Goal: Task Accomplishment & Management: Manage account settings

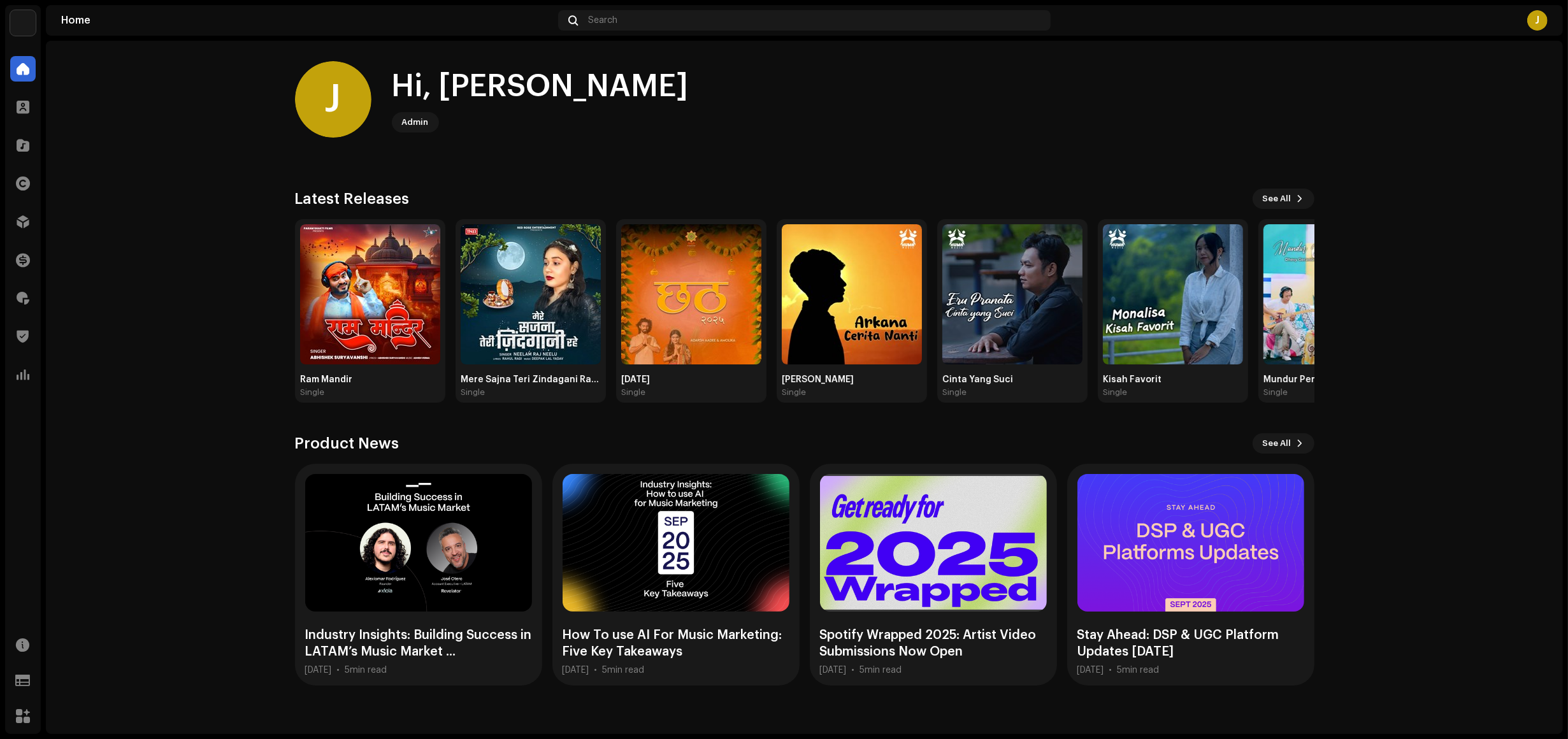
click at [185, 168] on home-home "J Hi, Joe Admin Check out the latest Product Updates for Check Product Updates …" at bounding box center [805, 373] width 1518 height 665
click at [18, 217] on span at bounding box center [23, 222] width 13 height 10
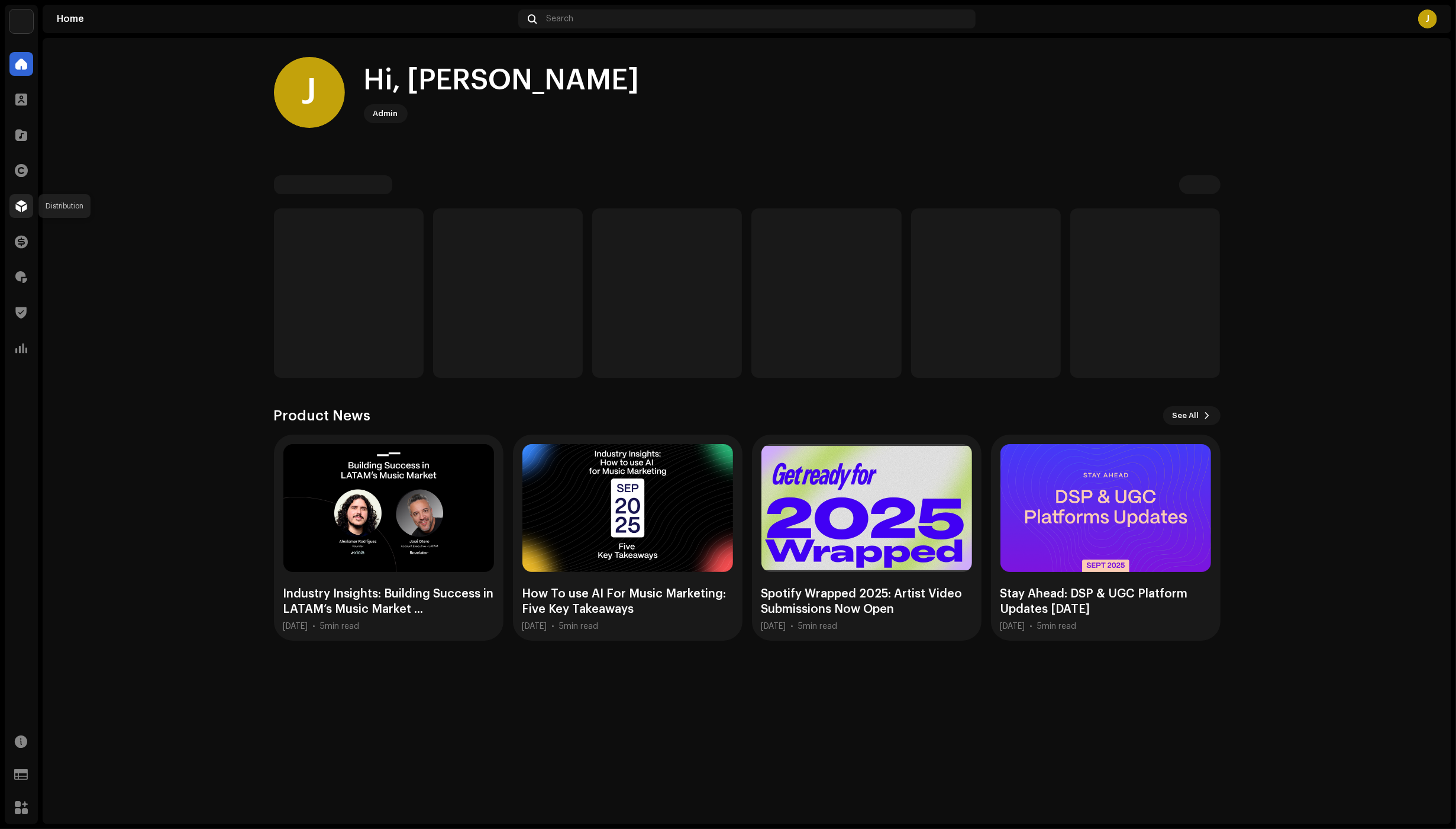
click at [12, 202] on div at bounding box center [21, 206] width 23 height 23
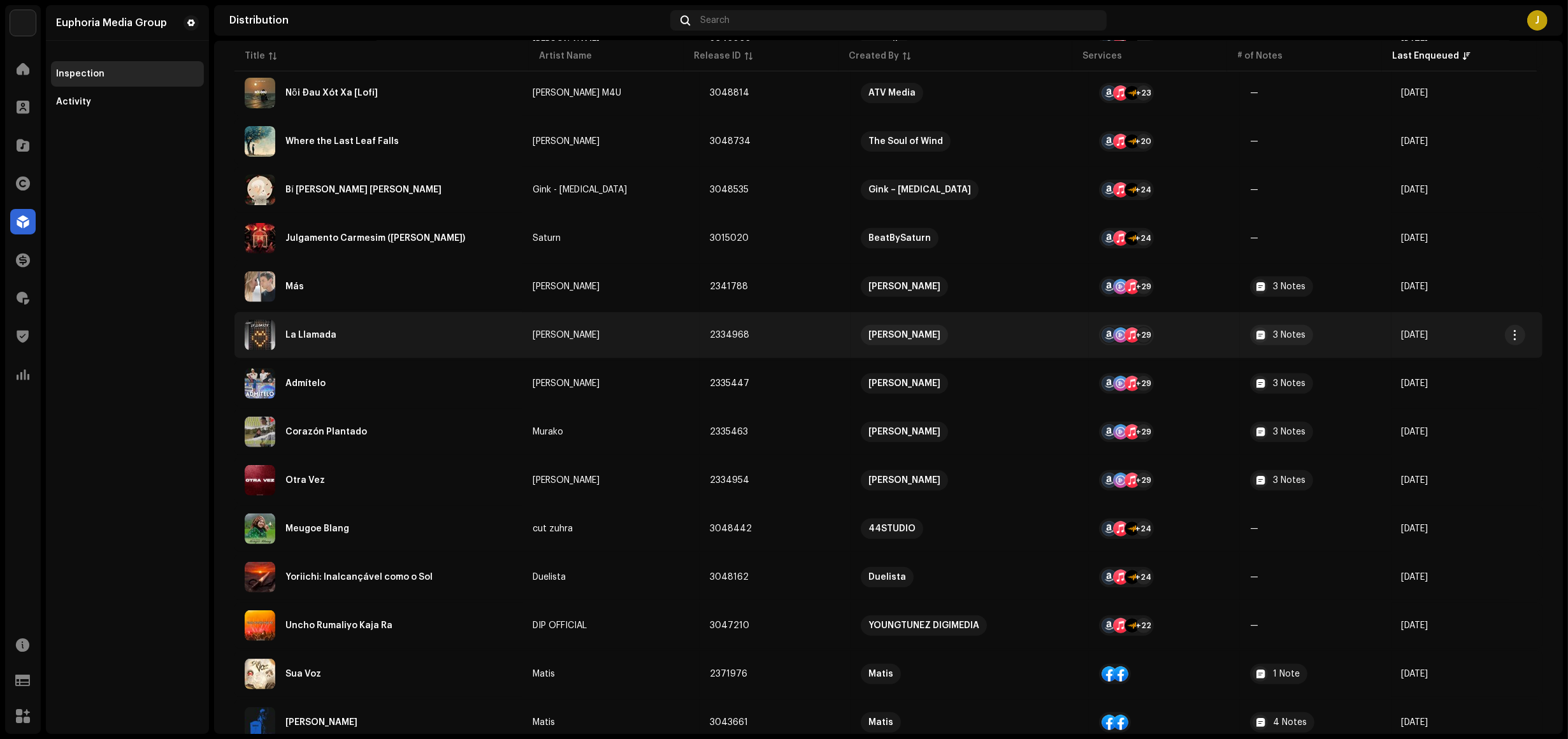
scroll to position [701, 0]
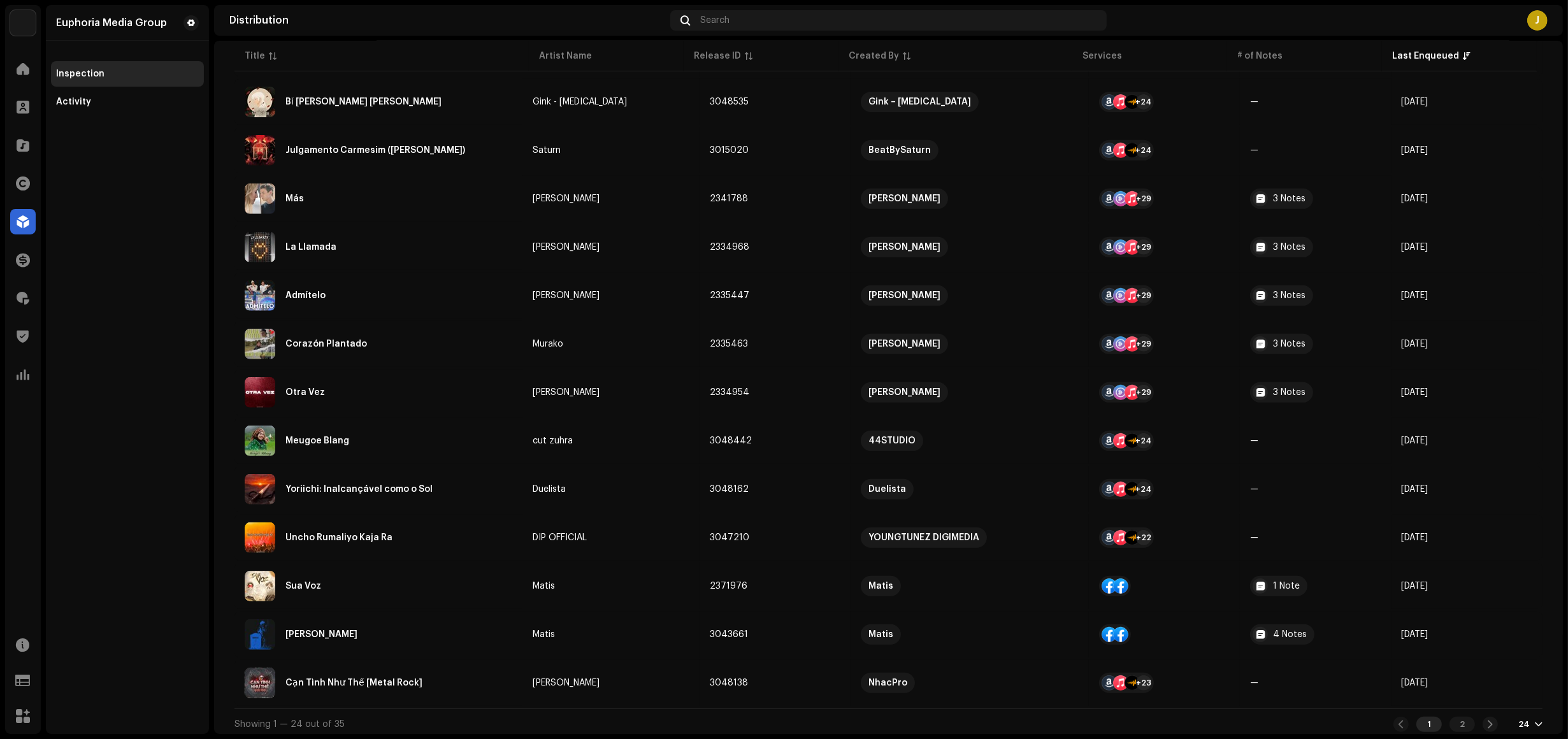
click at [1521, 719] on div "24" at bounding box center [1524, 724] width 11 height 10
click at [1504, 676] on div "48" at bounding box center [1504, 670] width 52 height 25
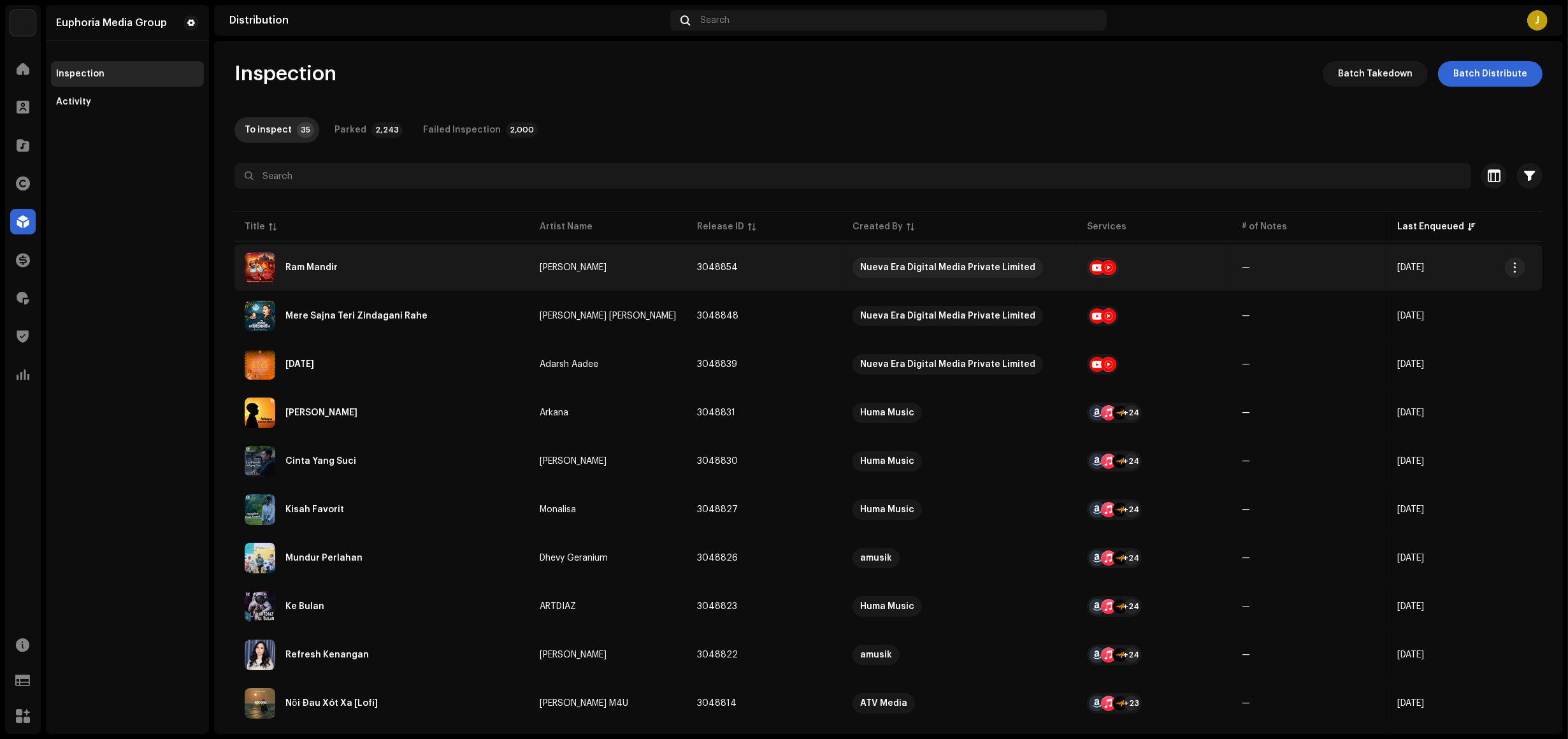
copy tbody "Ram Mandir Abhishek Suryavanshi 3048854 Nueva Era Digital Media Private Limited…"
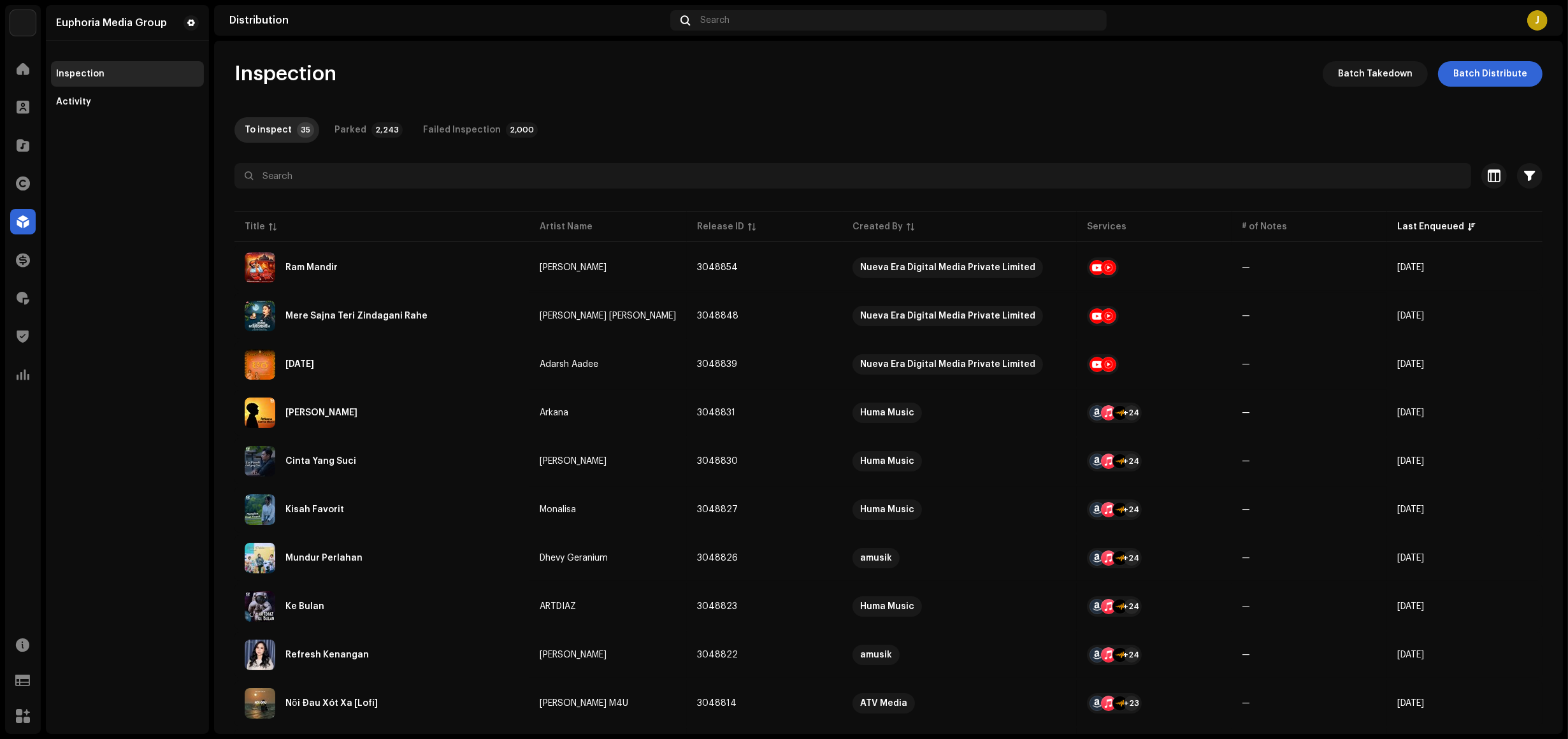
drag, startPoint x: 1458, startPoint y: 683, endPoint x: 127, endPoint y: 278, distance: 1391.3
click at [157, 277] on div "Euphoria Media Group Home Clients Catalog Rights Distribution Finance Royalties…" at bounding box center [784, 369] width 1568 height 739
click at [127, 278] on div "Euphoria Media Group Inspection Activity" at bounding box center [127, 369] width 163 height 729
click at [151, 256] on div "Euphoria Media Group Inspection Activity" at bounding box center [127, 369] width 163 height 729
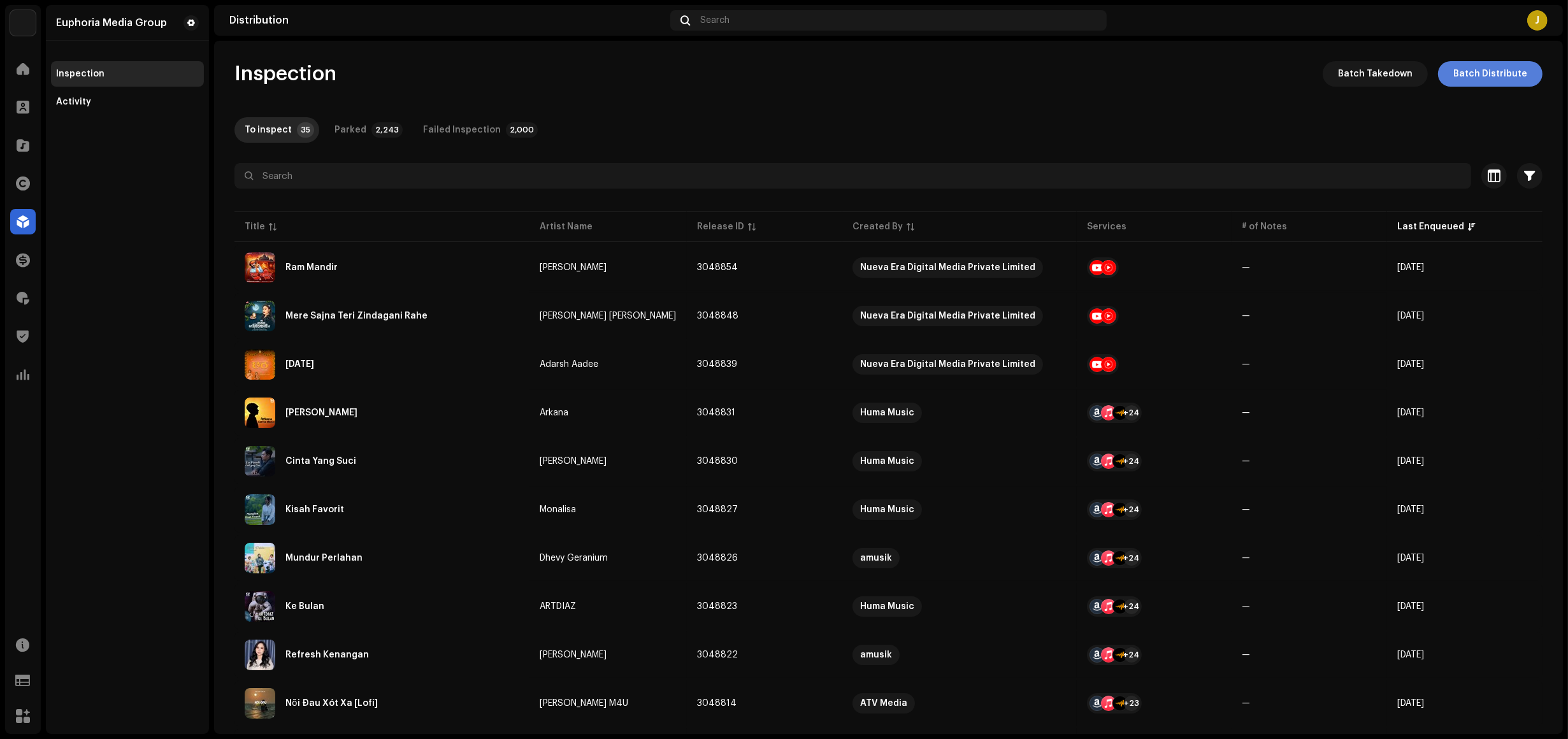
click at [1490, 76] on span "Batch Distribute" at bounding box center [1490, 73] width 74 height 25
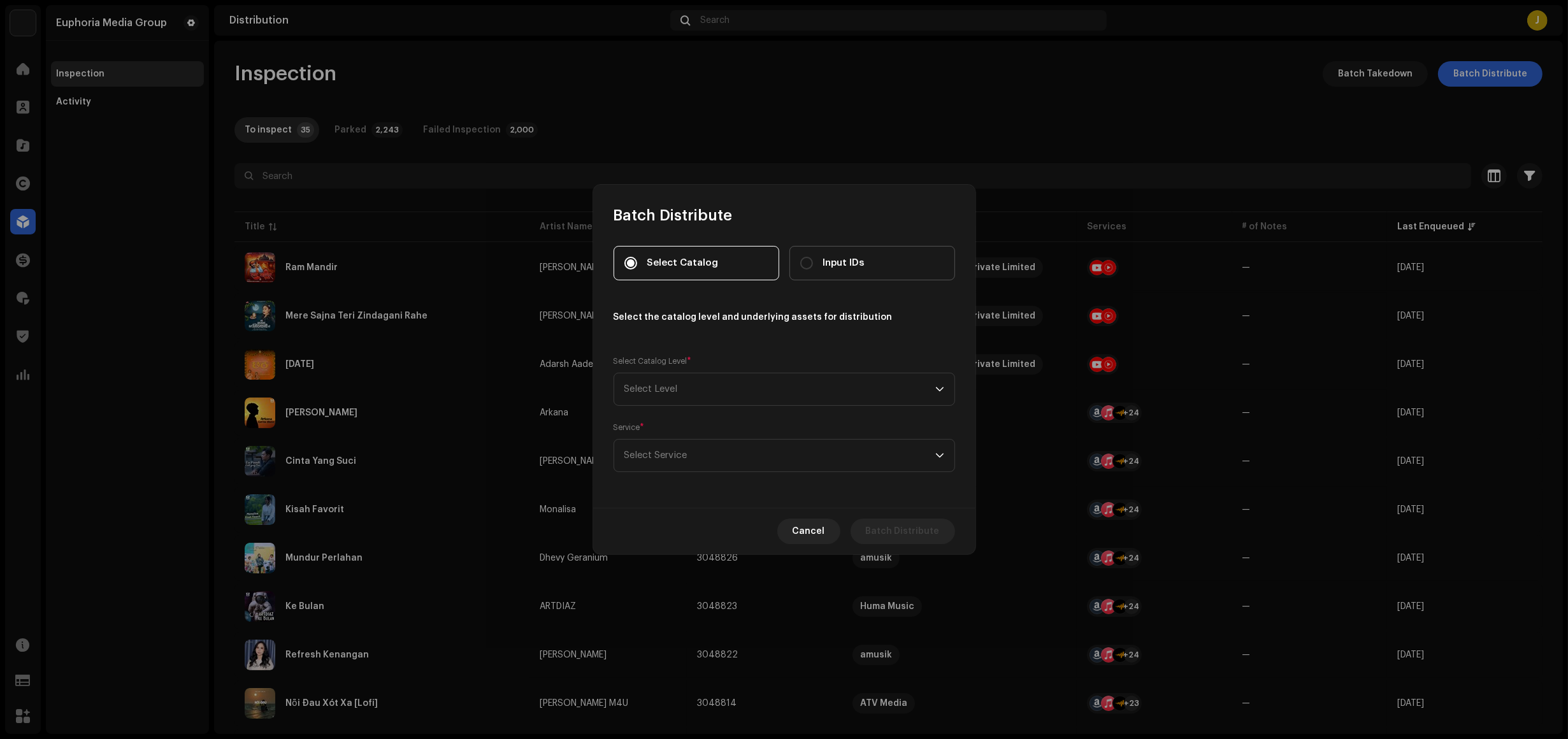
click at [855, 259] on span "Input IDs" at bounding box center [843, 263] width 41 height 14
click at [813, 259] on input "Input IDs" at bounding box center [806, 263] width 13 height 13
radio input "true"
click at [764, 383] on span "Select Level" at bounding box center [780, 389] width 311 height 32
click at [699, 498] on li "Releases" at bounding box center [785, 501] width 330 height 25
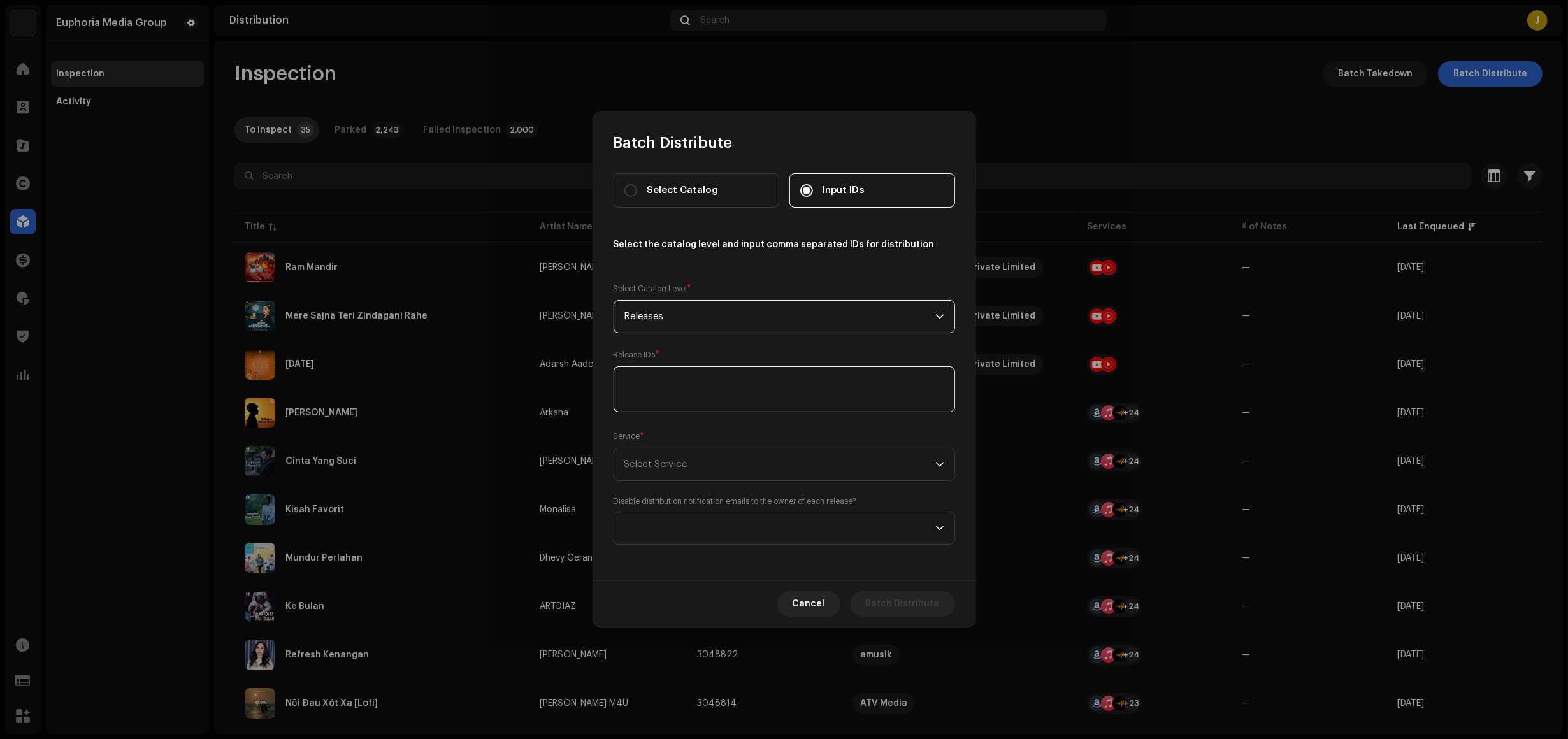
click at [719, 399] on textarea at bounding box center [784, 389] width 341 height 46
paste textarea "3048854,3048848,3048839,3048831,3048830,3048827,3048826,3048823,3048822,3048814…"
type textarea "3048854,3048848,3048839,3048831,3048830,3048827,3048826,3048823,3048822,3048814…"
click at [743, 463] on span "Select Service" at bounding box center [780, 464] width 311 height 32
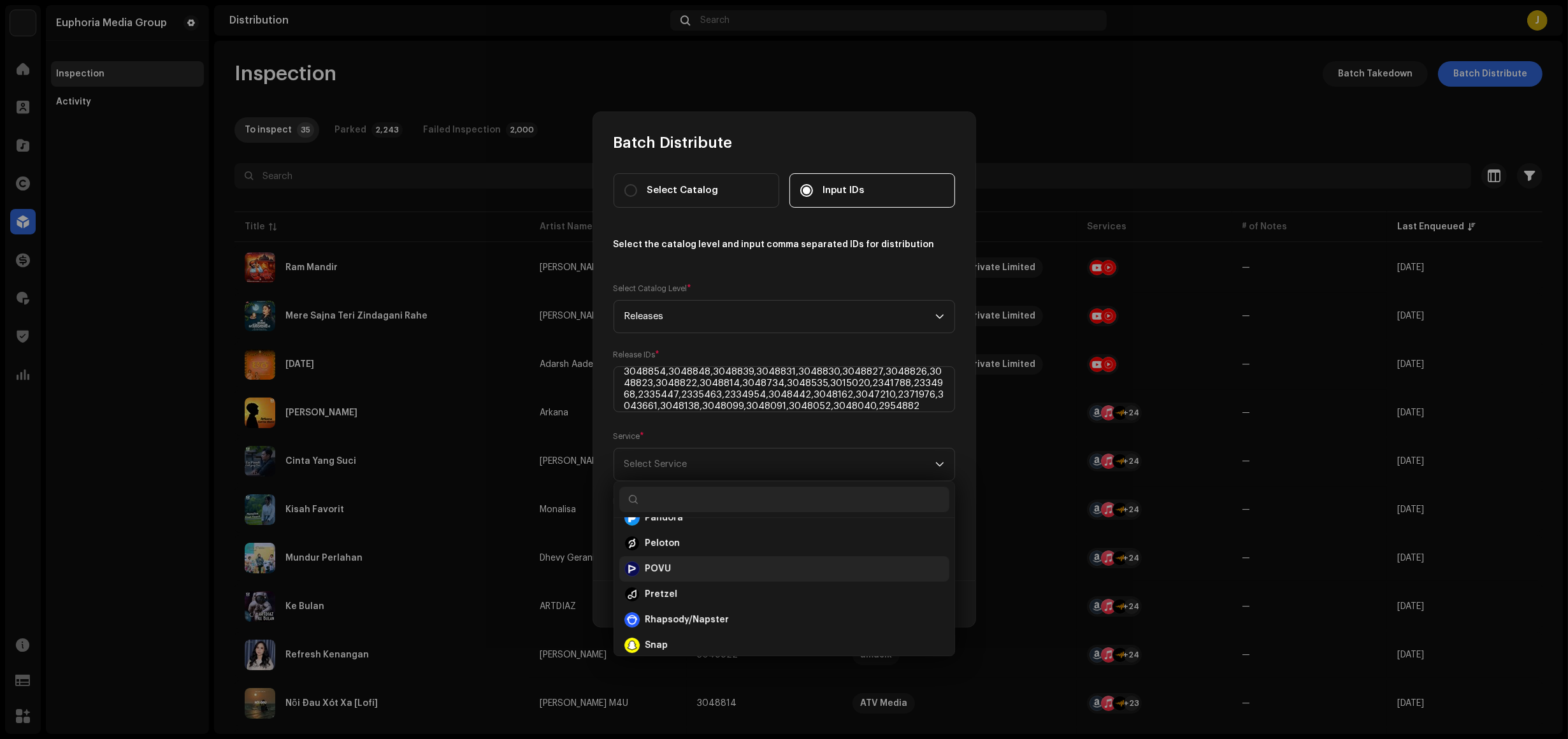
scroll to position [551, 0]
click at [700, 568] on div "POVU" at bounding box center [784, 571] width 320 height 15
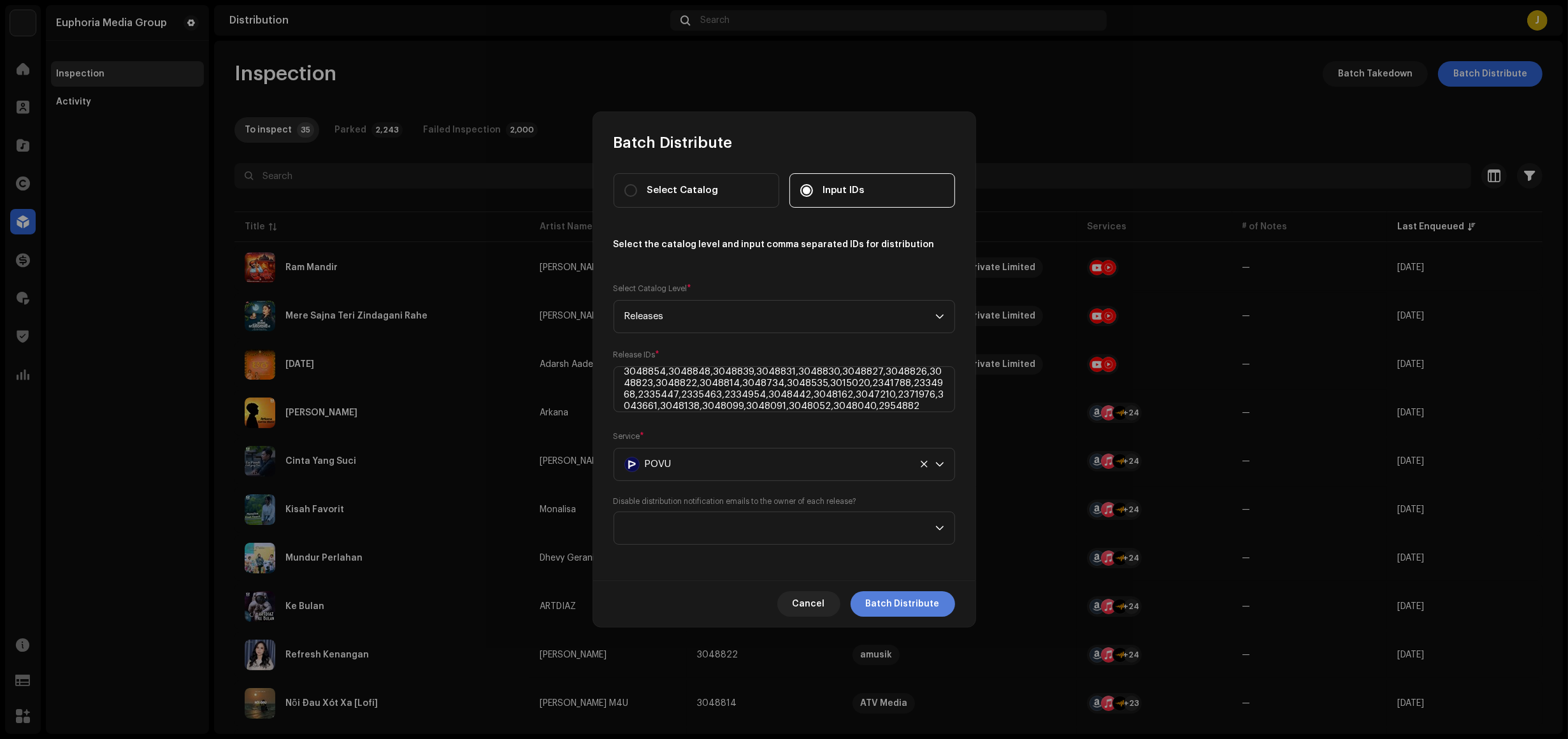
click at [887, 600] on span "Batch Distribute" at bounding box center [903, 604] width 74 height 25
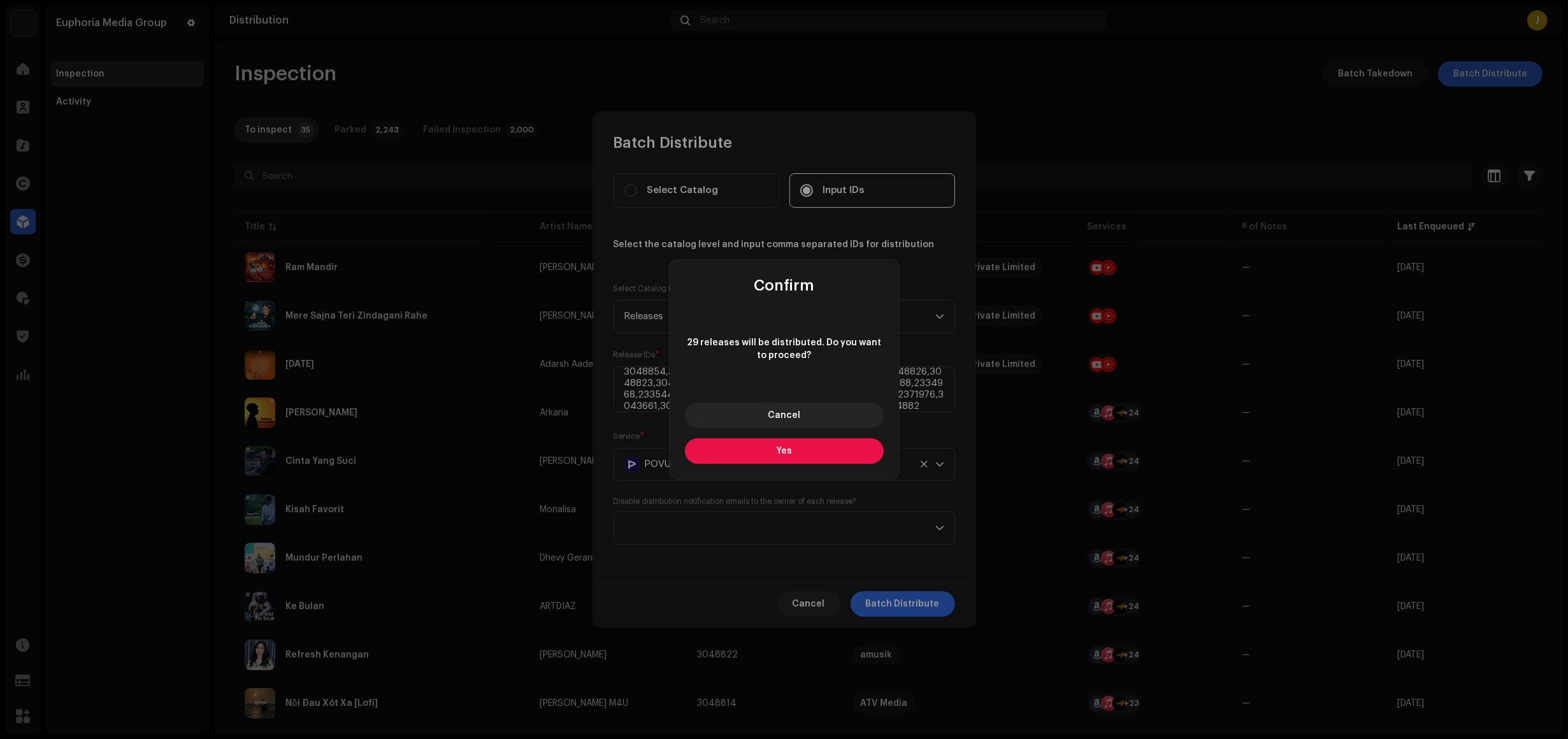
click at [832, 457] on button "Yes" at bounding box center [785, 451] width 199 height 25
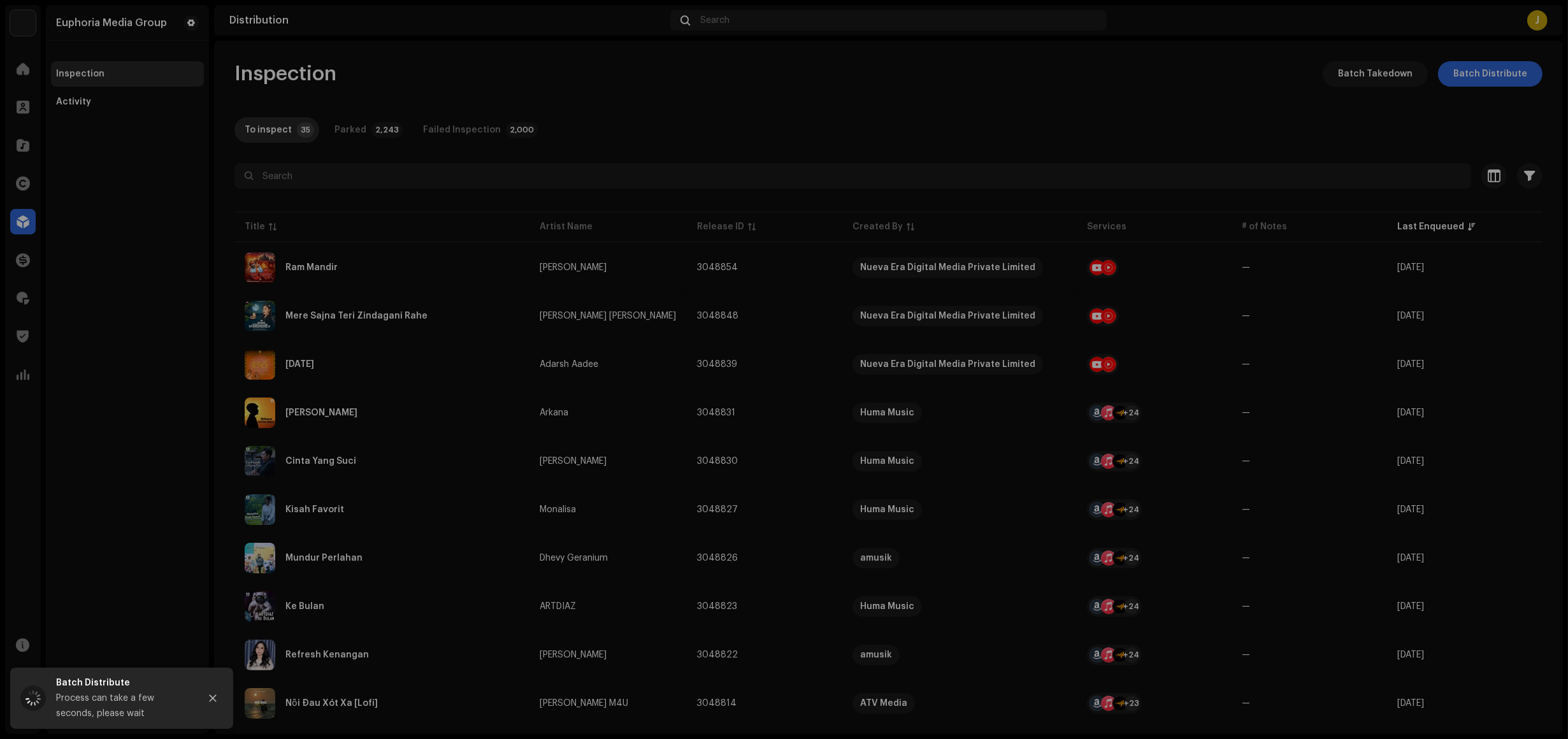
click at [131, 145] on div "Batch Distribute Select Catalog Input IDs Select the catalog level and input co…" at bounding box center [784, 369] width 1568 height 739
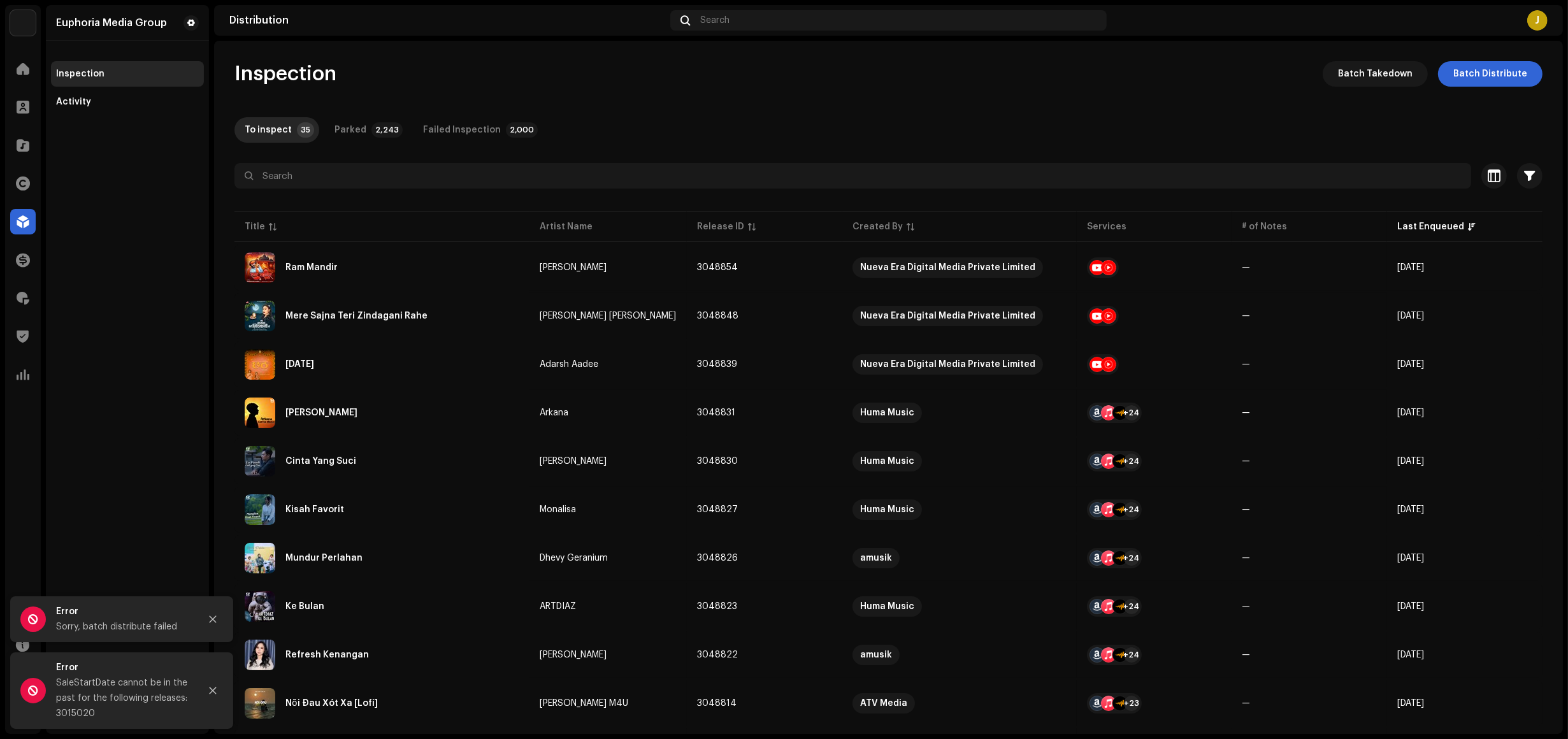
click at [68, 711] on div "SaleStartDate cannot be in the past for the following releases: 3015020" at bounding box center [122, 698] width 134 height 46
copy div "3015020"
click at [1509, 64] on span "Batch Distribute" at bounding box center [1490, 73] width 74 height 25
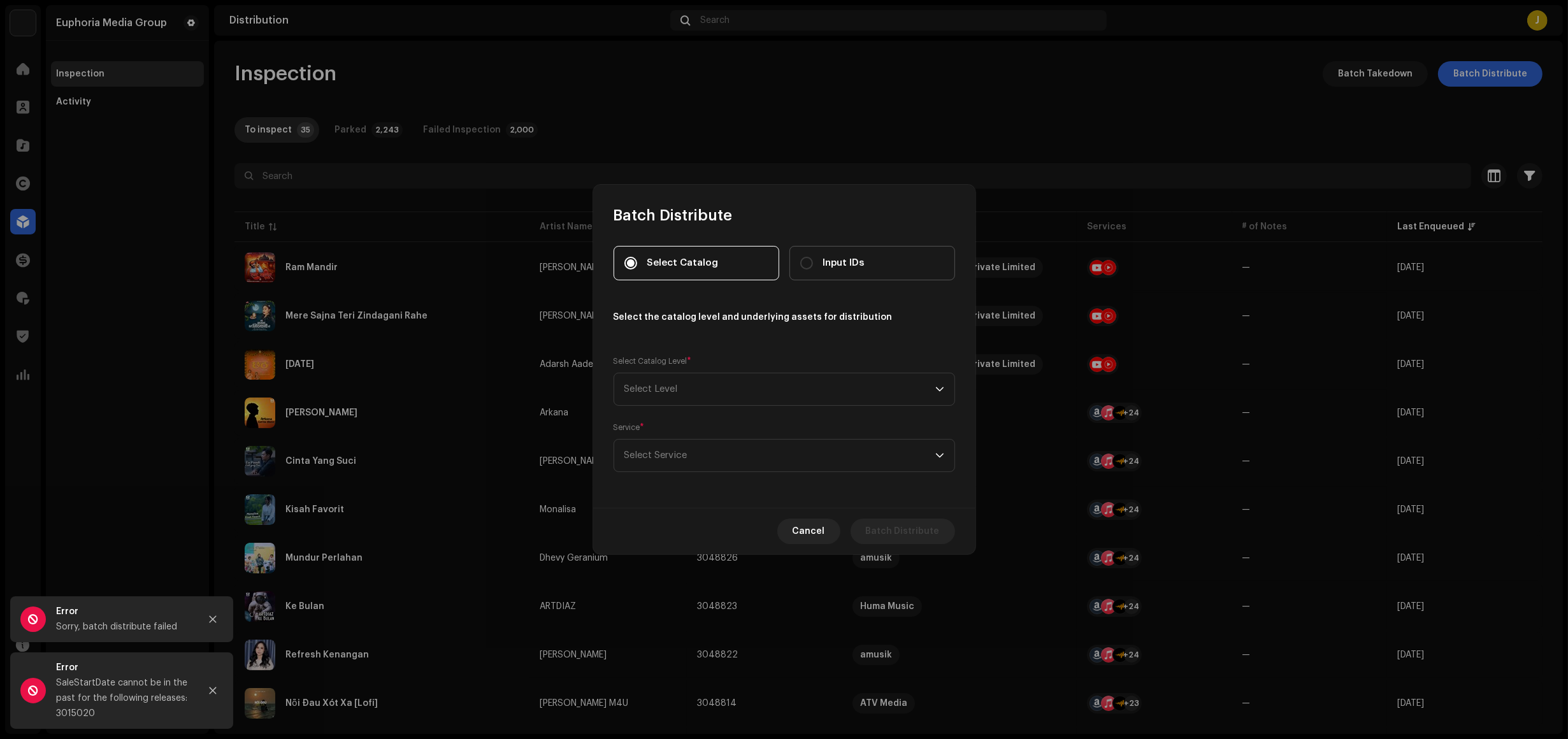
click at [833, 275] on label "Input IDs" at bounding box center [872, 263] width 166 height 34
click at [813, 269] on input "Input IDs" at bounding box center [806, 263] width 13 height 13
radio input "true"
click at [719, 403] on span "Select Level" at bounding box center [780, 389] width 311 height 32
click at [680, 501] on li "Releases" at bounding box center [785, 501] width 330 height 25
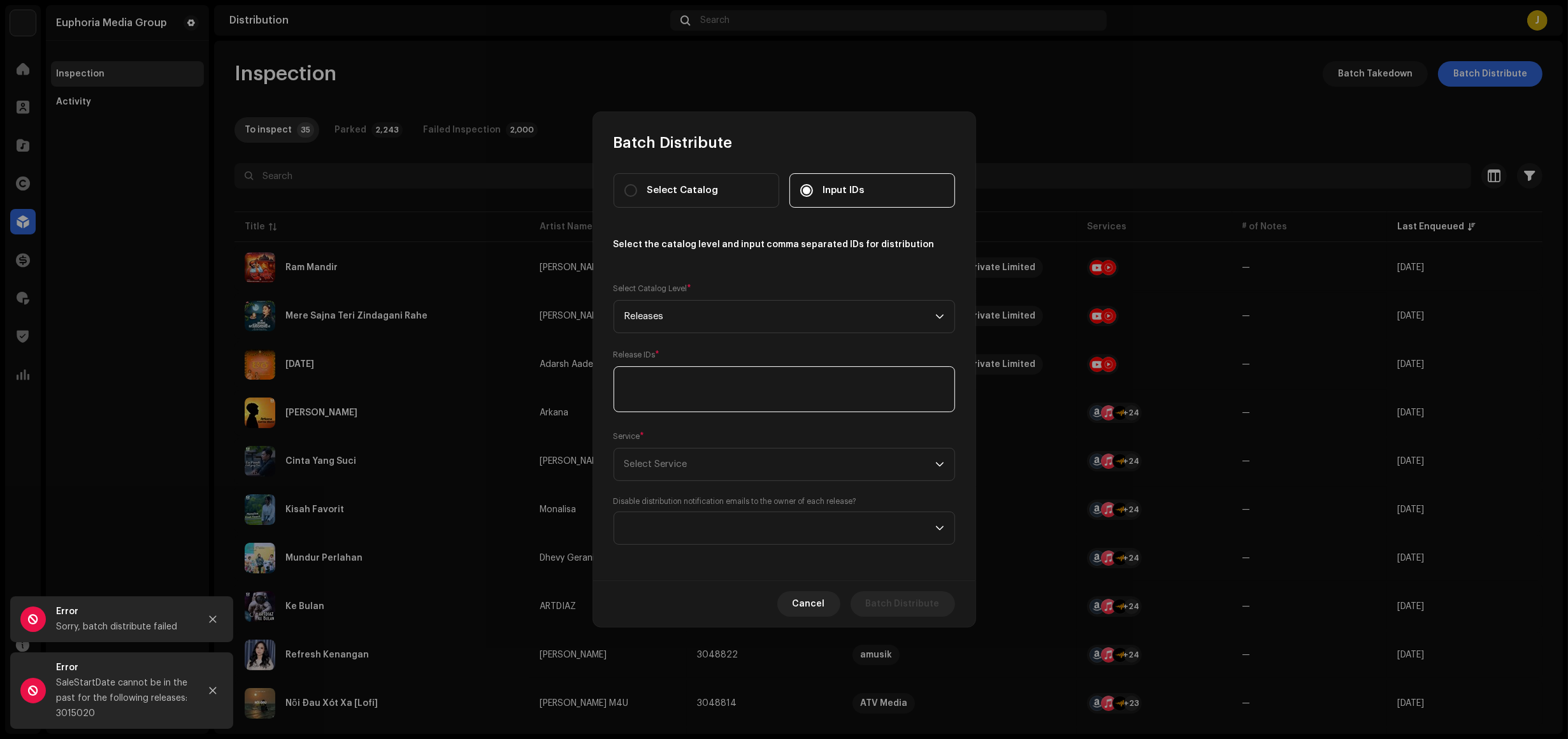
click at [693, 384] on textarea at bounding box center [784, 389] width 341 height 46
paste textarea "3048854,3048848,3048839,3048831,3048830,3048827,3048826,3048823,3048822,3048814…"
click at [701, 472] on span "Select Service" at bounding box center [780, 464] width 311 height 32
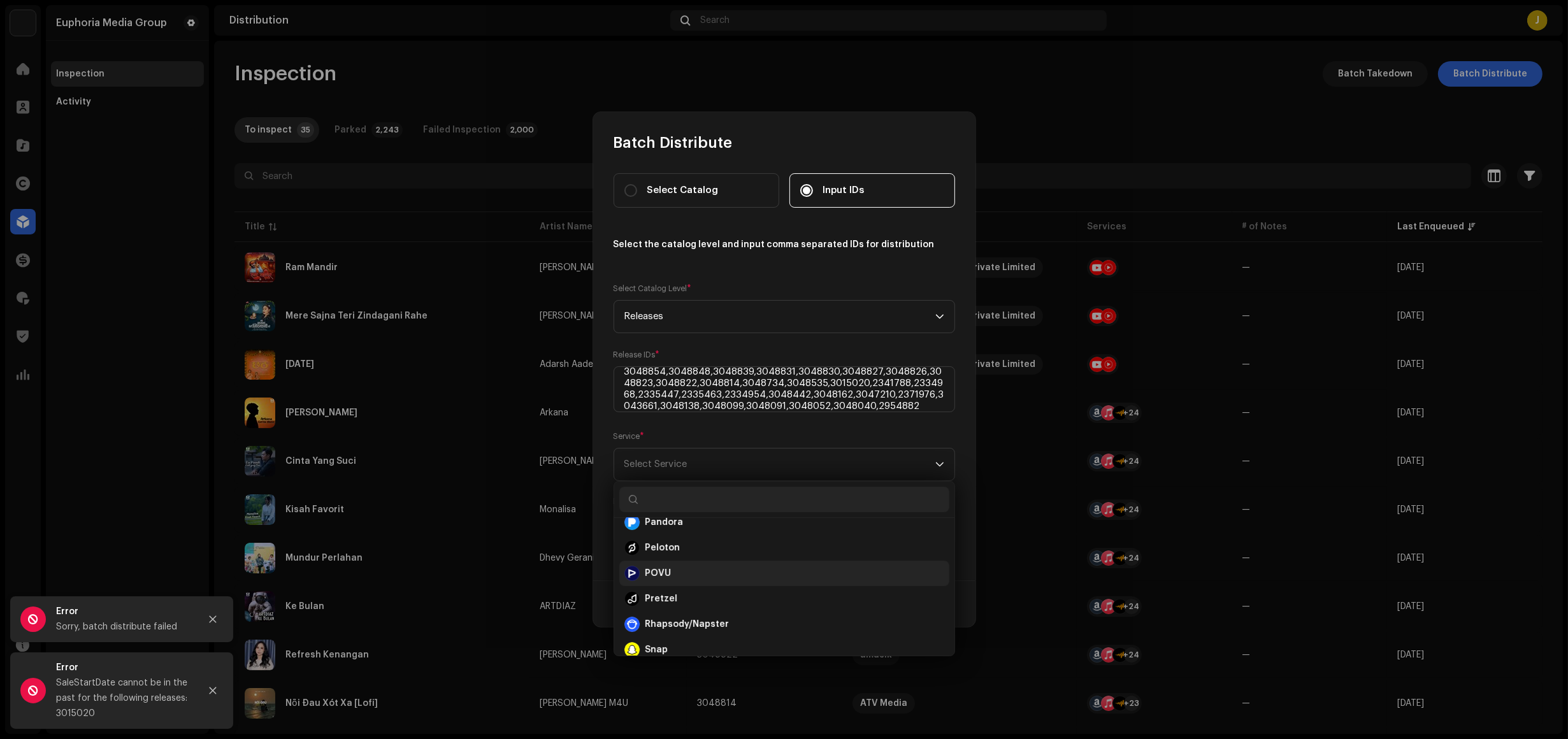
scroll to position [551, 0]
click at [699, 575] on div "POVU" at bounding box center [784, 571] width 320 height 15
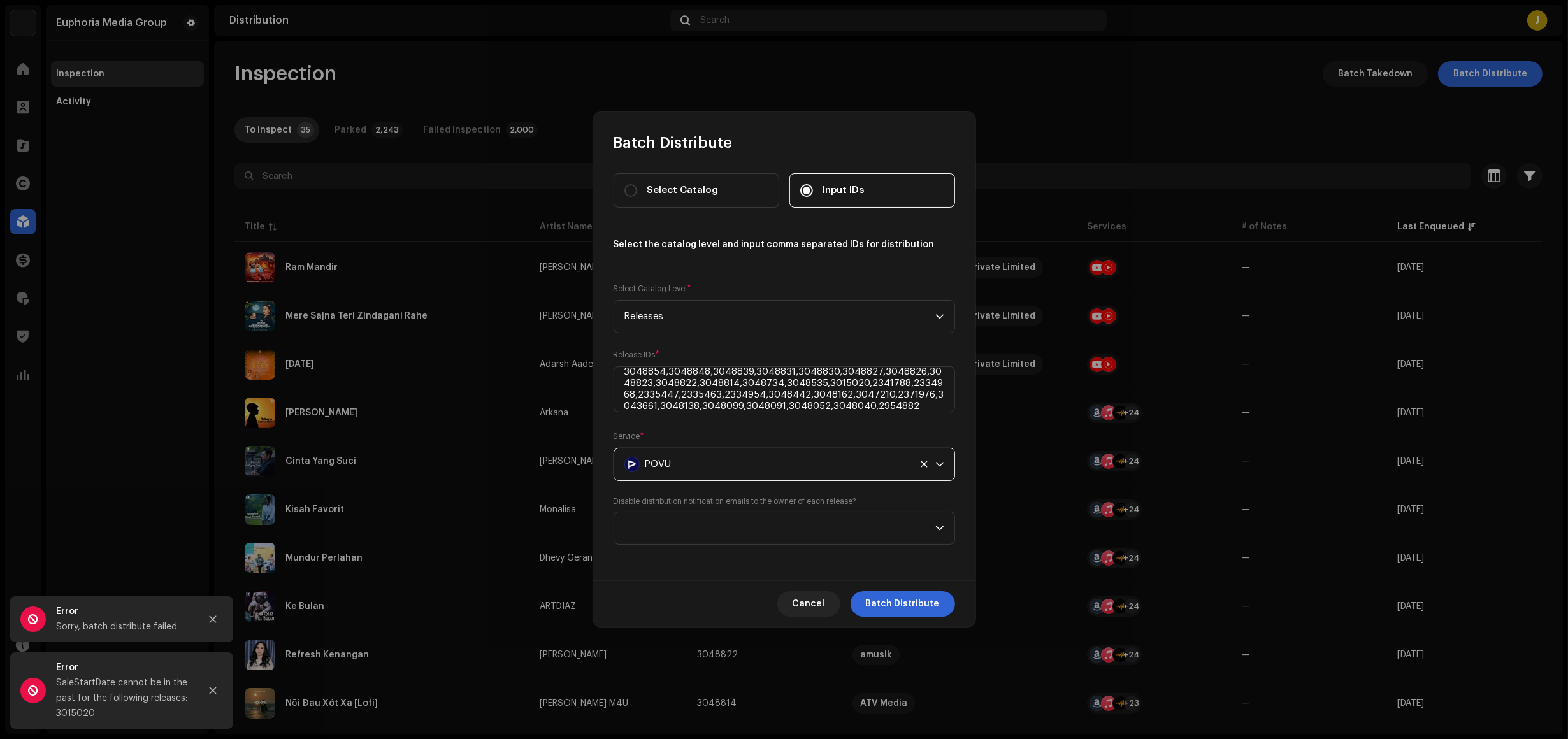
click at [81, 717] on div "SaleStartDate cannot be in the past for the following releases: 3015020" at bounding box center [122, 698] width 134 height 46
copy div "3015020"
click at [892, 399] on textarea at bounding box center [784, 389] width 341 height 46
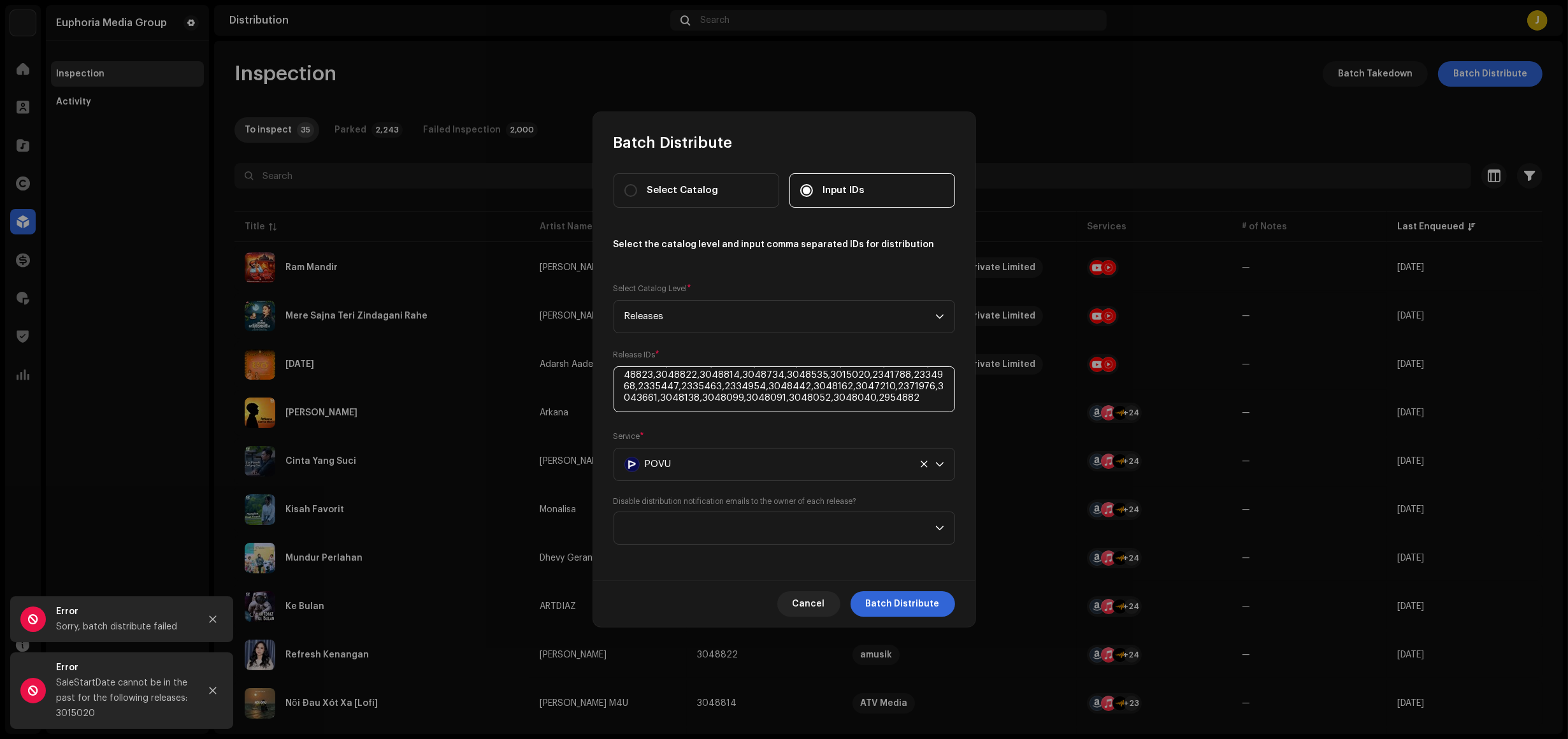
click at [941, 400] on textarea at bounding box center [784, 389] width 341 height 46
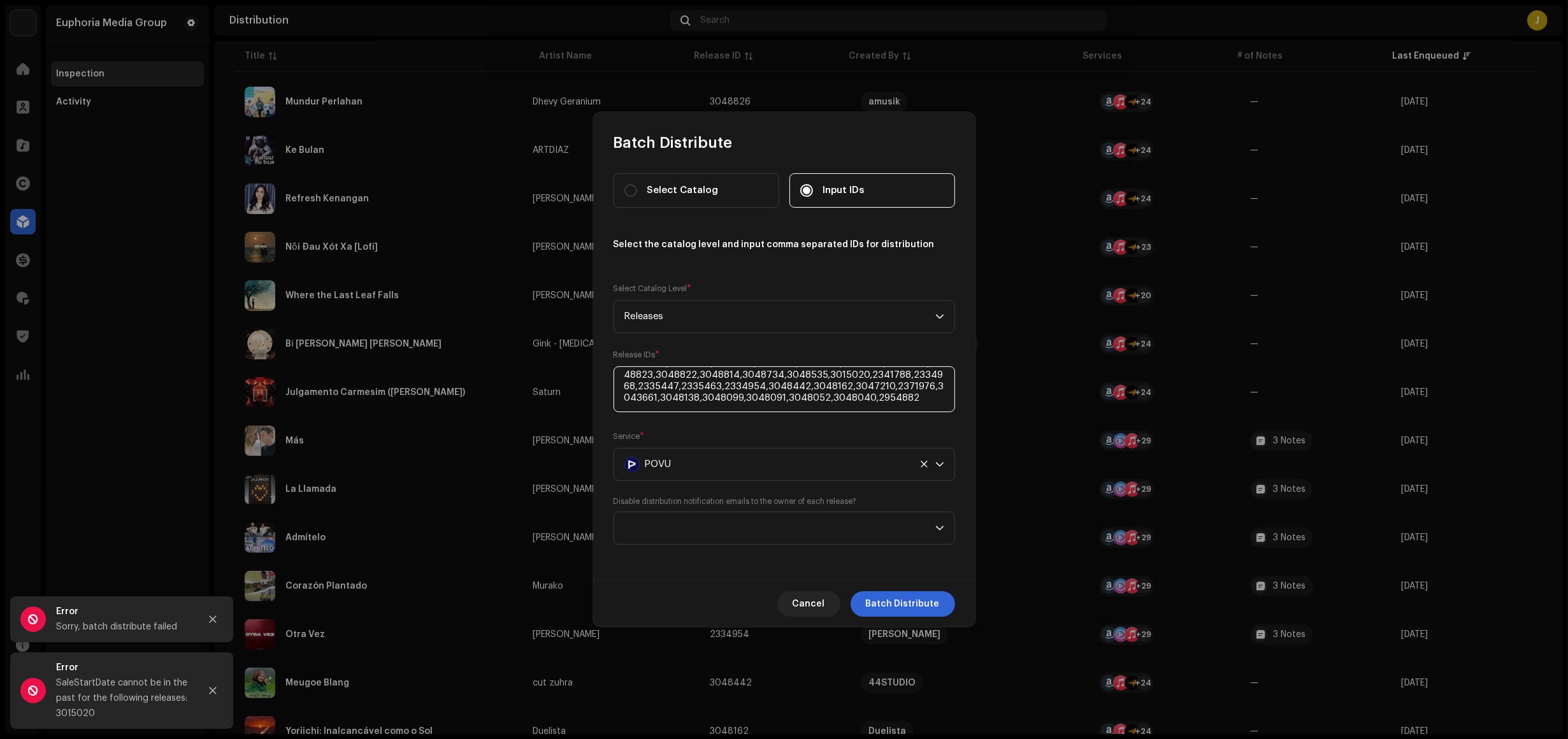
click at [860, 375] on textarea at bounding box center [784, 389] width 341 height 46
type textarea "3048854,3048848,3048839,3048831,3048830,3048827,3048826,3048823,3048822,3048814…"
click at [916, 612] on span "Batch Distribute" at bounding box center [903, 604] width 74 height 25
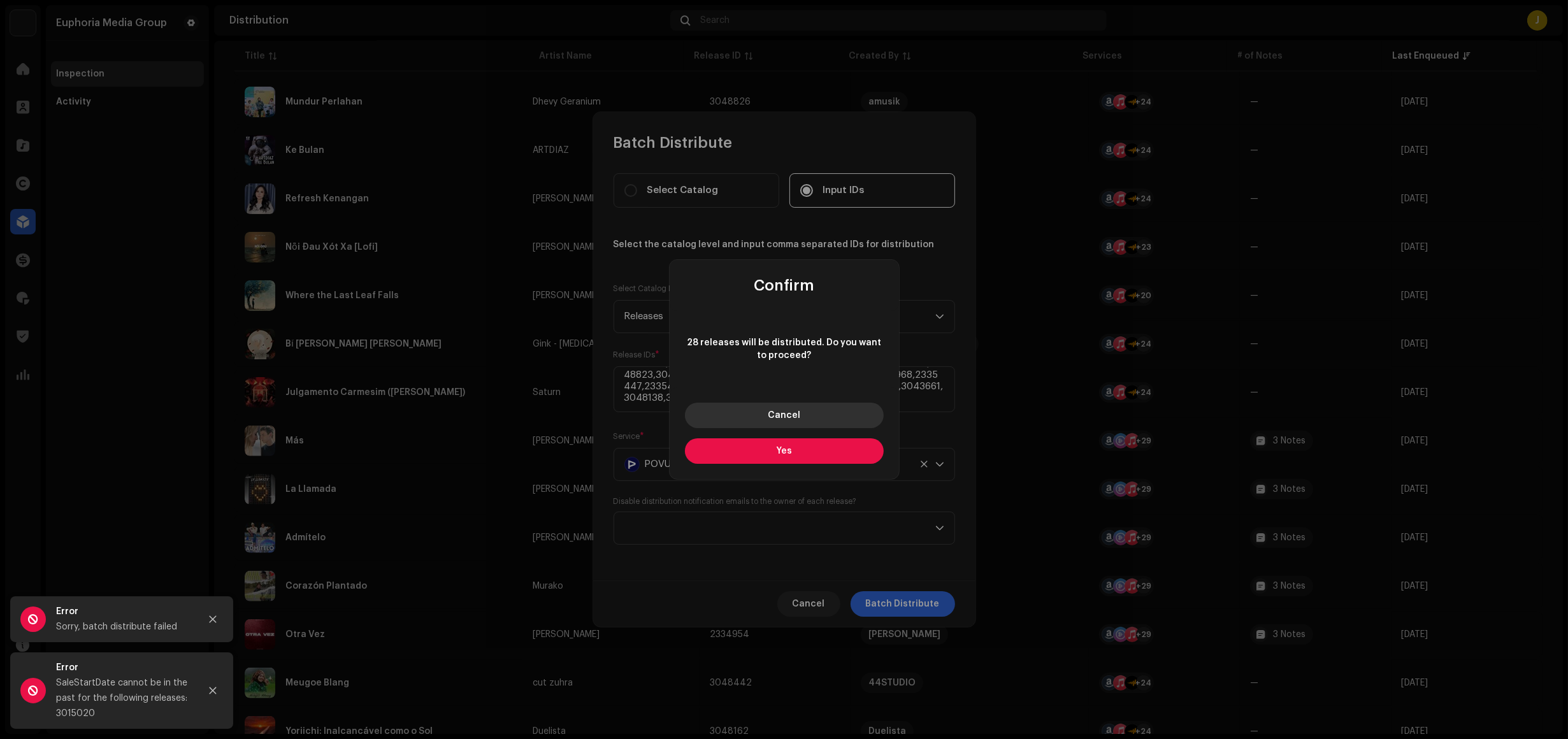
click at [815, 415] on button "Cancel" at bounding box center [785, 415] width 199 height 25
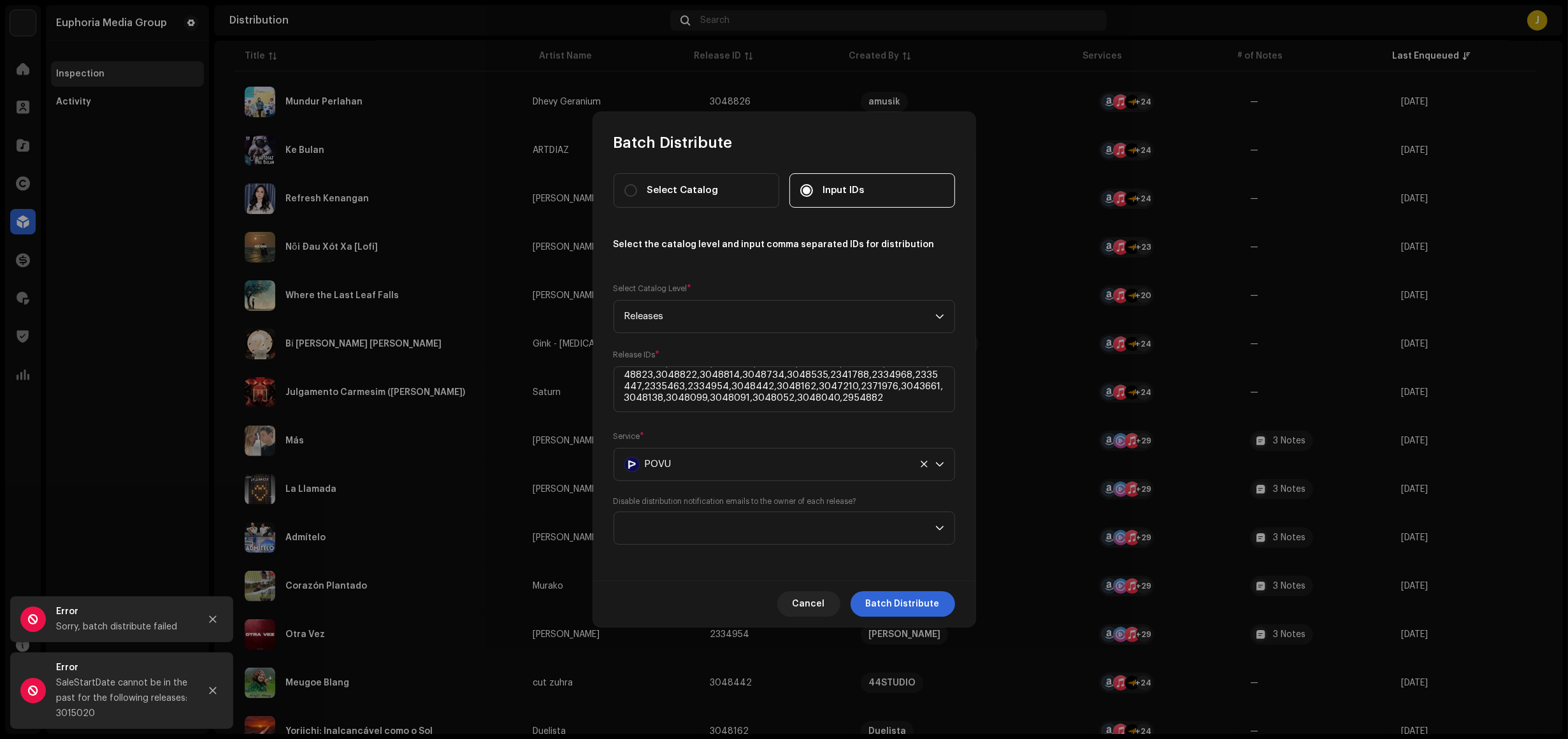
click at [220, 702] on div at bounding box center [213, 691] width 25 height 25
click at [215, 698] on button "Close" at bounding box center [213, 691] width 25 height 25
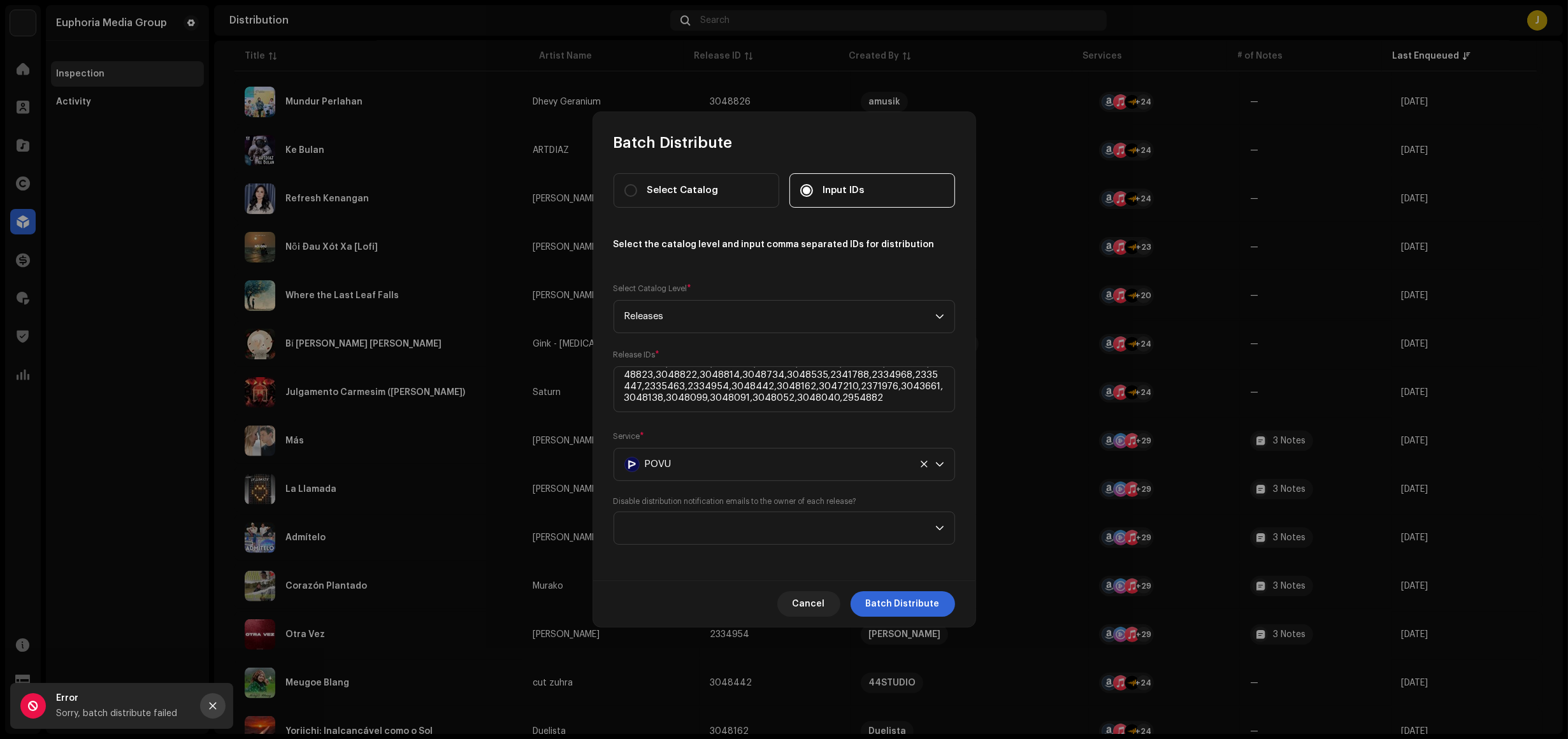
click at [211, 699] on button "Close" at bounding box center [213, 705] width 25 height 25
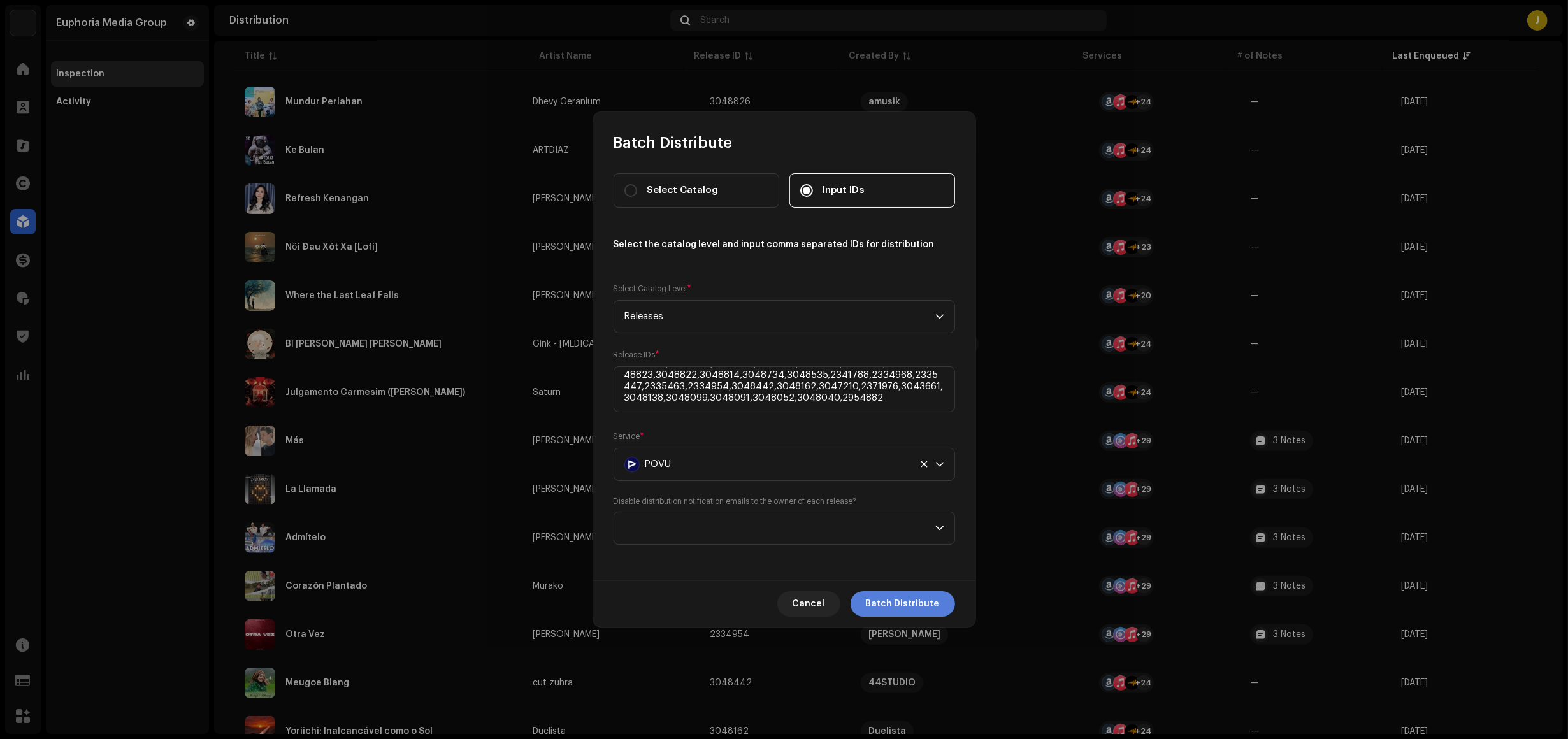
click at [906, 594] on span "Batch Distribute" at bounding box center [903, 604] width 74 height 25
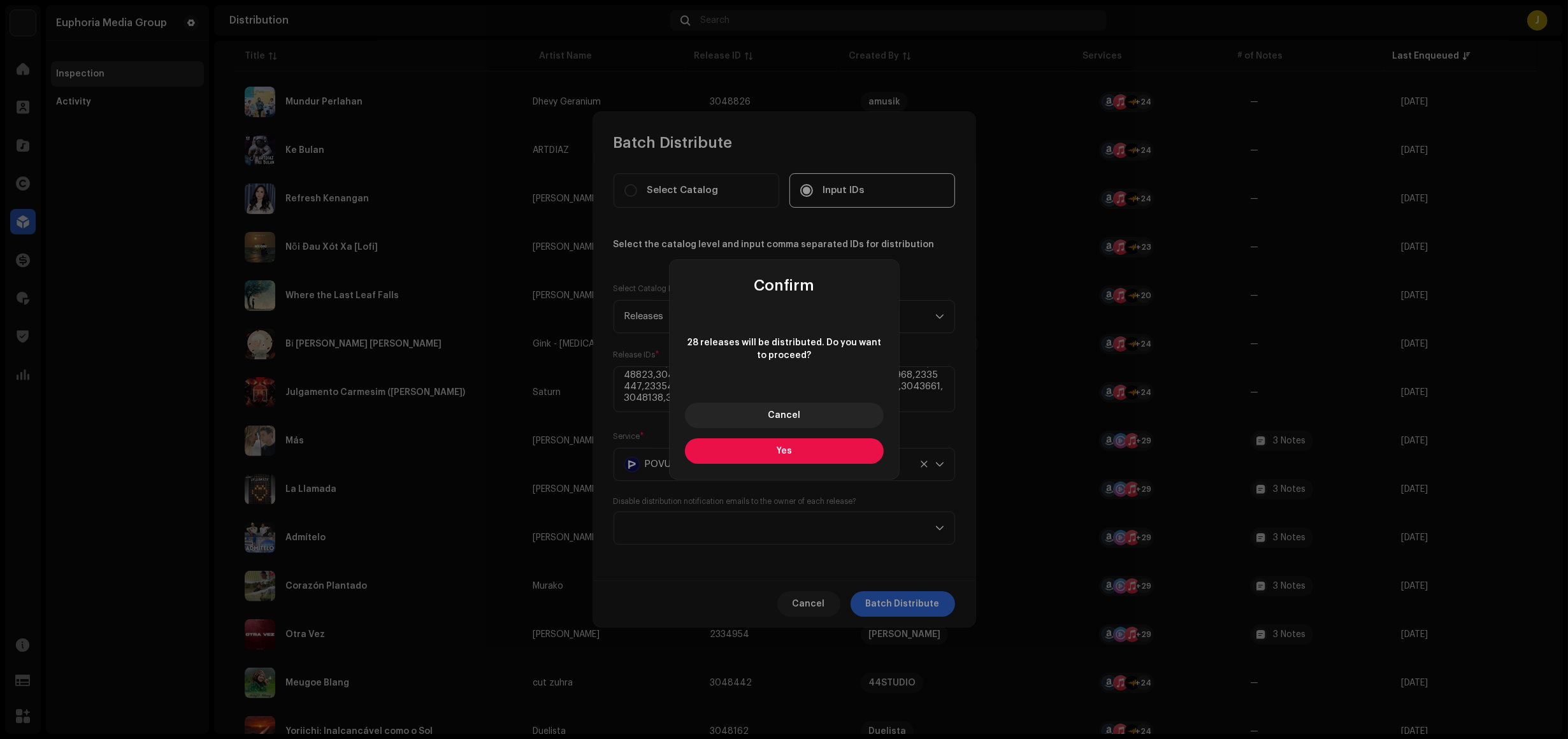
click at [825, 450] on button "Yes" at bounding box center [785, 451] width 199 height 25
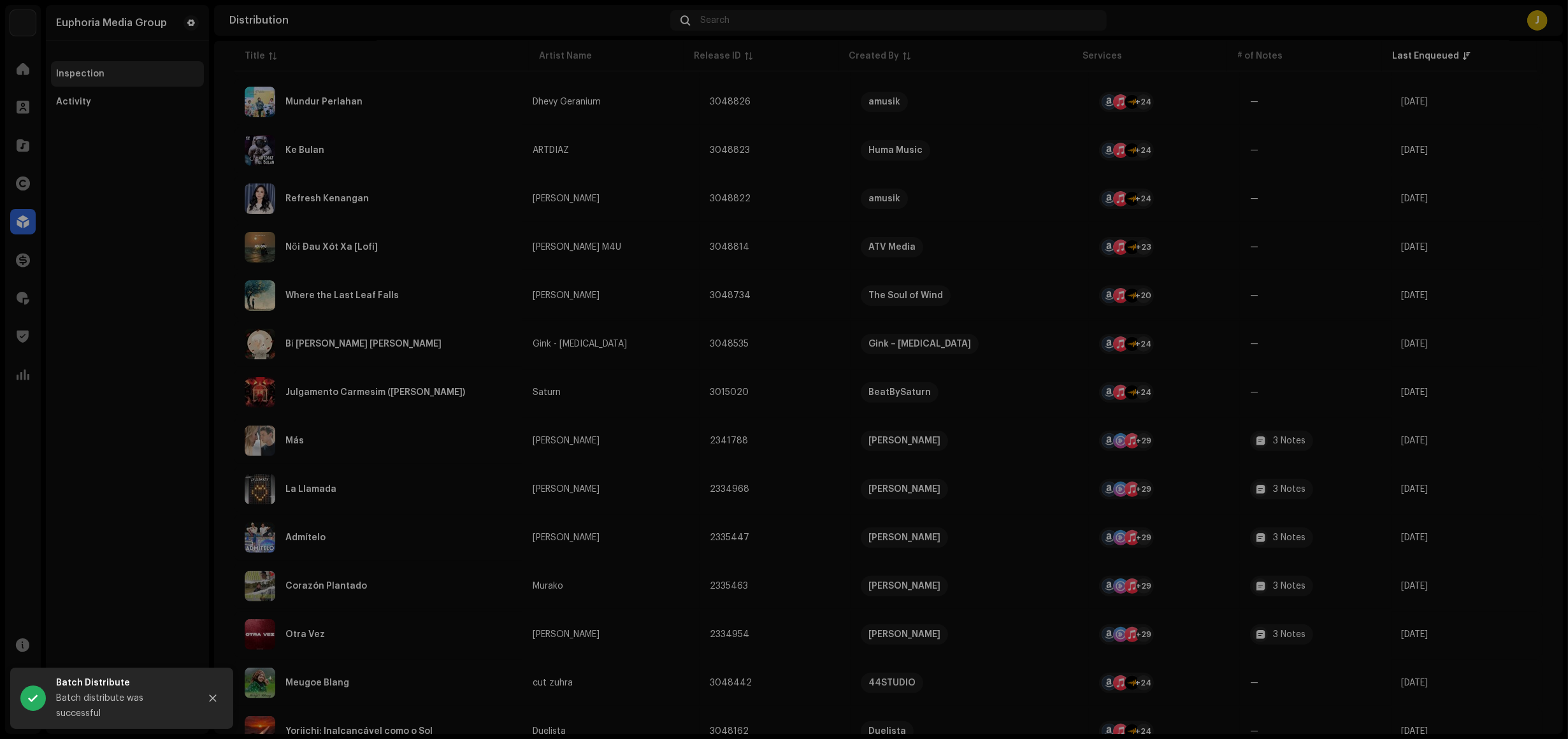
click at [322, 320] on div "Batch Distribute Select Catalog Input IDs Select the catalog level and input co…" at bounding box center [784, 369] width 1568 height 739
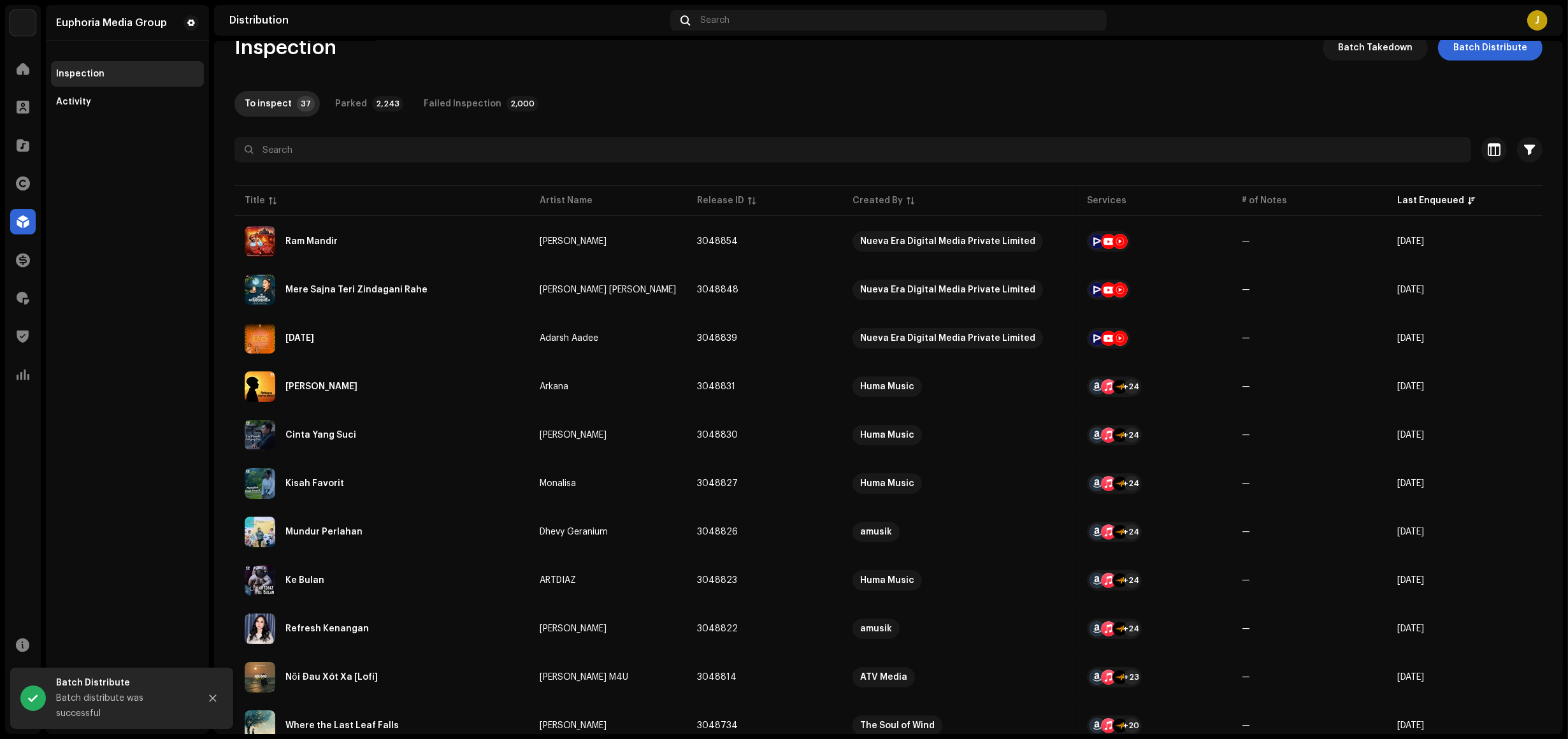
scroll to position [0, 0]
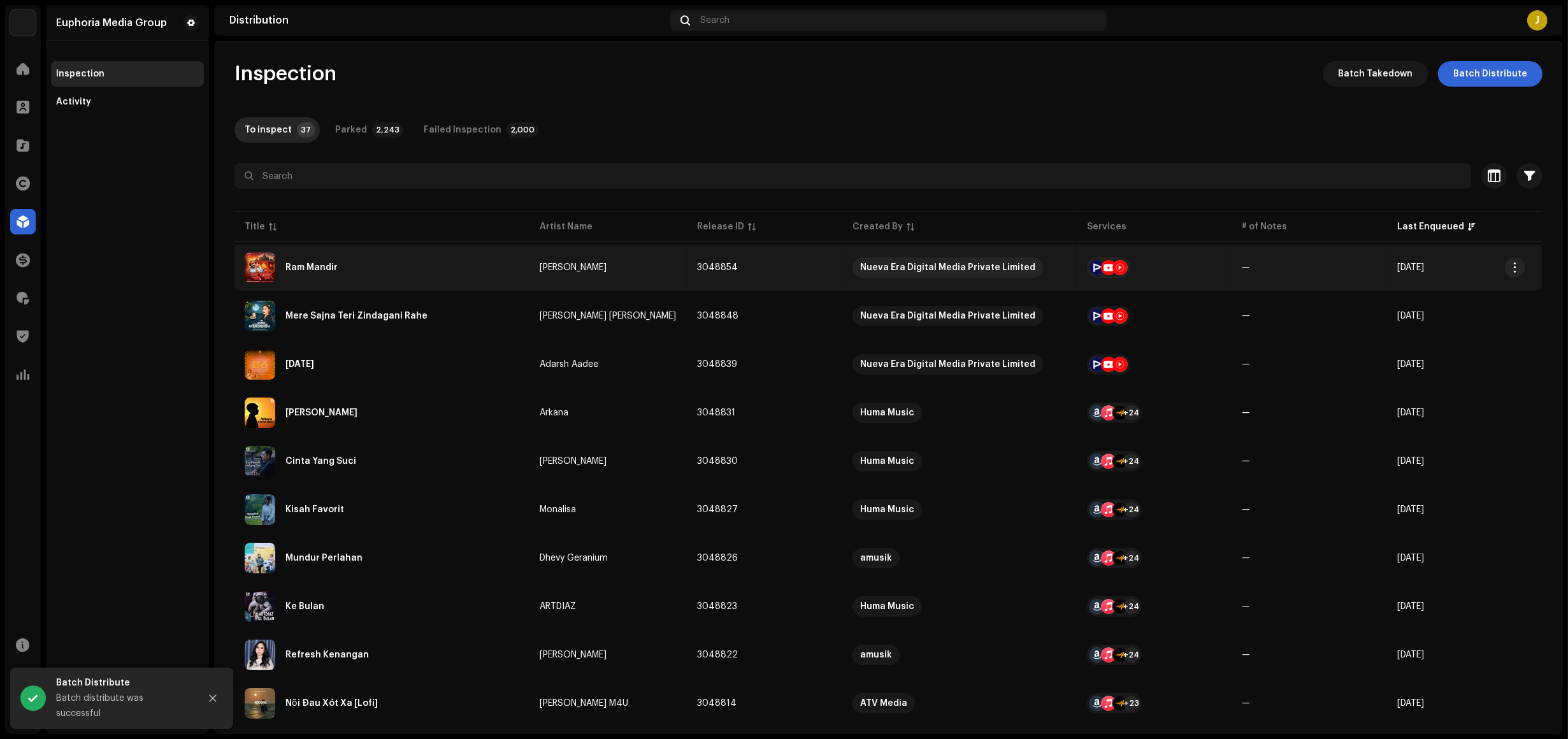
click at [386, 271] on div "Ram Mandir" at bounding box center [382, 268] width 275 height 31
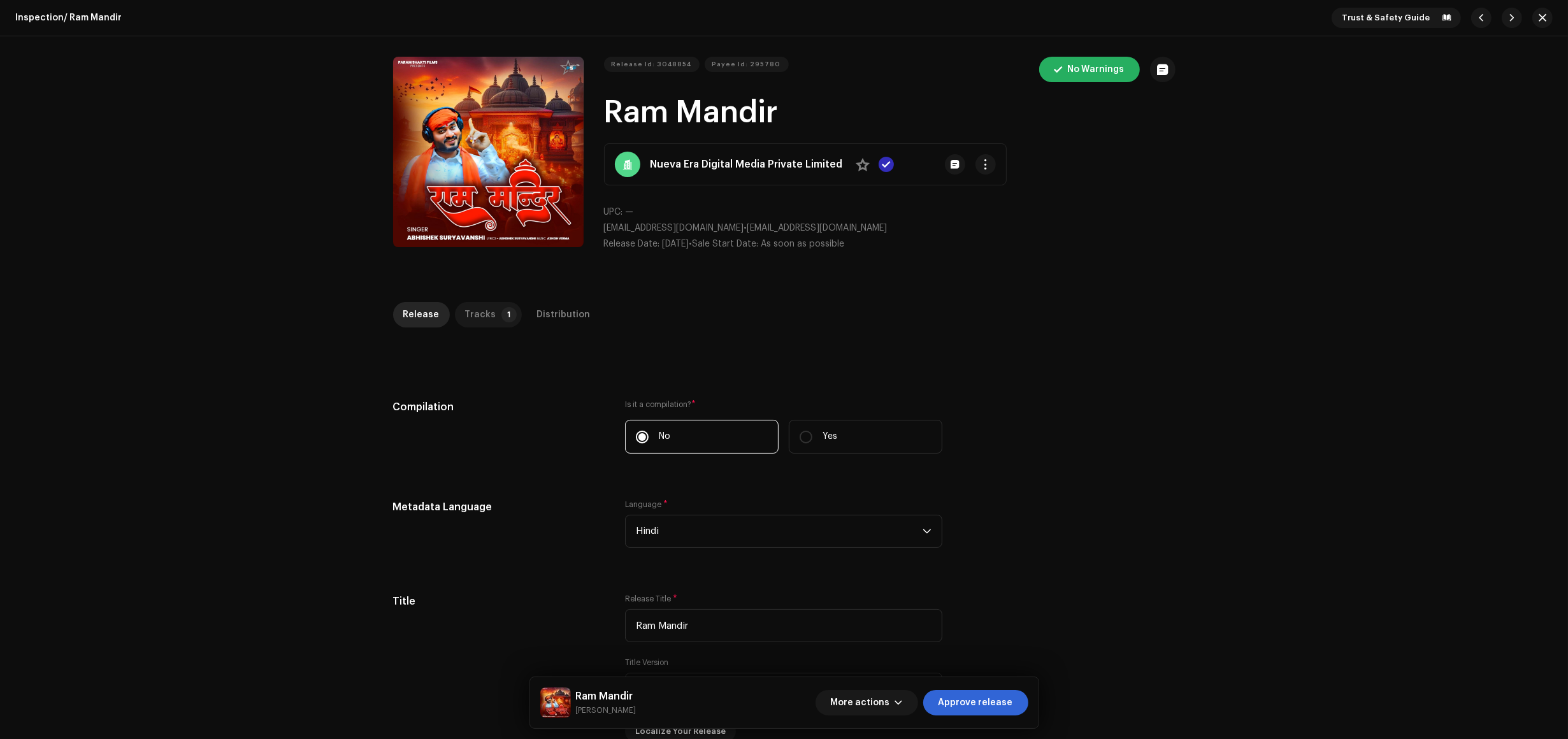
click at [491, 310] on p-tab "Tracks 1" at bounding box center [489, 315] width 67 height 25
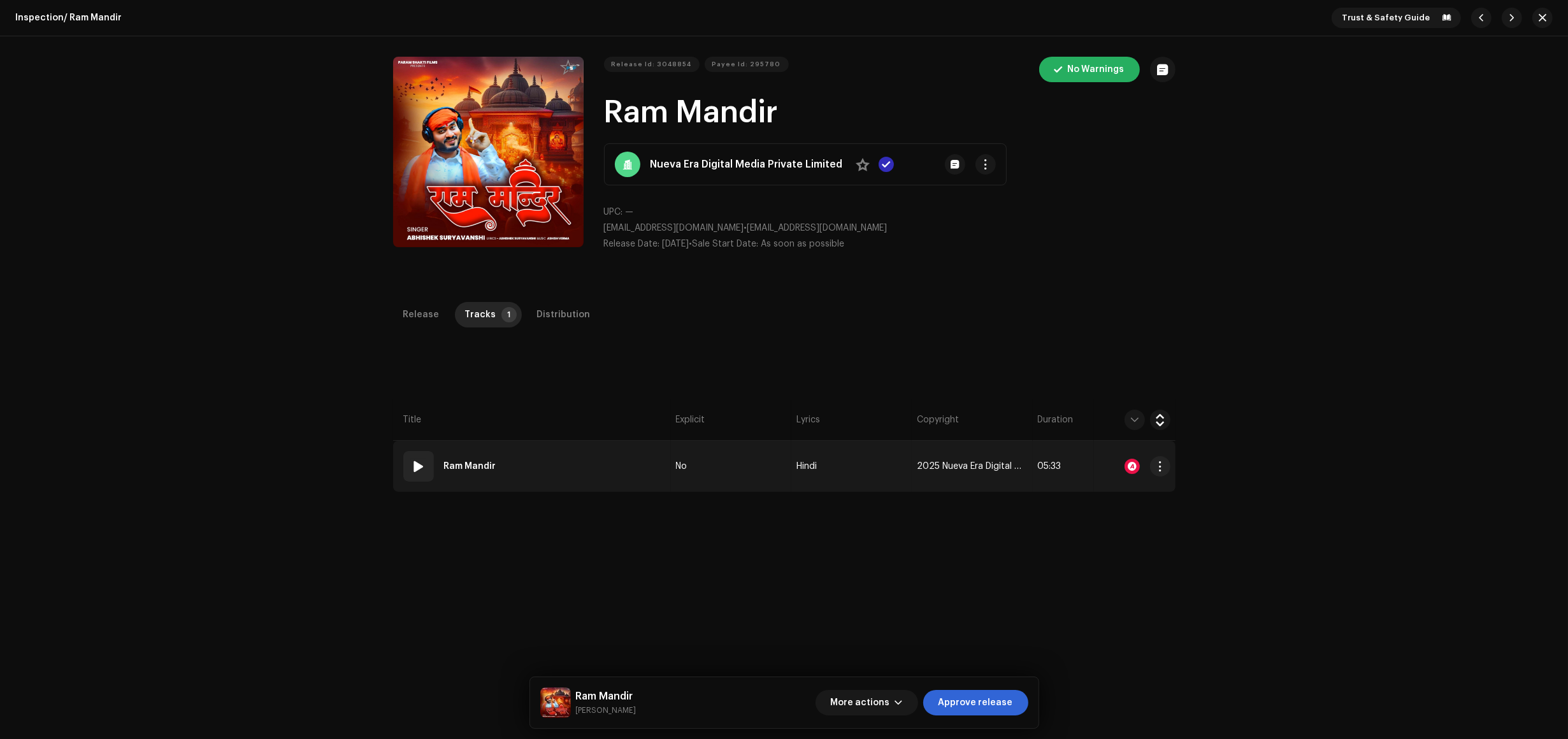
click at [628, 463] on td "01 Ram Mandir" at bounding box center [532, 466] width 278 height 51
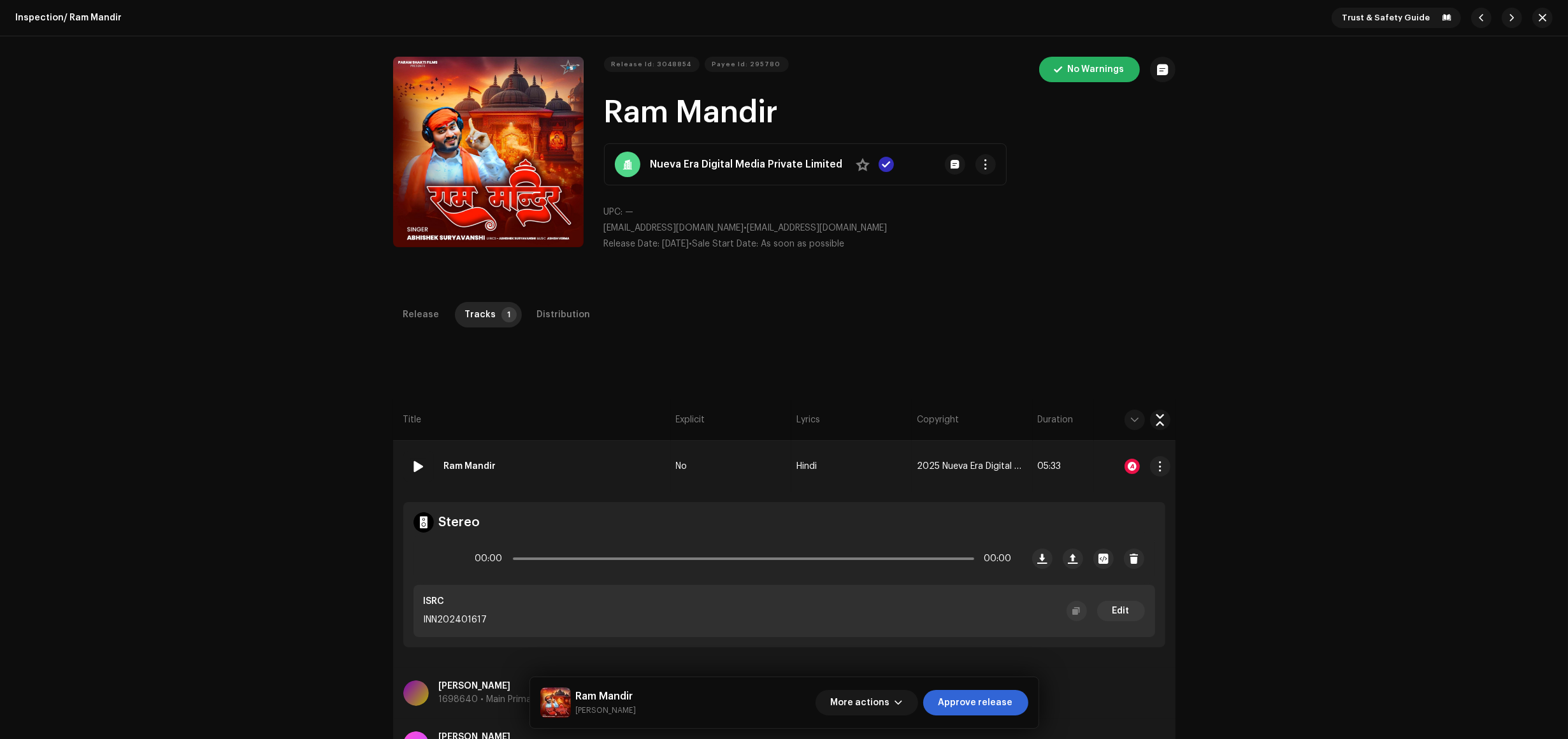
click at [1130, 463] on div at bounding box center [1132, 466] width 15 height 15
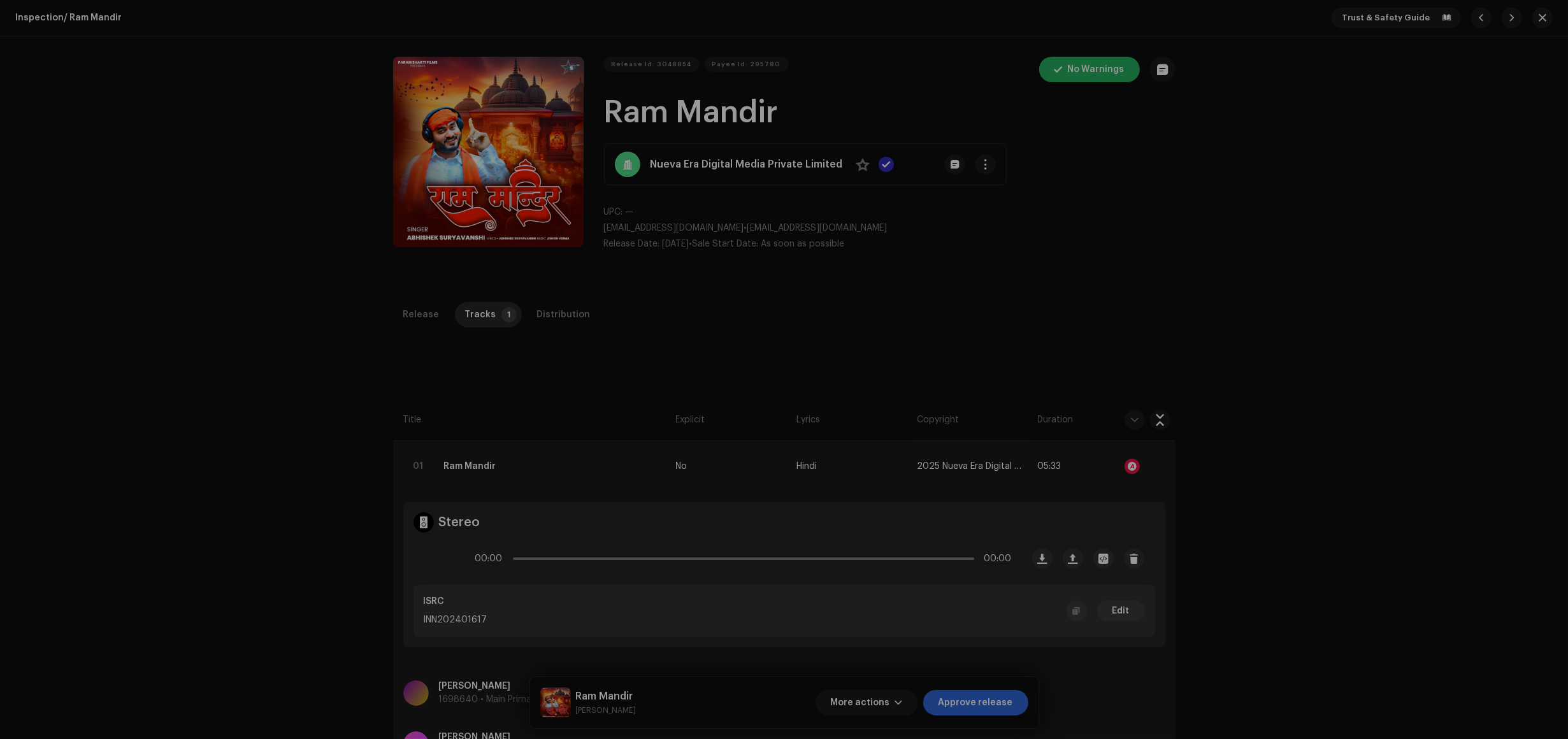
click at [1102, 492] on div "Audio Recognition by Remix/Sample 10 All results require review/listening to av…" at bounding box center [784, 369] width 1568 height 739
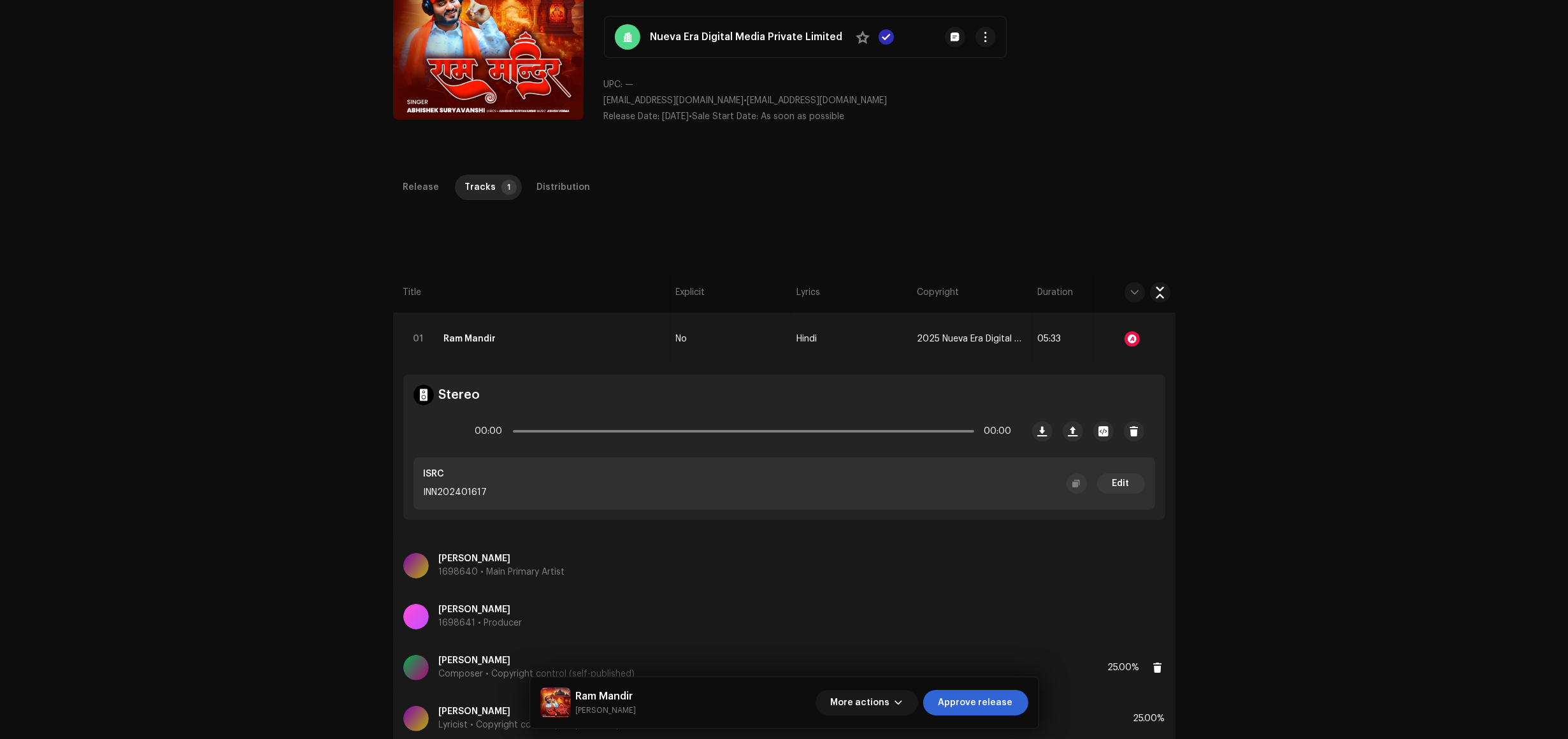
scroll to position [303, 0]
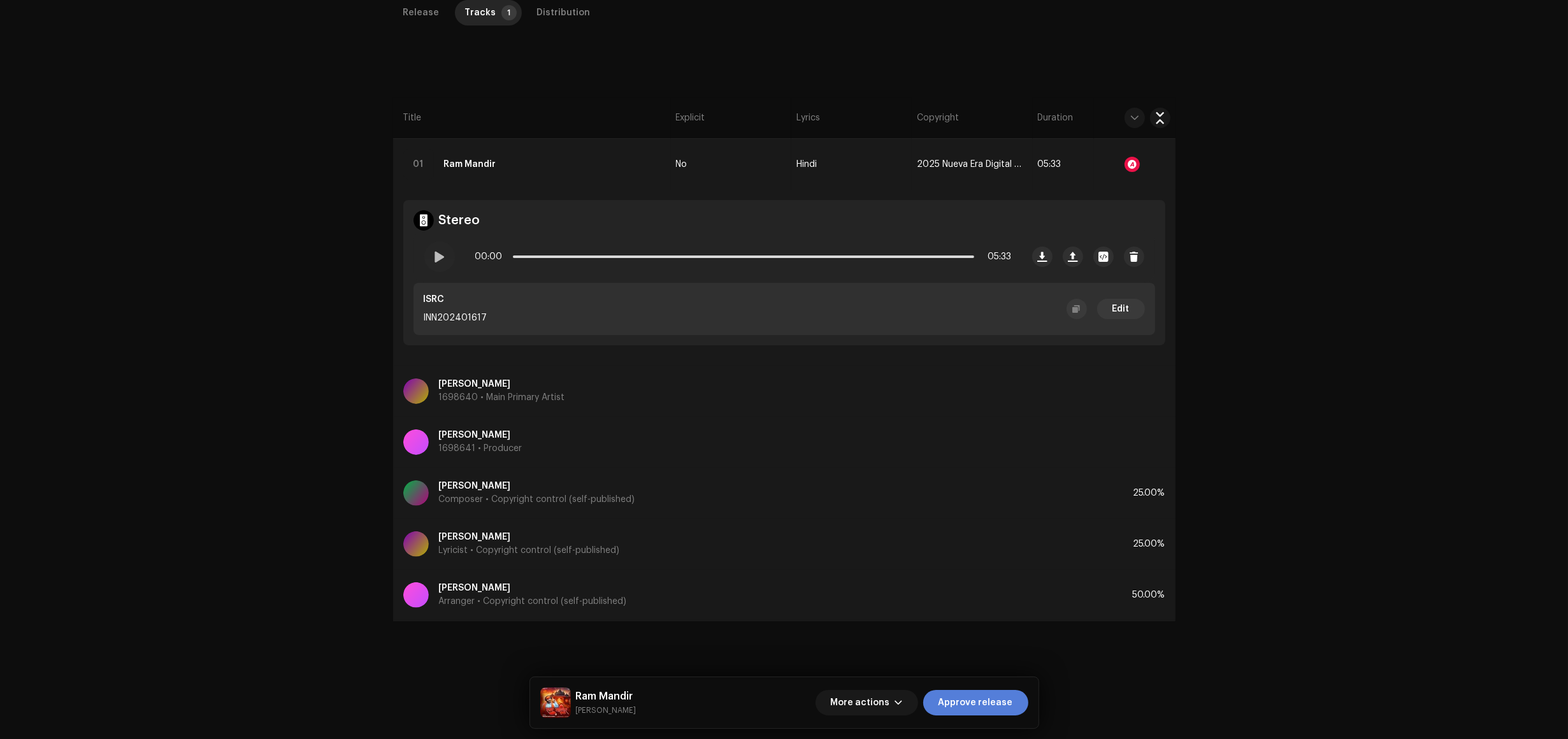
click at [997, 710] on span "Approve release" at bounding box center [976, 703] width 75 height 25
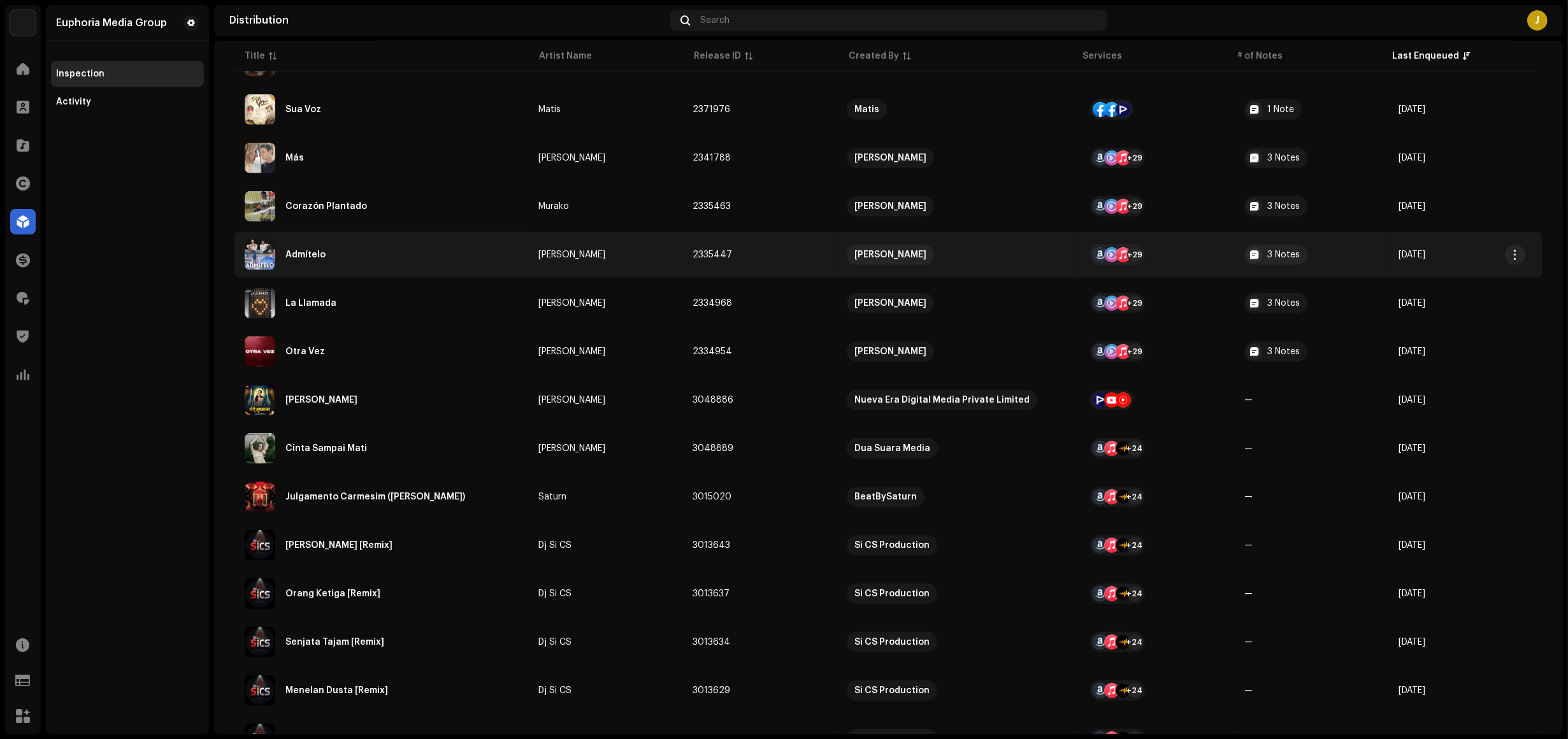
scroll to position [993, 0]
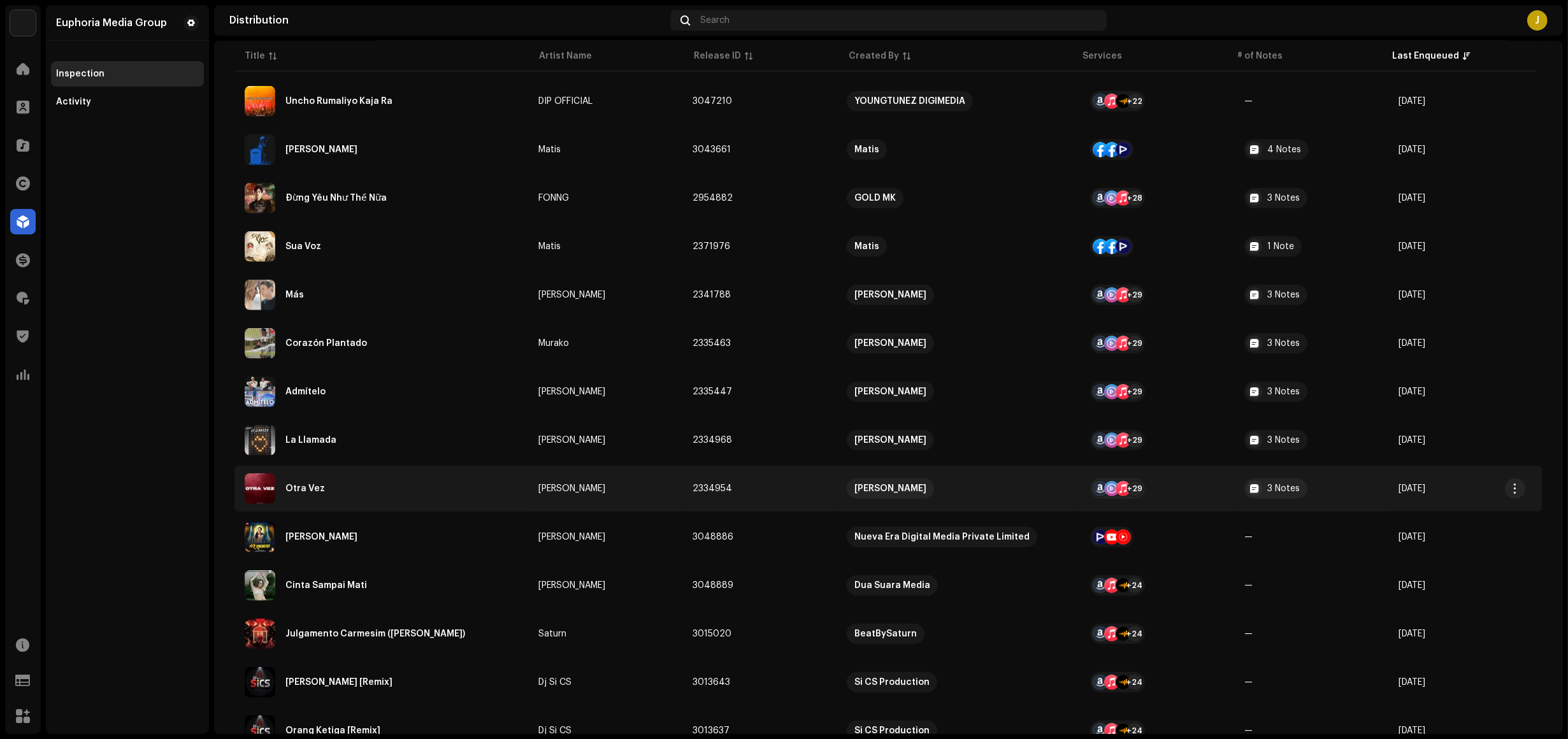
click at [406, 486] on div "Otra Vez" at bounding box center [381, 489] width 273 height 31
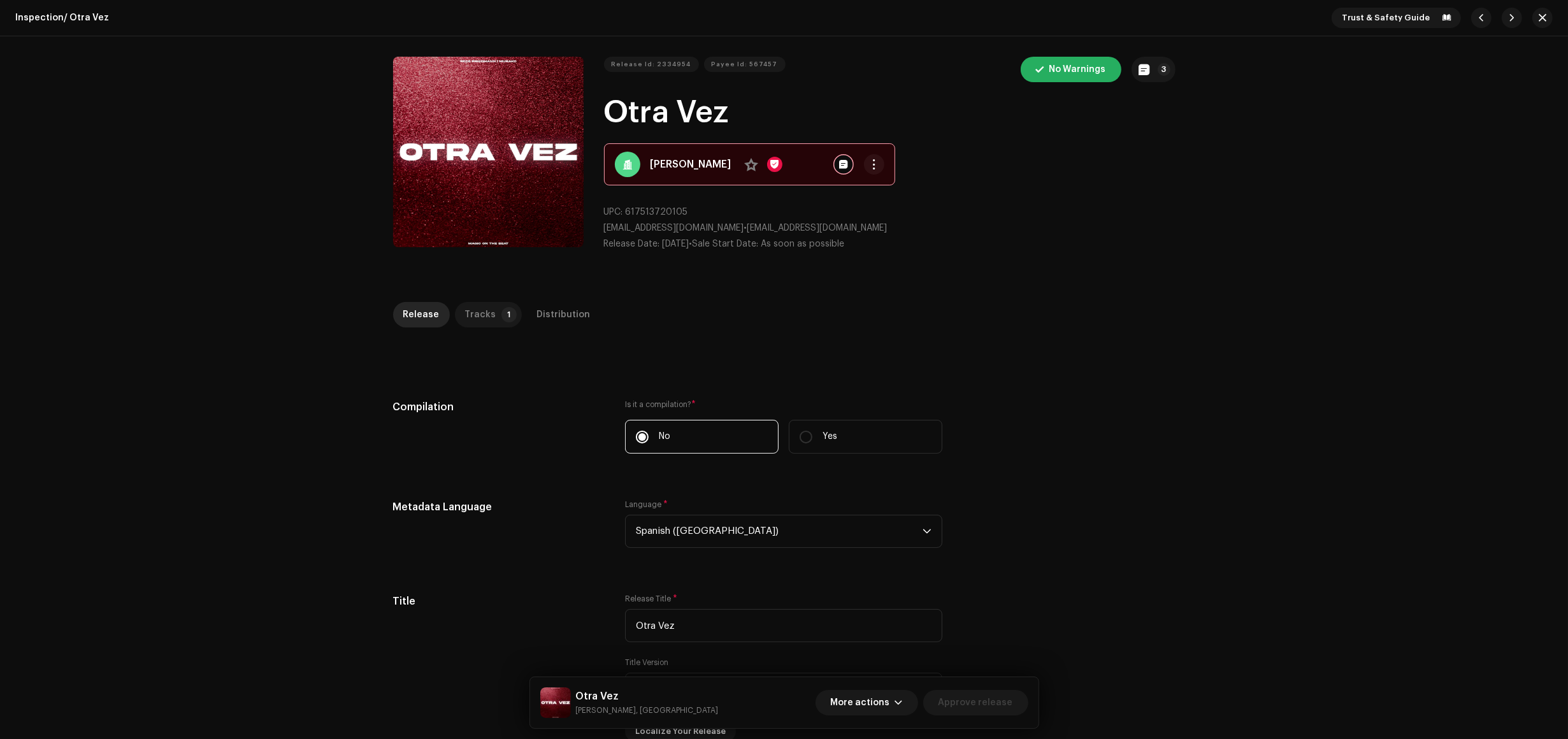
click at [481, 307] on div "Tracks" at bounding box center [480, 315] width 31 height 25
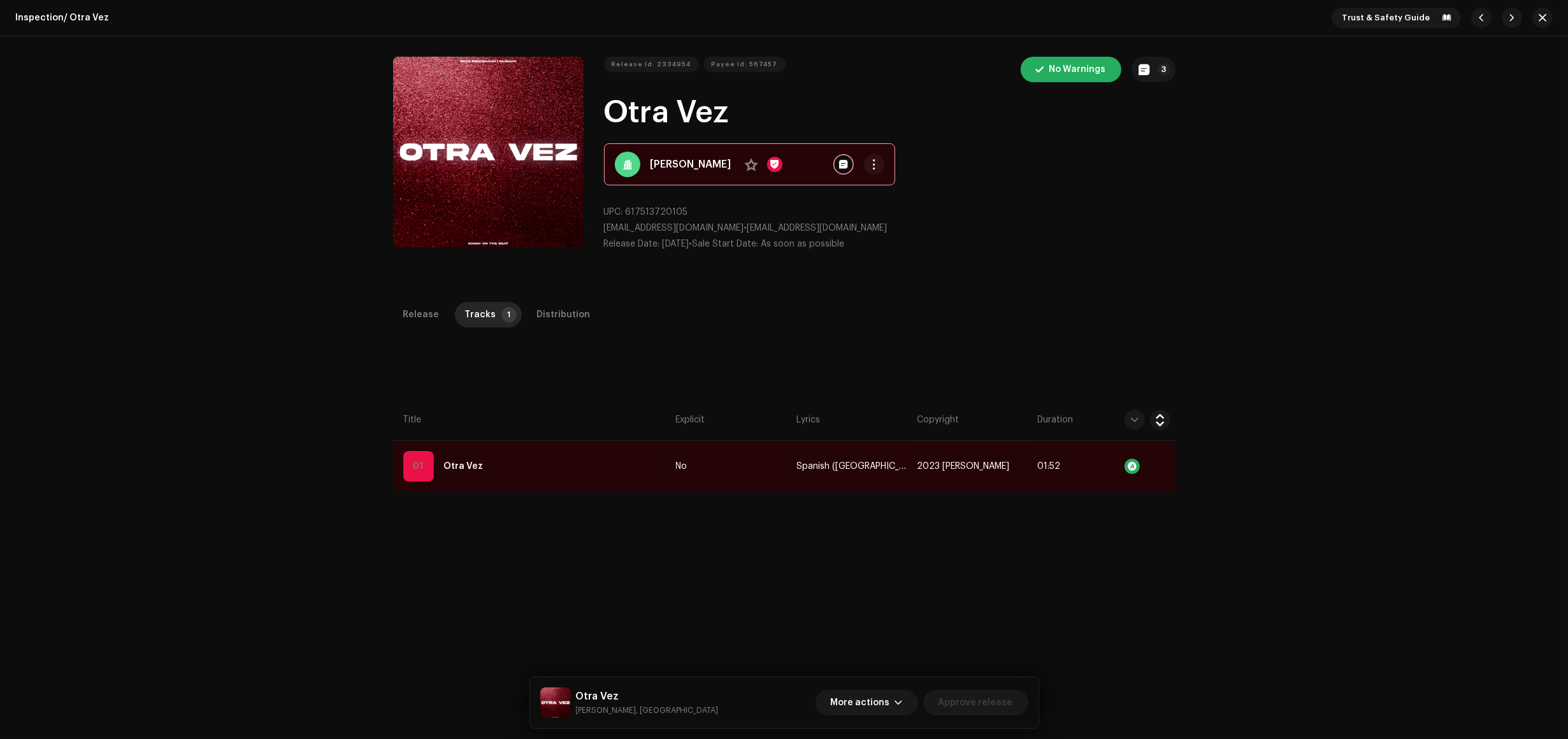
drag, startPoint x: 639, startPoint y: 465, endPoint x: 603, endPoint y: 432, distance: 48.8
click at [639, 466] on td "01 Otra Vez" at bounding box center [532, 466] width 278 height 51
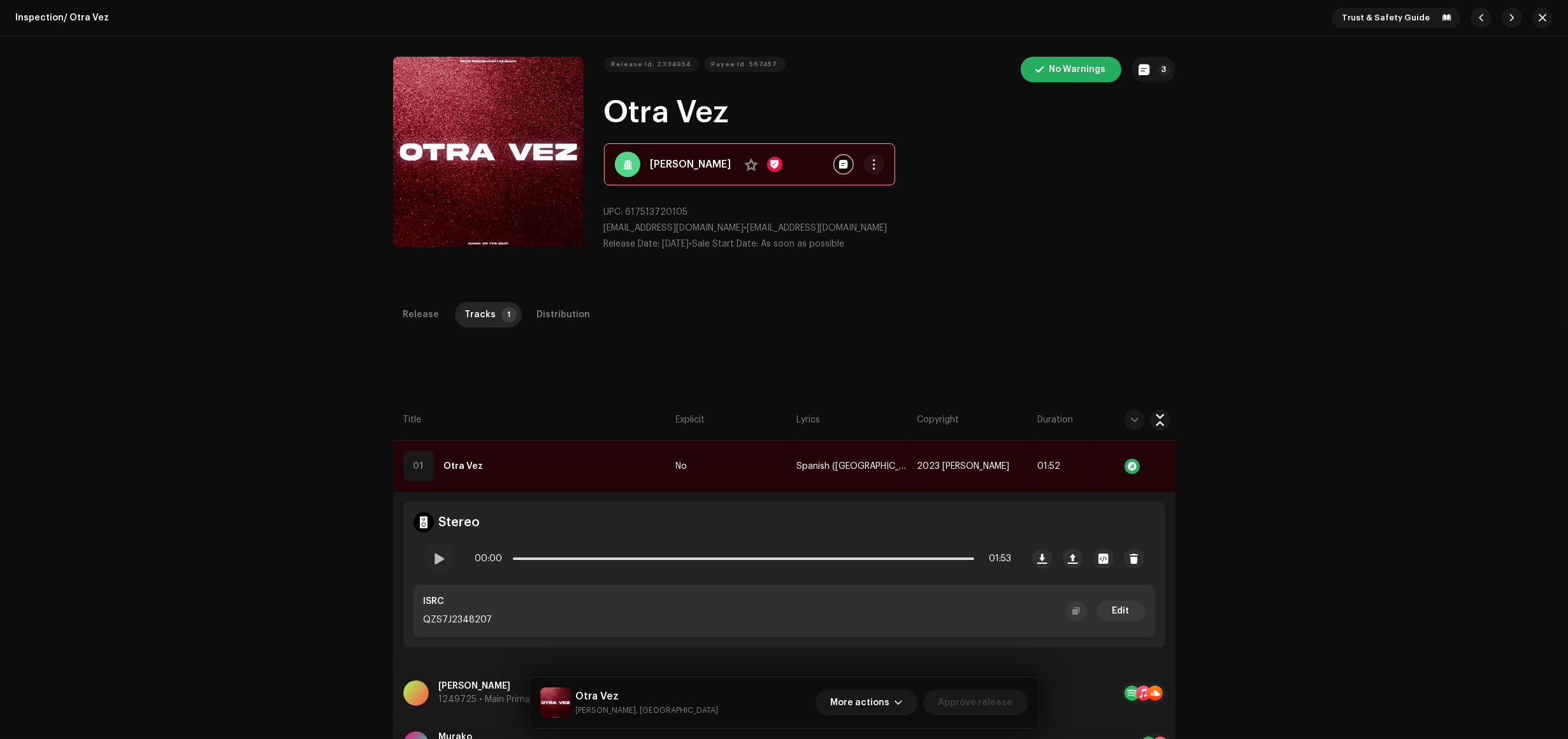
drag, startPoint x: 739, startPoint y: 117, endPoint x: 594, endPoint y: 113, distance: 145.1
click at [594, 113] on div "Release Id: 2334954 Payee Id: 567457 No Warnings 3 Otra Vez Fede Friedmann No U…" at bounding box center [784, 159] width 783 height 204
copy h1 "Otra Vez"
click at [82, 444] on div "Inspection / Otra Vez Trust & Safety Guide Release Id: 2334954 Payee Id: 567457…" at bounding box center [784, 369] width 1568 height 739
click at [121, 338] on div "Inspection / Otra Vez Trust & Safety Guide Release Id: 2334954 Payee Id: 567457…" at bounding box center [784, 369] width 1568 height 739
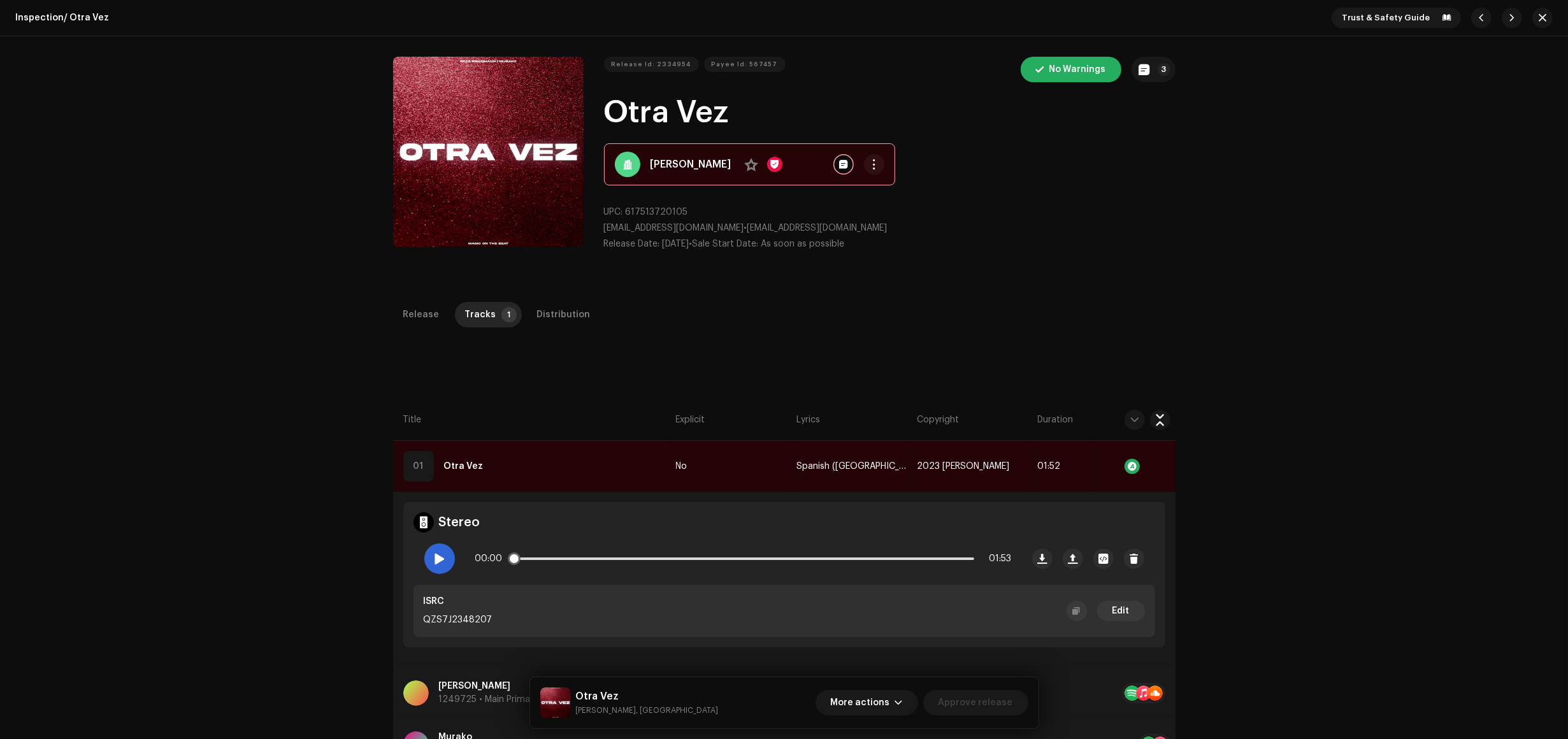
click at [434, 564] on span at bounding box center [439, 559] width 10 height 10
click at [1163, 61] on button "3" at bounding box center [1153, 69] width 44 height 25
click at [1419, 96] on div "Release notes Federico Friedmann. Sep 1, 2024 AUTO NOTE - RELEASE TAKEDOWN Rele…" at bounding box center [784, 369] width 1568 height 739
click at [70, 459] on div "Inspection / Otra Vez Trust & Safety Guide Release Id: 2334954 Payee Id: 567457…" at bounding box center [784, 369] width 1568 height 739
click at [440, 561] on span at bounding box center [439, 559] width 10 height 10
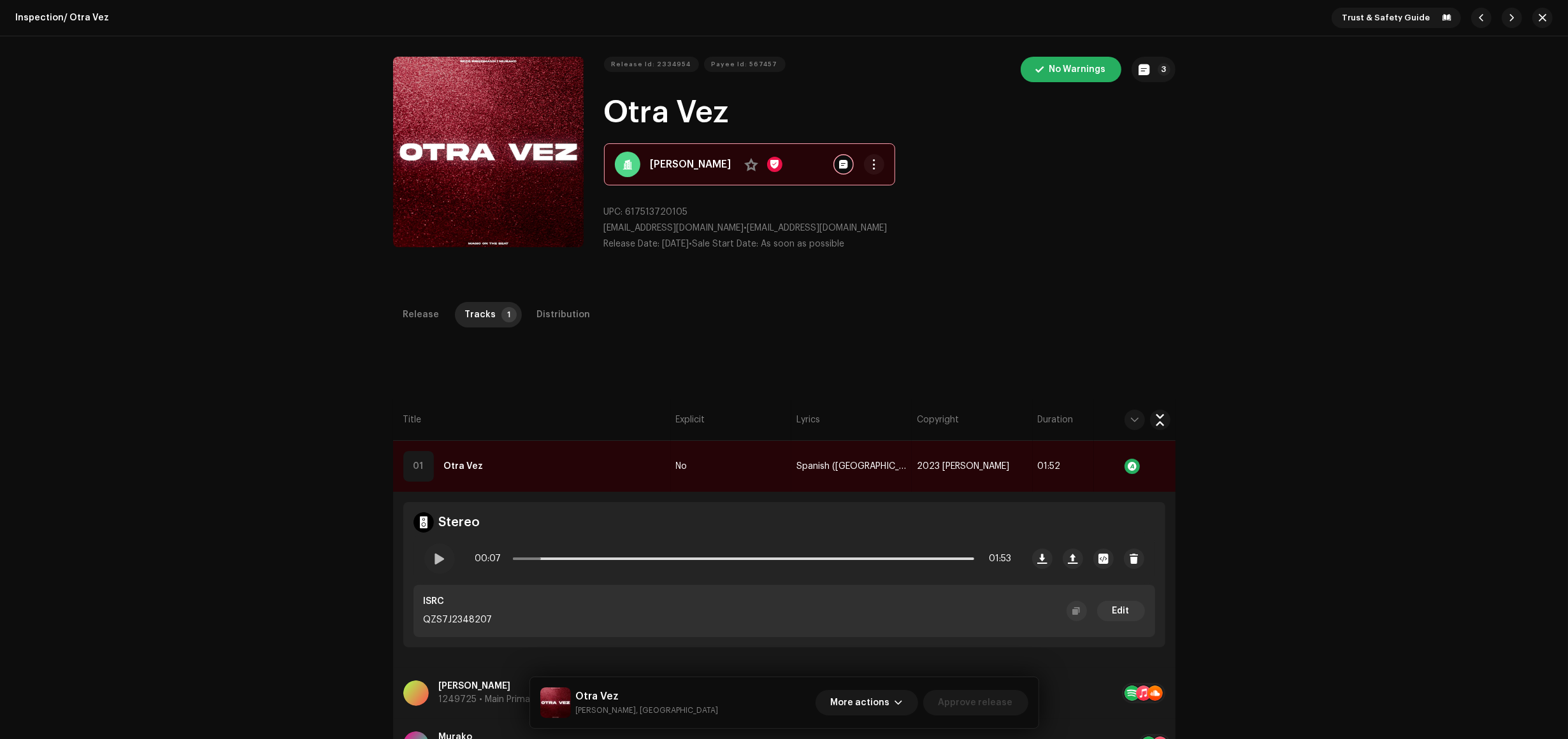
click at [81, 212] on div "Release Id: 2334954 Payee Id: 567457 No Warnings 3 Otra Vez Fede Friedmann No U…" at bounding box center [784, 159] width 1568 height 245
click at [443, 545] on div "00:07 01:53" at bounding box center [718, 559] width 608 height 51
click at [441, 568] on div at bounding box center [440, 559] width 31 height 31
drag, startPoint x: 732, startPoint y: 113, endPoint x: 599, endPoint y: 110, distance: 133.0
click at [600, 110] on div "Release Id: 2334954 Payee Id: 567457 No Warnings 3 Otra Vez Fede Friedmann No U…" at bounding box center [784, 159] width 783 height 204
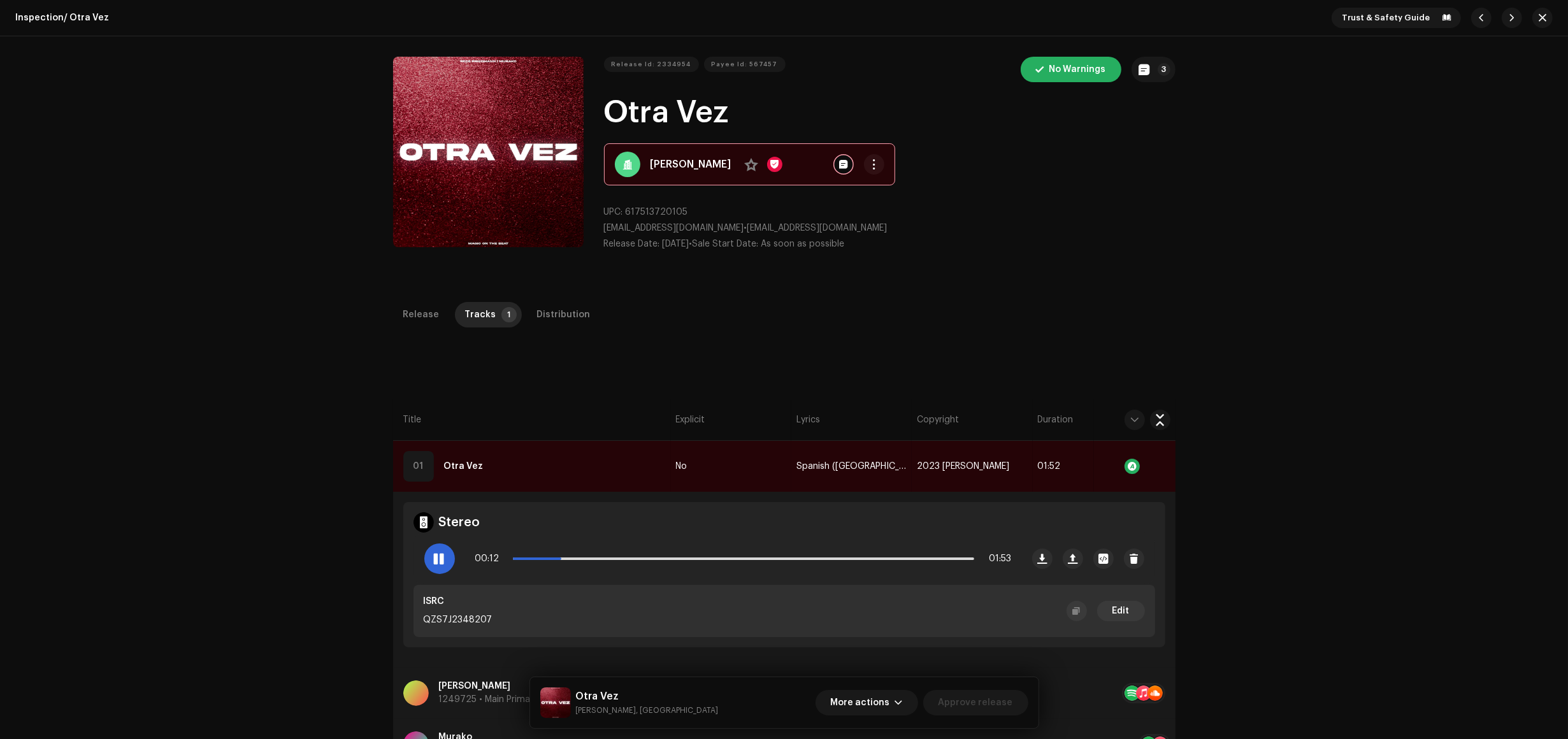
copy h1 "Otra Vez"
click at [80, 389] on div "Inspection / Otra Vez Trust & Safety Guide Release Id: 2334954 Payee Id: 567457…" at bounding box center [784, 369] width 1568 height 739
drag, startPoint x: 447, startPoint y: 559, endPoint x: 508, endPoint y: 542, distance: 63.3
click at [441, 561] on div at bounding box center [440, 559] width 31 height 31
drag, startPoint x: 125, startPoint y: 470, endPoint x: 141, endPoint y: 476, distance: 17.1
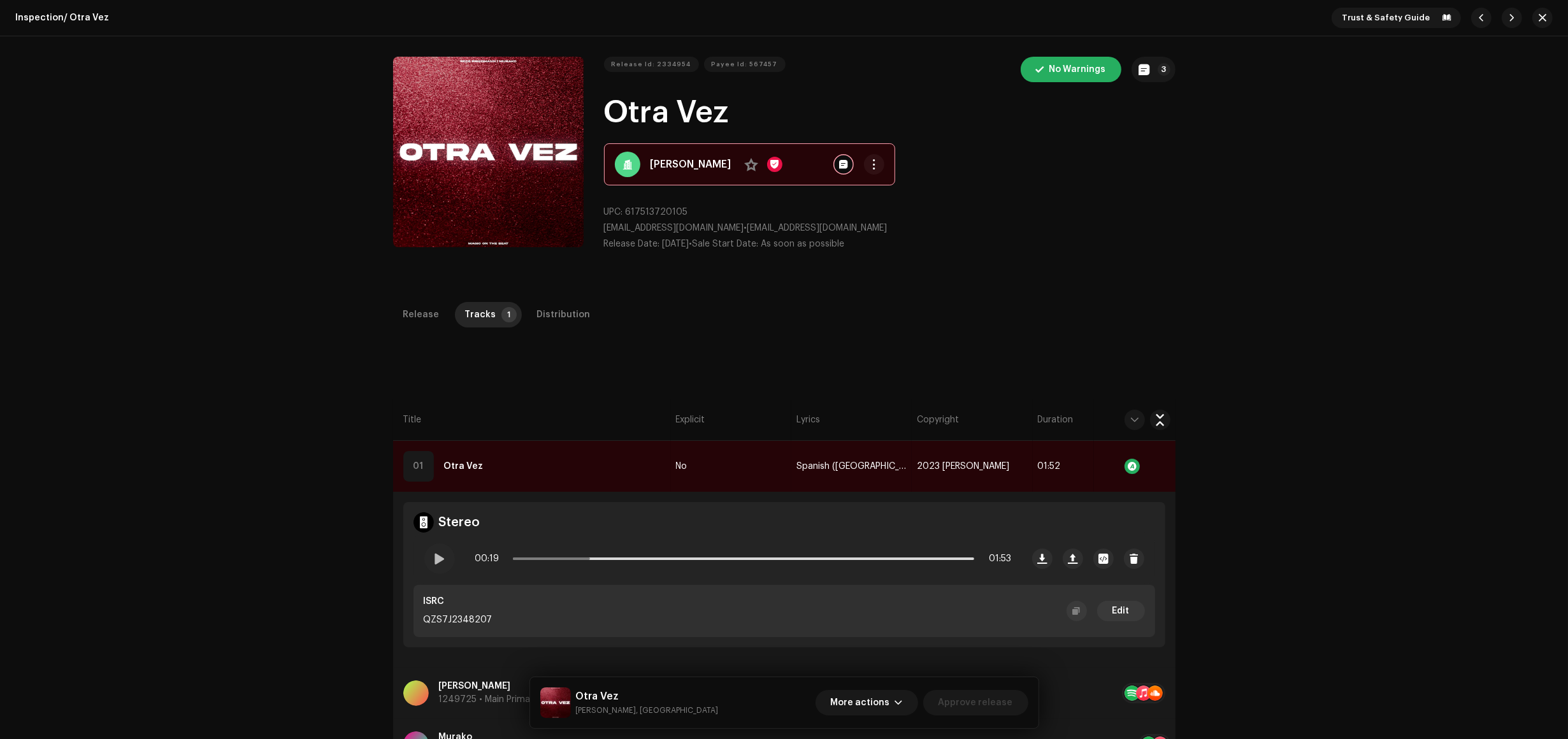
click at [125, 470] on div "Inspection / Otra Vez Trust & Safety Guide Release Id: 2334954 Payee Id: 567457…" at bounding box center [784, 369] width 1568 height 739
click at [438, 556] on span at bounding box center [439, 559] width 10 height 10
drag, startPoint x: 591, startPoint y: 556, endPoint x: 479, endPoint y: 566, distance: 112.4
click at [479, 566] on div "00:14 01:53" at bounding box center [743, 559] width 536 height 25
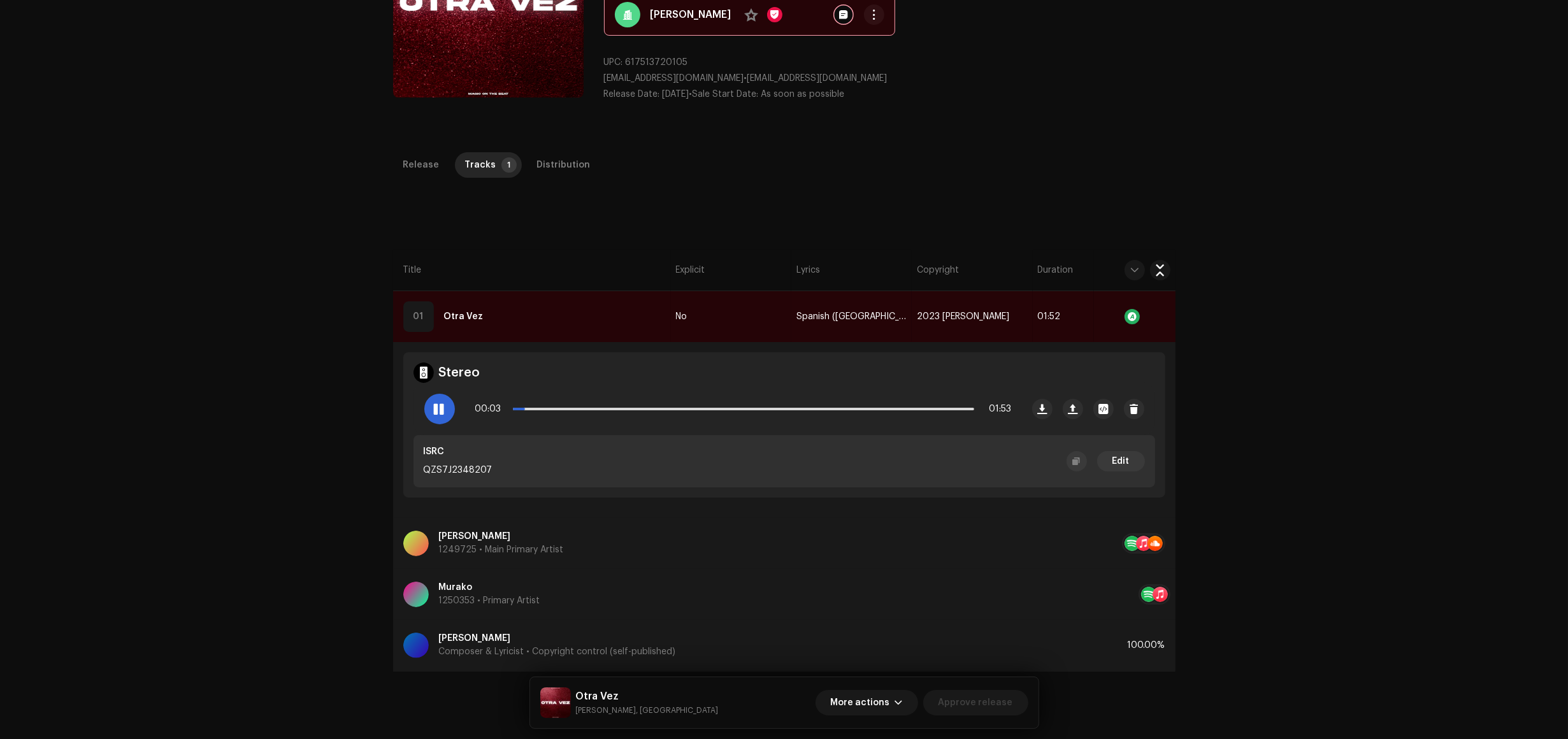
scroll to position [159, 0]
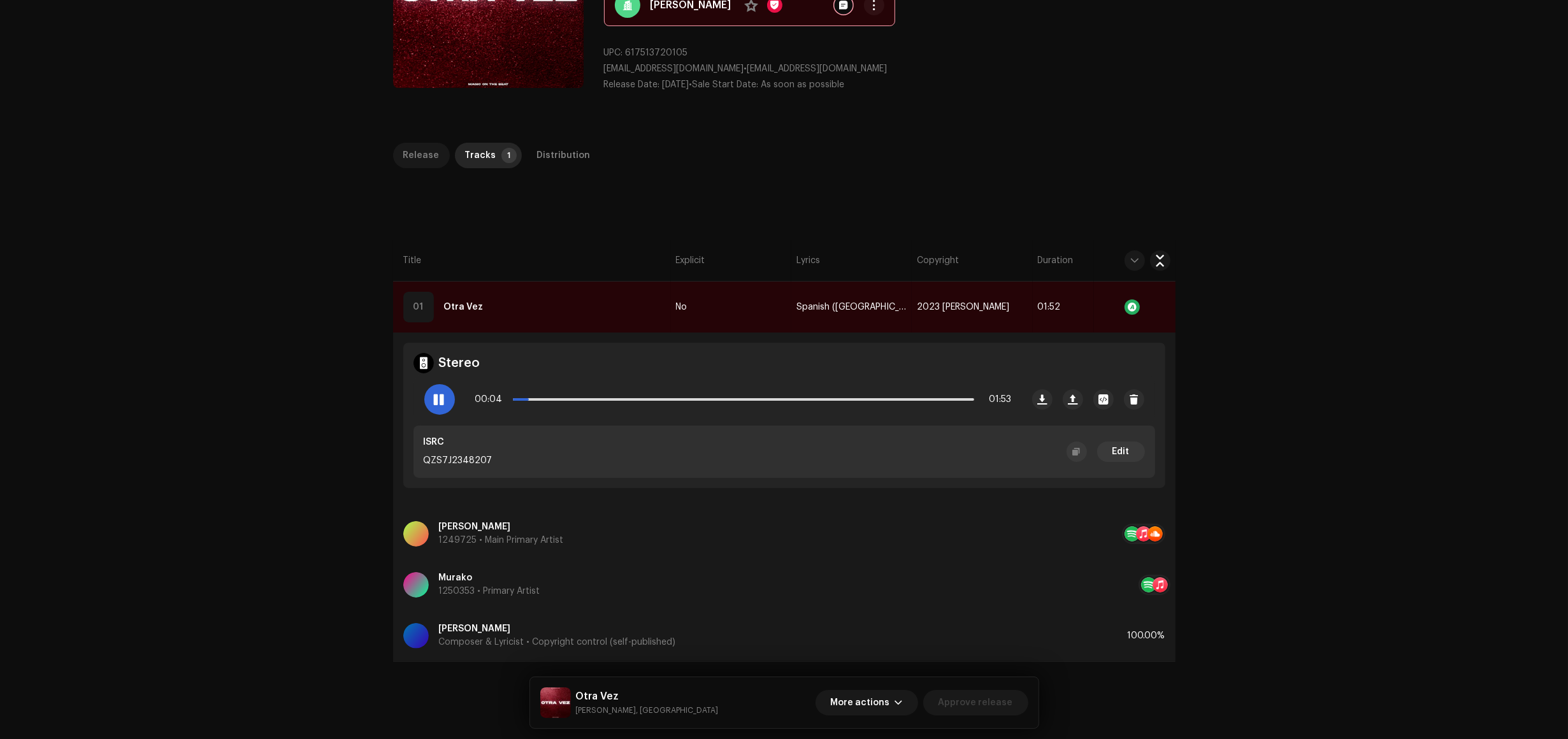
click at [419, 153] on div "Release" at bounding box center [422, 155] width 36 height 25
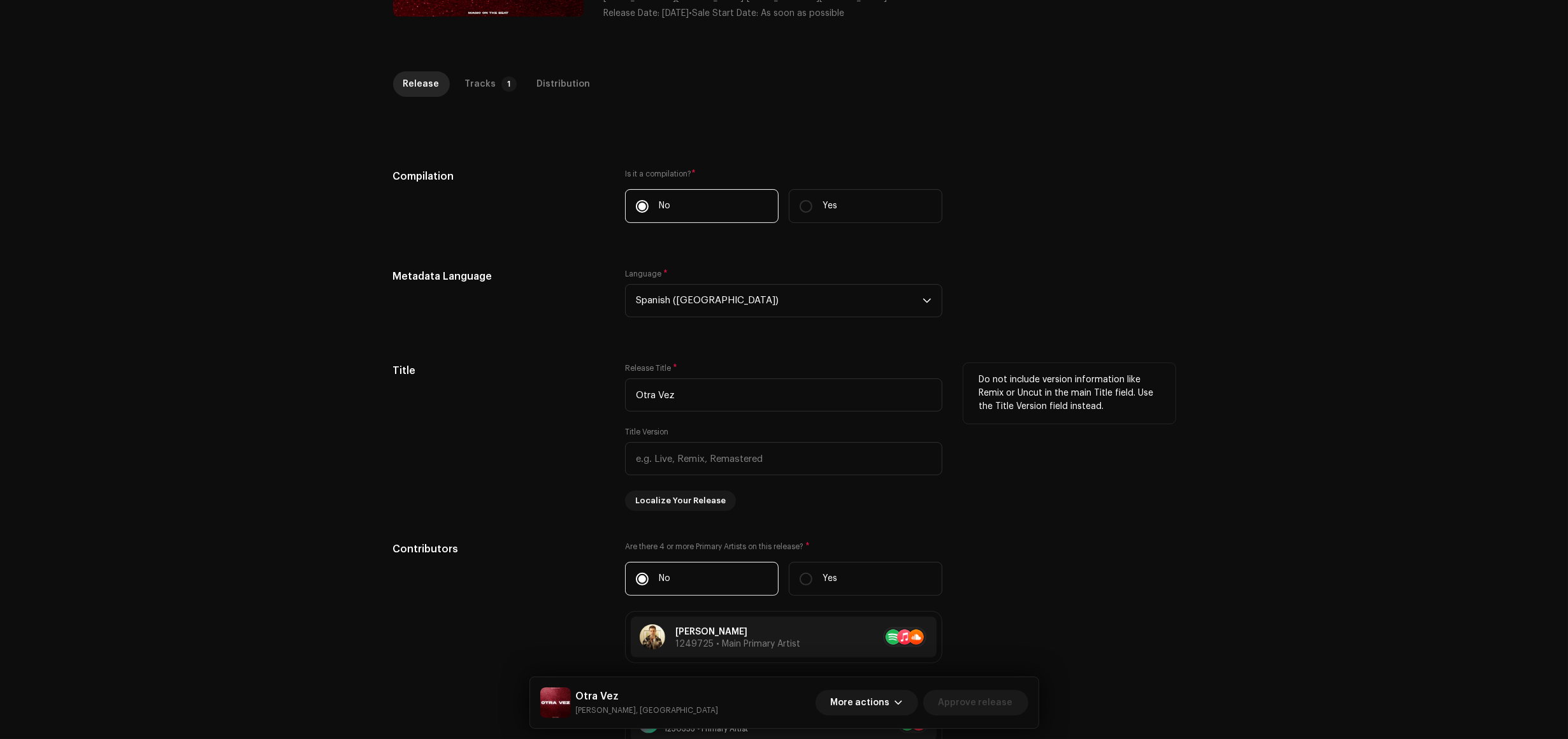
scroll to position [399, 0]
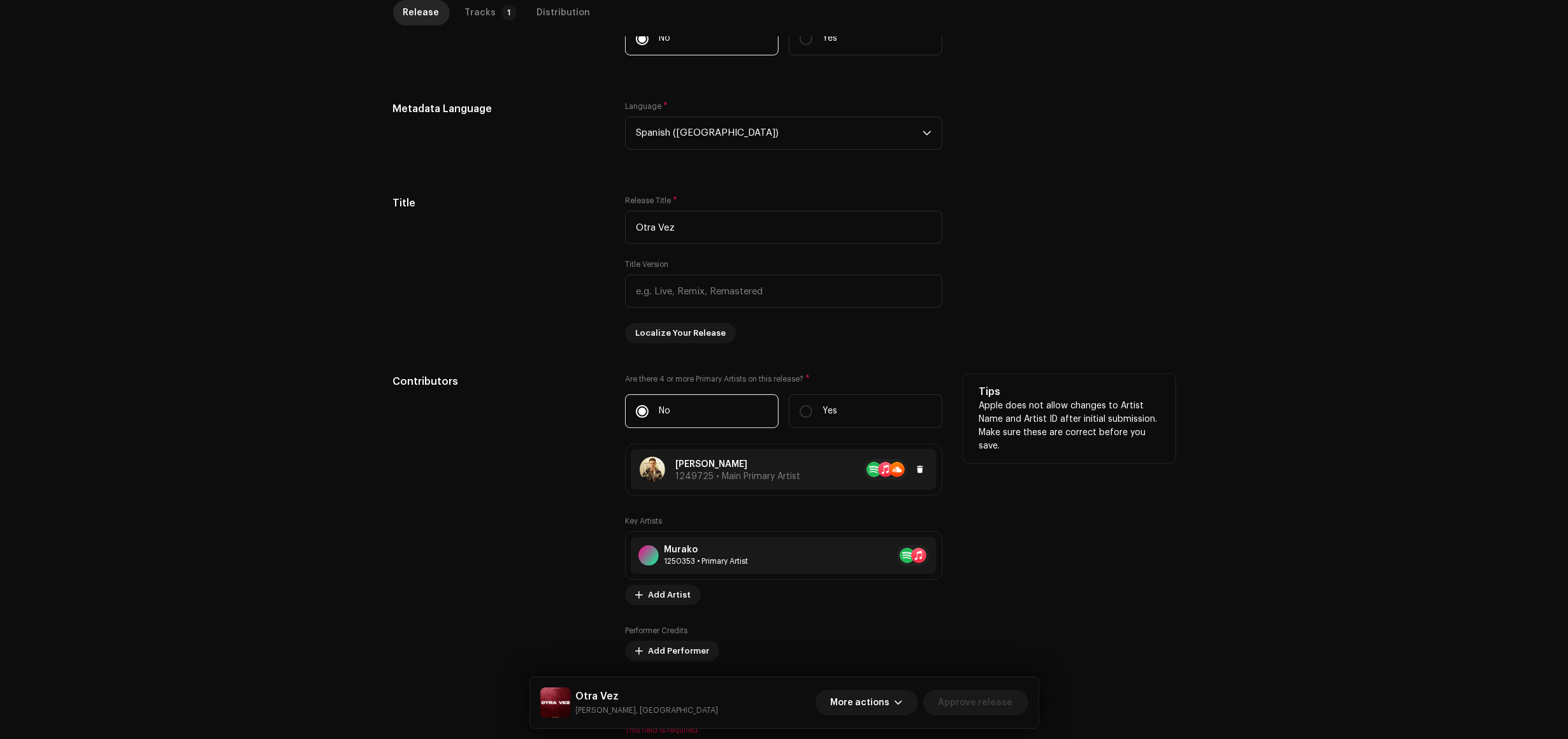
copy div "[PERSON_NAME]"
drag, startPoint x: 760, startPoint y: 464, endPoint x: 551, endPoint y: 475, distance: 209.3
click at [578, 473] on div "Contributors Are there 4 or more Primary Artists on this release? * No Yes Fede…" at bounding box center [784, 554] width 783 height 361
click at [550, 476] on div "Contributors" at bounding box center [499, 554] width 212 height 361
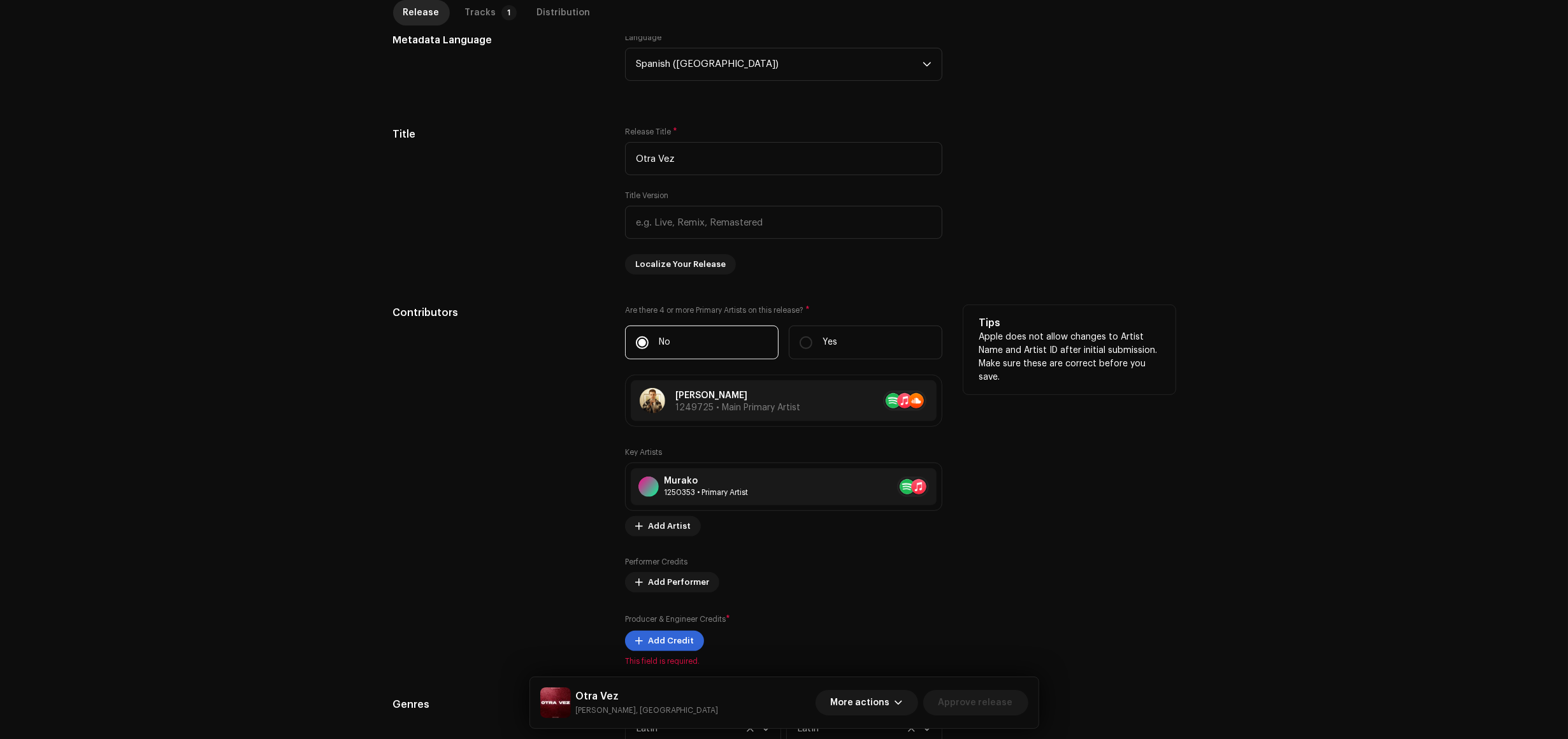
scroll to position [637, 0]
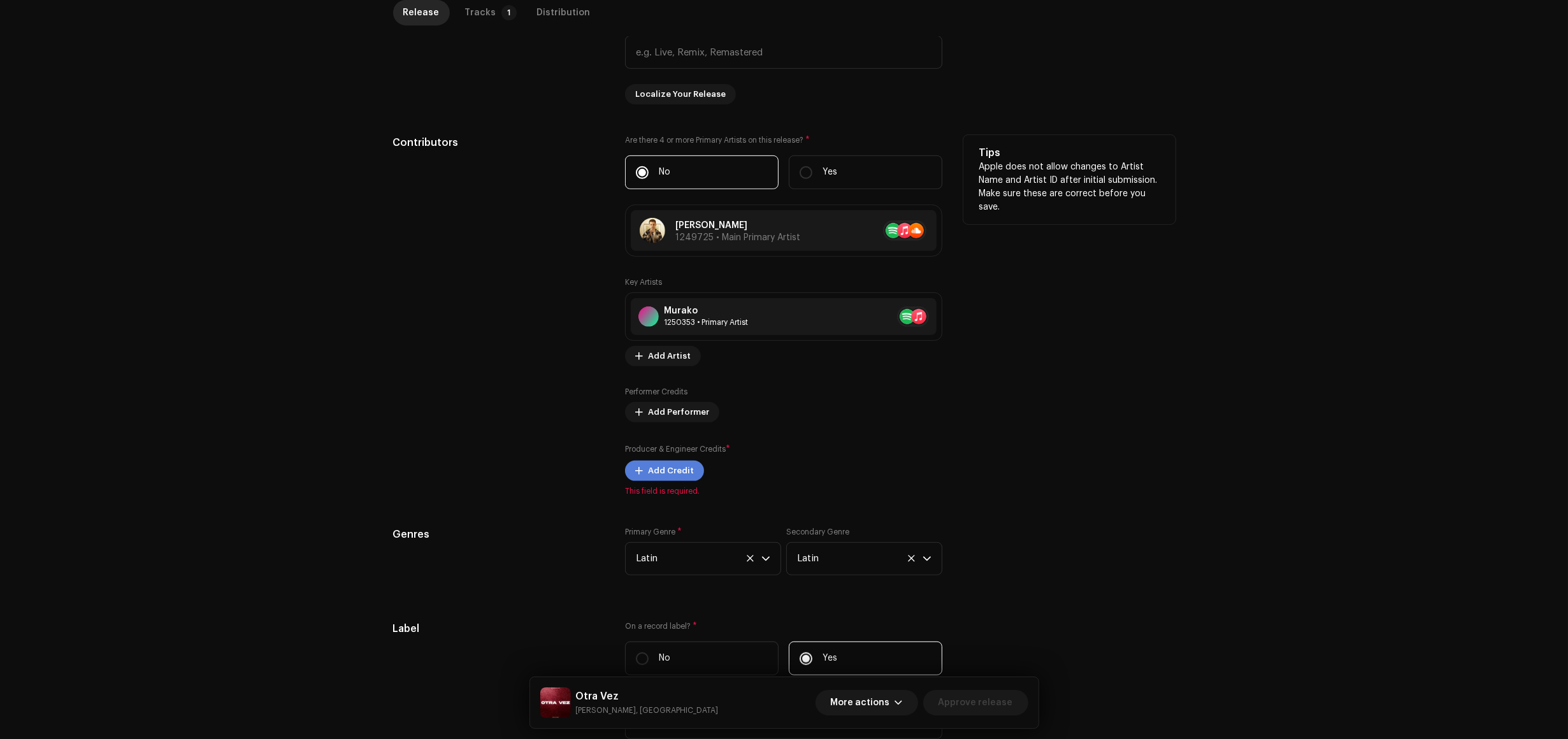
click at [650, 463] on span "Add Credit" at bounding box center [671, 471] width 46 height 25
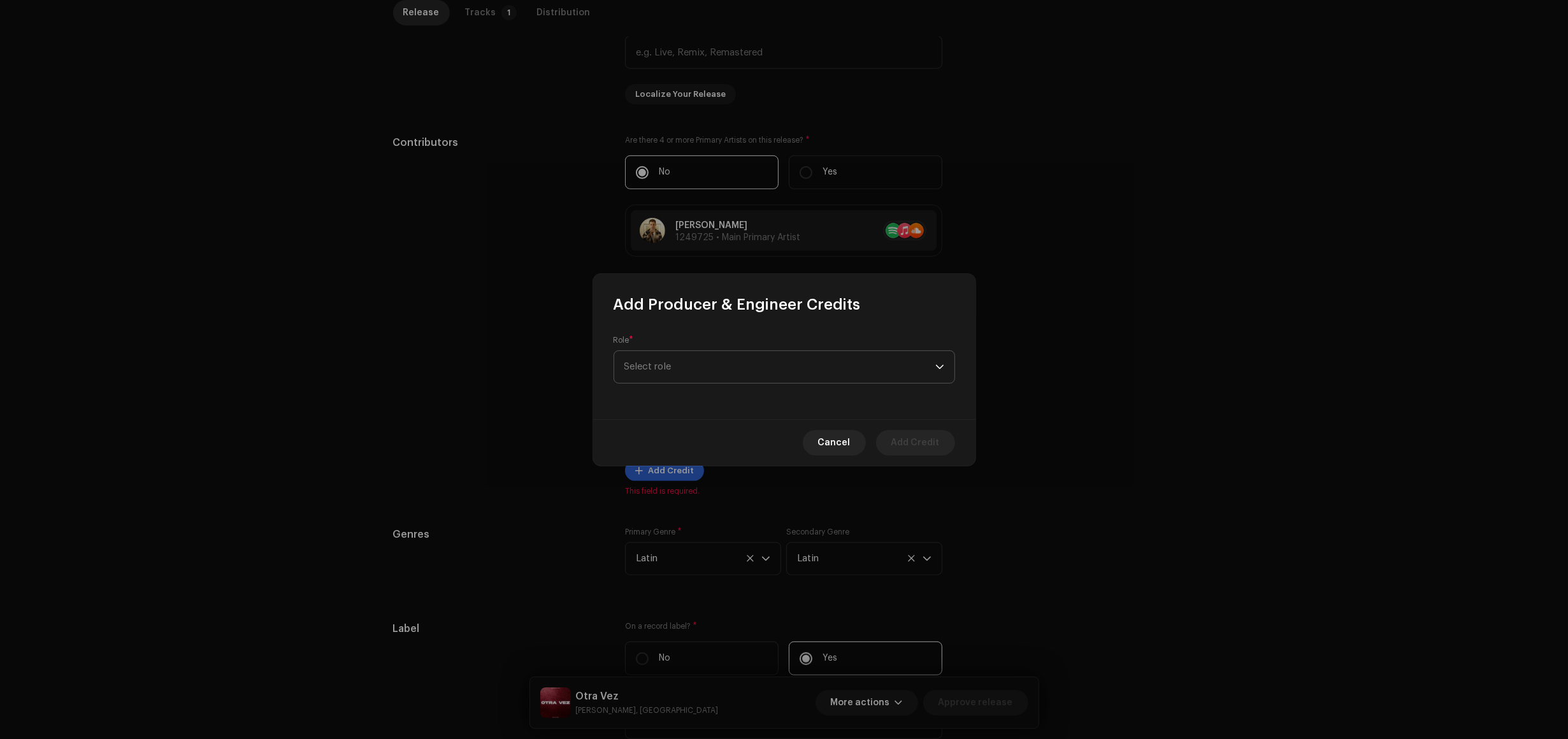
click at [750, 373] on span "Select role" at bounding box center [780, 367] width 311 height 32
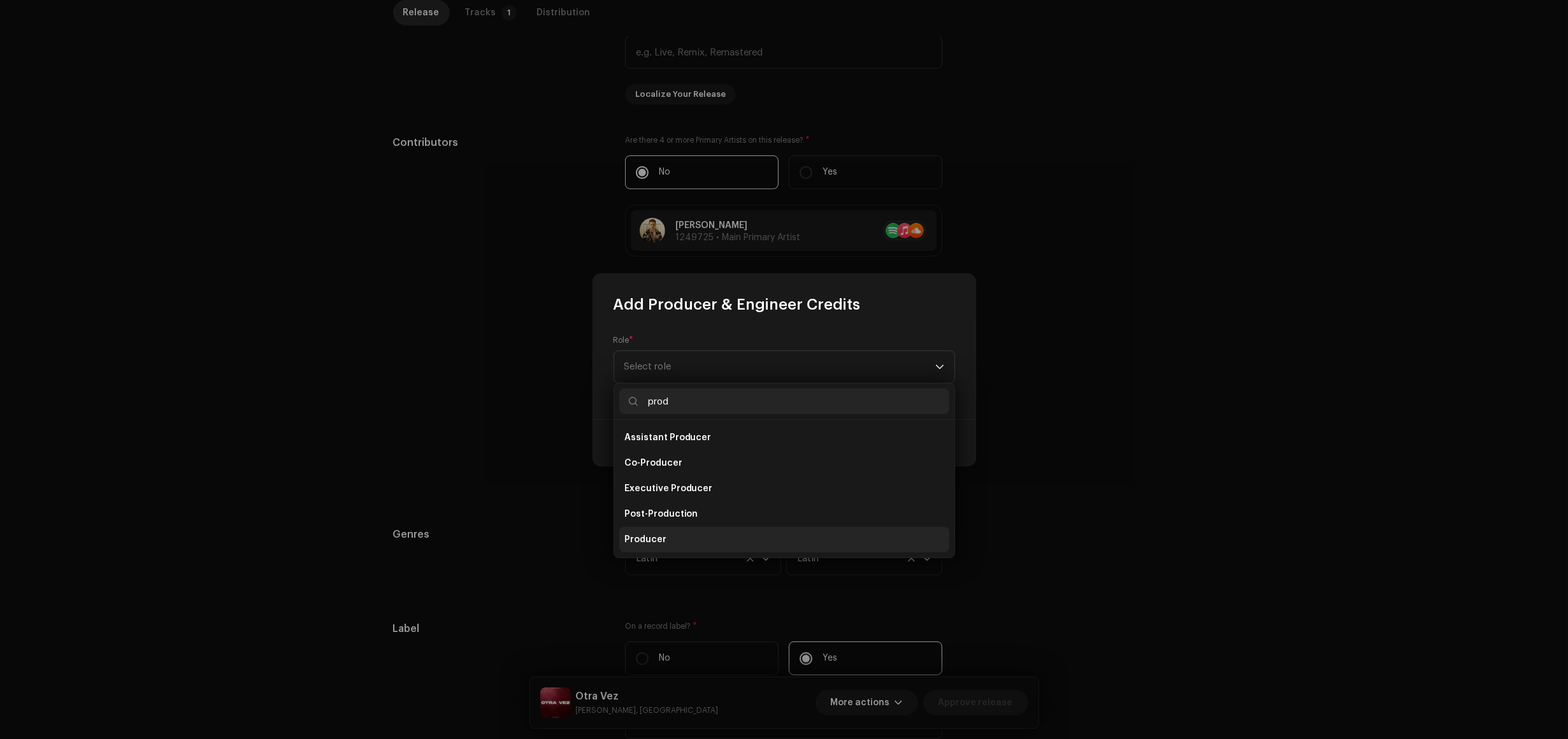
type input "prod"
click at [673, 540] on li "Producer" at bounding box center [785, 540] width 330 height 25
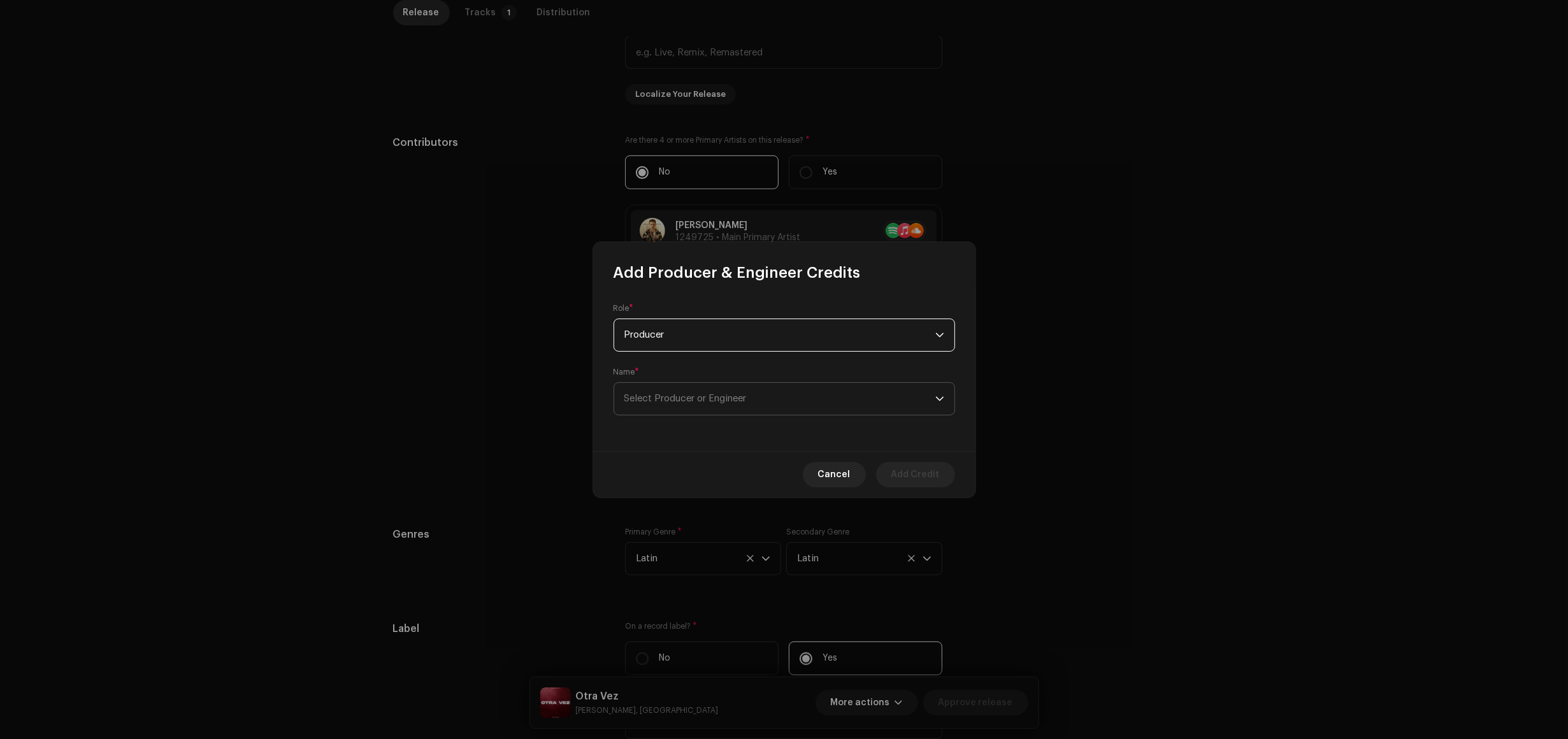
click at [733, 410] on span "Select Producer or Engineer" at bounding box center [780, 399] width 311 height 32
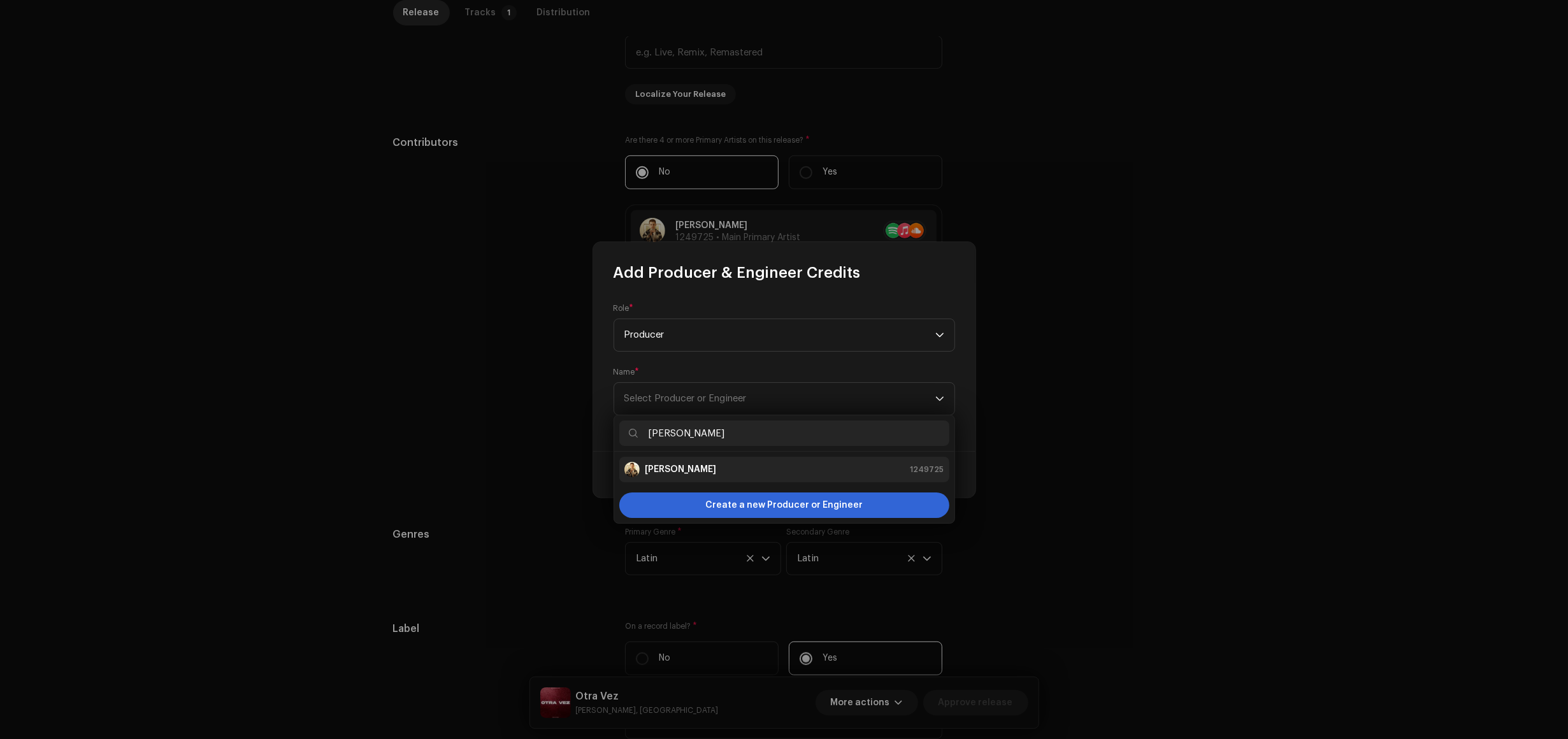
type input "[PERSON_NAME]"
click at [697, 465] on strong "[PERSON_NAME]" at bounding box center [680, 469] width 72 height 13
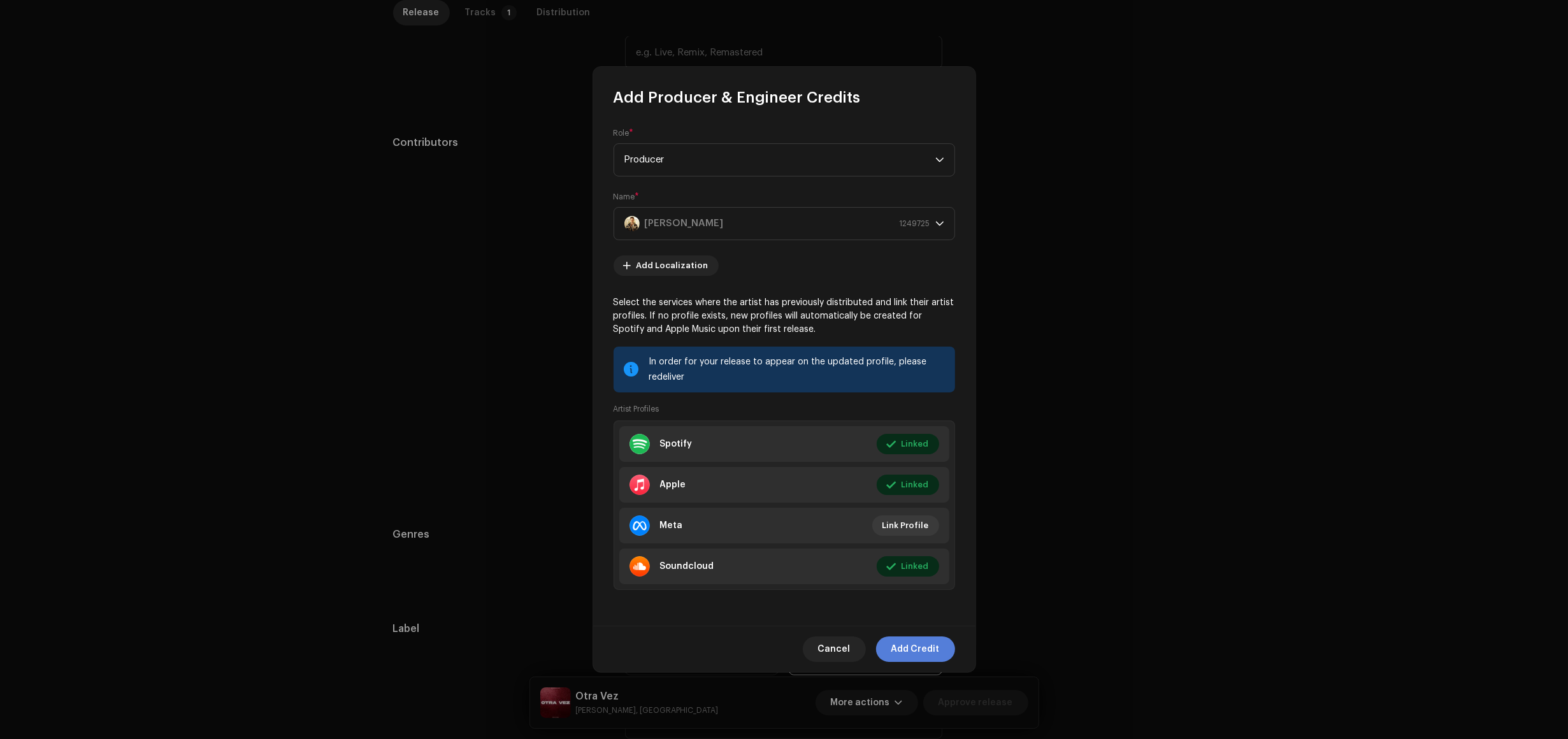
click at [915, 652] on span "Add Credit" at bounding box center [915, 649] width 48 height 25
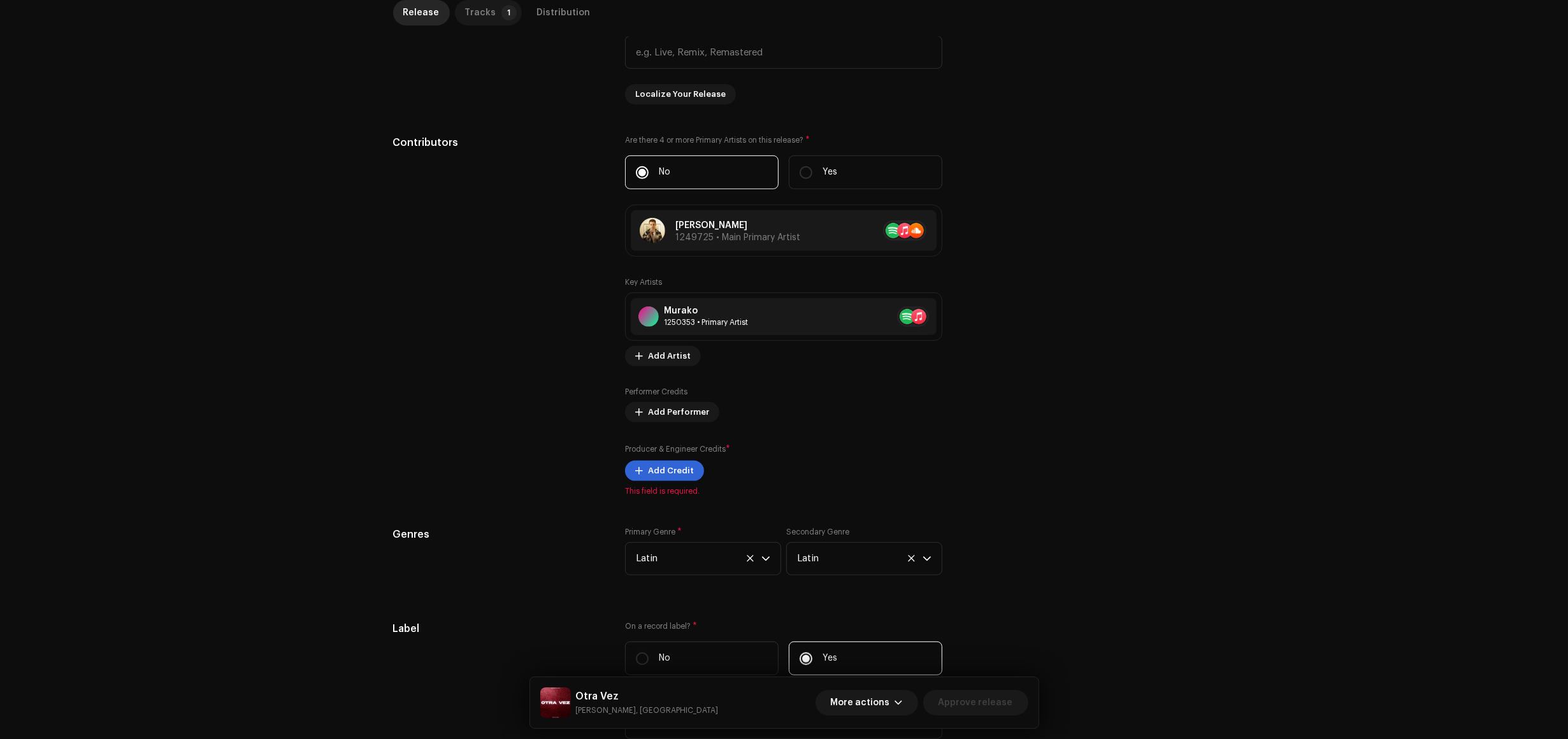
click at [501, 16] on p-badge "1" at bounding box center [509, 13] width 15 height 15
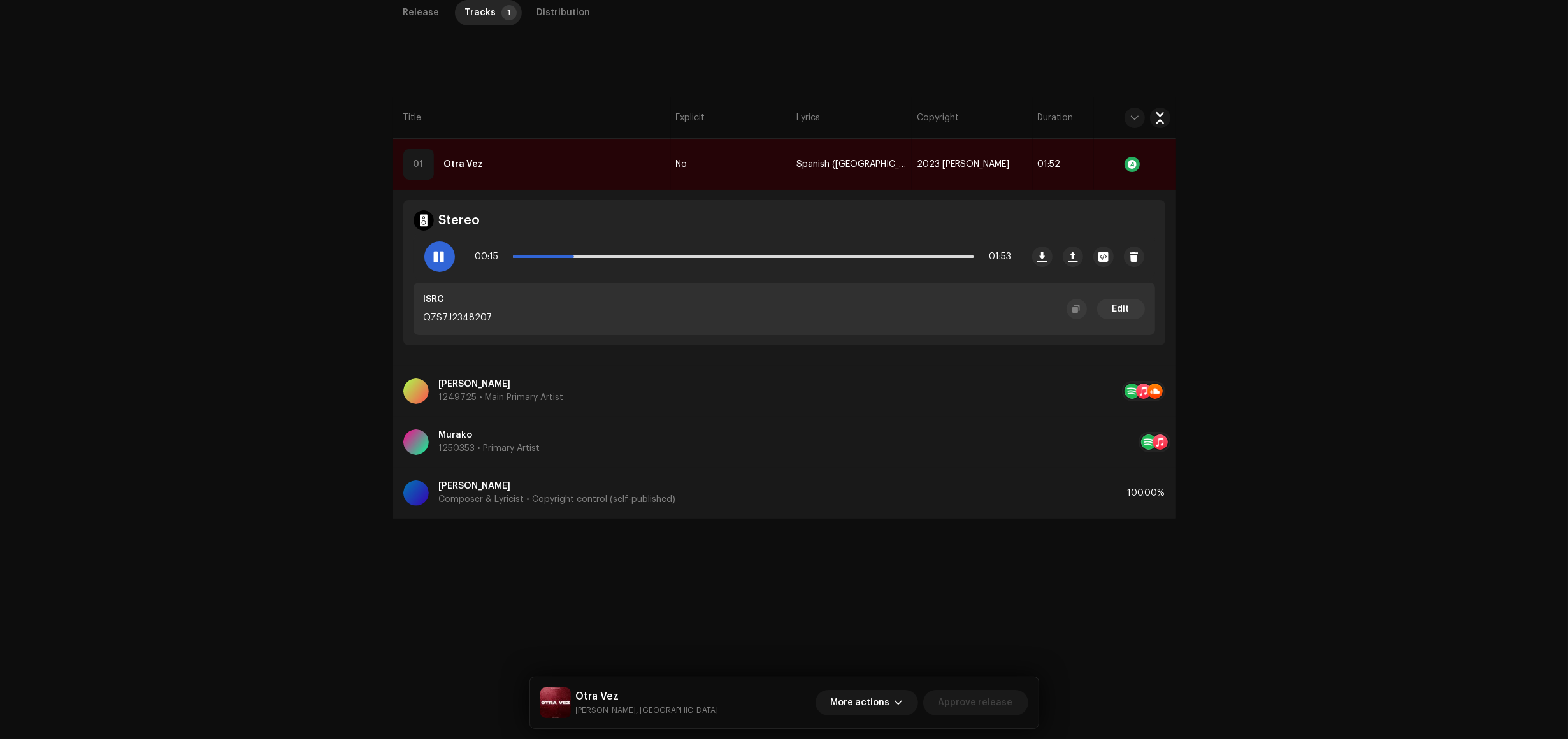
scroll to position [303, 0]
drag, startPoint x: 628, startPoint y: 153, endPoint x: 678, endPoint y: 166, distance: 51.7
click at [628, 154] on td "01 Otra Vez" at bounding box center [532, 164] width 278 height 51
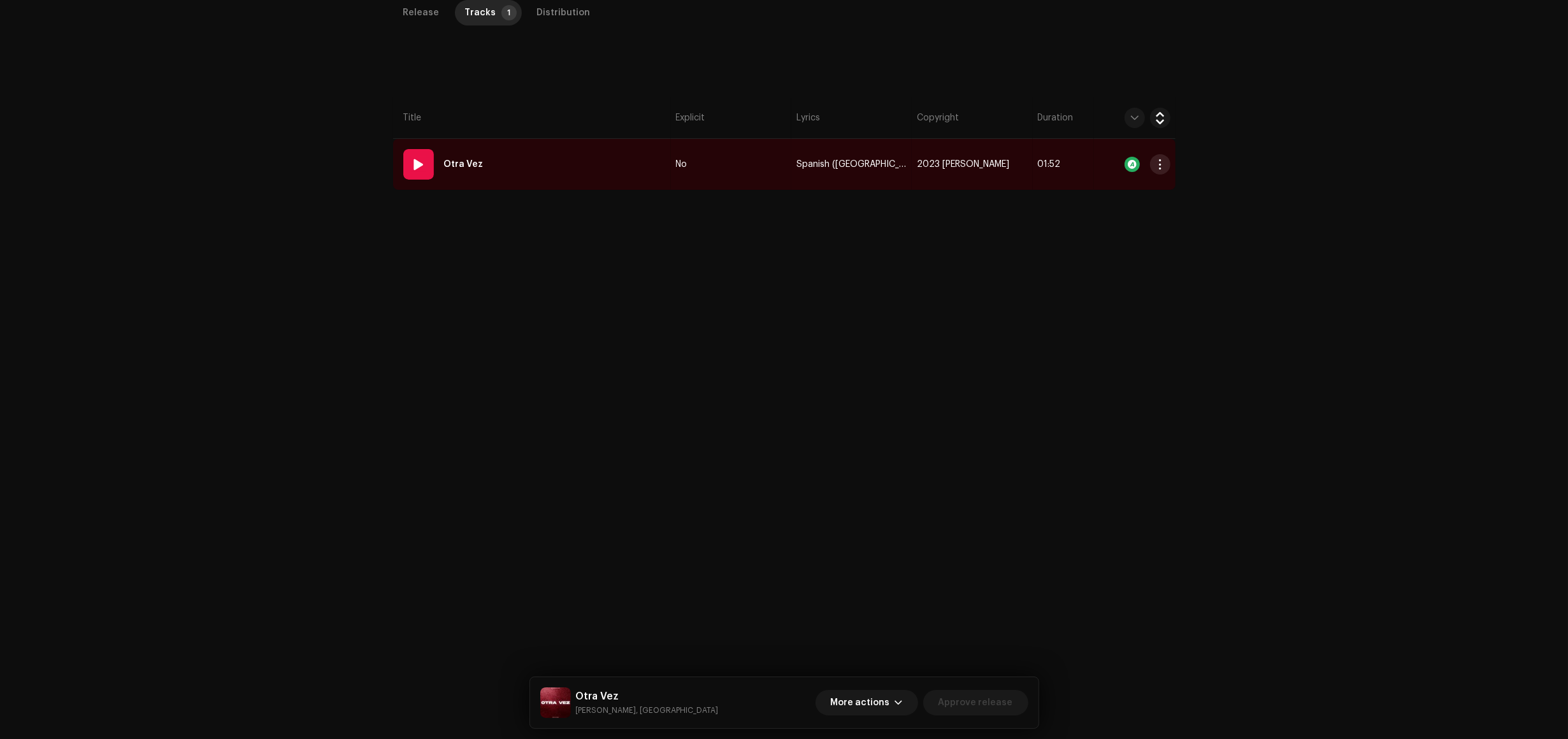
click at [1157, 157] on button "button" at bounding box center [1160, 164] width 20 height 20
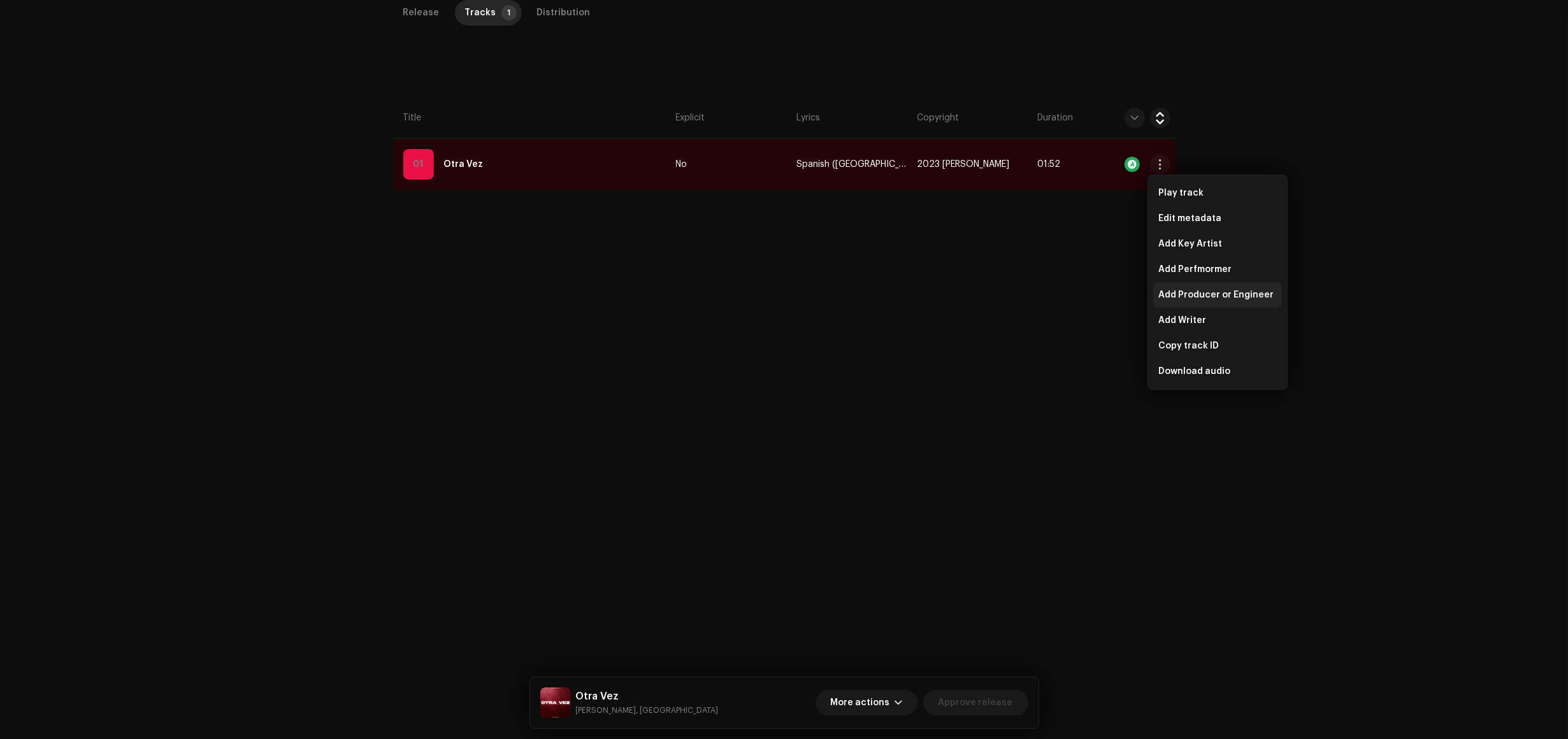
click at [1236, 291] on span "Add Producer or Engineer" at bounding box center [1216, 295] width 115 height 10
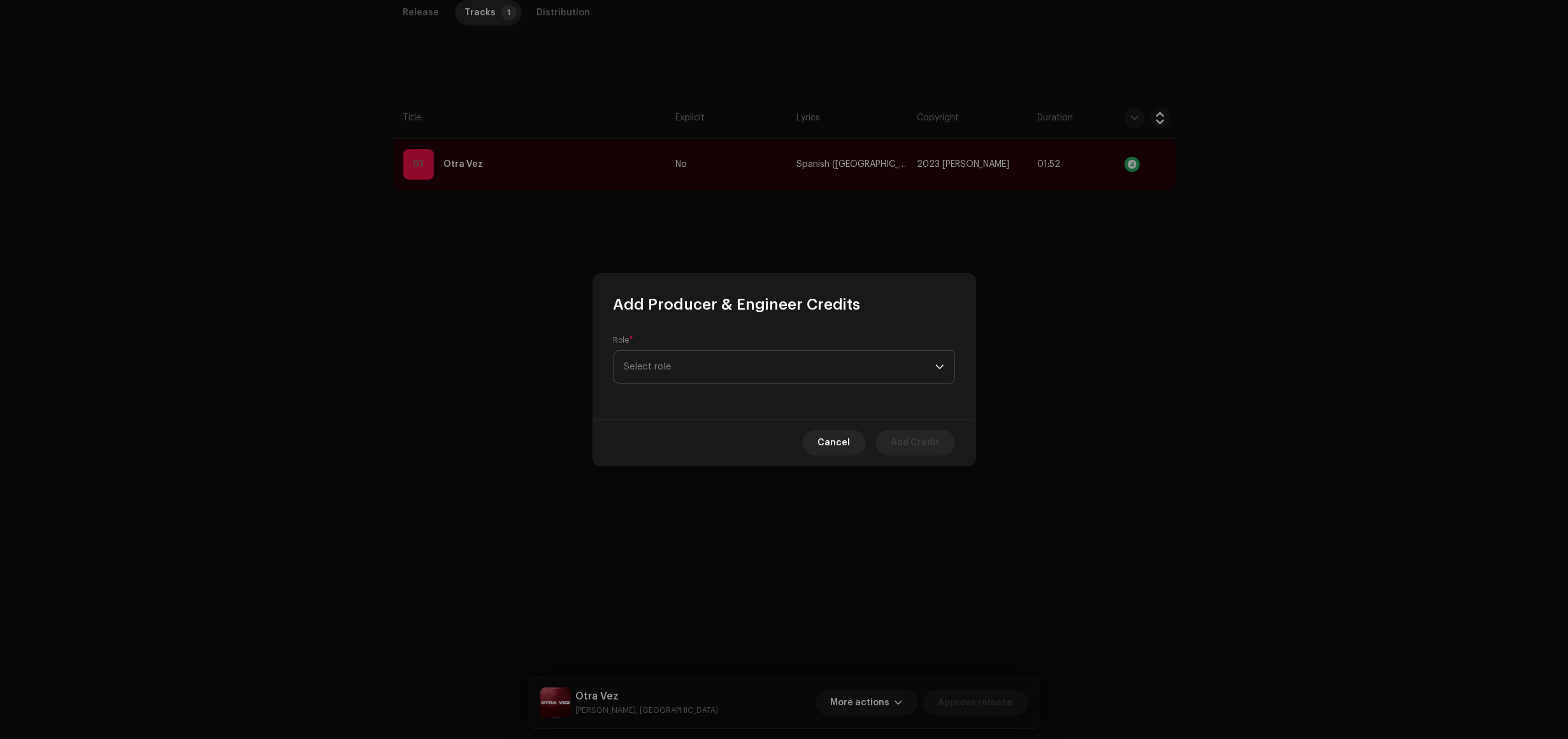
click at [750, 366] on span "Select role" at bounding box center [780, 367] width 311 height 32
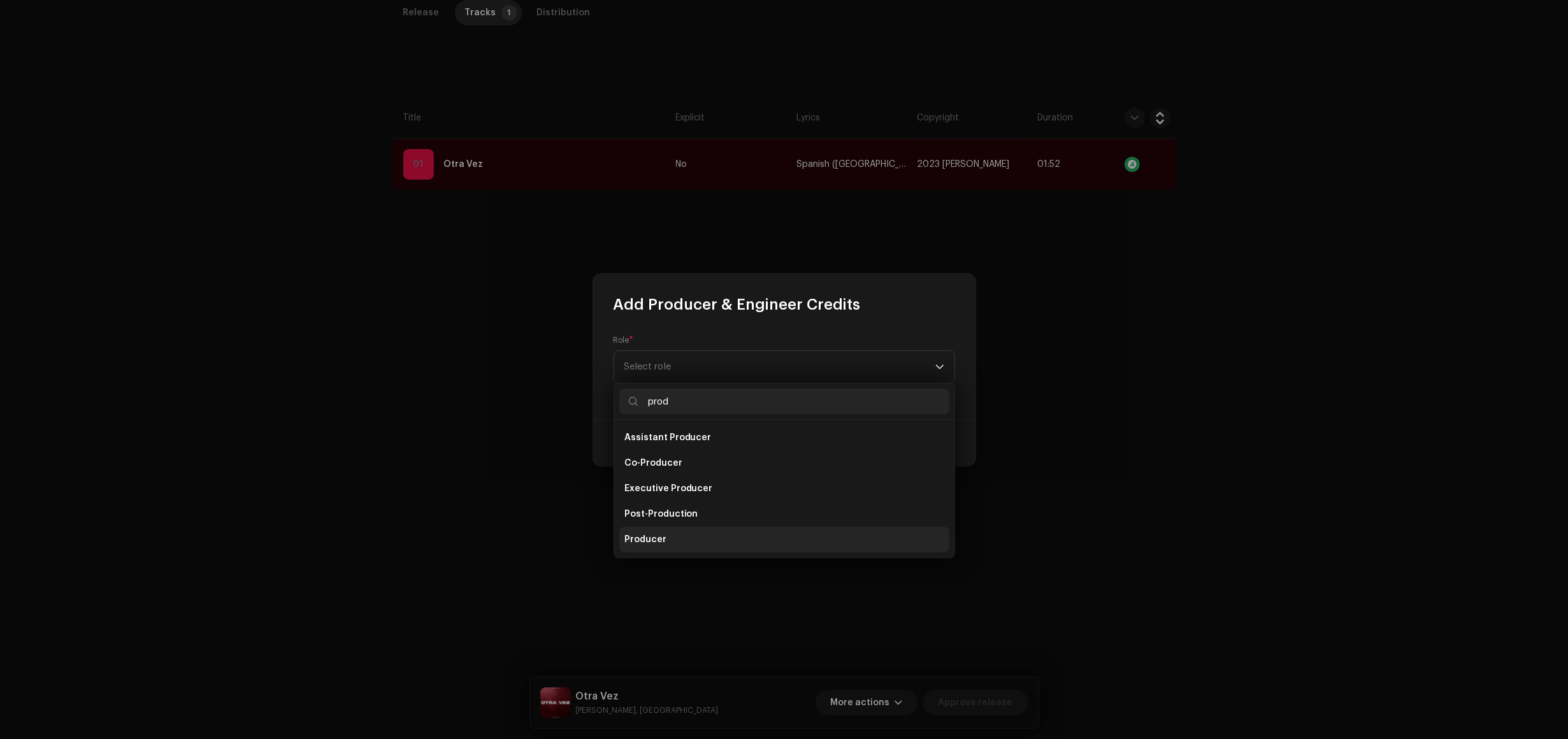
type input "prod"
click at [702, 538] on li "Producer" at bounding box center [785, 540] width 330 height 25
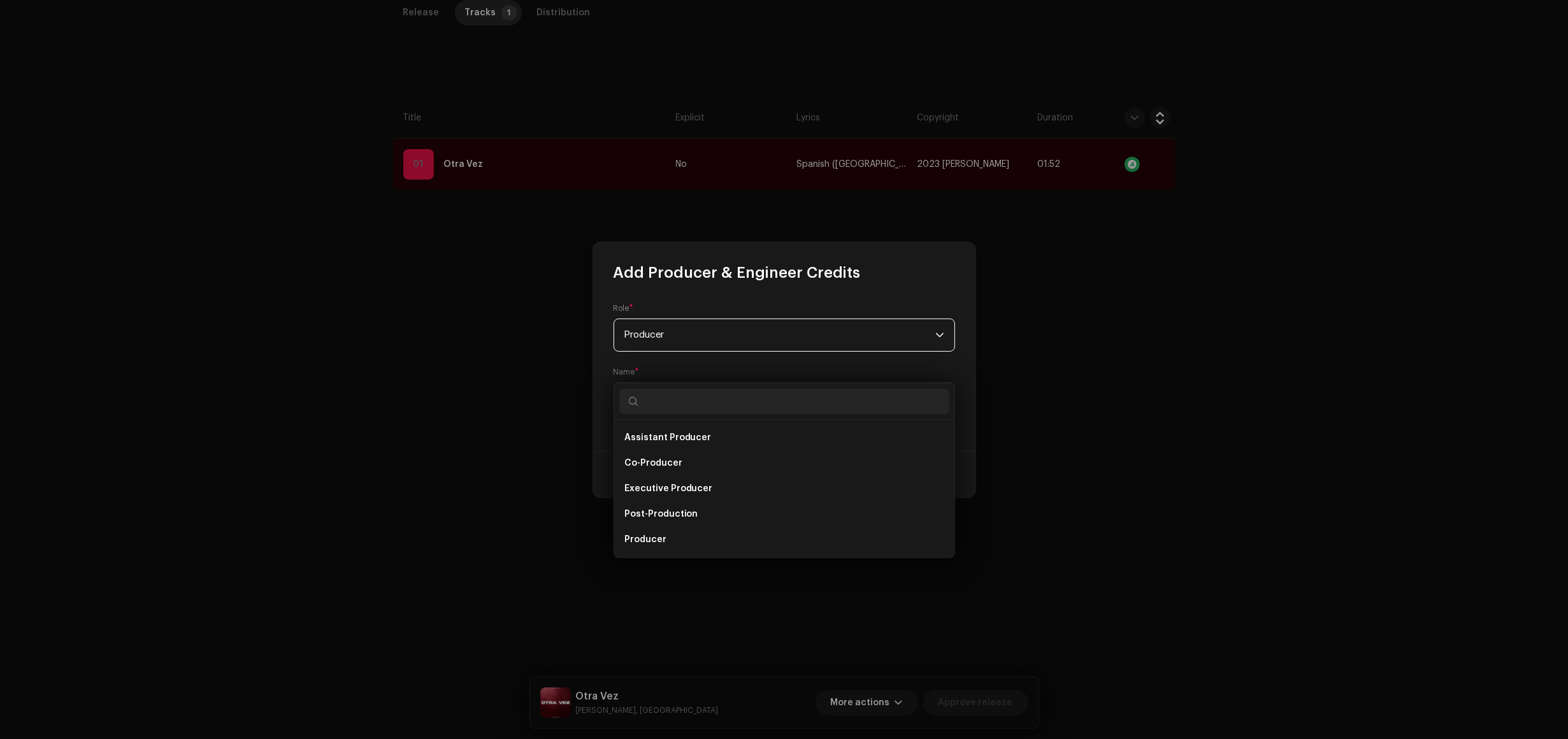
click at [720, 420] on div "Role * Producer Name * Select Producer or Engineer" at bounding box center [784, 367] width 383 height 168
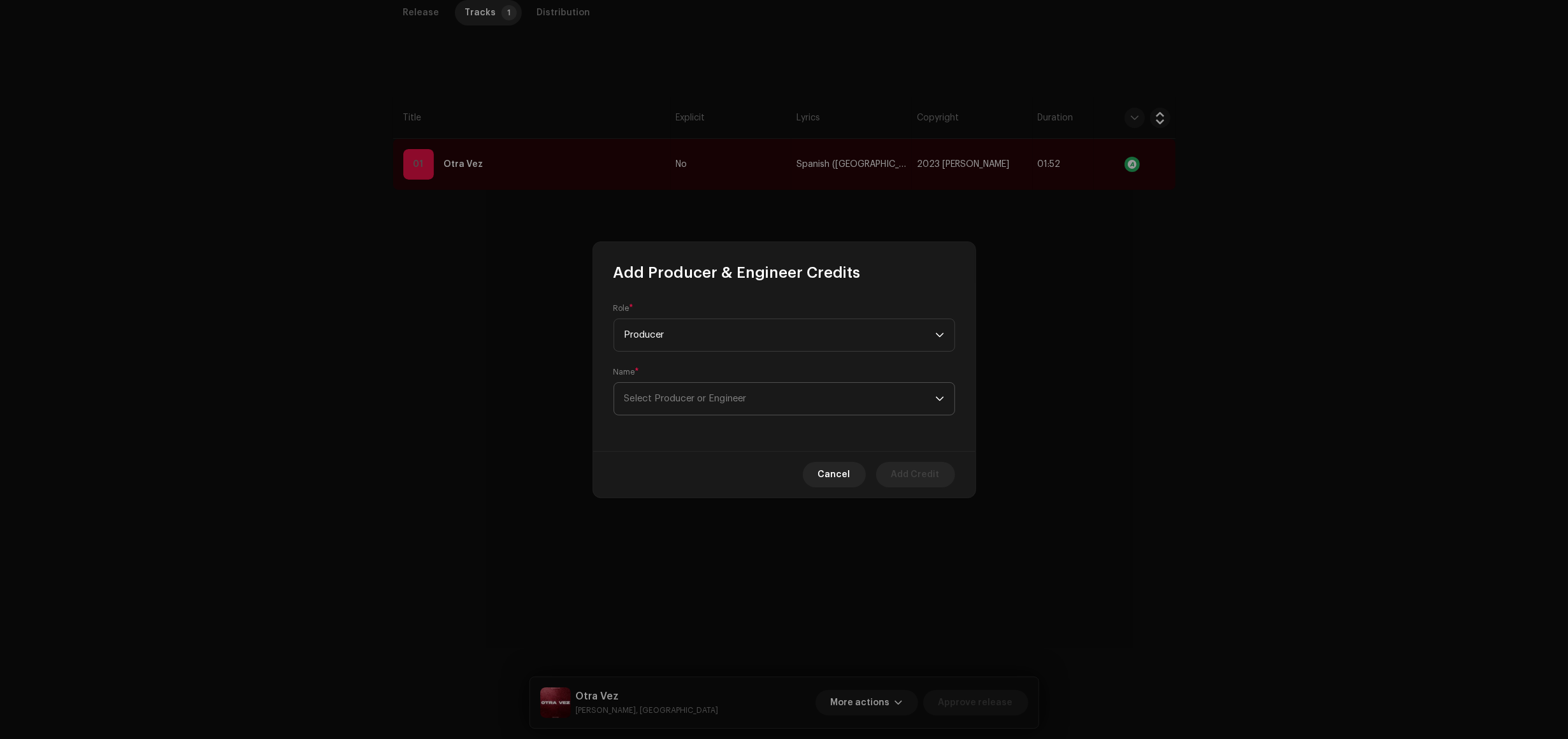
click at [725, 400] on span "Select Producer or Engineer" at bounding box center [780, 399] width 311 height 32
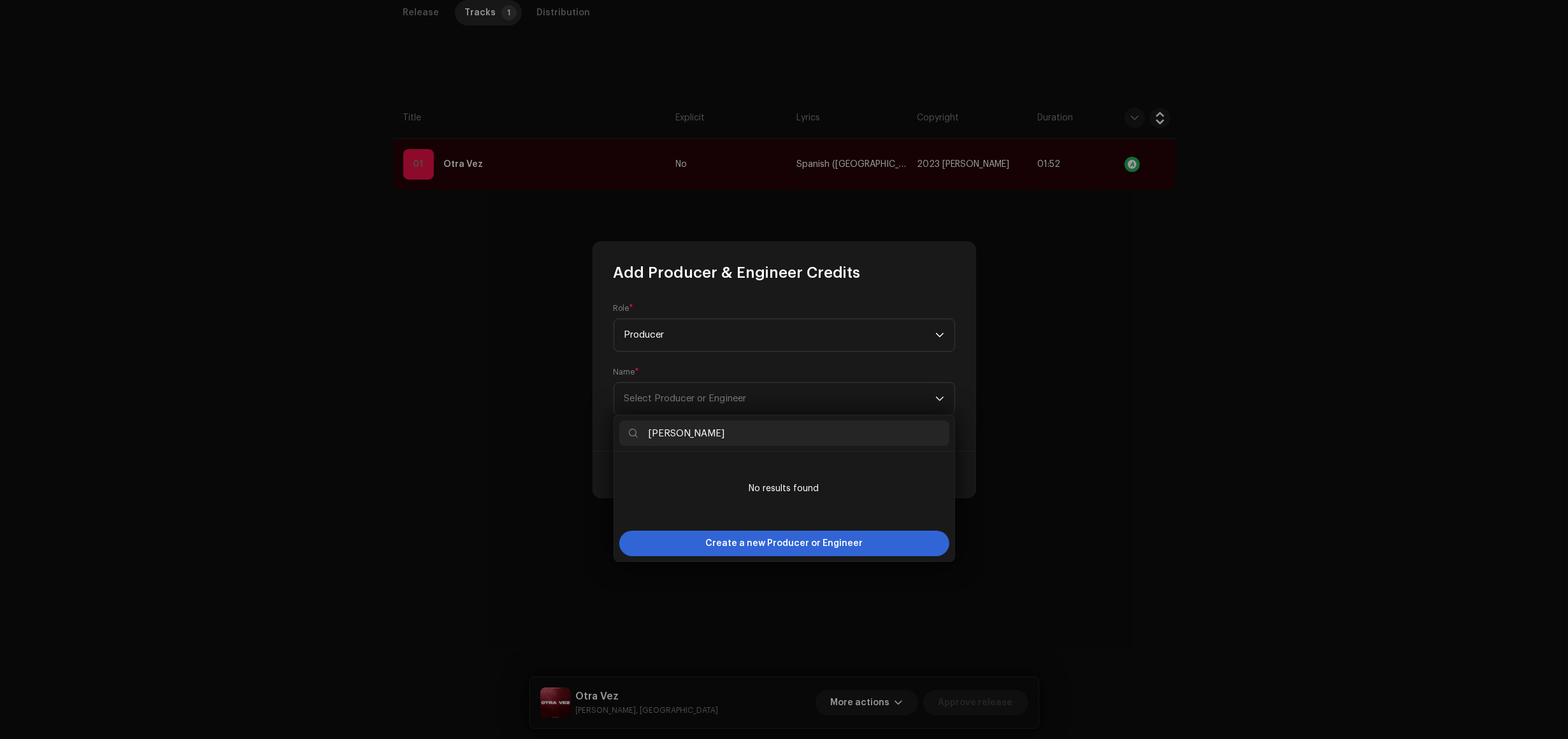
click at [654, 428] on input "[PERSON_NAME]" at bounding box center [785, 433] width 330 height 25
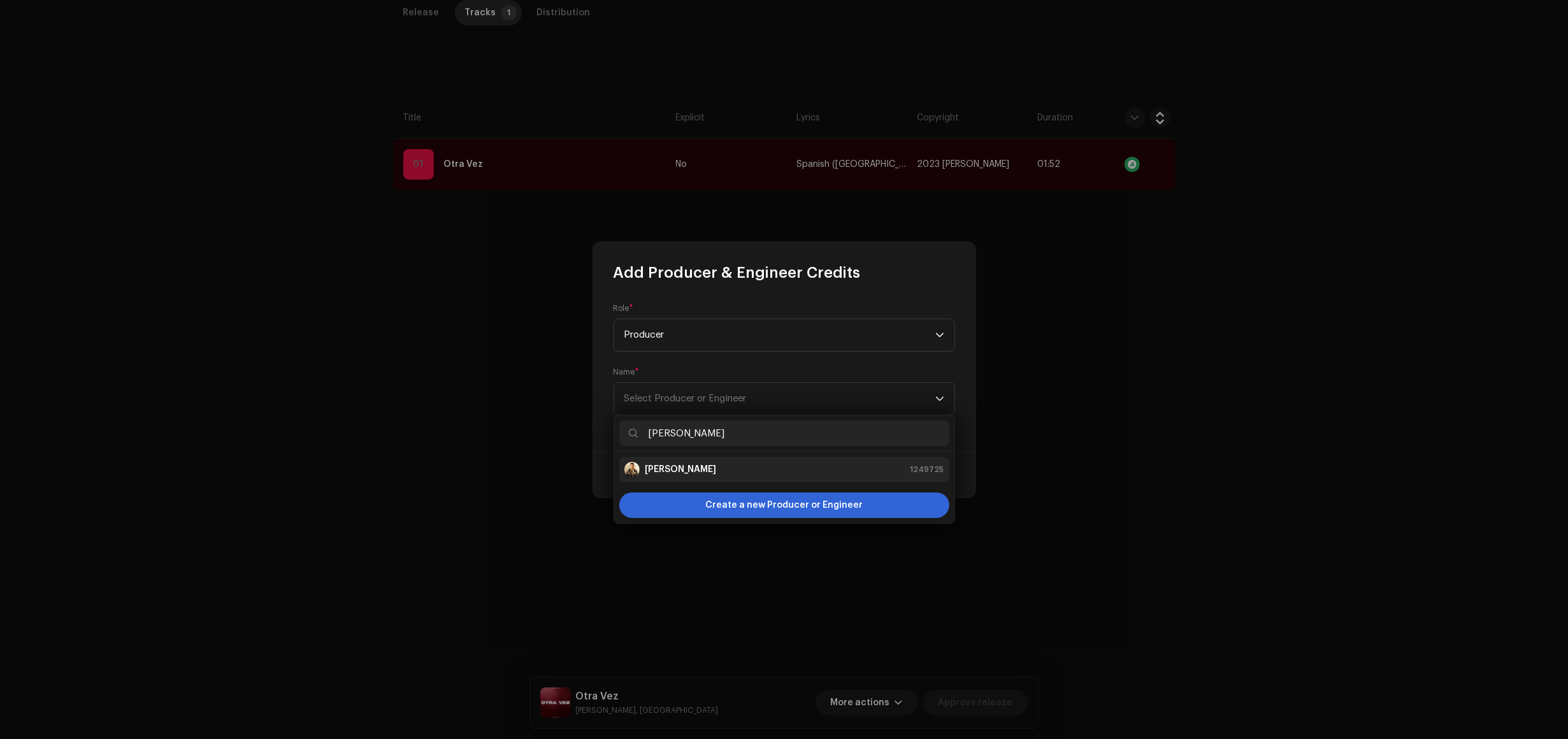
type input "[PERSON_NAME]"
click at [747, 463] on div "Fede Friedmann 1249725" at bounding box center [784, 470] width 320 height 15
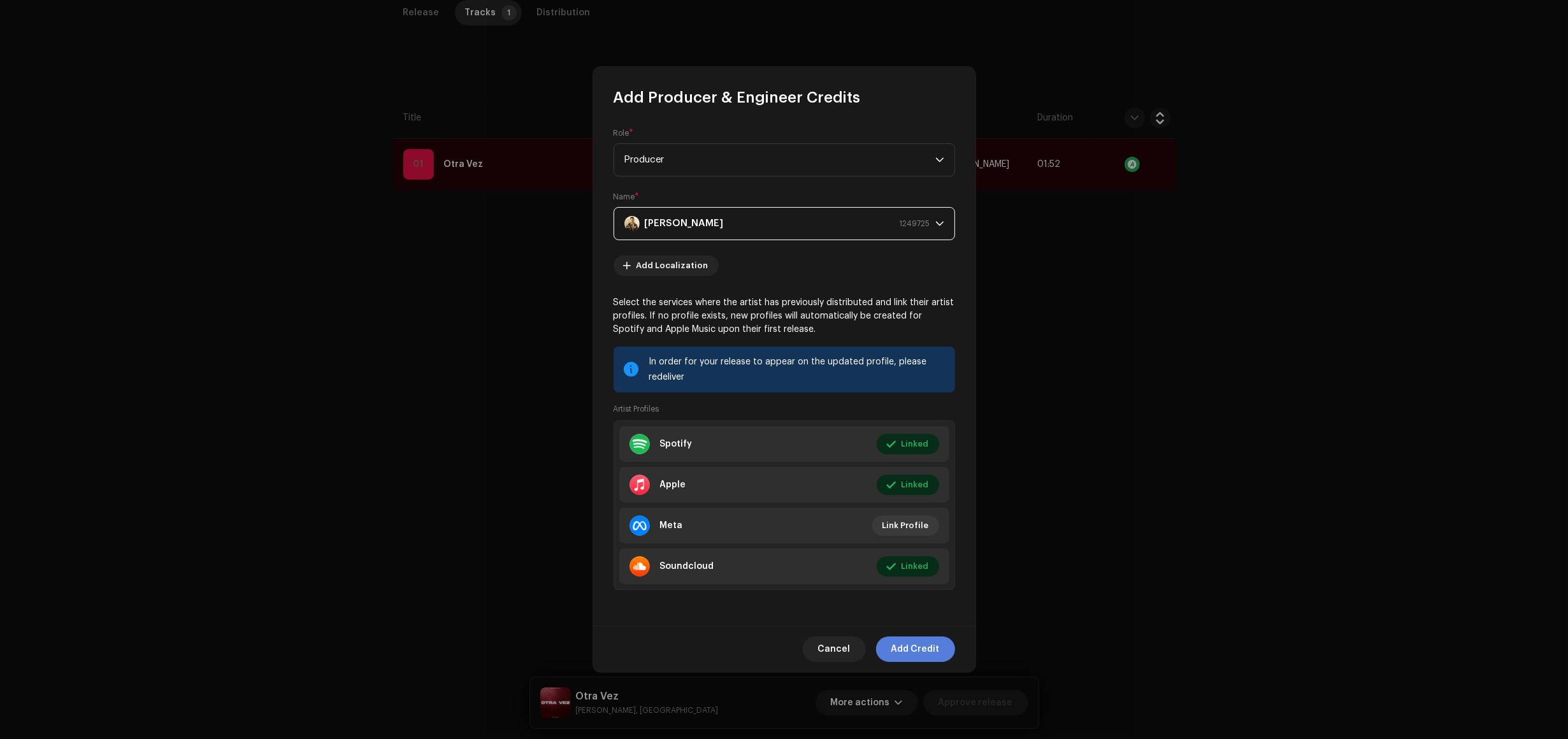
click at [907, 651] on span "Add Credit" at bounding box center [915, 649] width 48 height 25
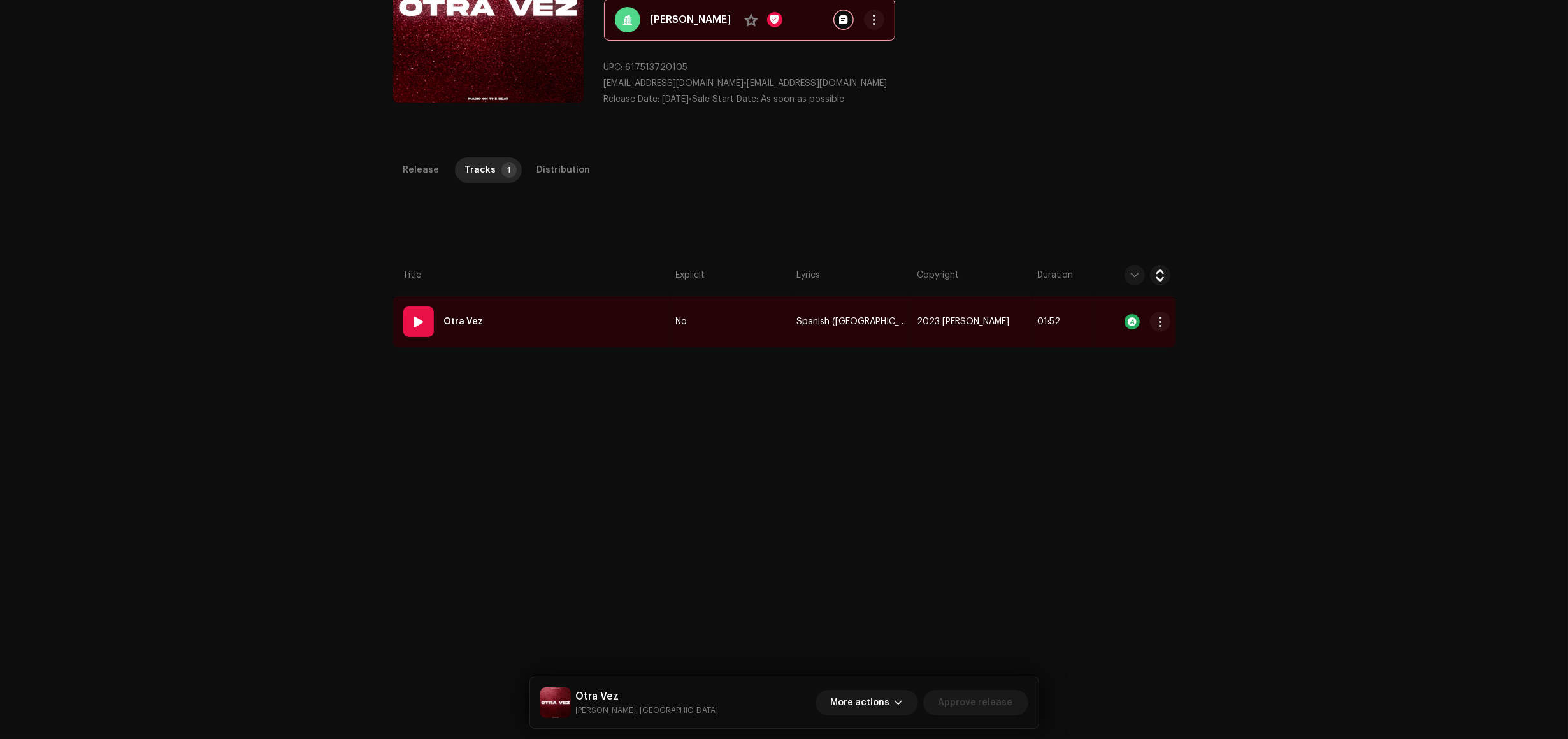
scroll to position [159, 0]
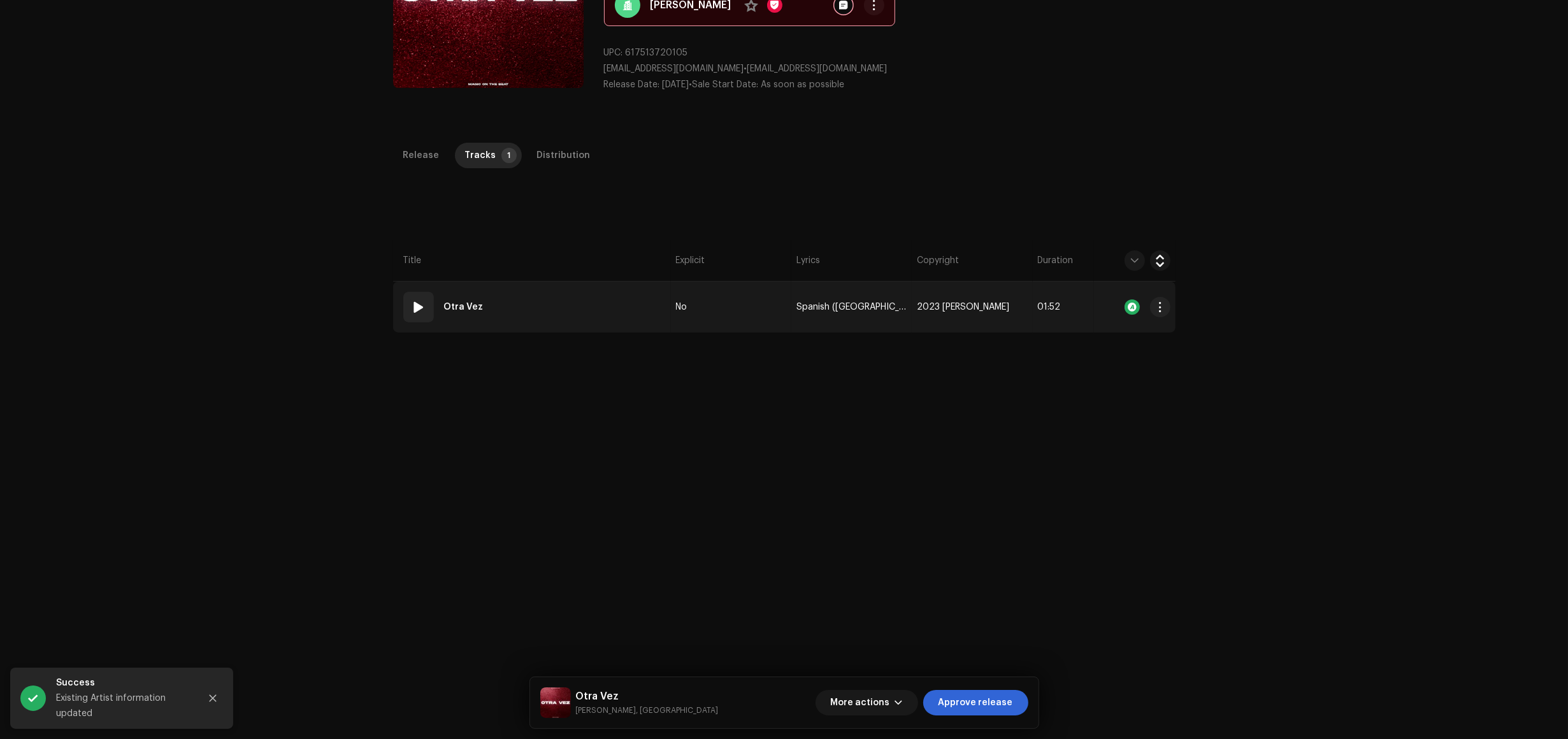
click at [609, 311] on td "01 Otra Vez" at bounding box center [532, 307] width 278 height 51
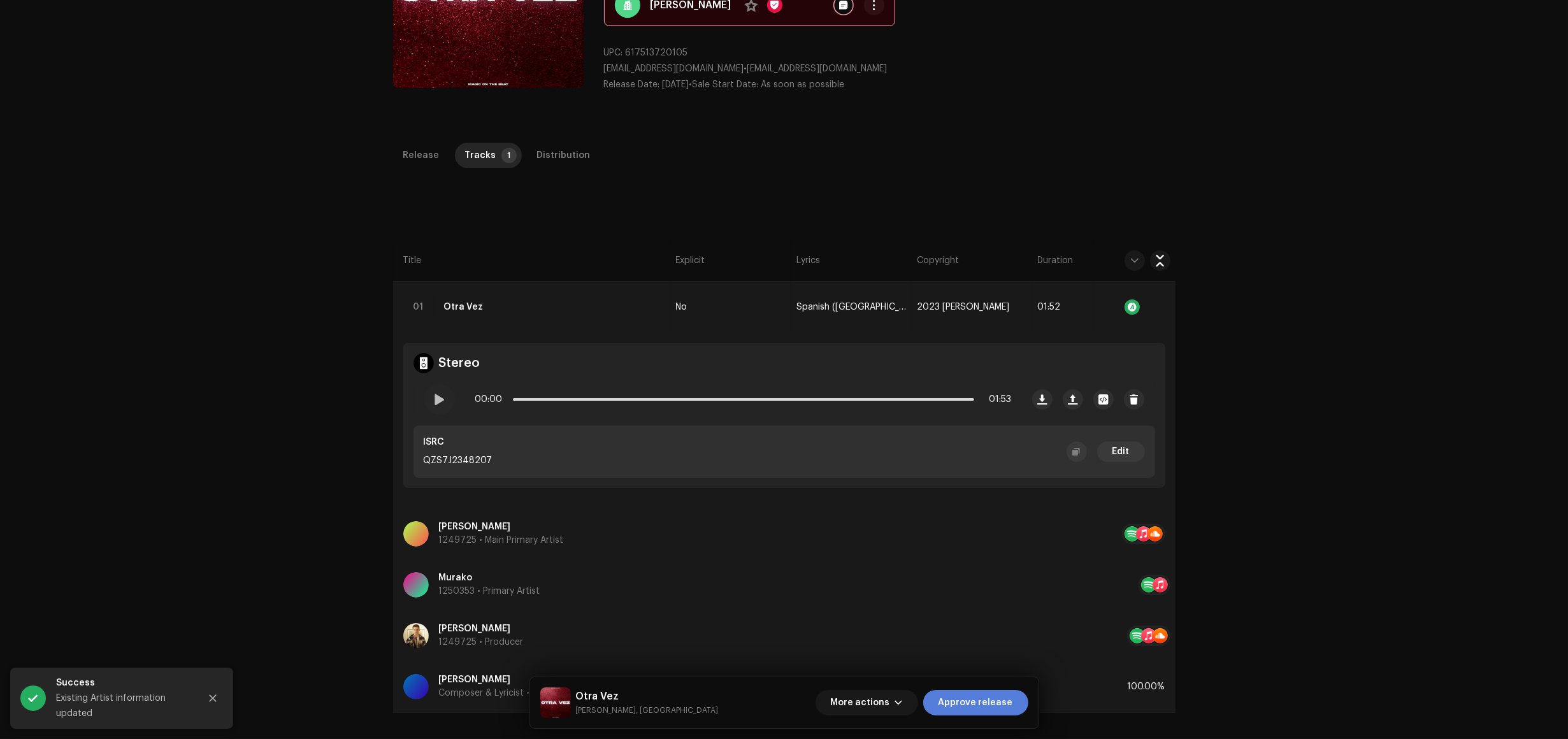
click at [972, 712] on span "Approve release" at bounding box center [976, 703] width 75 height 25
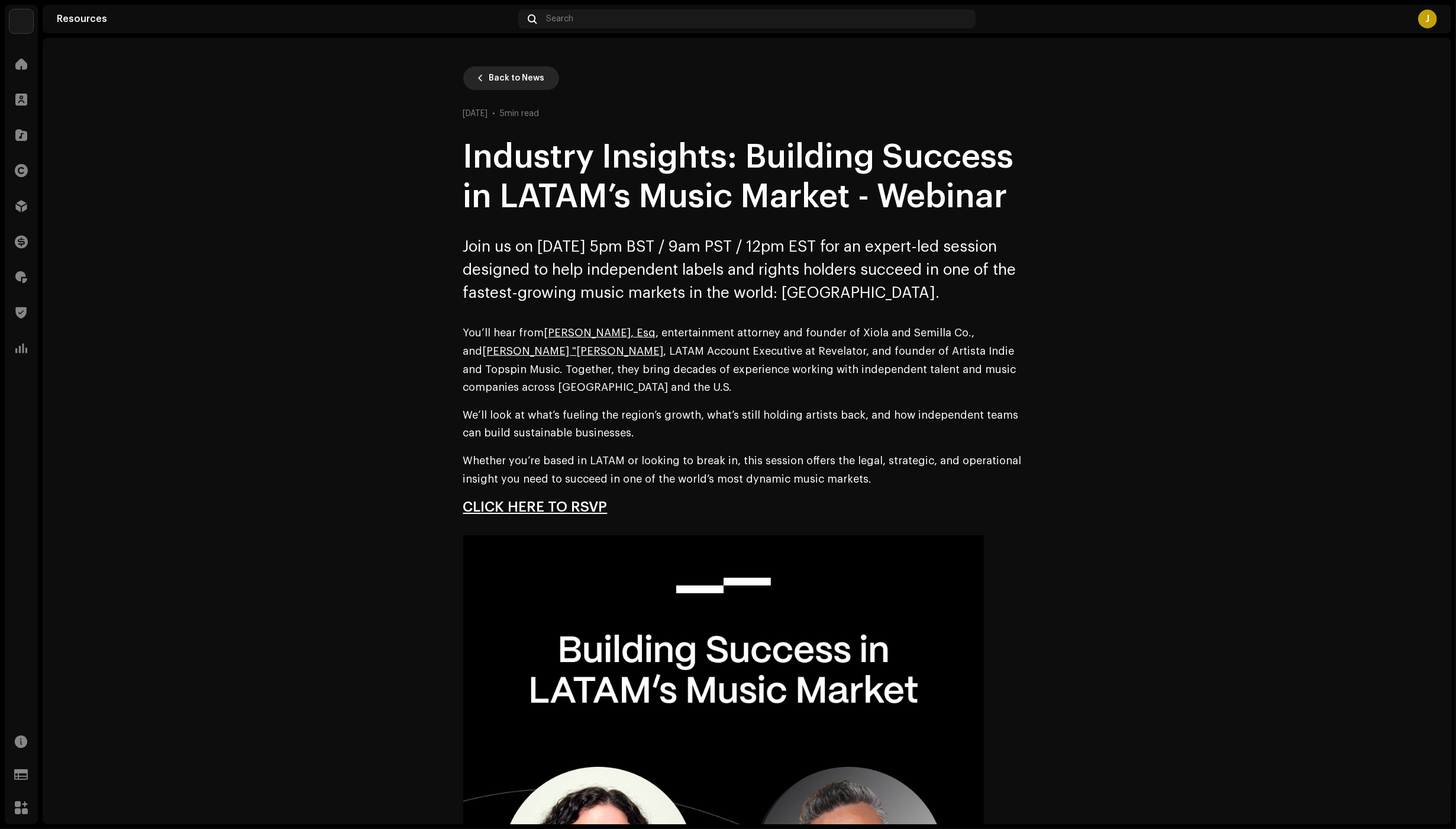
click at [497, 77] on span "Back to News" at bounding box center [518, 78] width 56 height 23
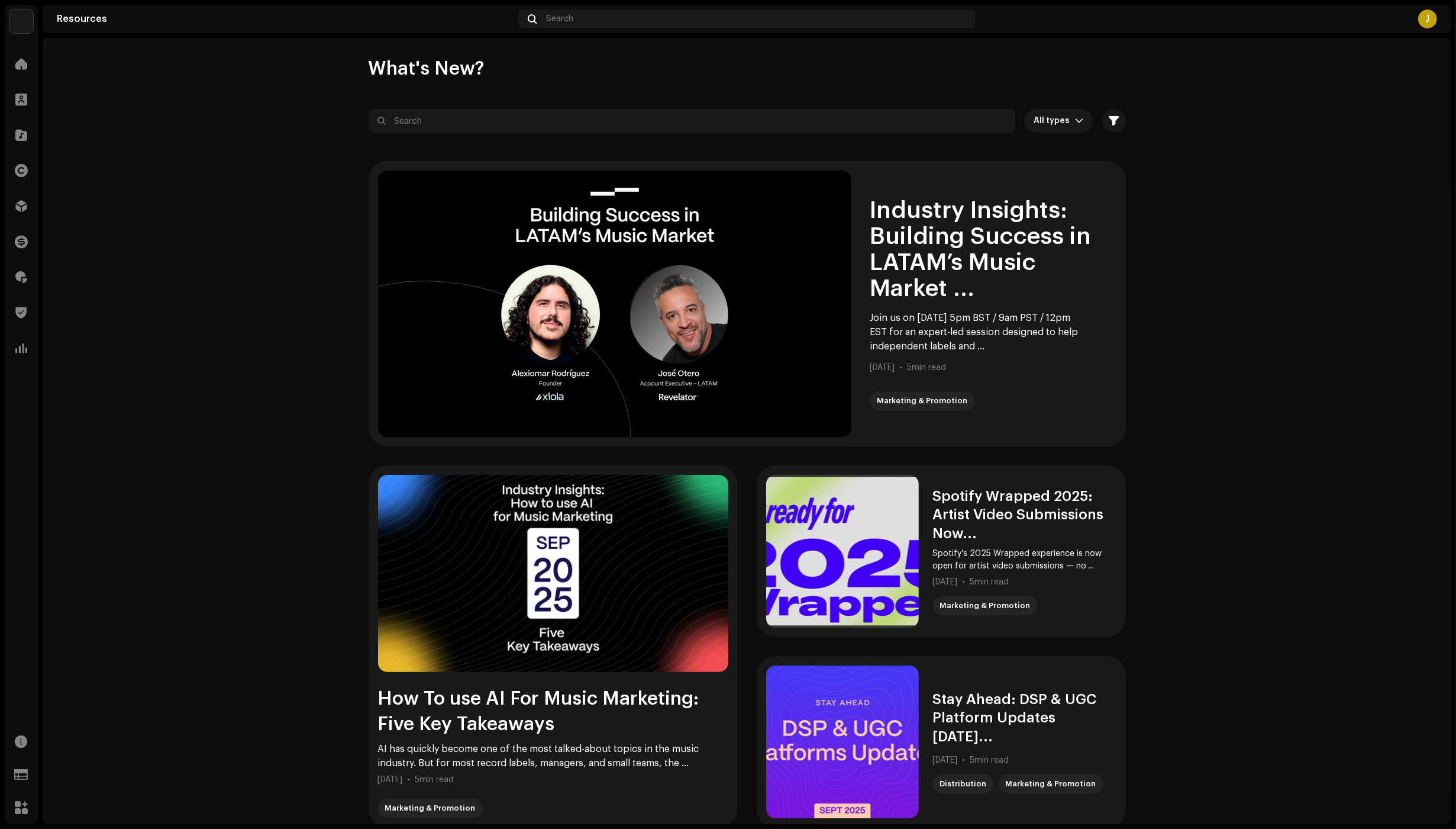
click at [70, 21] on div "Resources" at bounding box center [284, 19] width 457 height 10
click at [18, 756] on div "Resources" at bounding box center [21, 741] width 33 height 33
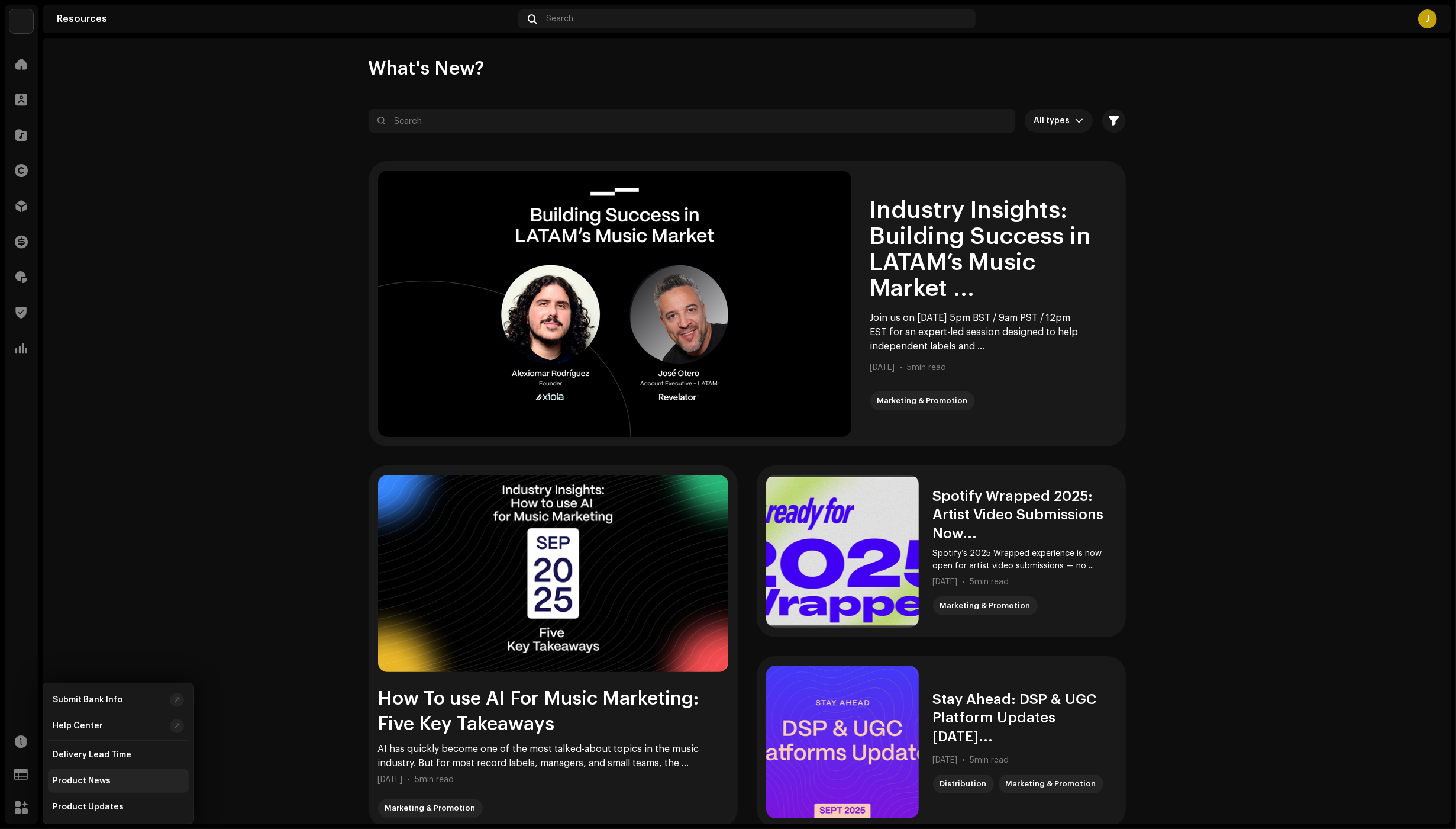
click at [129, 774] on div "Product News" at bounding box center [118, 781] width 141 height 23
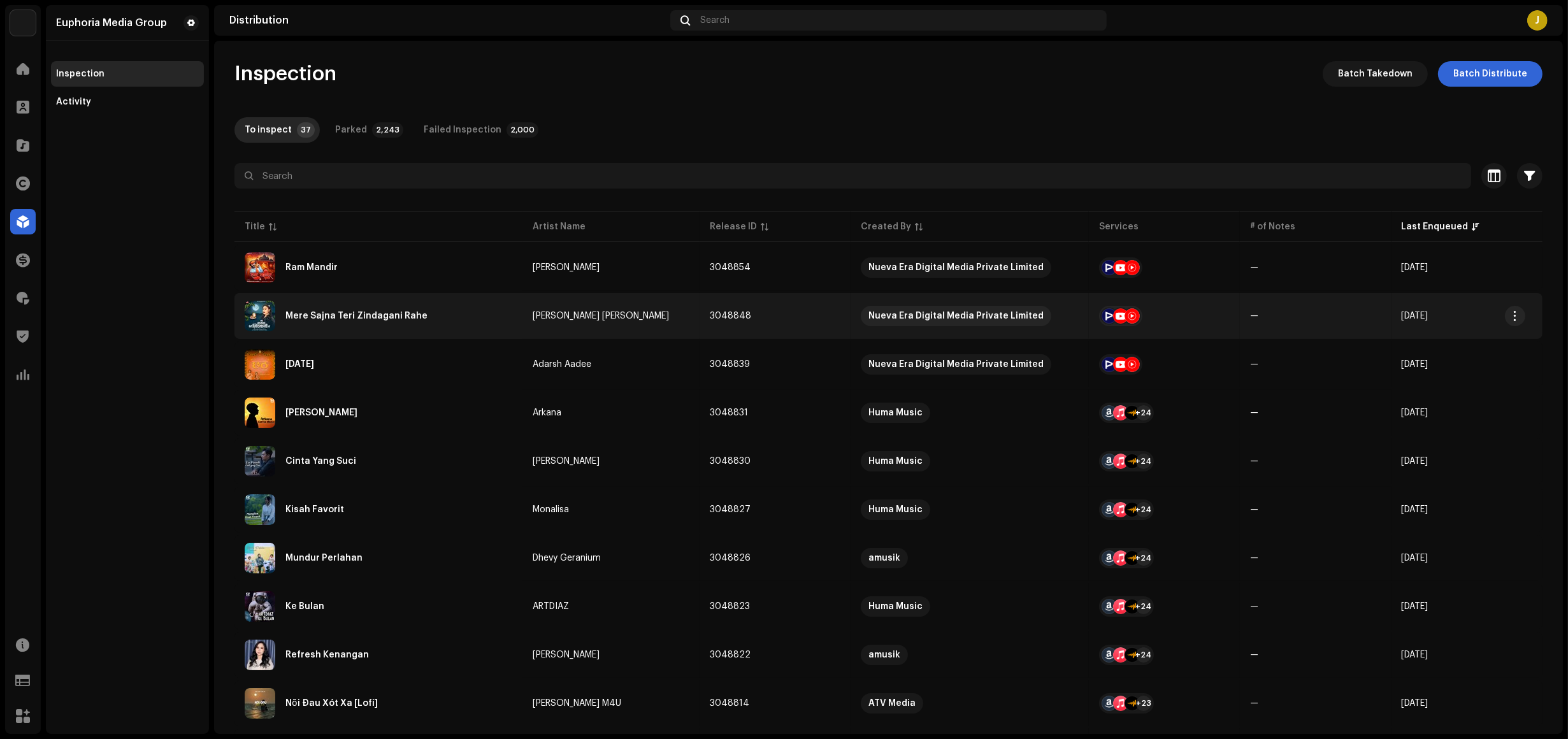
click at [386, 313] on div "Mere Sajna Teri Zindagani Rahe" at bounding box center [356, 316] width 142 height 9
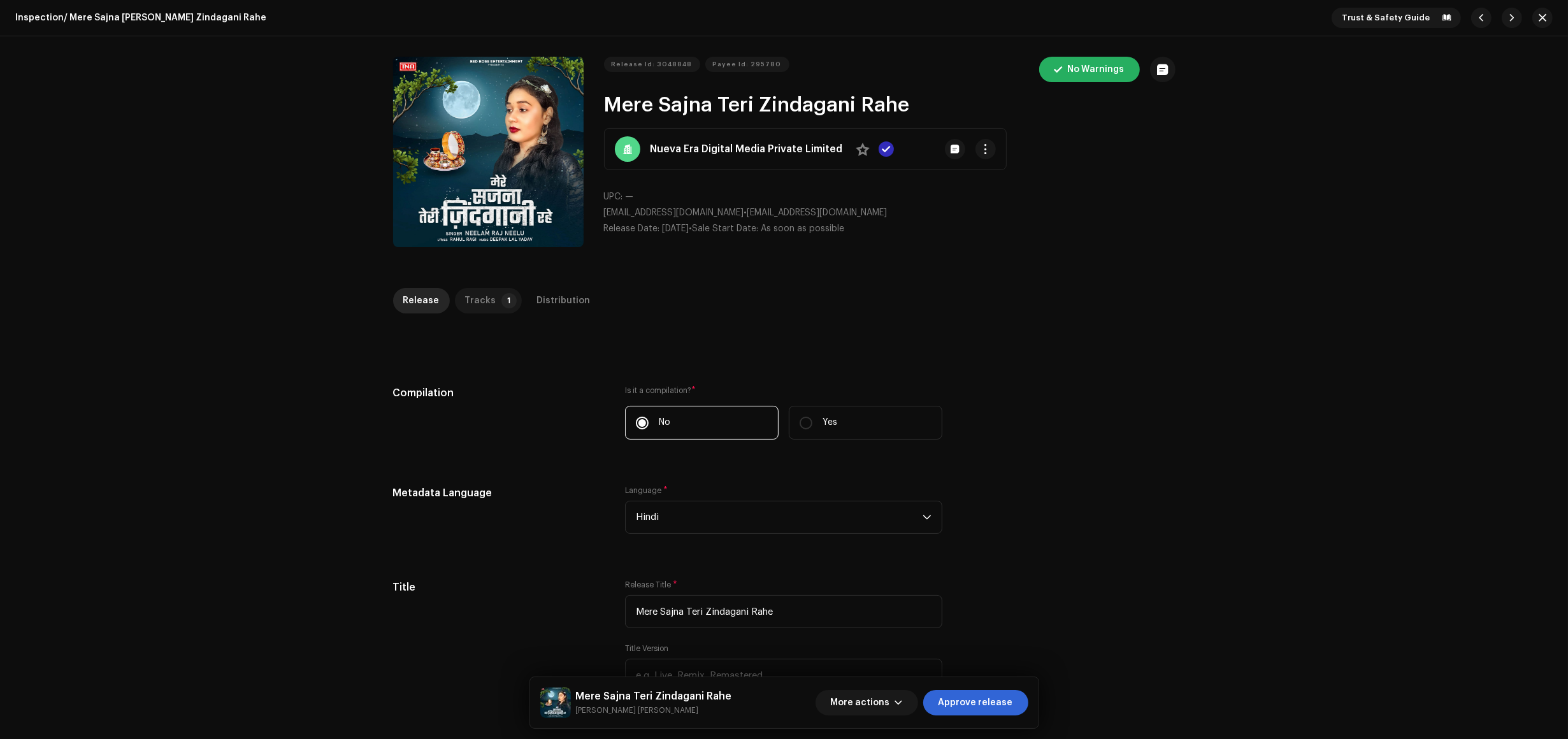
click at [501, 306] on p-badge "1" at bounding box center [509, 301] width 15 height 15
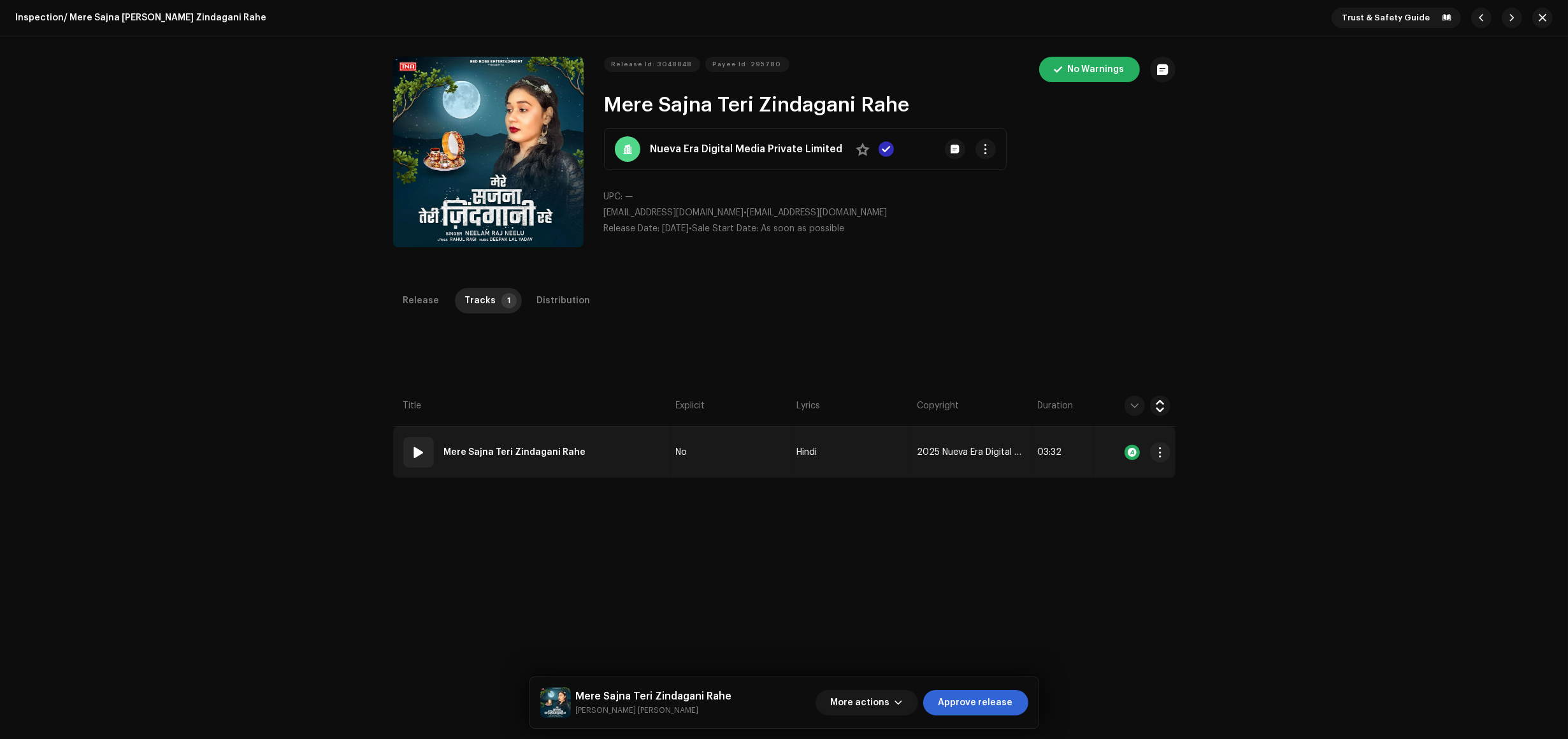
click at [641, 468] on td "01 Mere Sajna Teri Zindagani Rahe" at bounding box center [532, 452] width 278 height 51
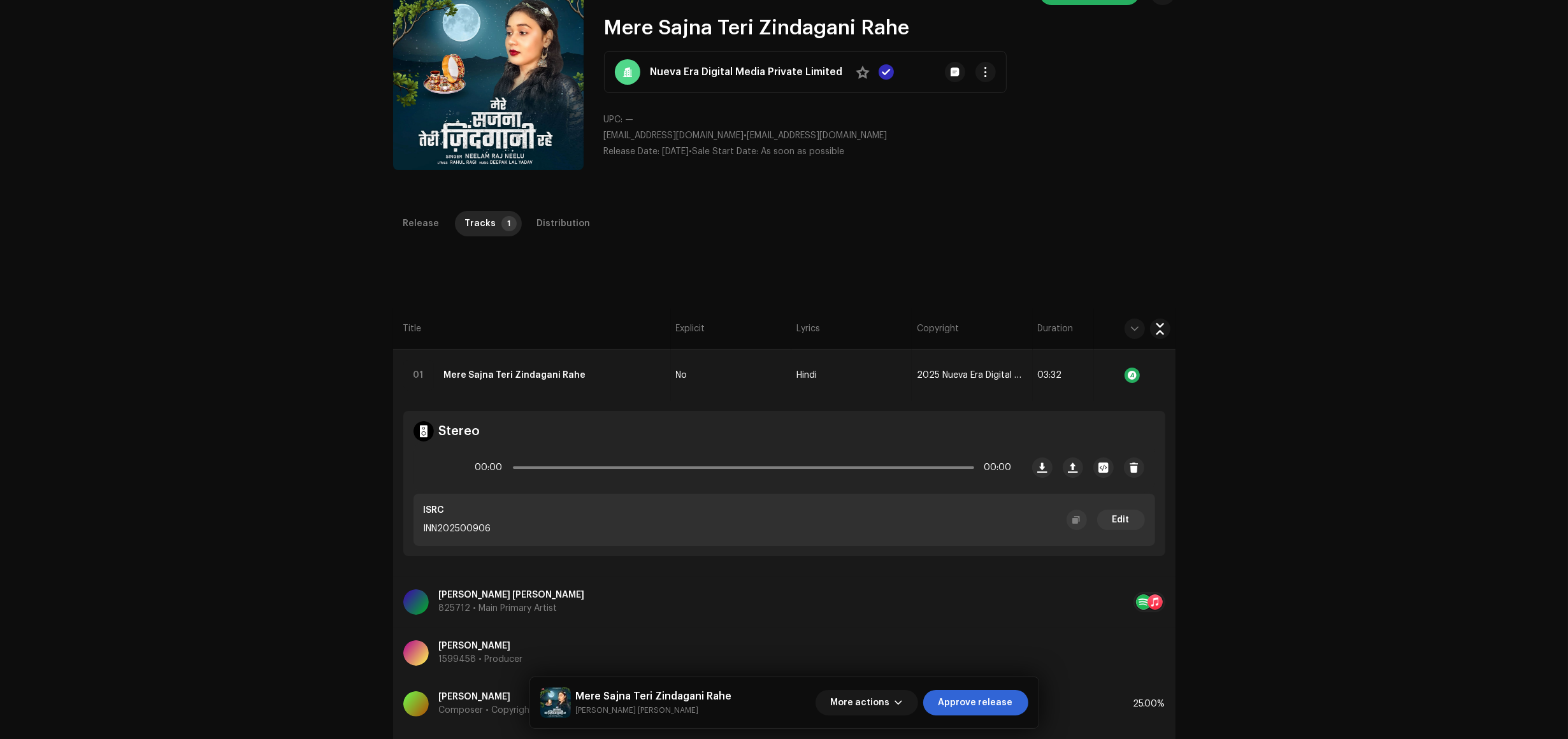
scroll to position [80, 0]
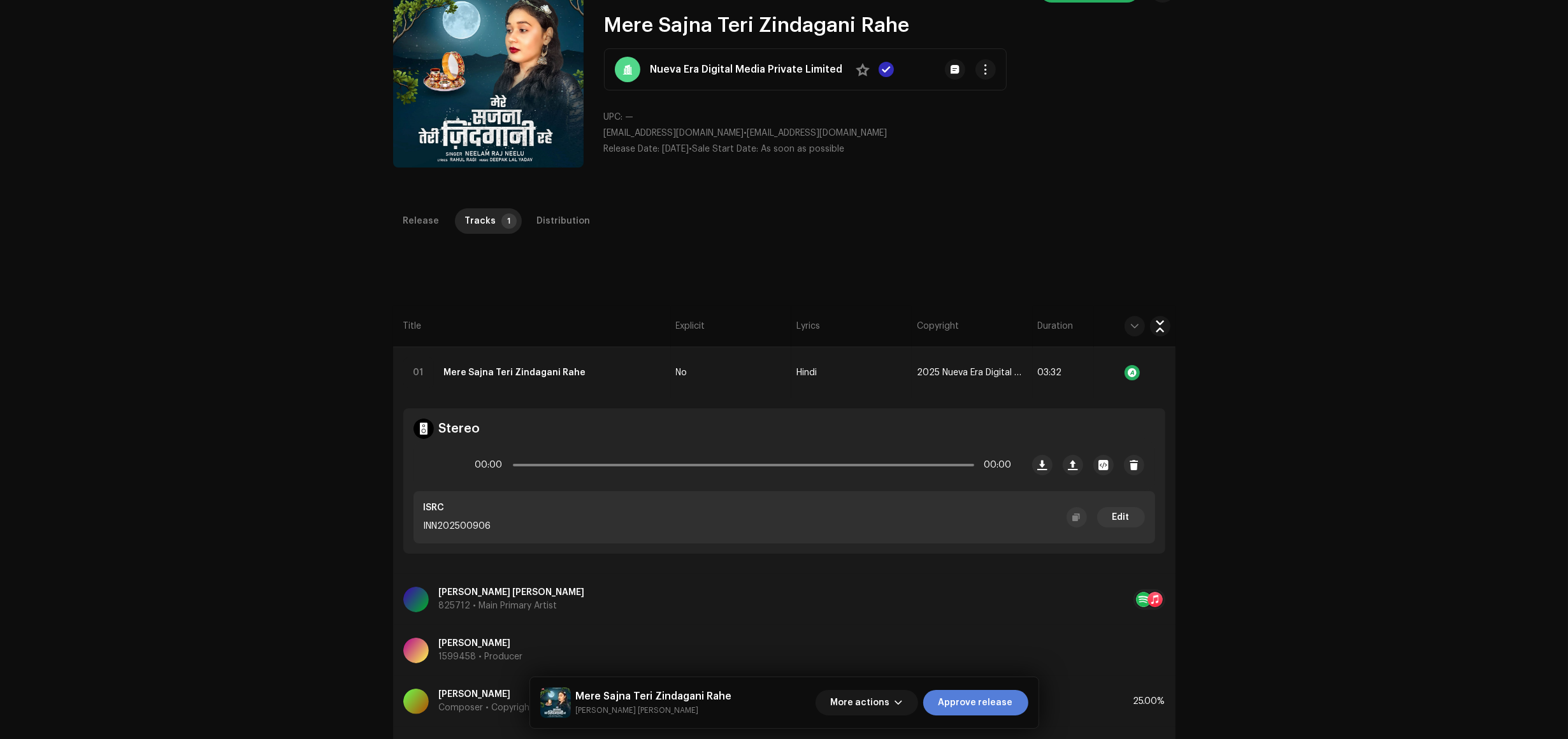
click at [1002, 690] on span "Approve release" at bounding box center [976, 703] width 75 height 25
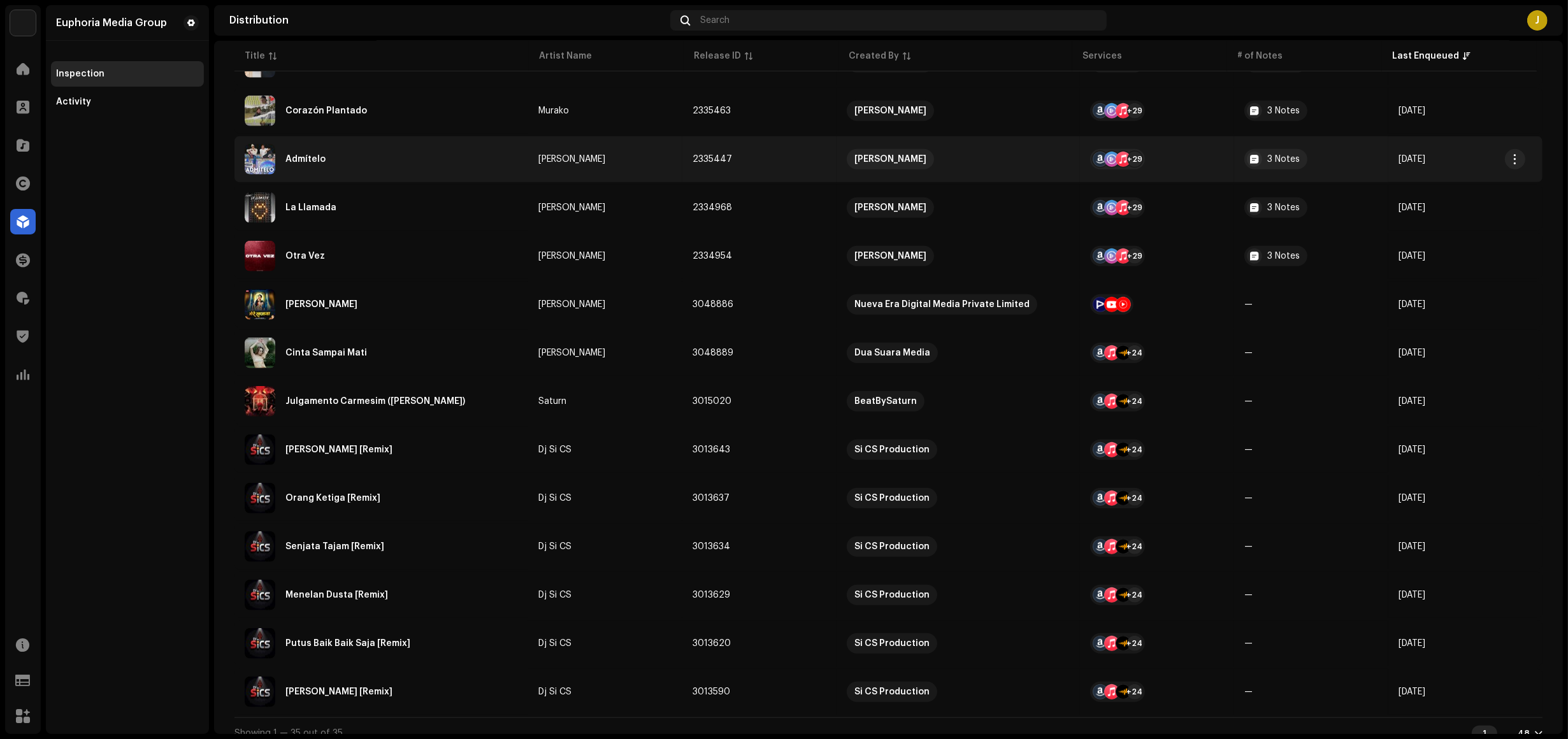
scroll to position [1231, 0]
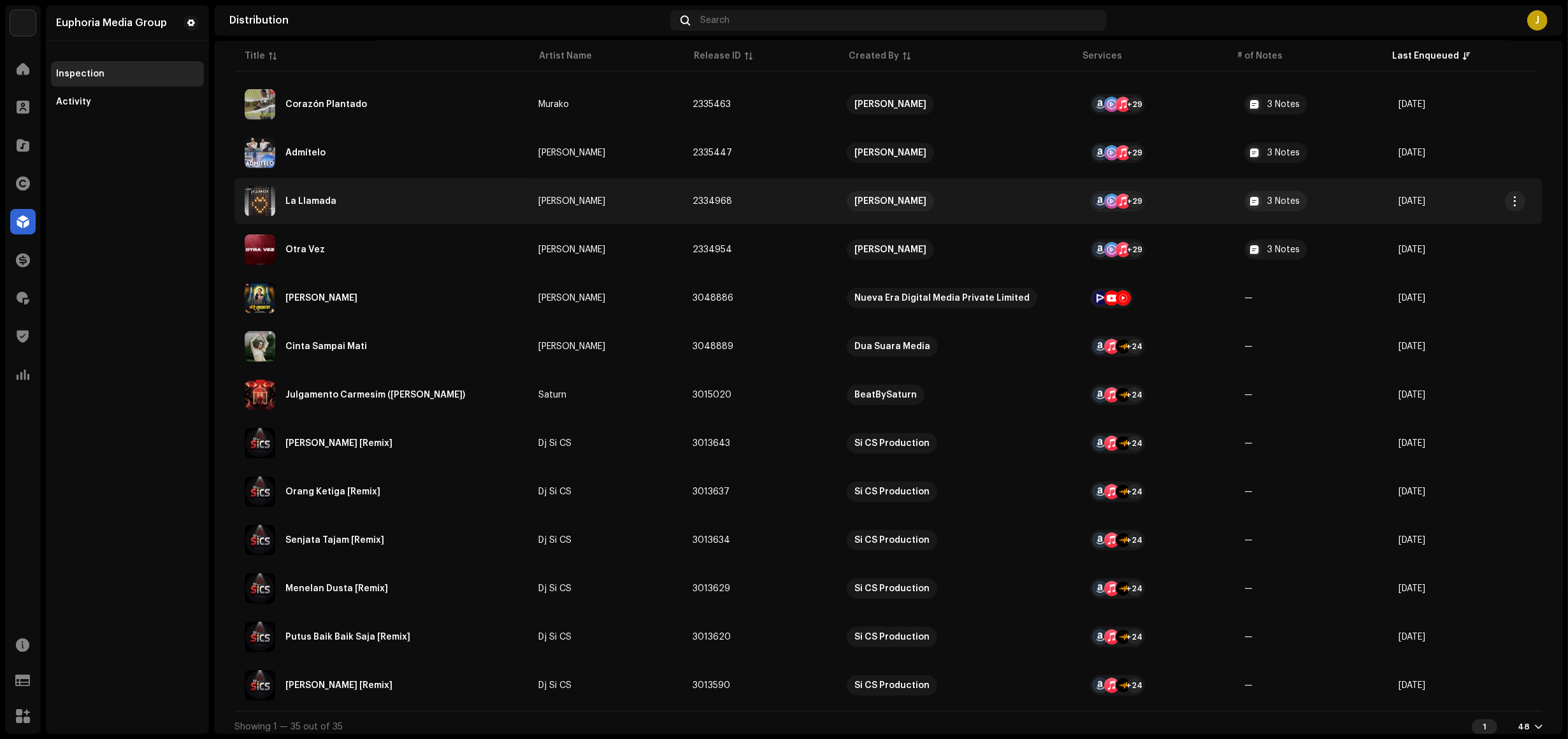
click at [381, 190] on div "La Llamada" at bounding box center [381, 201] width 273 height 31
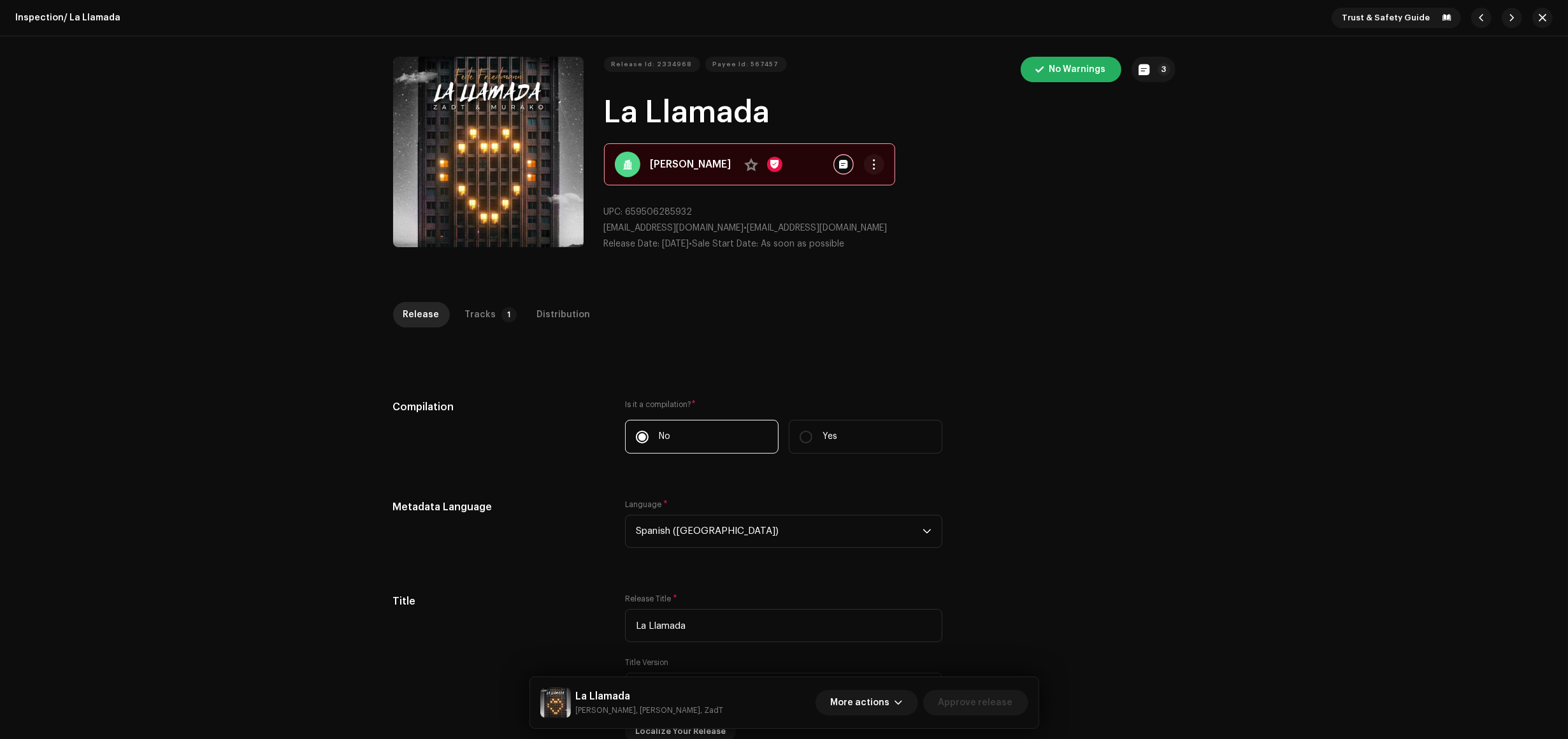
click at [501, 329] on div "Release Tracks 1 Distribution" at bounding box center [784, 320] width 783 height 36
click at [482, 298] on div "Inspection / La Llamada Trust & Safety Guide Release Id: 2334968 Payee Id: 5674…" at bounding box center [784, 369] width 1568 height 739
click at [478, 311] on div "Tracks" at bounding box center [480, 315] width 31 height 25
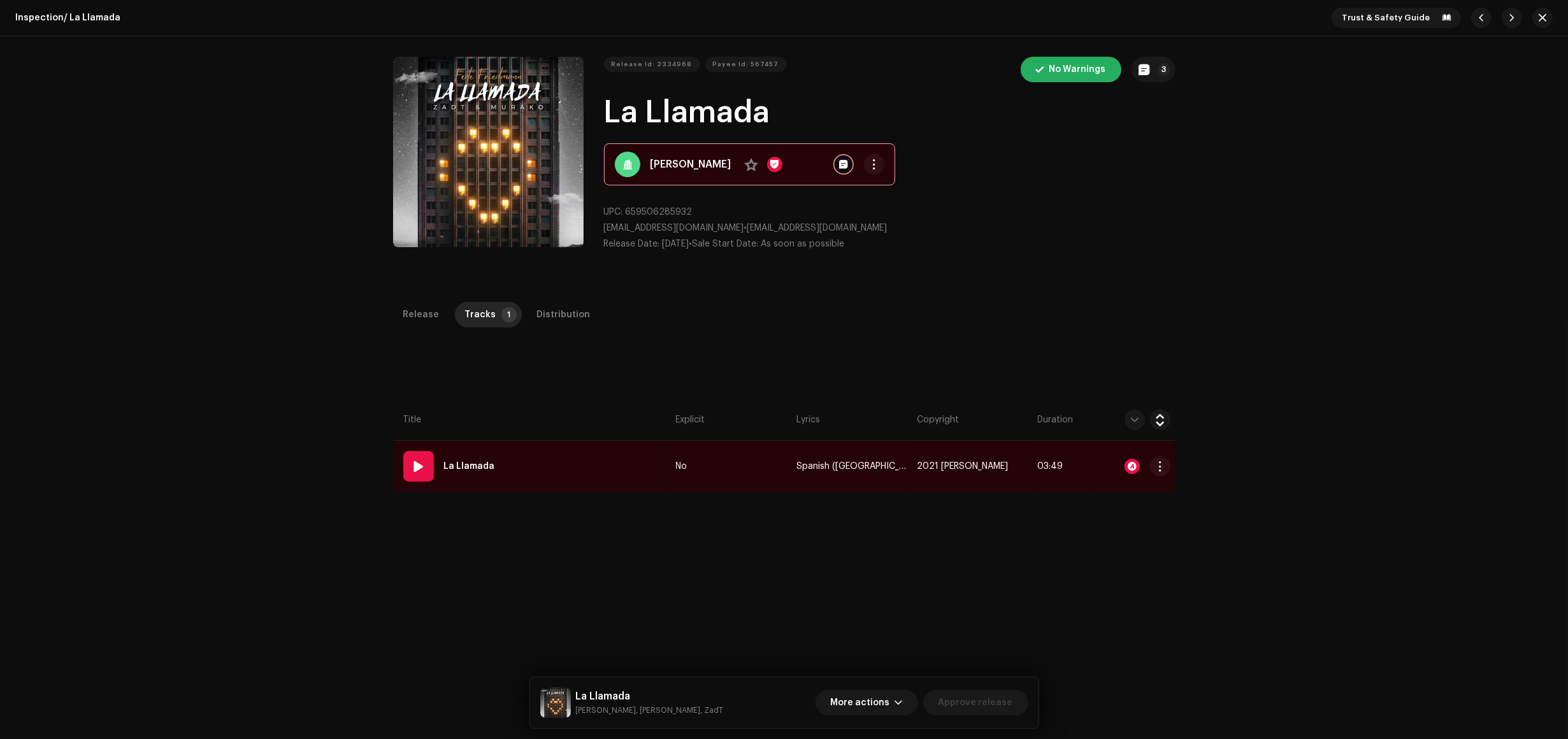
click at [632, 463] on td "01 La Llamada" at bounding box center [532, 466] width 278 height 51
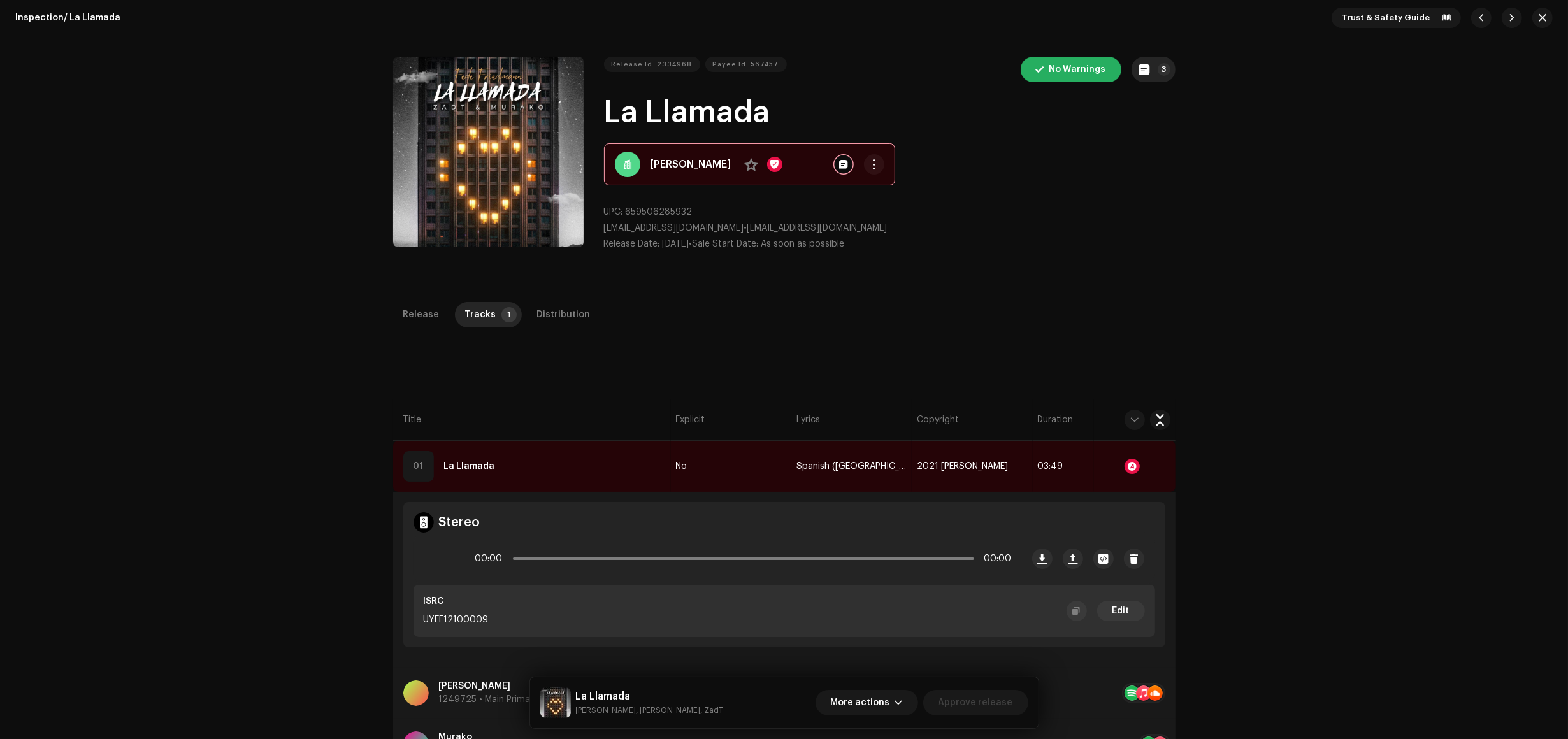
click at [1161, 73] on p-badge "3" at bounding box center [1164, 69] width 13 height 13
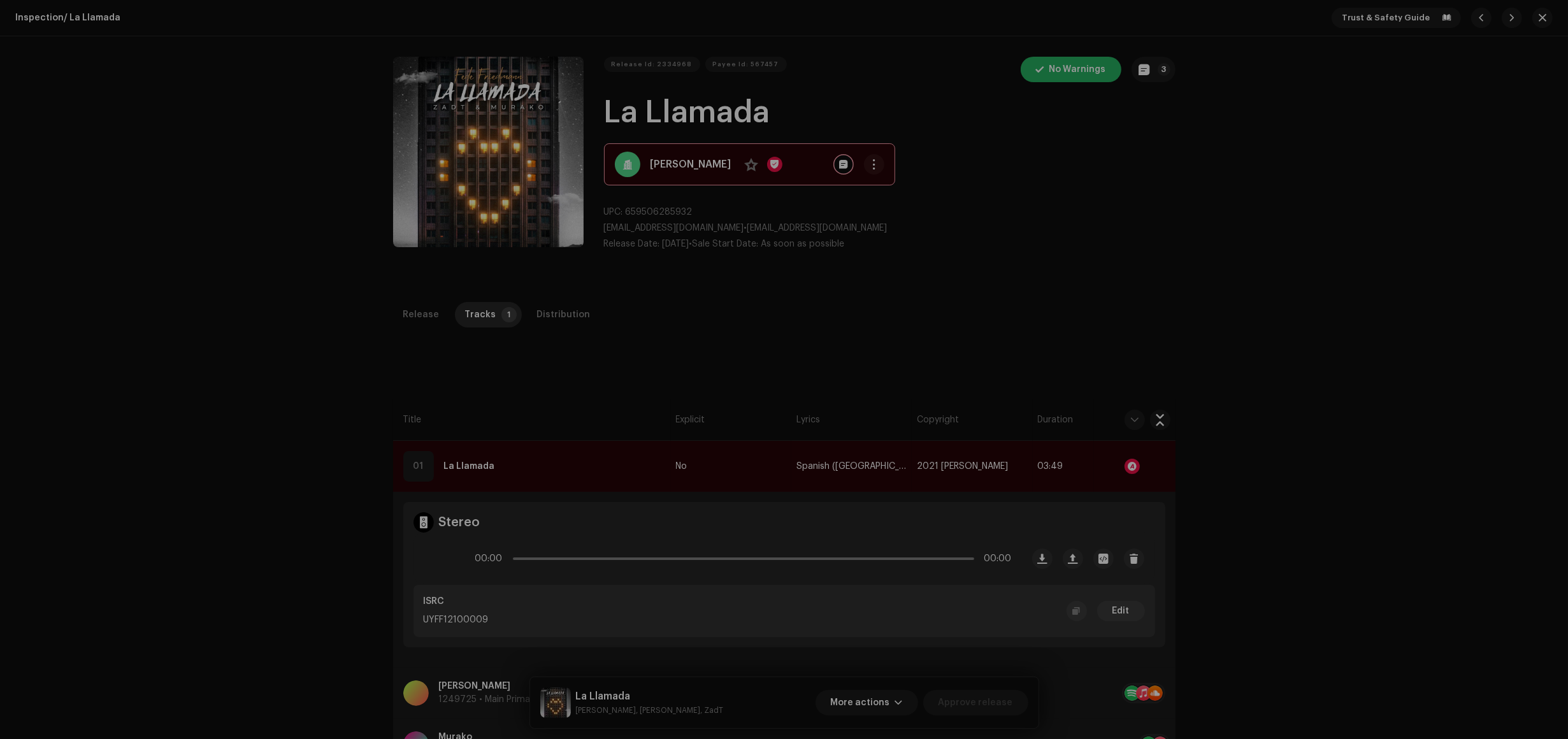
click at [443, 342] on div "Release notes Federico Friedmann. Sep 1, 2024 AUTO NOTE - RELEASE TAKEDOWN Rele…" at bounding box center [784, 369] width 1568 height 739
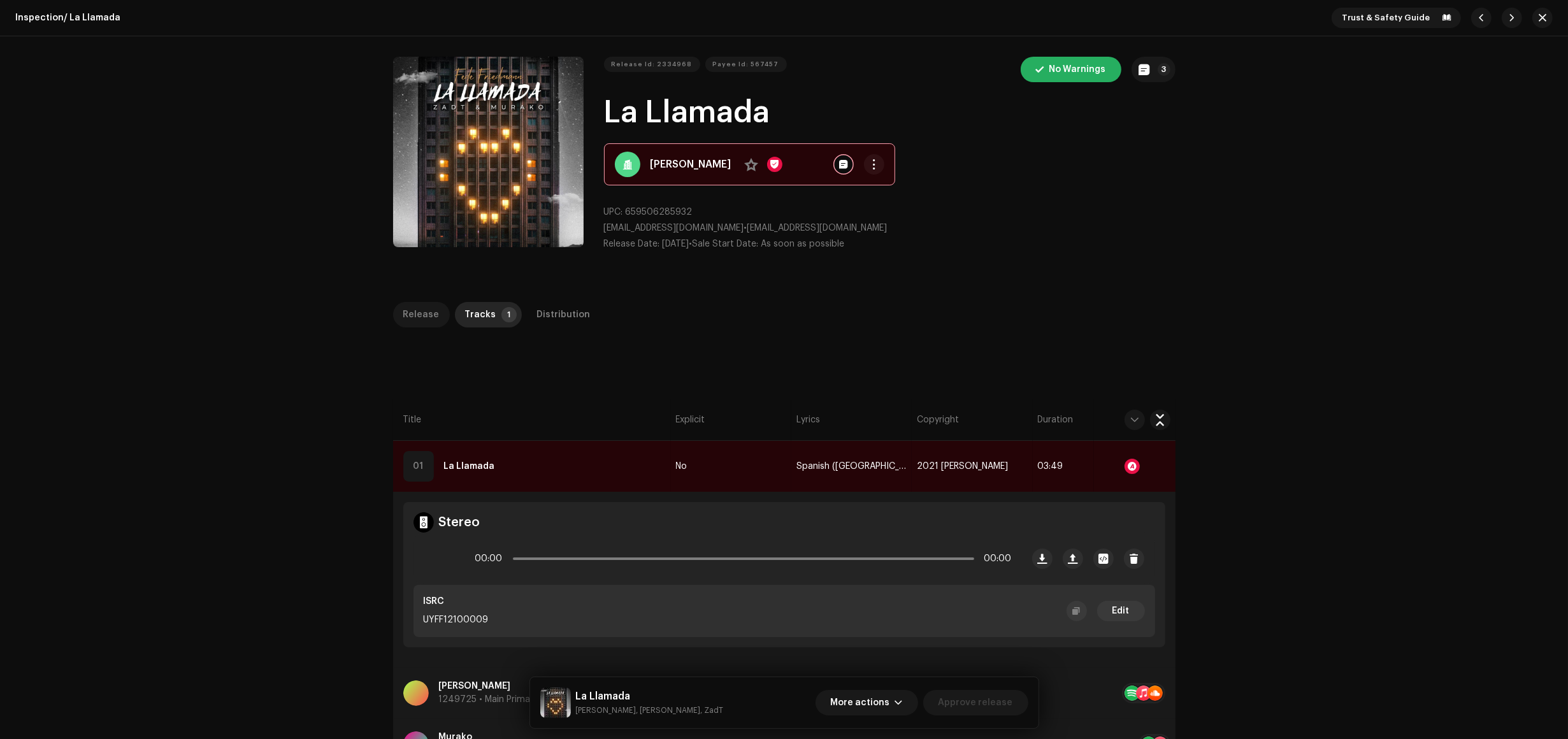
click at [414, 324] on div "Release" at bounding box center [422, 315] width 36 height 25
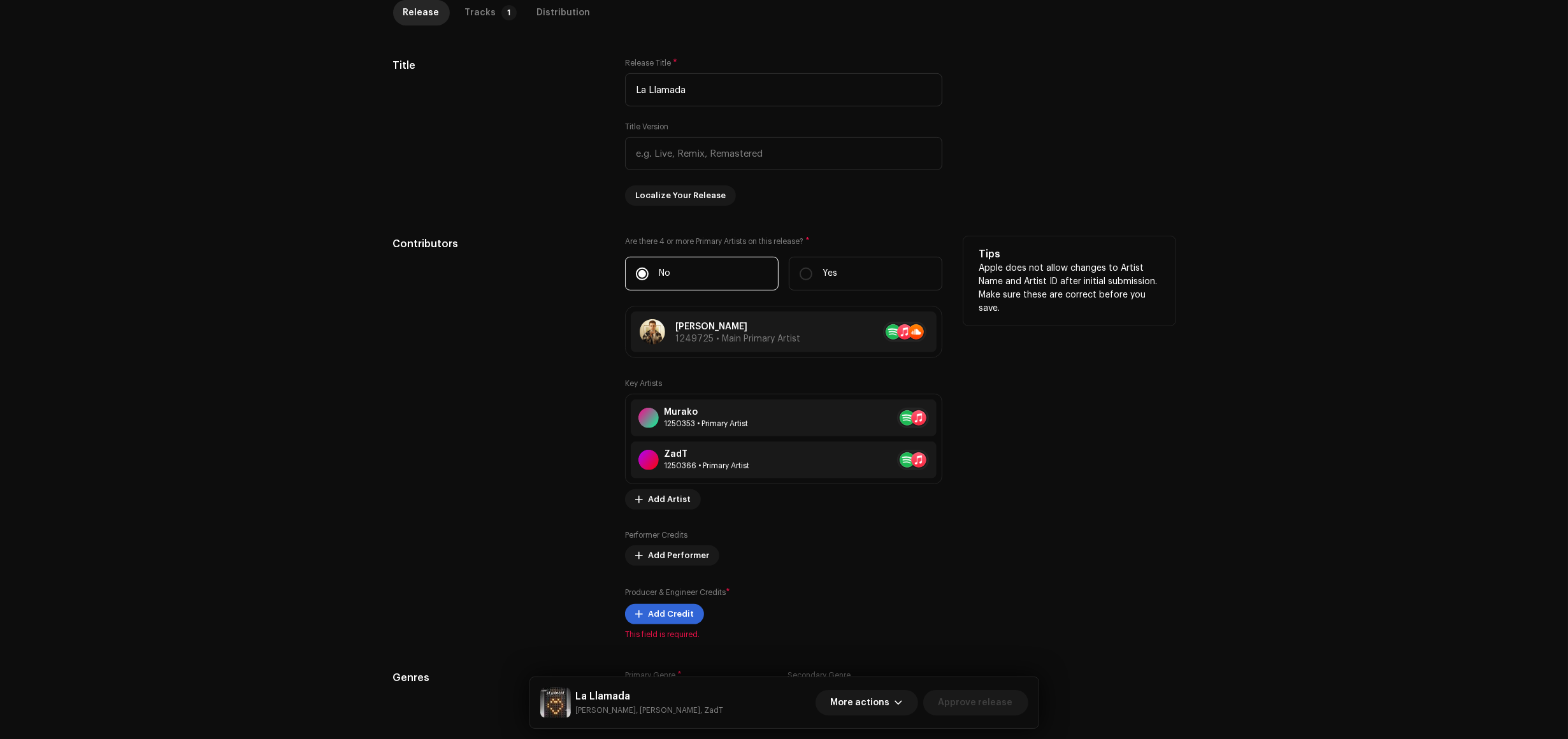
scroll to position [557, 0]
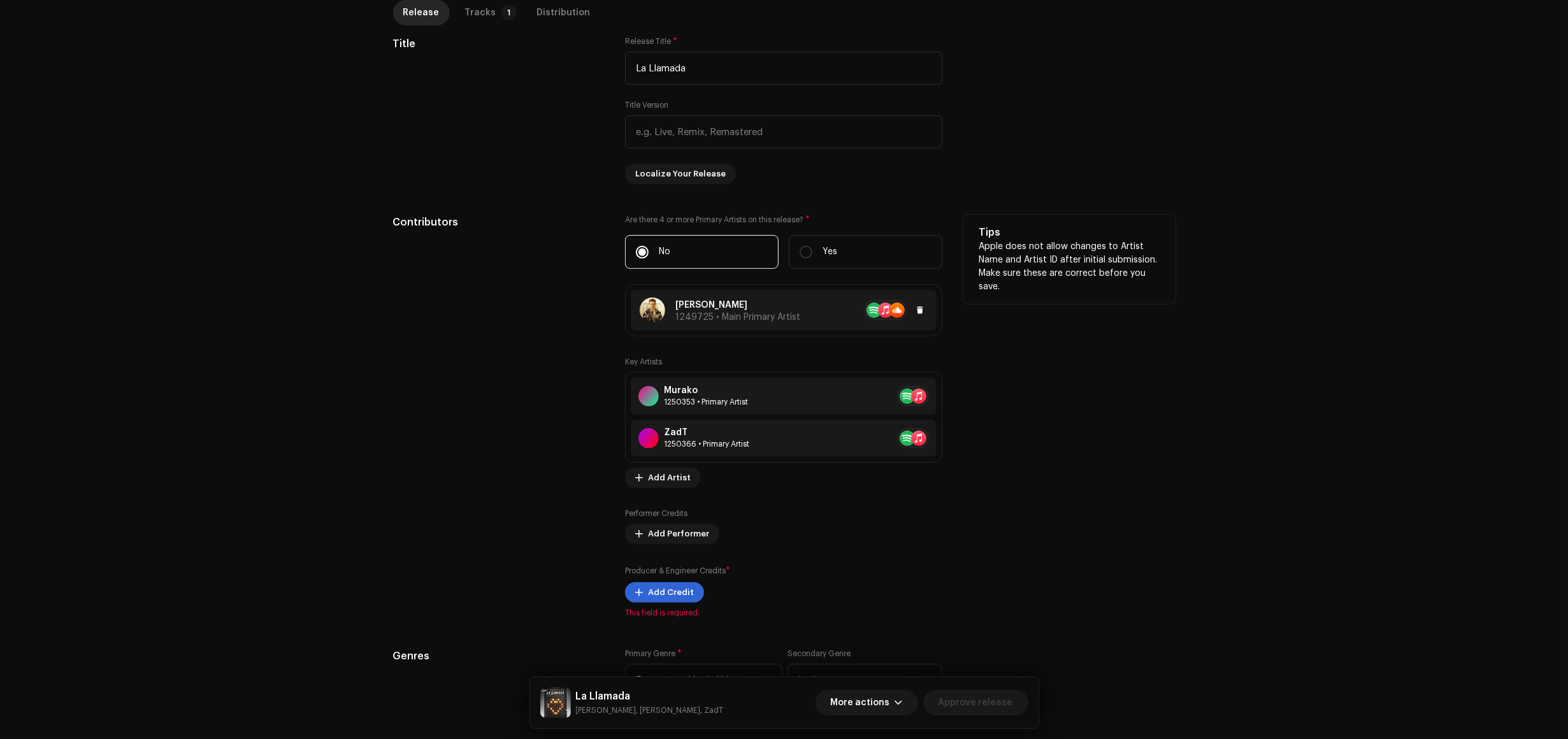
copy div "[PERSON_NAME]"
copy p "[PERSON_NAME]"
drag, startPoint x: 748, startPoint y: 305, endPoint x: 513, endPoint y: 345, distance: 238.4
click at [539, 342] on div "Contributors Are there 4 or more Primary Artists on this release? * No Yes Fede…" at bounding box center [784, 416] width 783 height 403
click at [511, 345] on div "Contributors" at bounding box center [499, 416] width 212 height 403
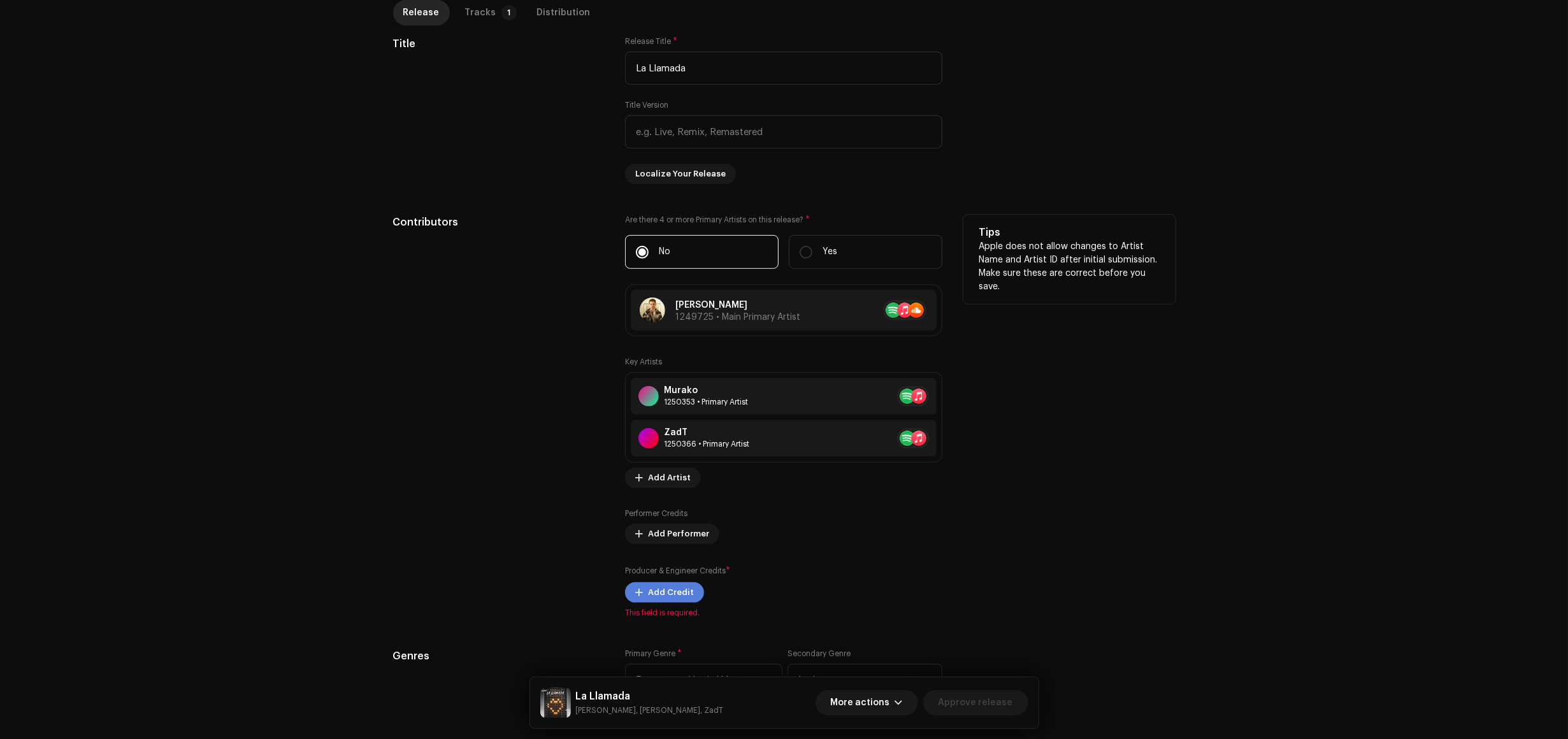
click at [662, 598] on span "Add Credit" at bounding box center [671, 592] width 46 height 25
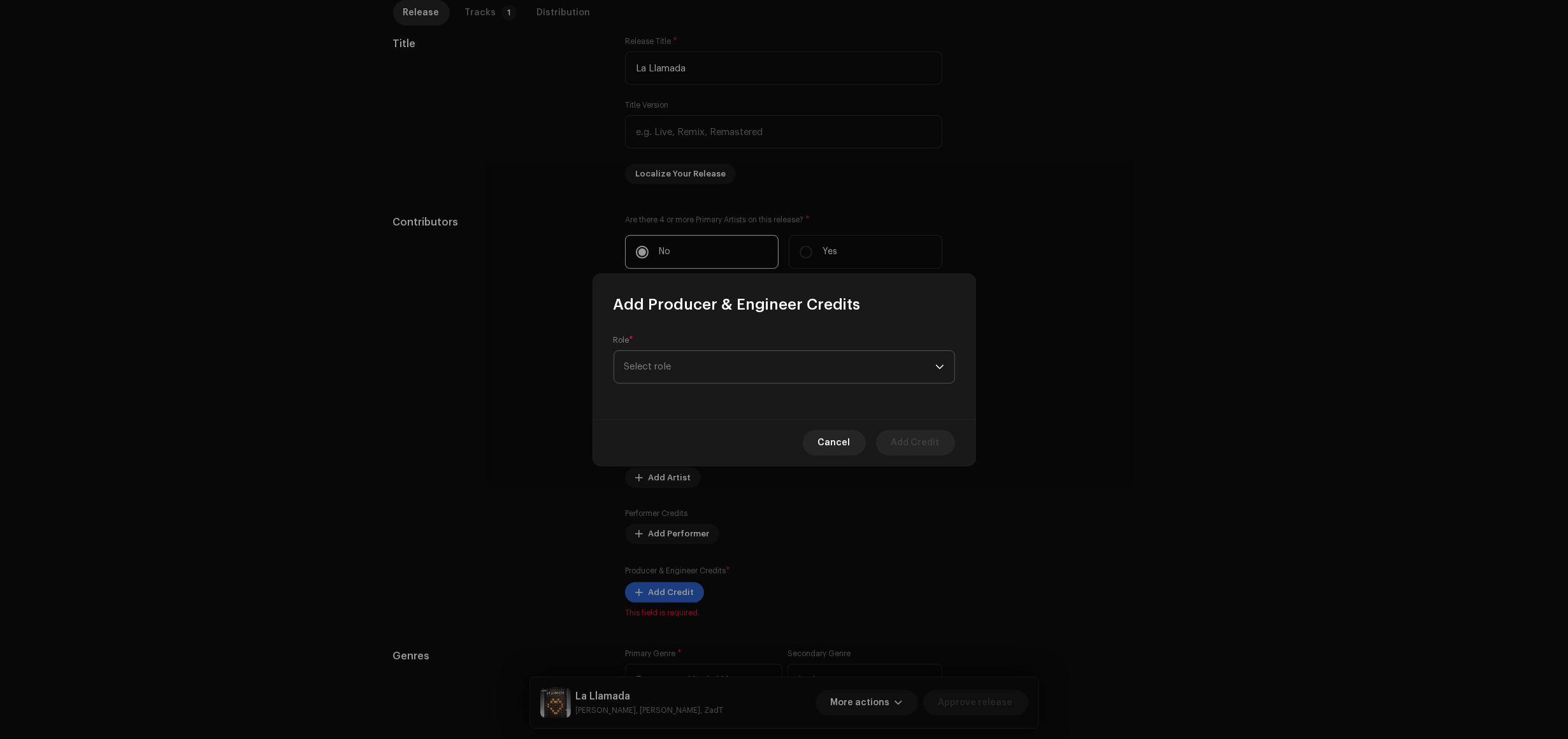
click at [757, 367] on span "Select role" at bounding box center [780, 367] width 311 height 32
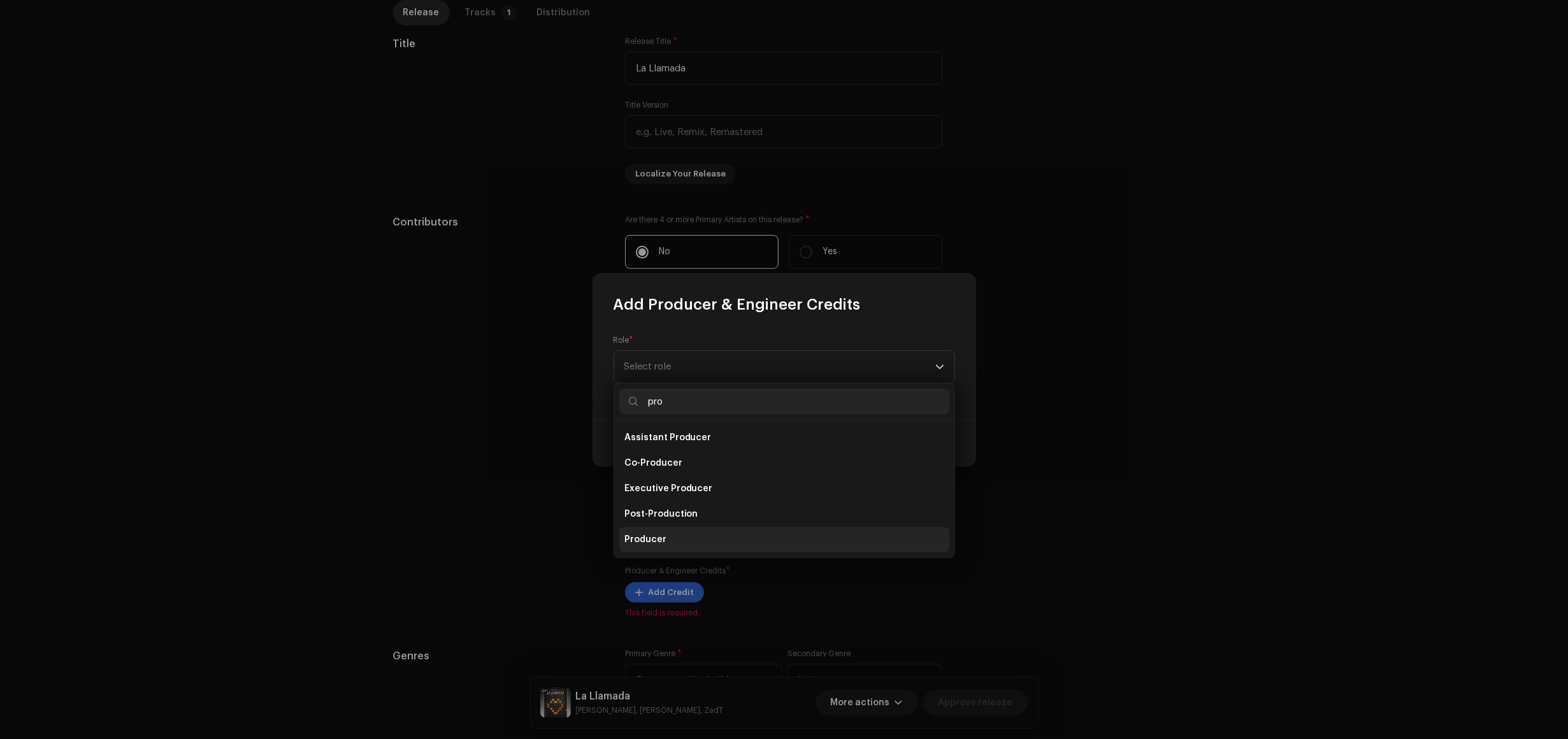
type input "pro"
click at [676, 546] on li "Producer" at bounding box center [785, 540] width 330 height 25
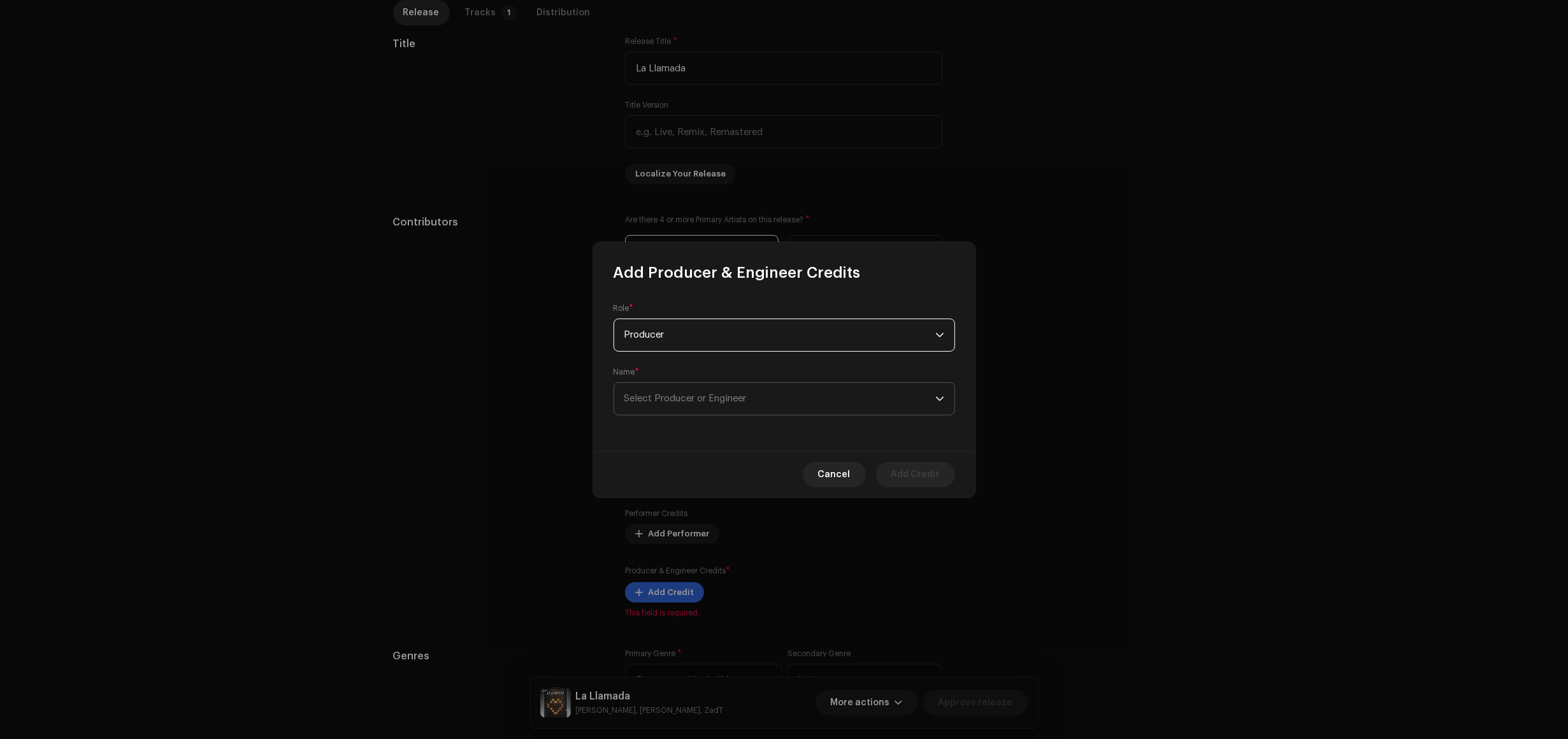
click at [760, 391] on span "Select Producer or Engineer" at bounding box center [780, 399] width 311 height 32
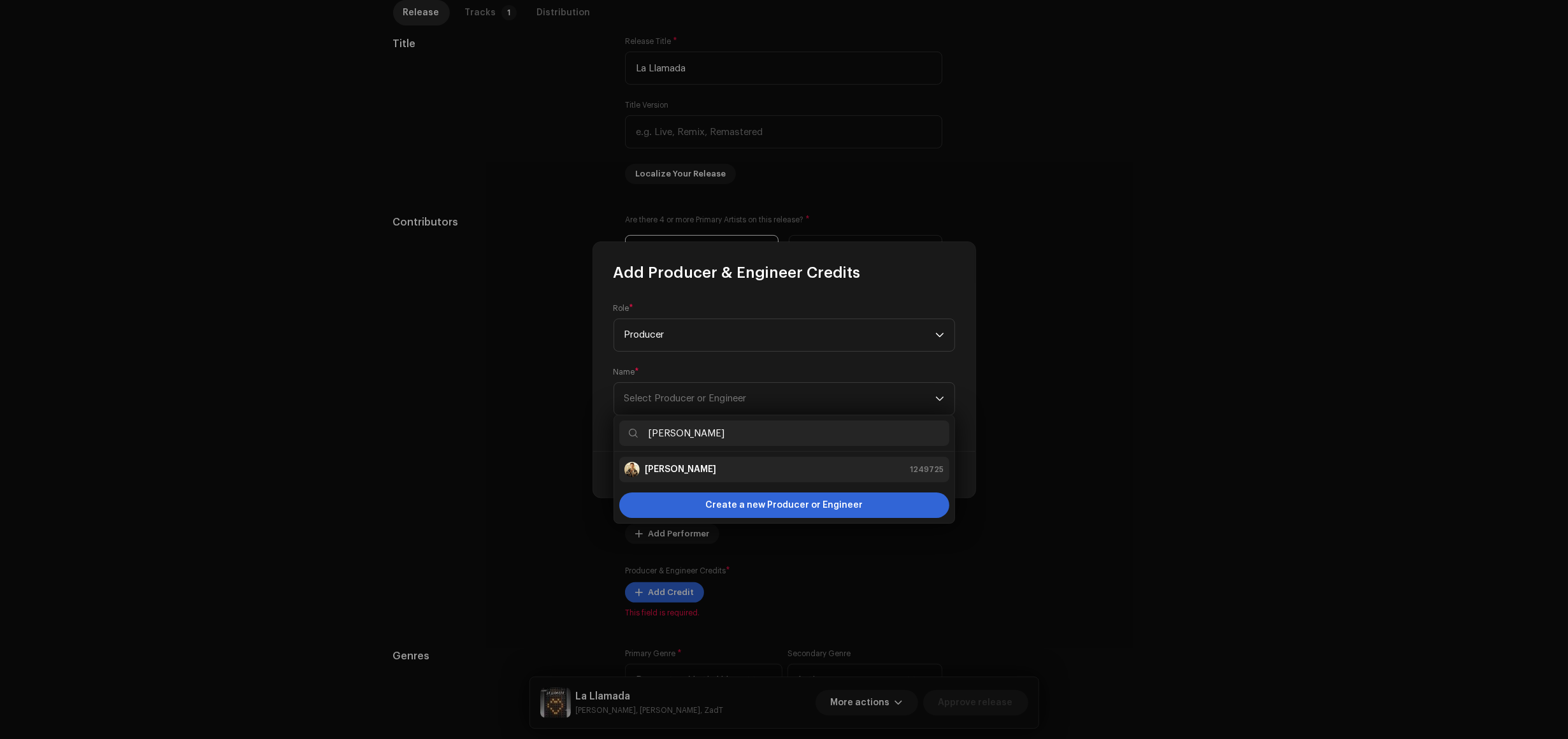
type input "[PERSON_NAME]"
click at [718, 462] on div "Fede Friedmann 1249725" at bounding box center [784, 470] width 320 height 15
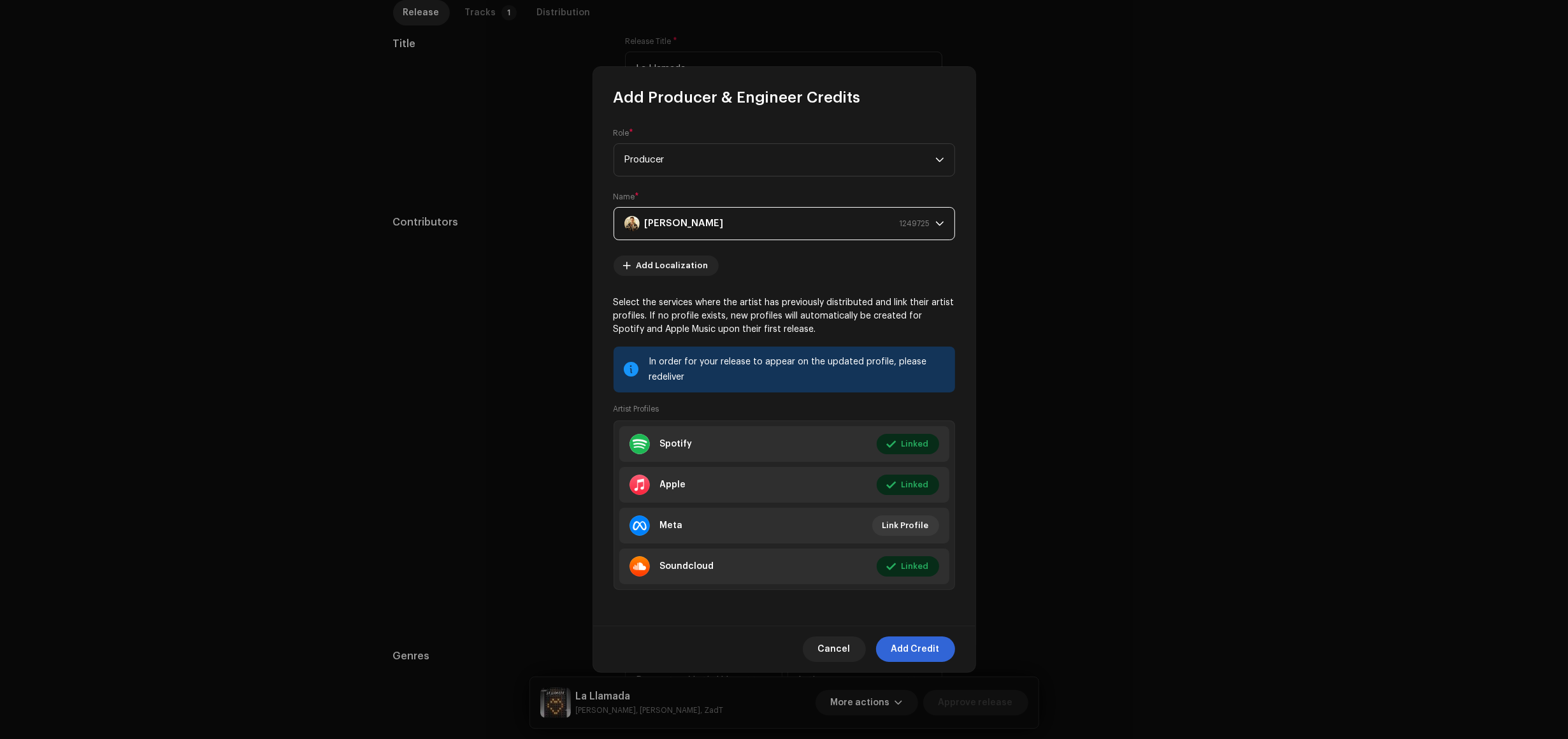
click at [927, 654] on span "Add Credit" at bounding box center [915, 649] width 48 height 25
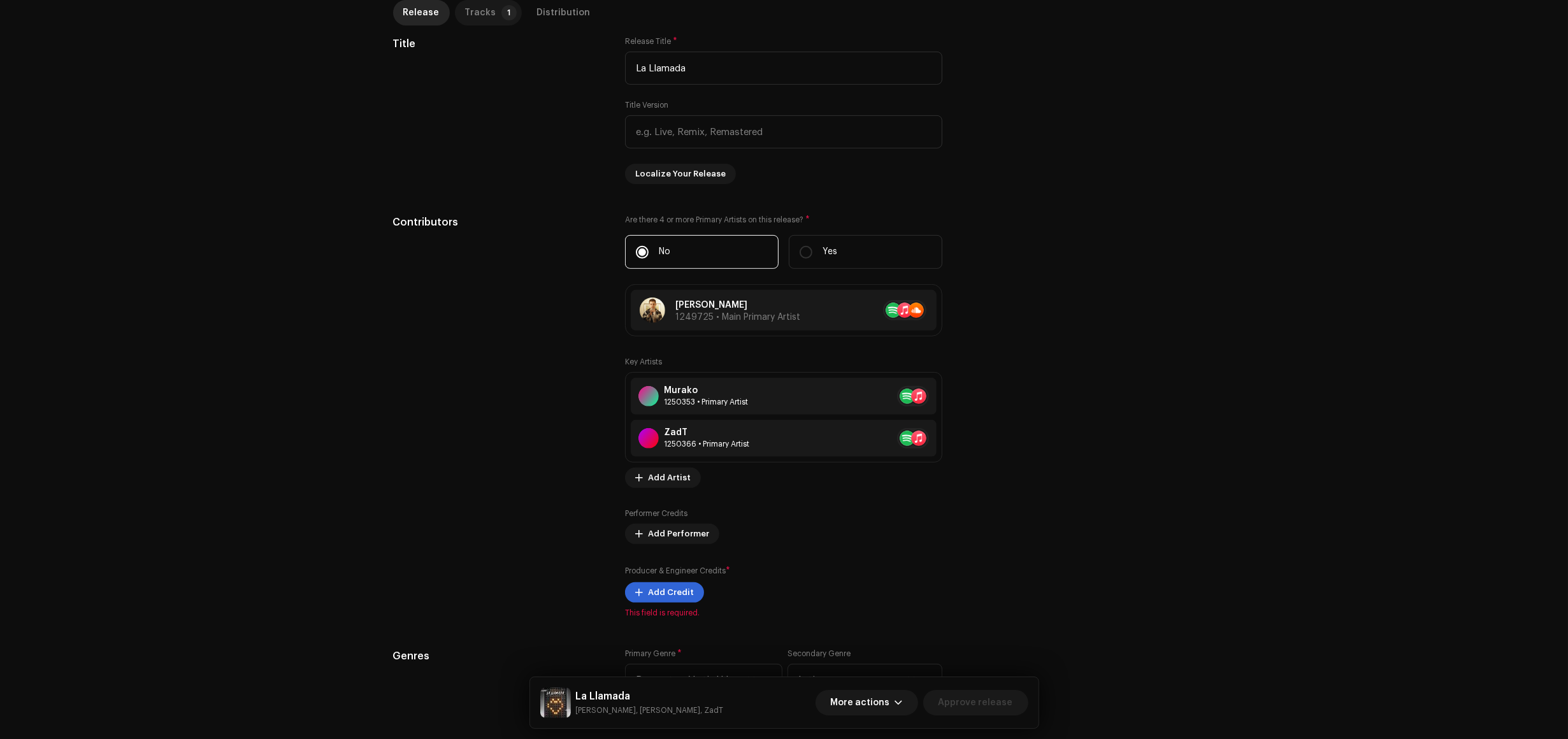
click at [481, 11] on div "Tracks" at bounding box center [480, 13] width 31 height 25
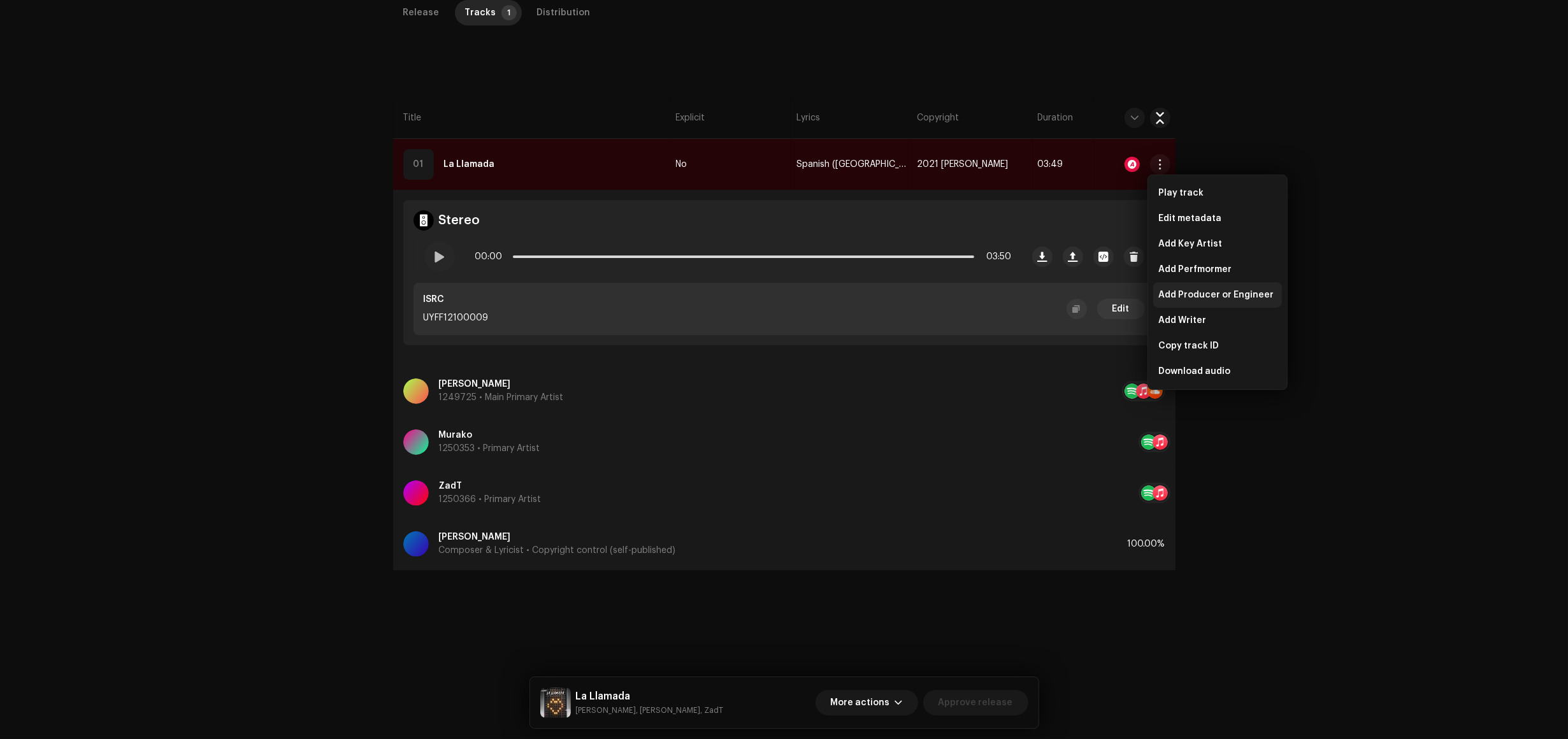
click at [1232, 294] on span "Add Producer or Engineer" at bounding box center [1216, 295] width 115 height 10
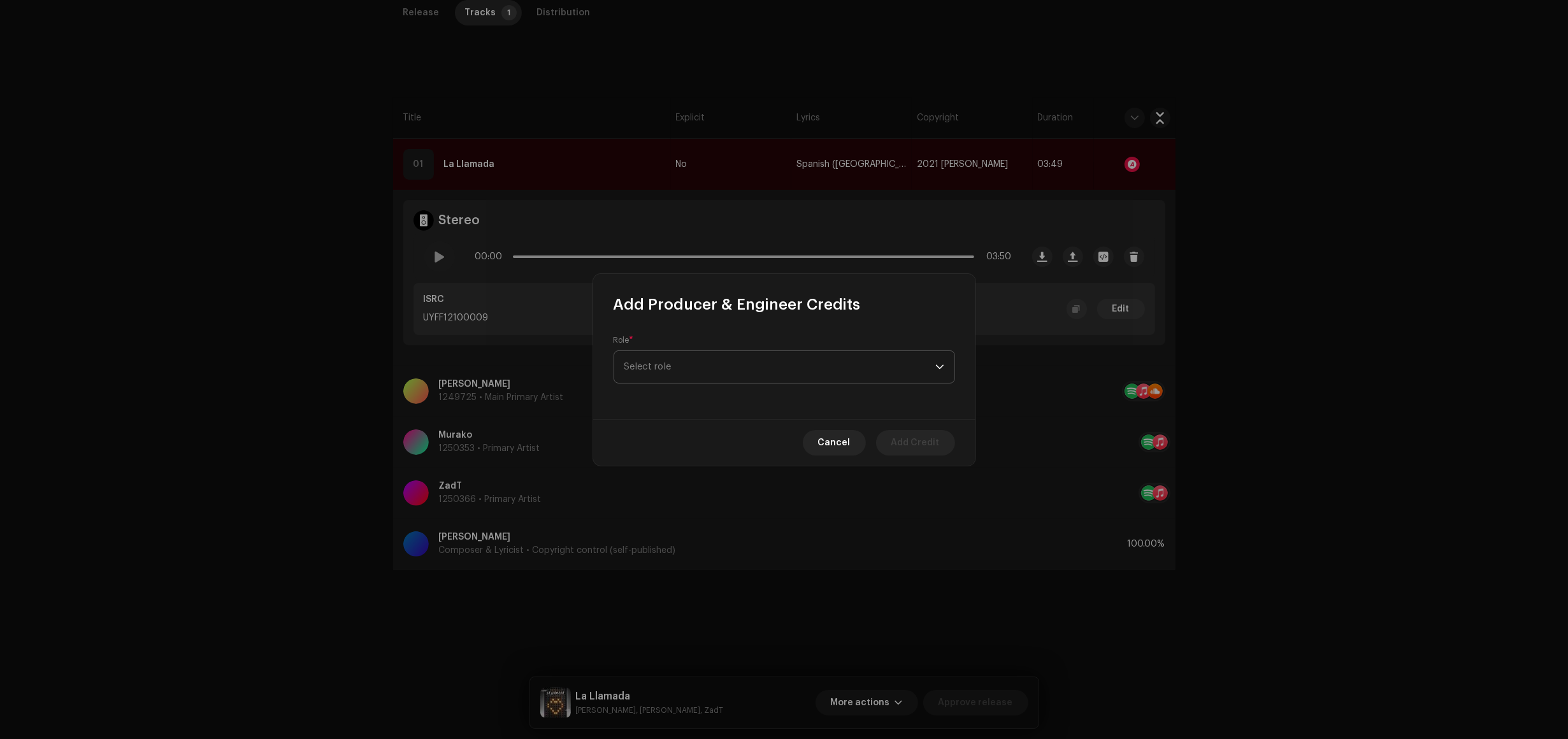
click at [803, 373] on span "Select role" at bounding box center [780, 367] width 311 height 32
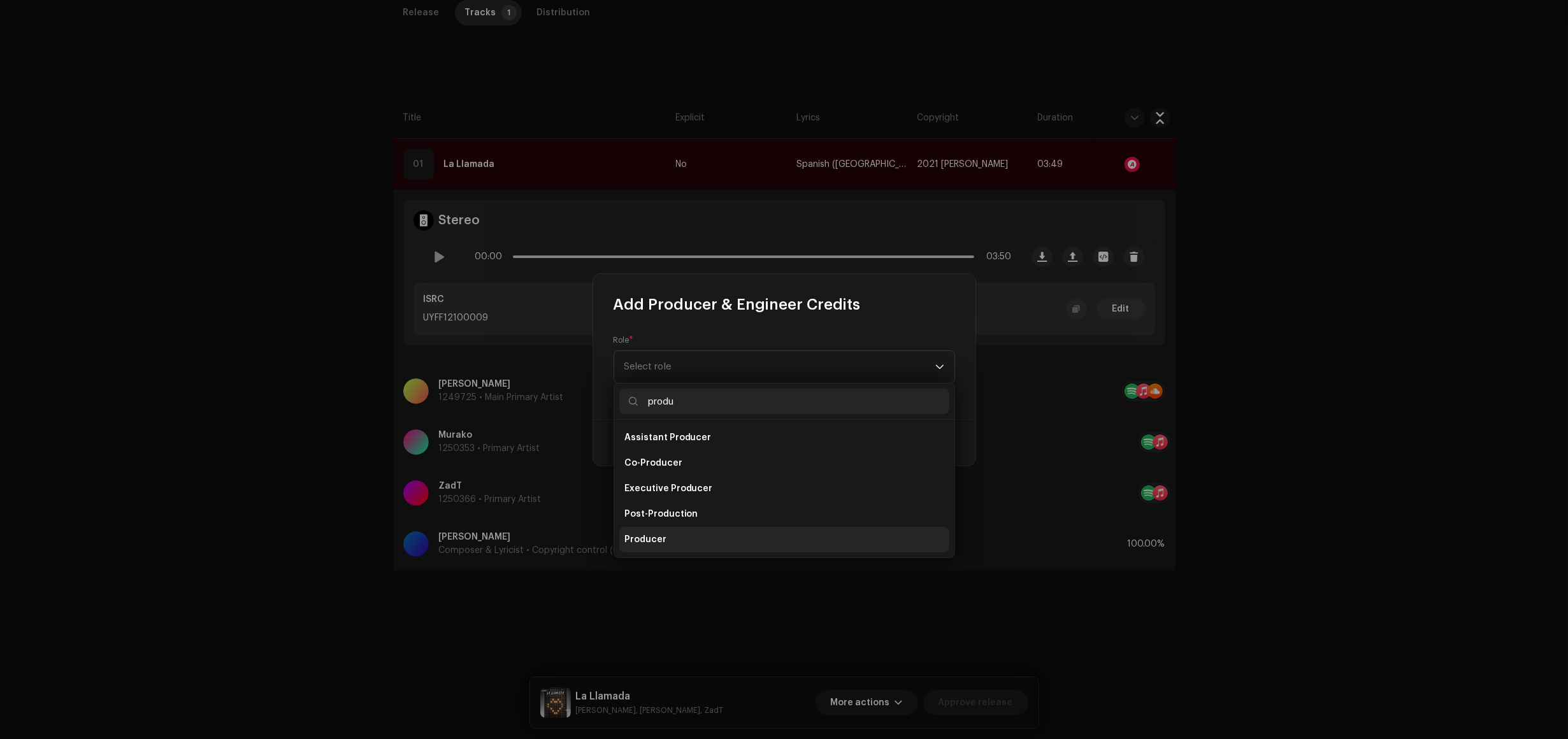
type input "produ"
click at [676, 540] on li "Producer" at bounding box center [785, 540] width 330 height 25
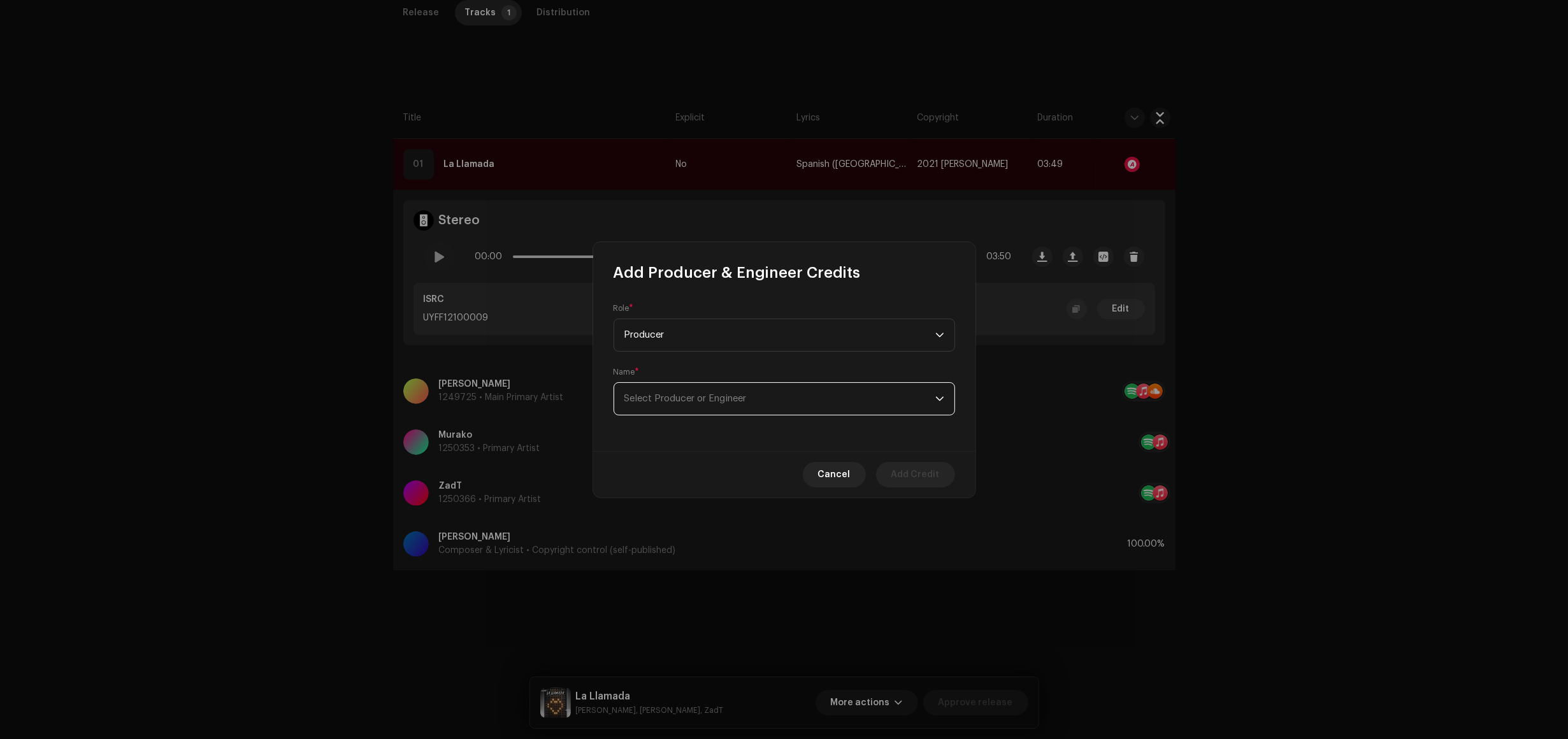
click at [725, 392] on span "Select Producer or Engineer" at bounding box center [780, 399] width 311 height 32
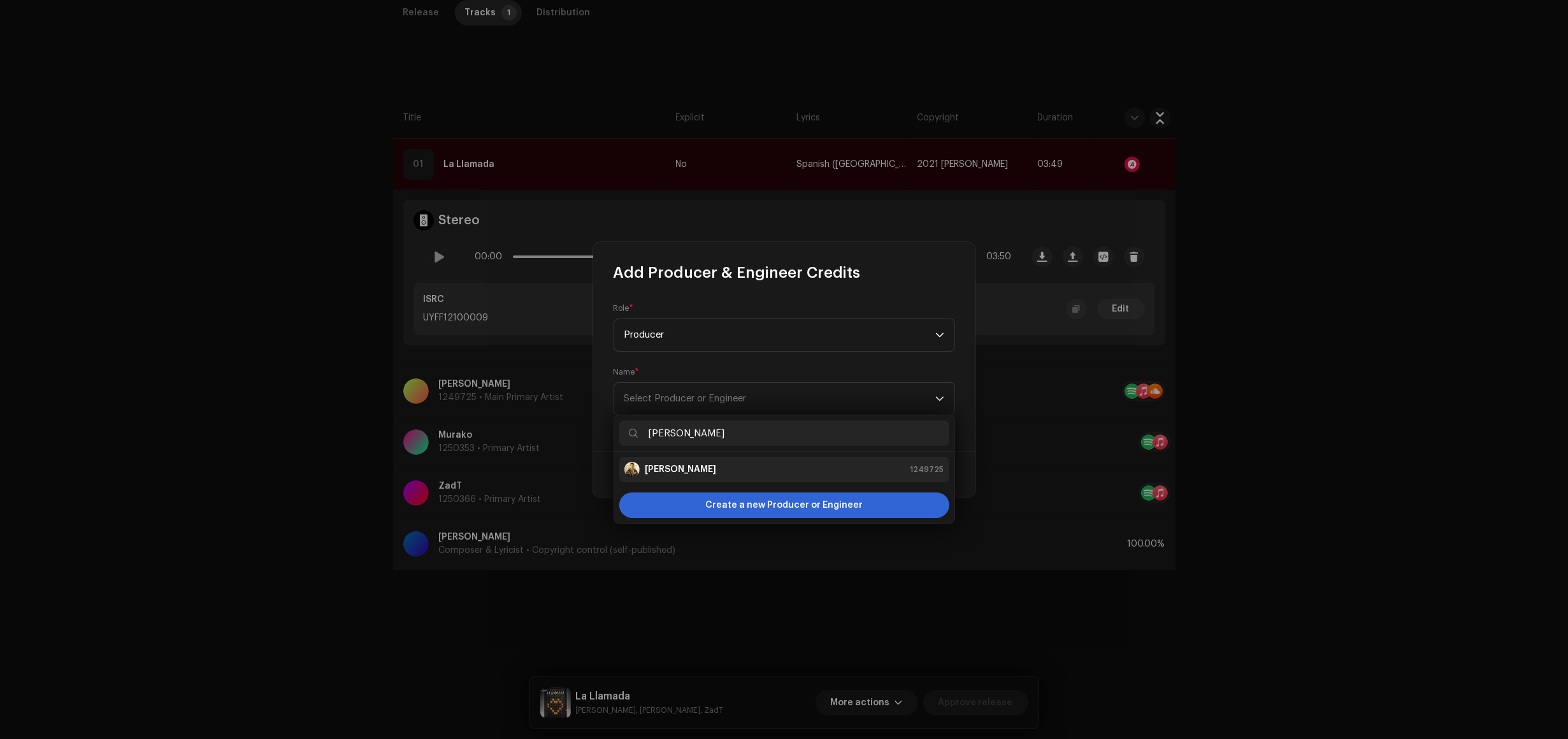
type input "[PERSON_NAME]"
click at [685, 466] on strong "[PERSON_NAME]" at bounding box center [680, 469] width 72 height 13
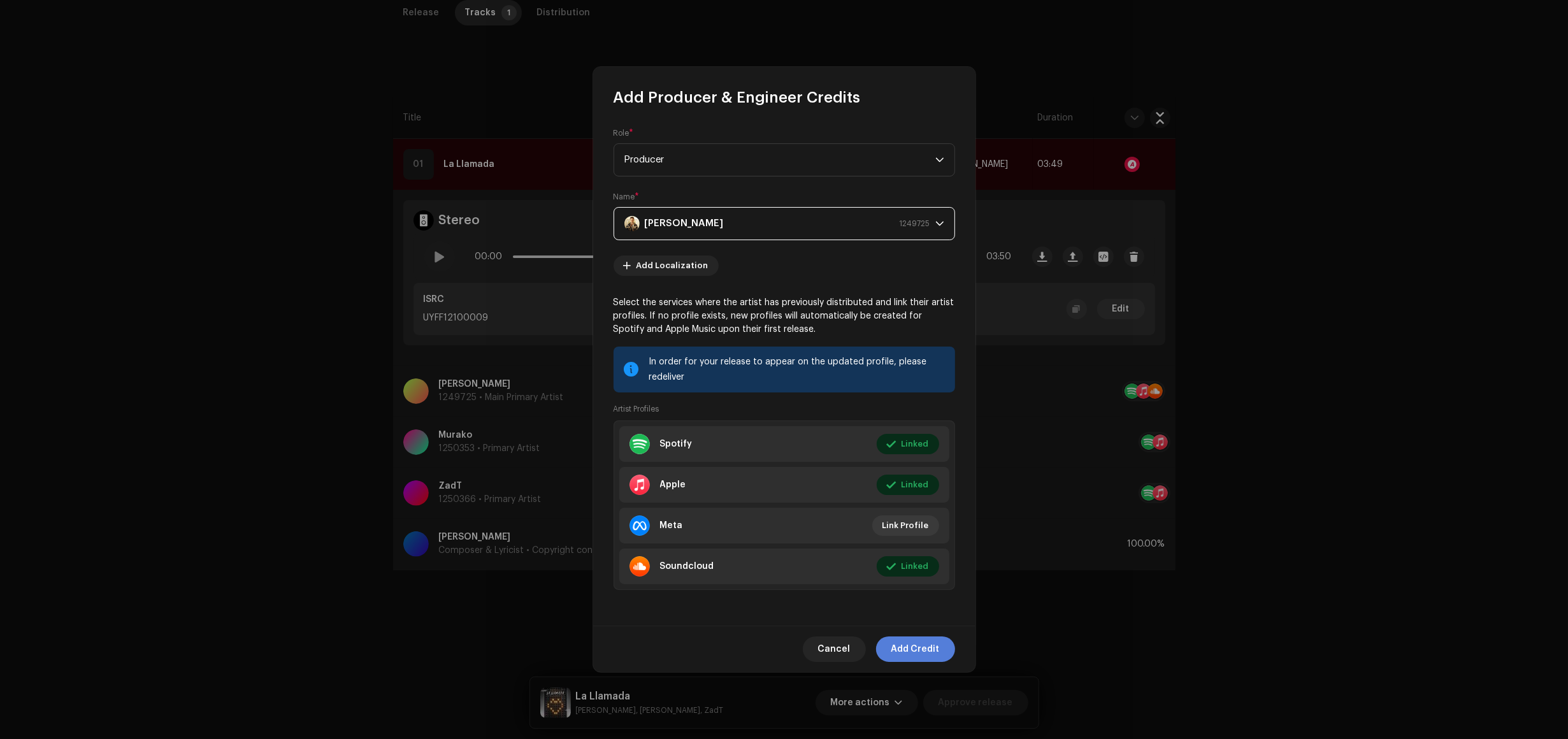
click at [922, 657] on span "Add Credit" at bounding box center [915, 649] width 48 height 25
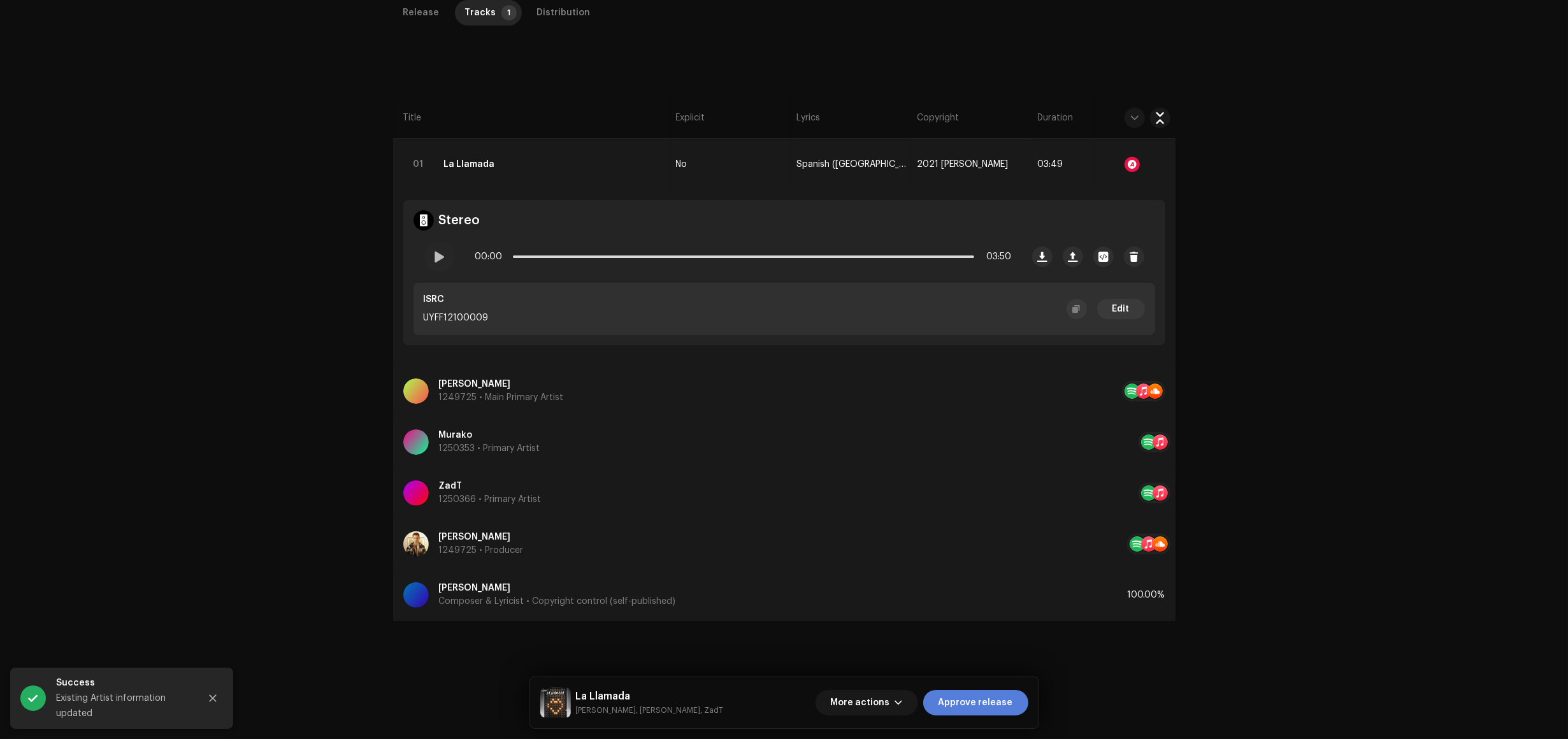
click at [995, 692] on span "Approve release" at bounding box center [976, 703] width 75 height 25
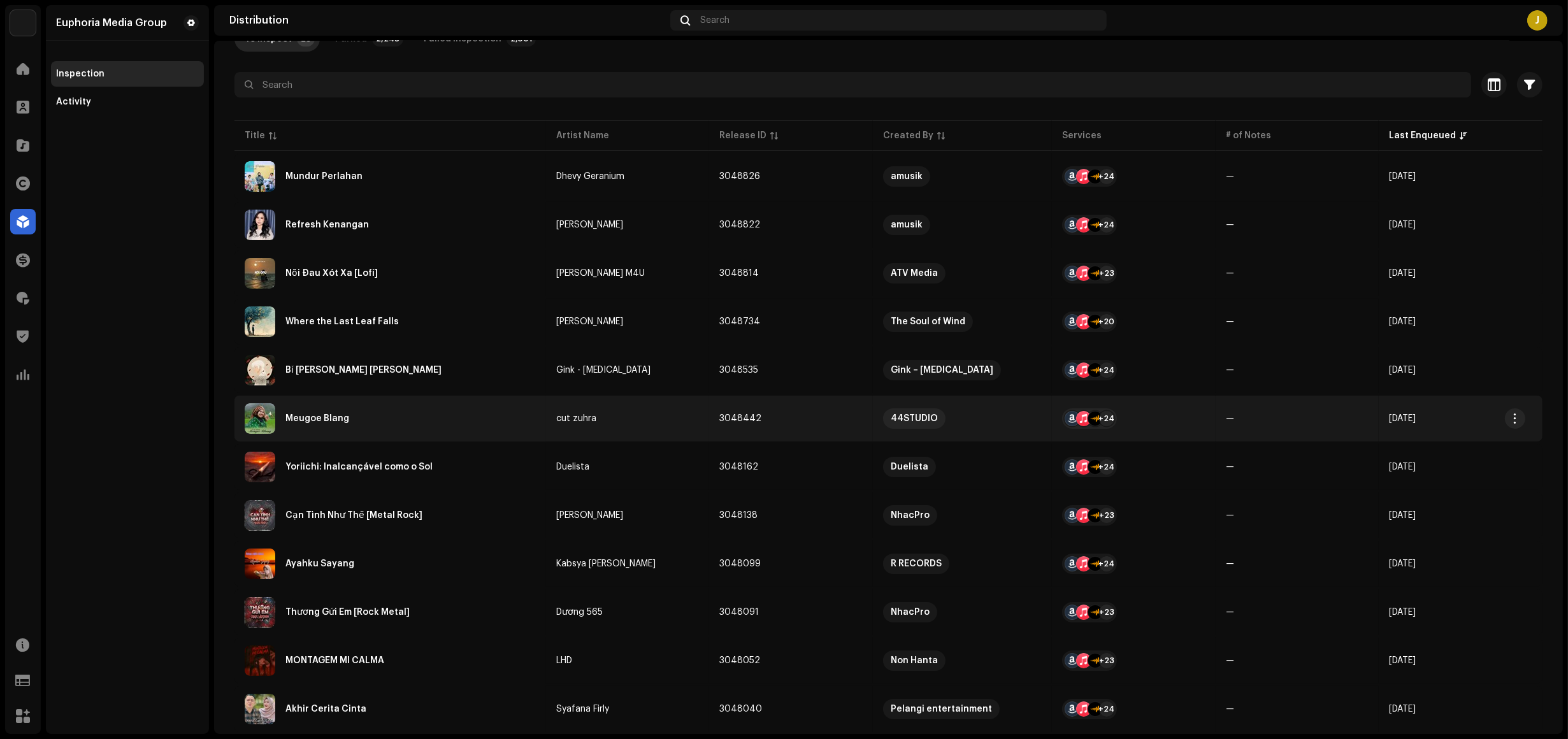
scroll to position [319, 0]
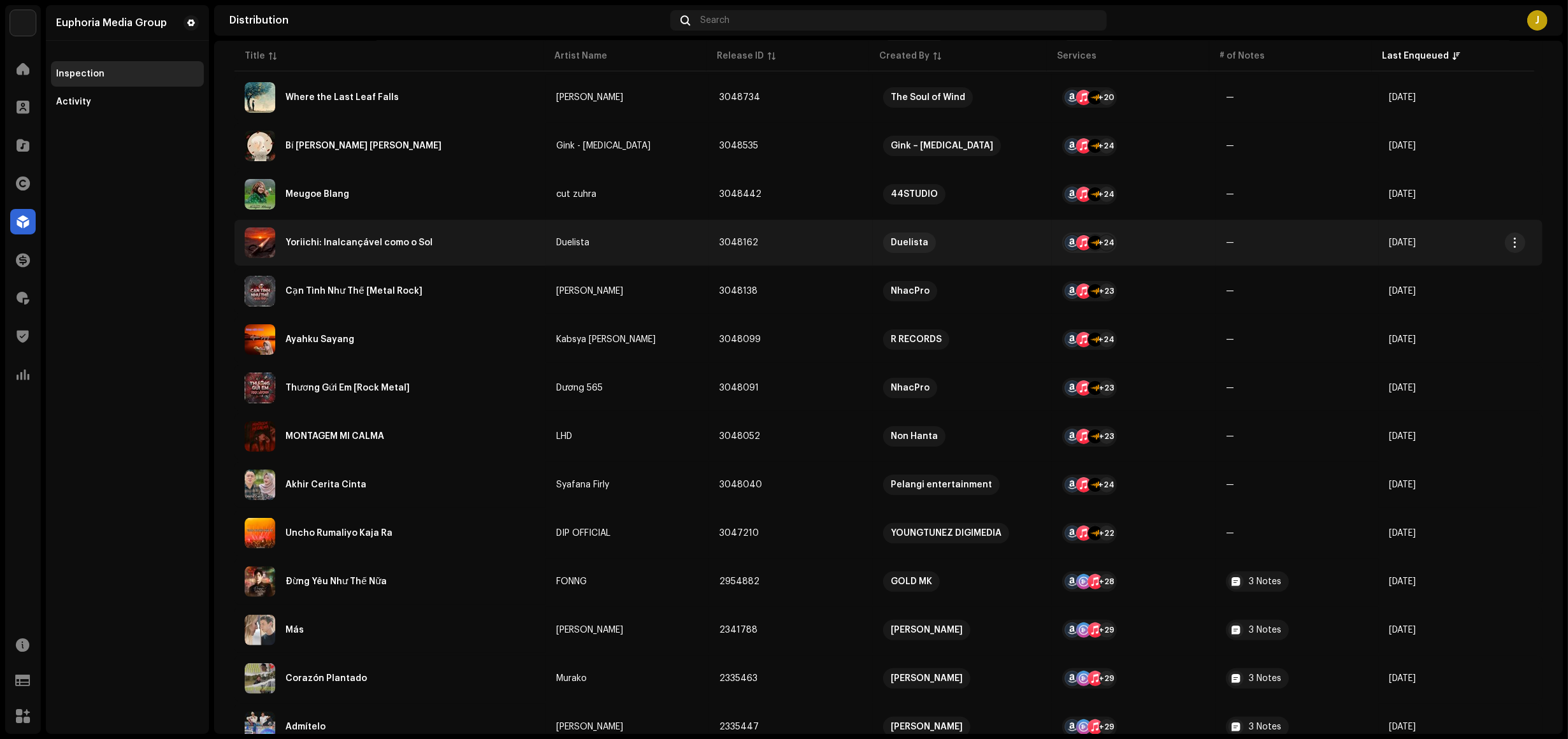
click at [396, 236] on div "Yoriichi: Inalcançável como o Sol" at bounding box center [390, 243] width 291 height 31
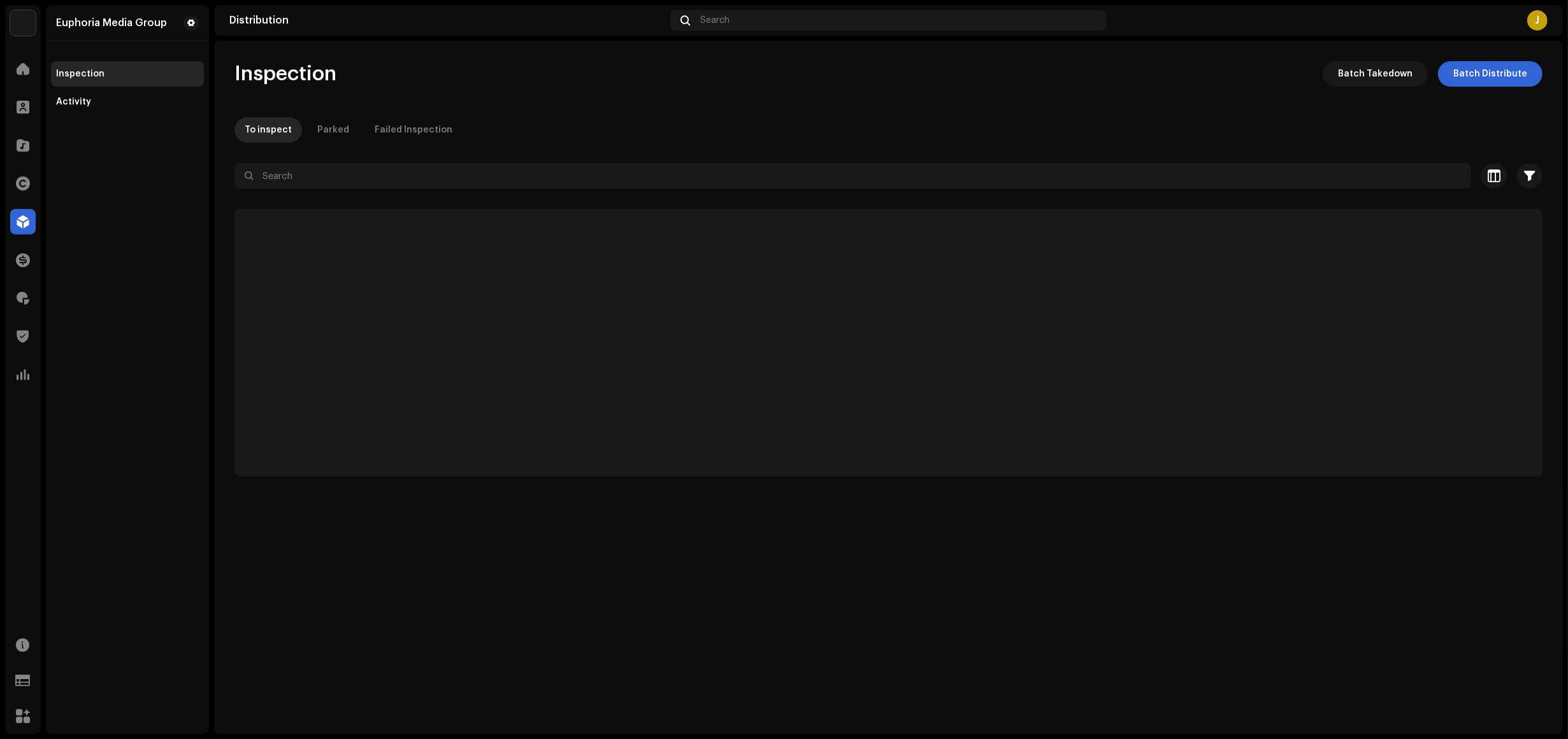
click at [191, 352] on div "Euphoria Media Group Inspection Activity" at bounding box center [127, 369] width 163 height 729
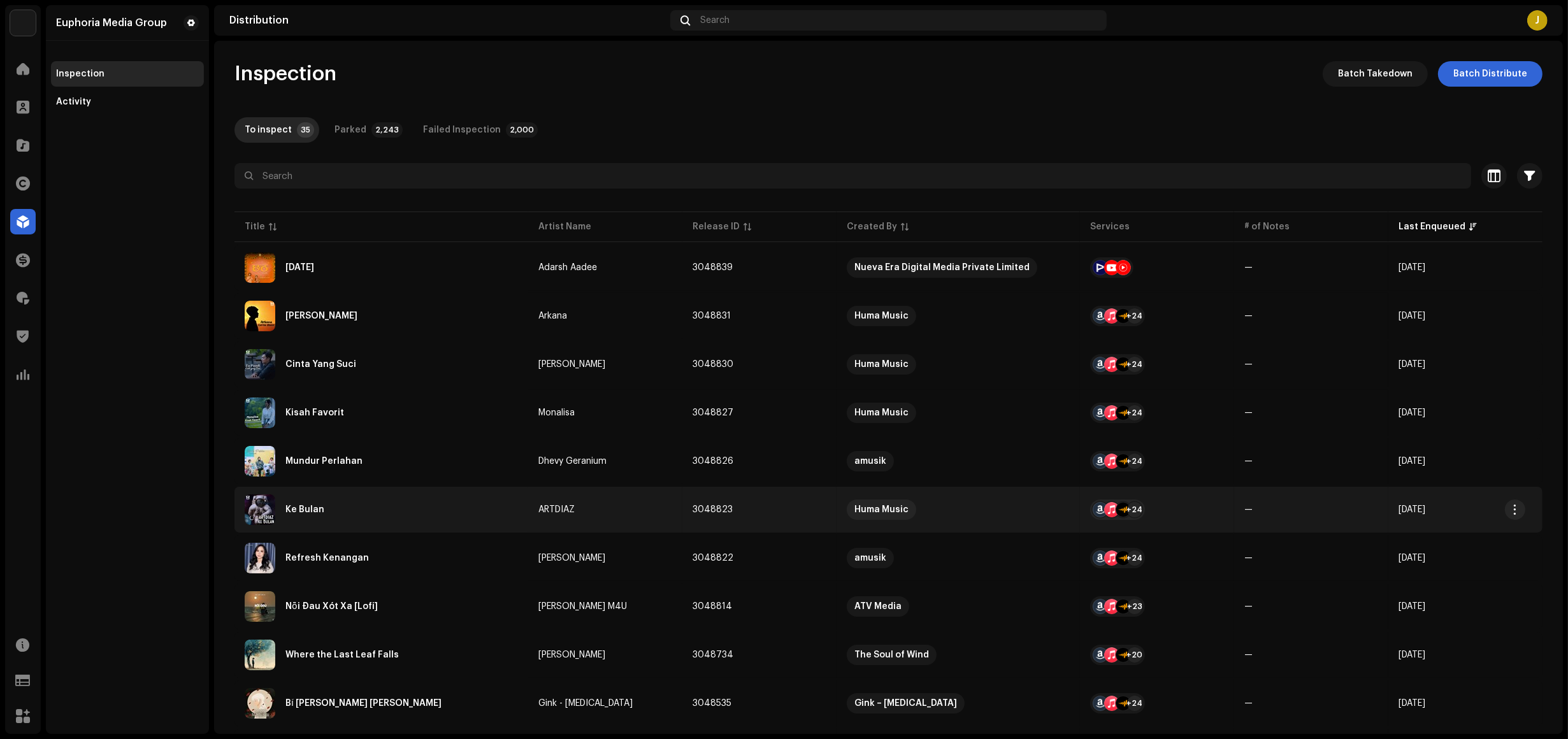
click at [473, 517] on div "Ke Bulan" at bounding box center [381, 510] width 273 height 31
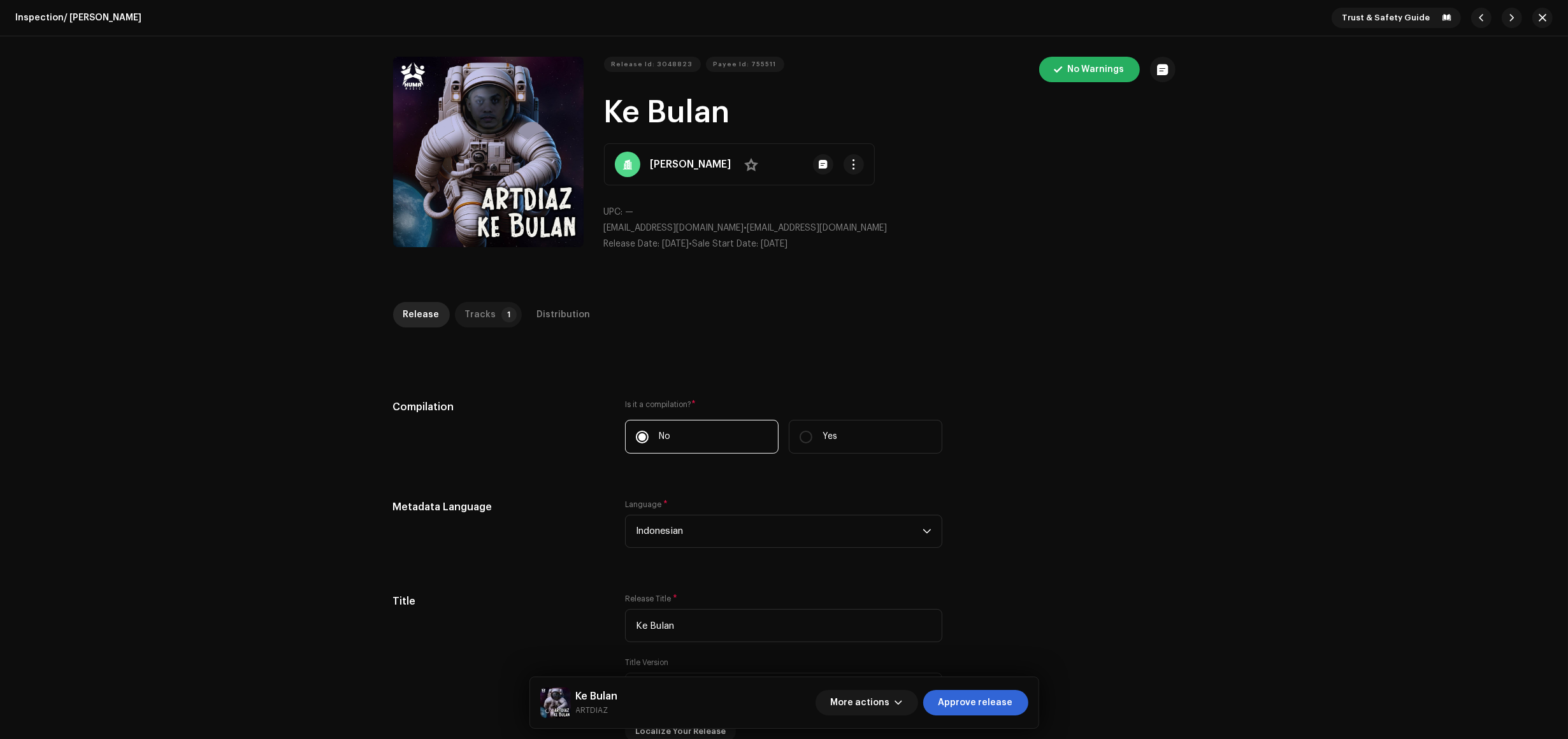
drag, startPoint x: 473, startPoint y: 331, endPoint x: 470, endPoint y: 325, distance: 6.7
click at [473, 331] on div "Release Tracks 1 Distribution" at bounding box center [784, 320] width 783 height 36
click at [470, 313] on div "Tracks" at bounding box center [480, 315] width 31 height 25
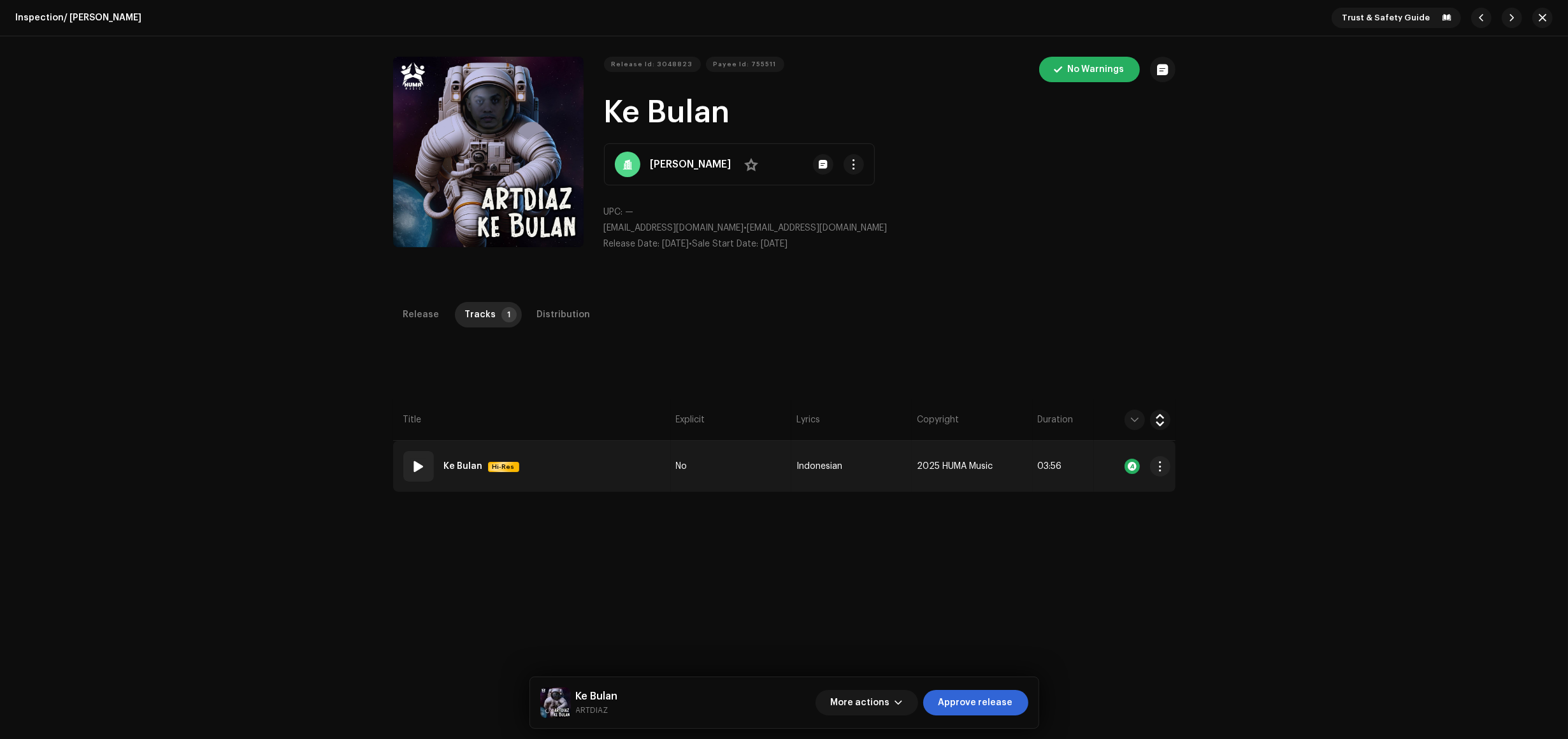
click at [651, 482] on td "01 [PERSON_NAME] Hi-Res" at bounding box center [532, 466] width 278 height 51
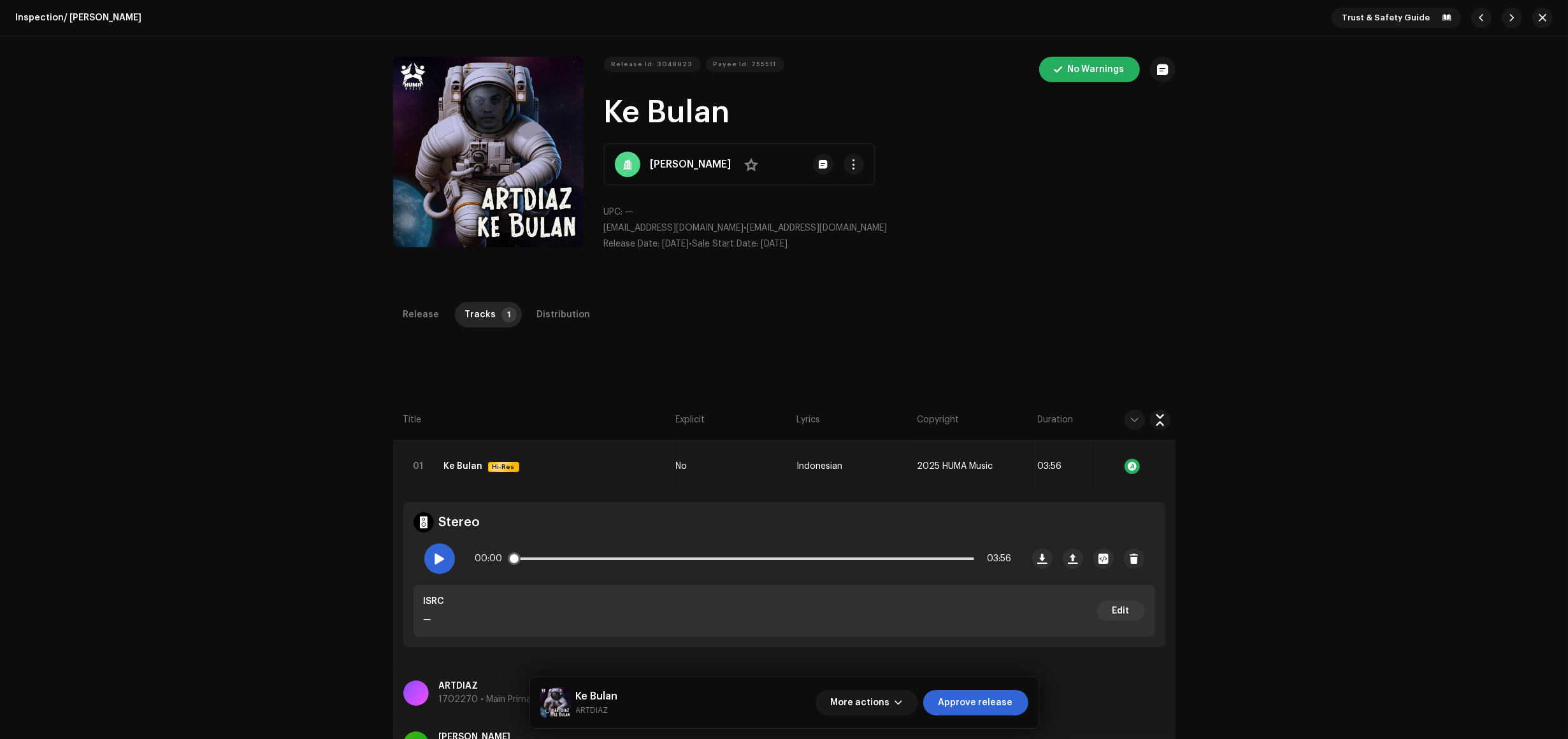
click at [448, 557] on div at bounding box center [440, 559] width 31 height 31
drag, startPoint x: 515, startPoint y: 561, endPoint x: 539, endPoint y: 557, distance: 24.3
click at [522, 557] on span at bounding box center [516, 559] width 13 height 13
drag, startPoint x: 561, startPoint y: 556, endPoint x: 592, endPoint y: 550, distance: 31.6
click at [592, 550] on div "00:38 03:56" at bounding box center [743, 559] width 536 height 25
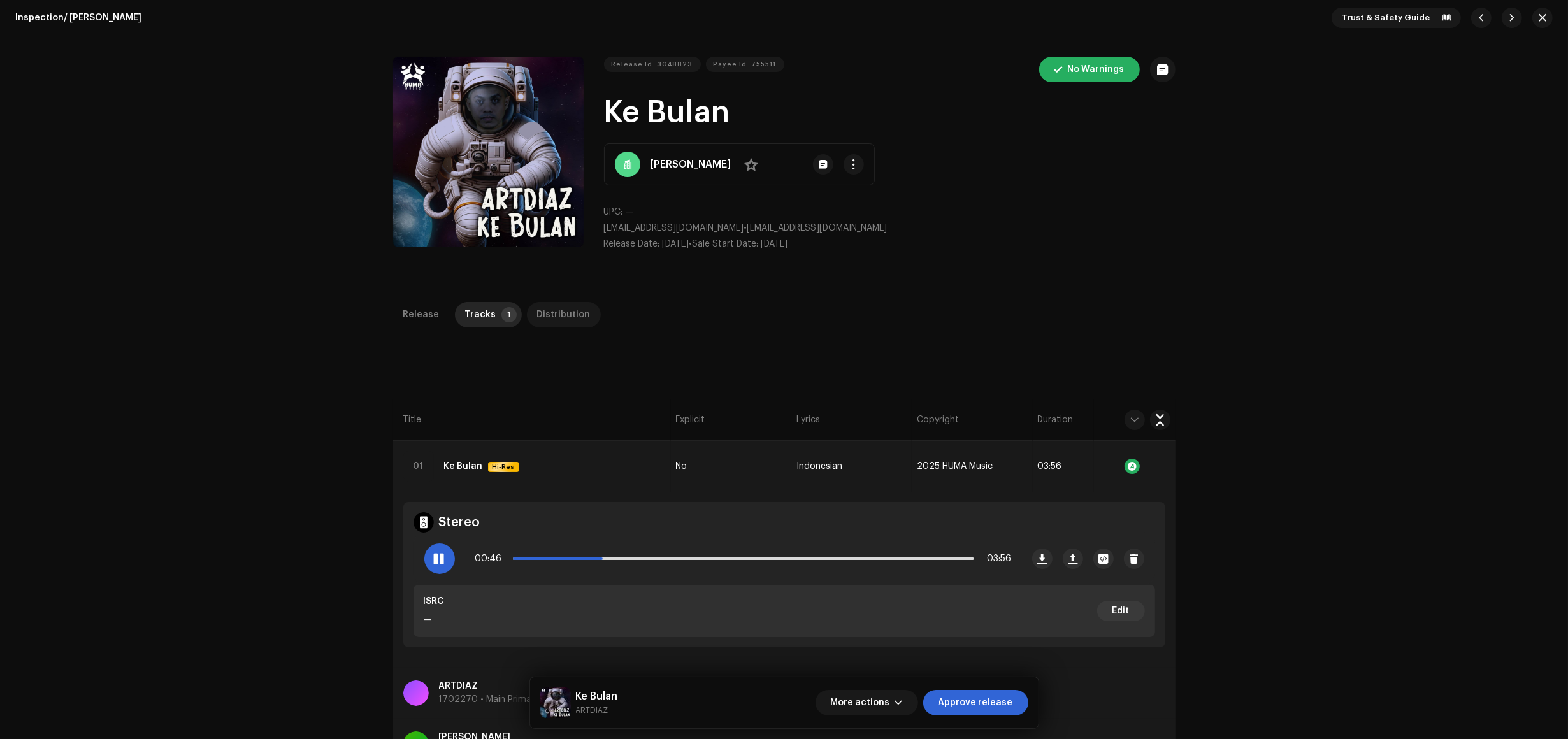
click at [564, 319] on div "Distribution" at bounding box center [564, 315] width 54 height 25
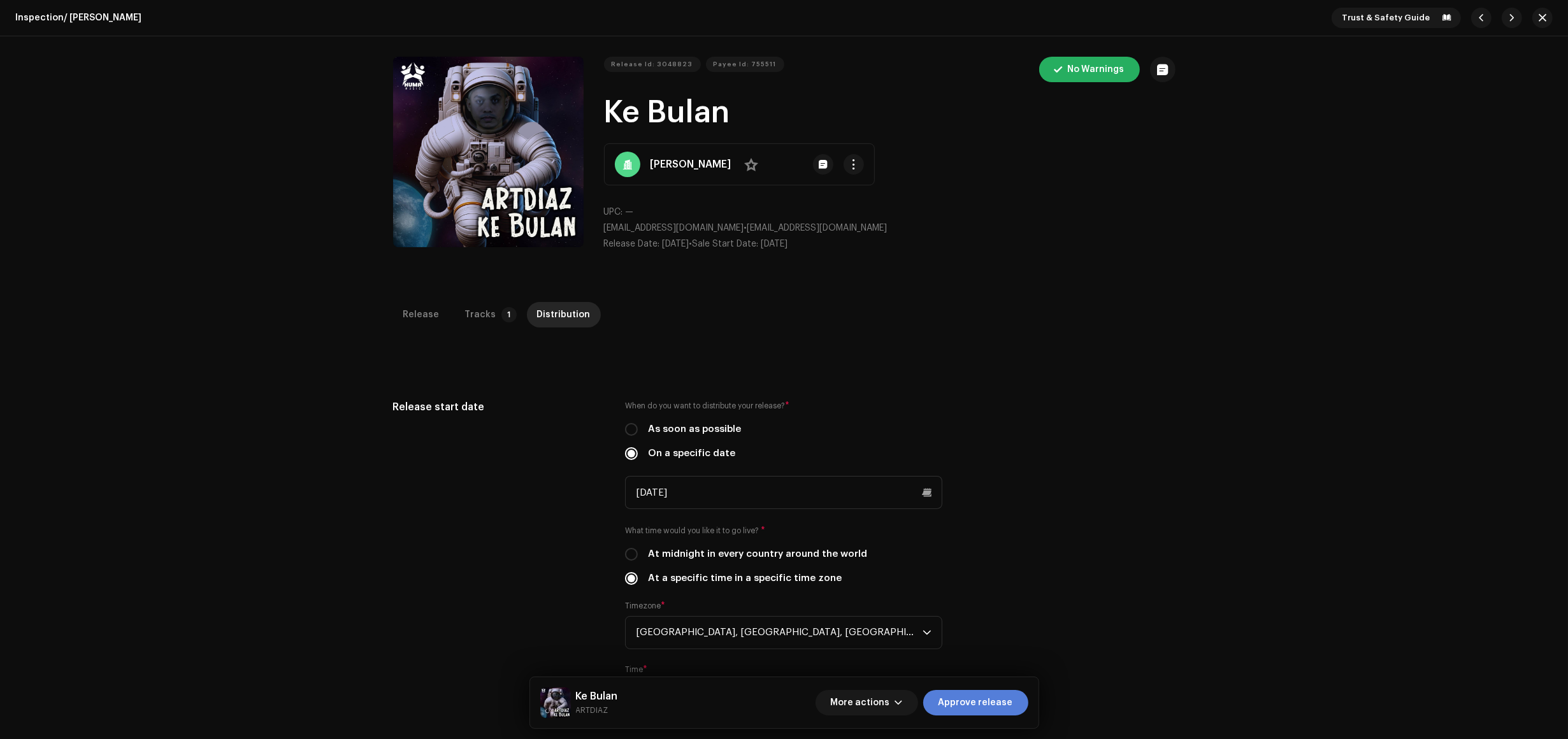
click at [997, 708] on span "Approve release" at bounding box center [976, 703] width 75 height 25
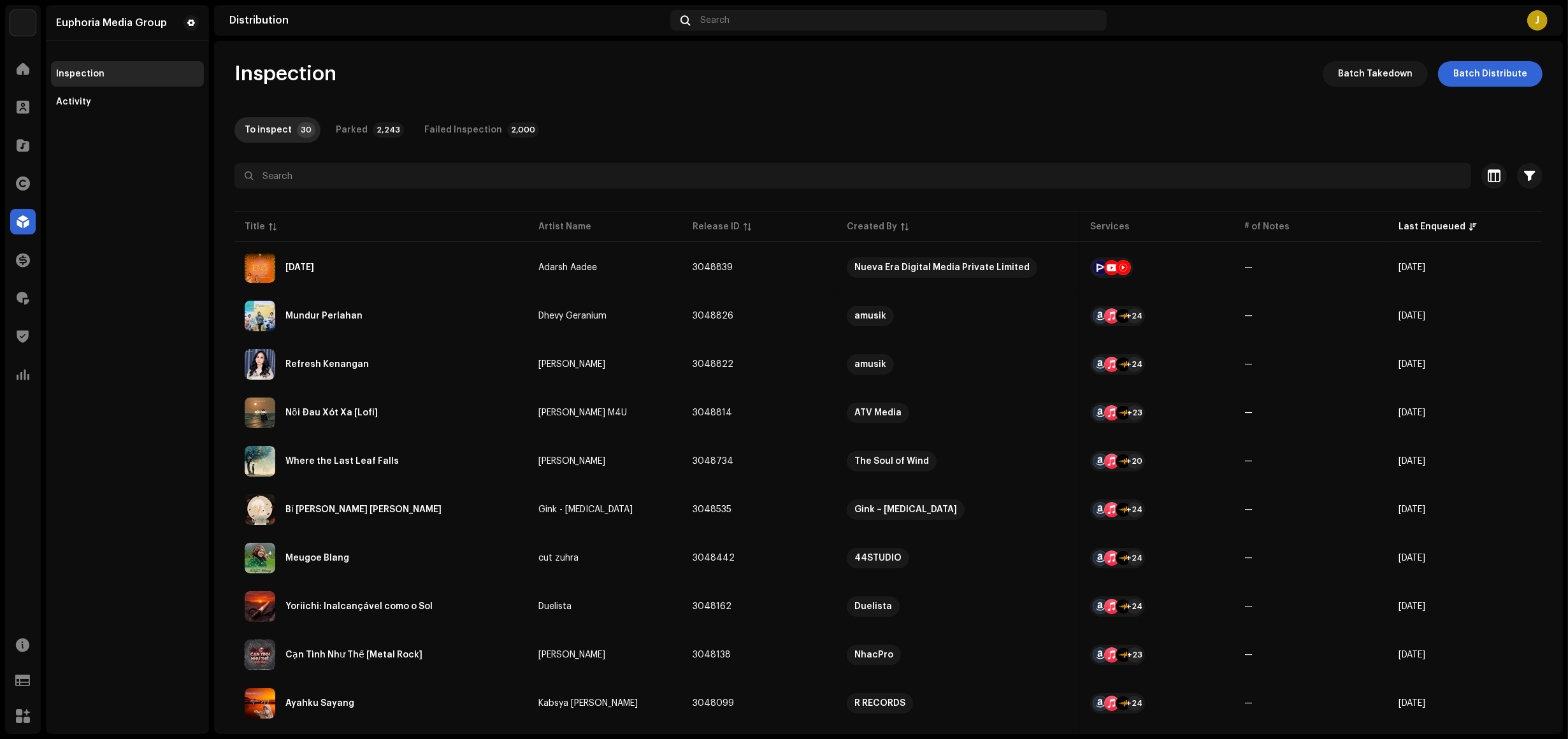
click at [122, 336] on div "Euphoria Media Group Inspection Activity" at bounding box center [127, 369] width 163 height 729
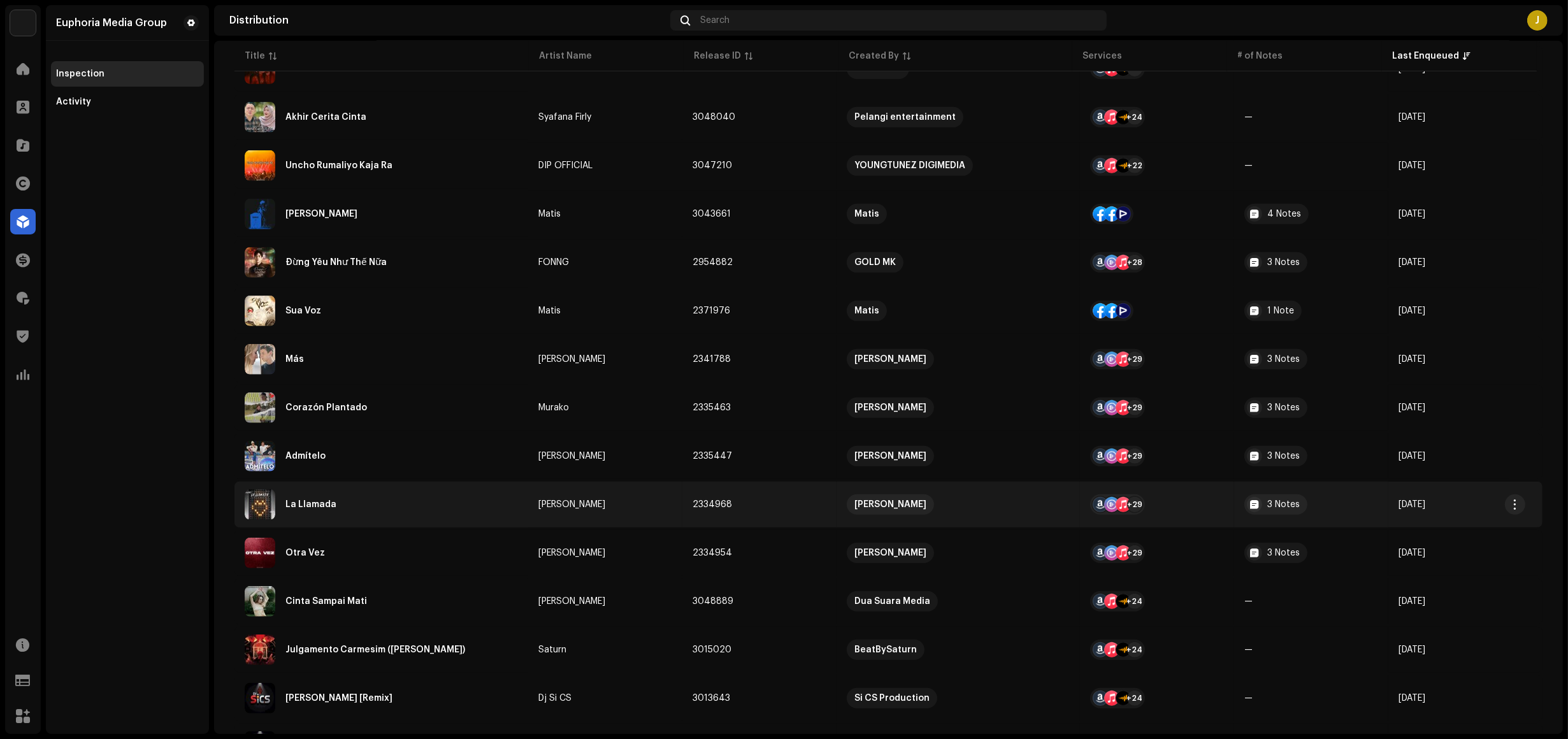
scroll to position [717, 0]
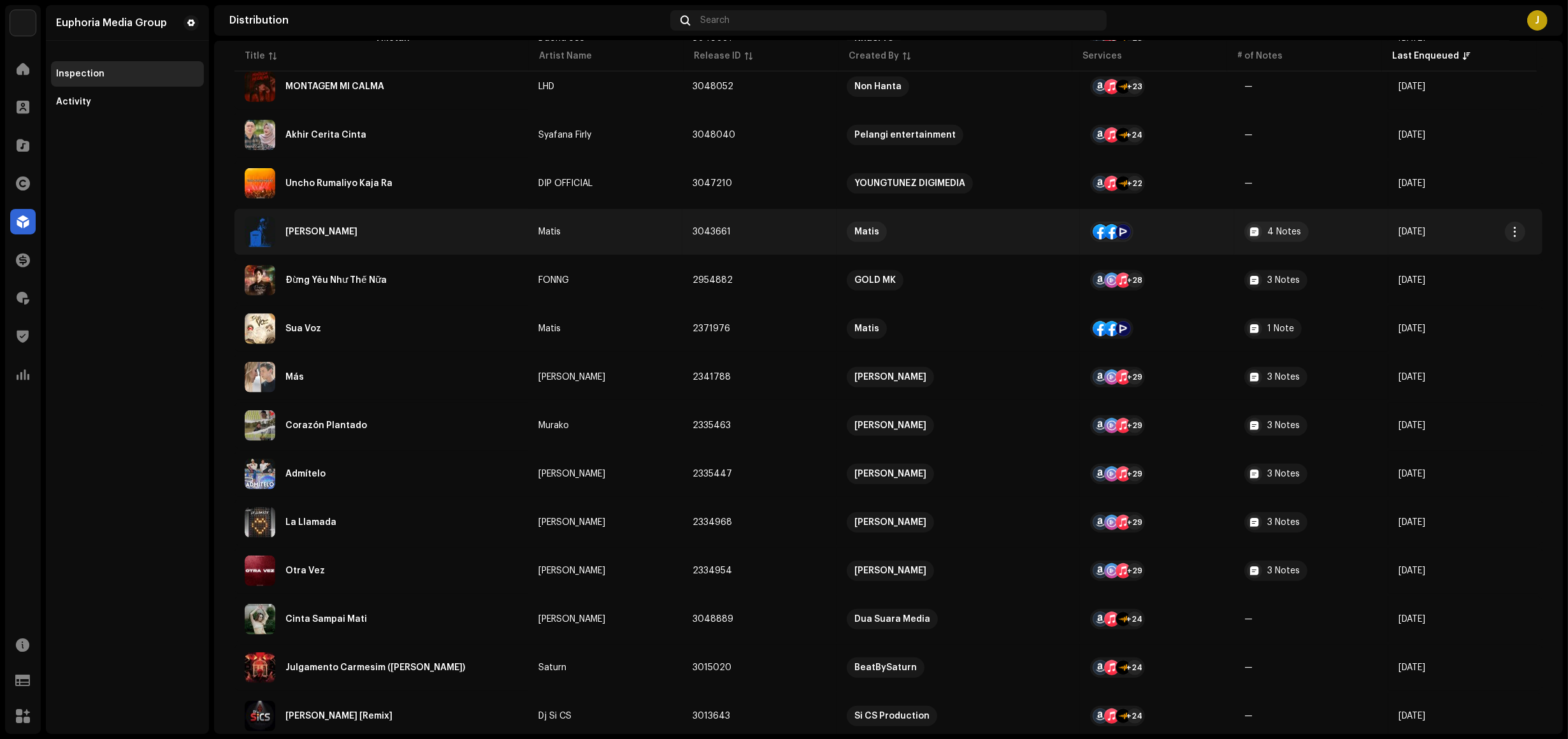
click at [457, 236] on div "[PERSON_NAME]" at bounding box center [381, 232] width 273 height 31
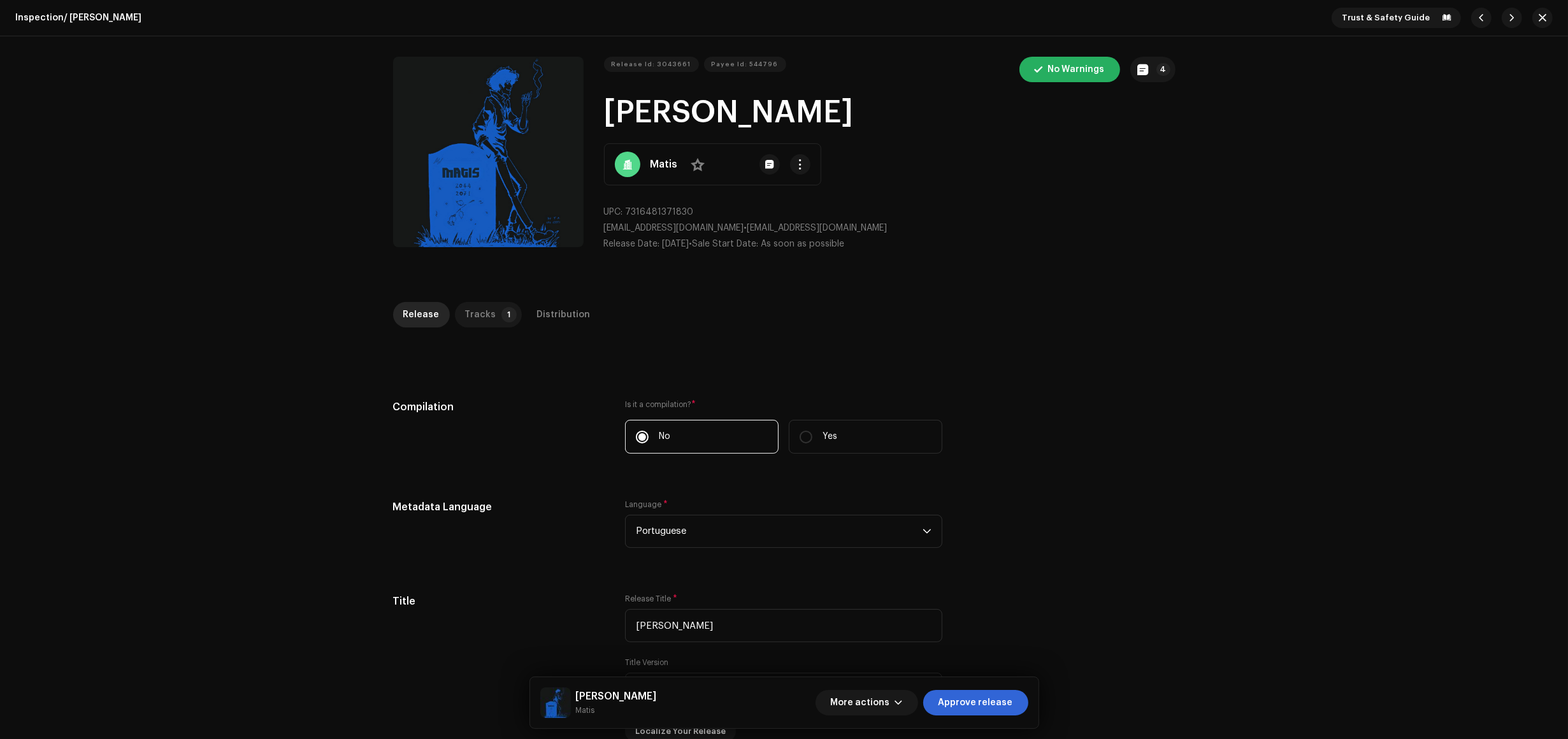
click at [485, 306] on div "Tracks" at bounding box center [480, 315] width 31 height 25
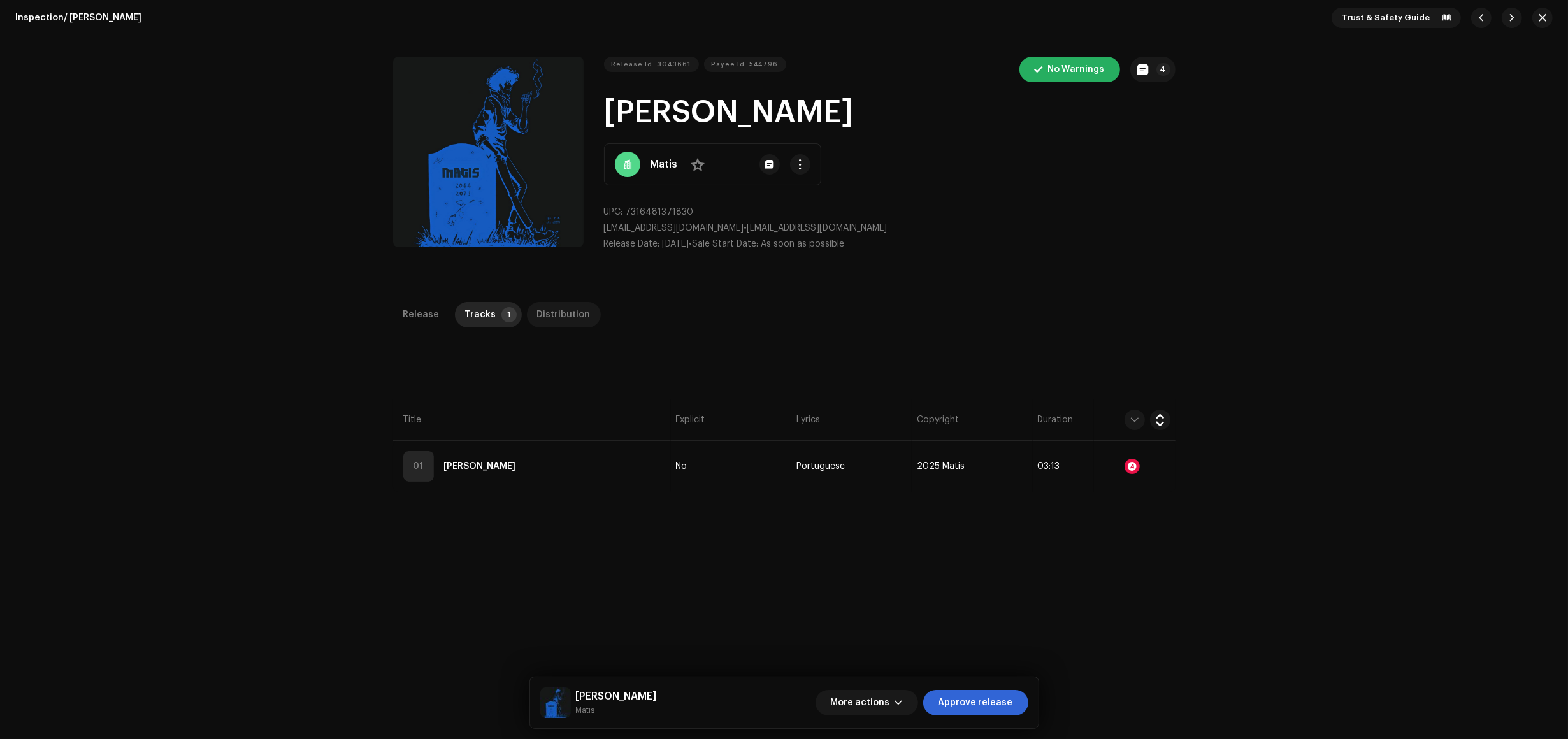
click at [568, 317] on div "Distribution" at bounding box center [564, 315] width 54 height 25
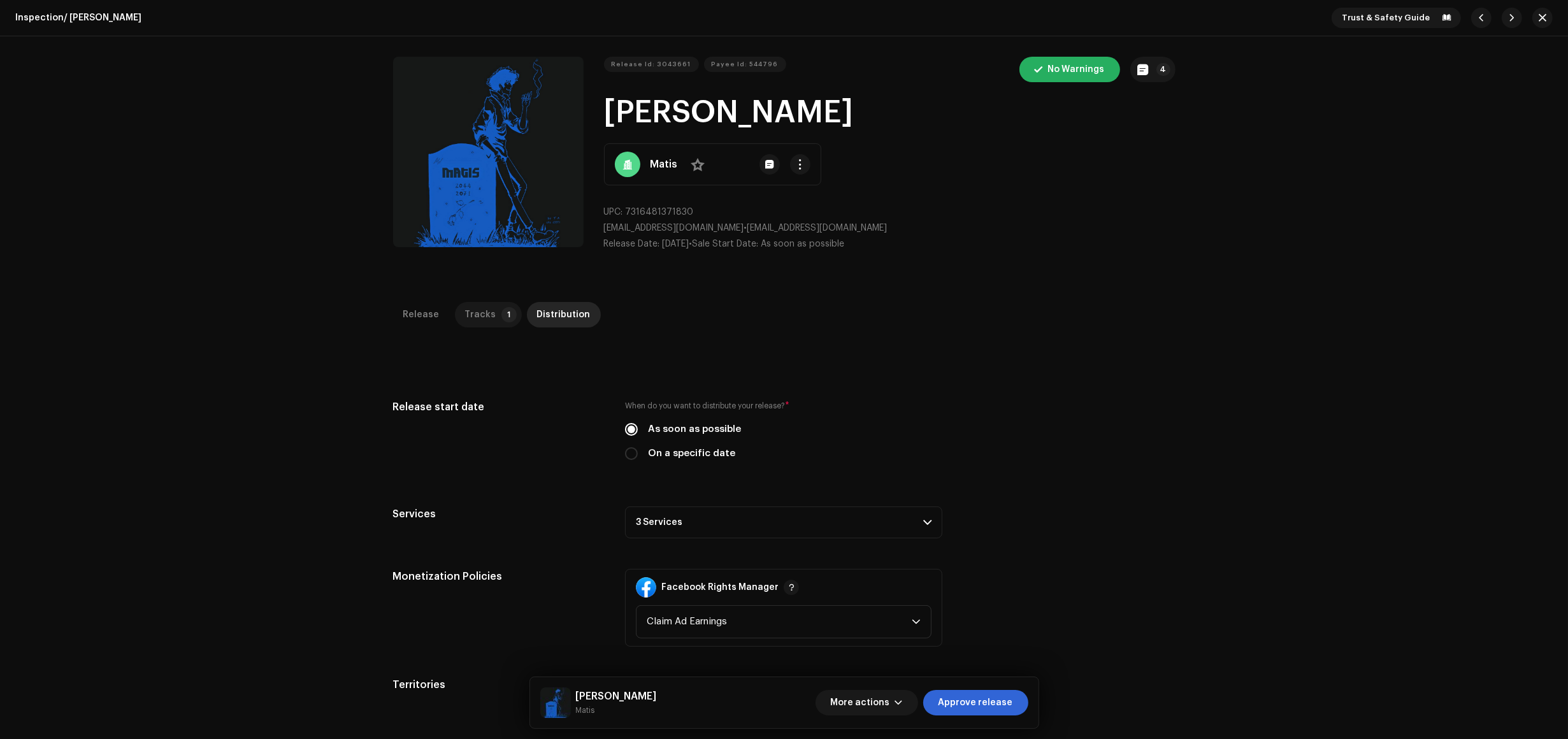
click at [480, 306] on div "Tracks" at bounding box center [480, 315] width 31 height 25
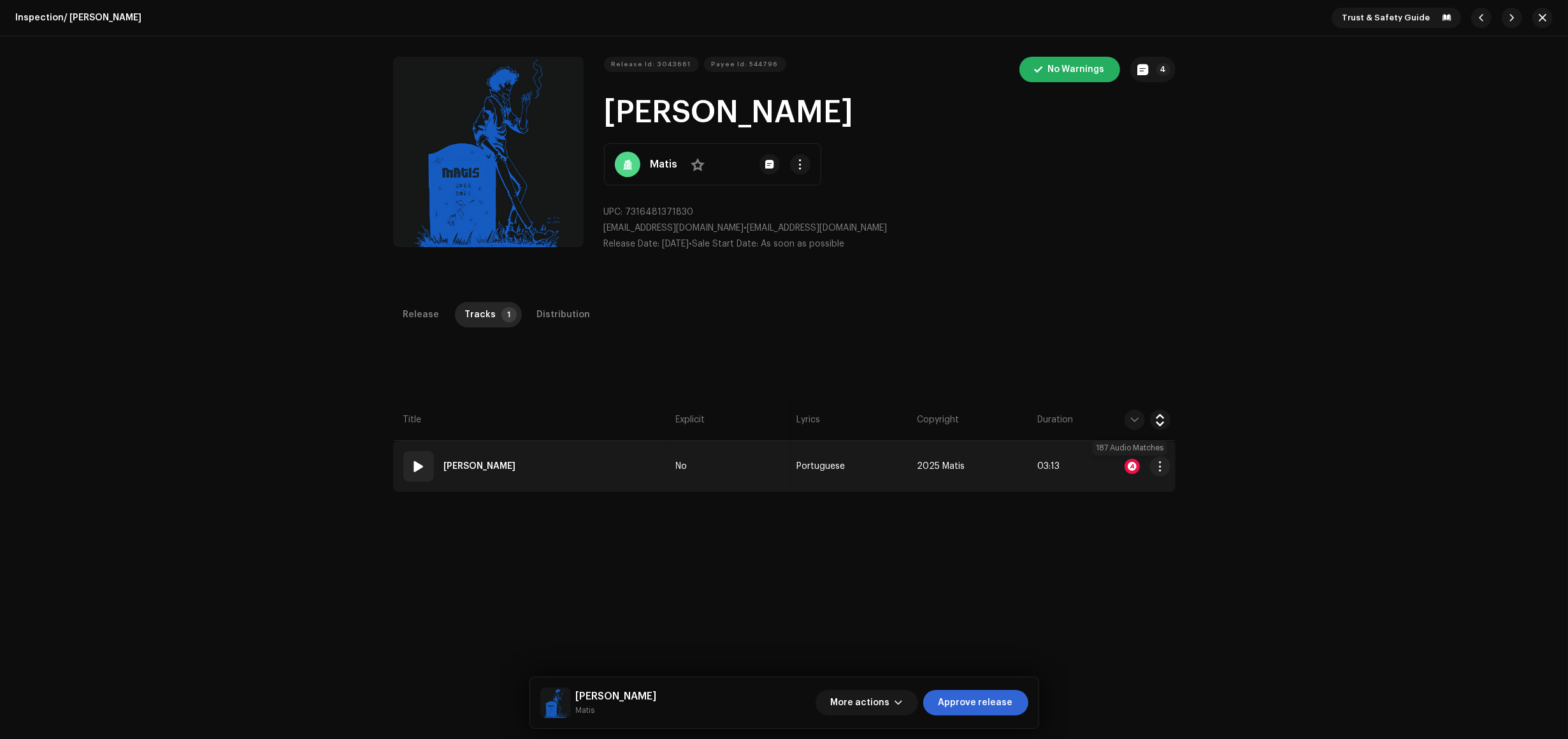
click at [1132, 466] on div at bounding box center [1132, 466] width 15 height 15
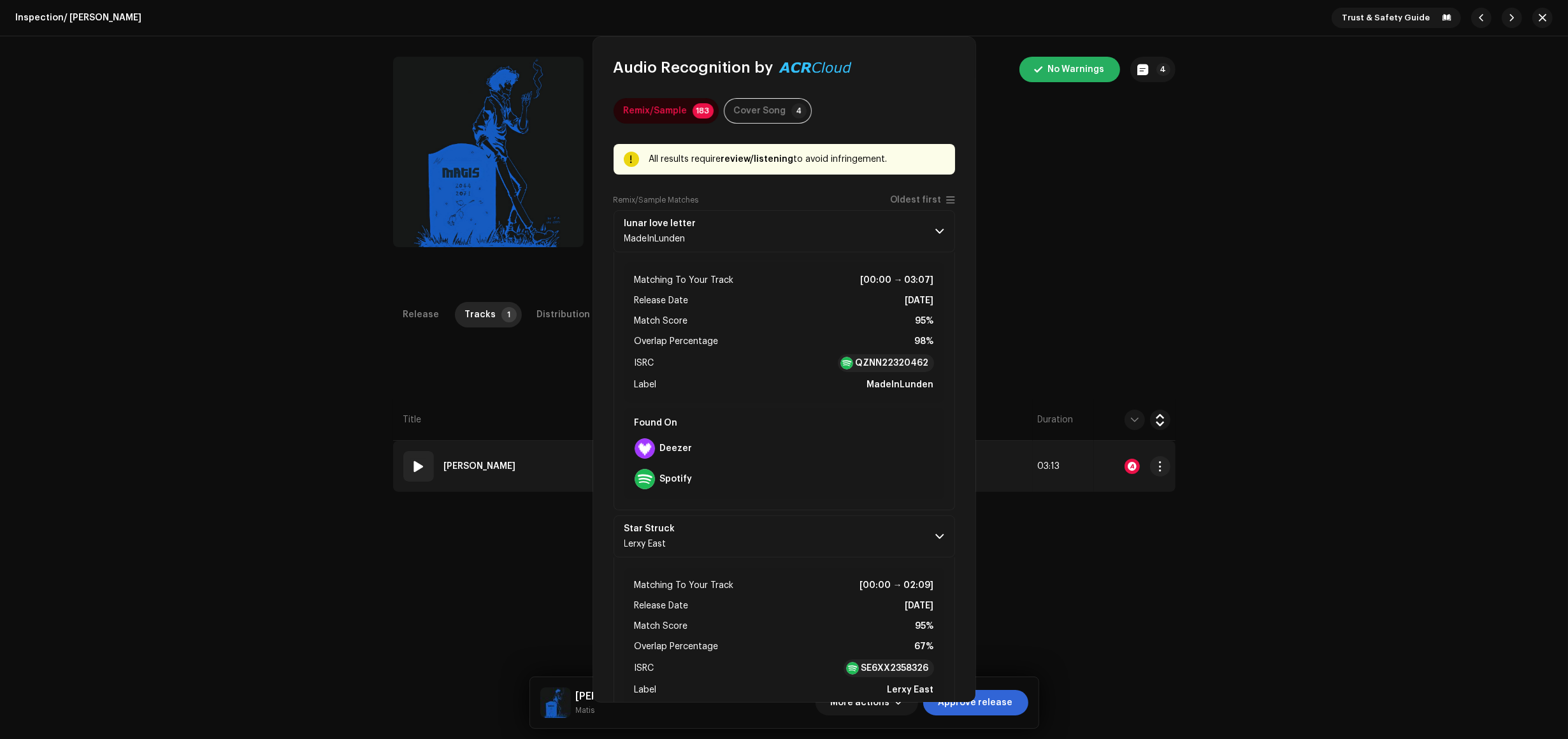
drag, startPoint x: 536, startPoint y: 517, endPoint x: 762, endPoint y: 492, distance: 227.4
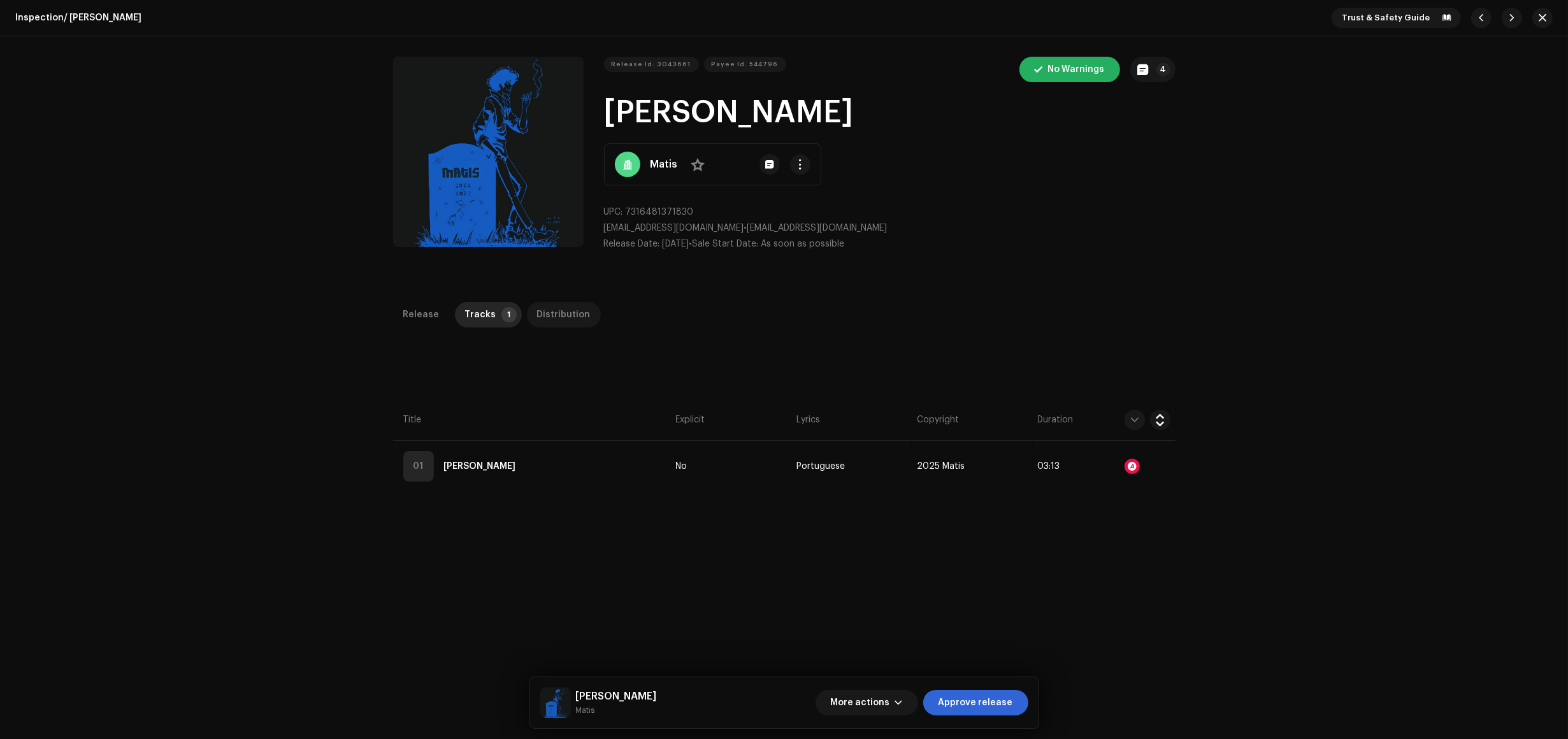
click at [549, 313] on div "Distribution" at bounding box center [564, 315] width 54 height 25
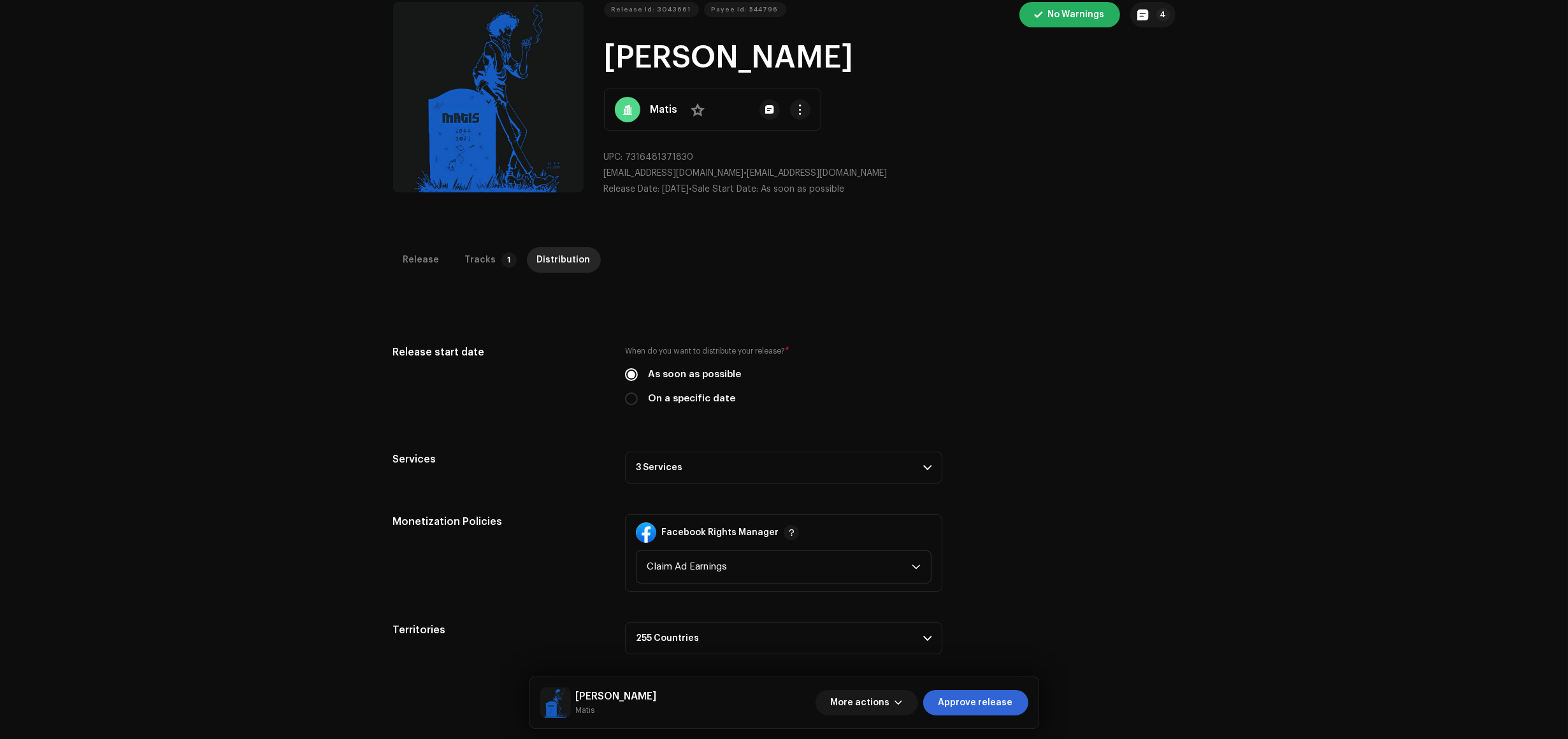
scroll to position [159, 0]
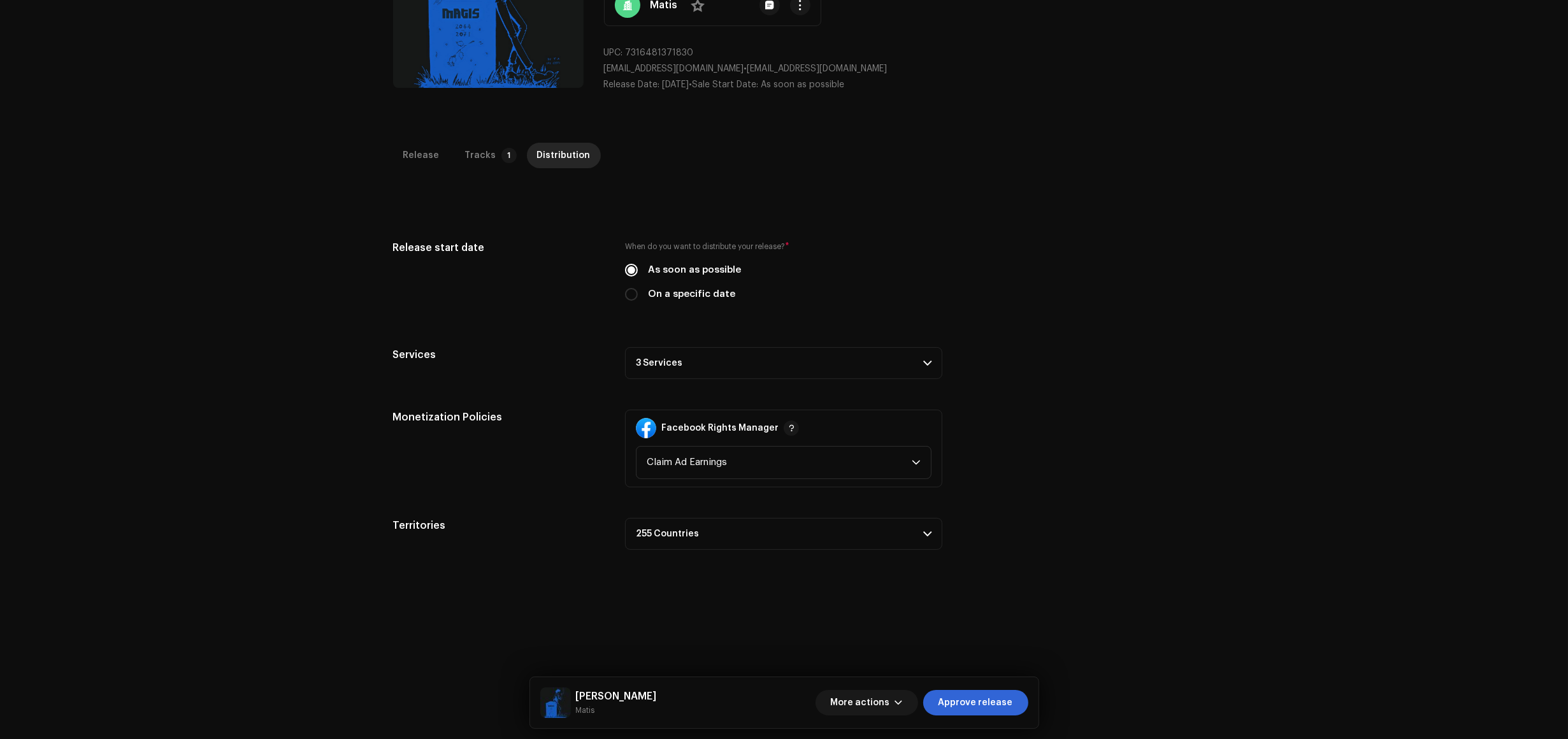
drag, startPoint x: 690, startPoint y: 370, endPoint x: 886, endPoint y: 415, distance: 201.1
click at [690, 369] on p-accordion-header "3 Services" at bounding box center [784, 364] width 318 height 32
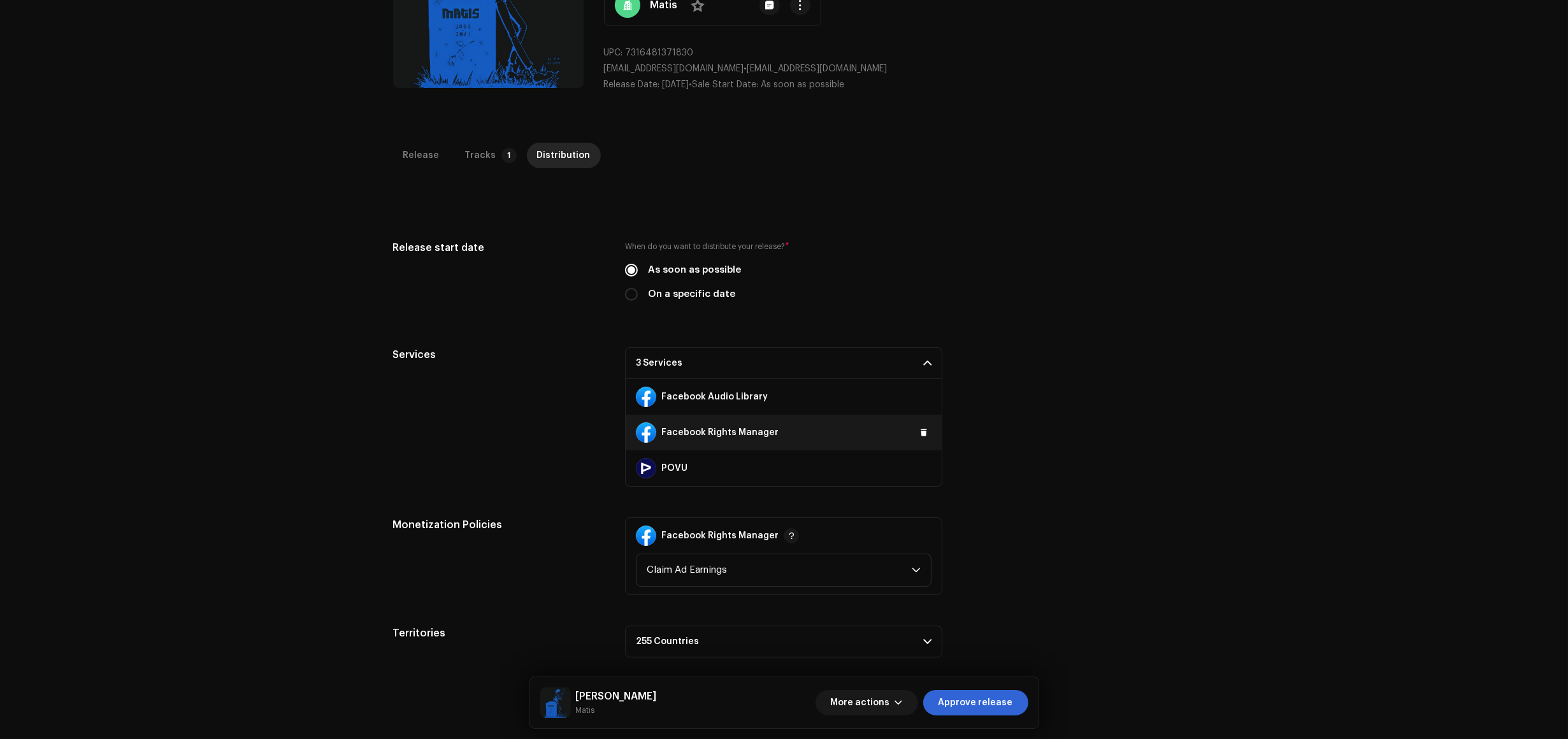
click at [911, 434] on div "Facebook Rights Manager" at bounding box center [784, 432] width 316 height 36
click at [916, 434] on button at bounding box center [924, 433] width 15 height 15
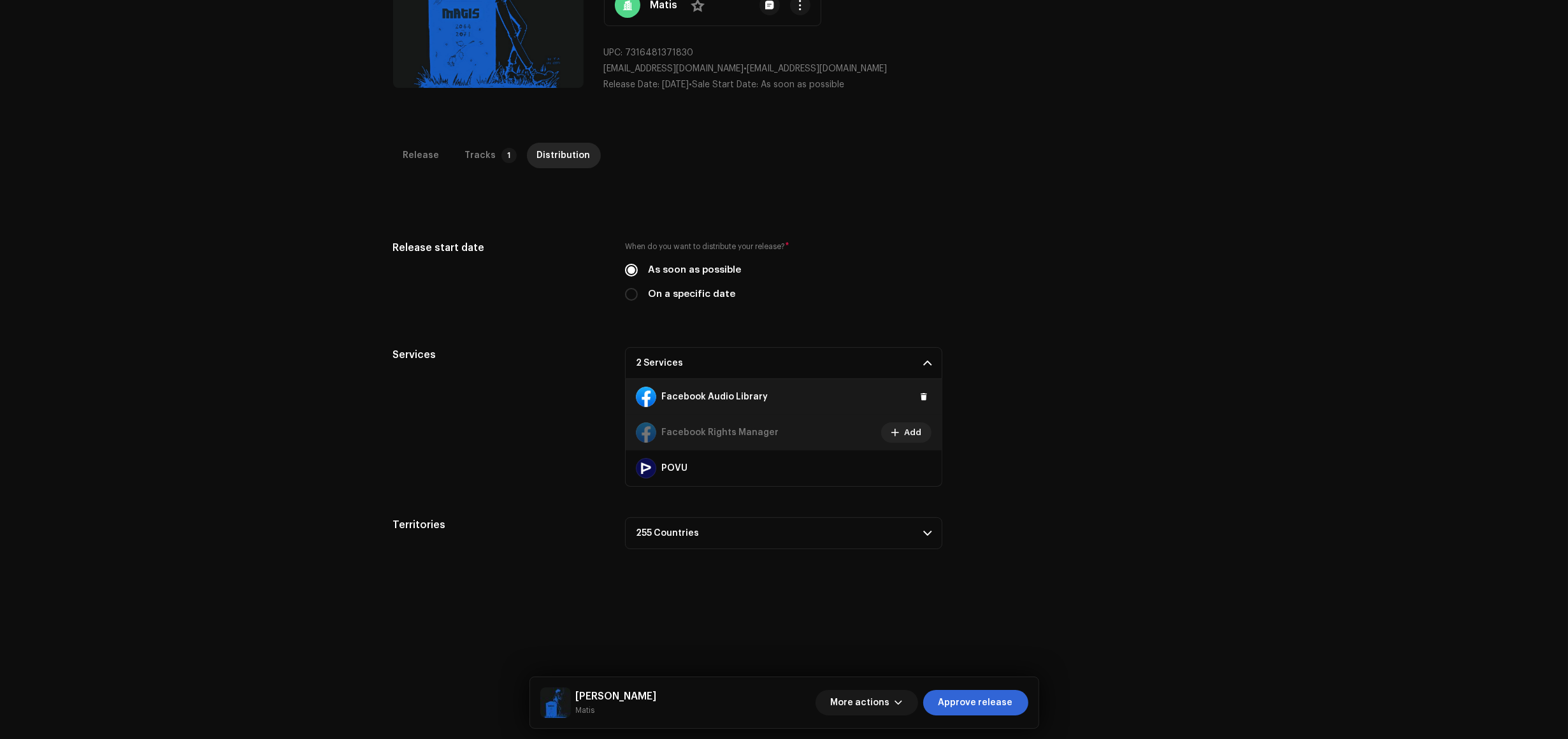
click at [913, 399] on div "Facebook Audio Library" at bounding box center [784, 396] width 316 height 36
click at [920, 399] on span at bounding box center [924, 396] width 8 height 10
drag, startPoint x: 919, startPoint y: 465, endPoint x: 1057, endPoint y: 623, distance: 209.8
click at [1076, 511] on div "Release start date When do you want to distribute your release? * As soon as po…" at bounding box center [784, 395] width 783 height 309
click at [1021, 705] on button "Approve release" at bounding box center [976, 703] width 105 height 25
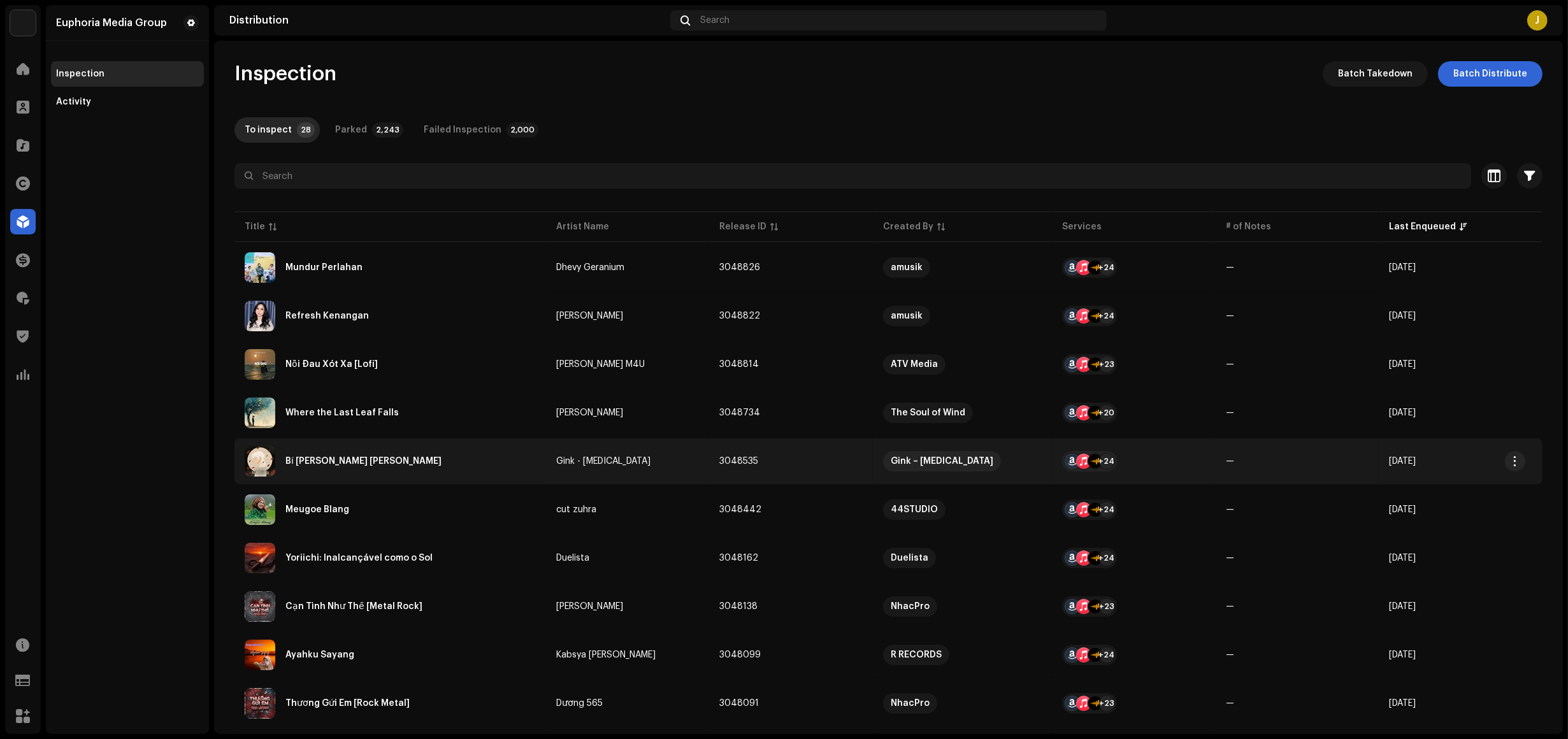
click at [414, 461] on div "Bỉ [PERSON_NAME] [PERSON_NAME]" at bounding box center [390, 461] width 291 height 31
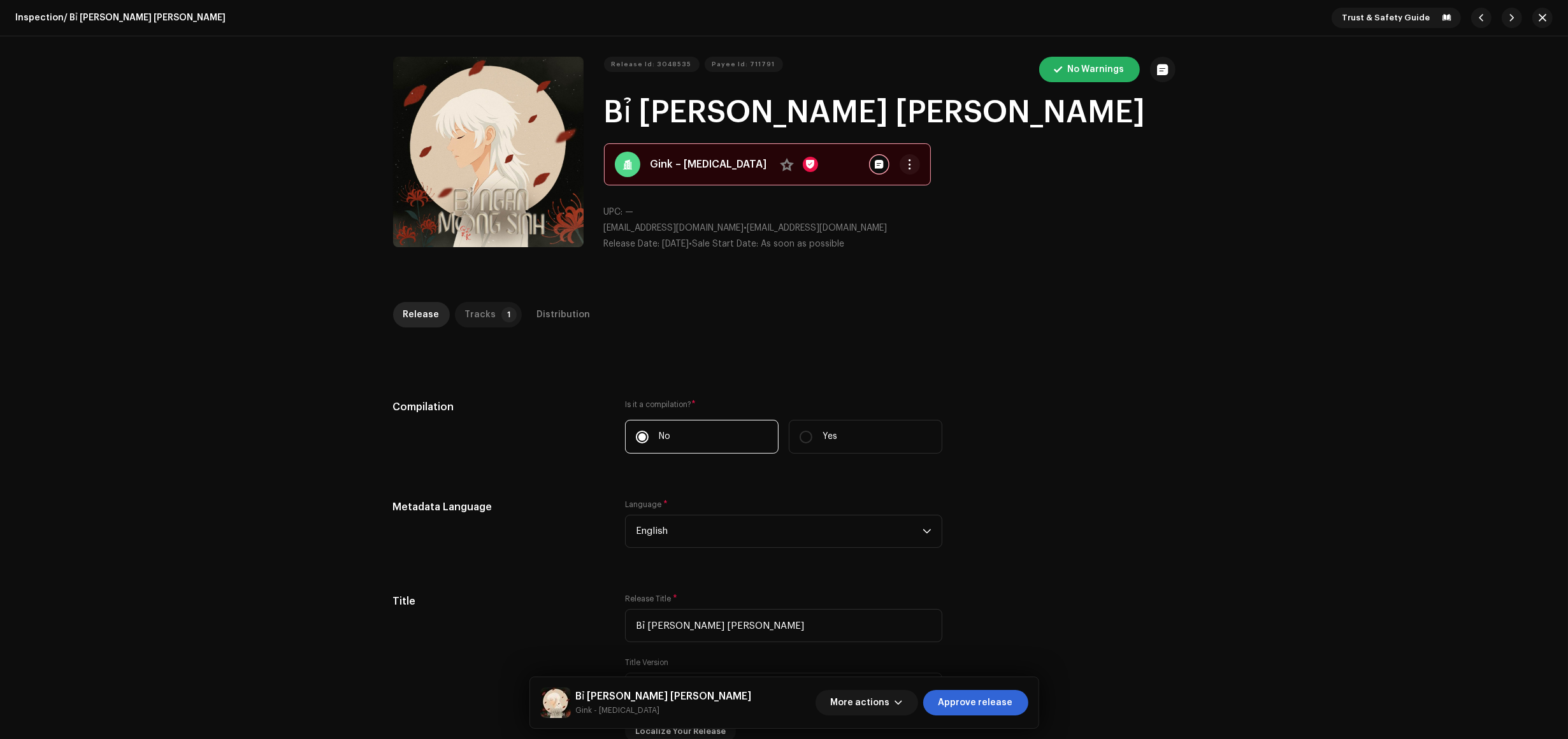
click at [469, 317] on div "Tracks" at bounding box center [480, 315] width 31 height 25
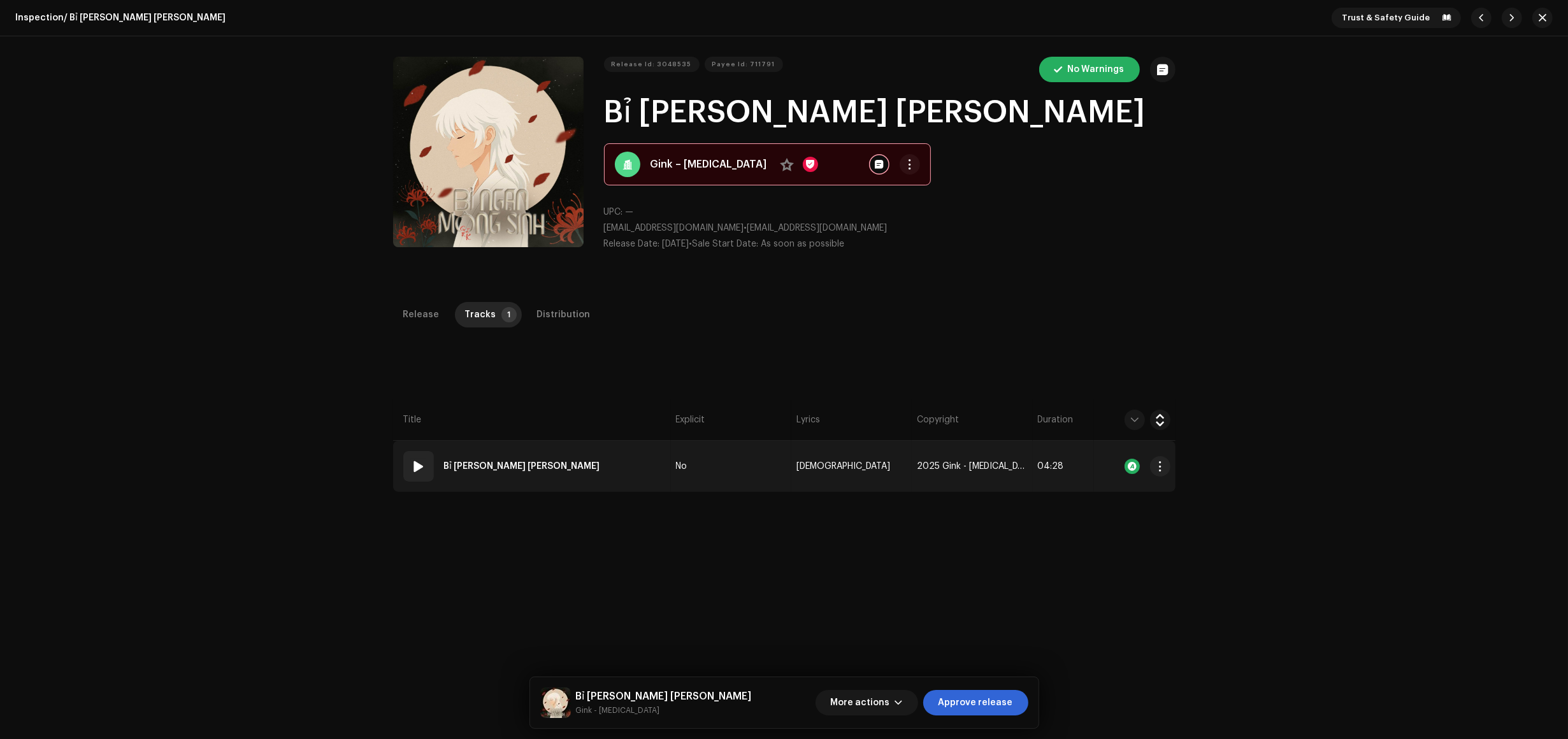
click at [620, 462] on td "01 Bỉ Ngạn Mộng Sinh" at bounding box center [532, 466] width 278 height 51
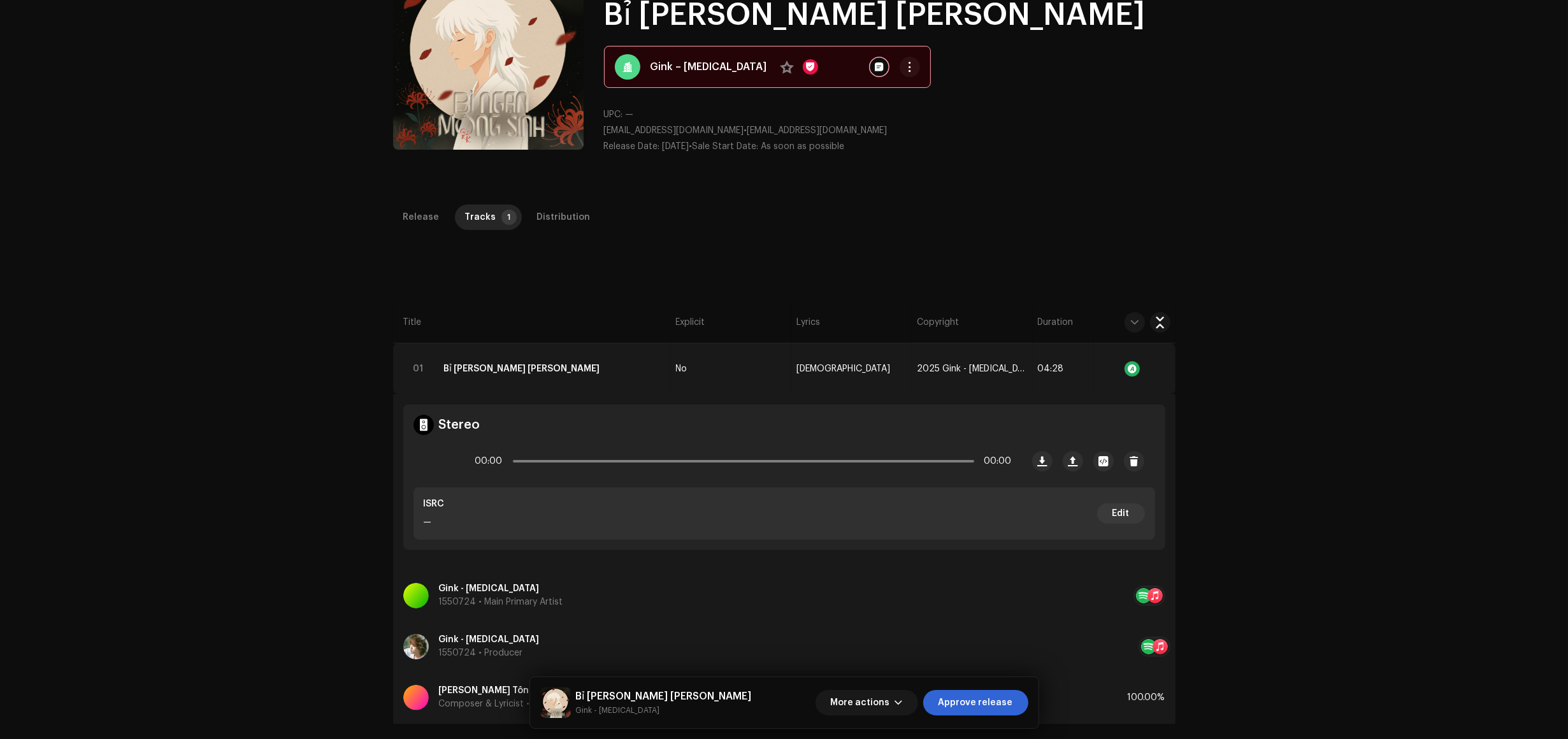
scroll to position [303, 0]
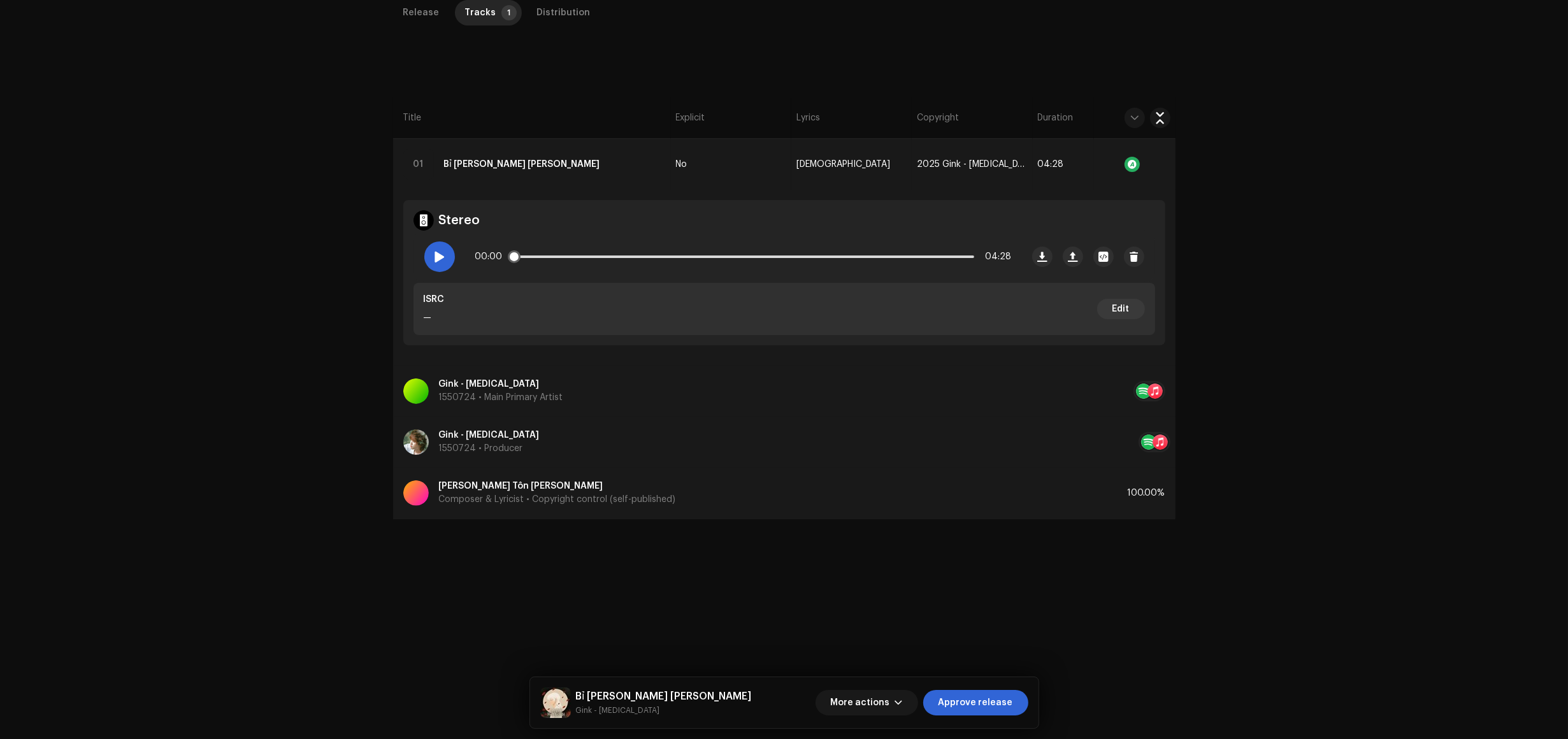
click at [443, 259] on span at bounding box center [439, 257] width 10 height 10
drag, startPoint x: 513, startPoint y: 261, endPoint x: 534, endPoint y: 261, distance: 21.0
click at [534, 261] on span at bounding box center [536, 257] width 13 height 13
drag, startPoint x: 534, startPoint y: 261, endPoint x: 564, endPoint y: 255, distance: 30.6
click at [564, 255] on div "00:14 04:28" at bounding box center [743, 257] width 536 height 25
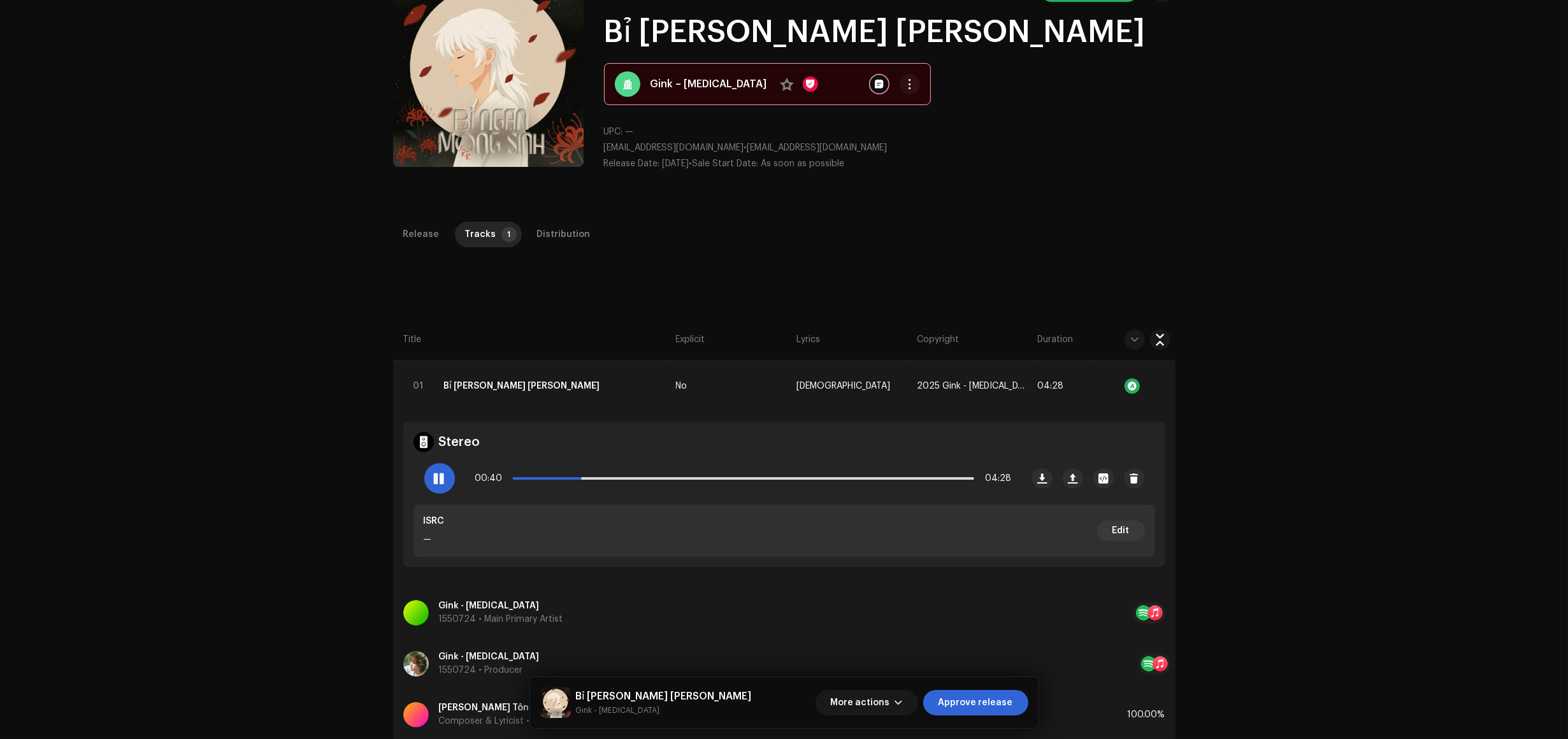
scroll to position [239, 0]
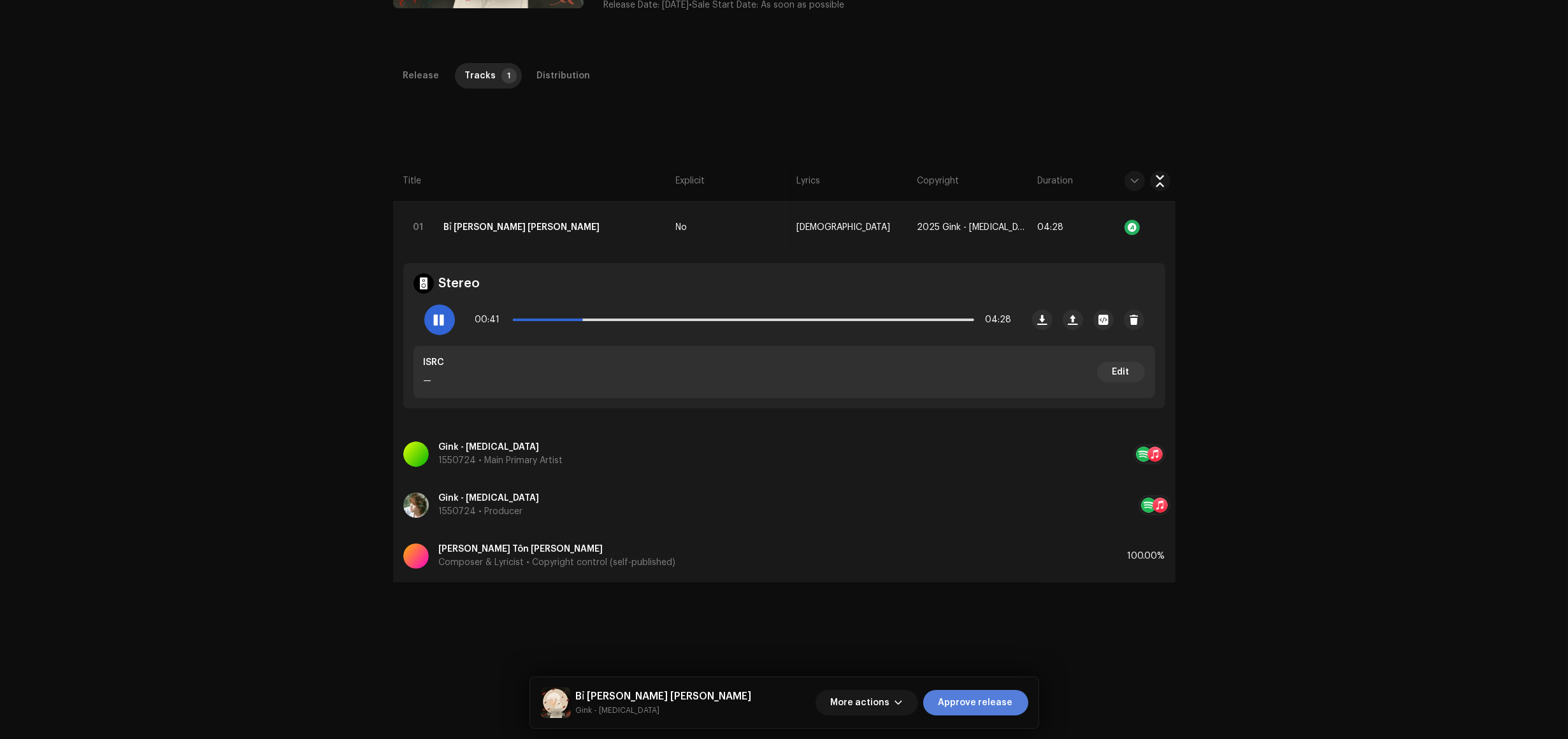
click at [997, 705] on span "Approve release" at bounding box center [976, 703] width 75 height 25
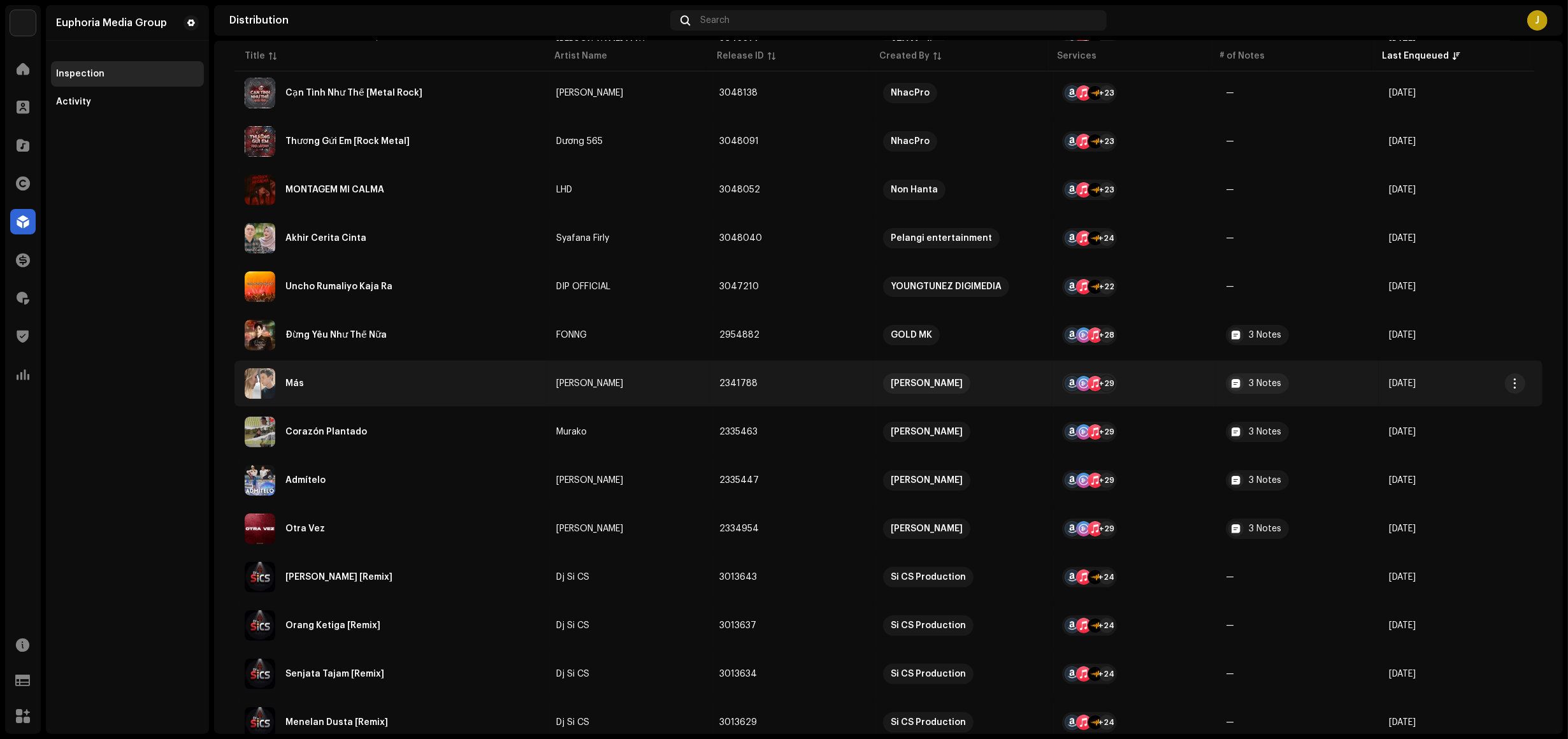
scroll to position [252, 0]
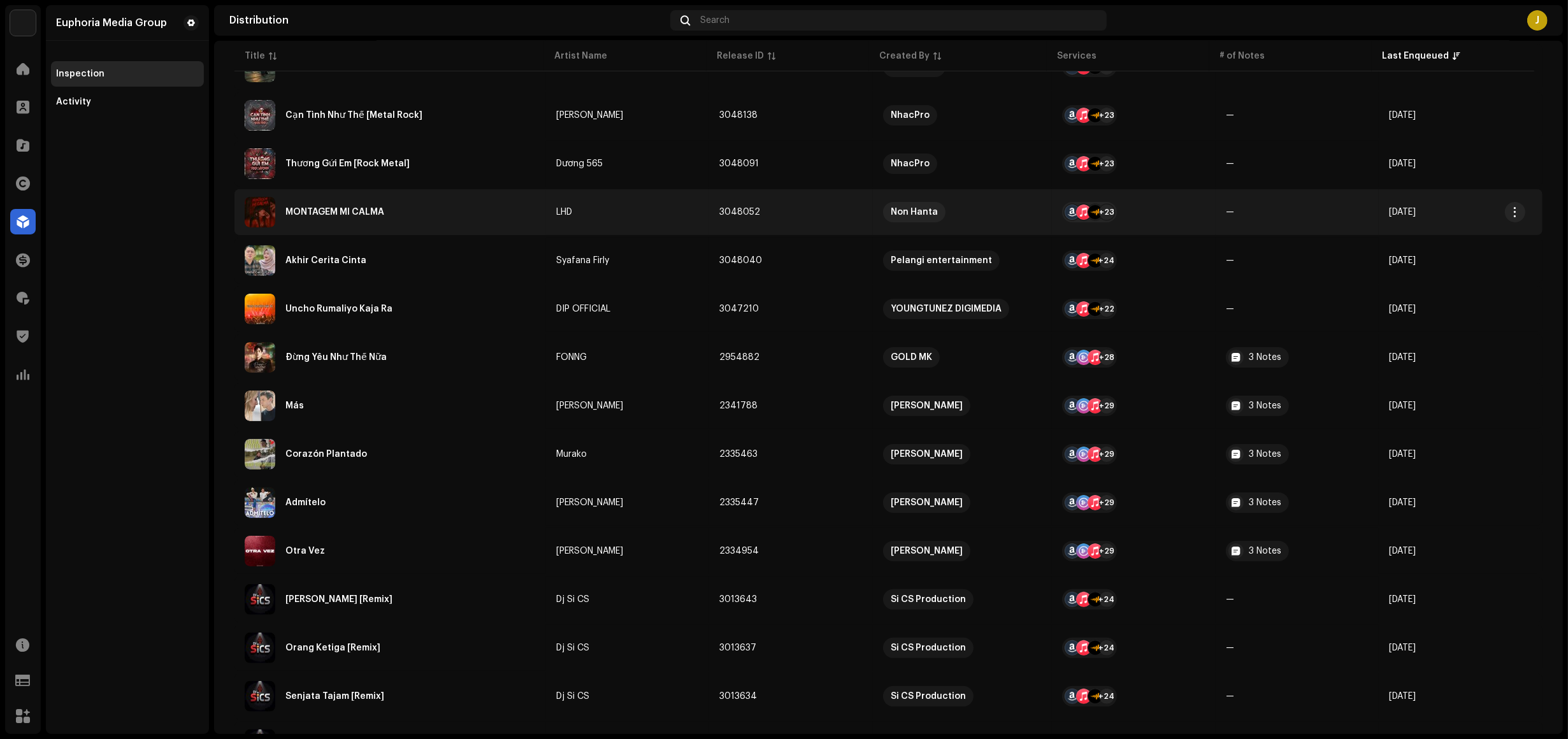
click at [501, 215] on div "MONTAGEM MI CALMA" at bounding box center [390, 213] width 291 height 31
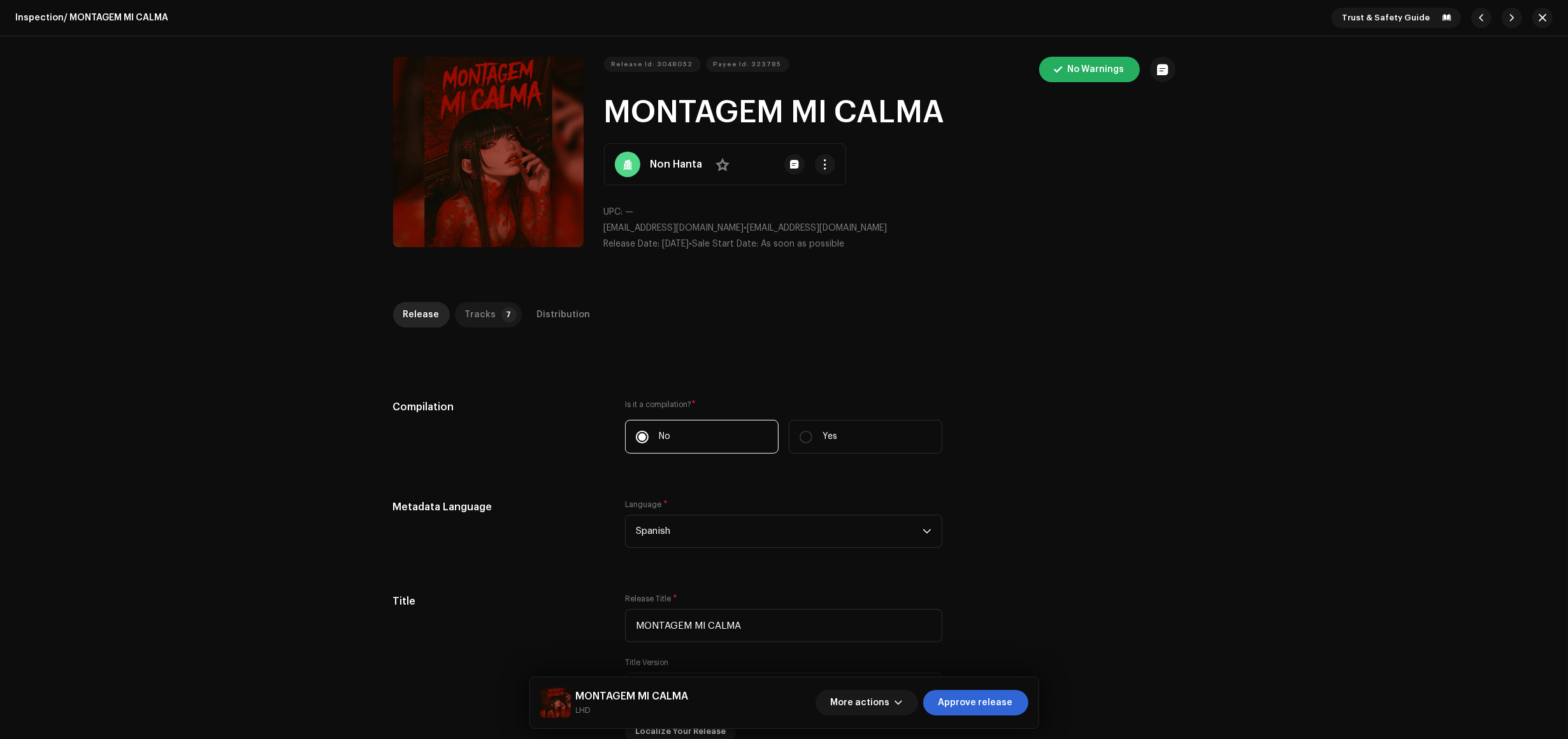
click at [470, 327] on div "Tracks" at bounding box center [480, 315] width 31 height 25
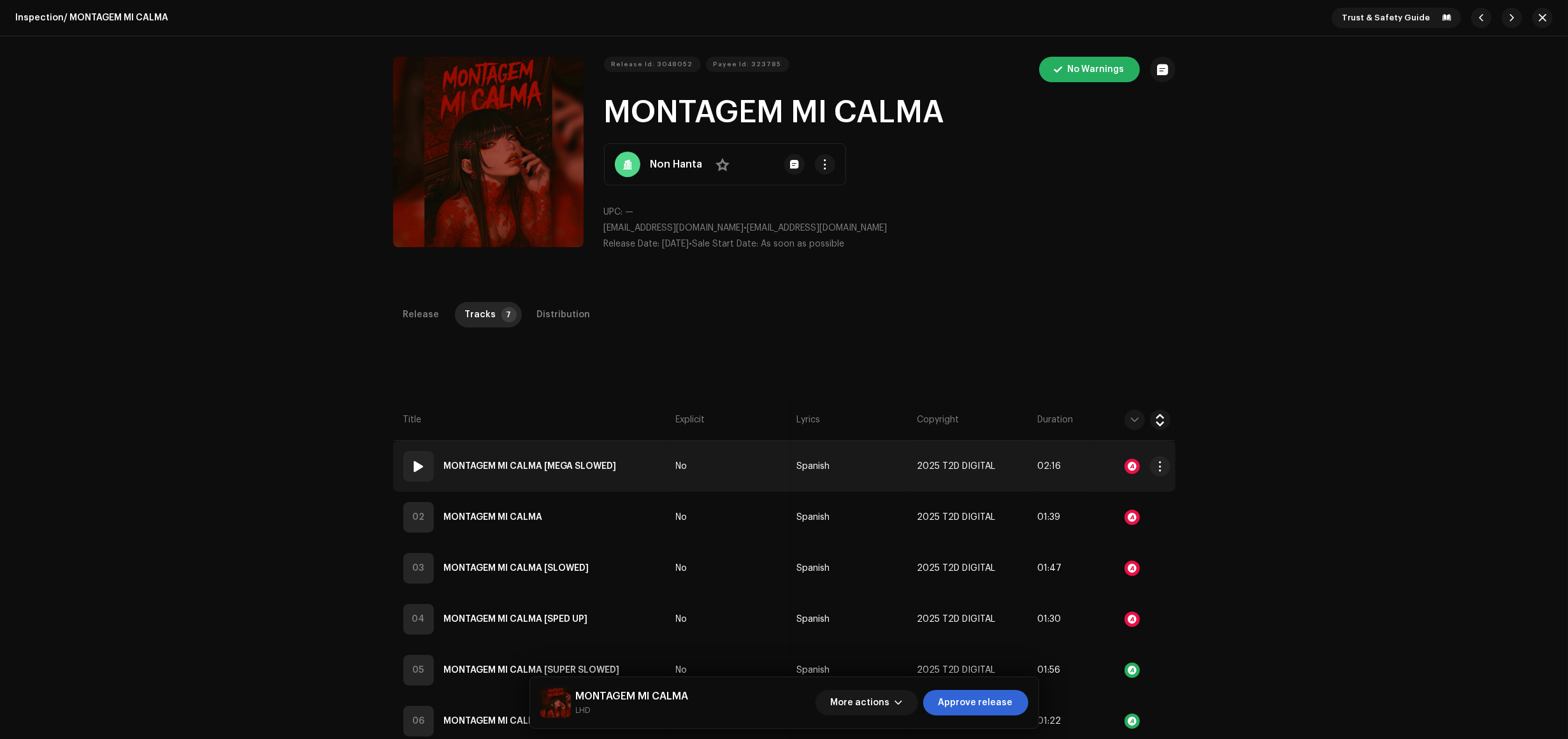
click at [641, 470] on td "01 MONTAGEM MI CALMA [MEGA SLOWED]" at bounding box center [532, 466] width 278 height 51
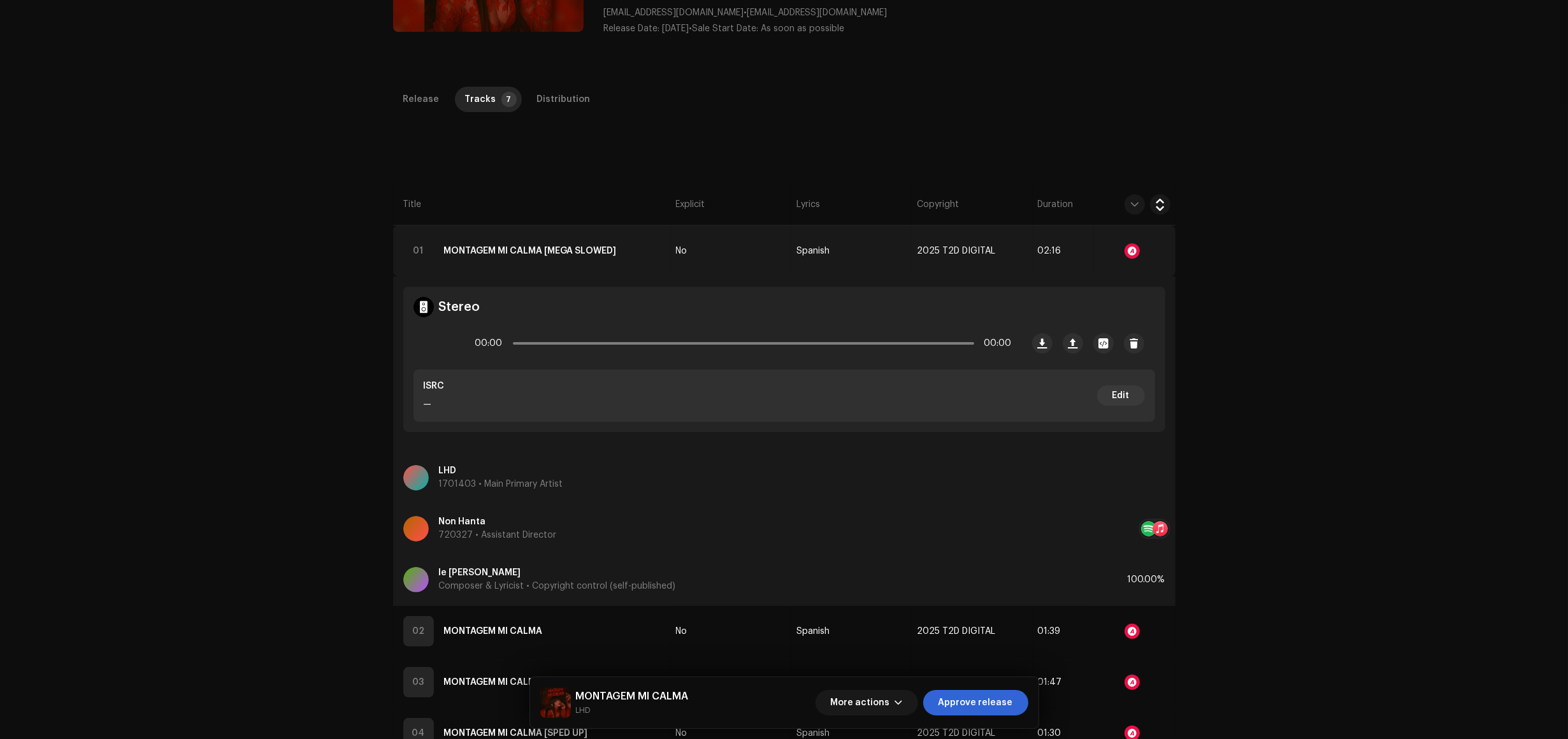
scroll to position [239, 0]
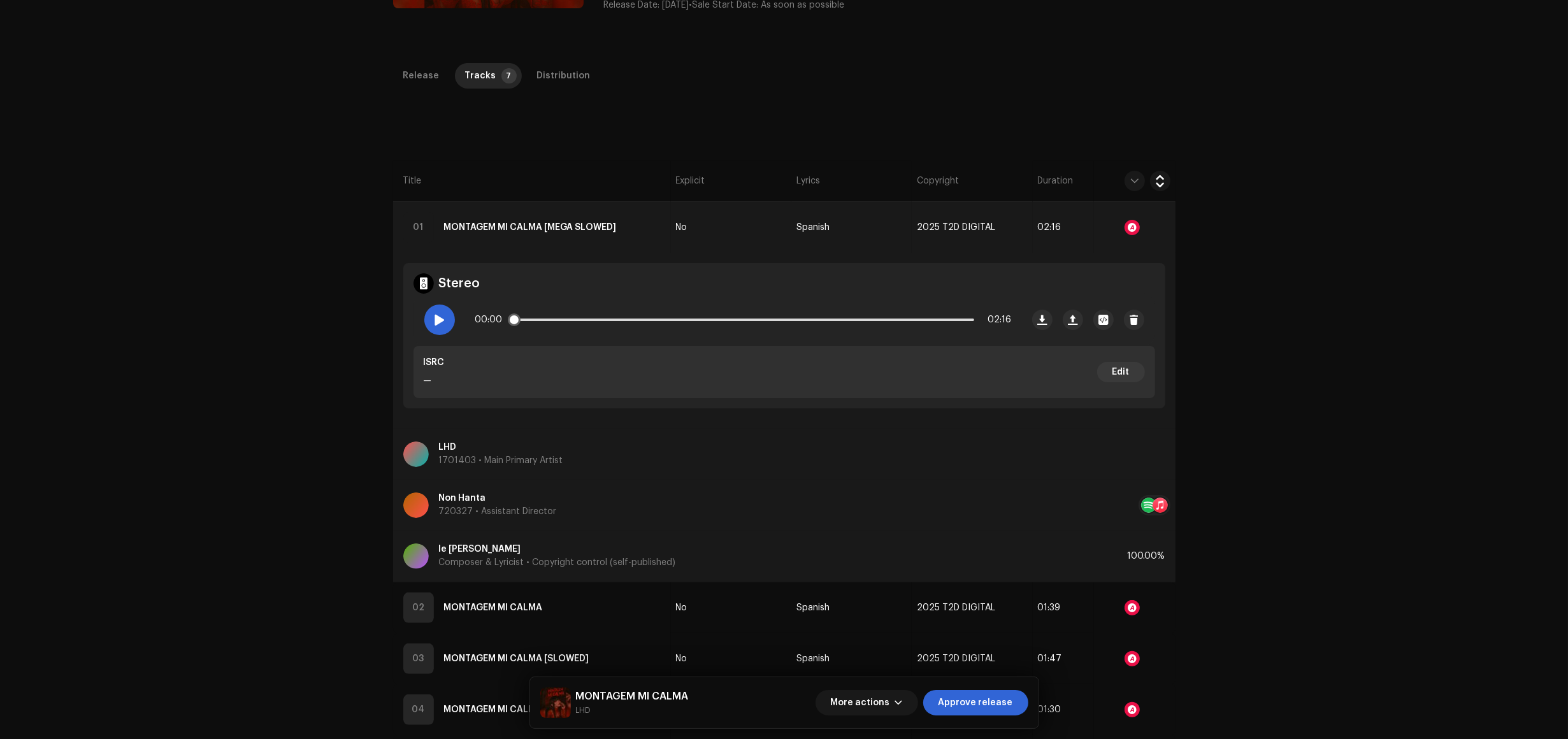
click at [436, 322] on span at bounding box center [439, 320] width 10 height 10
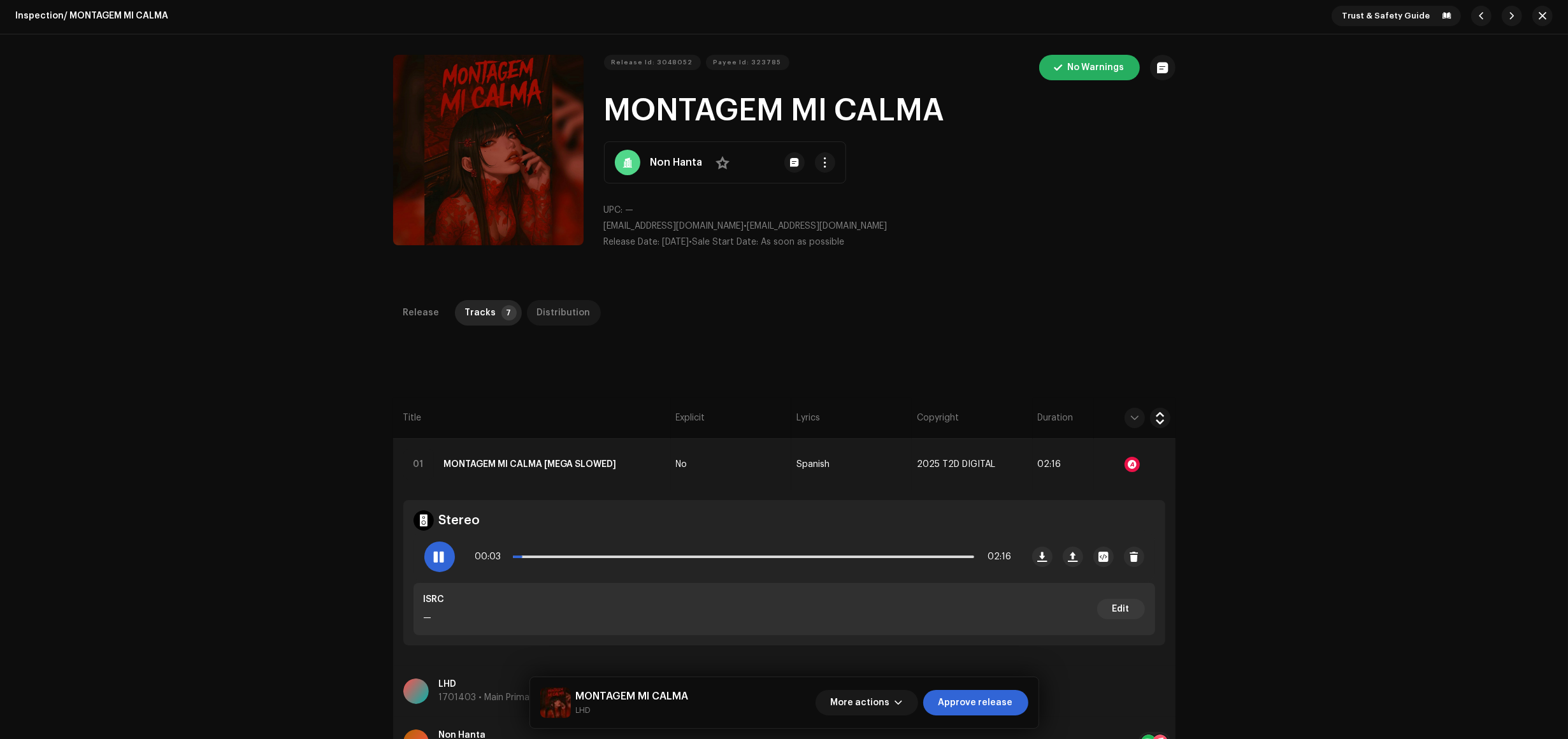
scroll to position [0, 0]
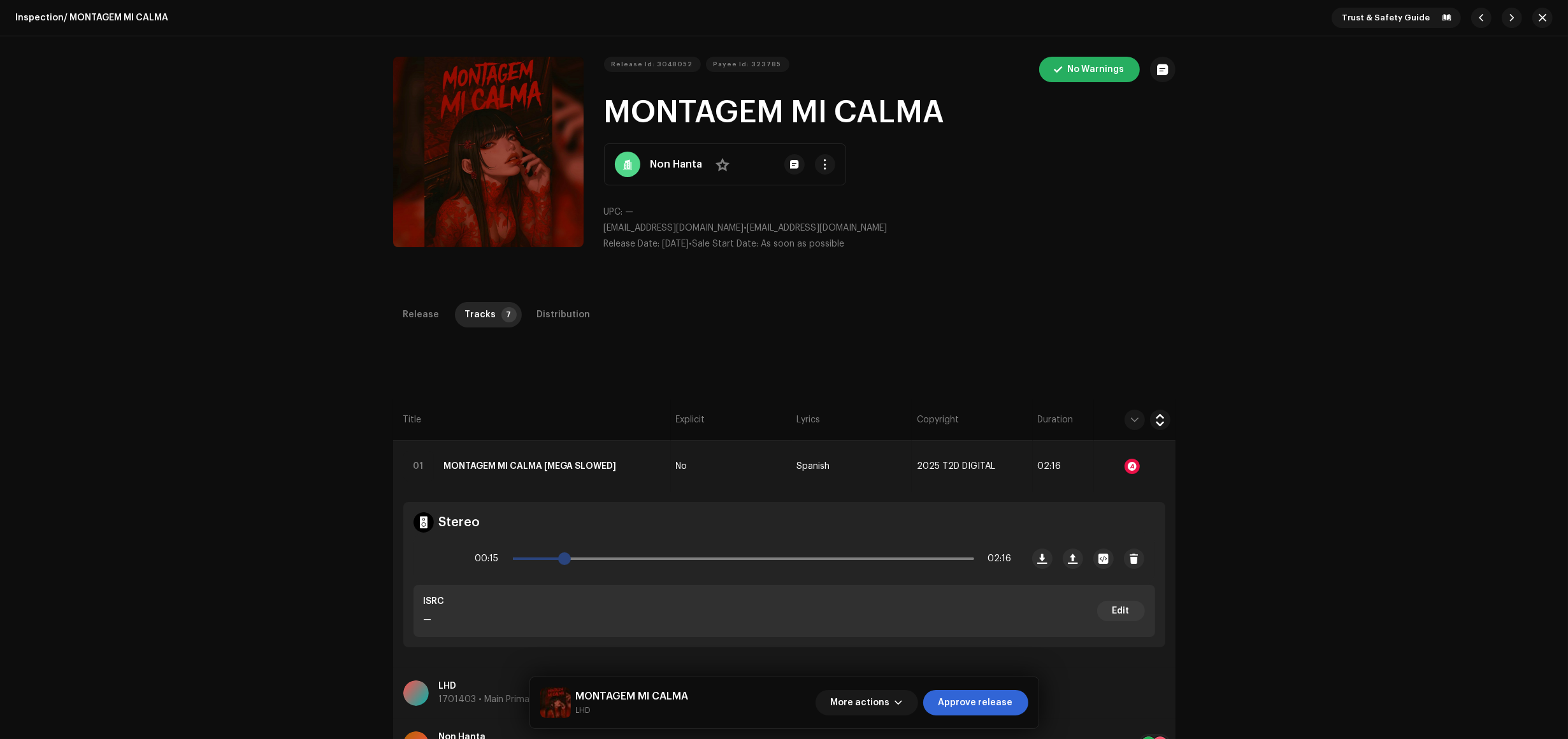
drag, startPoint x: 546, startPoint y: 554, endPoint x: 564, endPoint y: 556, distance: 18.1
click at [564, 556] on span at bounding box center [564, 559] width 13 height 13
click at [827, 158] on button "button" at bounding box center [825, 164] width 20 height 20
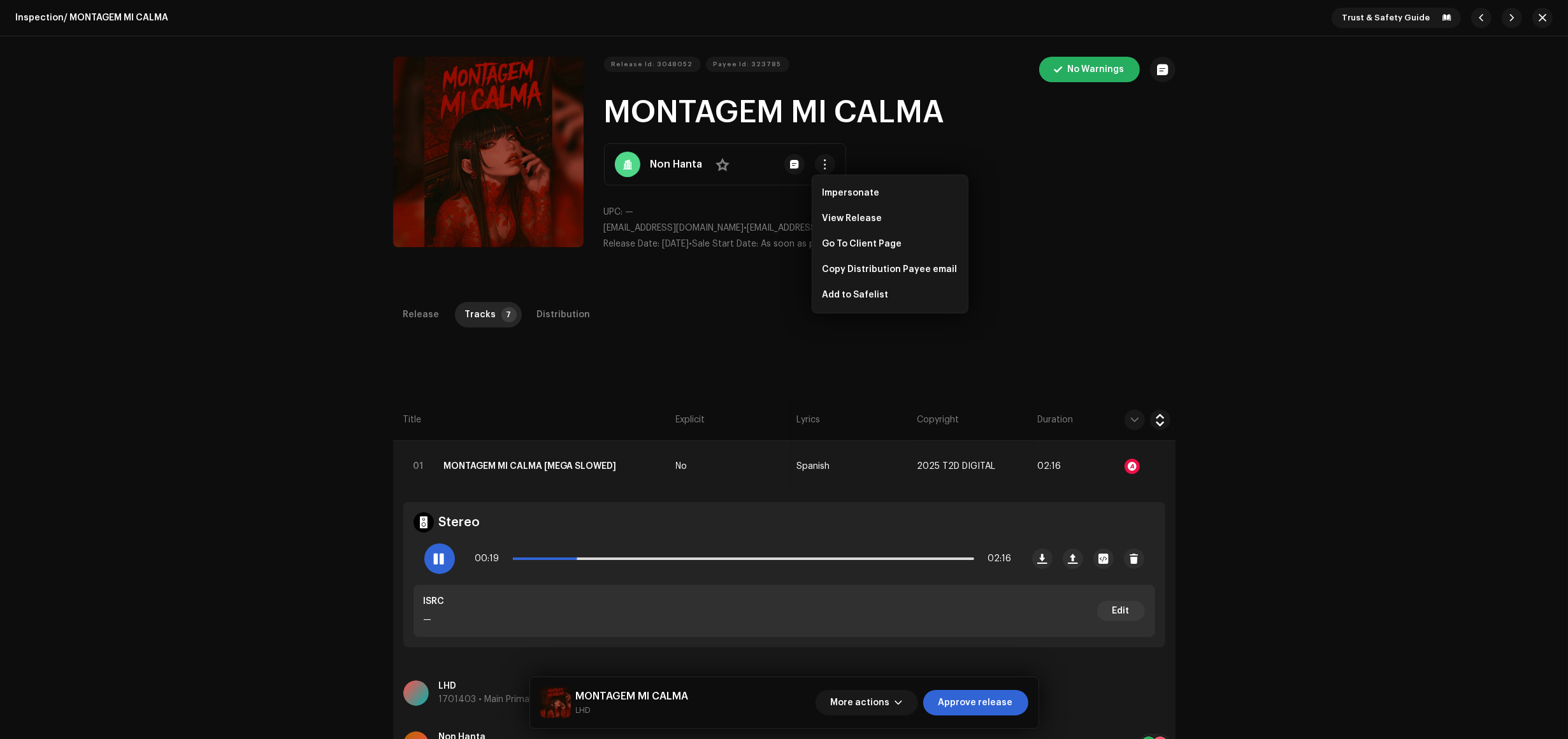
click at [1323, 271] on div "Release Id: 3048052 Payee Id: 323785 No Warnings MONTAGEM MI CALMA Non Hanta No…" at bounding box center [784, 159] width 1568 height 245
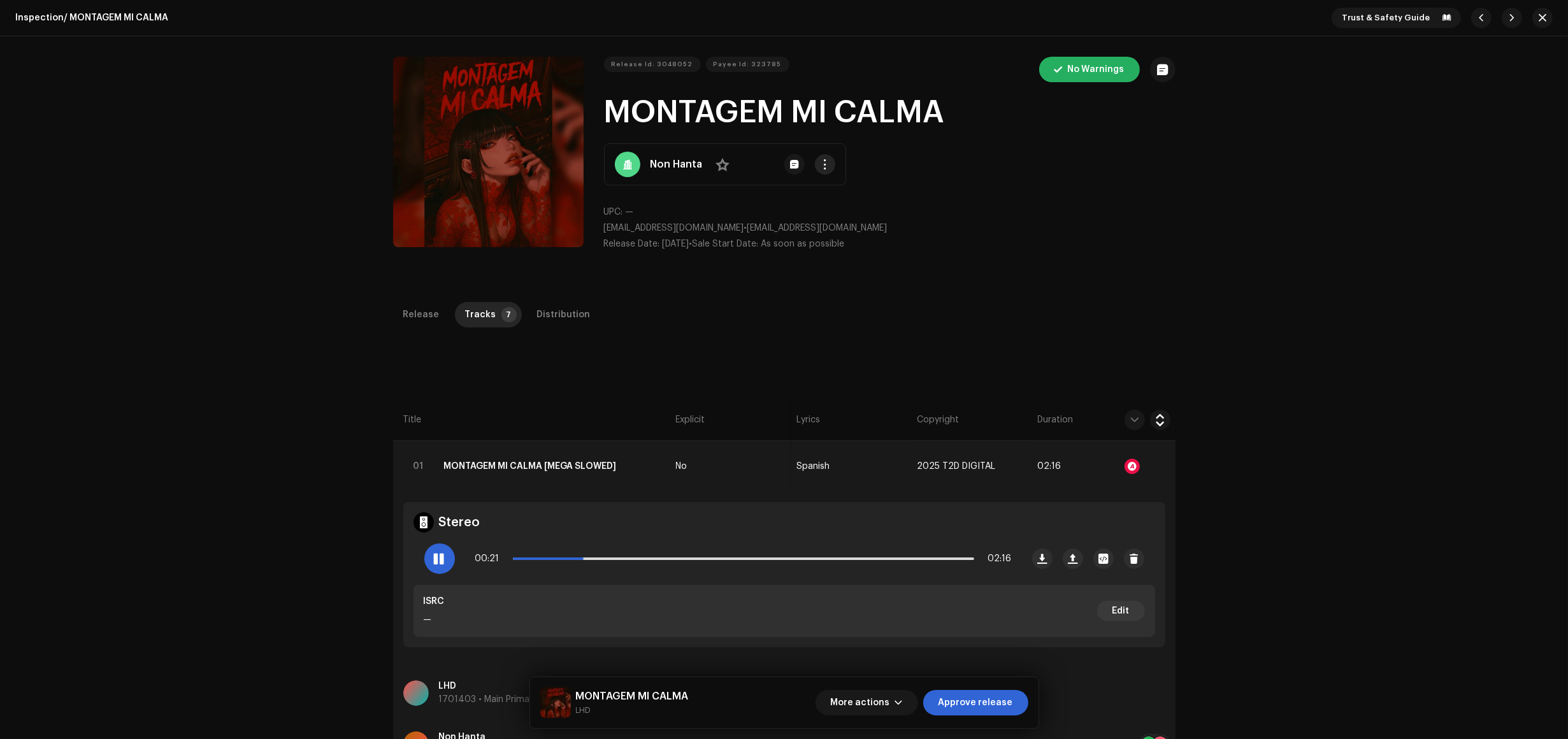
click at [820, 164] on span "button" at bounding box center [825, 164] width 10 height 10
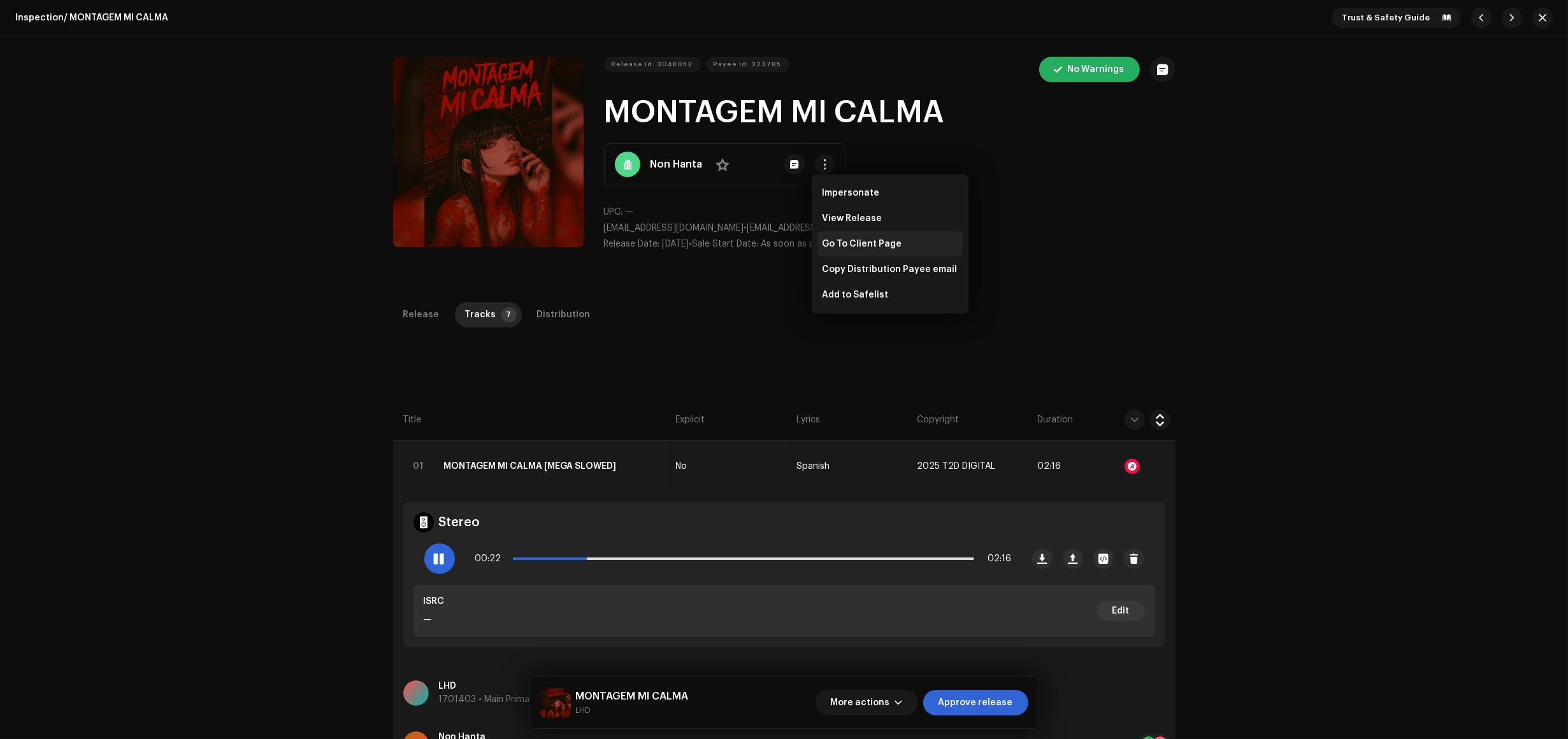
click at [880, 241] on span "Go To Client Page" at bounding box center [862, 244] width 80 height 10
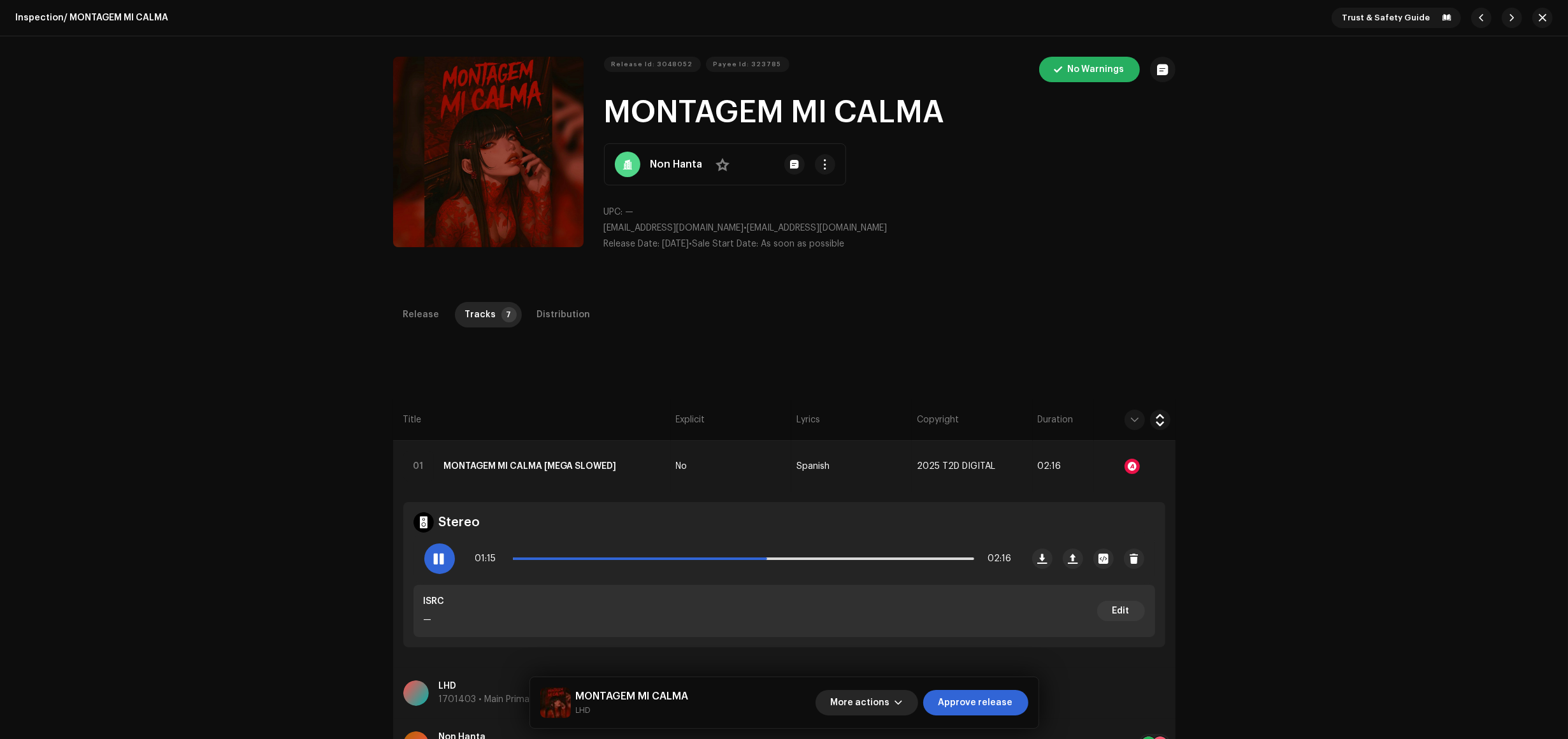
click at [907, 696] on button "More actions" at bounding box center [867, 703] width 103 height 25
click at [895, 620] on div "Fail & Return" at bounding box center [895, 620] width 118 height 10
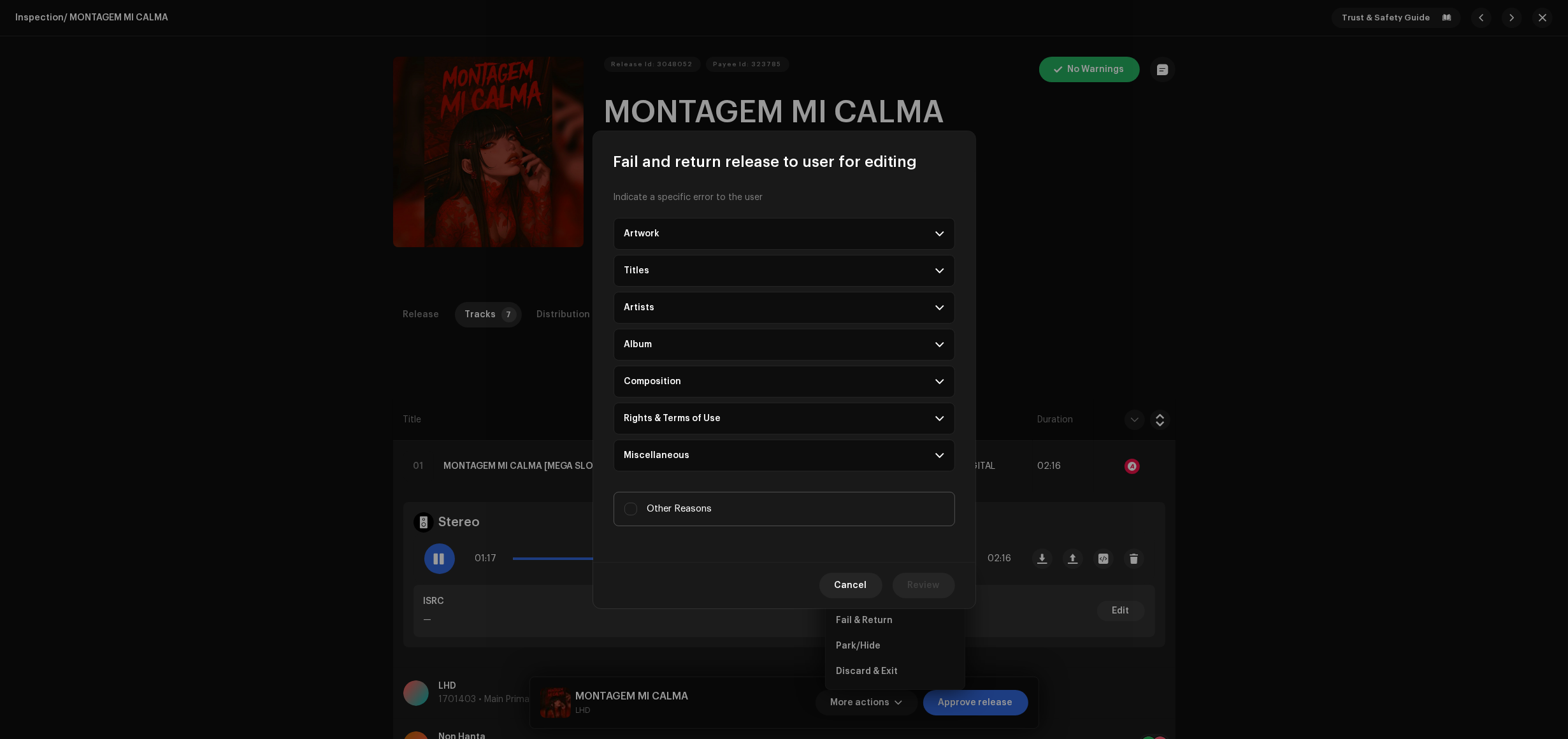
click at [749, 501] on label "Other Reasons" at bounding box center [784, 508] width 341 height 34
click at [637, 503] on input "Other Reasons" at bounding box center [631, 509] width 13 height 13
checkbox input "true"
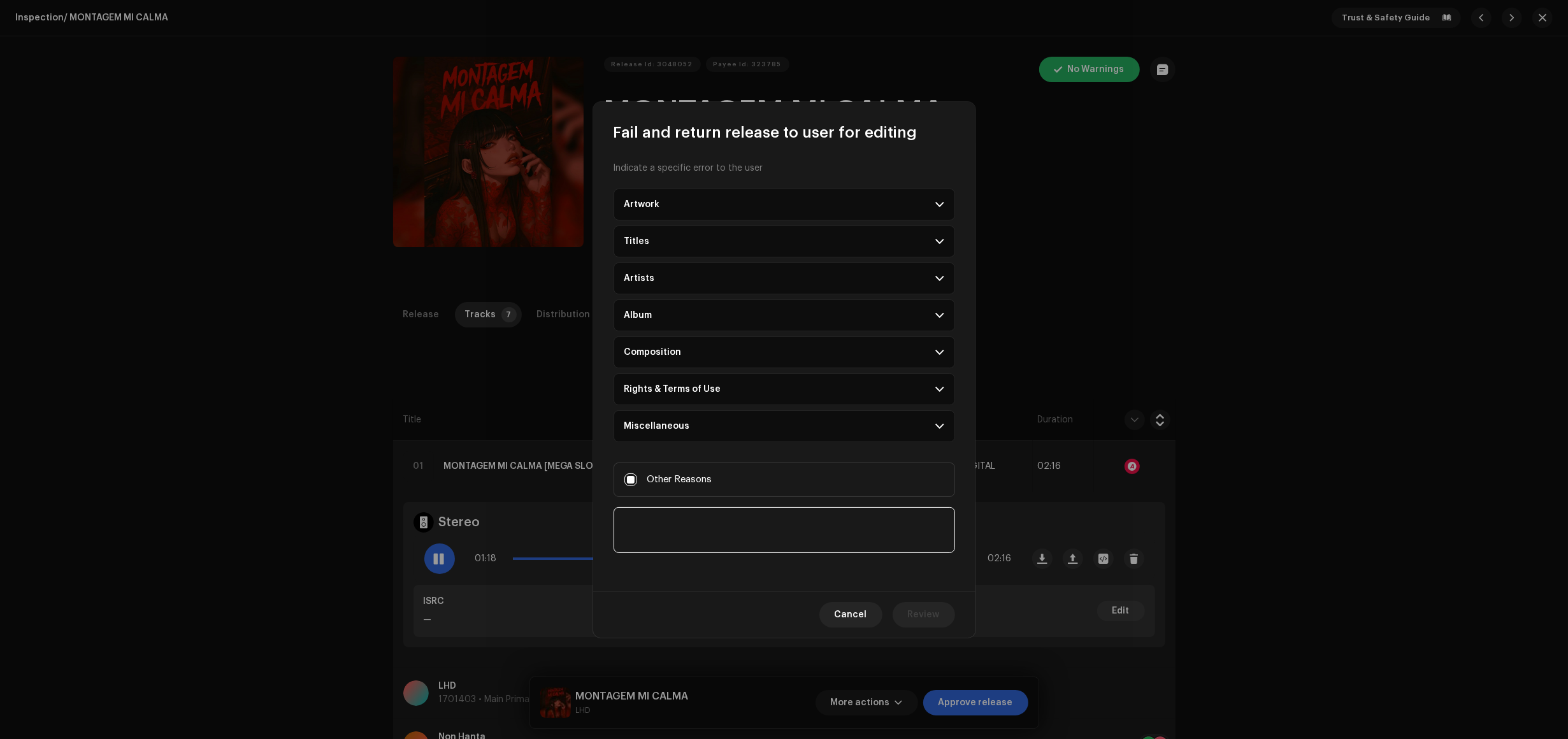
click at [775, 517] on textarea at bounding box center [784, 530] width 341 height 46
paste textarea "A.I. song detected. If you have music production support documents/files (In an…"
type textarea "A.I. song detected. If you have music production support documents/files (In an…"
click at [916, 613] on span "Review" at bounding box center [924, 615] width 32 height 25
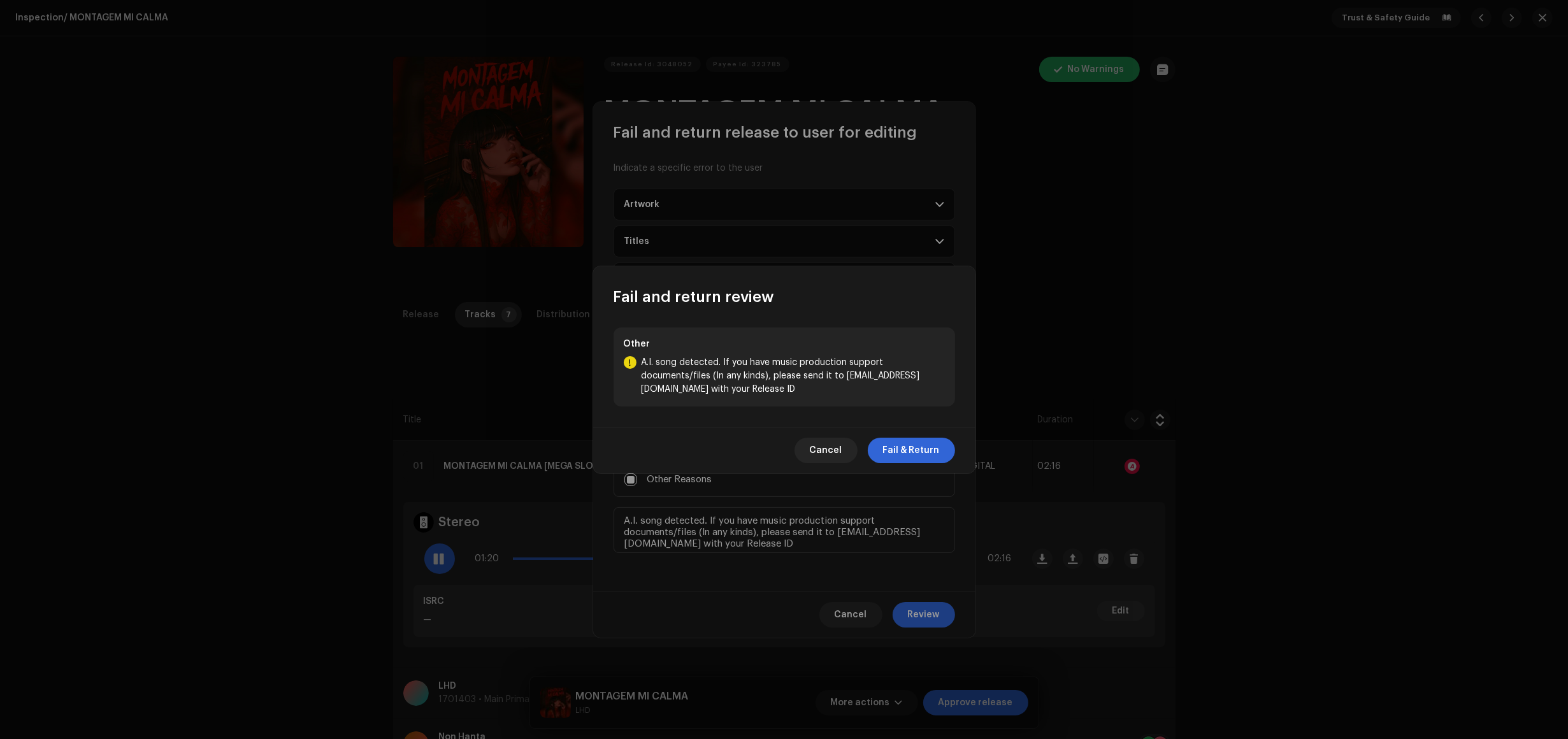
click at [936, 454] on span "Fail & Return" at bounding box center [911, 450] width 57 height 25
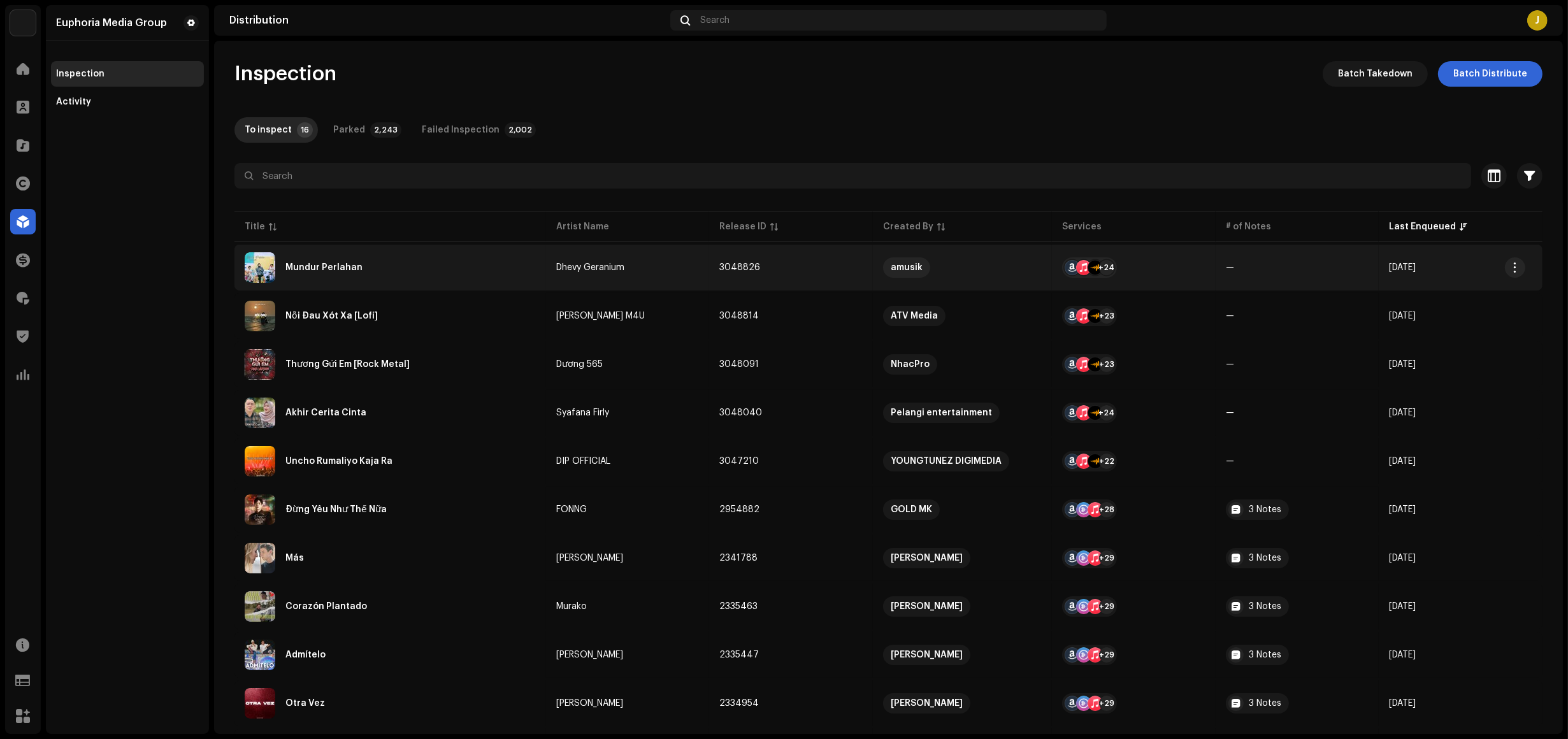
click at [413, 282] on div "Mundur Perlahan" at bounding box center [390, 268] width 291 height 31
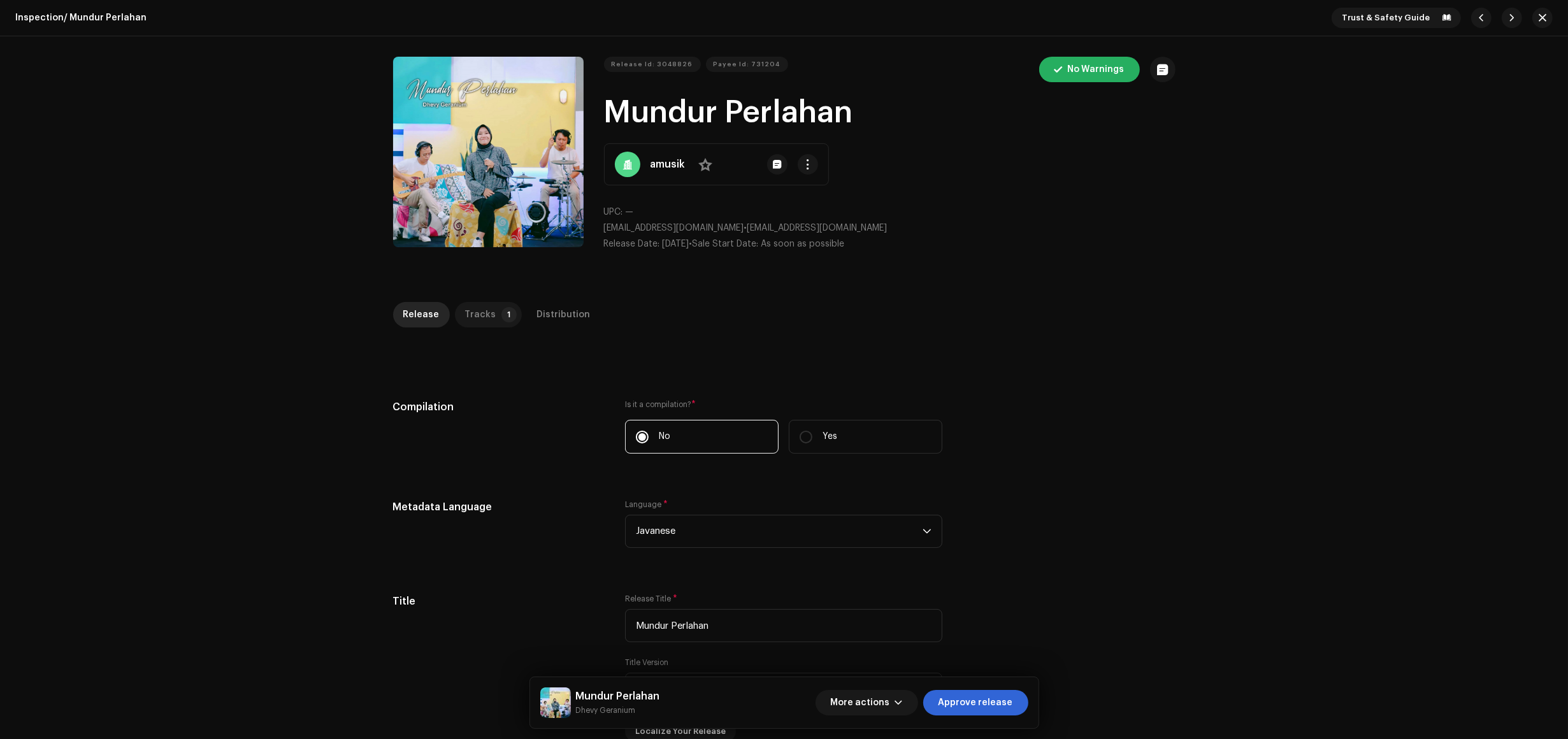
click at [483, 327] on p-tab "Tracks 1" at bounding box center [489, 315] width 67 height 25
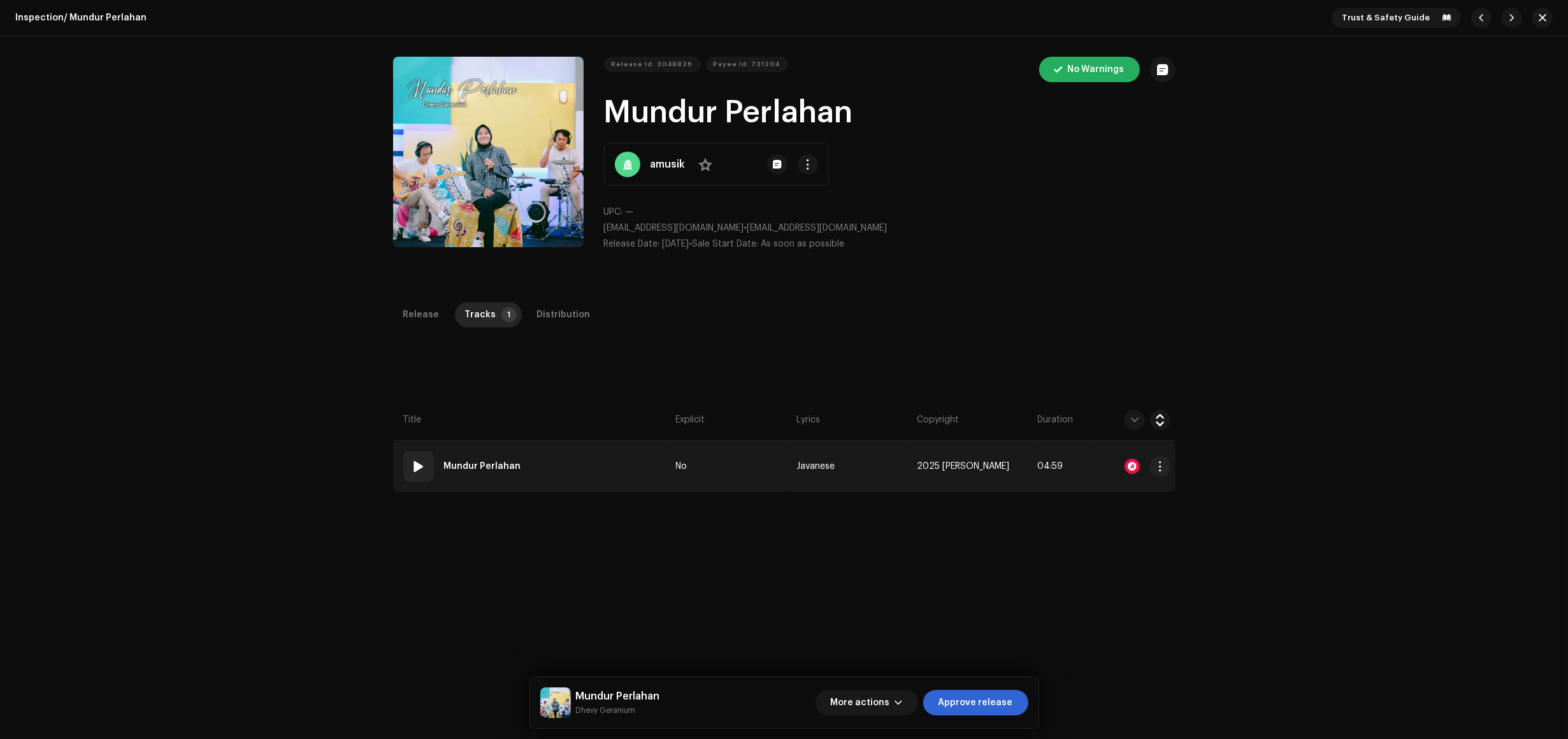
click at [642, 480] on td "01 Mundur Perlahan" at bounding box center [532, 466] width 278 height 51
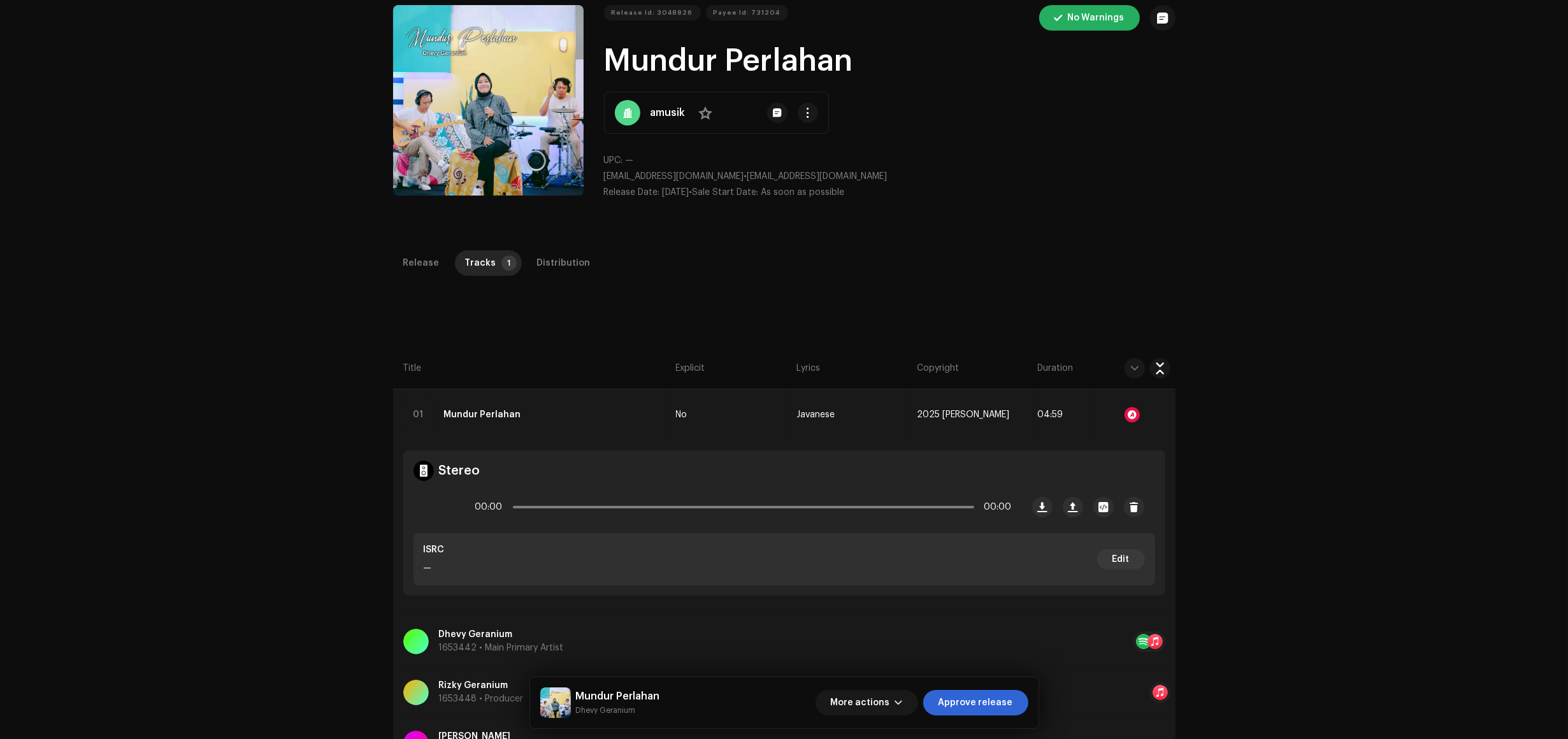
scroll to position [159, 0]
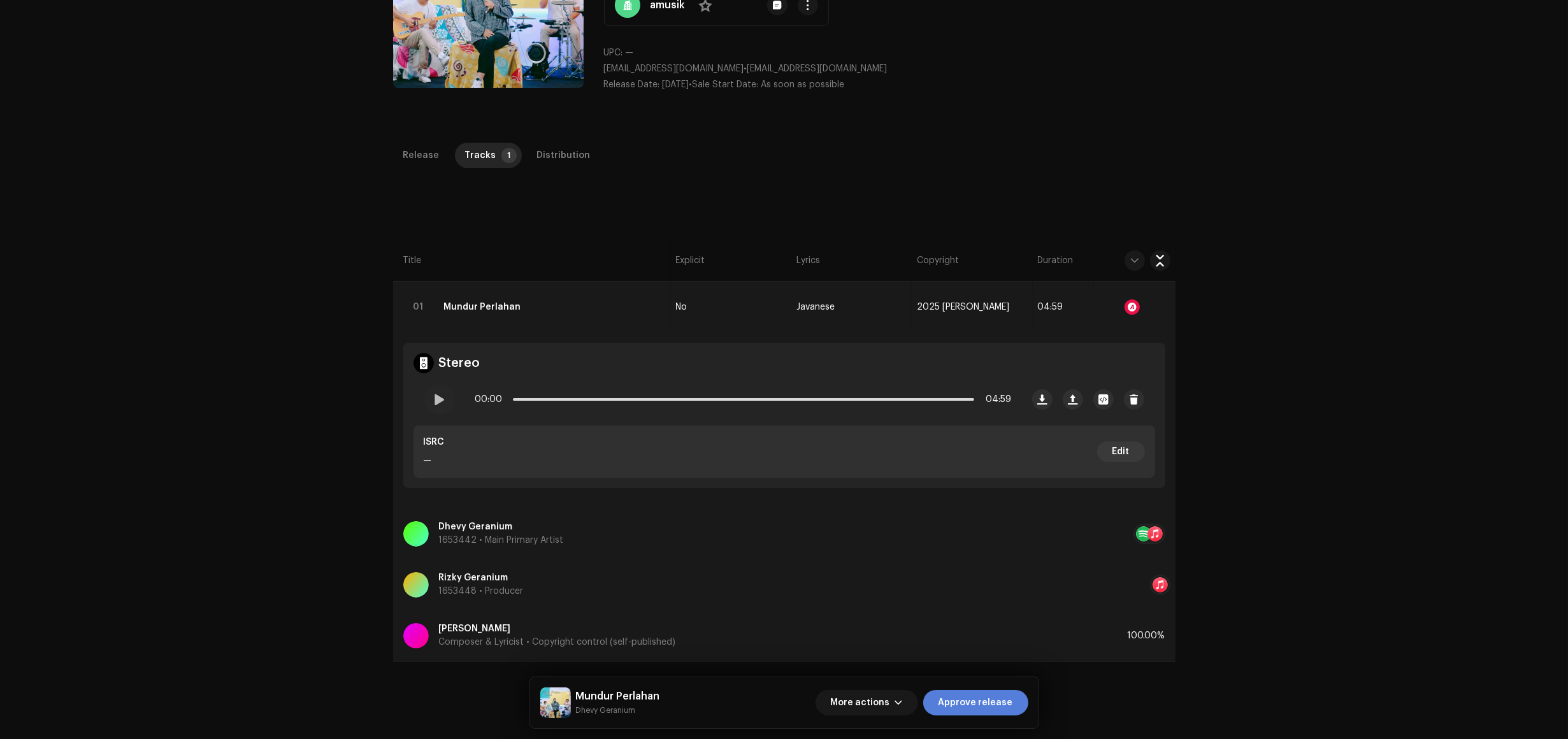
click at [974, 696] on span "Approve release" at bounding box center [976, 703] width 75 height 25
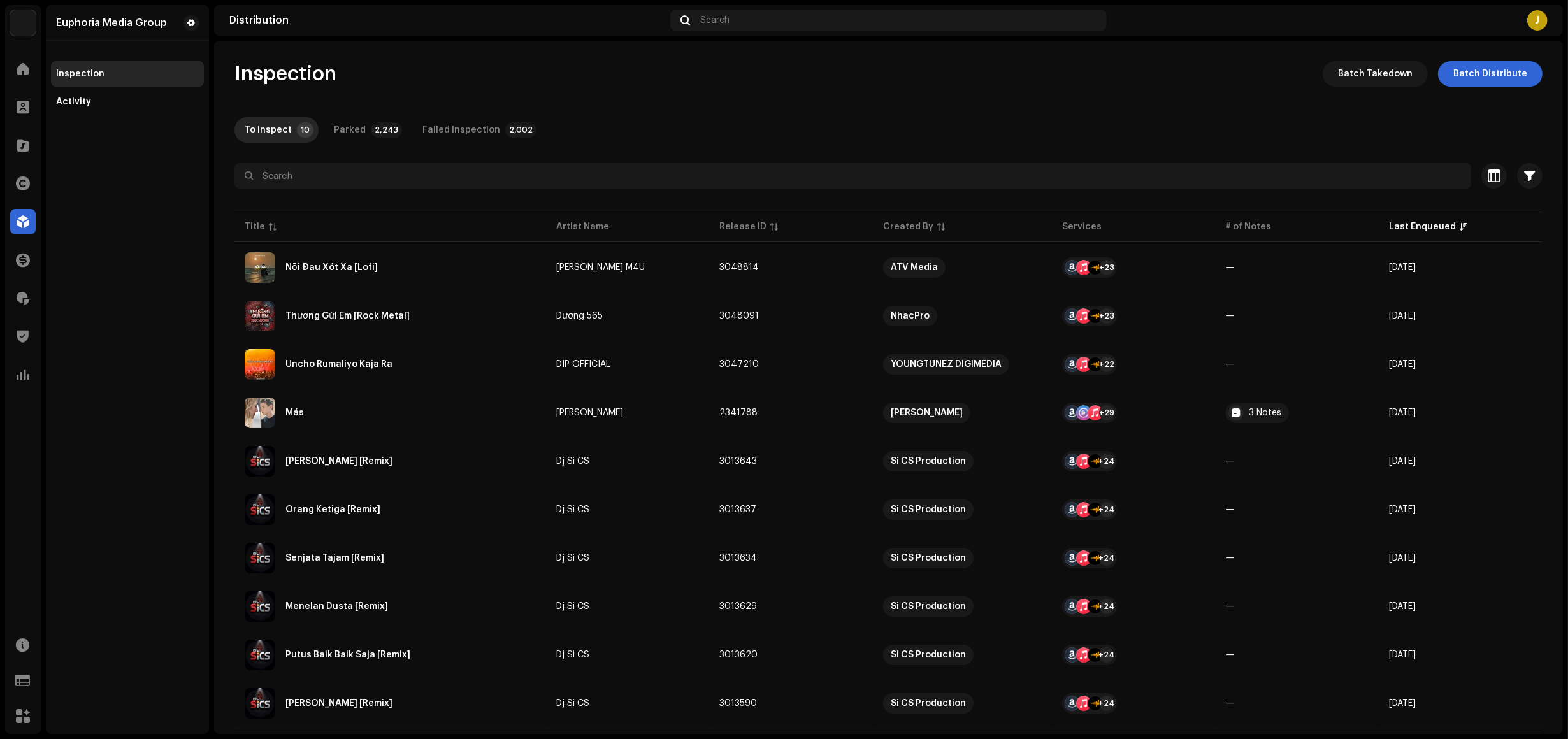
click at [176, 350] on div "Euphoria Media Group Inspection Activity" at bounding box center [127, 369] width 163 height 729
click at [99, 364] on div "Euphoria Media Group Inspection Activity" at bounding box center [127, 369] width 163 height 729
click at [110, 497] on div "Euphoria Media Group Inspection Activity" at bounding box center [127, 369] width 163 height 729
click at [93, 317] on div "Euphoria Media Group Inspection Activity" at bounding box center [127, 369] width 163 height 729
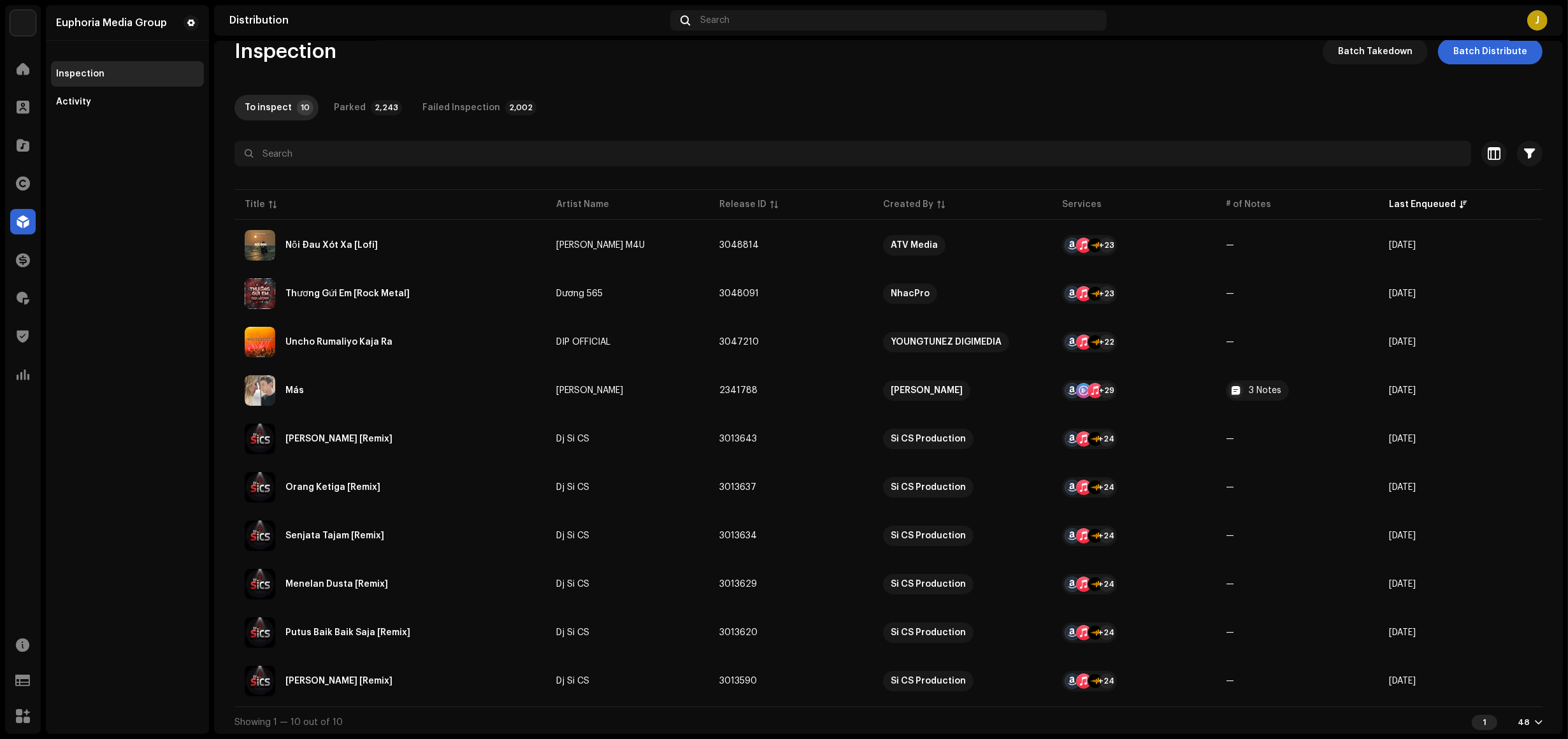
scroll to position [23, 0]
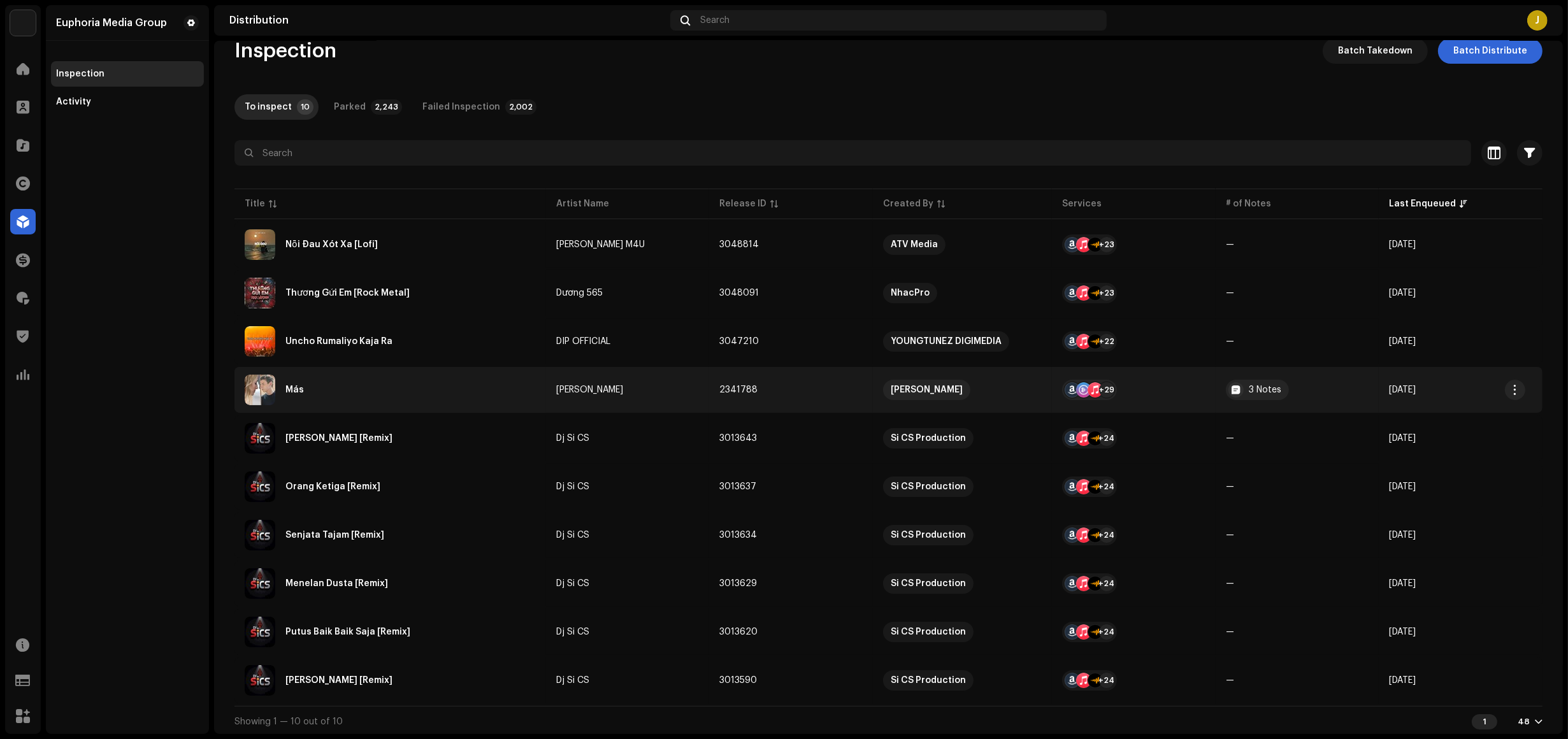
click at [369, 397] on div "Más" at bounding box center [390, 390] width 291 height 31
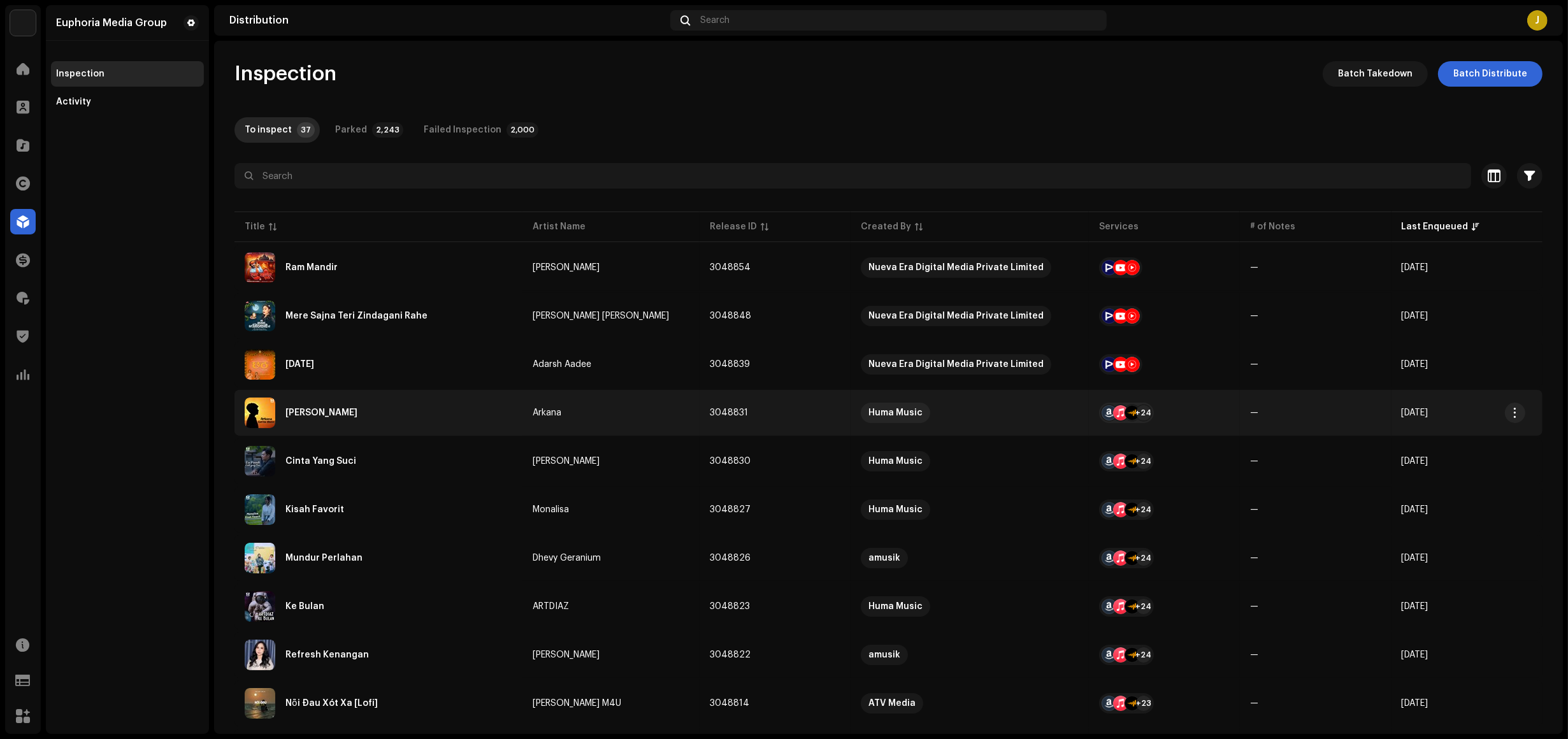
click at [413, 406] on div "[PERSON_NAME]" at bounding box center [378, 413] width 268 height 31
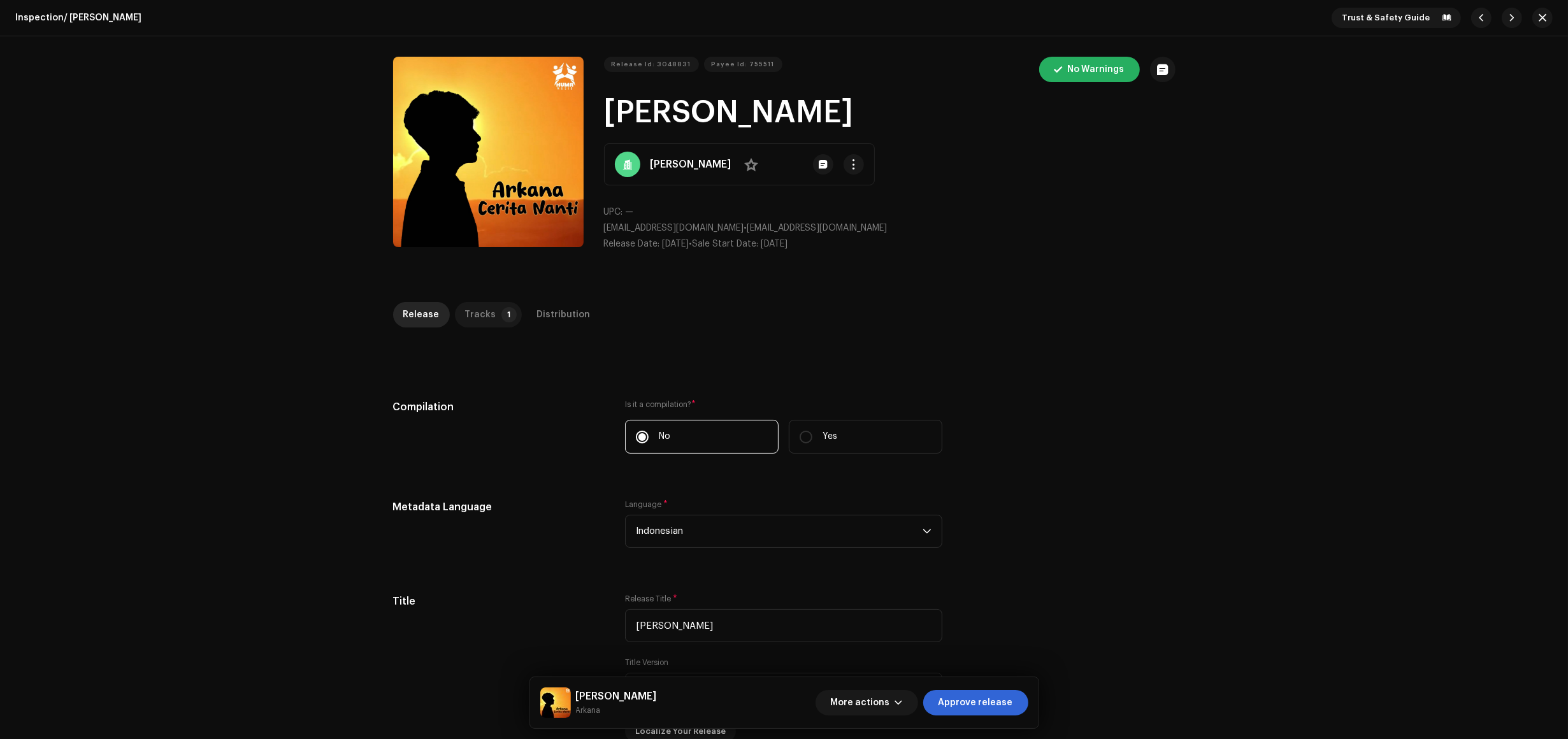
click at [501, 313] on p-badge "1" at bounding box center [509, 315] width 15 height 15
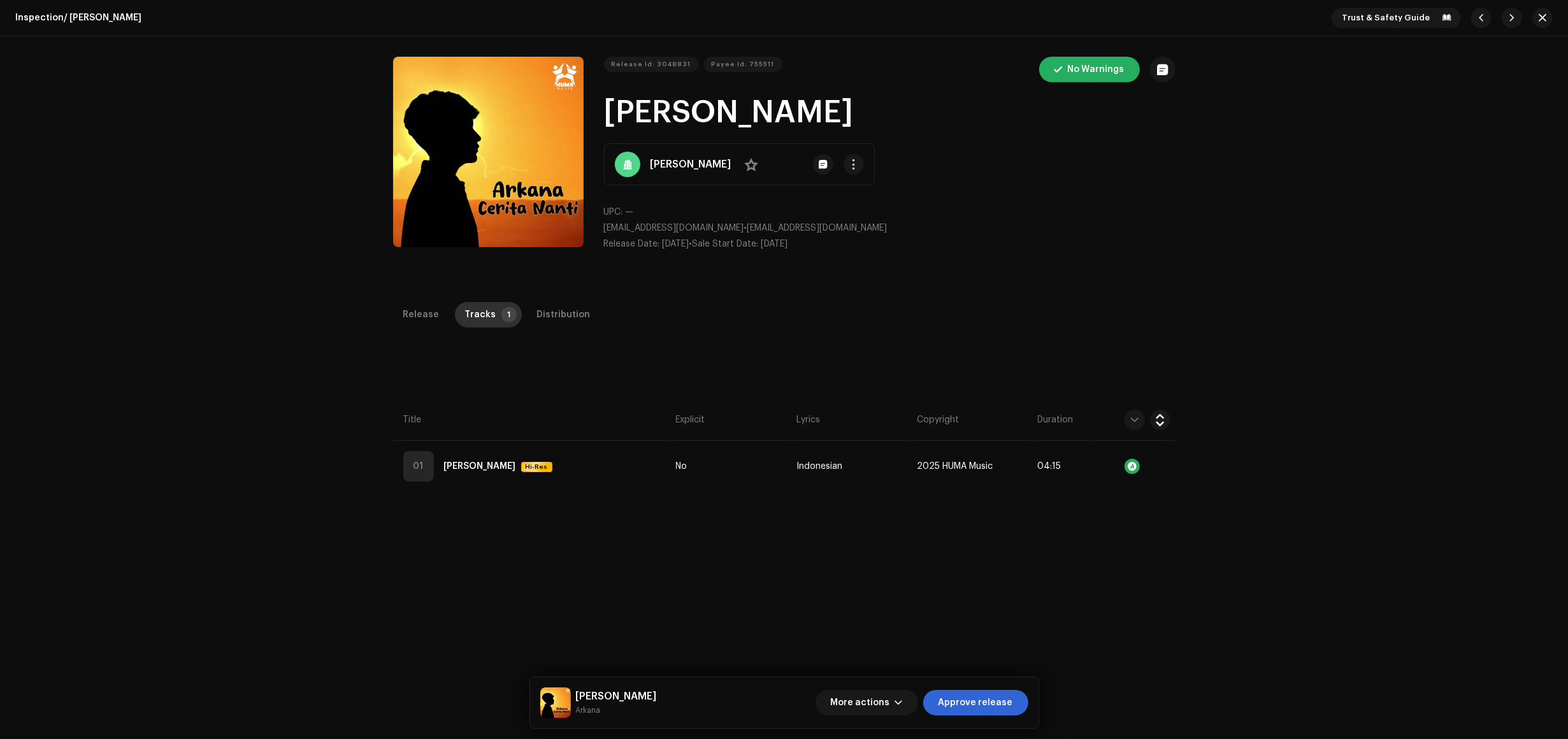
click at [480, 305] on div "Tracks" at bounding box center [480, 315] width 31 height 25
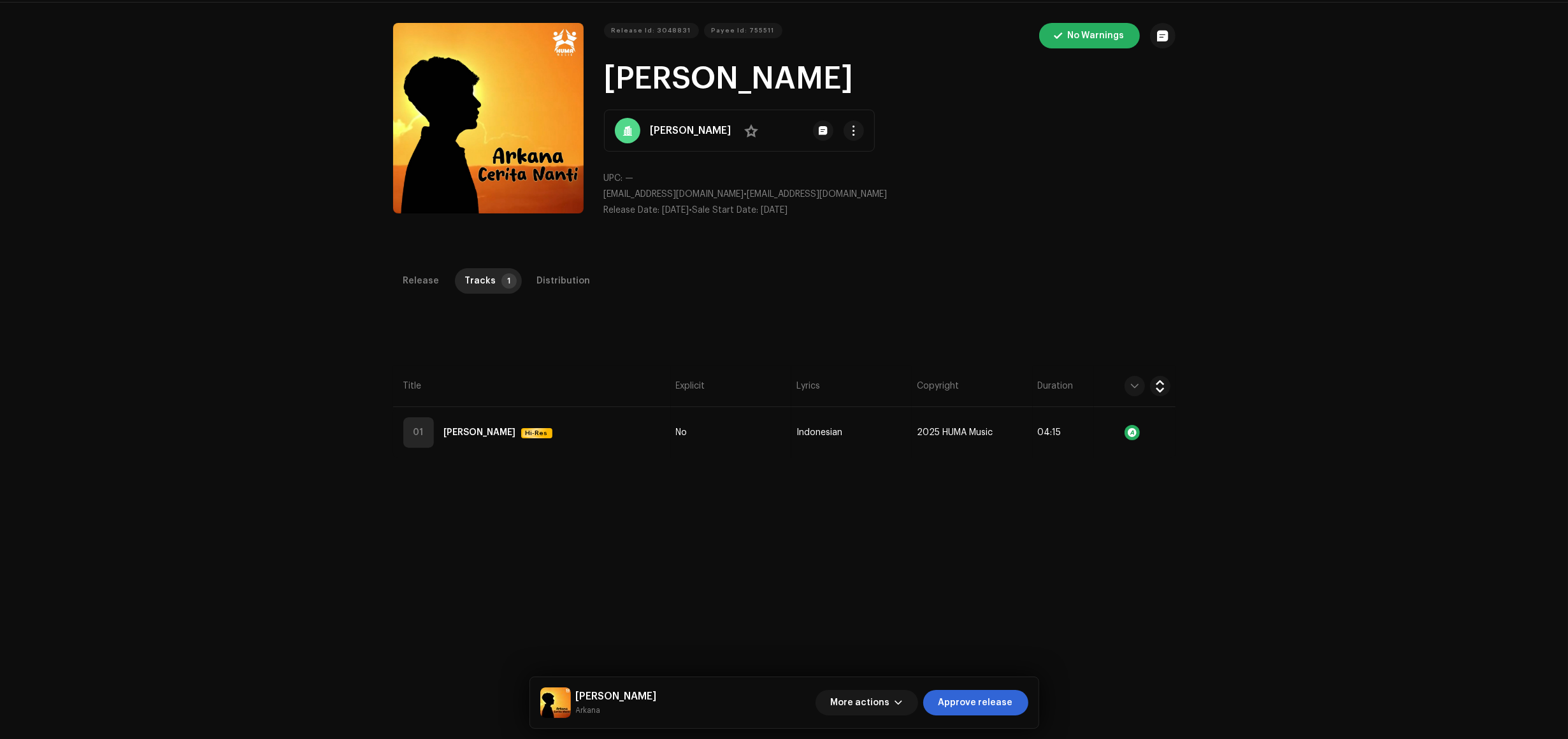
scroll to position [80, 0]
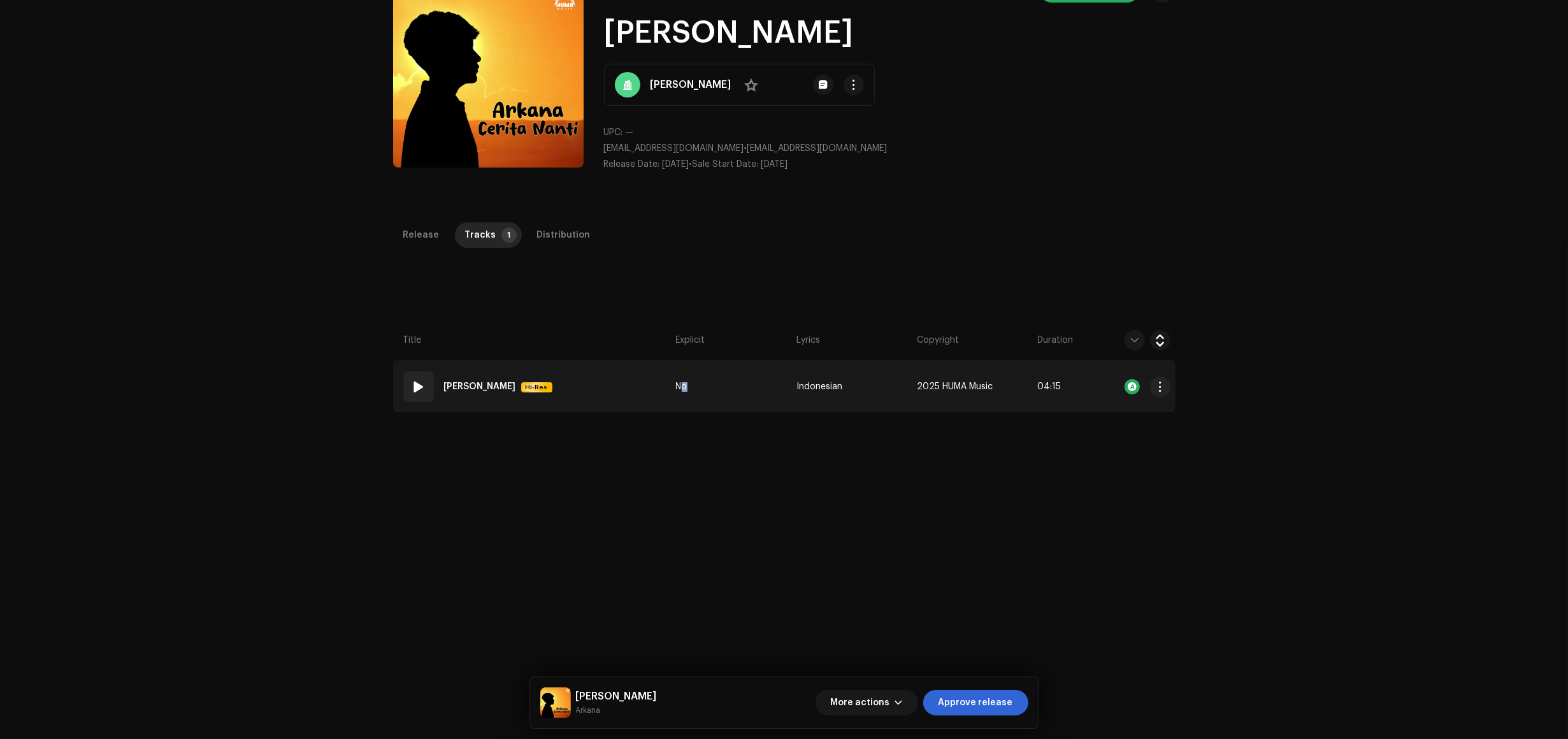
click at [680, 392] on td "No" at bounding box center [731, 387] width 120 height 51
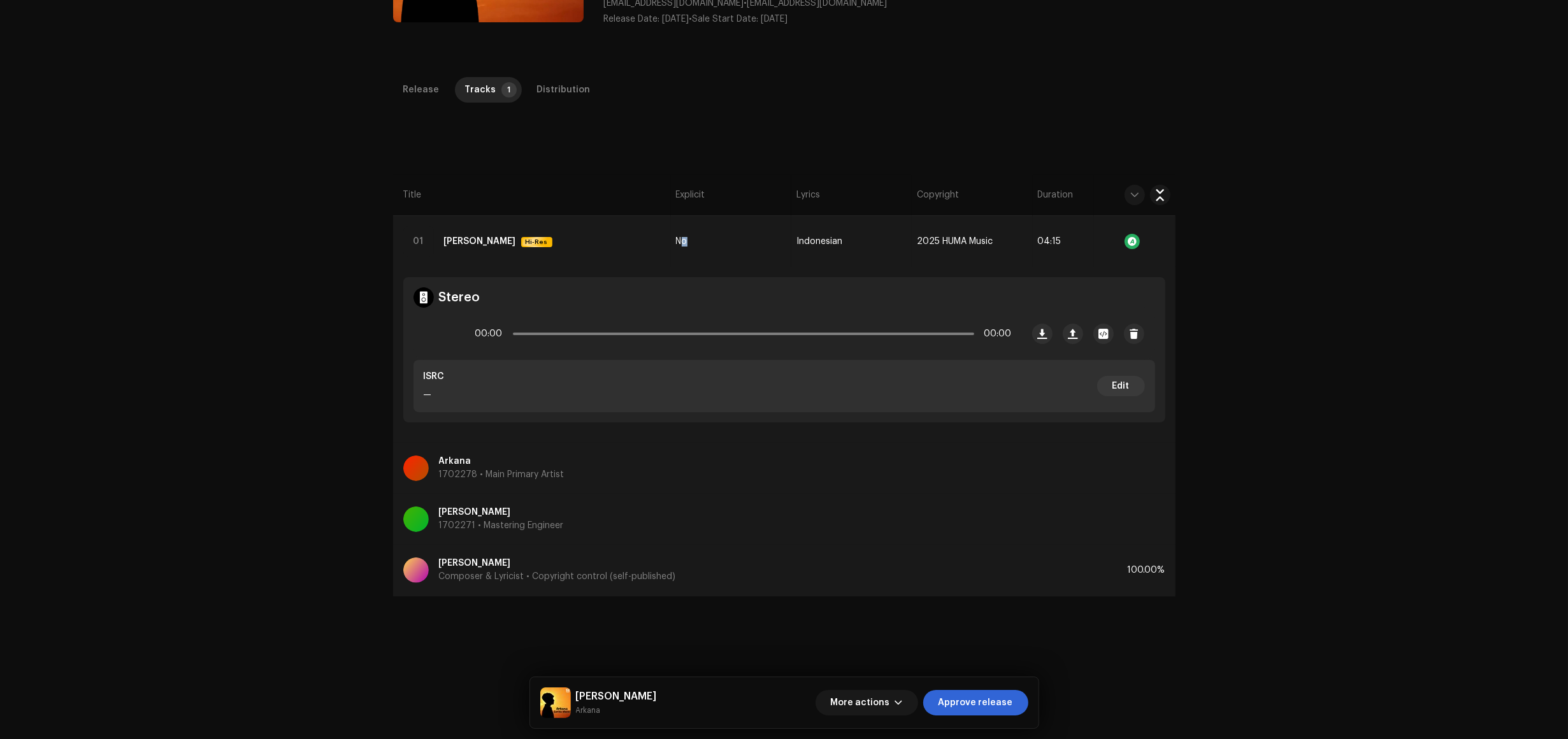
scroll to position [223, 0]
click at [444, 328] on div at bounding box center [440, 336] width 31 height 31
drag, startPoint x: 511, startPoint y: 334, endPoint x: 534, endPoint y: 331, distance: 23.2
click at [534, 331] on div "00:03 04:15" at bounding box center [743, 336] width 536 height 25
drag, startPoint x: 516, startPoint y: 334, endPoint x: 553, endPoint y: 334, distance: 37.0
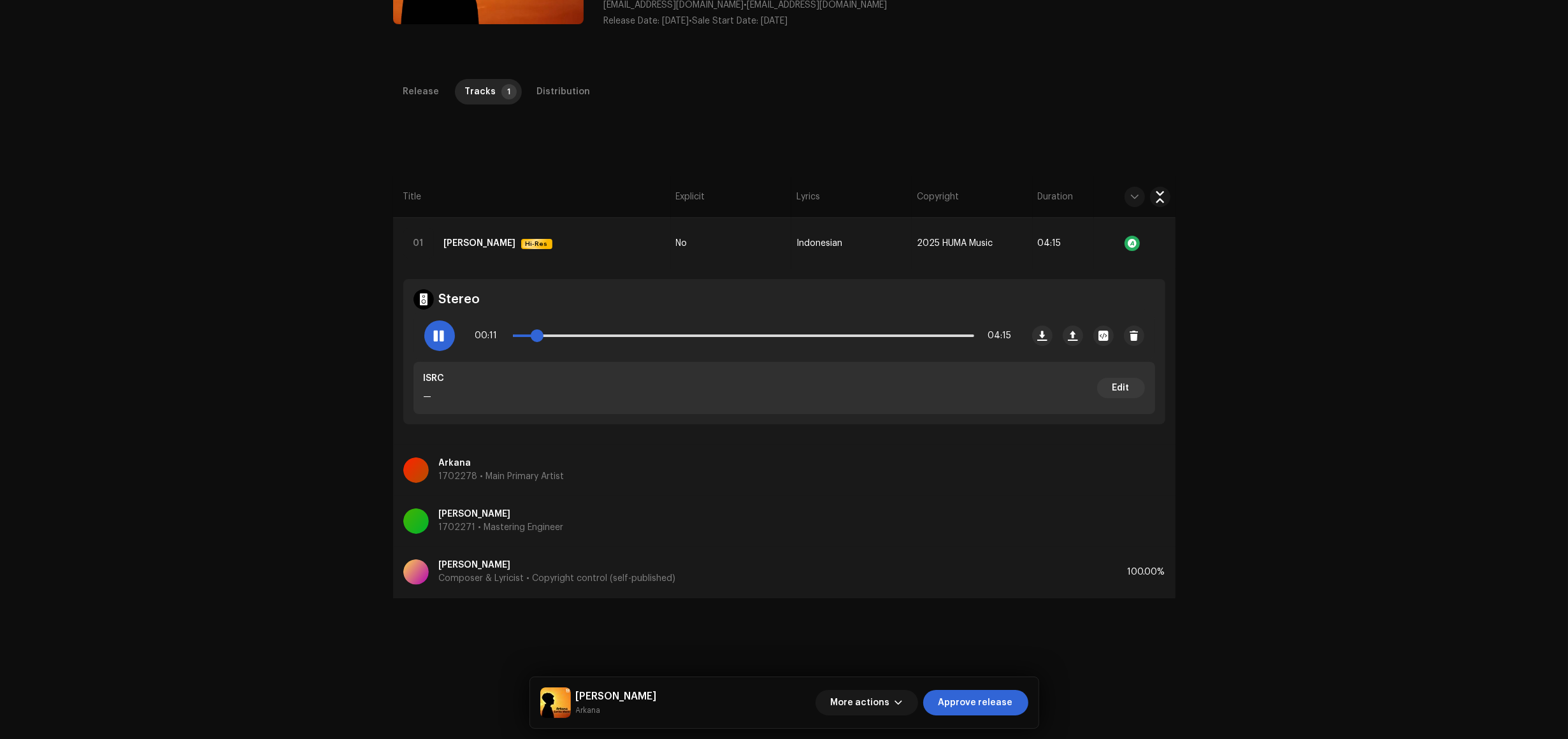
click at [543, 334] on span at bounding box center [537, 336] width 13 height 13
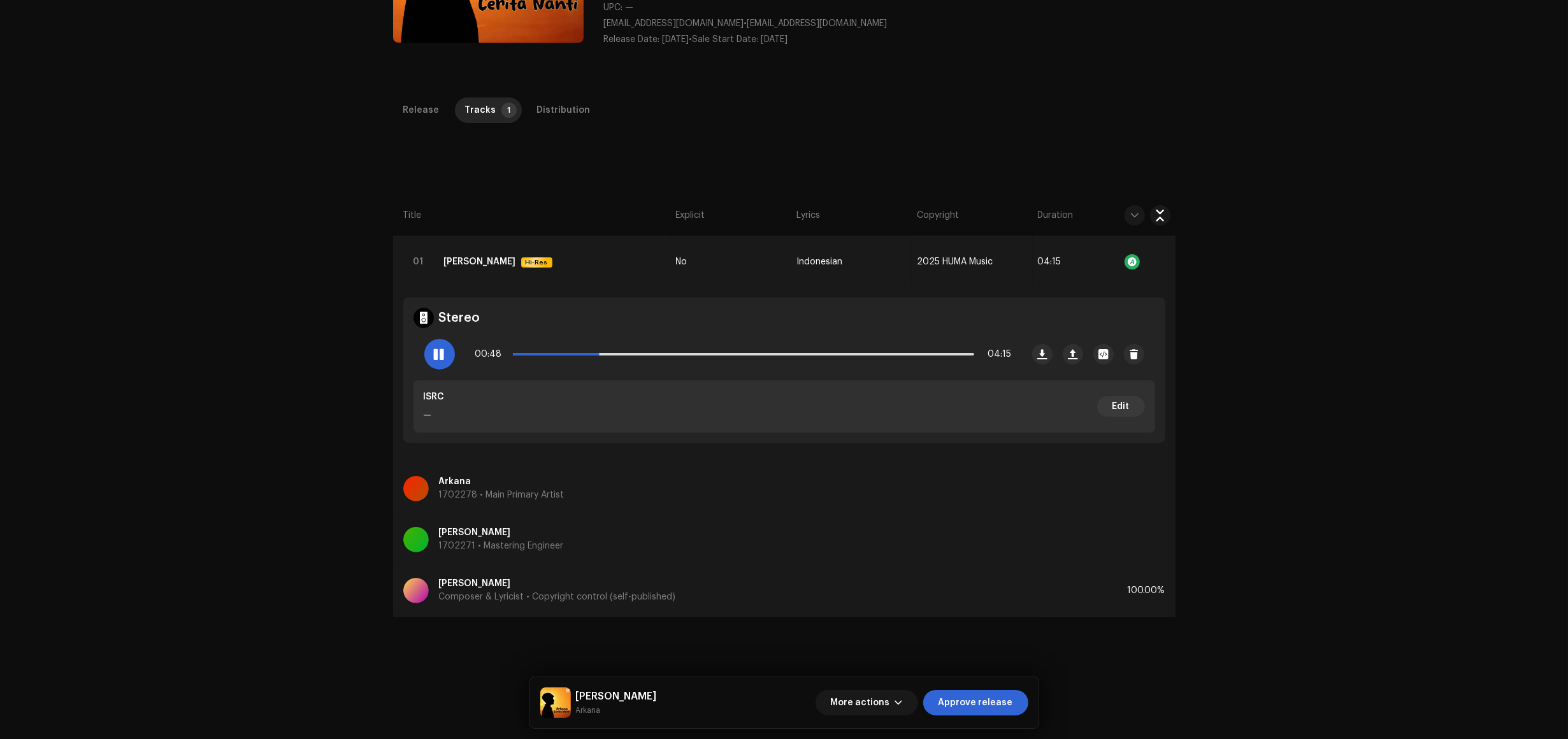
scroll to position [159, 0]
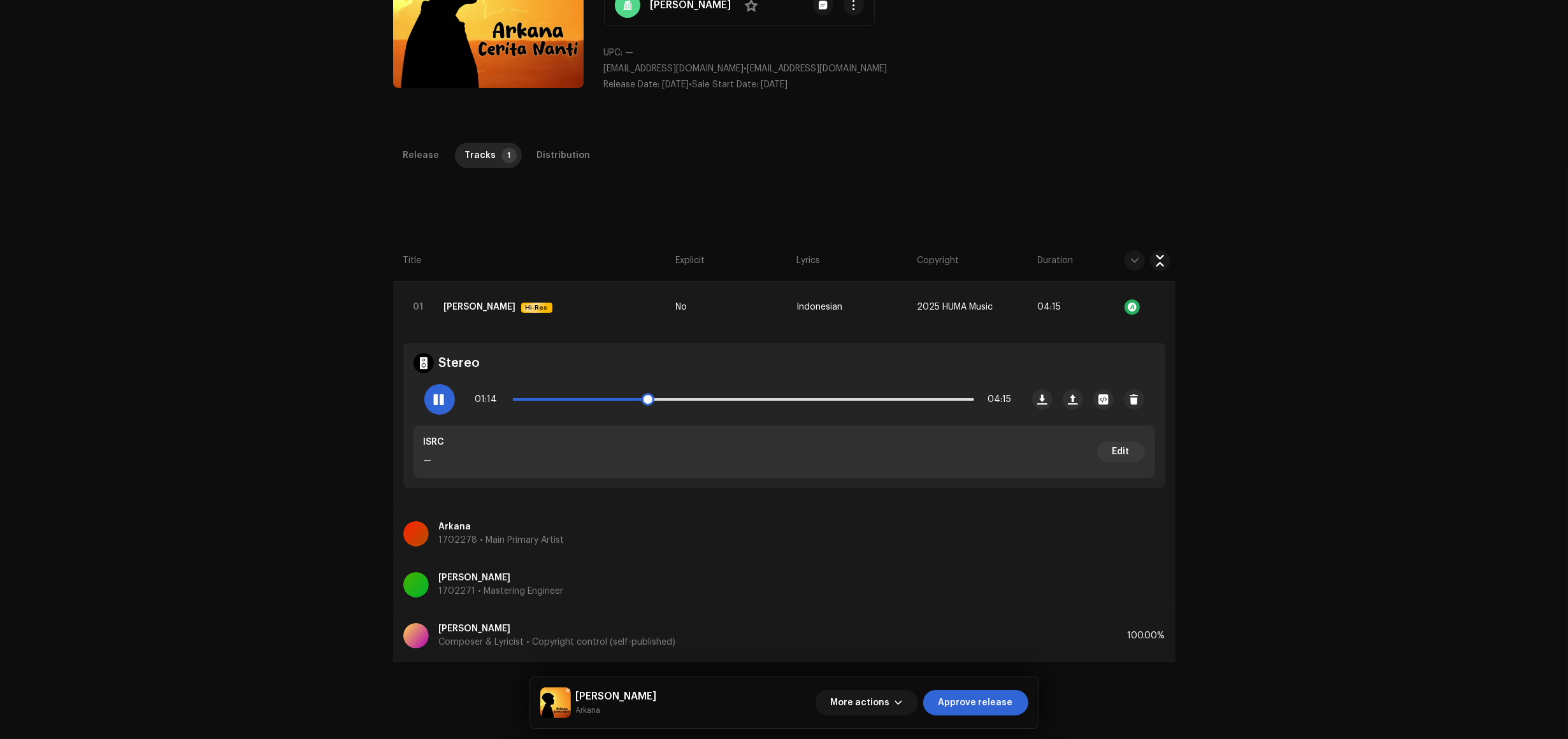
click at [436, 408] on div at bounding box center [440, 399] width 31 height 31
click at [1018, 705] on button "Approve release" at bounding box center [976, 703] width 105 height 25
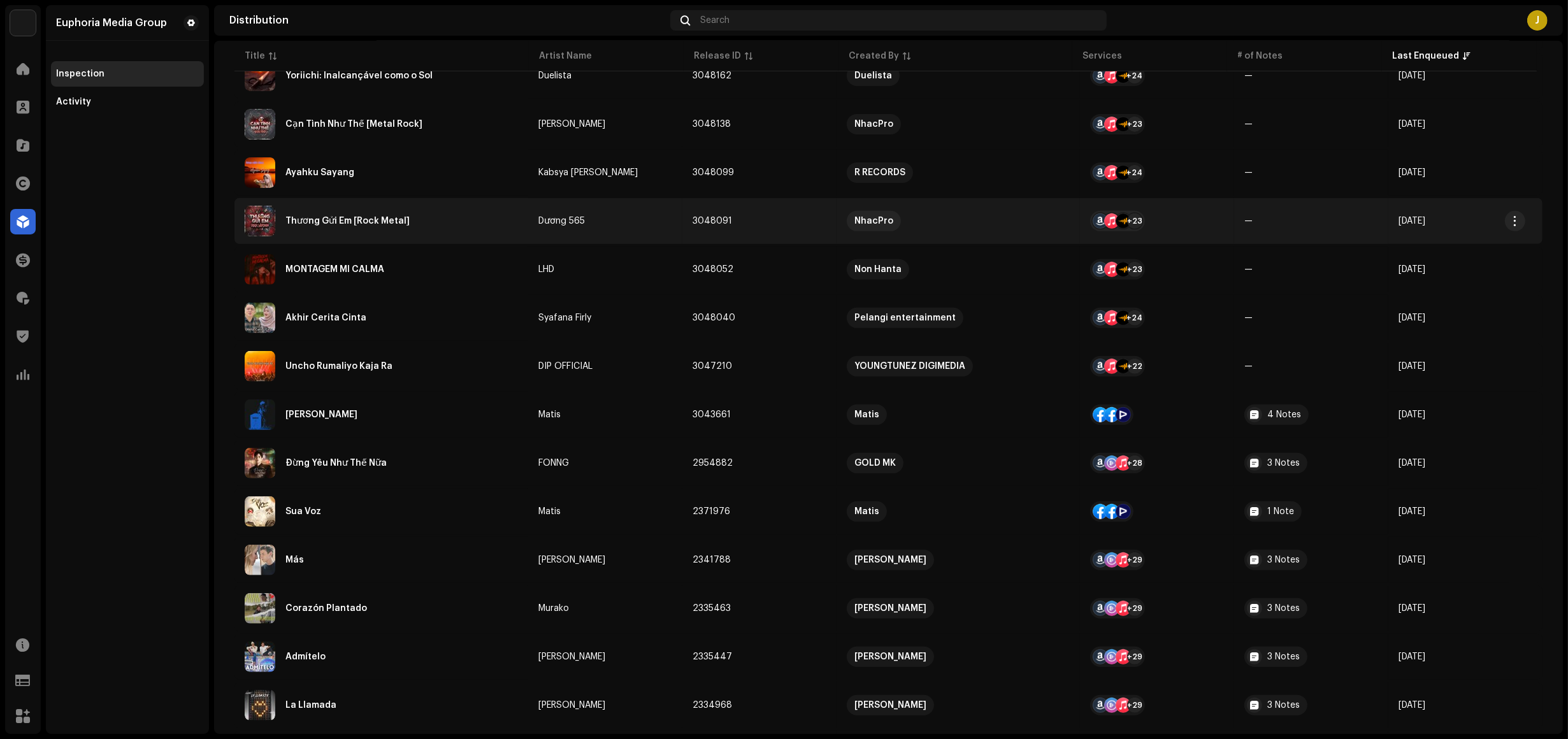
scroll to position [637, 0]
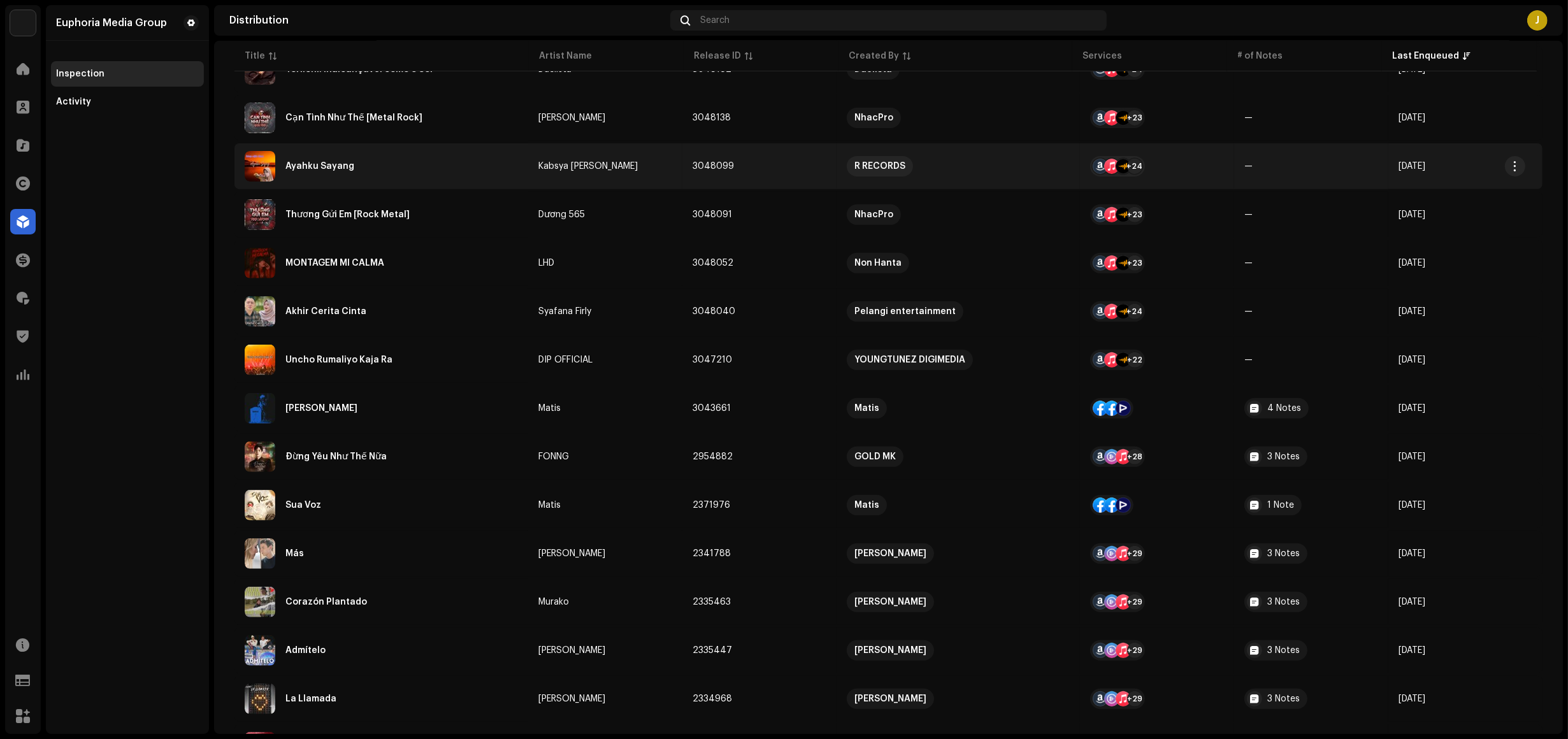
click at [408, 171] on div "Ayahku Sayang" at bounding box center [381, 166] width 273 height 31
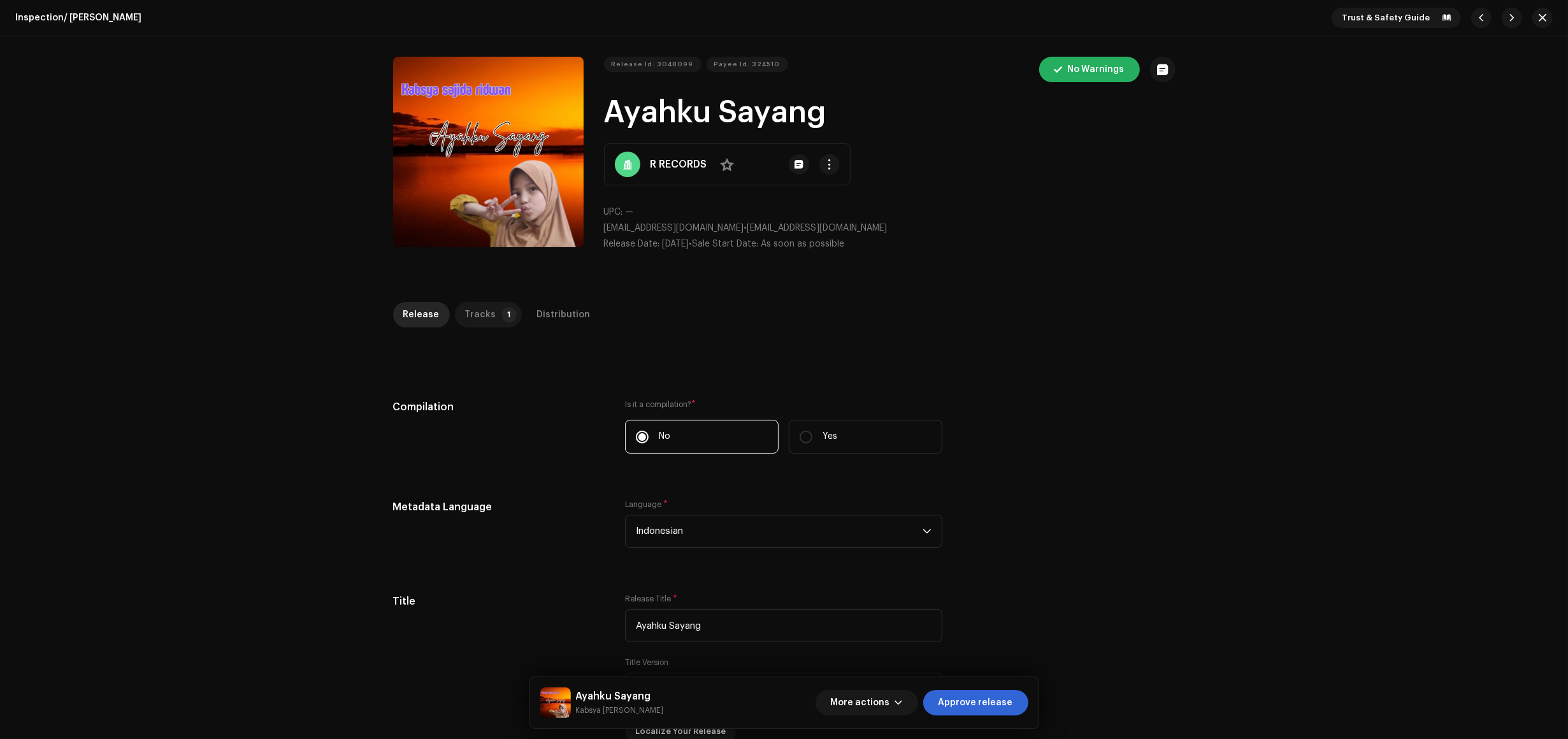
click at [485, 306] on div "Tracks" at bounding box center [480, 315] width 31 height 25
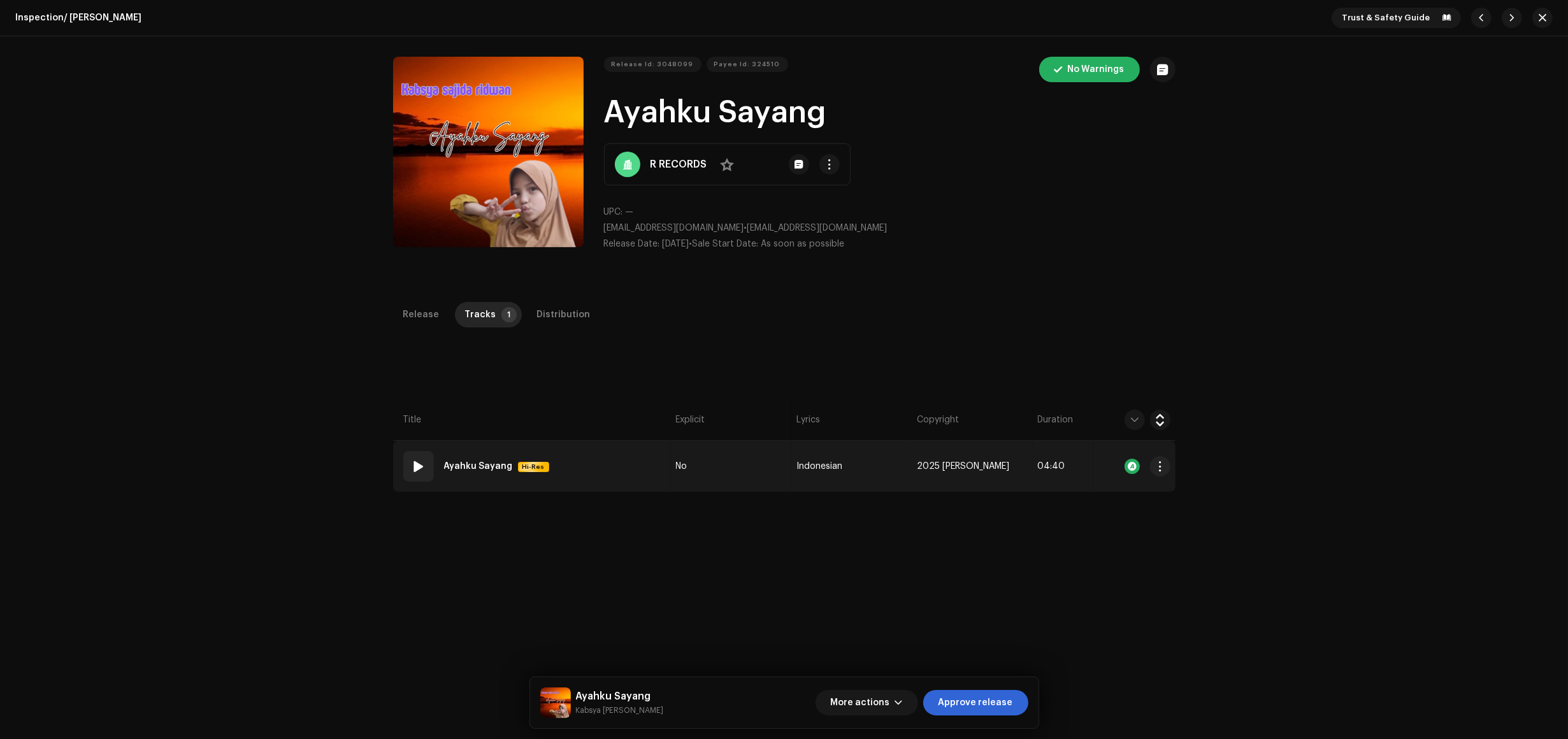
click at [623, 464] on td "01 Ayahku Sayang Hi-Res" at bounding box center [532, 466] width 278 height 51
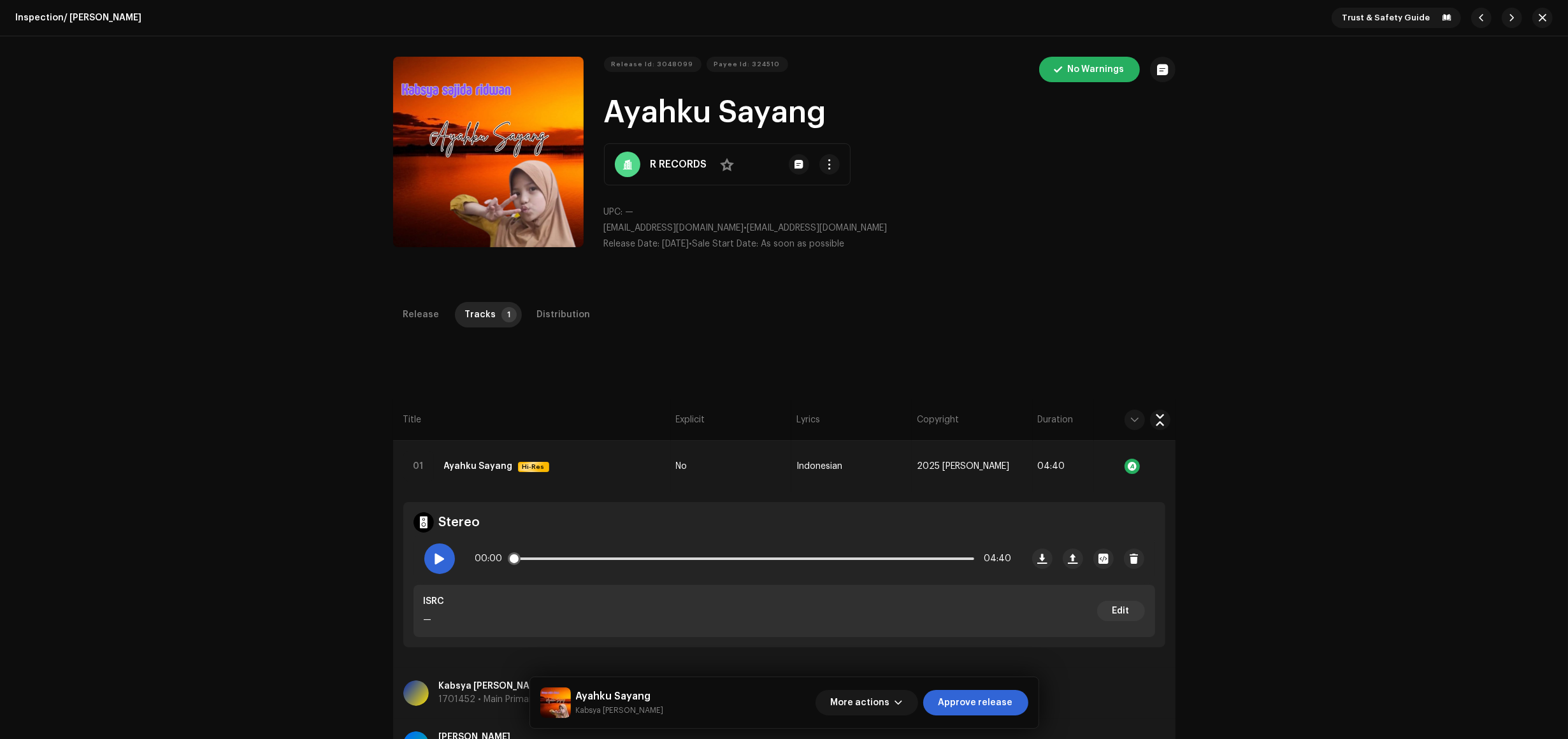
click at [434, 569] on div at bounding box center [440, 559] width 31 height 31
drag, startPoint x: 434, startPoint y: 555, endPoint x: 440, endPoint y: 546, distance: 10.8
click at [440, 546] on div at bounding box center [440, 559] width 31 height 31
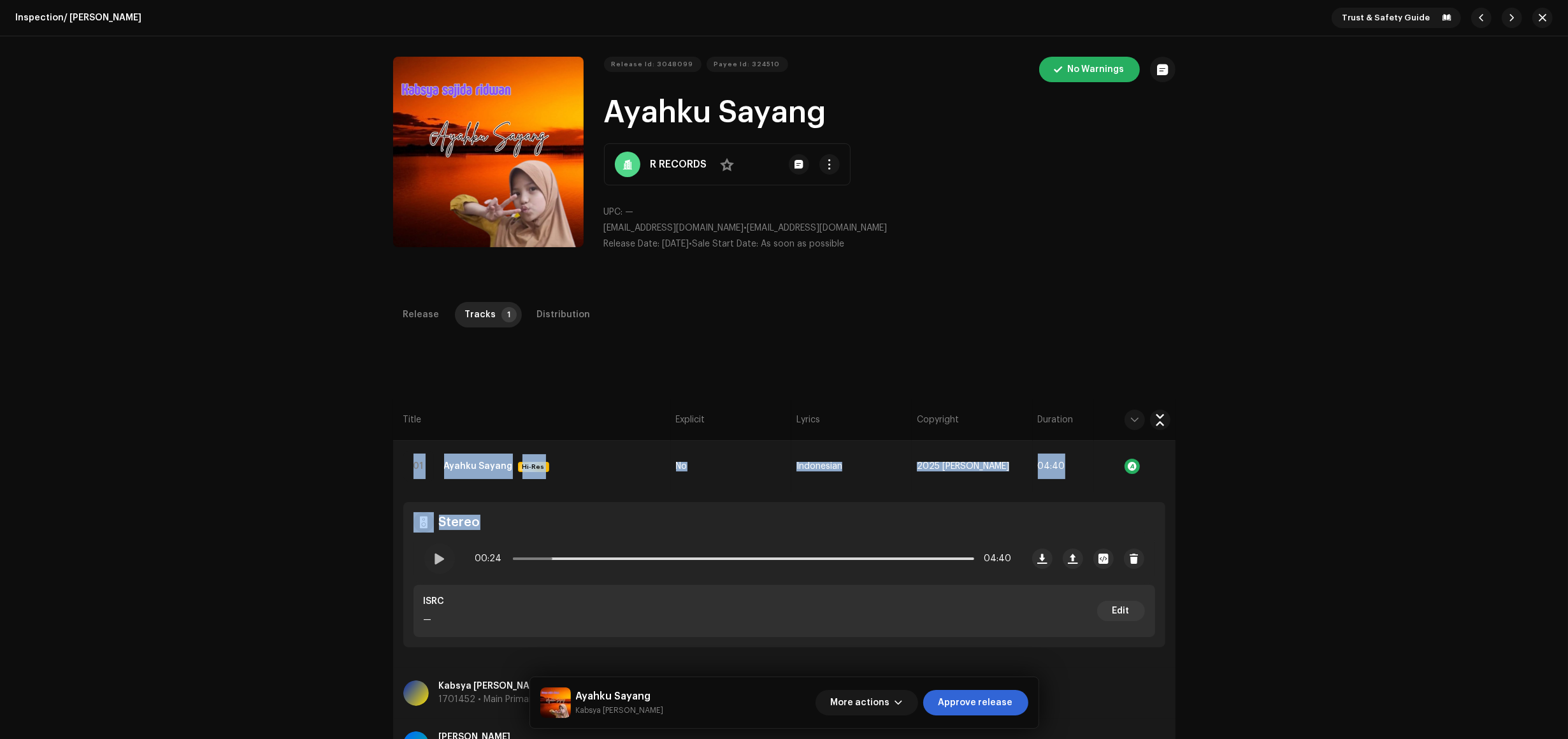
drag, startPoint x: 1033, startPoint y: 707, endPoint x: 574, endPoint y: 516, distance: 497.2
click at [585, 512] on div "Inspection / Ayahku Sayang Trust & Safety Guide Release Id: 3048099 Payee Id: 3…" at bounding box center [784, 369] width 1568 height 739
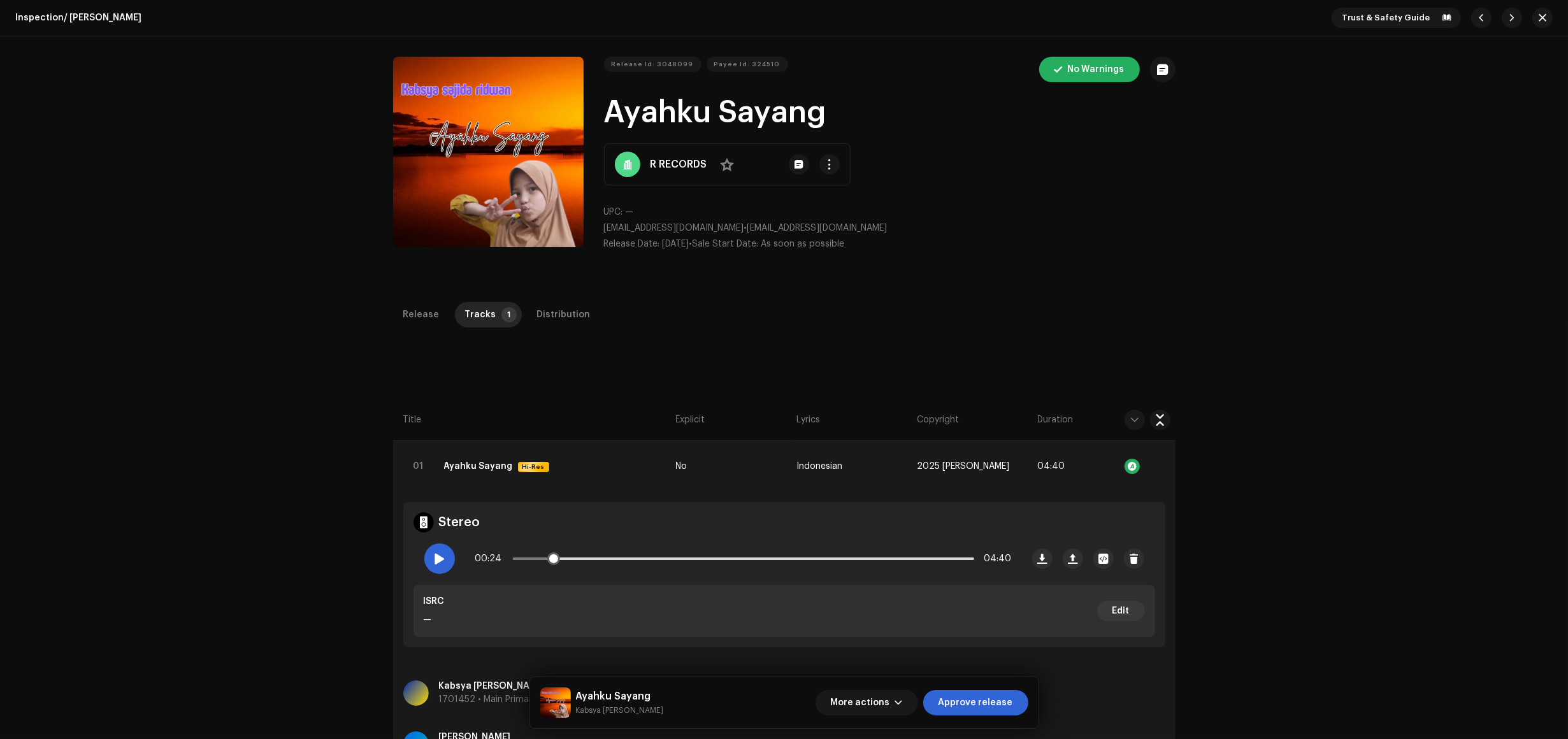
click at [448, 562] on div at bounding box center [440, 559] width 31 height 31
click at [1005, 705] on span "Approve release" at bounding box center [976, 703] width 75 height 25
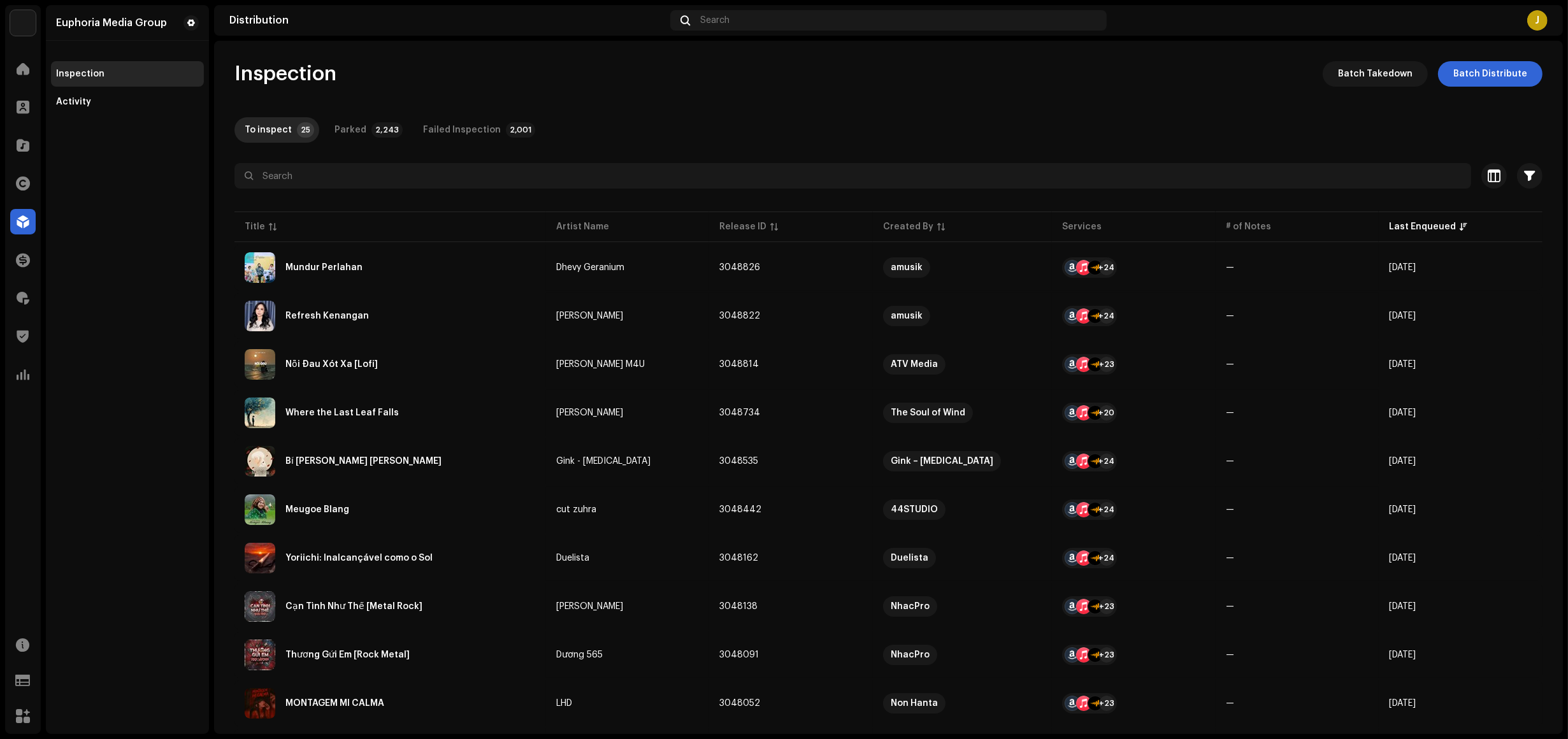
click at [133, 249] on div "Euphoria Media Group Inspection Activity" at bounding box center [127, 369] width 163 height 729
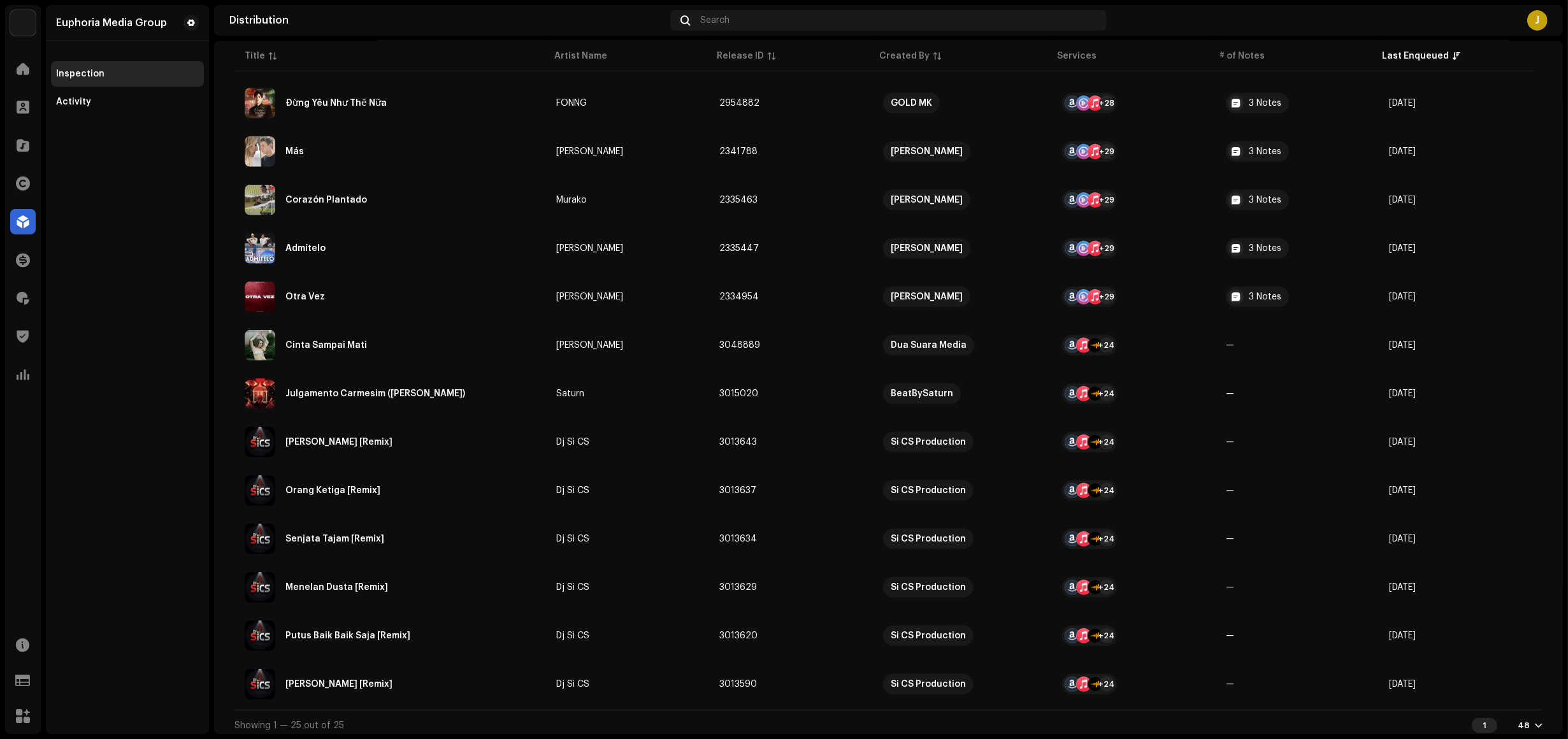
scroll to position [749, 0]
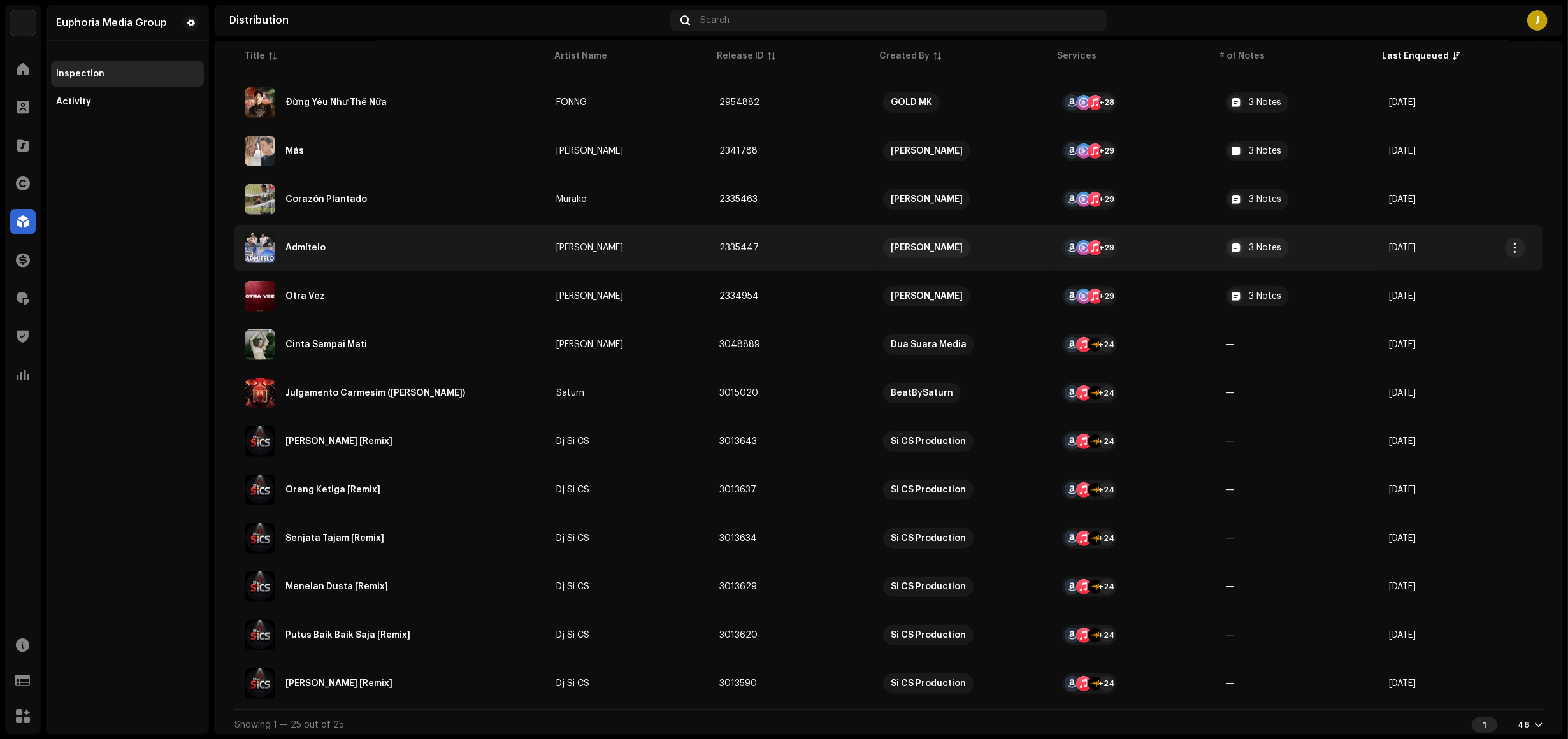
click at [390, 246] on div "Admítelo" at bounding box center [390, 248] width 291 height 31
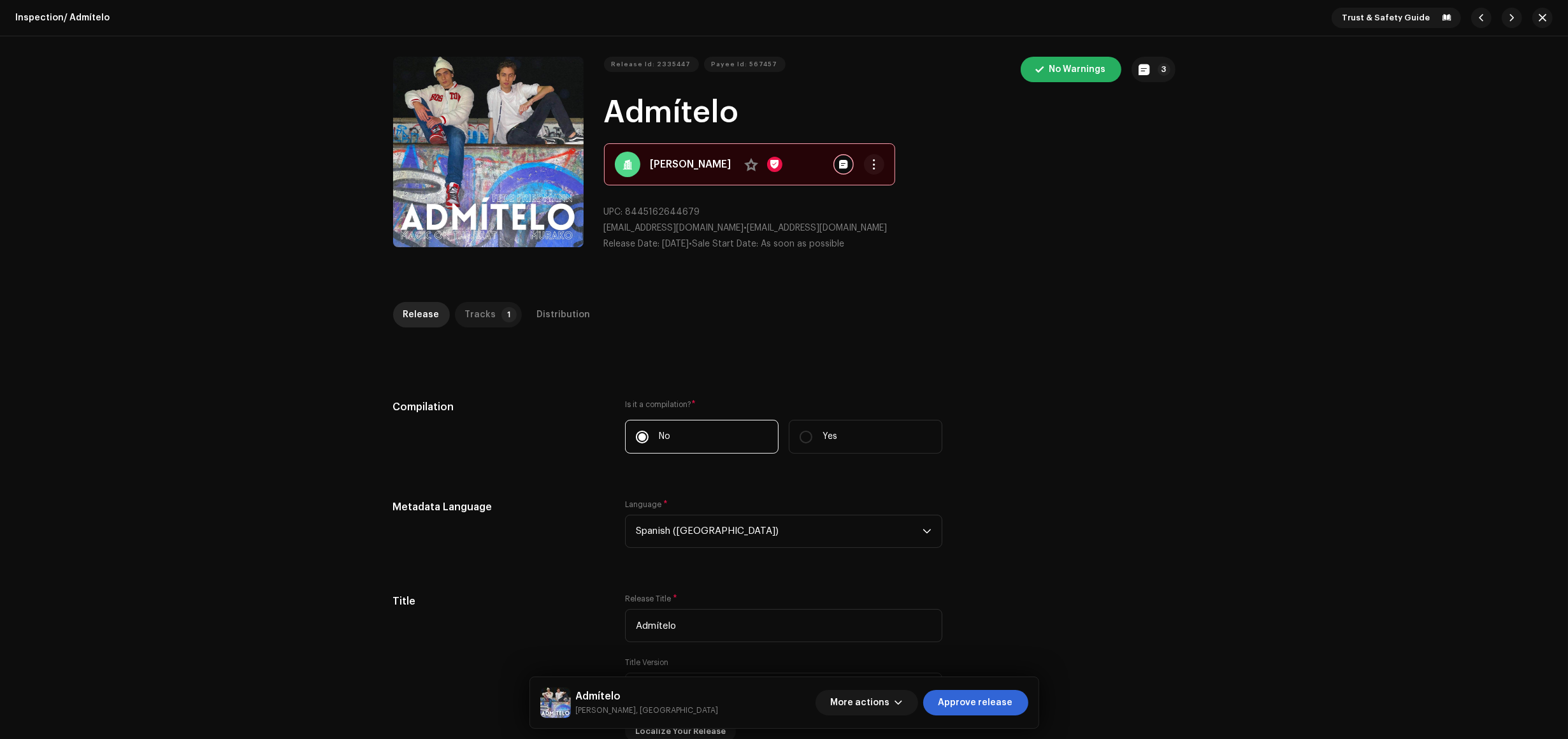
click at [465, 317] on div "Tracks" at bounding box center [480, 315] width 31 height 25
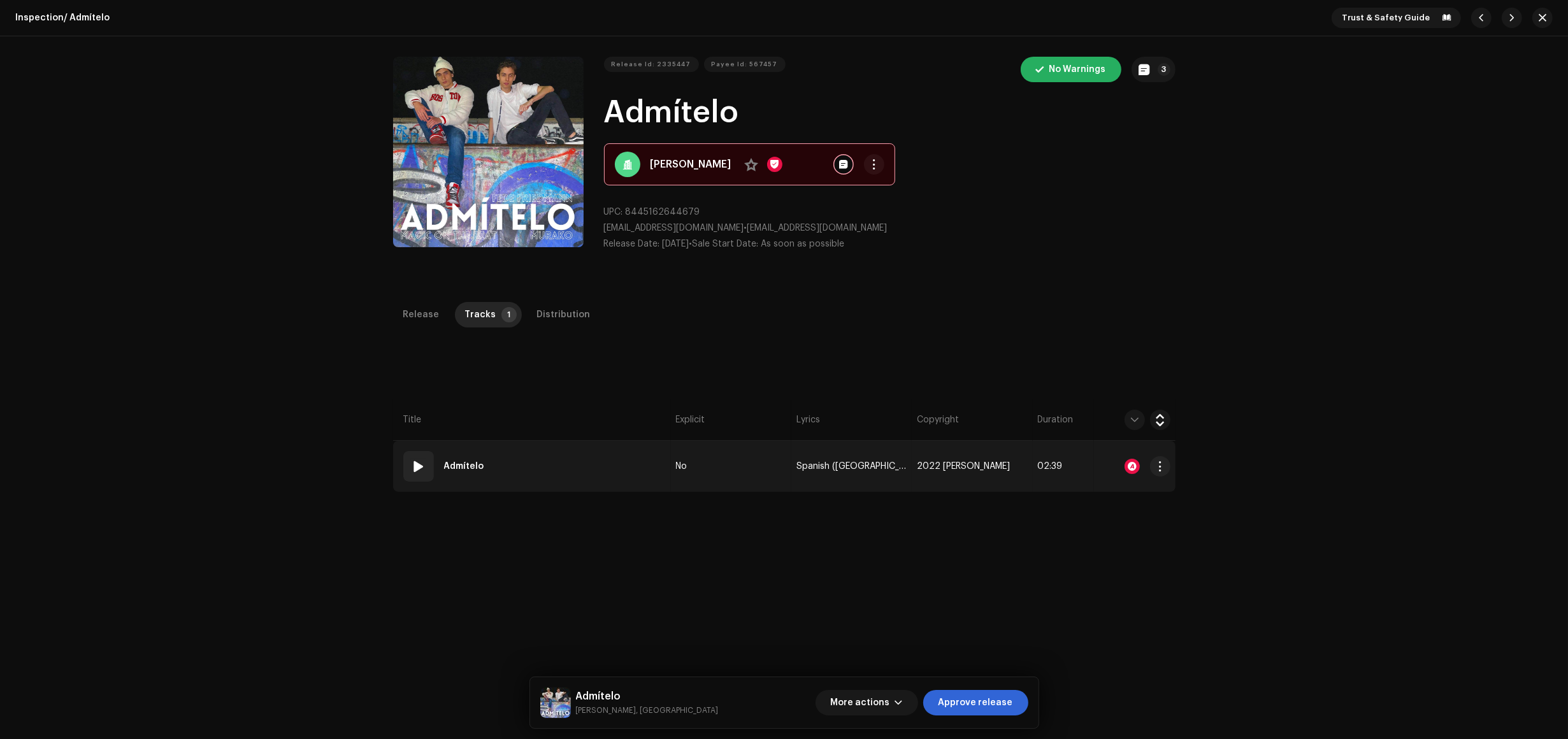
click at [615, 460] on td "01 Admítelo" at bounding box center [532, 466] width 278 height 51
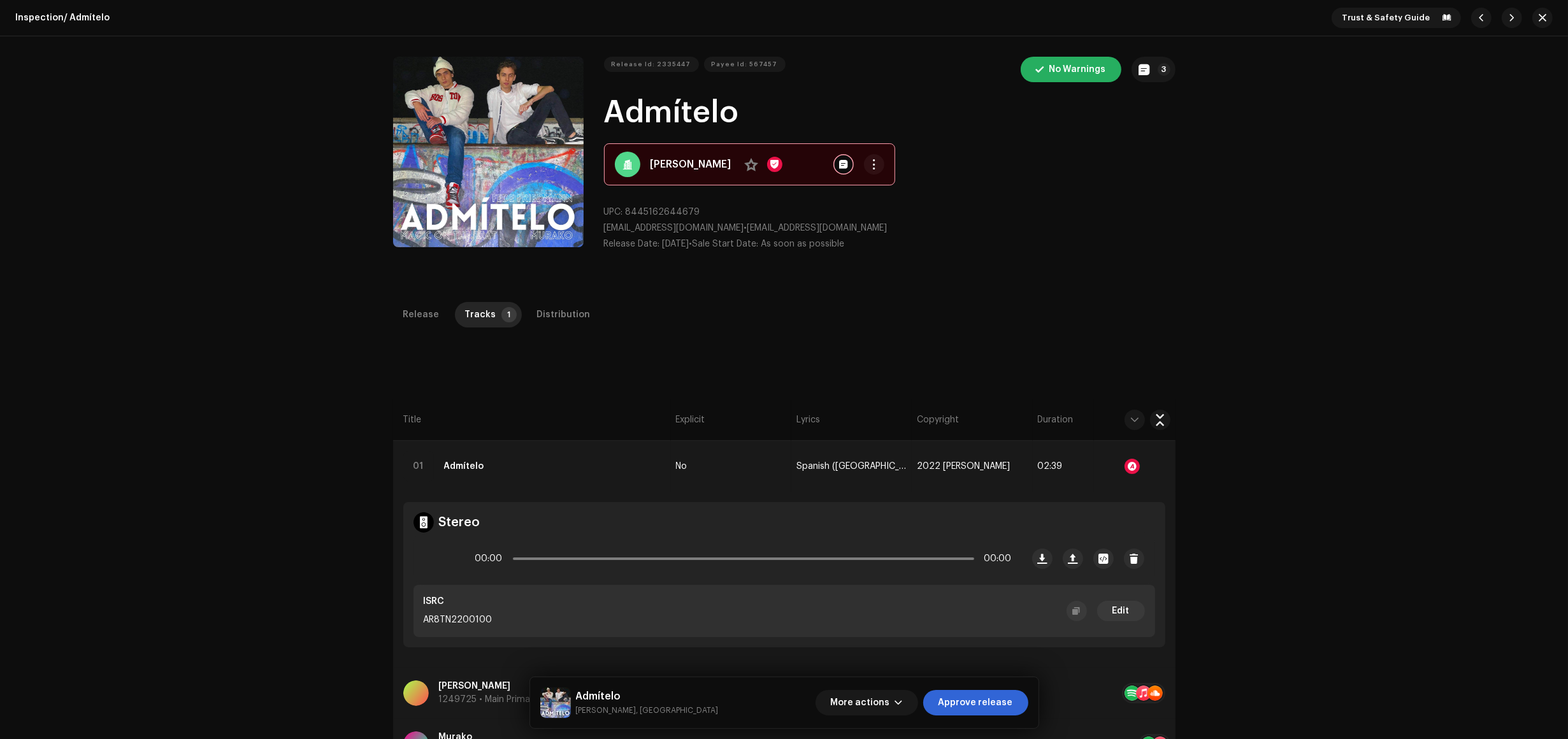
drag, startPoint x: 752, startPoint y: 121, endPoint x: 607, endPoint y: 119, distance: 145.0
click at [607, 119] on h1 "Admítelo" at bounding box center [890, 113] width 571 height 41
click at [977, 701] on span "Approve release" at bounding box center [976, 703] width 75 height 25
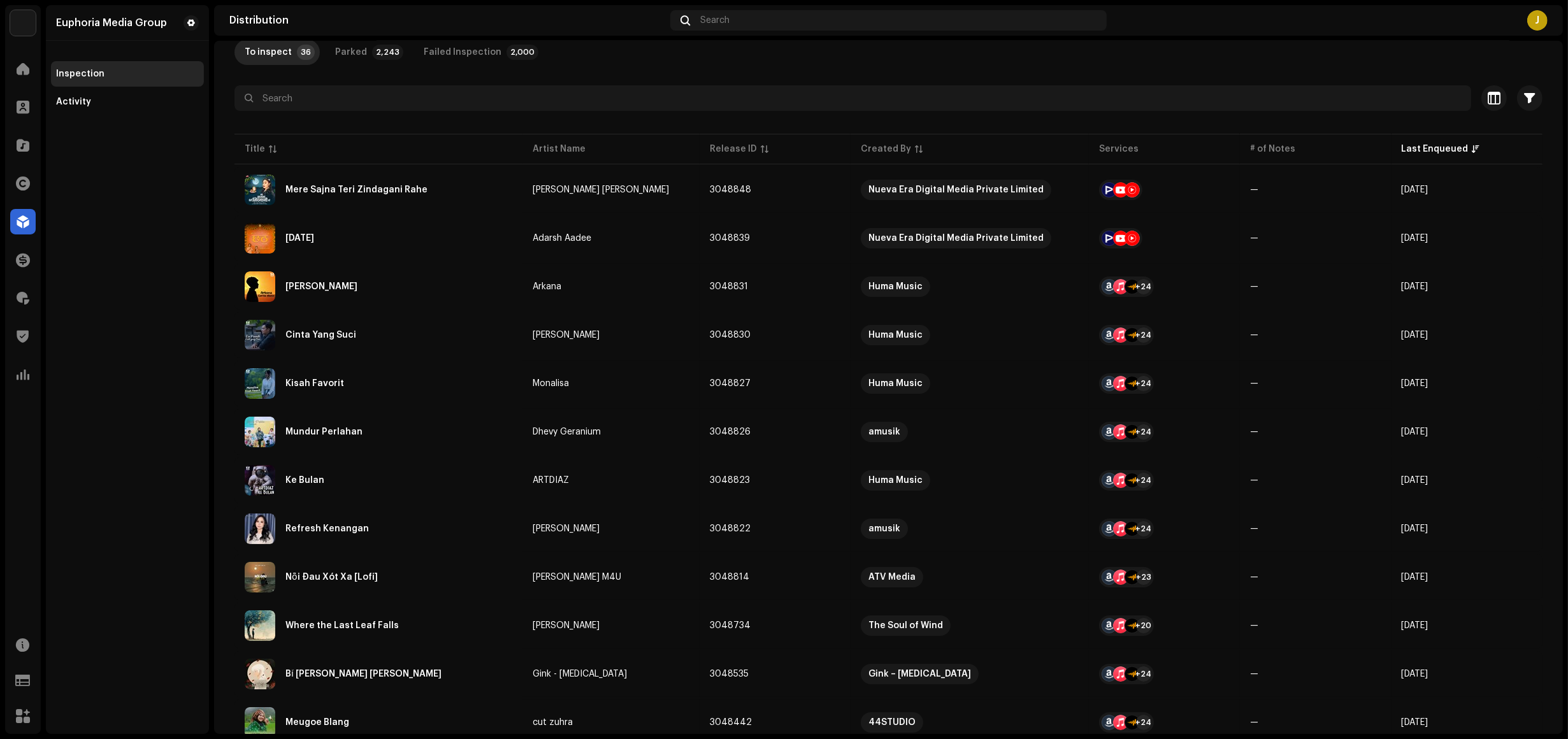
scroll to position [80, 0]
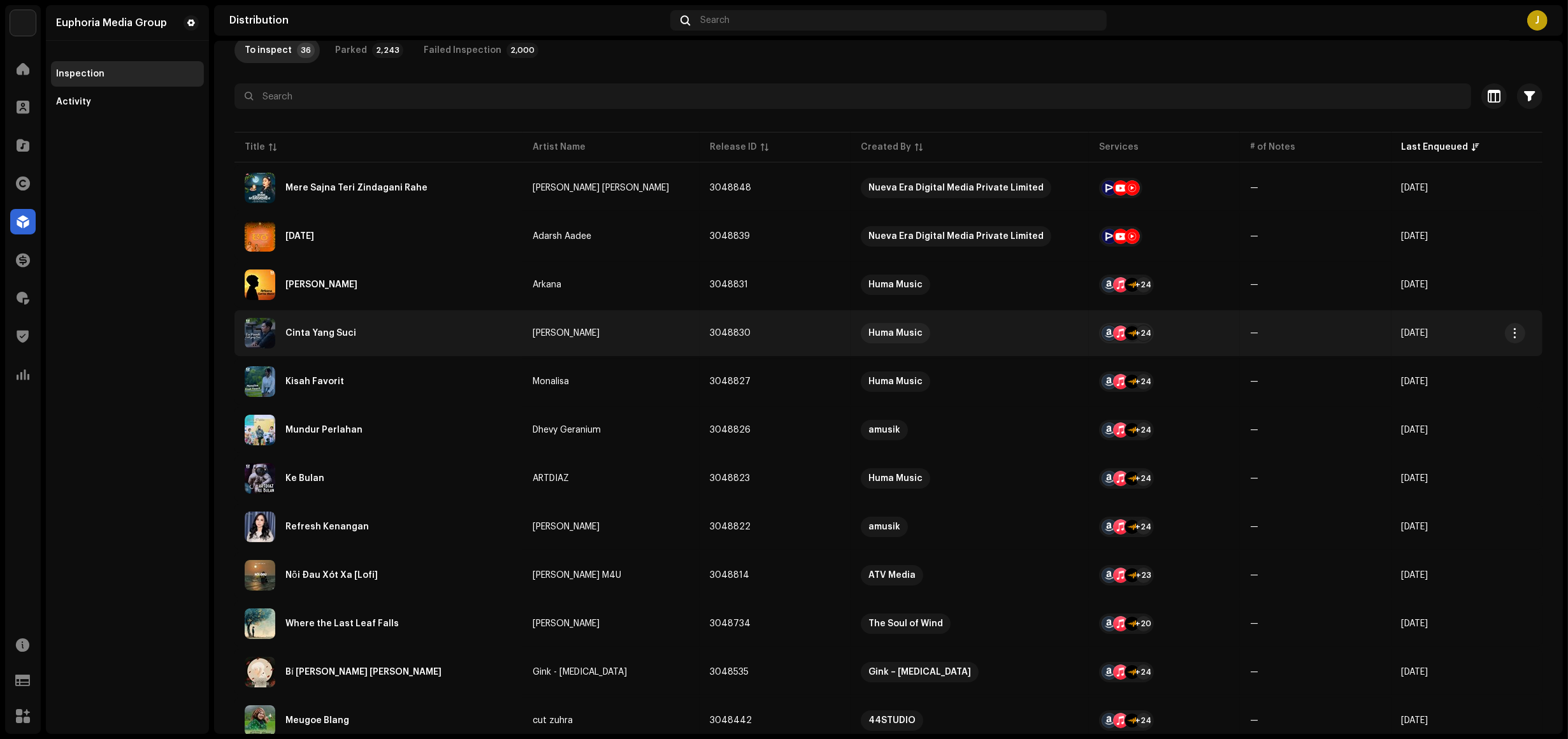
click at [450, 333] on div "Cinta Yang Suci" at bounding box center [378, 333] width 268 height 31
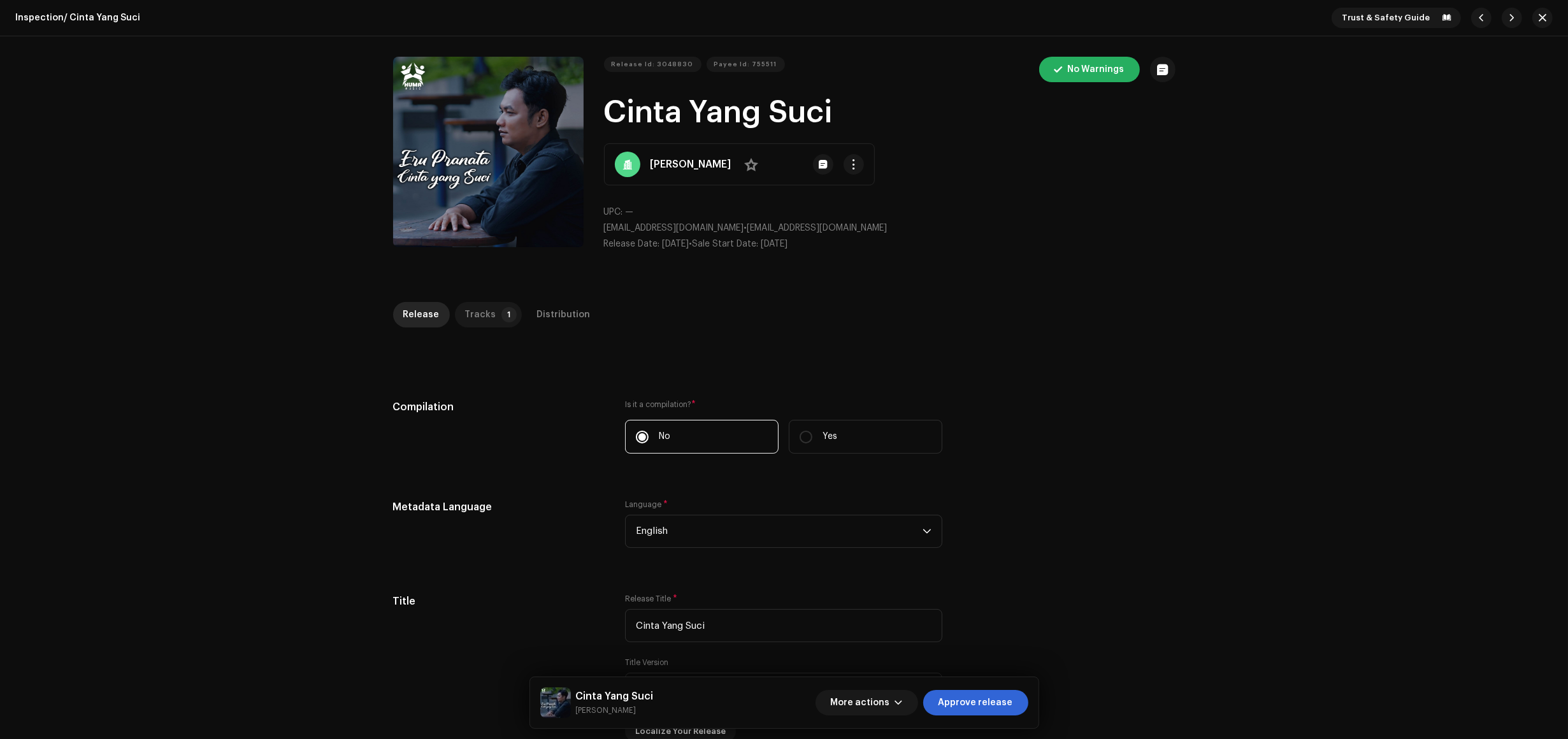
click at [491, 315] on p-tab "Tracks 1" at bounding box center [489, 315] width 67 height 25
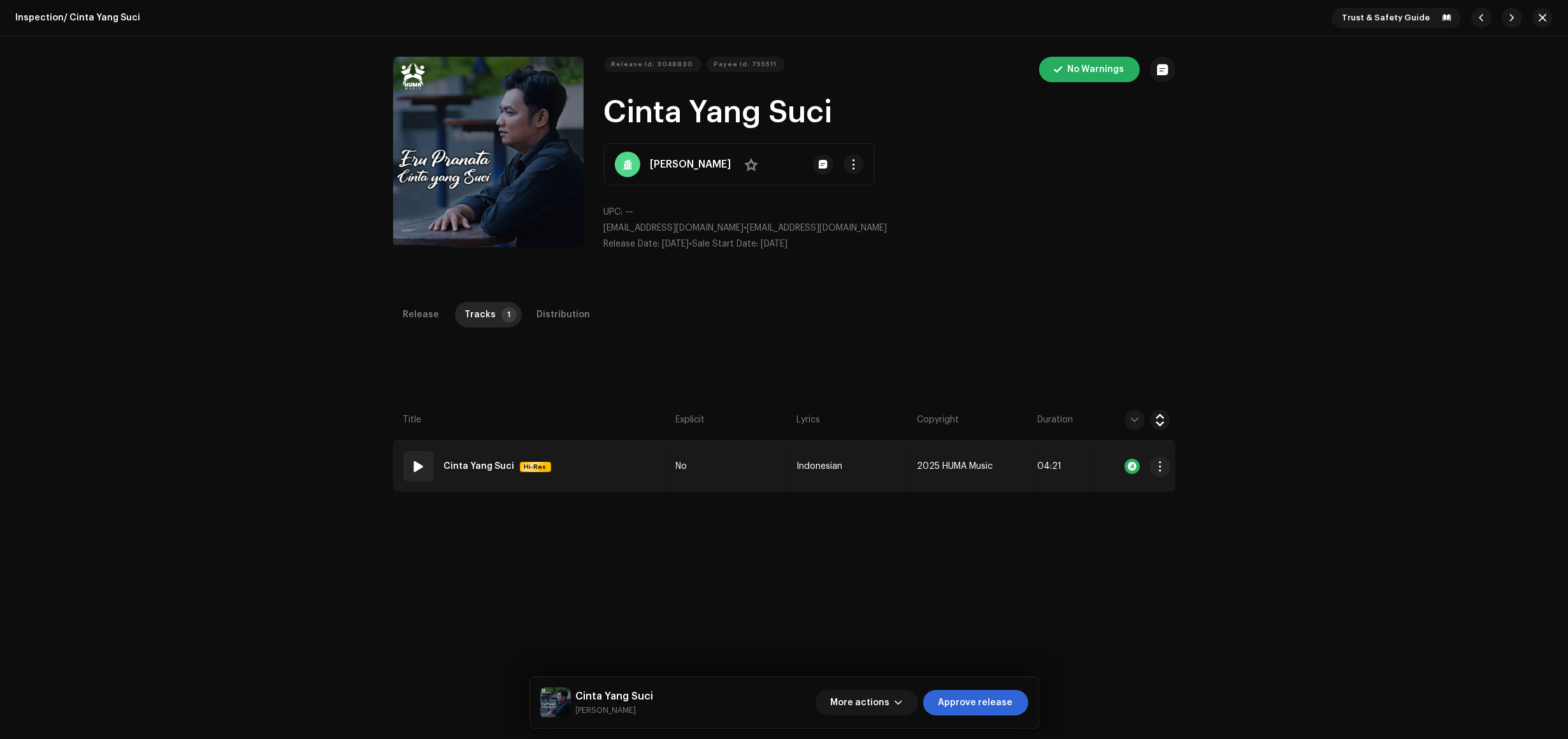
click at [593, 456] on td "01 Cinta Yang Suci Hi-Res" at bounding box center [532, 466] width 278 height 51
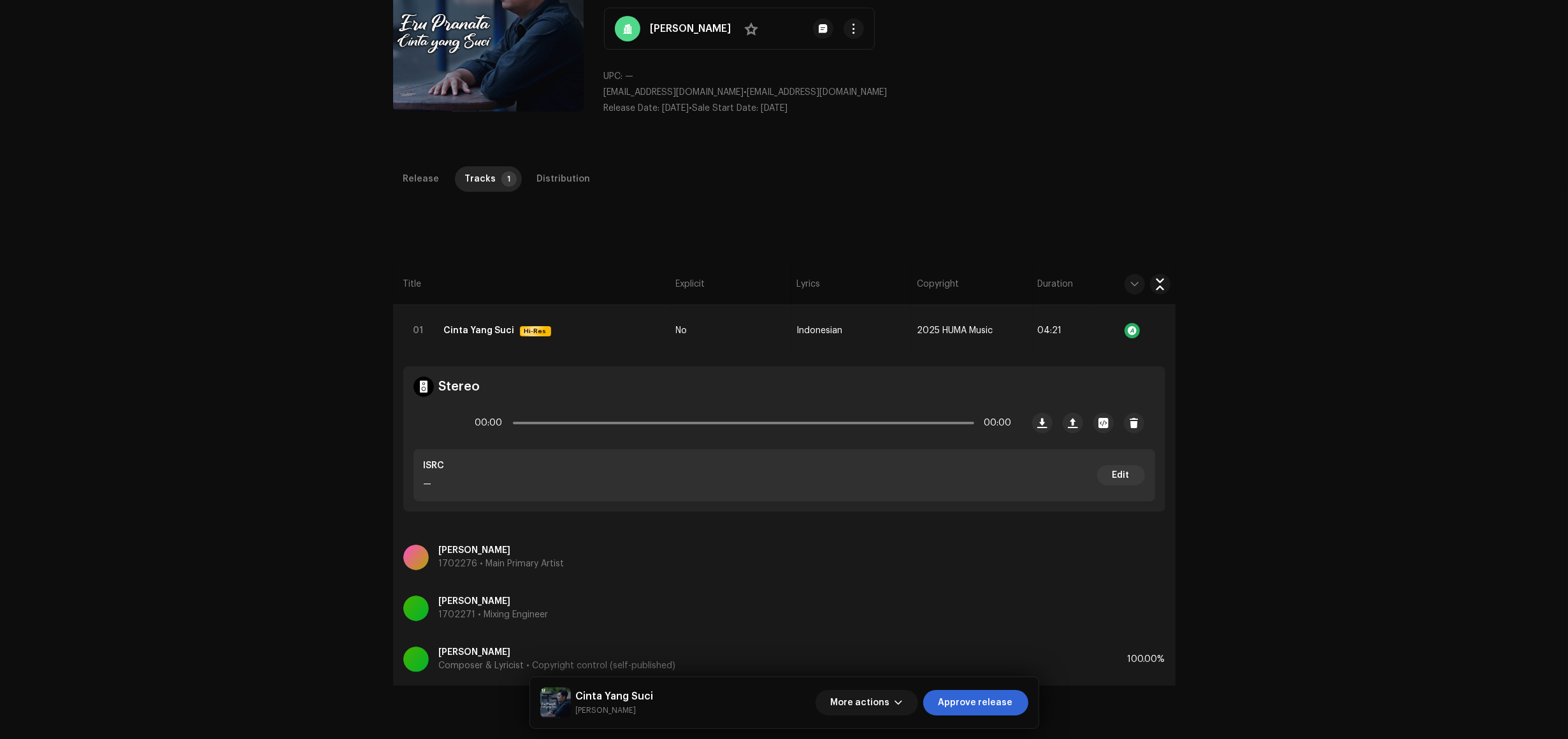
scroll to position [159, 0]
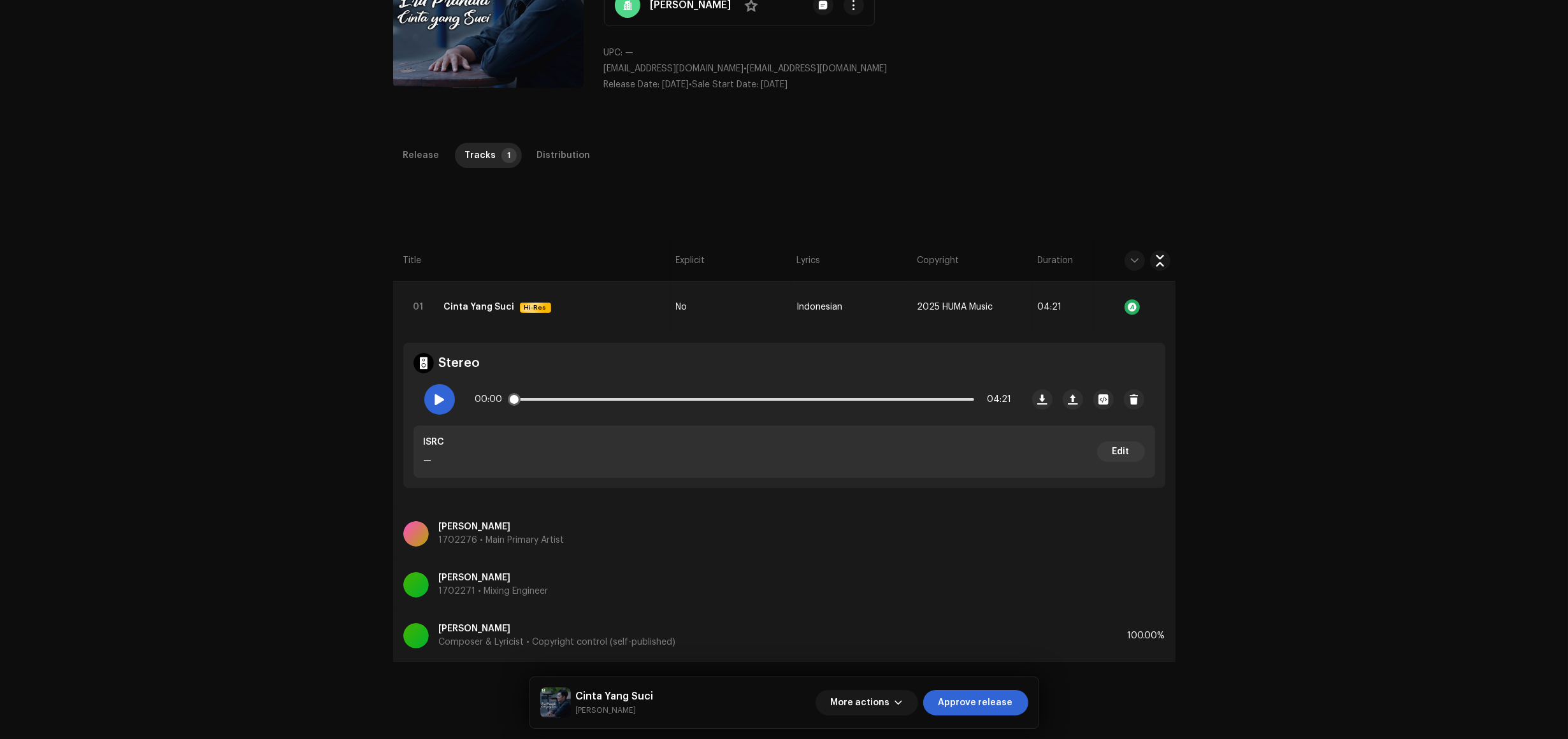
click at [434, 405] on span at bounding box center [439, 399] width 10 height 10
drag, startPoint x: 530, startPoint y: 397, endPoint x: 555, endPoint y: 392, distance: 25.5
click at [555, 392] on div "00:12 04:21" at bounding box center [743, 399] width 536 height 25
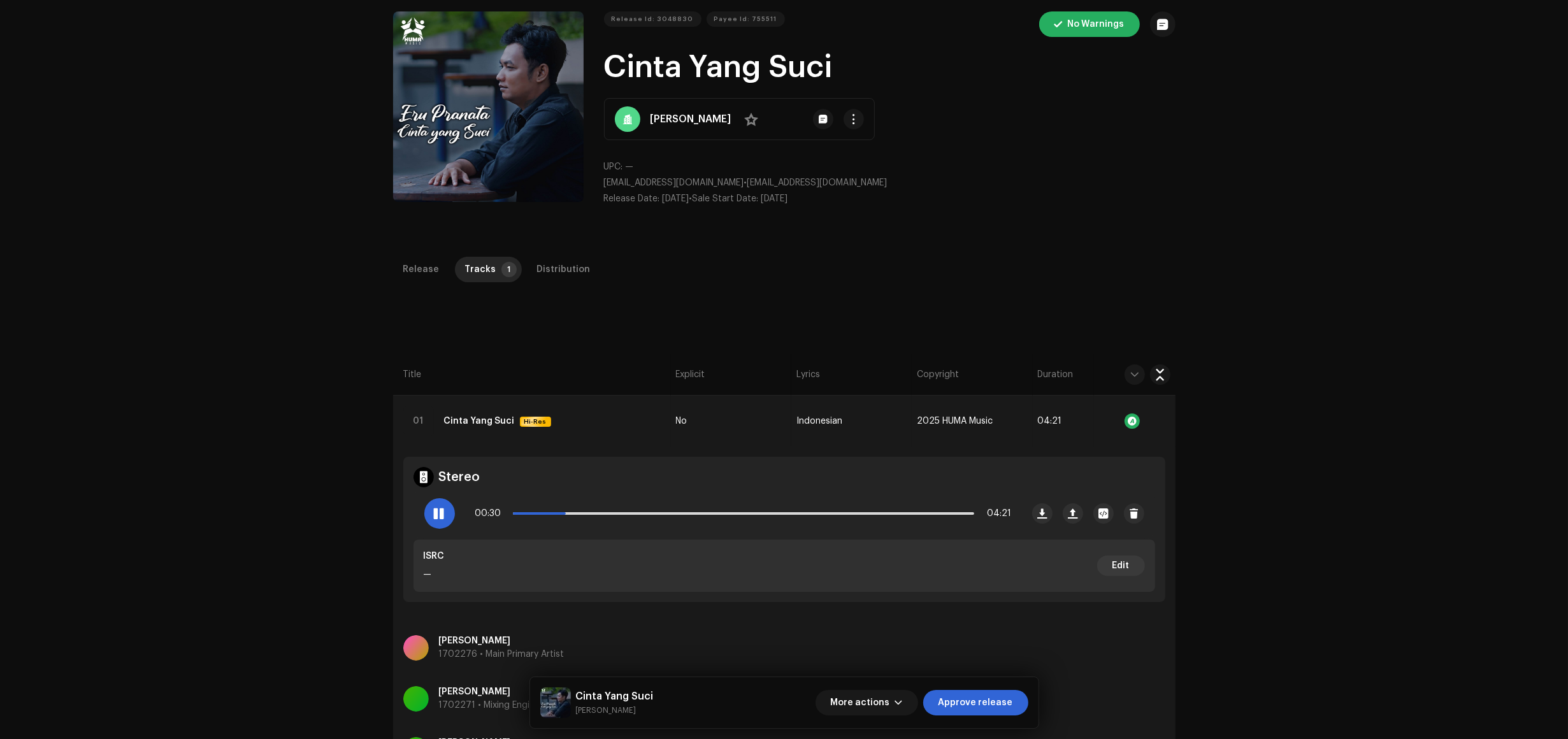
scroll to position [0, 0]
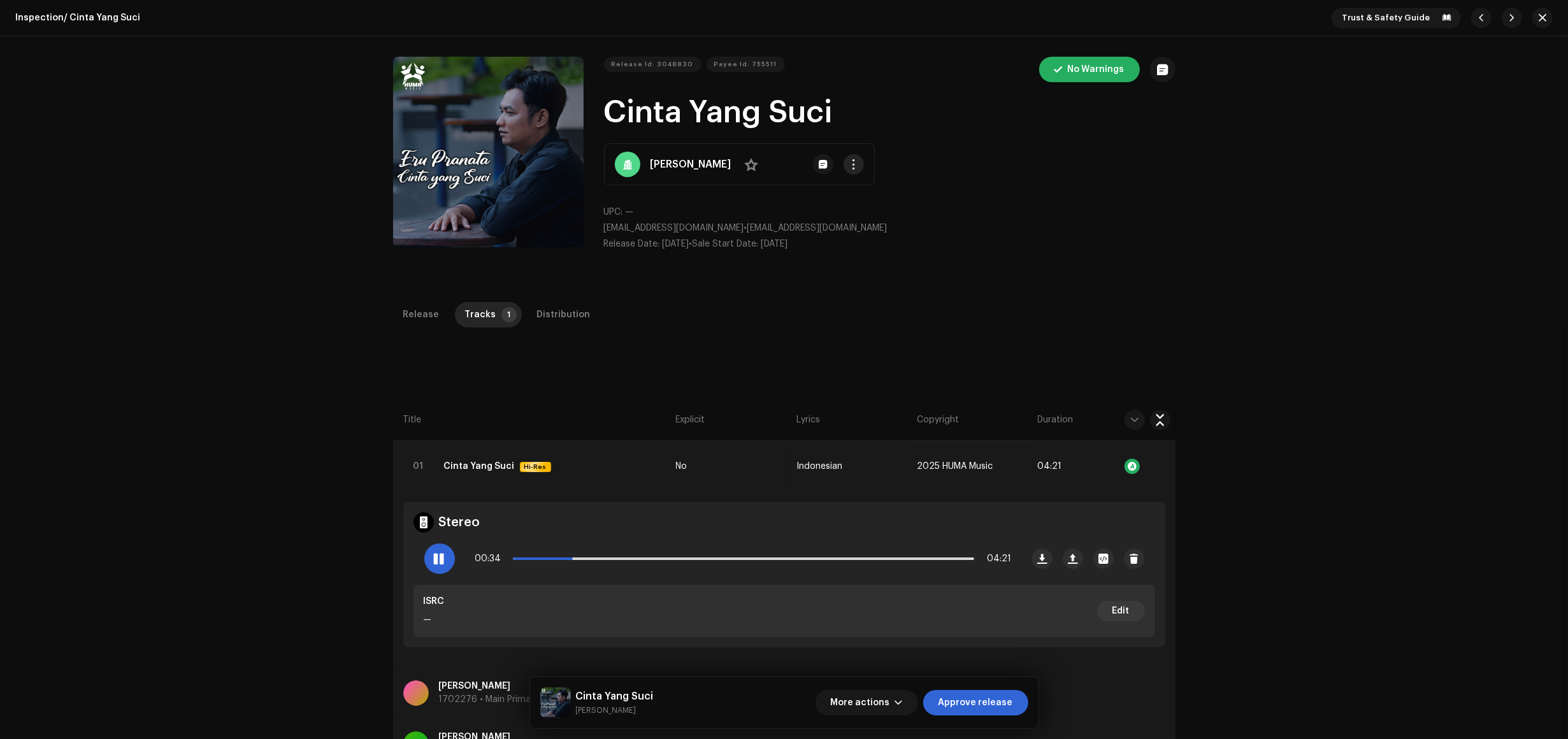
click at [864, 166] on button "button" at bounding box center [853, 164] width 20 height 20
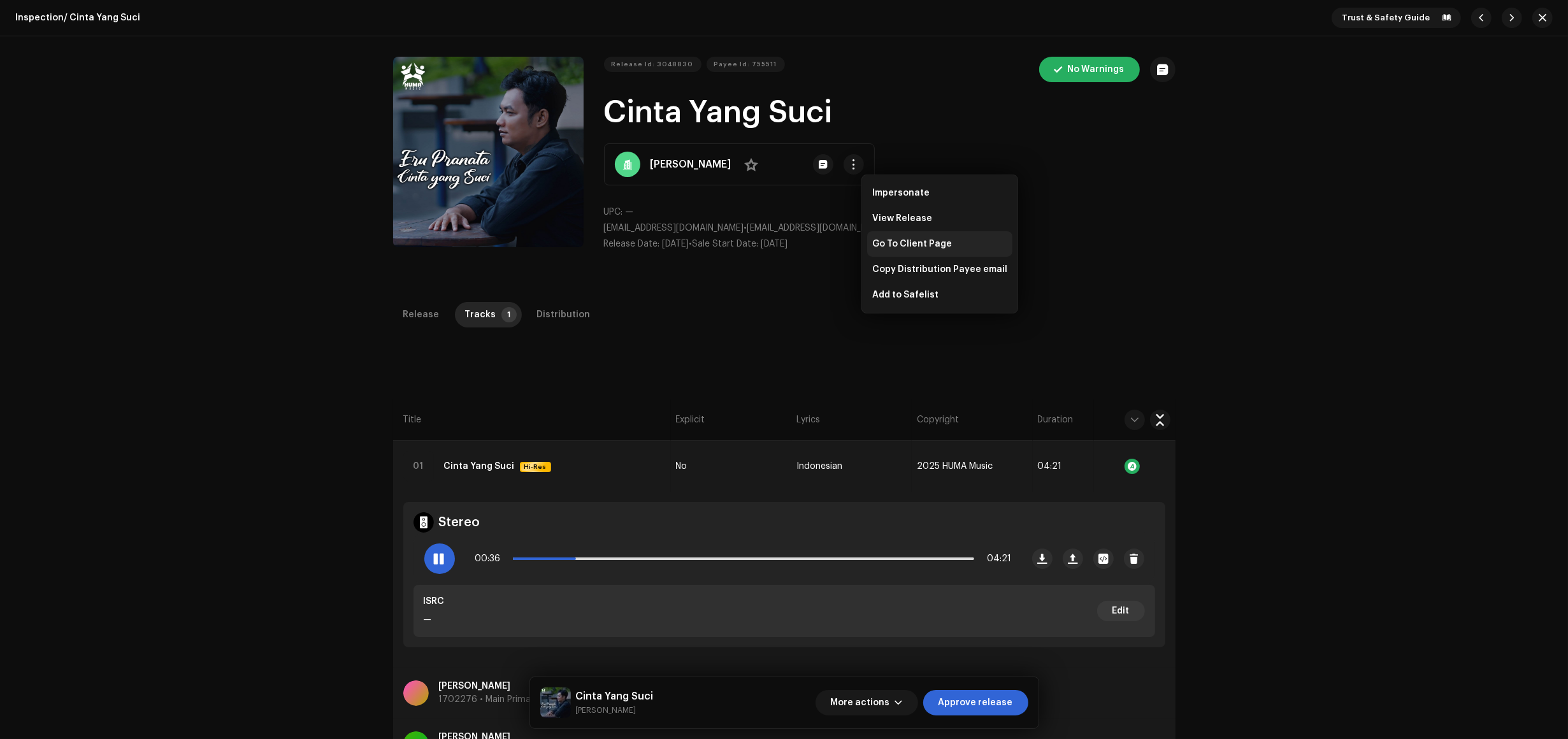
click at [906, 250] on div "Go To Client Page" at bounding box center [940, 244] width 145 height 25
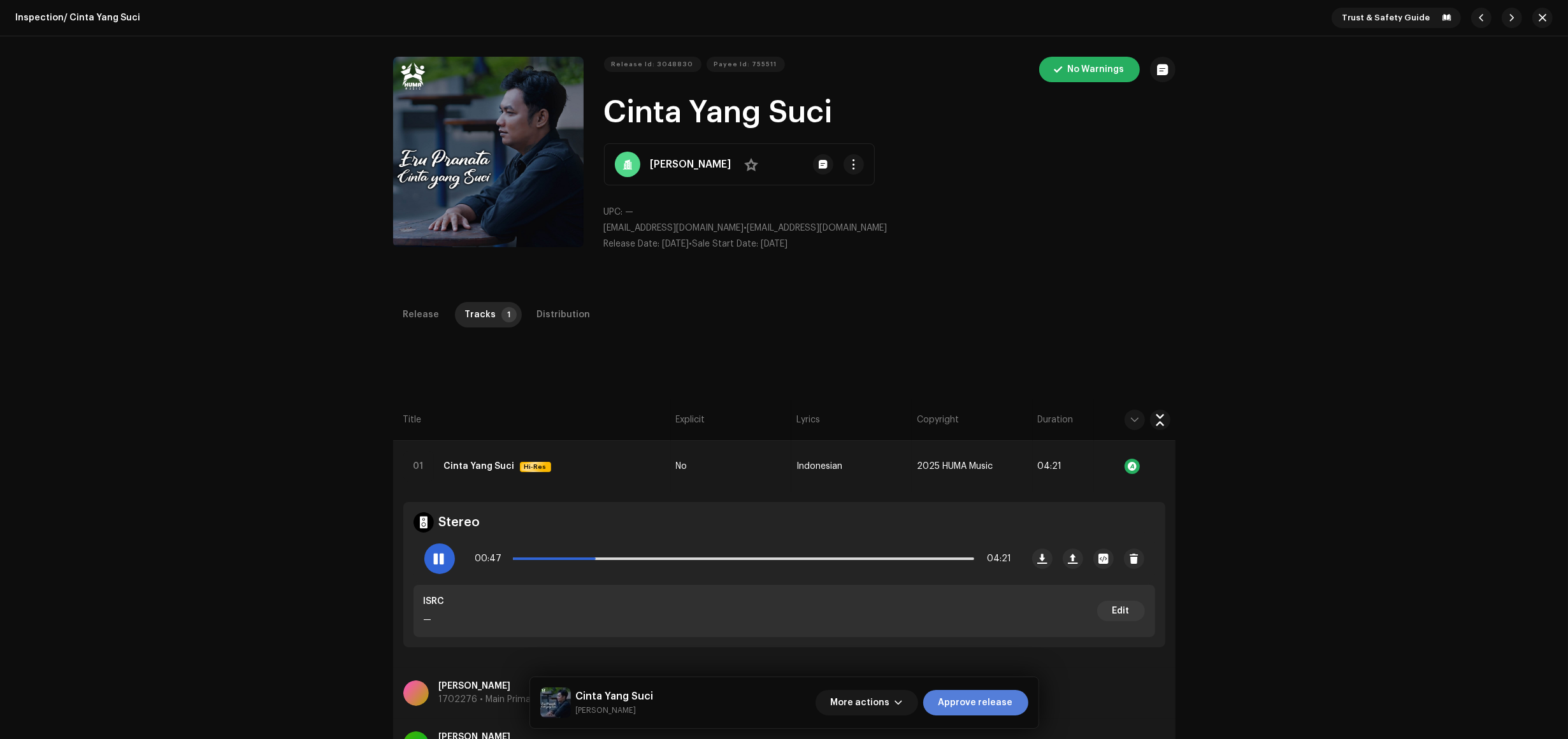
click at [978, 705] on span "Approve release" at bounding box center [976, 703] width 75 height 25
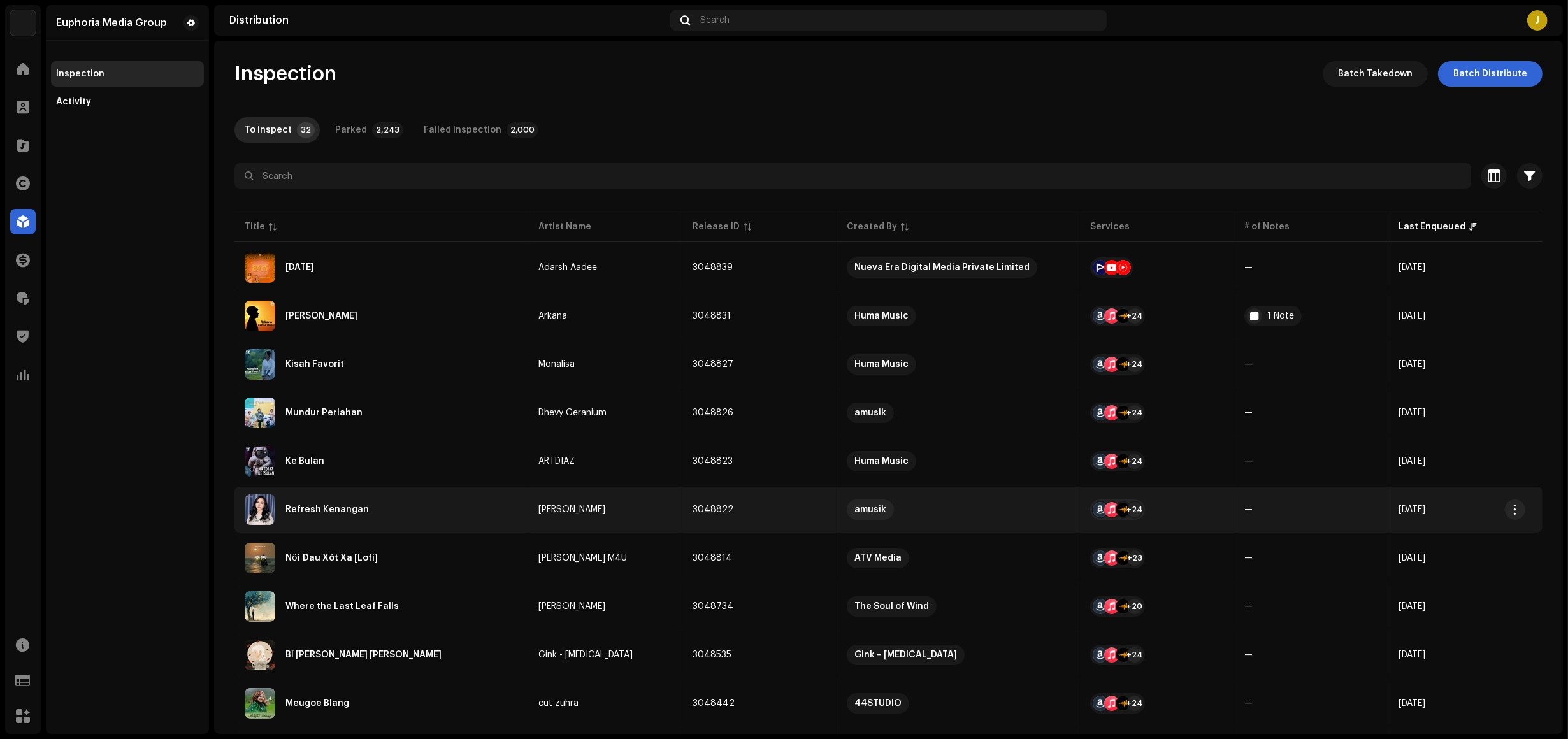
click at [440, 527] on td "Refresh Kenangan" at bounding box center [381, 510] width 294 height 46
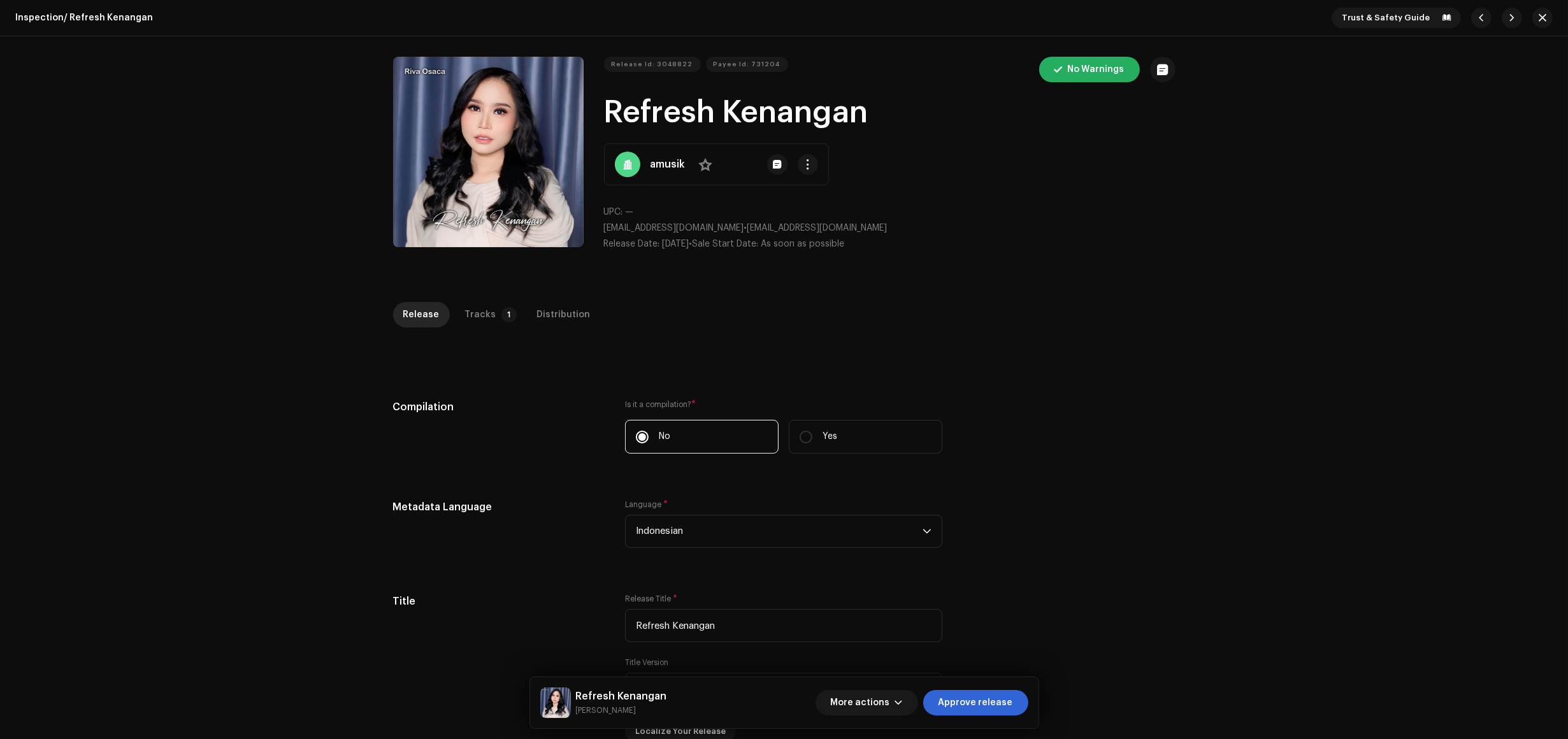
click at [491, 299] on div "Inspection / Refresh Kenangan Trust & Safety Guide Release Id: 3048822 Payee Id…" at bounding box center [784, 369] width 1568 height 739
click at [483, 310] on div "Tracks" at bounding box center [480, 315] width 31 height 25
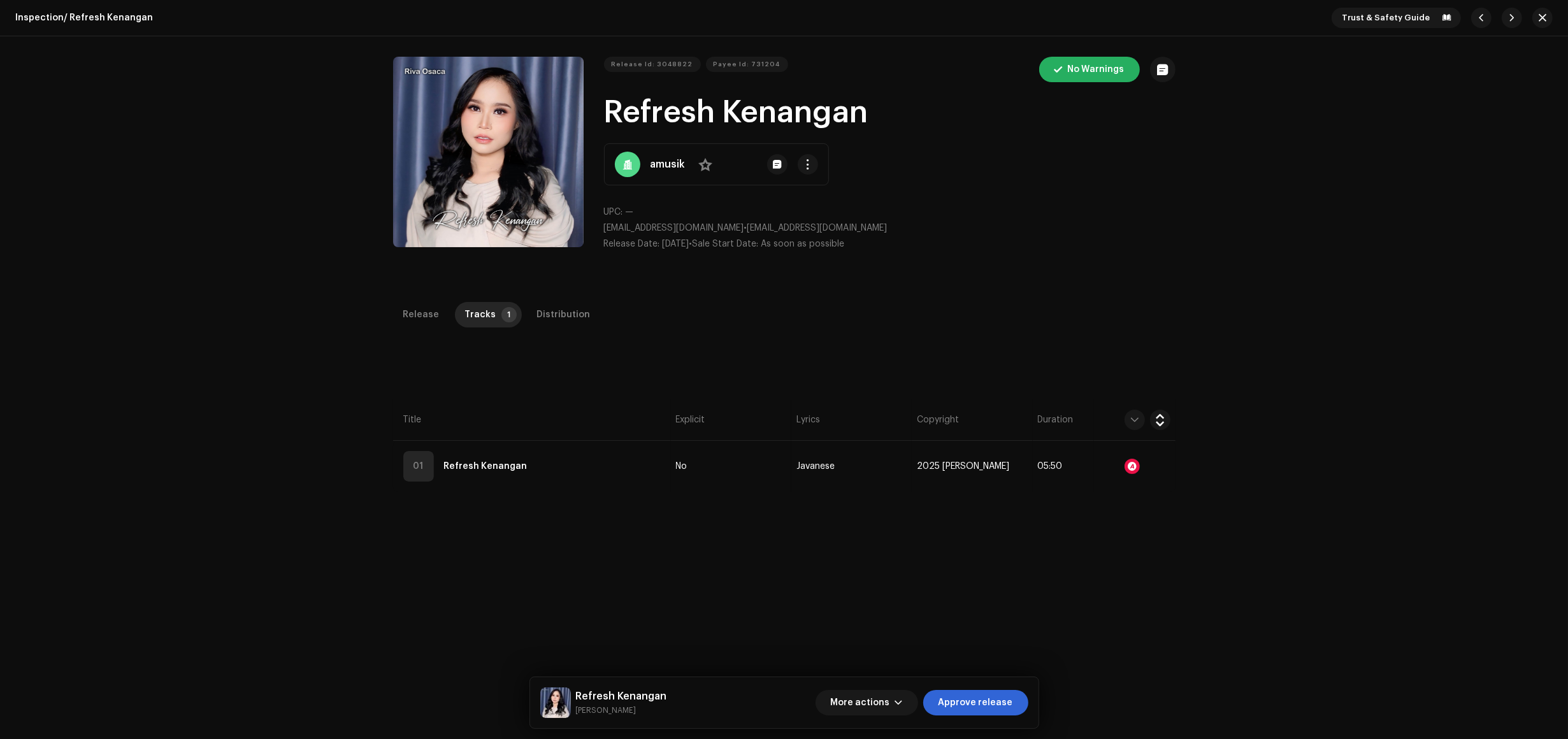
click at [592, 440] on th "Title" at bounding box center [532, 419] width 278 height 41
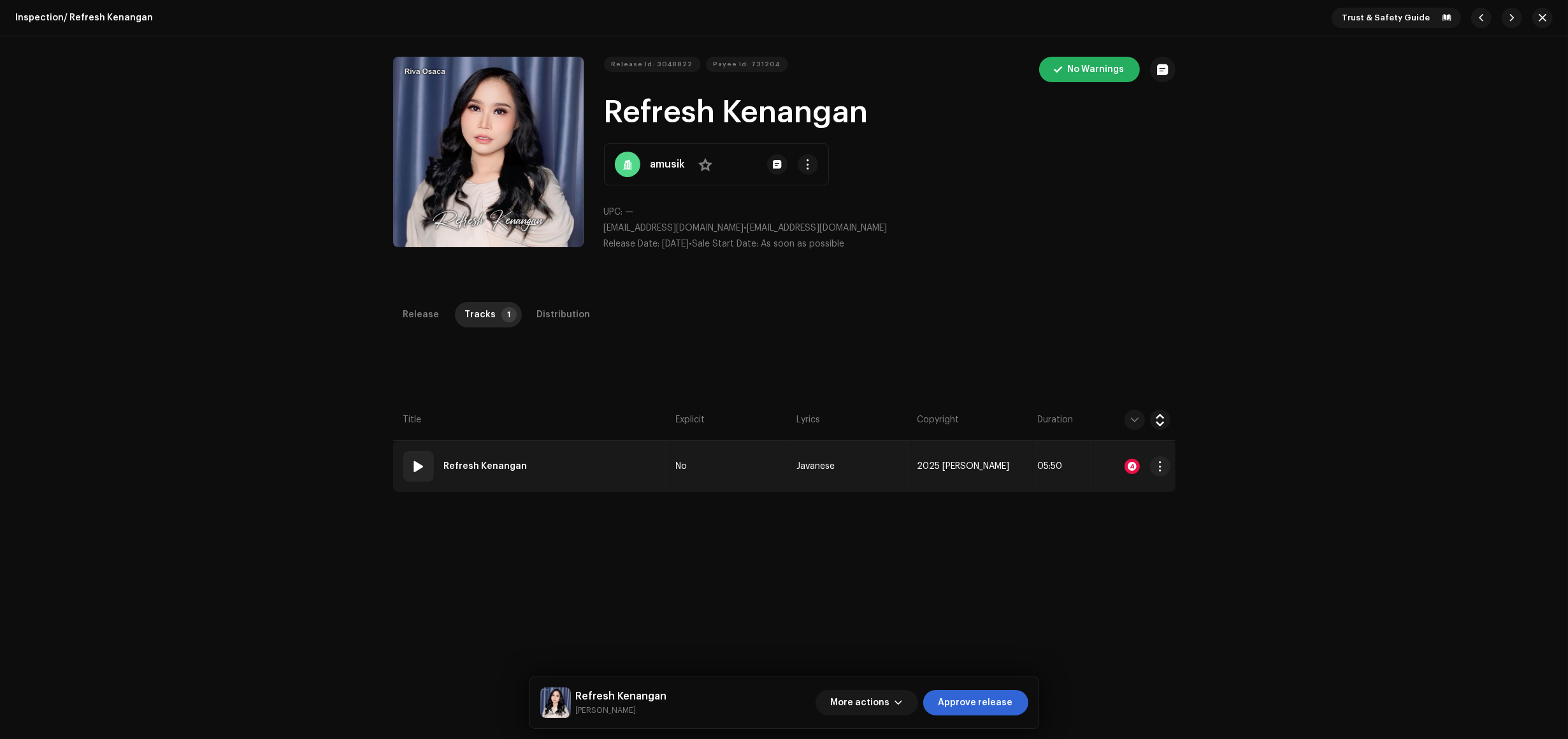
click at [603, 469] on td "01 Refresh Kenangan" at bounding box center [532, 466] width 278 height 51
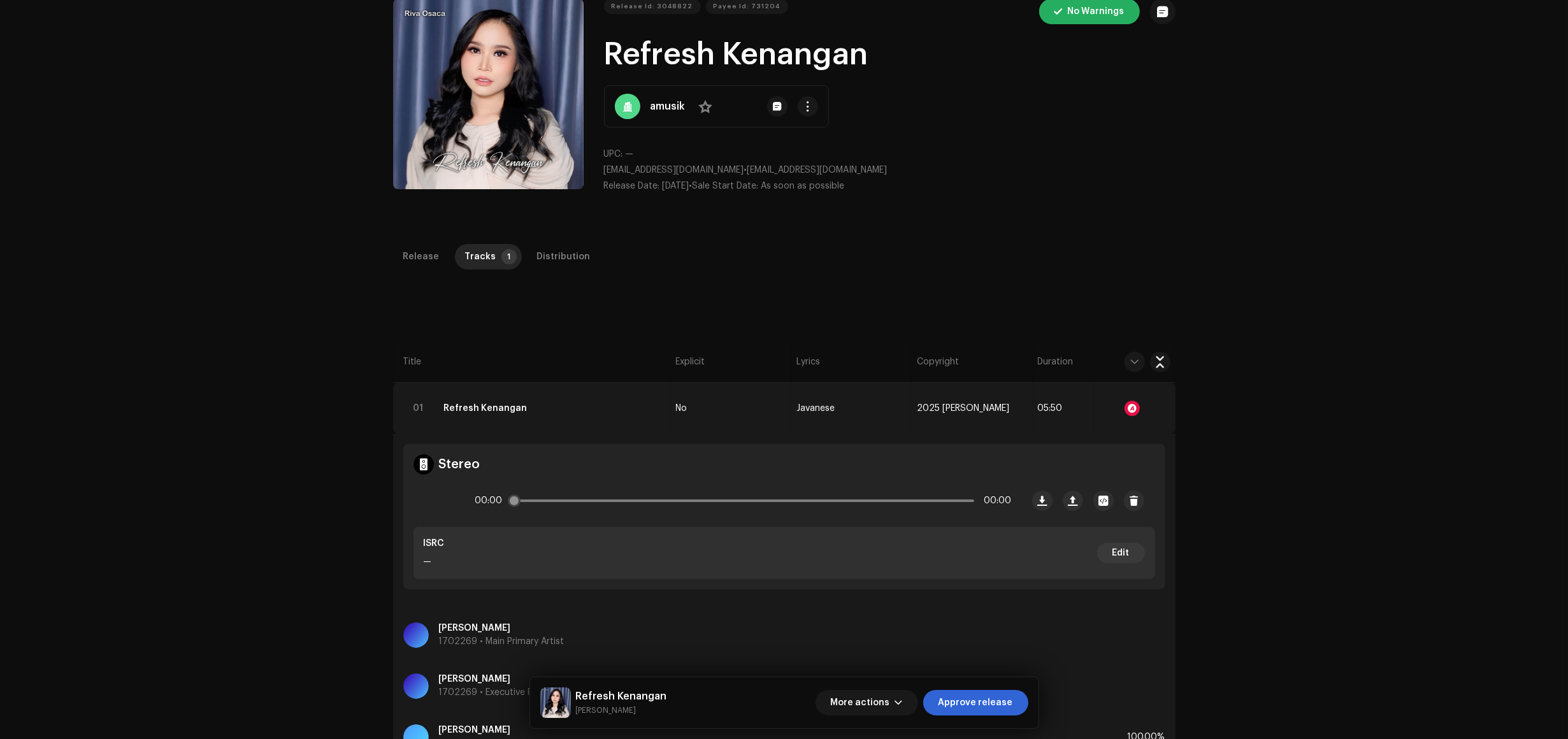
scroll to position [159, 0]
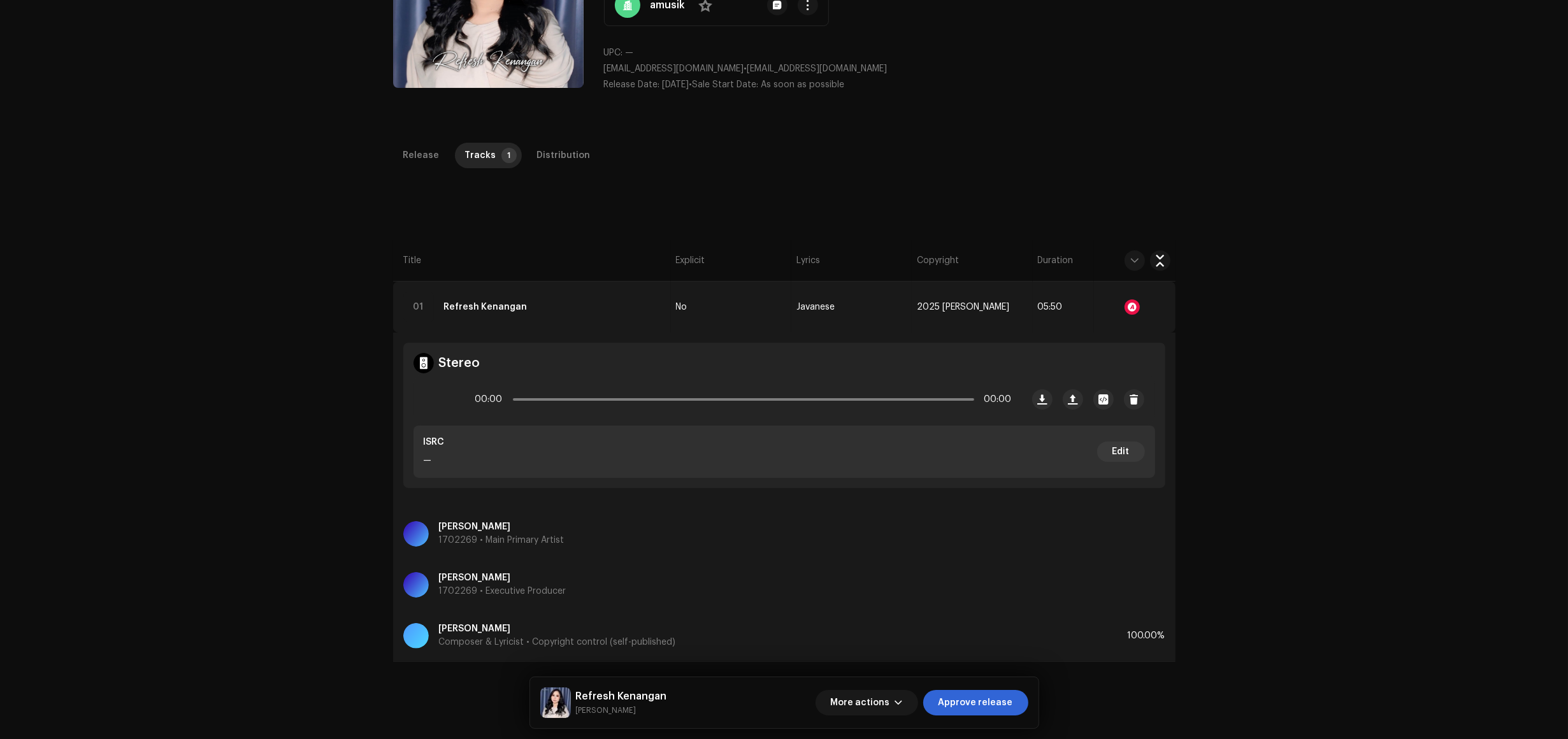
click at [986, 689] on div "Refresh Kenangan Riva Osaca More actions Approve release" at bounding box center [784, 703] width 508 height 51
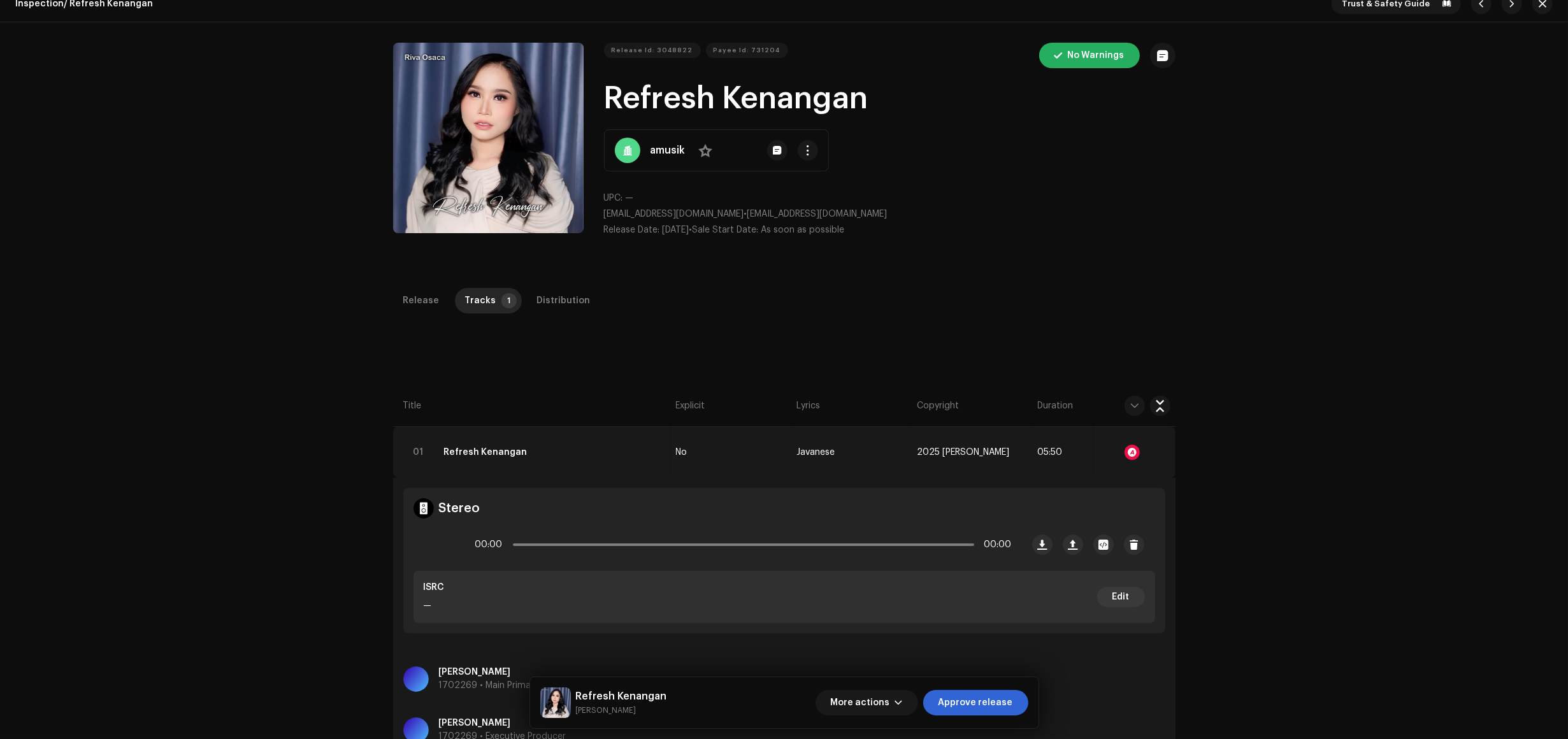
scroll to position [0, 0]
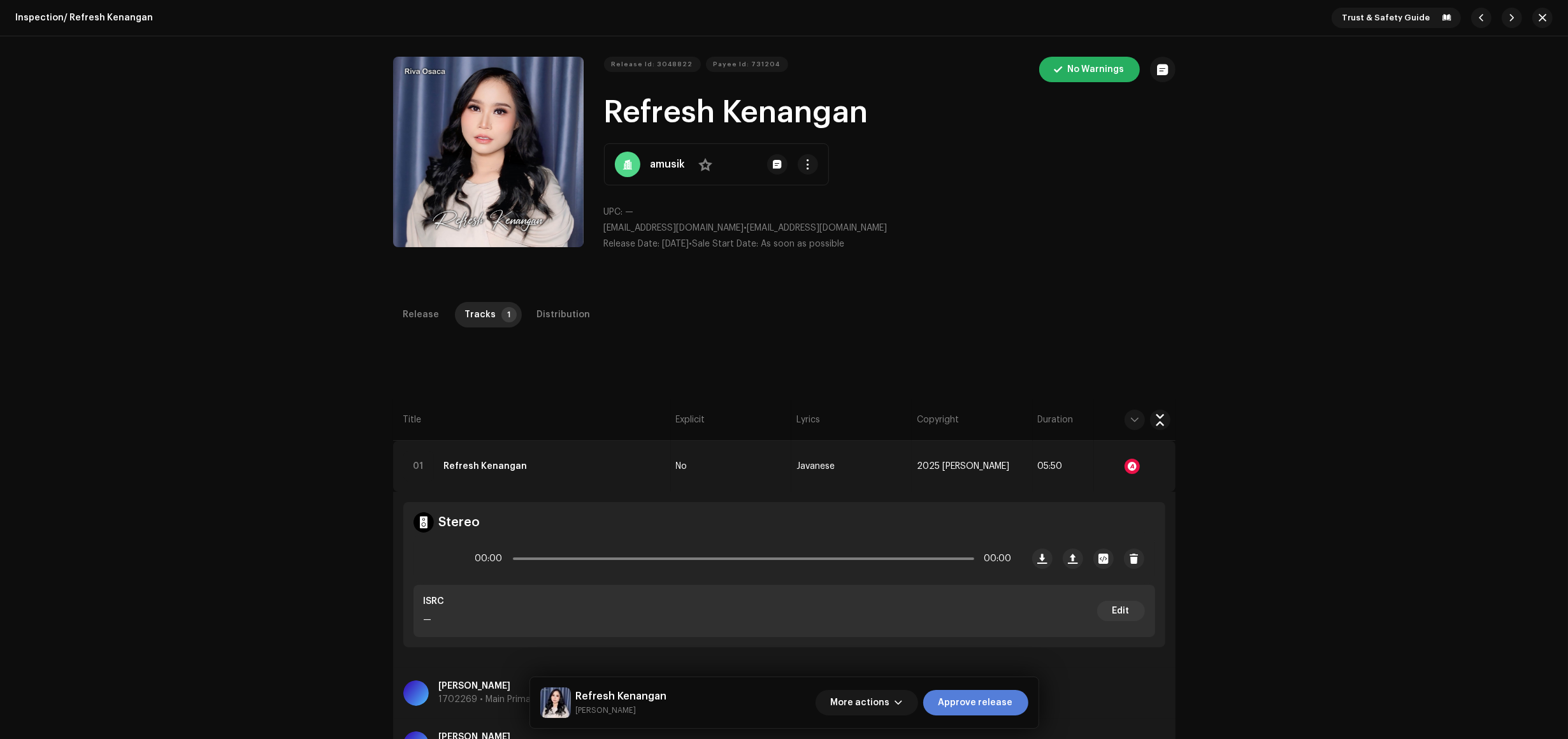
click at [995, 698] on span "Approve release" at bounding box center [976, 703] width 75 height 25
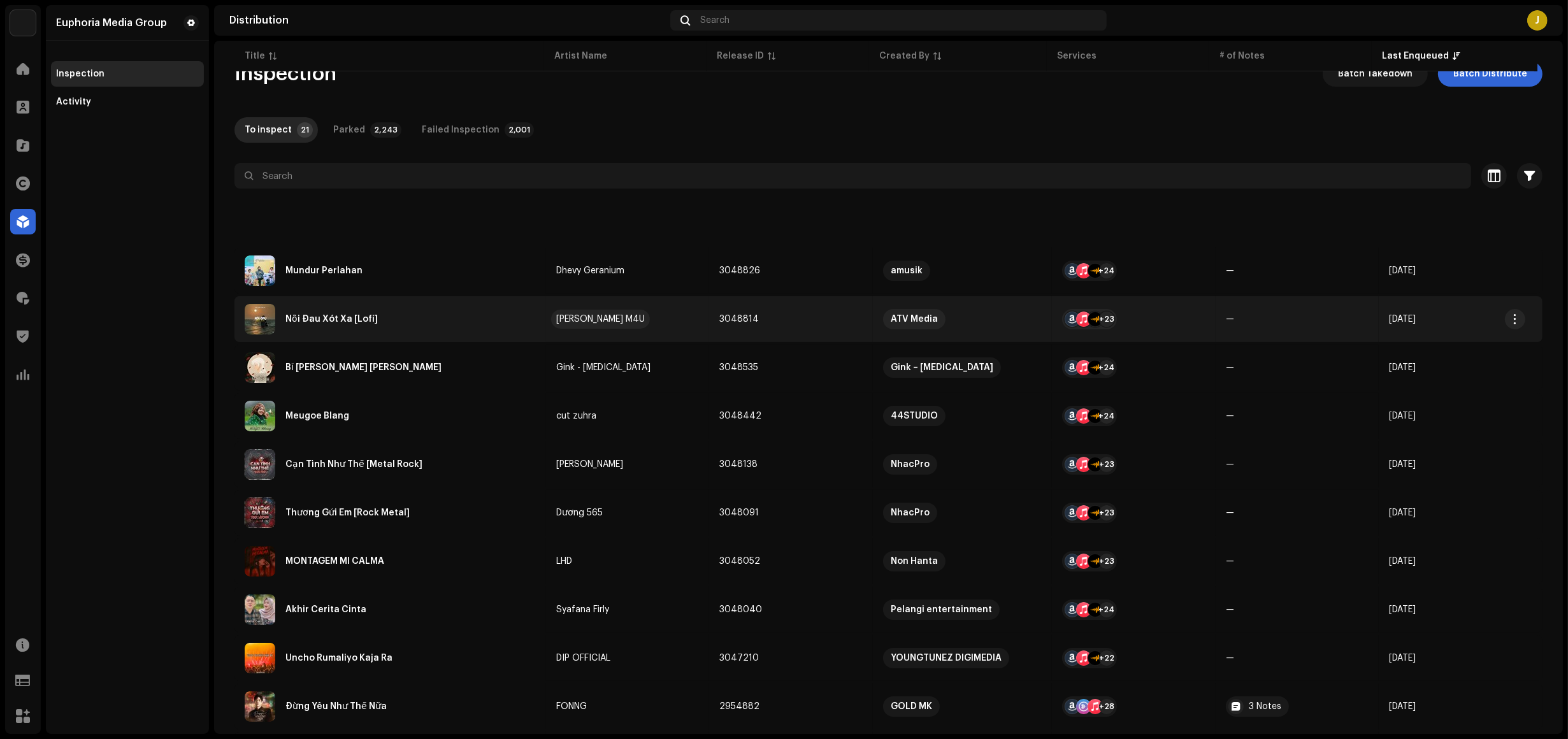
scroll to position [554, 0]
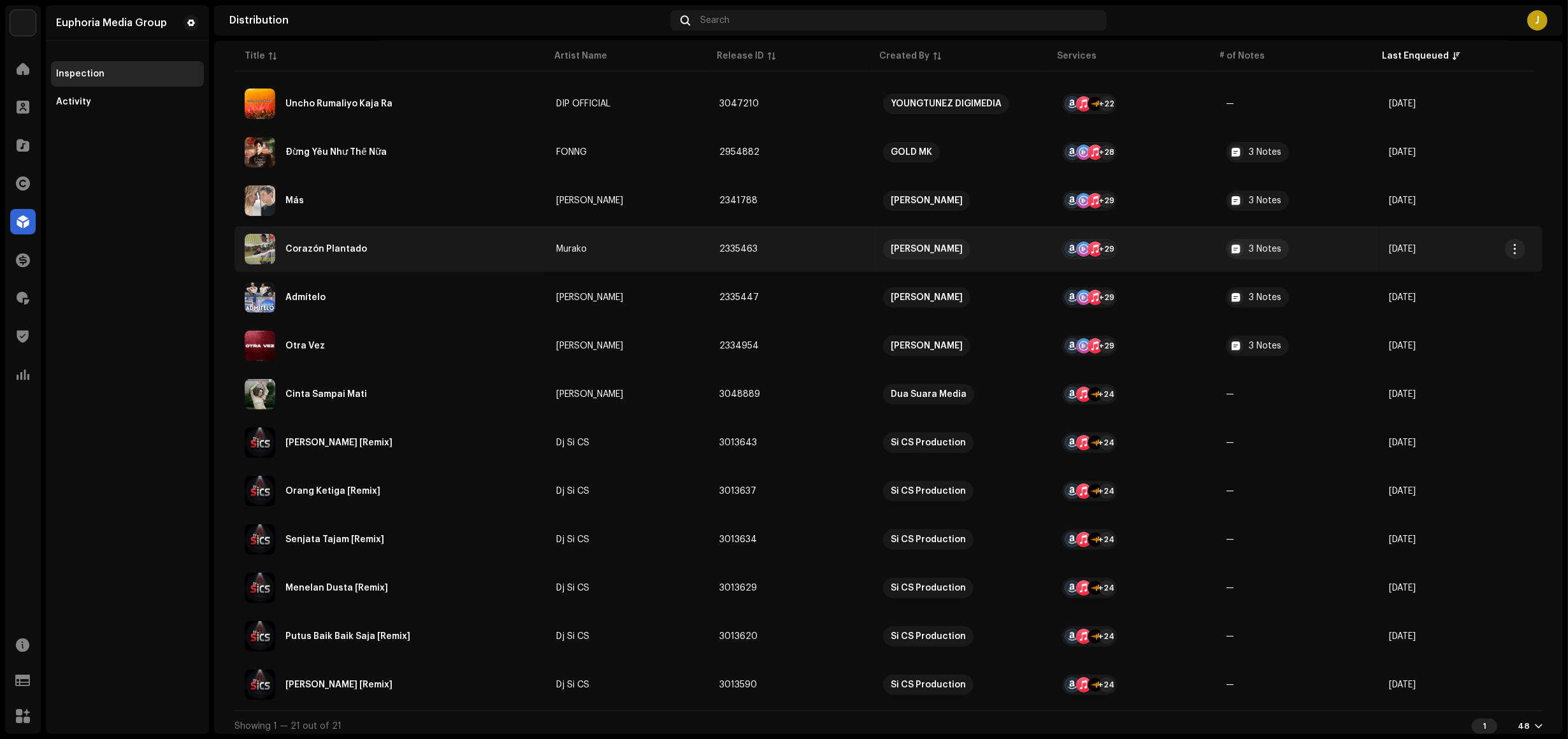
click at [454, 254] on div "Corazón Plantado" at bounding box center [390, 249] width 291 height 31
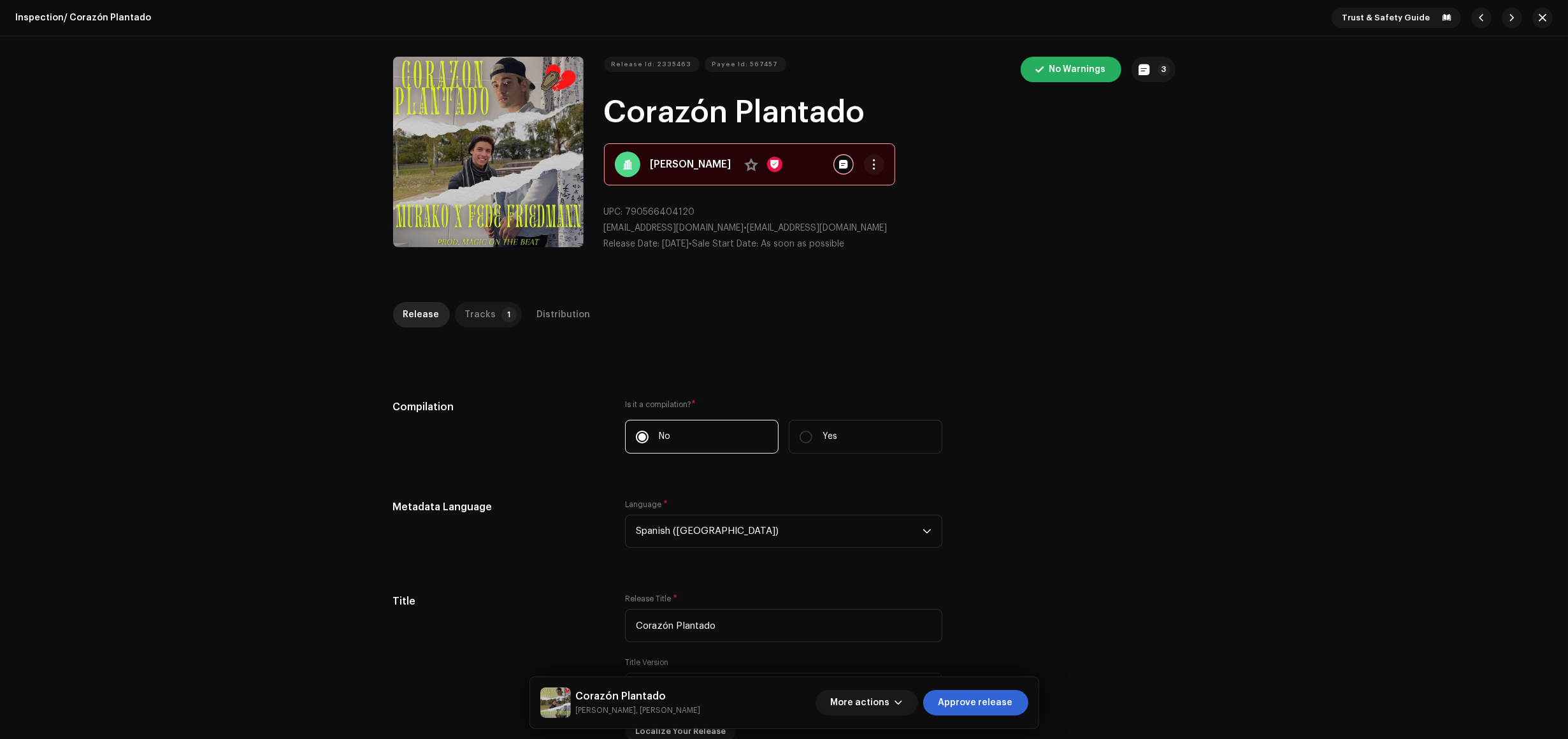
click at [501, 317] on p-badge "1" at bounding box center [509, 315] width 15 height 15
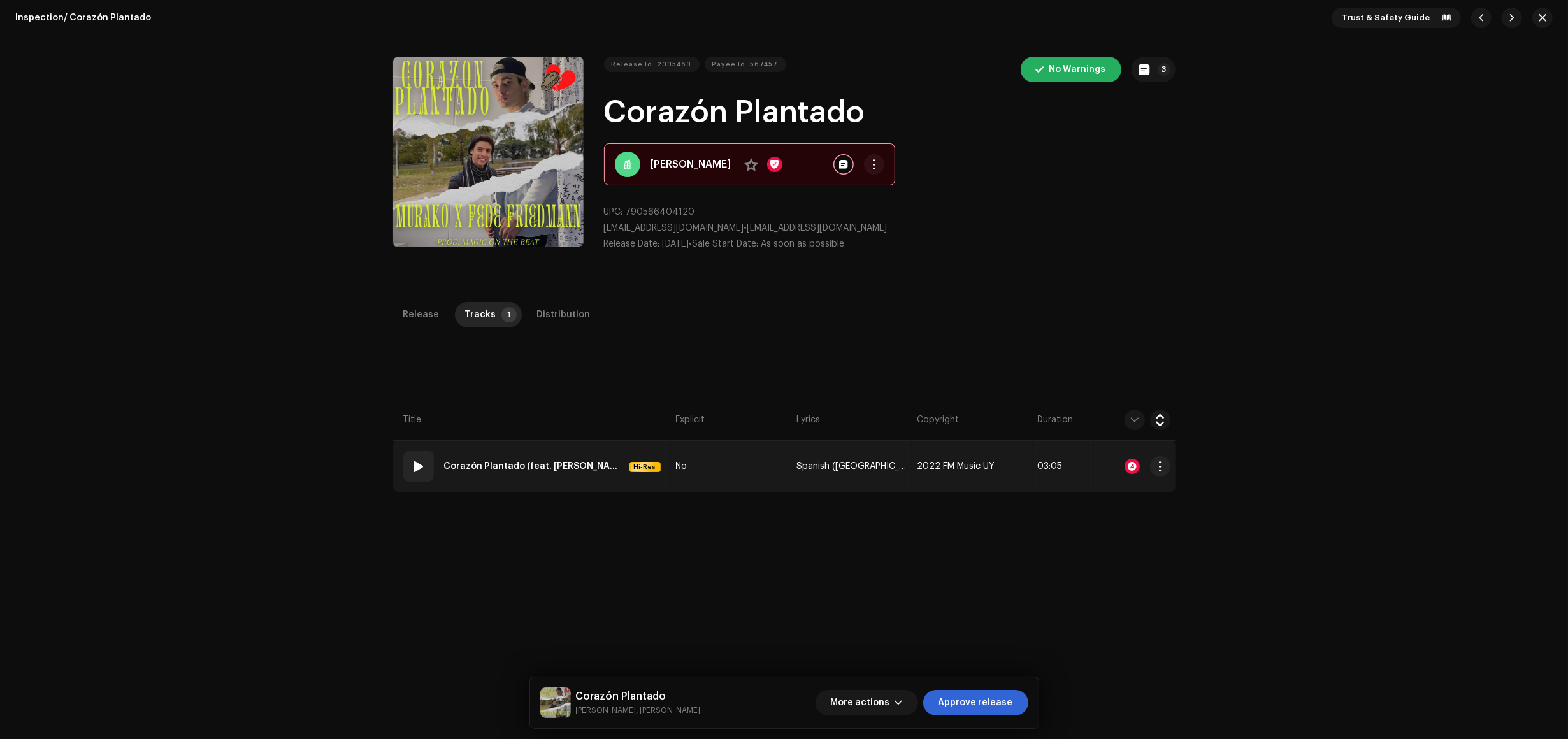
click at [699, 482] on td "No" at bounding box center [731, 466] width 120 height 51
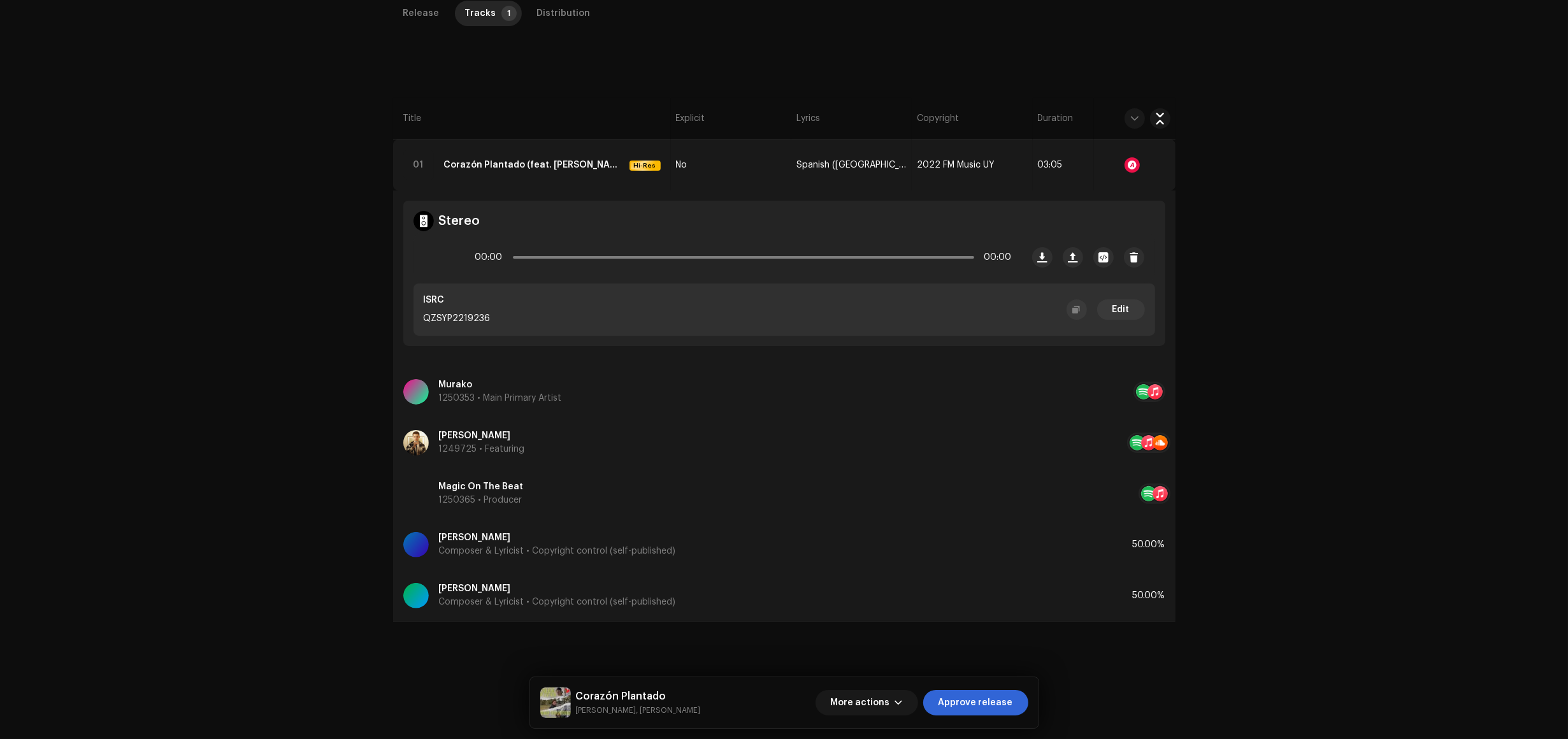
scroll to position [303, 0]
click at [14, 52] on div "Inspection / Corazón Plantado Trust & Safety Guide Release Id: 2335463 Payee I…" at bounding box center [784, 369] width 1568 height 739
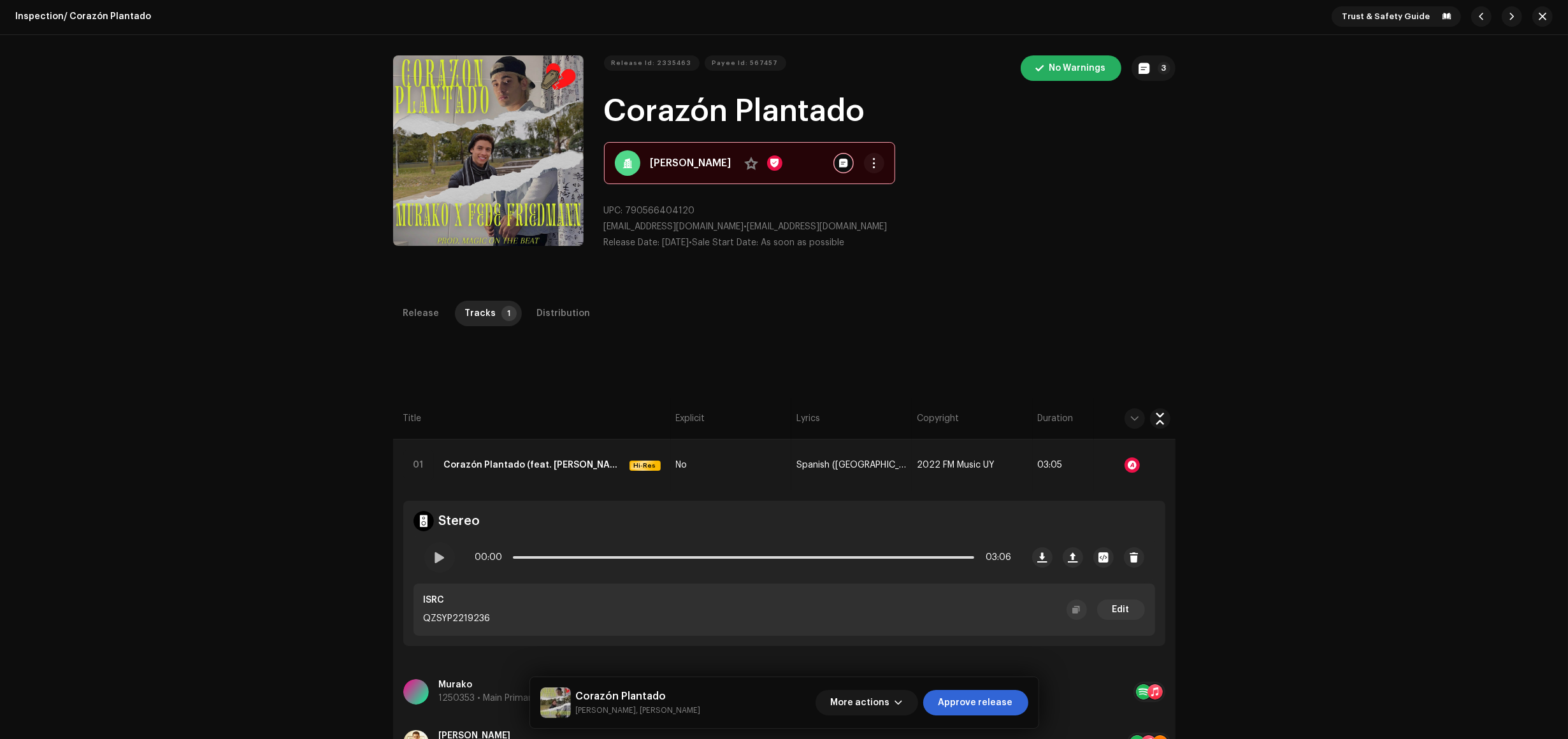
scroll to position [0, 0]
click at [981, 707] on span "Approve release" at bounding box center [976, 703] width 75 height 25
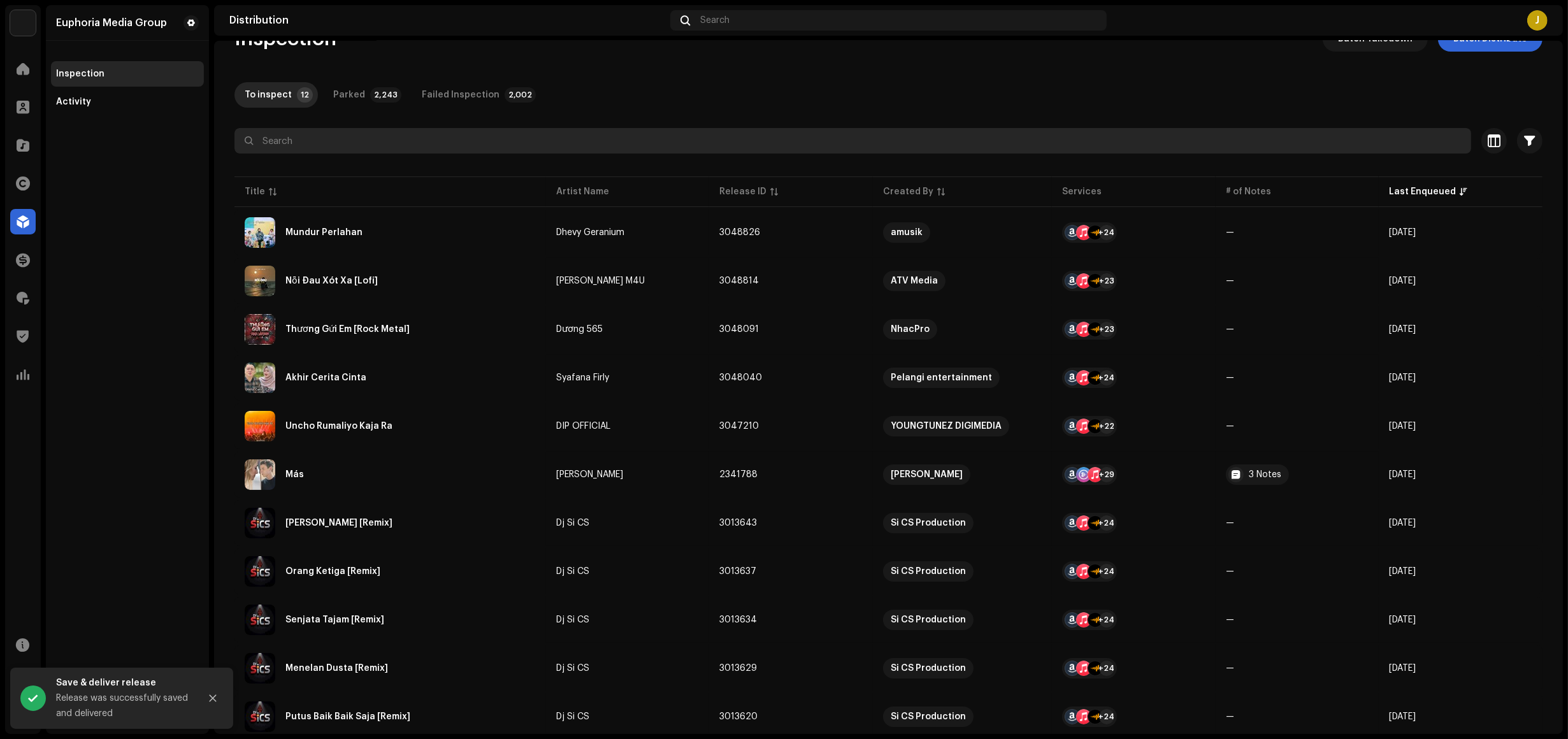
scroll to position [119, 0]
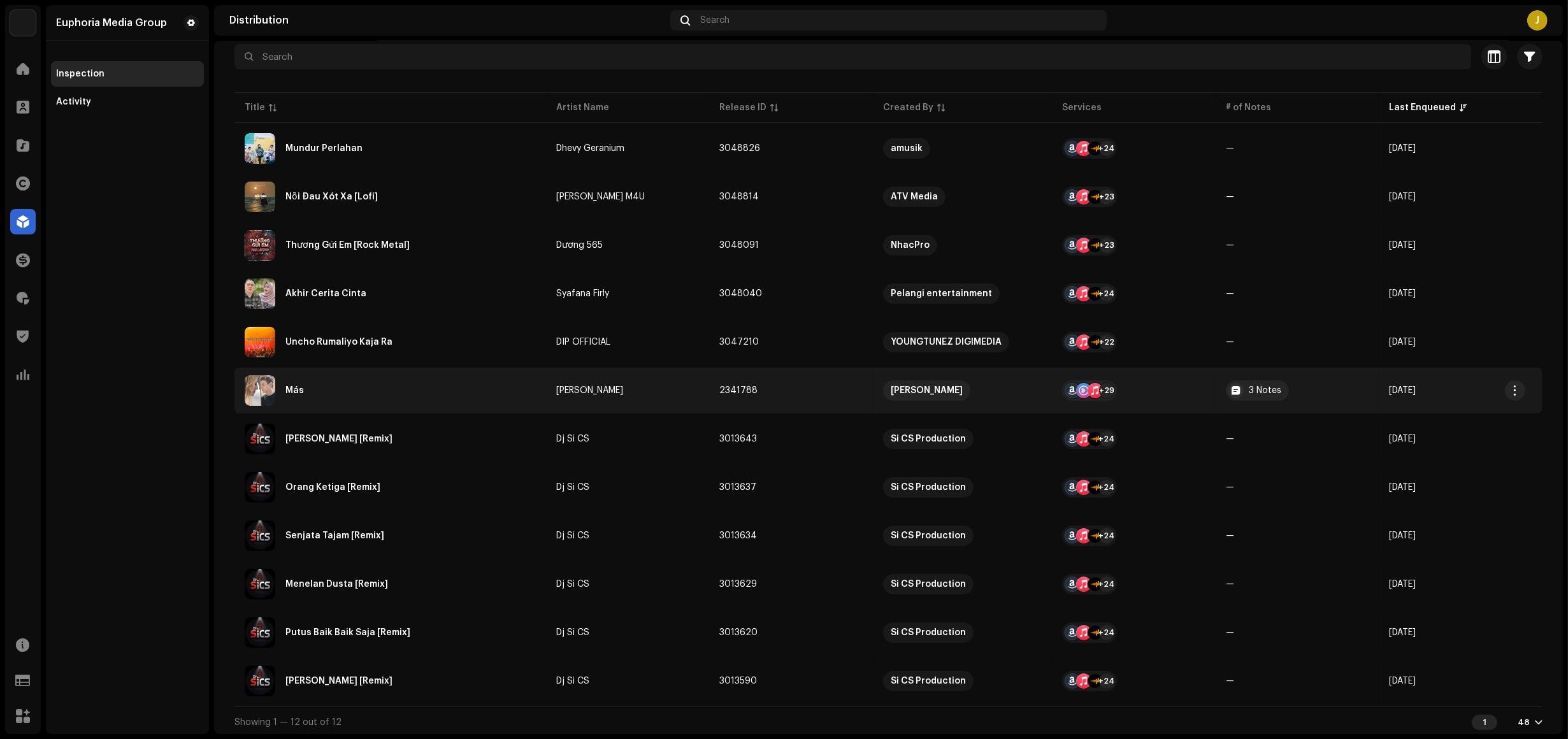
click at [405, 396] on div "Más" at bounding box center [390, 391] width 291 height 31
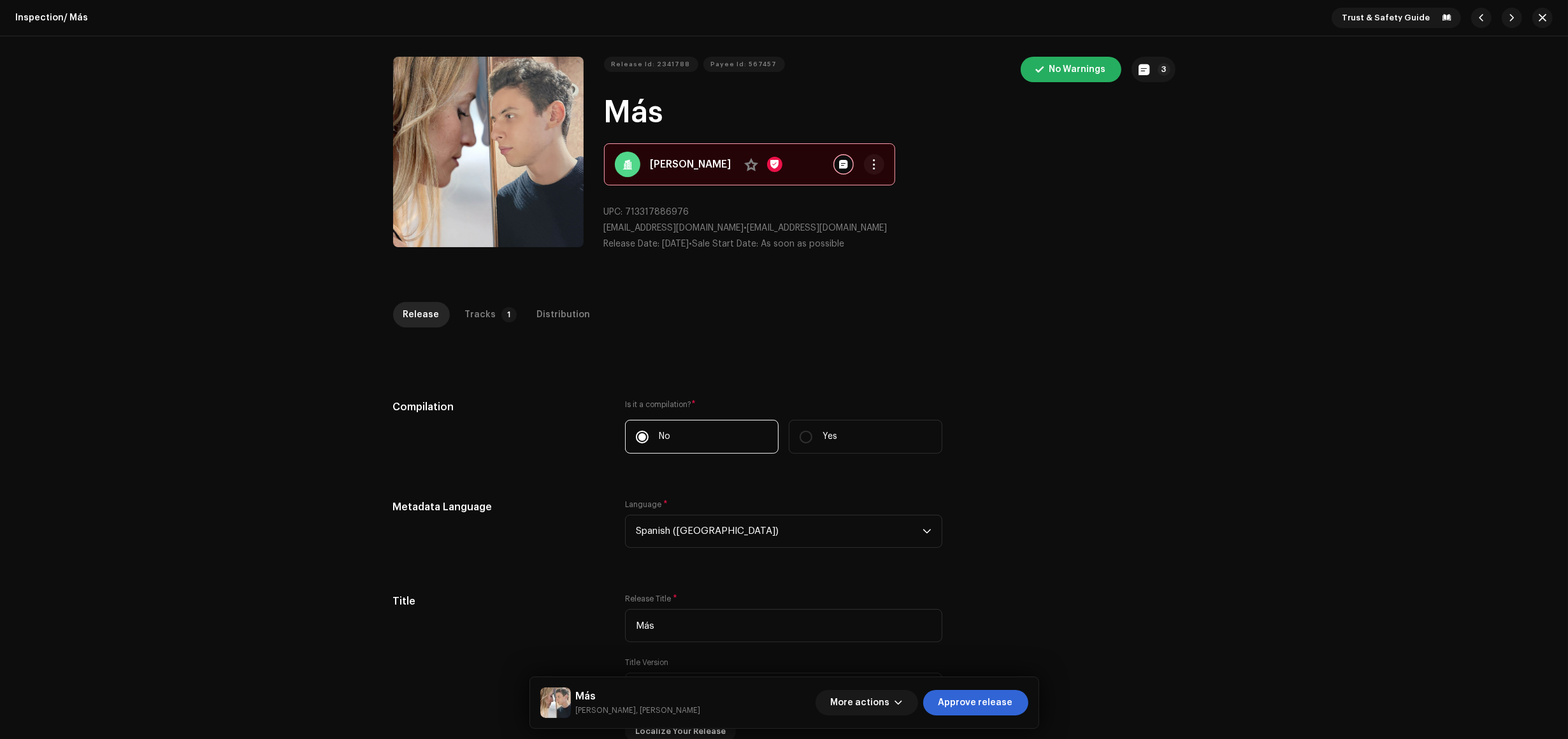
click at [467, 320] on div "Tracks" at bounding box center [480, 315] width 31 height 25
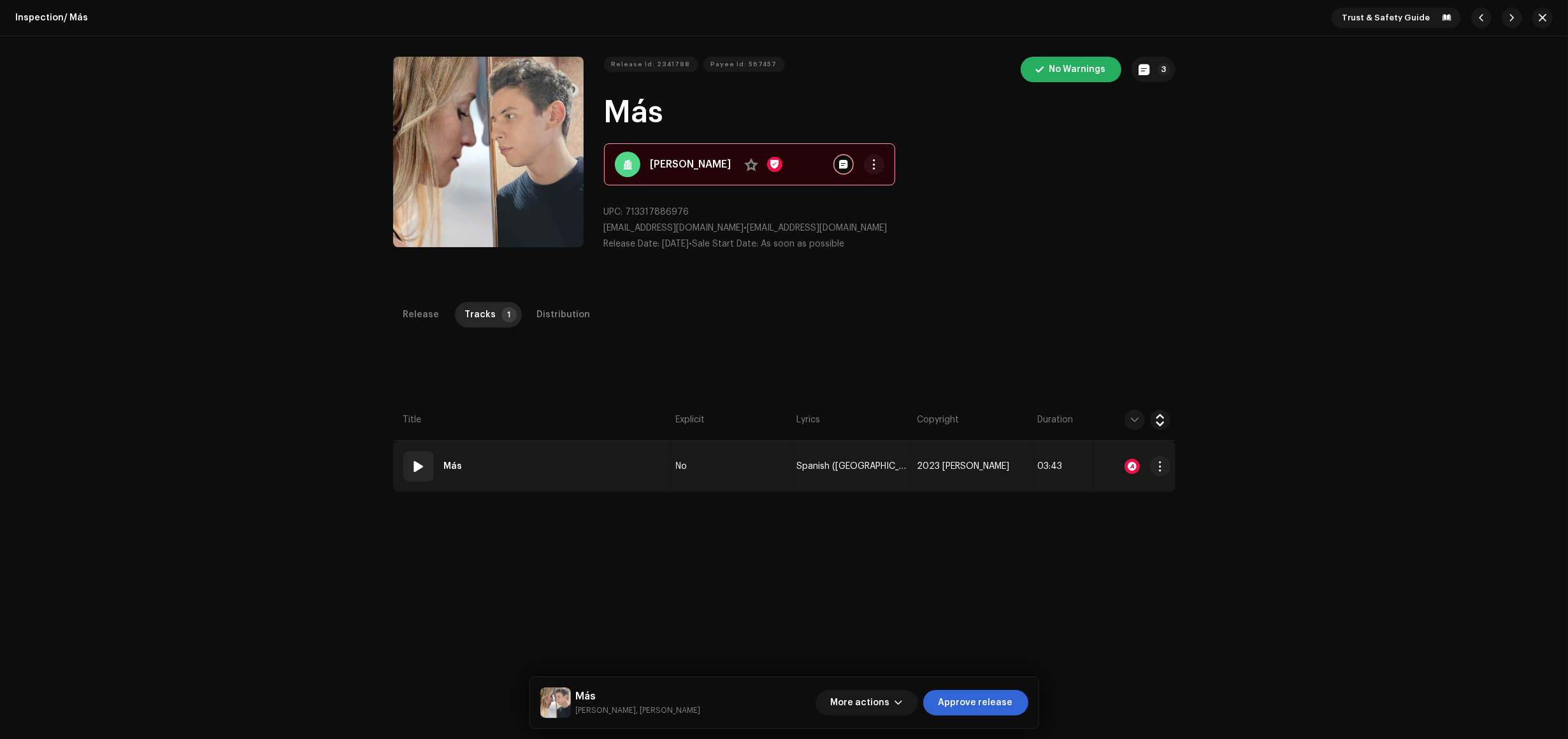
click at [617, 466] on td "01 Más" at bounding box center [532, 466] width 278 height 51
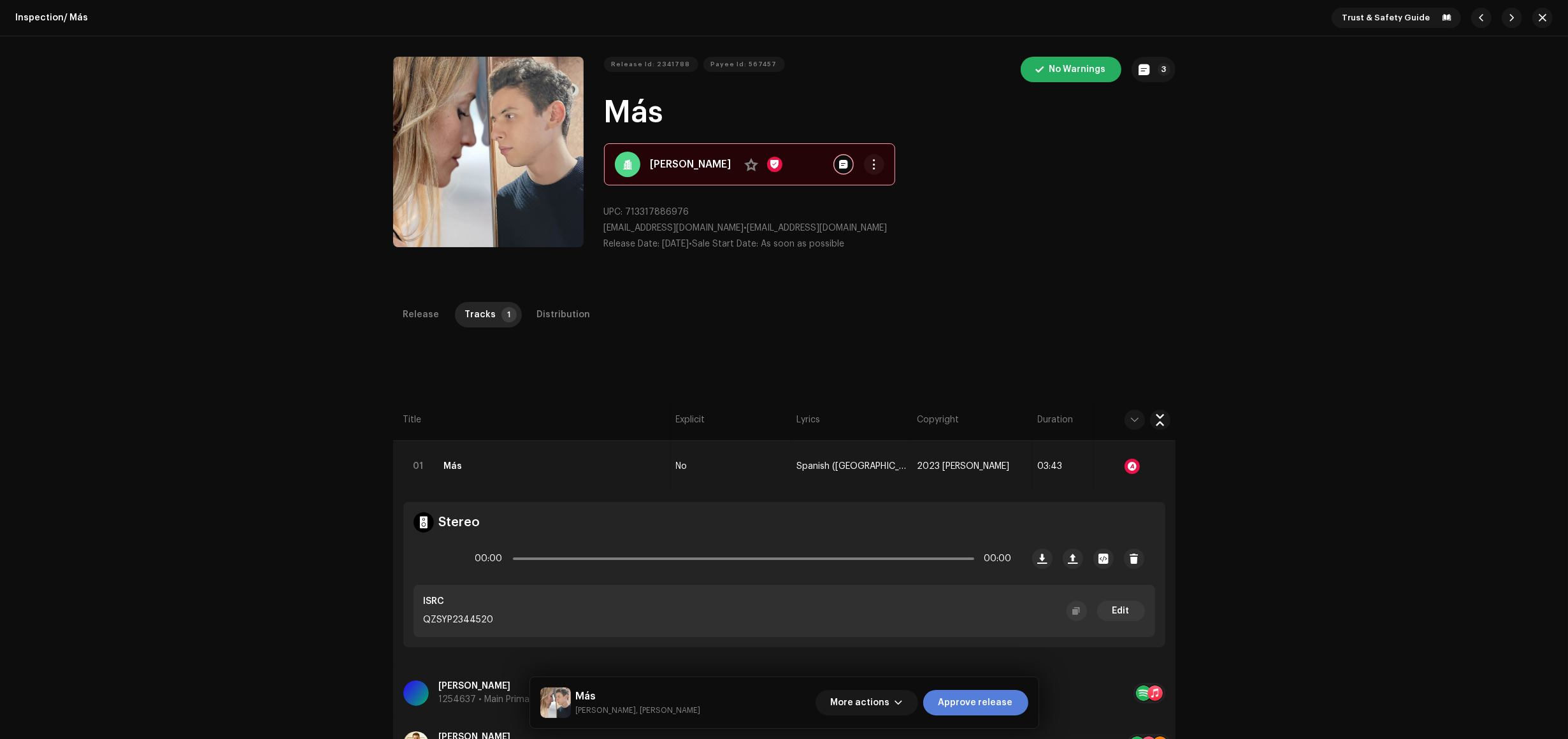
click at [963, 702] on span "Approve release" at bounding box center [976, 703] width 75 height 25
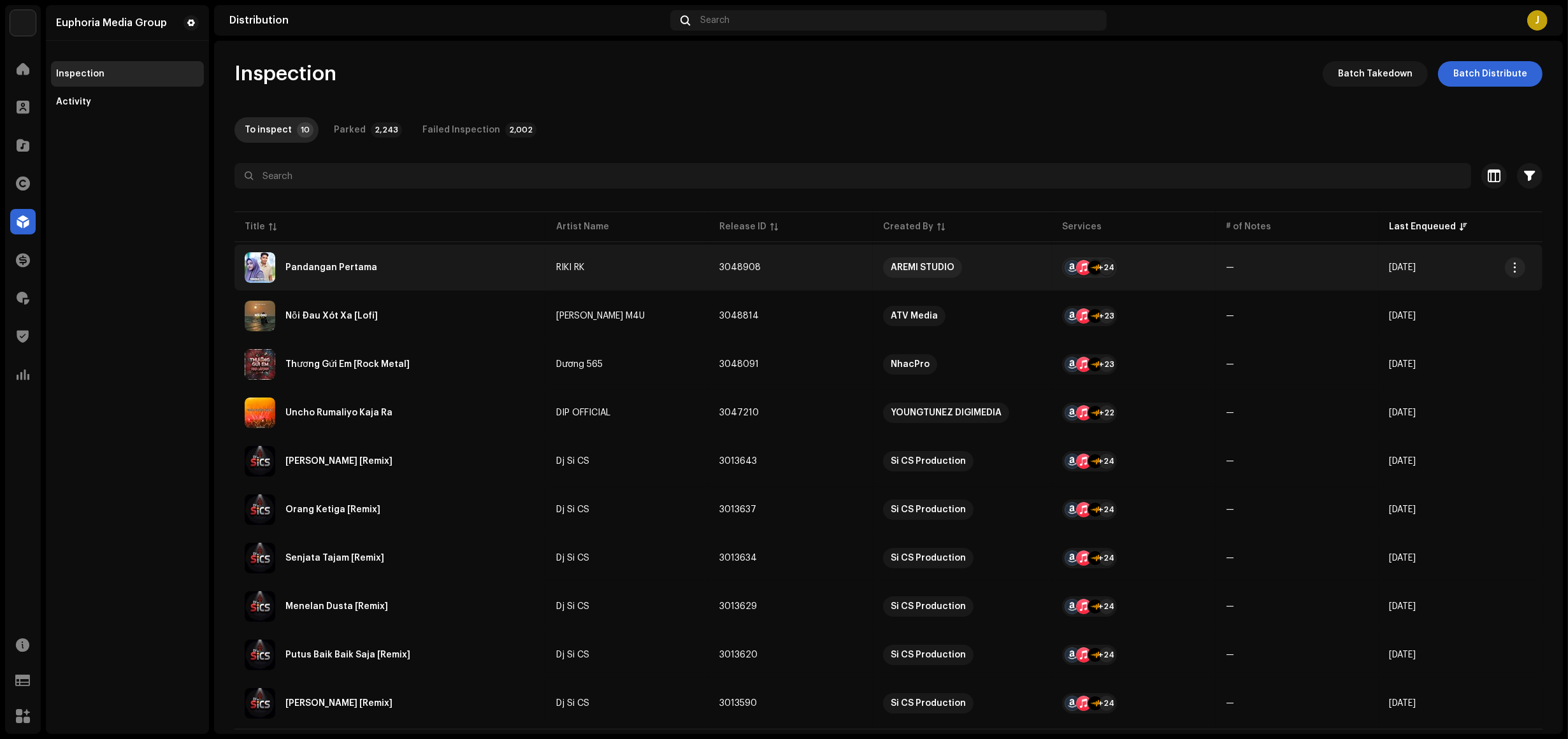
click at [381, 262] on div "Pandangan Pertama" at bounding box center [390, 268] width 291 height 31
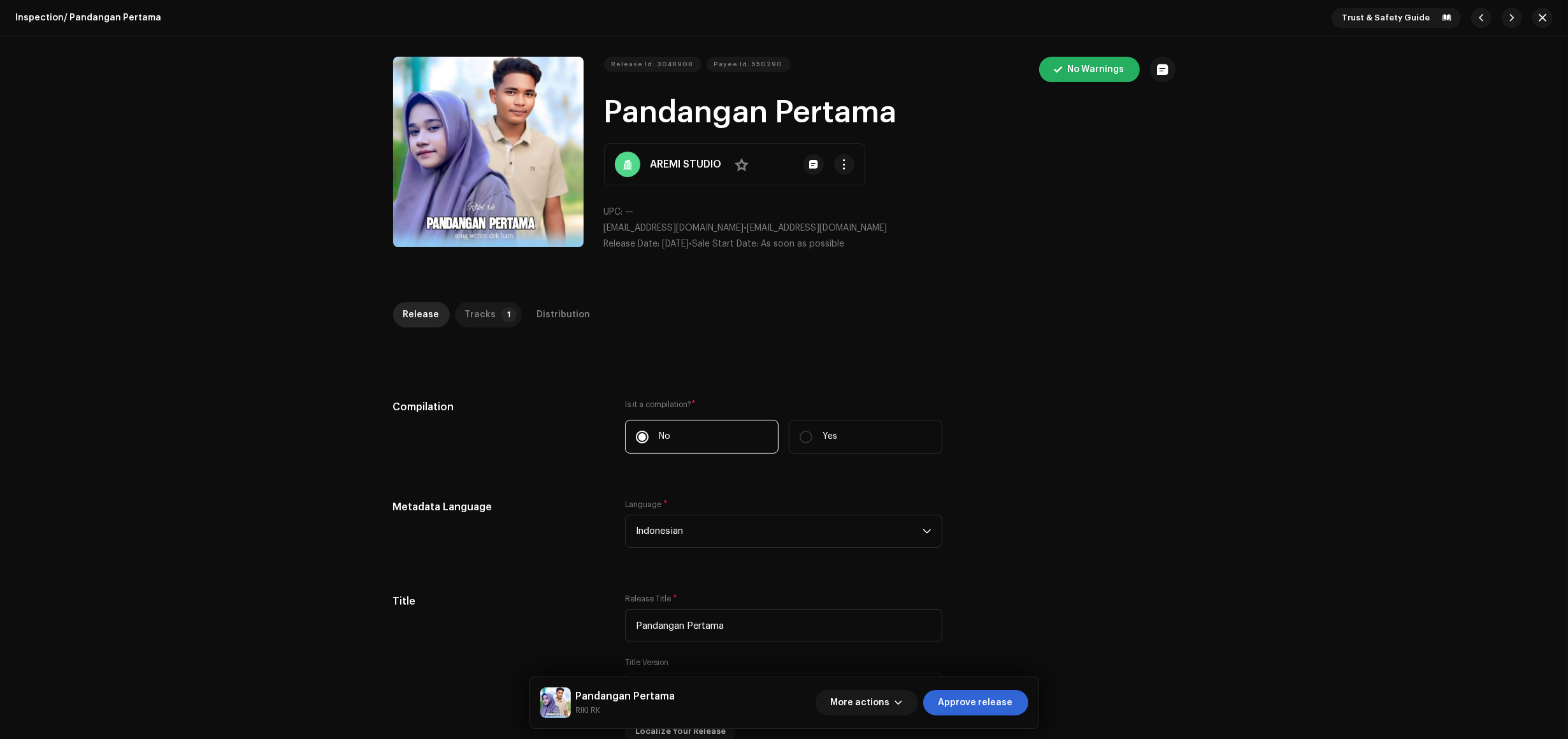
click at [478, 319] on div "Tracks" at bounding box center [480, 315] width 31 height 25
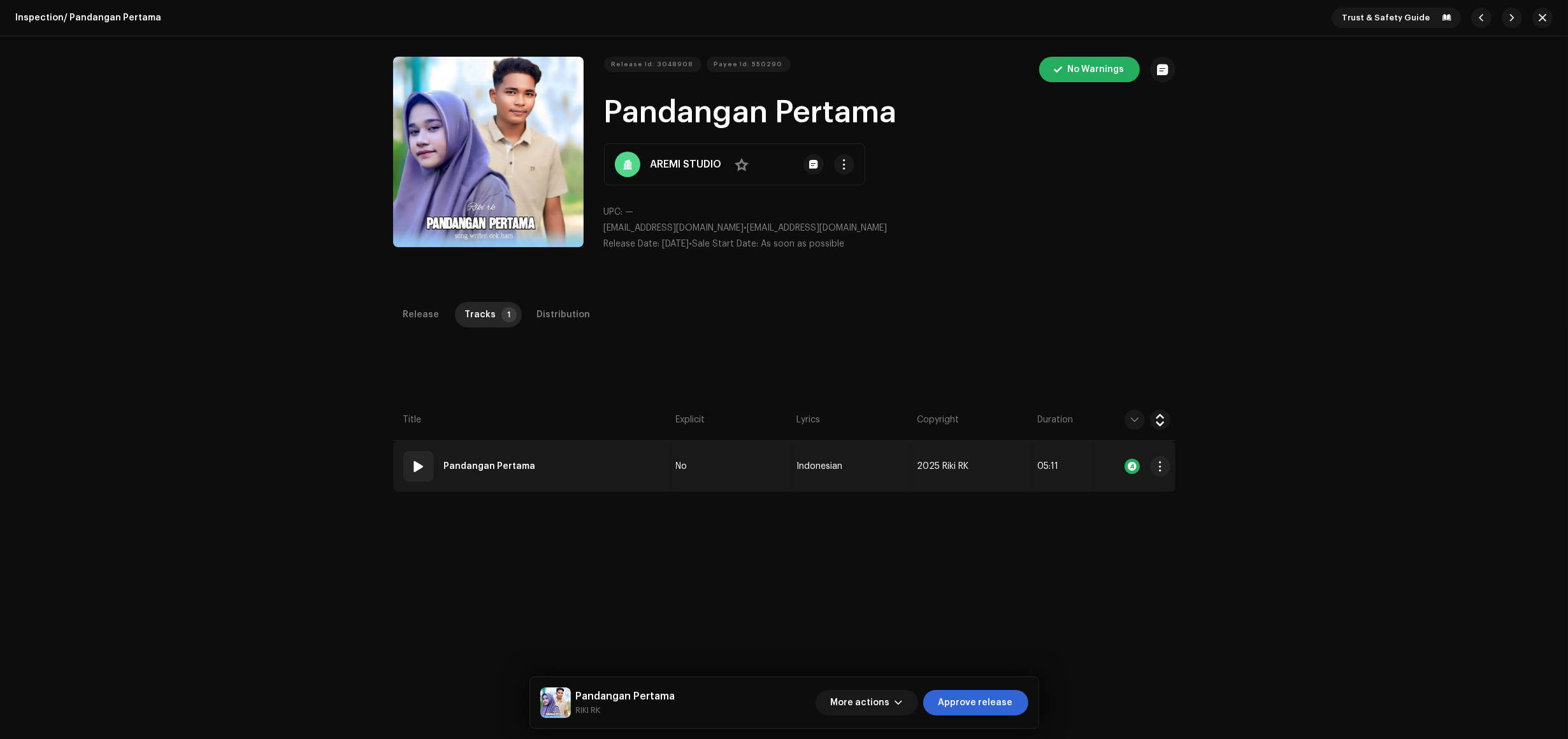
click at [617, 473] on td "01 Pandangan Pertama" at bounding box center [532, 466] width 278 height 51
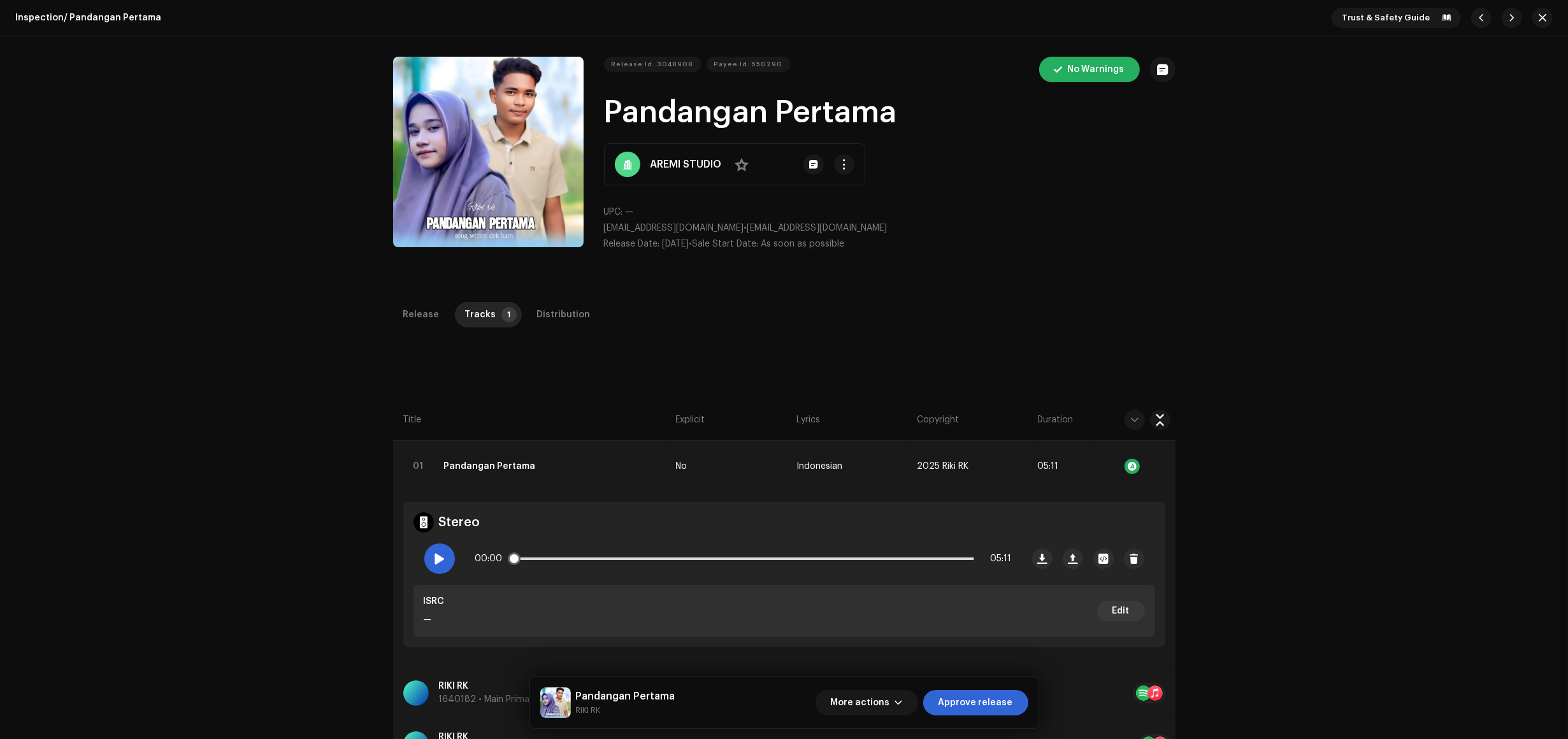
click at [432, 566] on div at bounding box center [440, 559] width 31 height 31
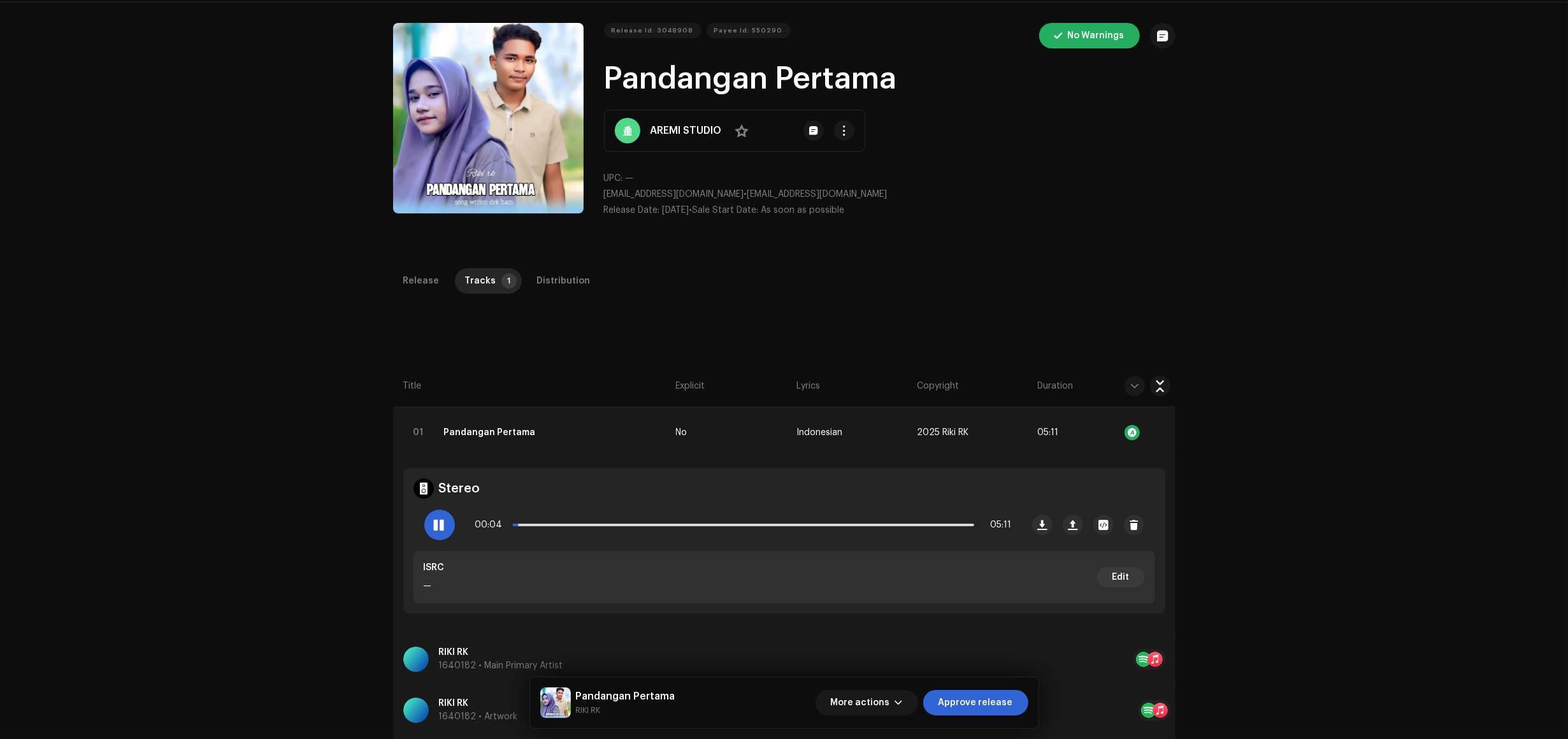
scroll to position [80, 0]
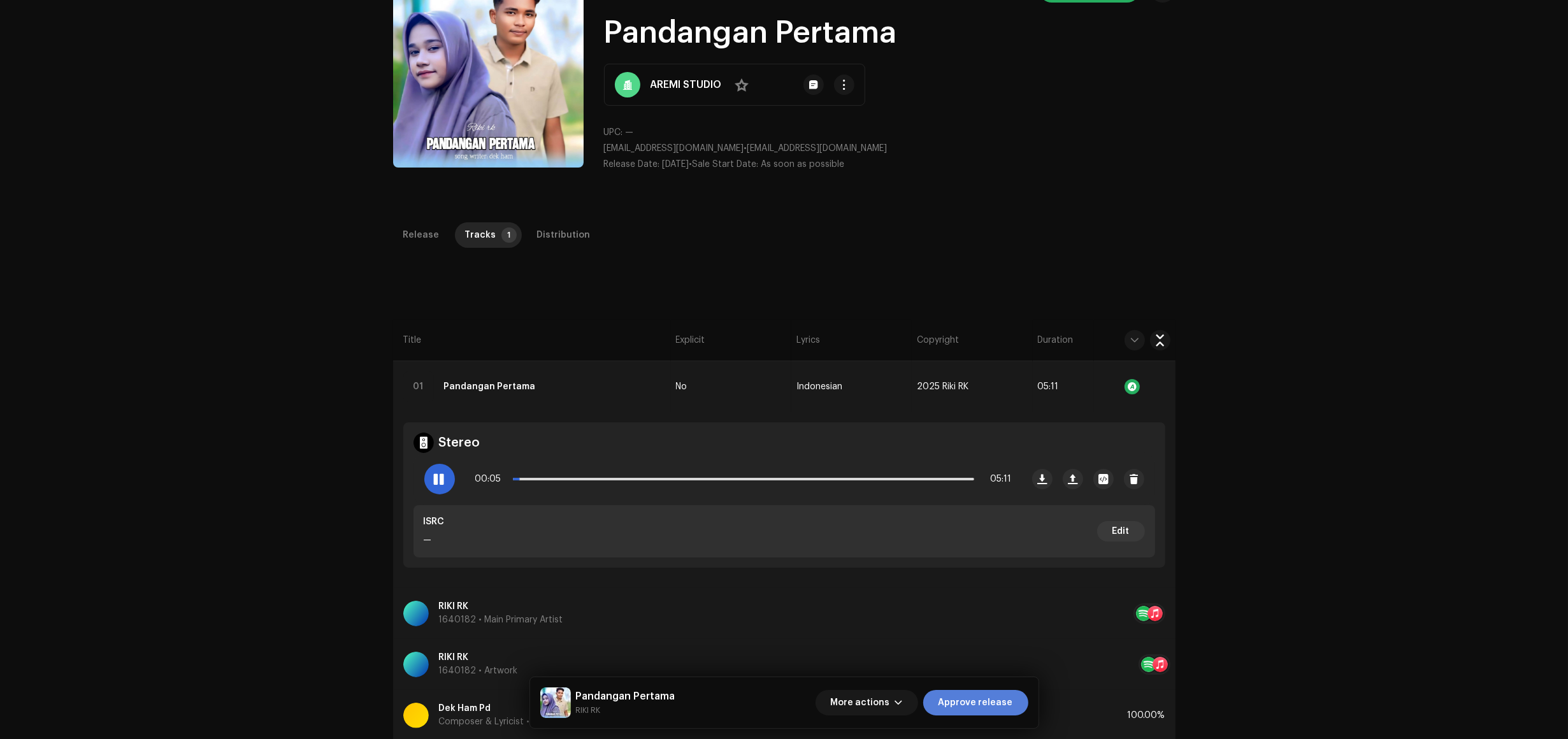
click at [992, 705] on span "Approve release" at bounding box center [976, 703] width 75 height 25
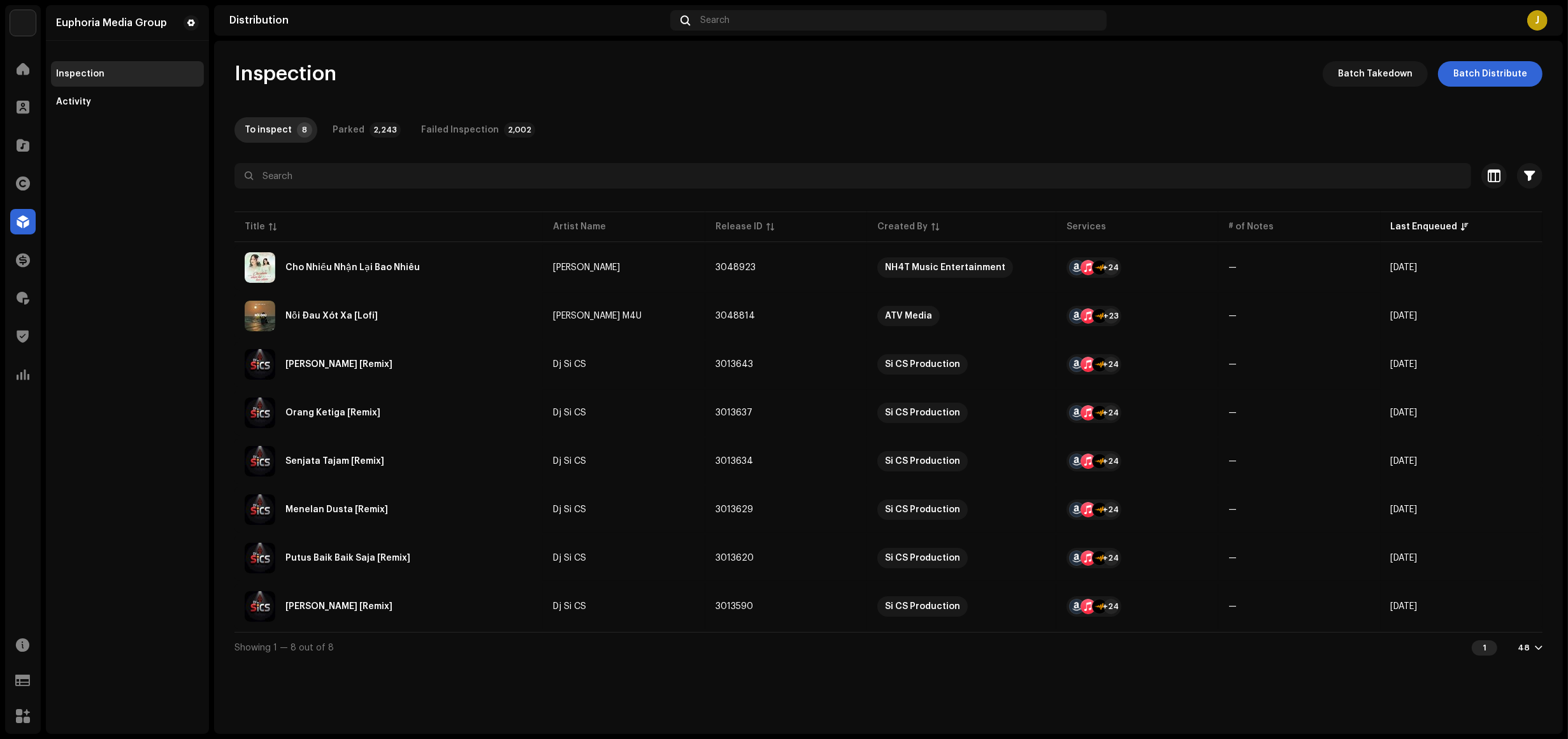
click at [115, 400] on div "Euphoria Media Group Inspection Activity" at bounding box center [127, 369] width 163 height 729
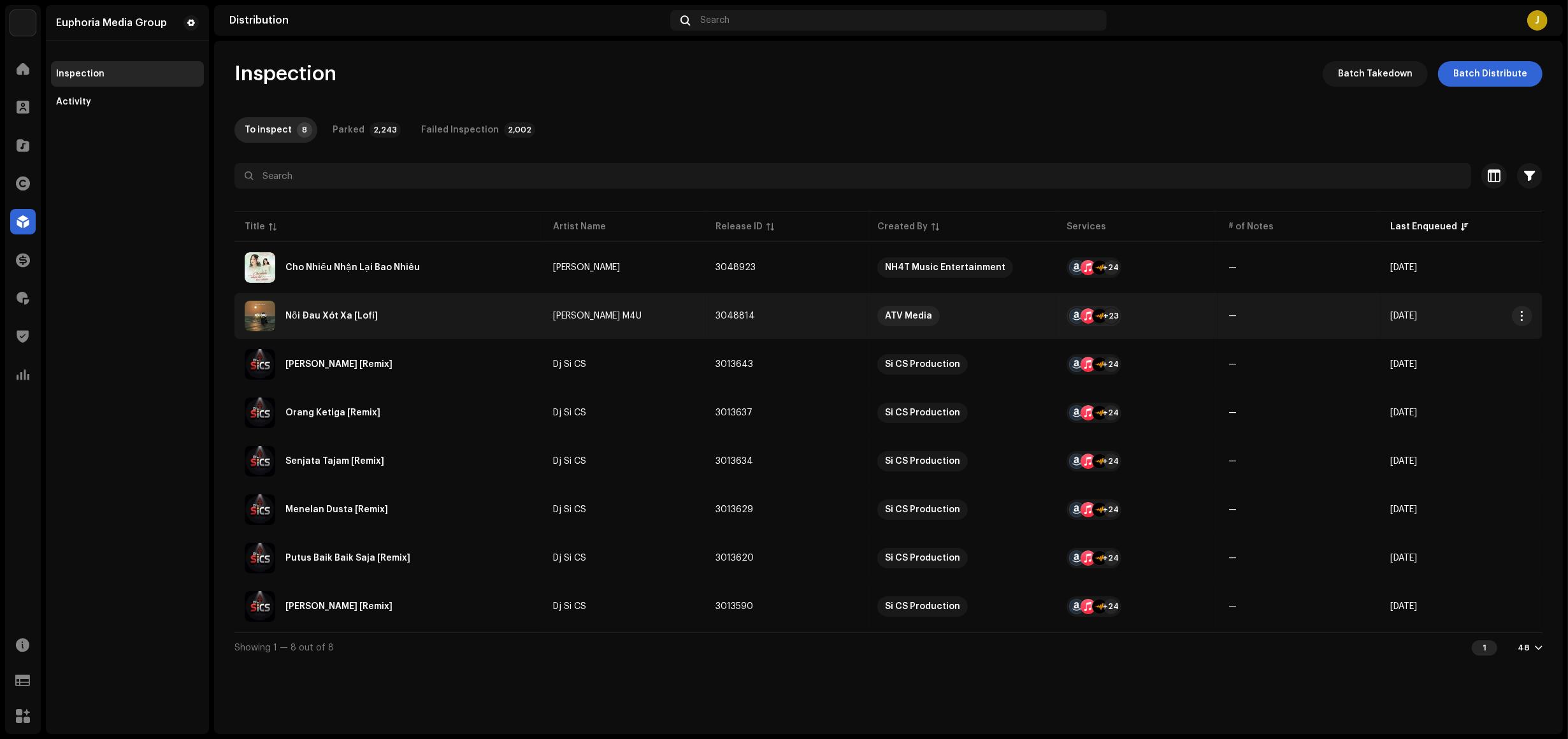
click at [419, 306] on div "Nỗi Đau Xót Xa [Lofi]" at bounding box center [389, 316] width 288 height 31
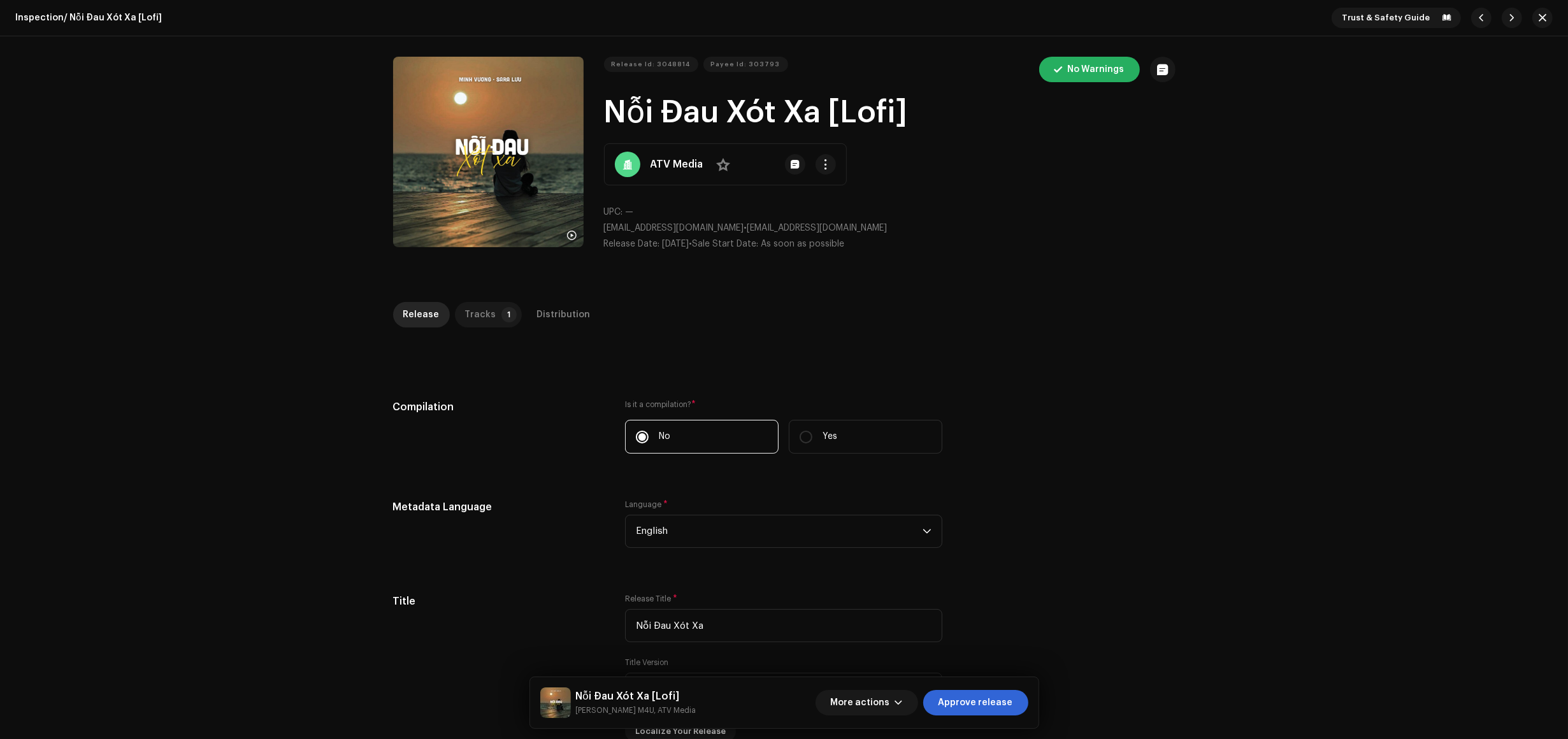
click at [470, 314] on div "Tracks" at bounding box center [480, 315] width 31 height 25
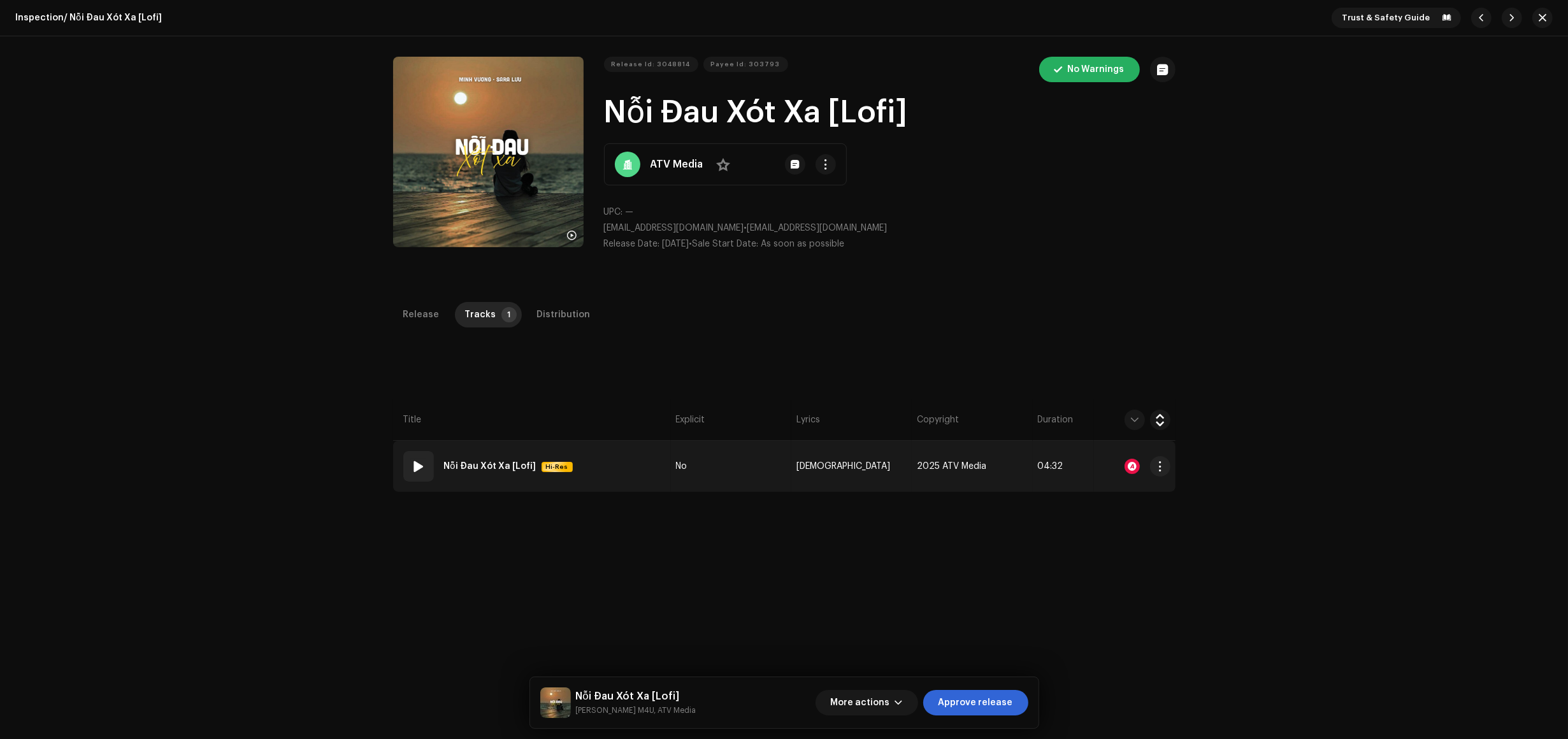
click at [622, 473] on td "01 Nỗi Đau Xót Xa [Lofi] Hi-Res" at bounding box center [532, 466] width 278 height 51
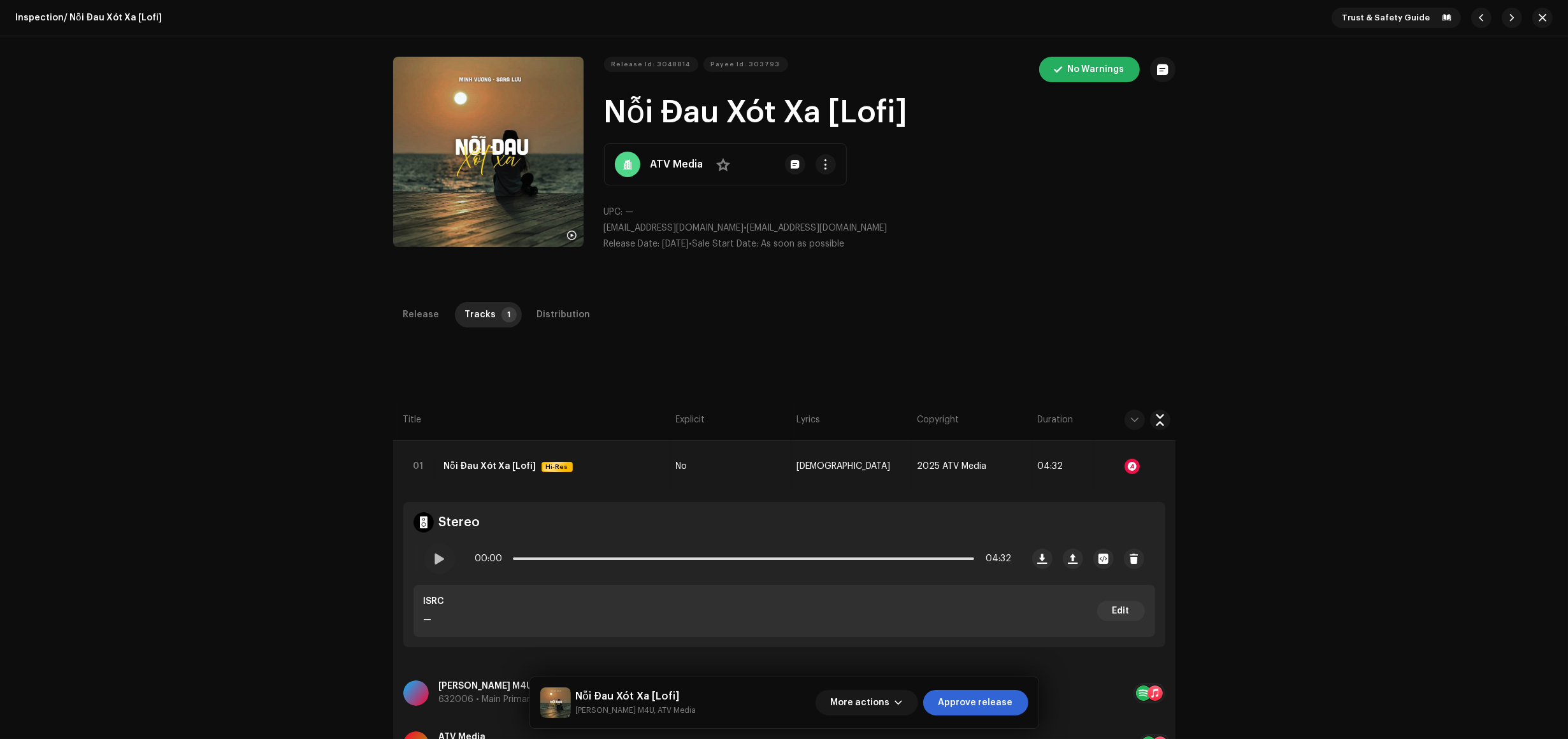
click at [118, 309] on div "Inspection / Nỗi Đau Xót Xa [Lofi] Trust & Safety Guide Release Id: 3048814 Pay…" at bounding box center [784, 369] width 1568 height 739
click at [443, 559] on span at bounding box center [439, 559] width 10 height 10
click at [128, 341] on div "Inspection / Nỗi Đau Xót Xa [Lofi] Trust & Safety Guide Release Id: 3048814 Pay…" at bounding box center [784, 369] width 1568 height 739
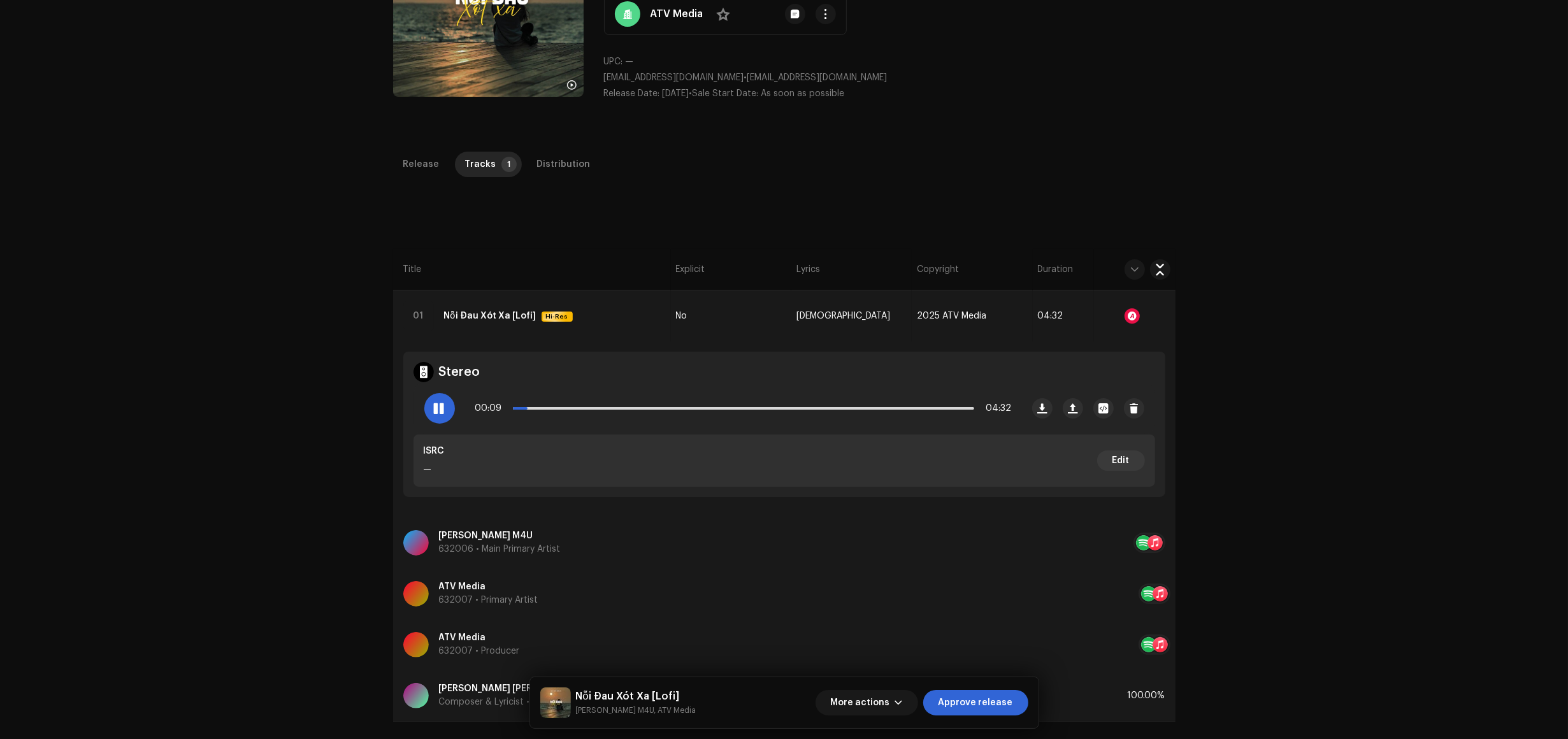
scroll to position [143, 0]
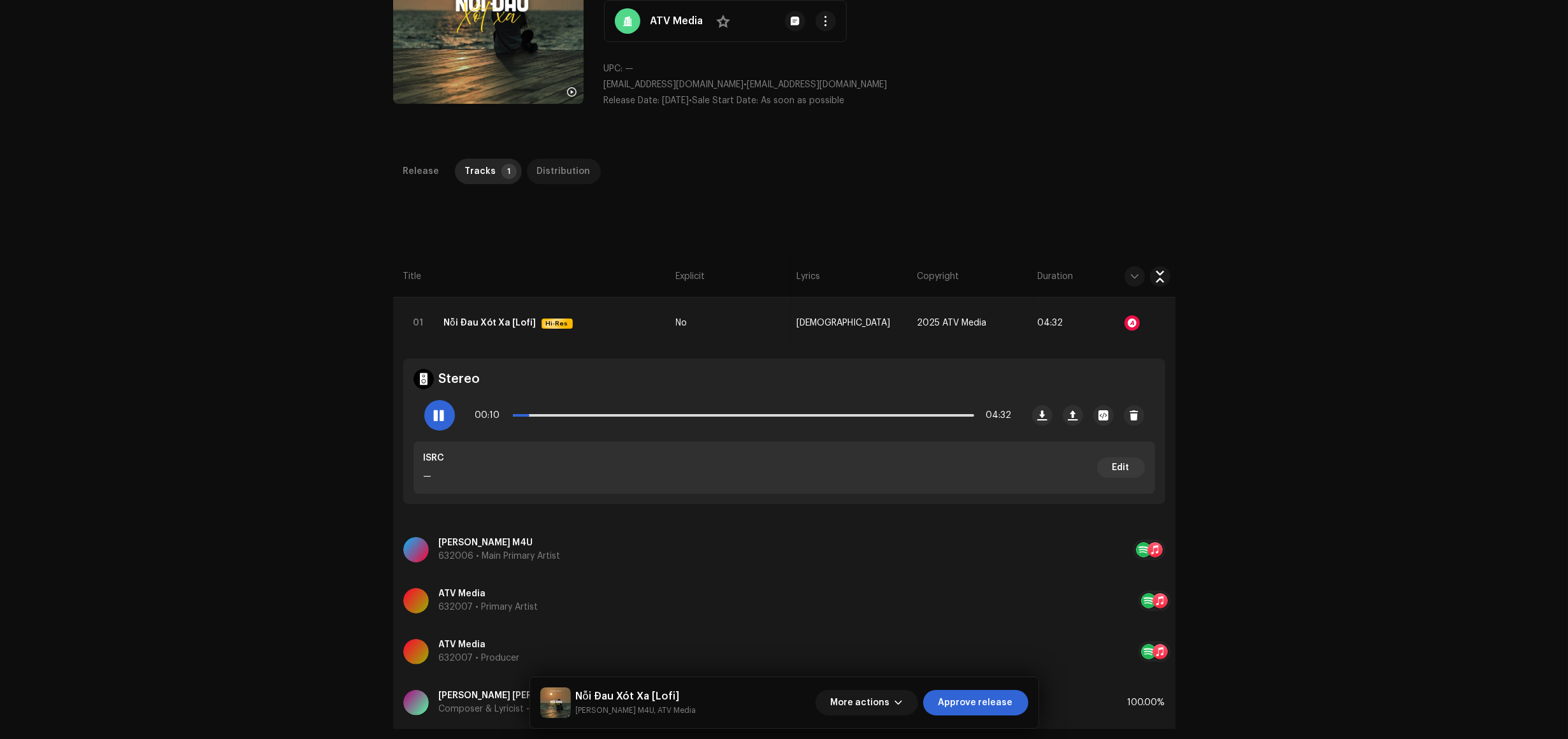
click at [553, 182] on div "Distribution" at bounding box center [564, 171] width 54 height 25
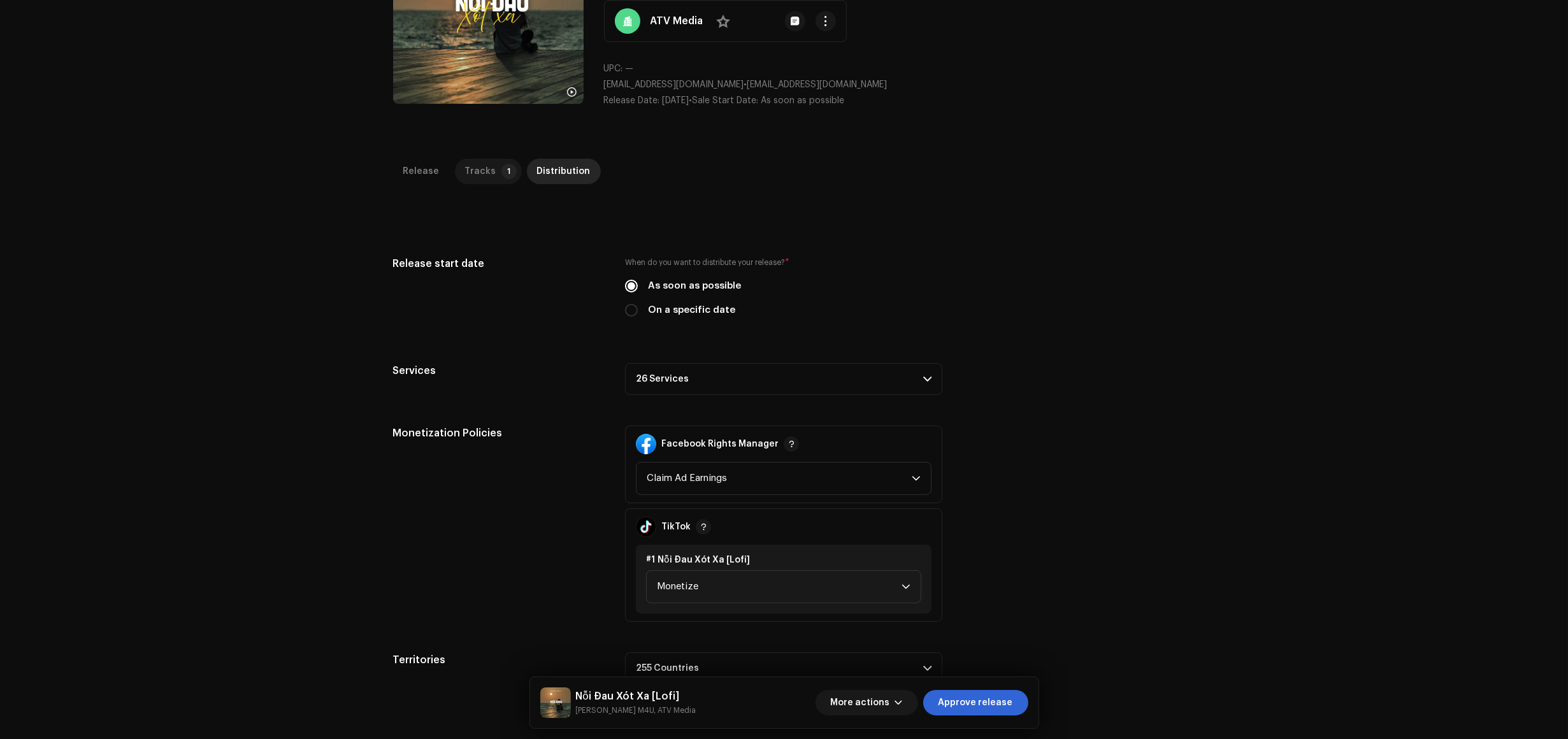
click at [475, 169] on div "Tracks" at bounding box center [480, 171] width 31 height 25
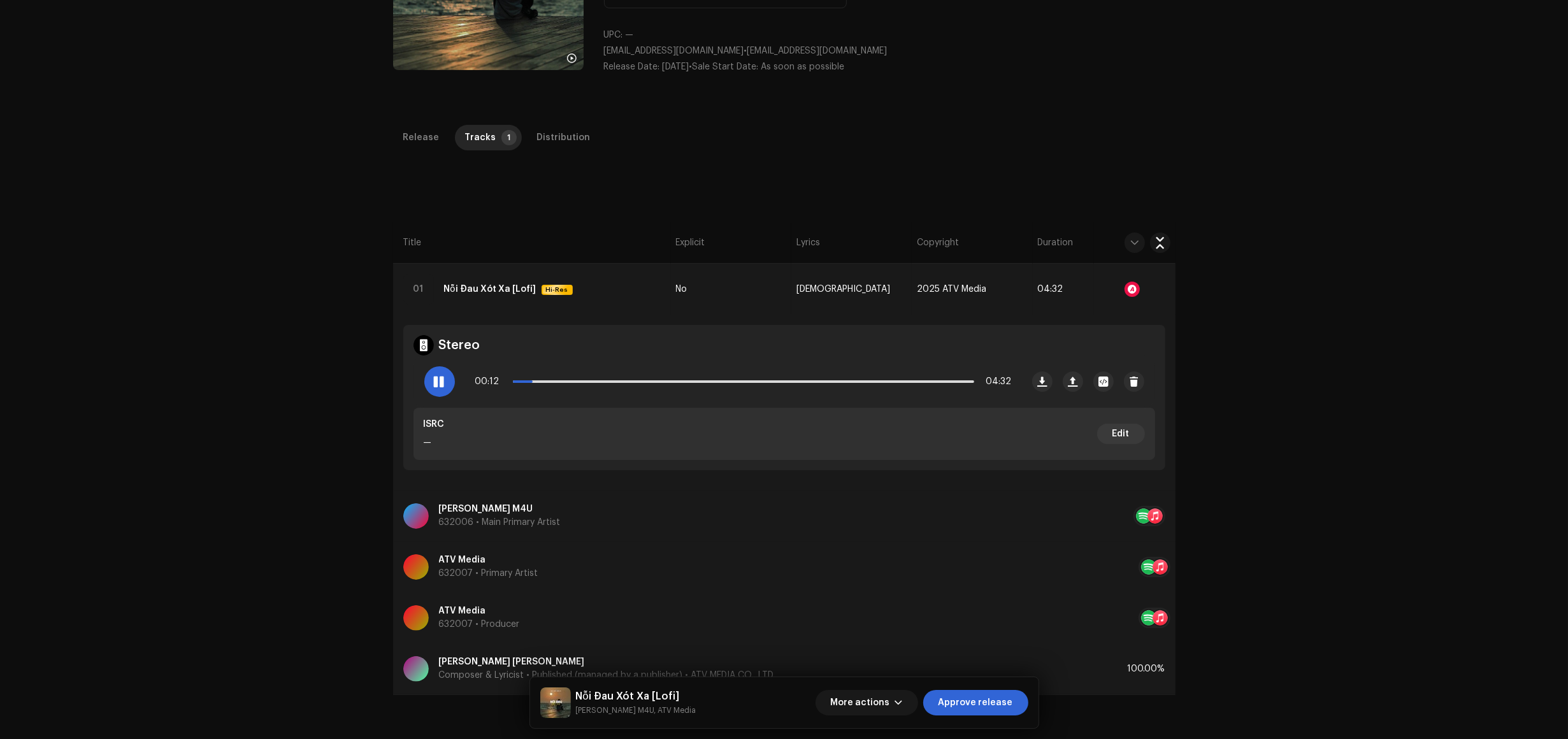
scroll to position [223, 0]
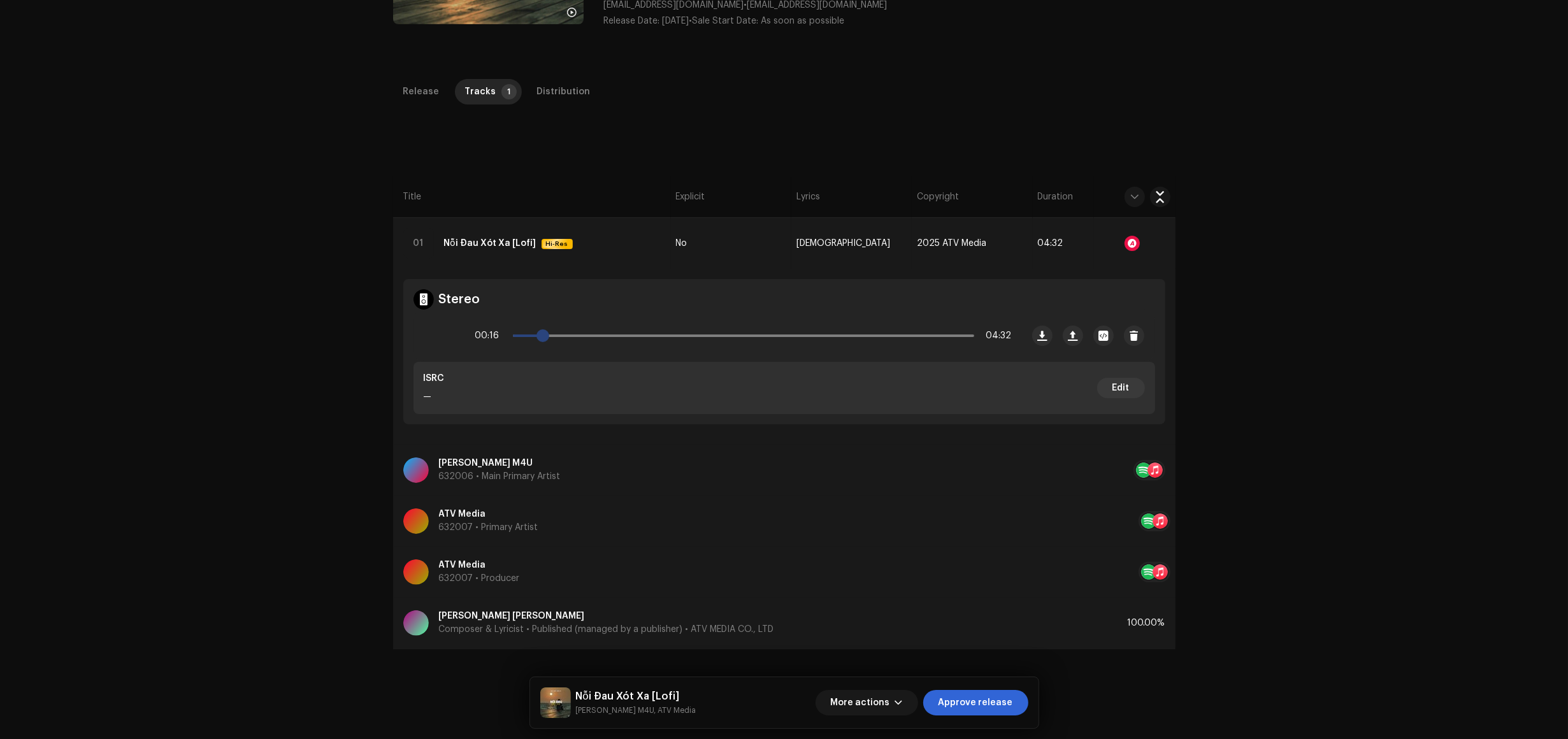
drag, startPoint x: 539, startPoint y: 339, endPoint x: 567, endPoint y: 340, distance: 28.0
click at [549, 340] on span at bounding box center [543, 336] width 13 height 13
click at [527, 97] on p-tab "Distribution" at bounding box center [564, 92] width 74 height 25
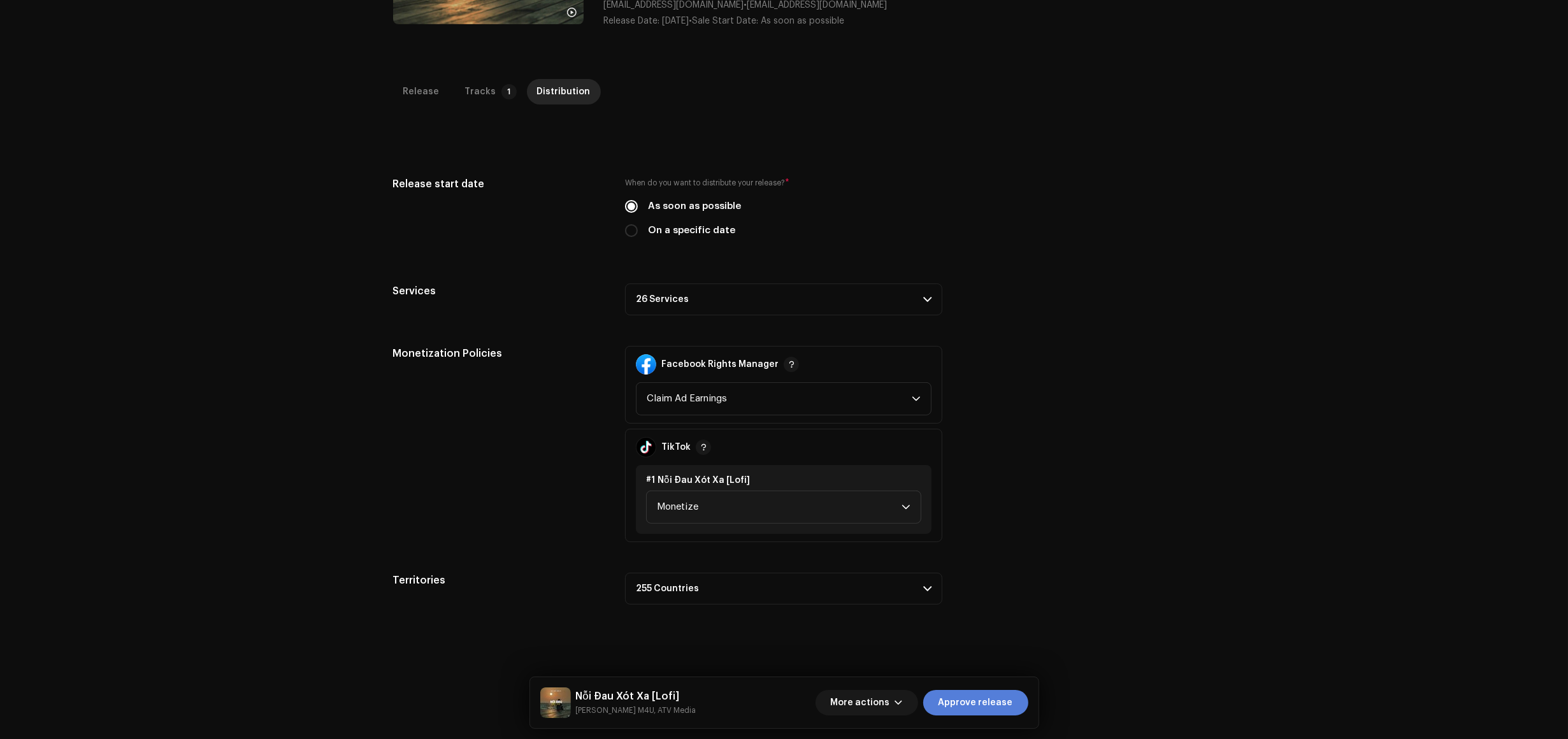
click at [995, 700] on span "Approve release" at bounding box center [976, 703] width 75 height 25
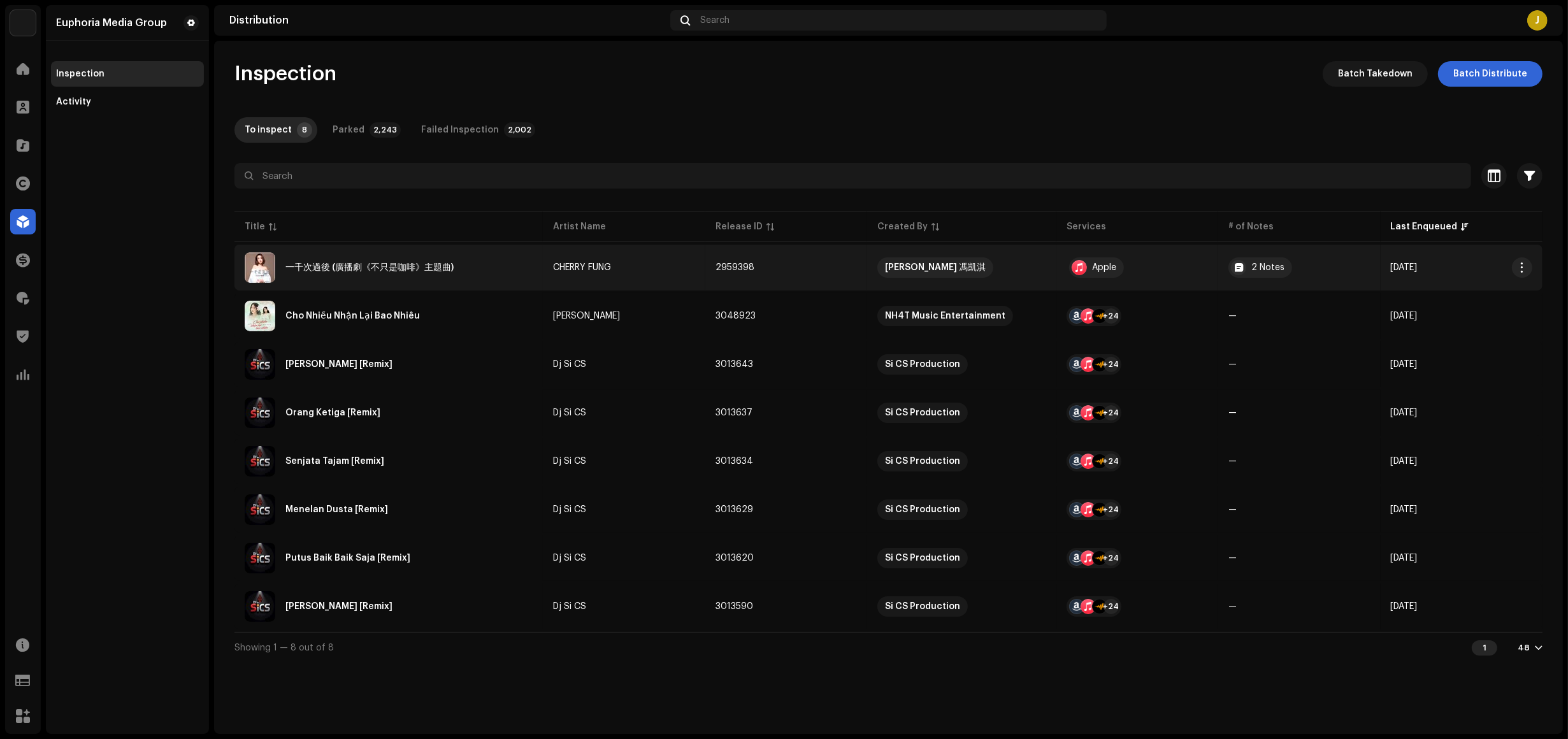
click at [371, 266] on div "一千次過後 (廣播劇《不只是咖啡》主題曲)" at bounding box center [369, 267] width 169 height 9
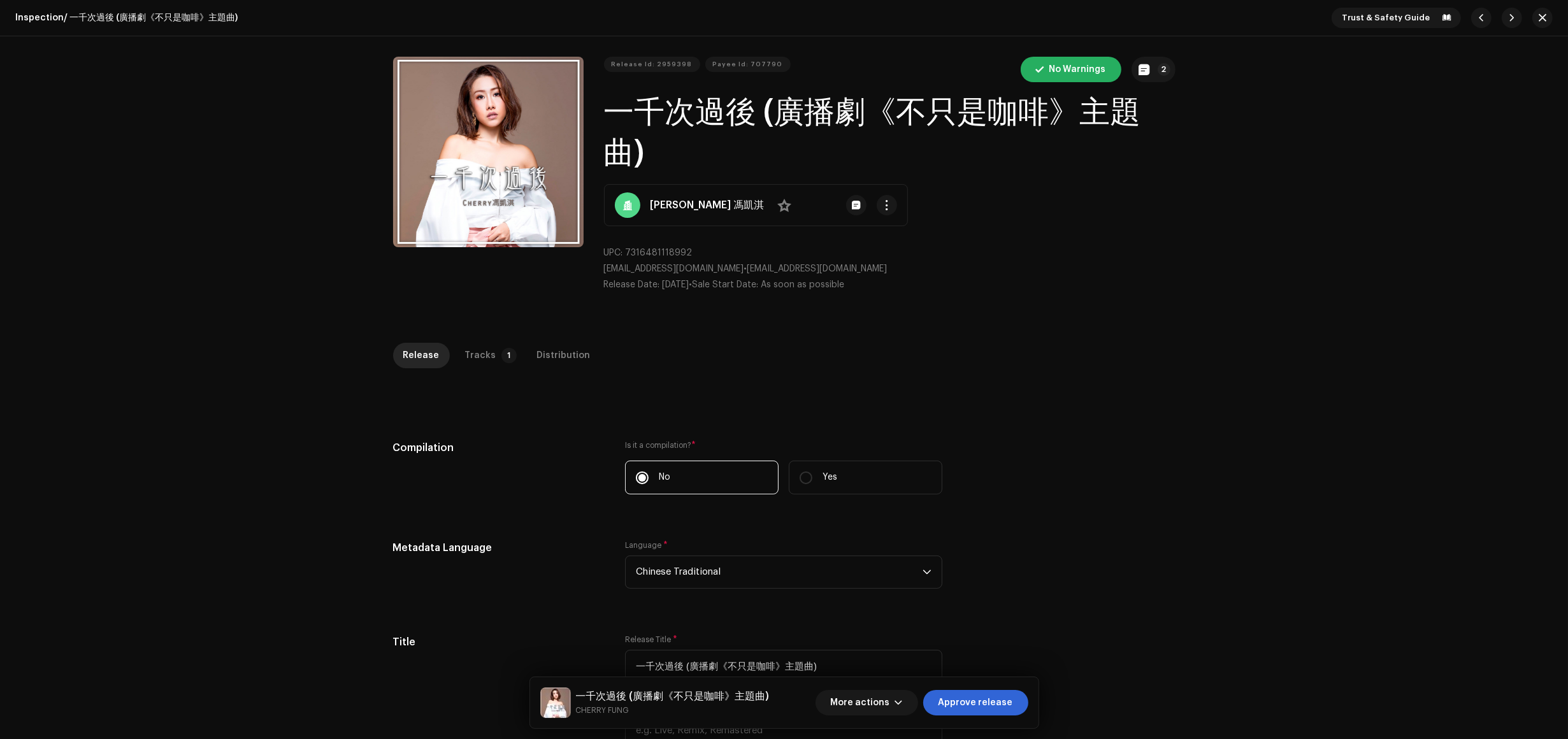
click at [119, 234] on div "Release Id: 2959398 Payee Id: 707790 No Warnings 2 一千次過後 (廣播劇《不只是咖啡》主題曲) Cherry…" at bounding box center [784, 179] width 1568 height 286
drag, startPoint x: 454, startPoint y: 350, endPoint x: 463, endPoint y: 346, distance: 9.8
click at [457, 347] on p-tab "Tracks 1" at bounding box center [489, 355] width 67 height 25
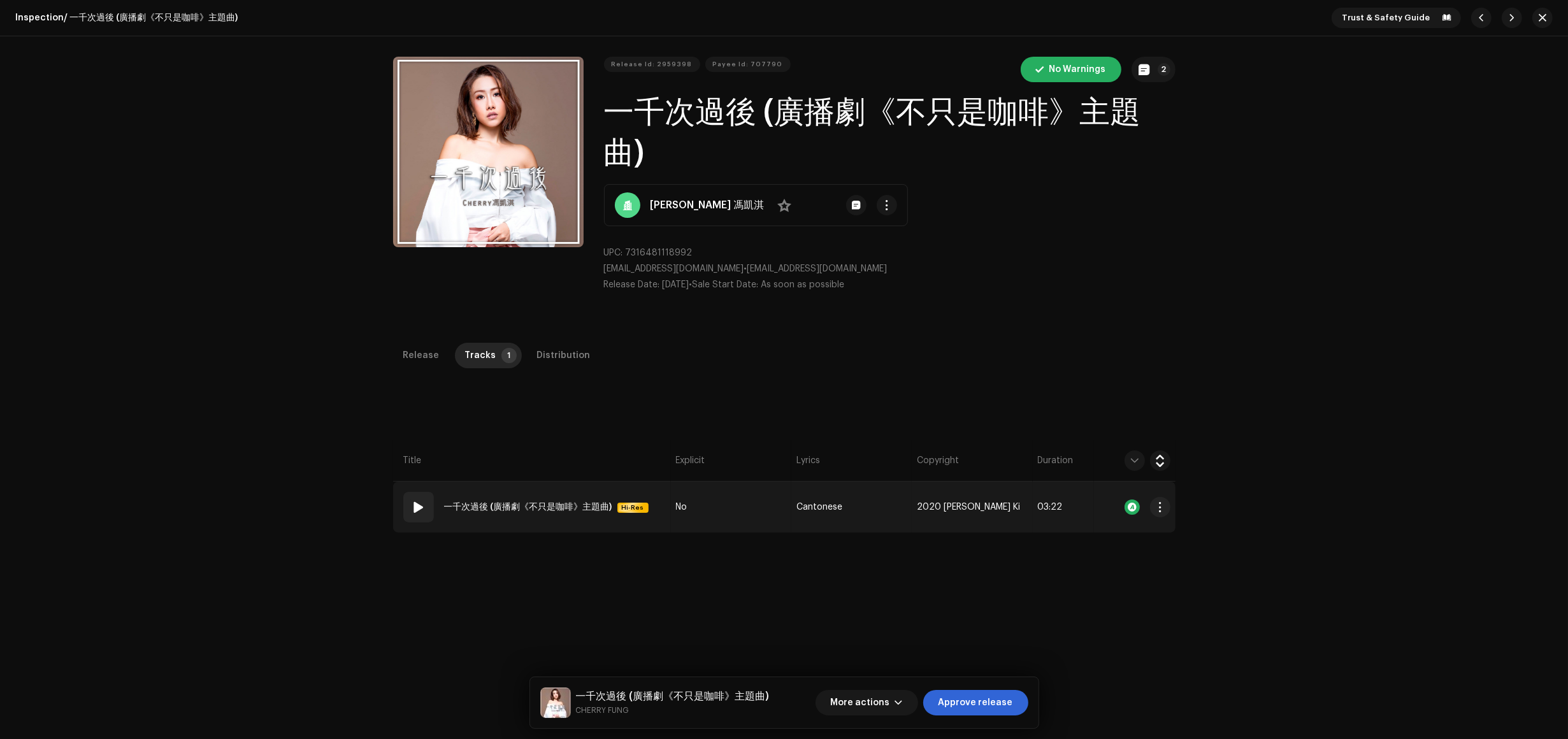
click at [701, 510] on td "No" at bounding box center [731, 507] width 120 height 51
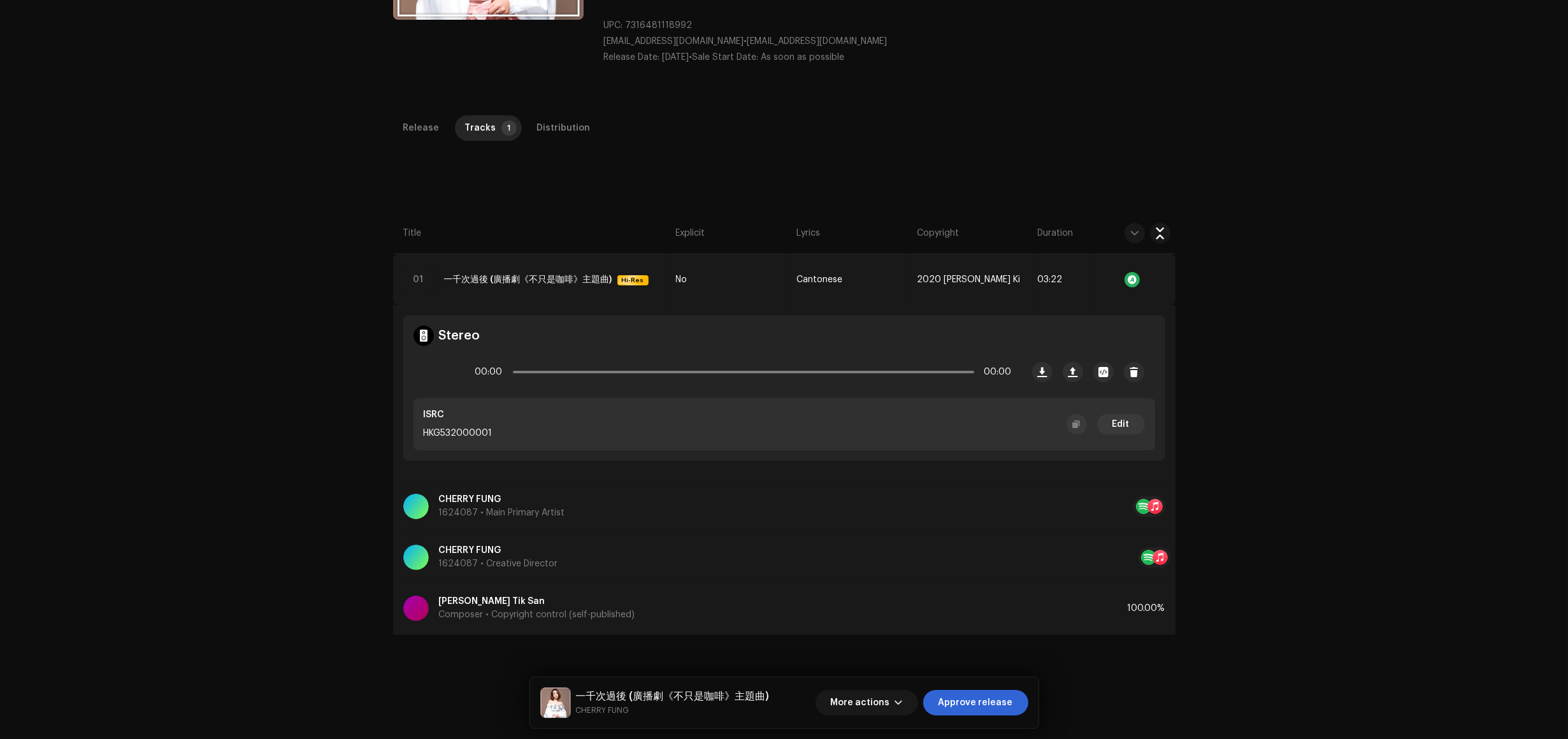
scroll to position [239, 0]
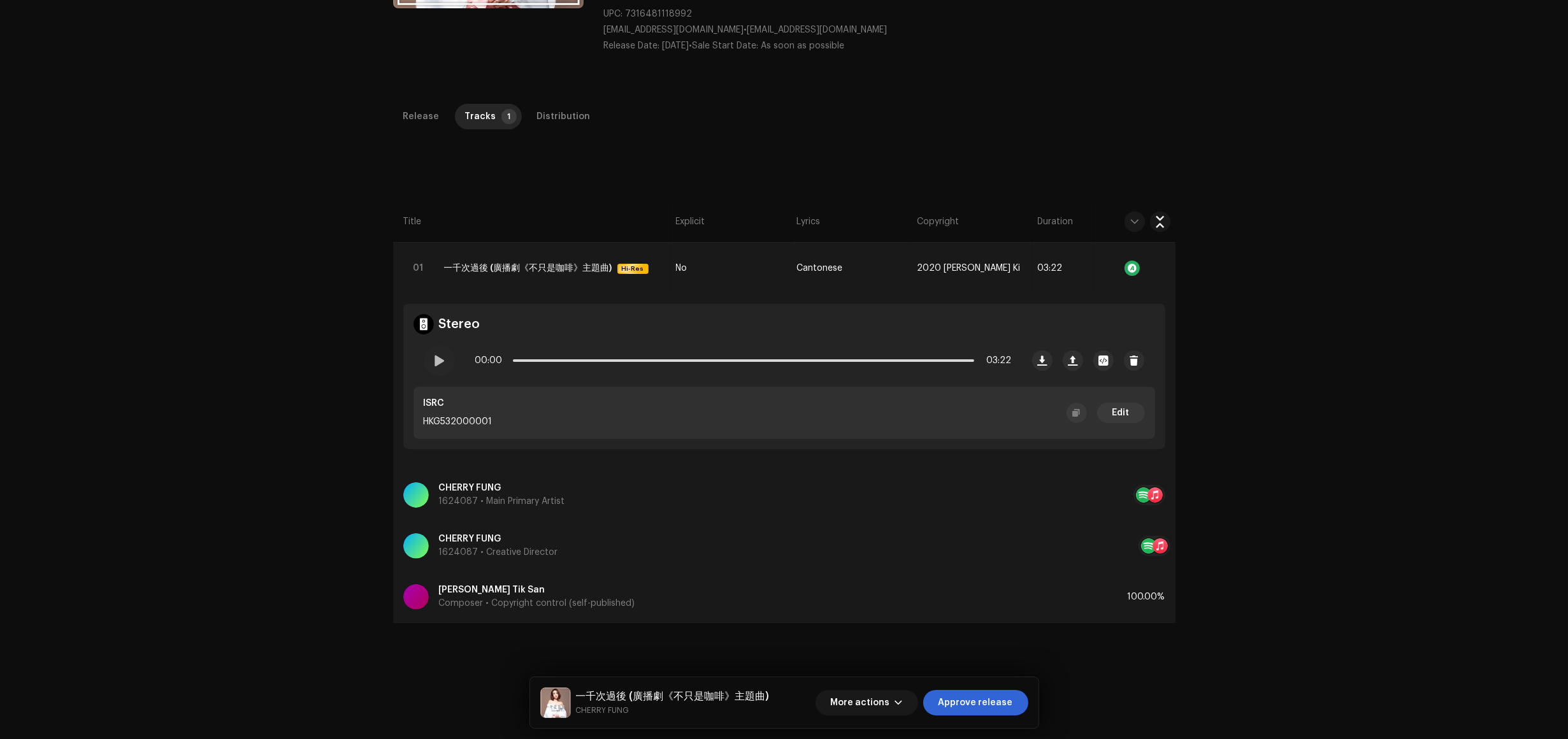
click at [104, 252] on div "Inspection / 一千次過後 (廣播劇《不只是咖啡》主題曲) Trust & Safety Guide Release Id: 2959398 Pay…" at bounding box center [784, 369] width 1568 height 739
click at [434, 361] on span at bounding box center [439, 360] width 10 height 10
drag, startPoint x: 514, startPoint y: 361, endPoint x: 563, endPoint y: 361, distance: 49.0
click at [525, 361] on span at bounding box center [519, 361] width 13 height 13
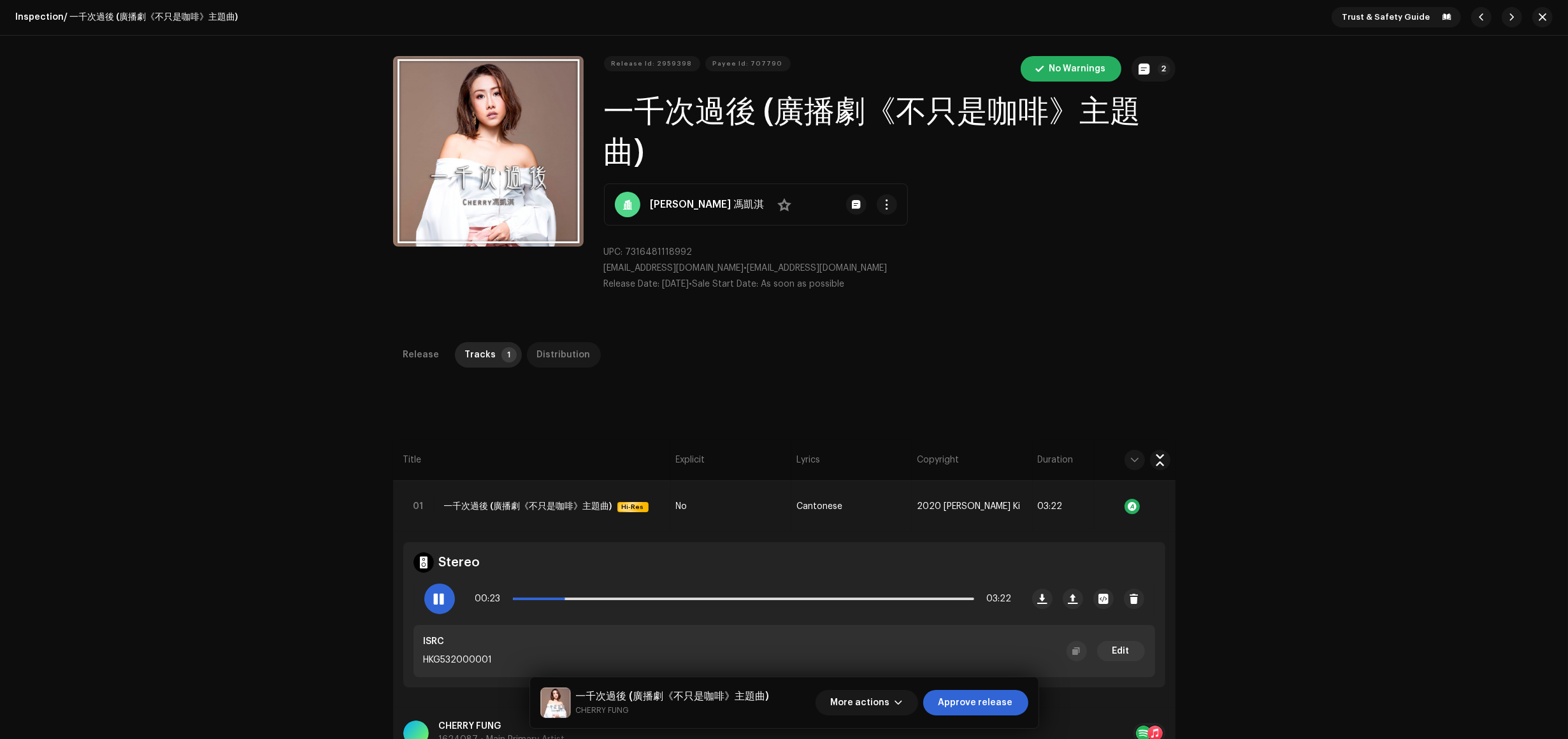
scroll to position [0, 0]
click at [999, 698] on span "Approve release" at bounding box center [976, 703] width 75 height 25
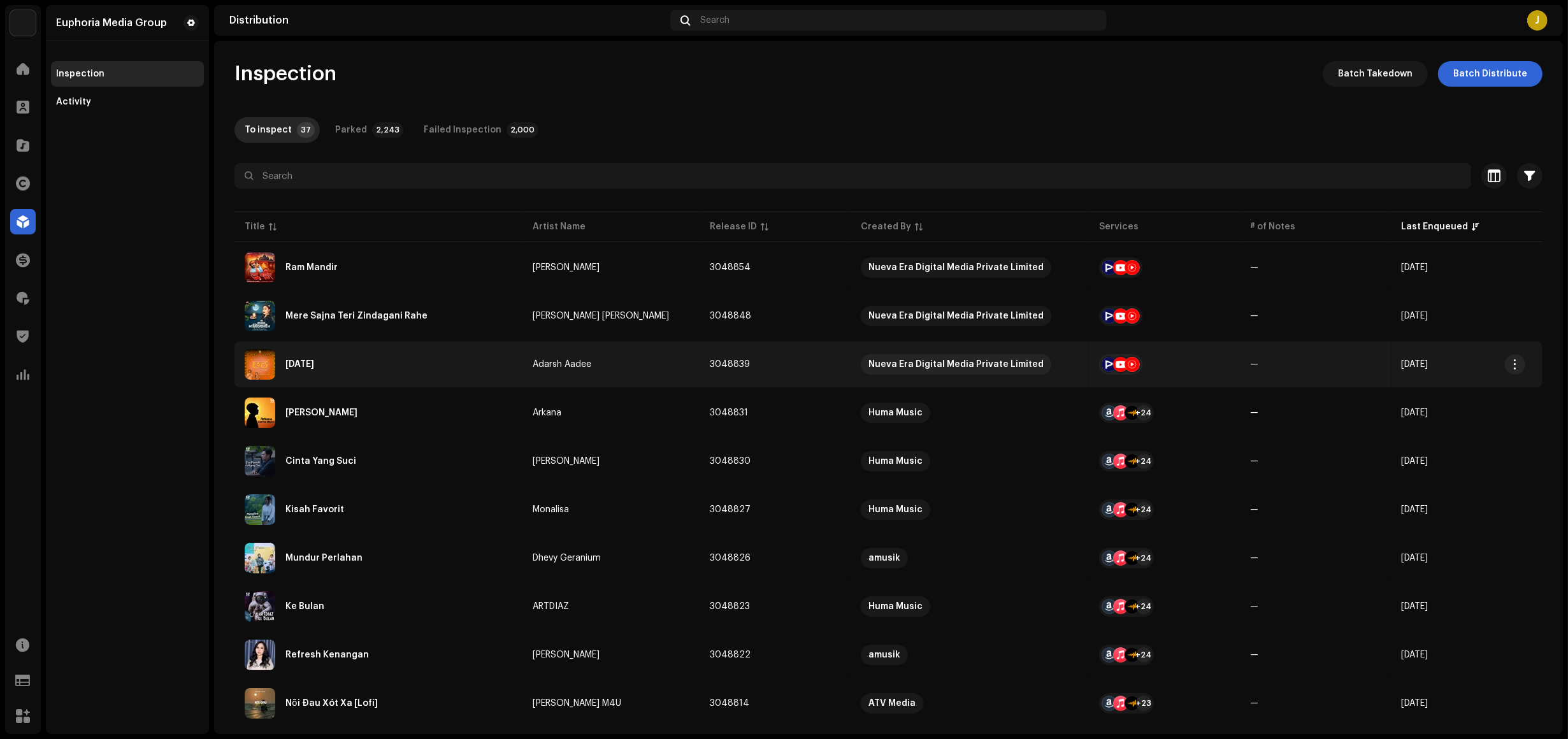
click at [389, 357] on div "[DATE]" at bounding box center [378, 364] width 268 height 31
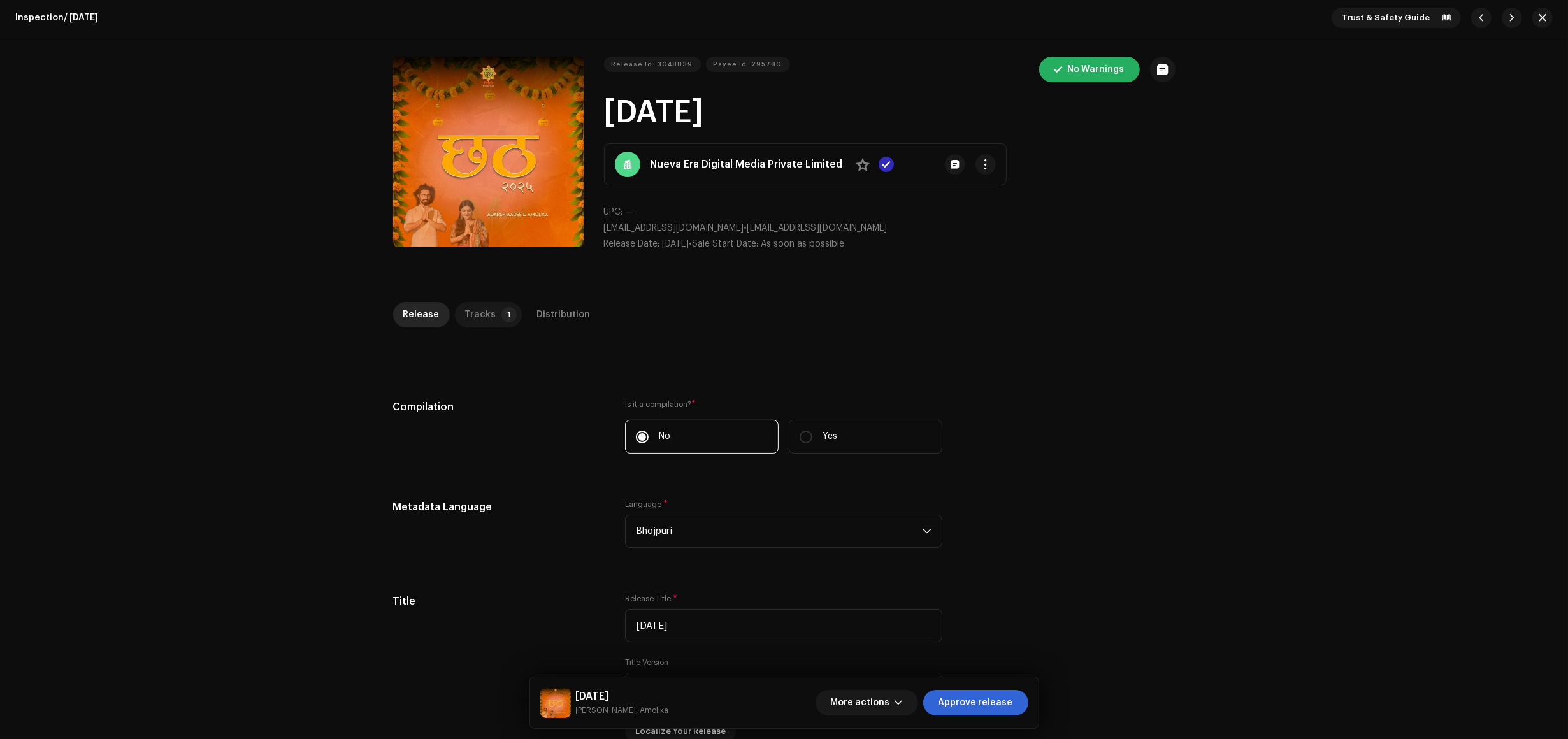
click at [466, 322] on div "Tracks" at bounding box center [480, 315] width 31 height 25
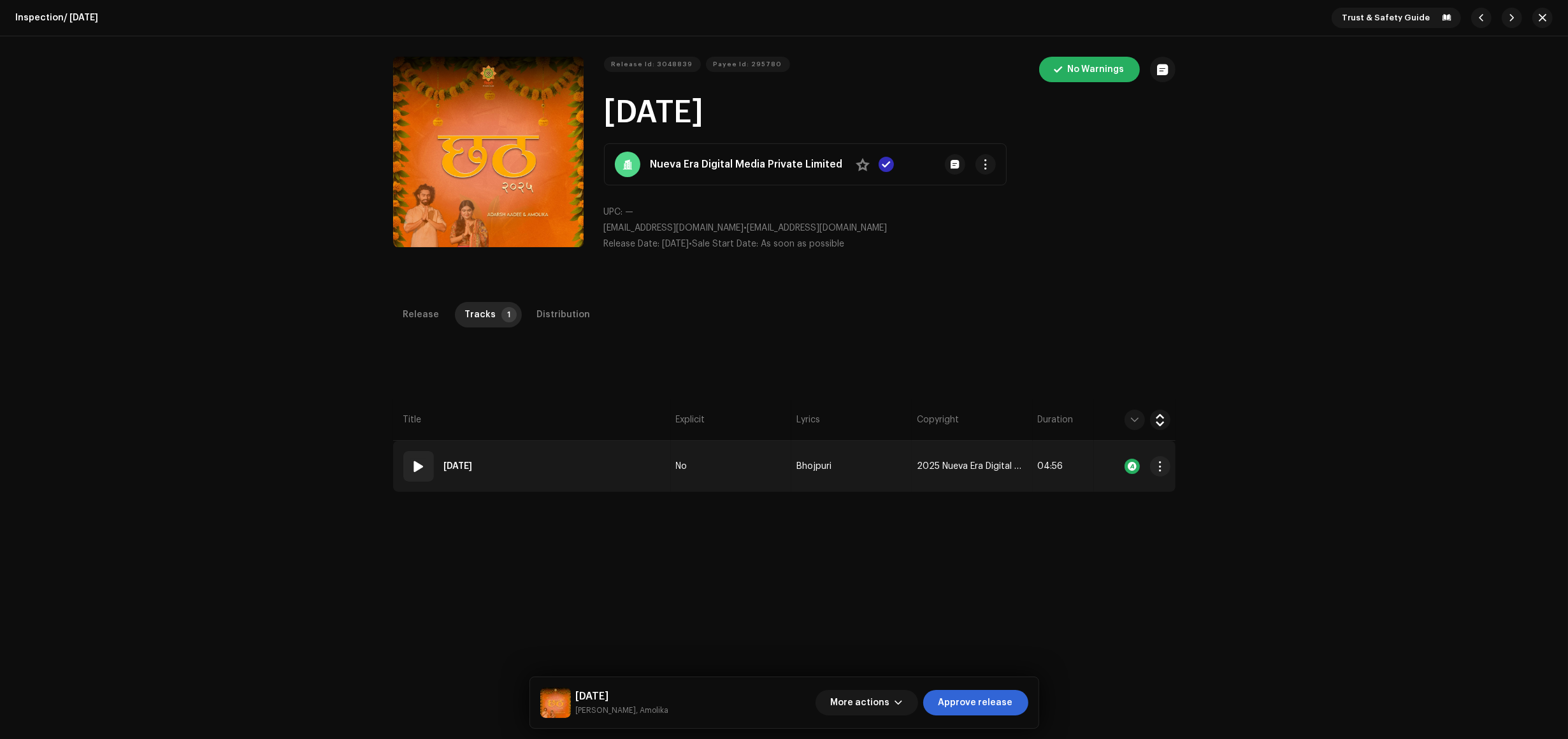
click at [562, 471] on td "01 [DATE]" at bounding box center [532, 466] width 278 height 51
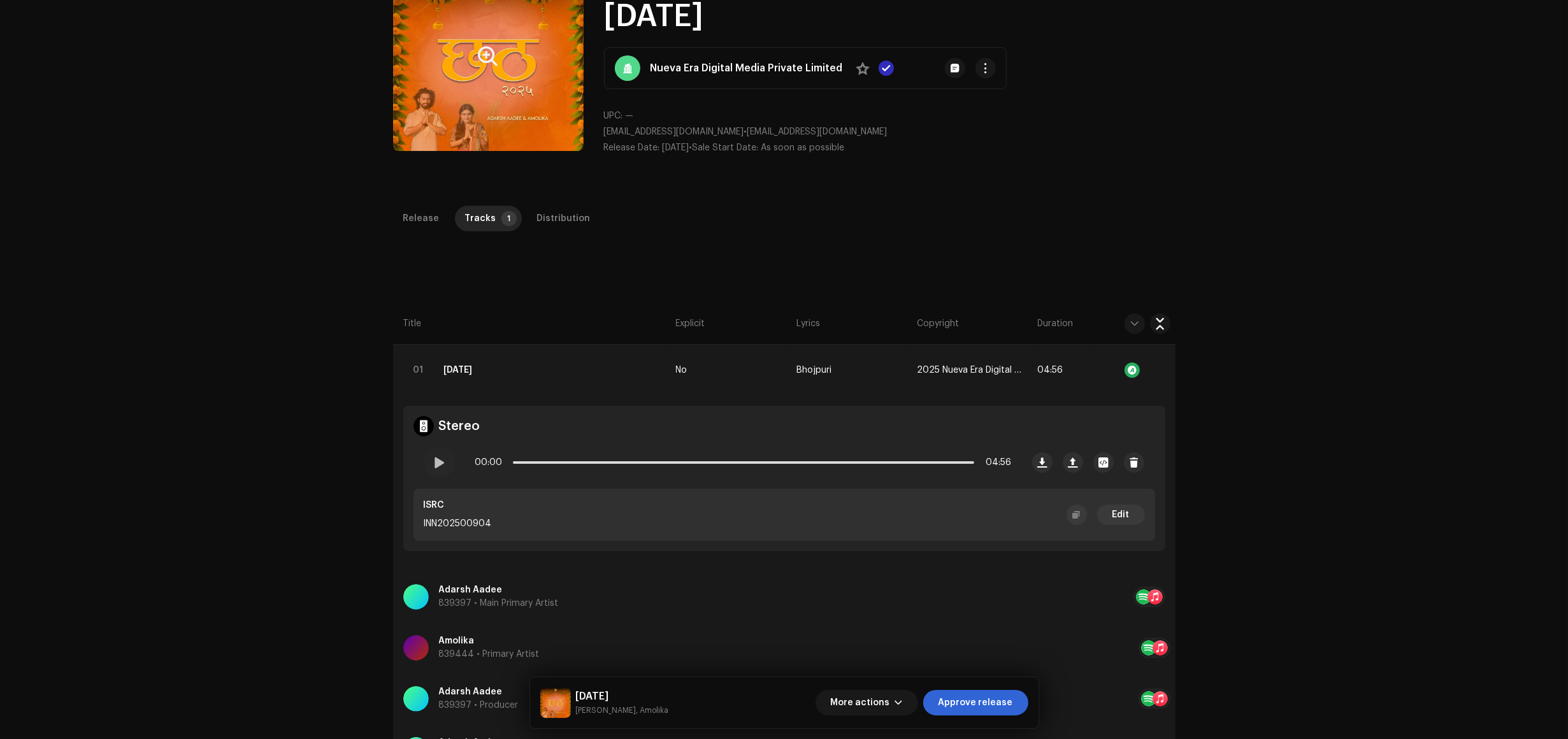
scroll to position [303, 0]
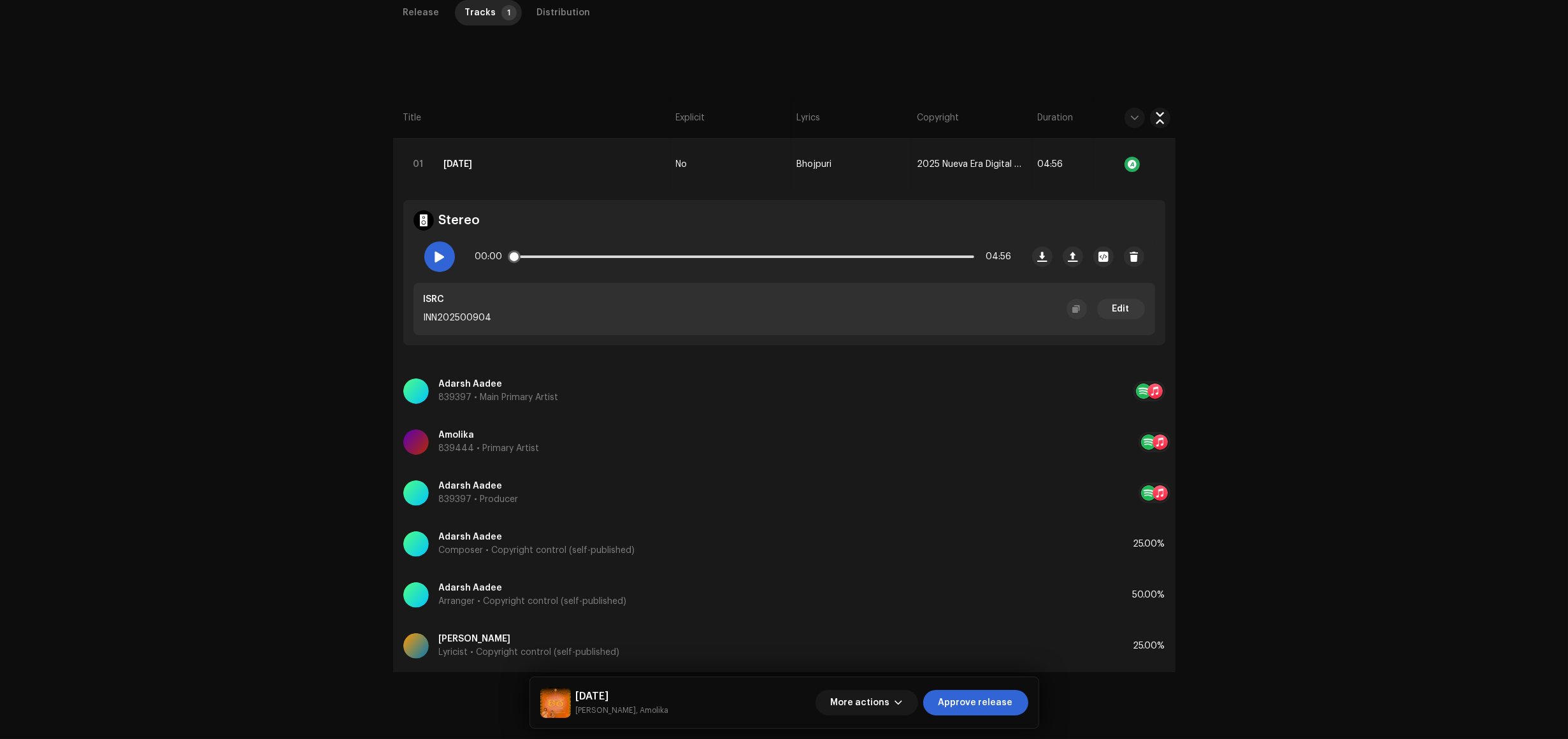
click at [427, 256] on div at bounding box center [440, 257] width 31 height 31
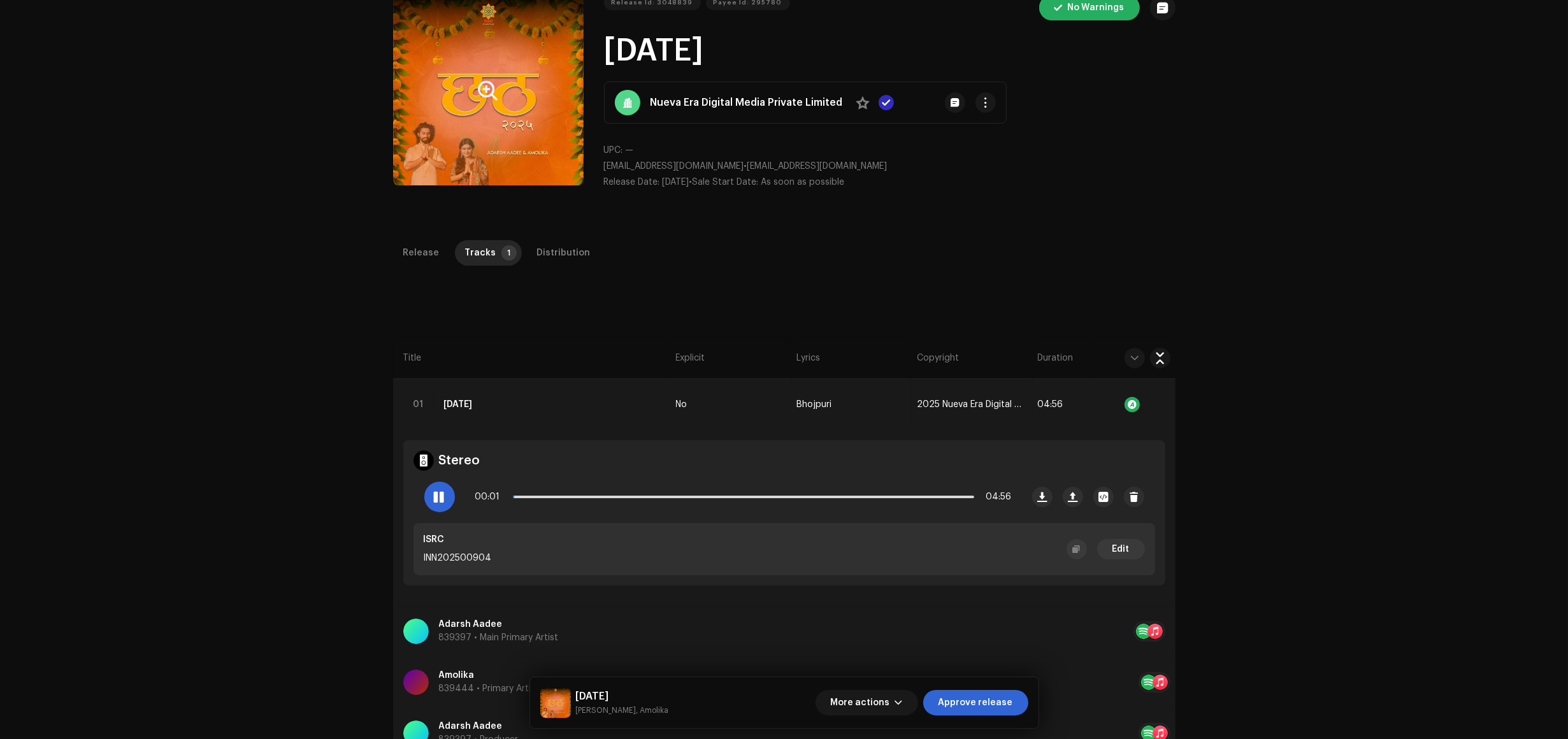
scroll to position [0, 0]
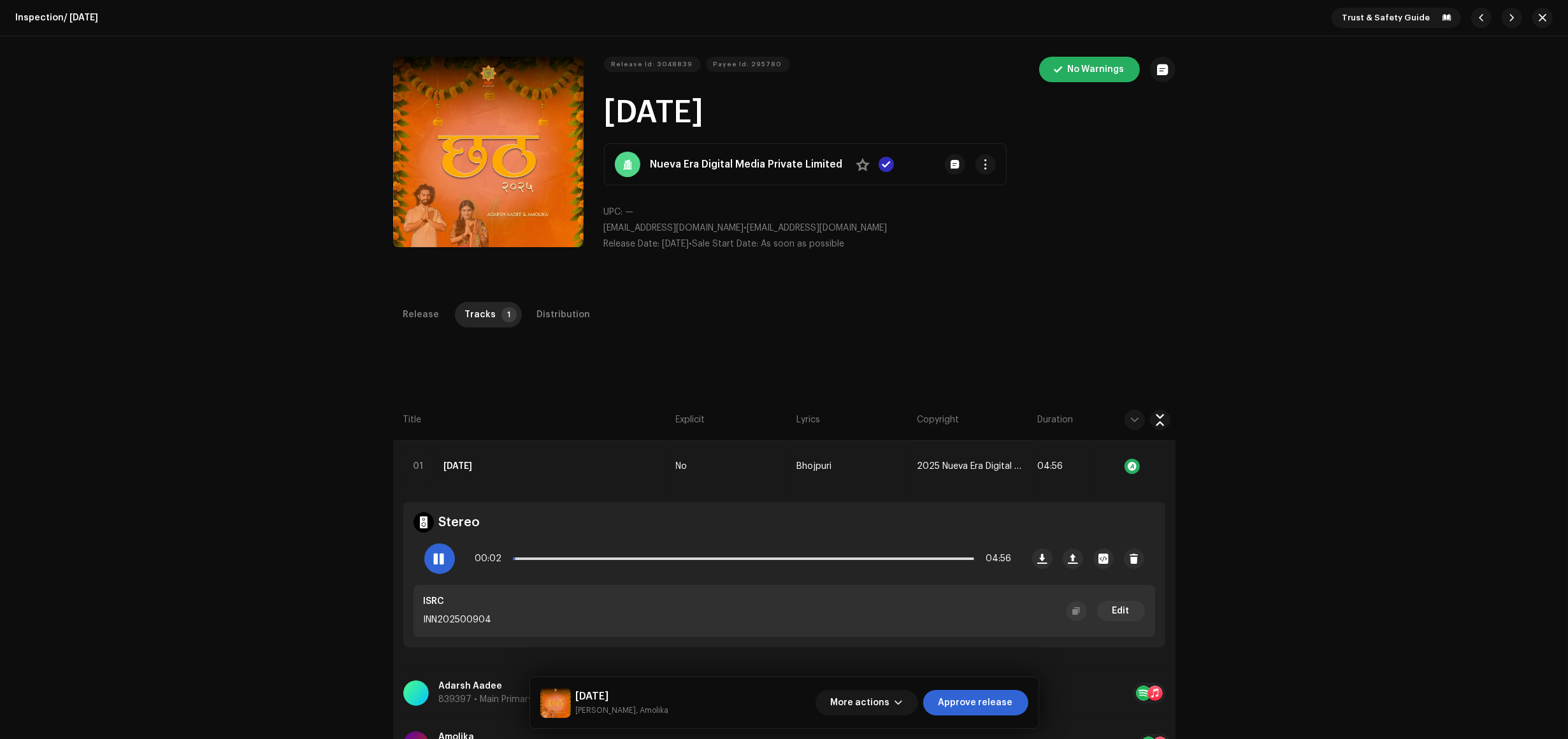
click at [976, 700] on span "Approve release" at bounding box center [976, 703] width 75 height 25
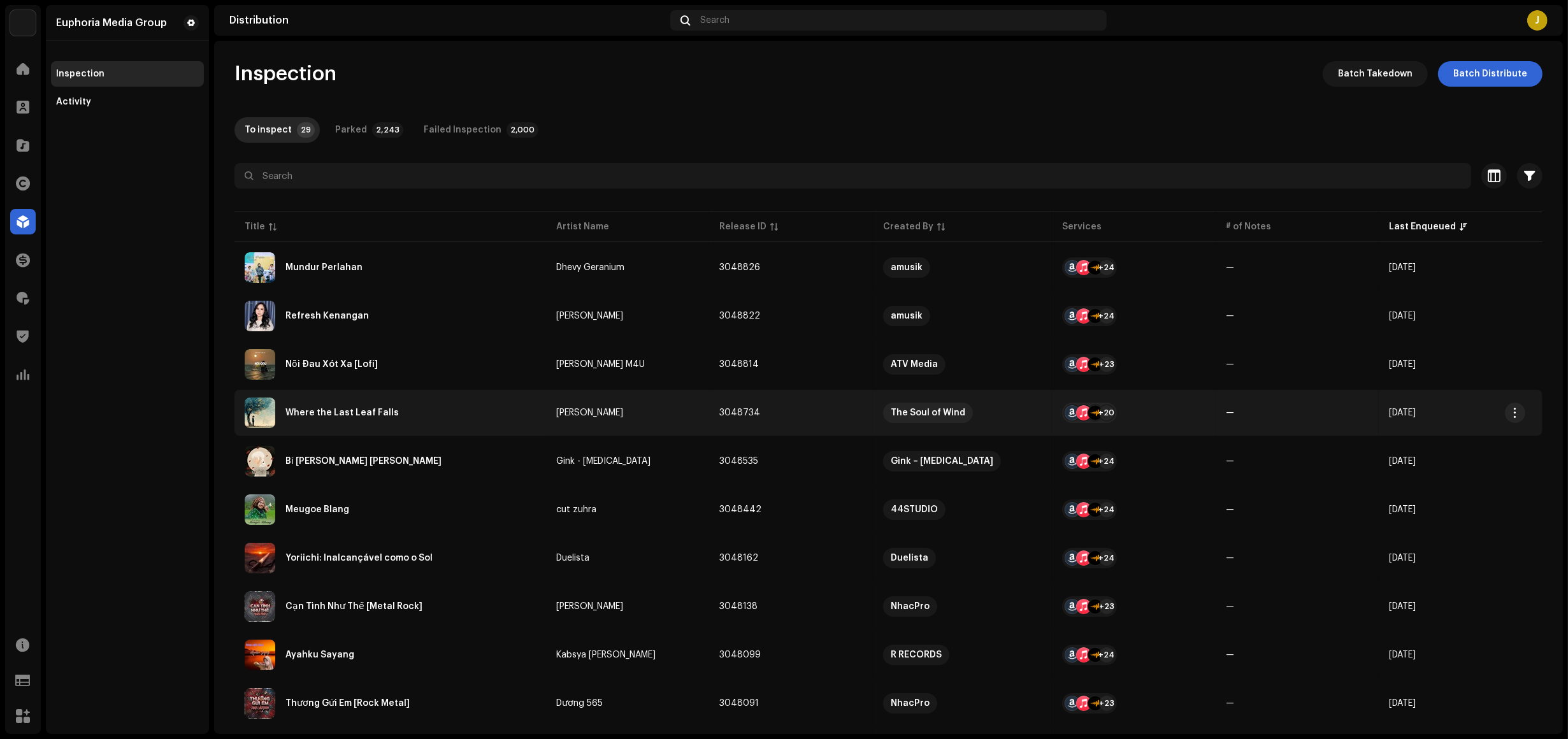
click at [403, 424] on div "Where the Last Leaf Falls" at bounding box center [390, 413] width 291 height 31
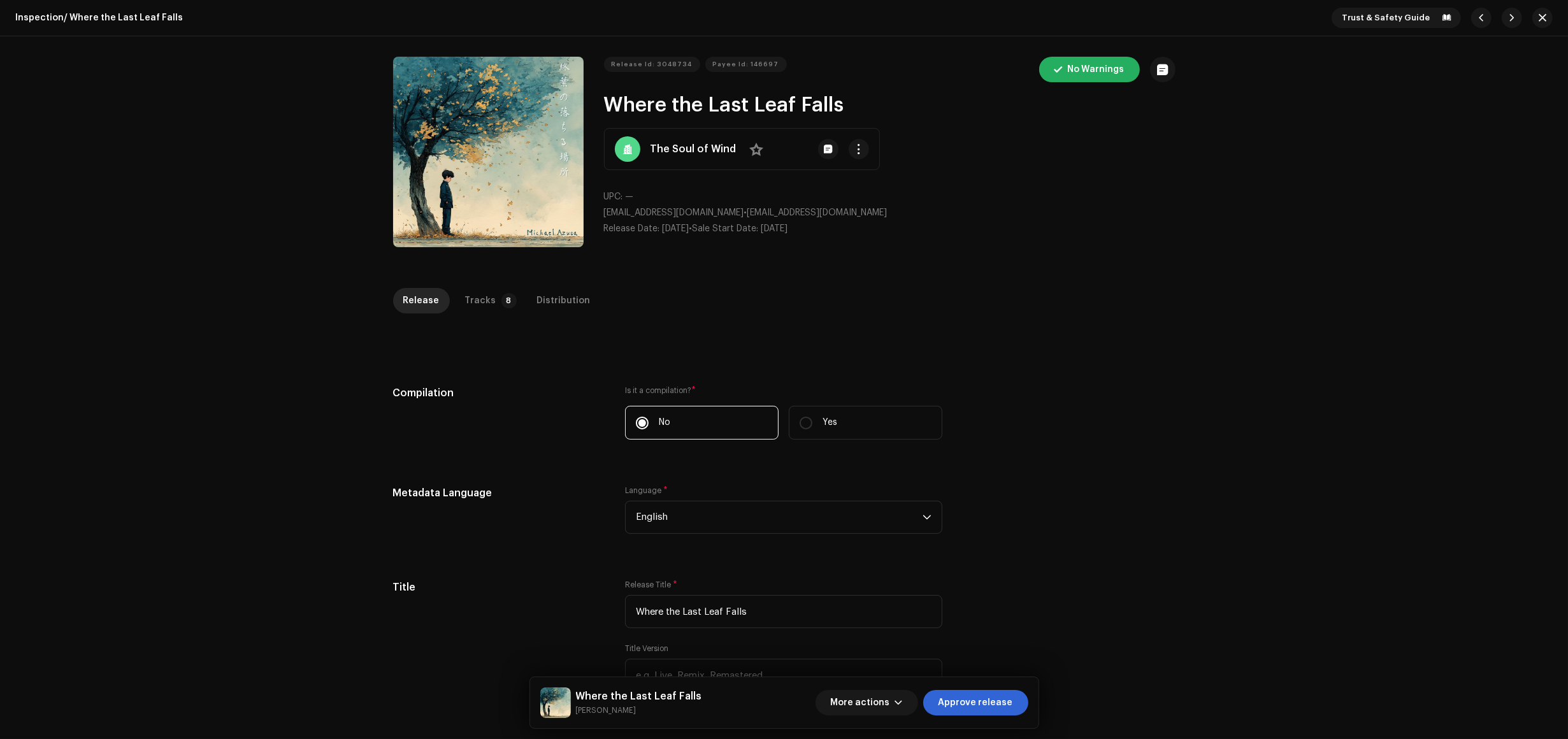
click at [134, 341] on div "Inspection / Where the Last Leaf Falls Trust & Safety Guide Release Id: 3048734…" at bounding box center [784, 369] width 1568 height 739
click at [470, 297] on div "Tracks" at bounding box center [480, 301] width 31 height 25
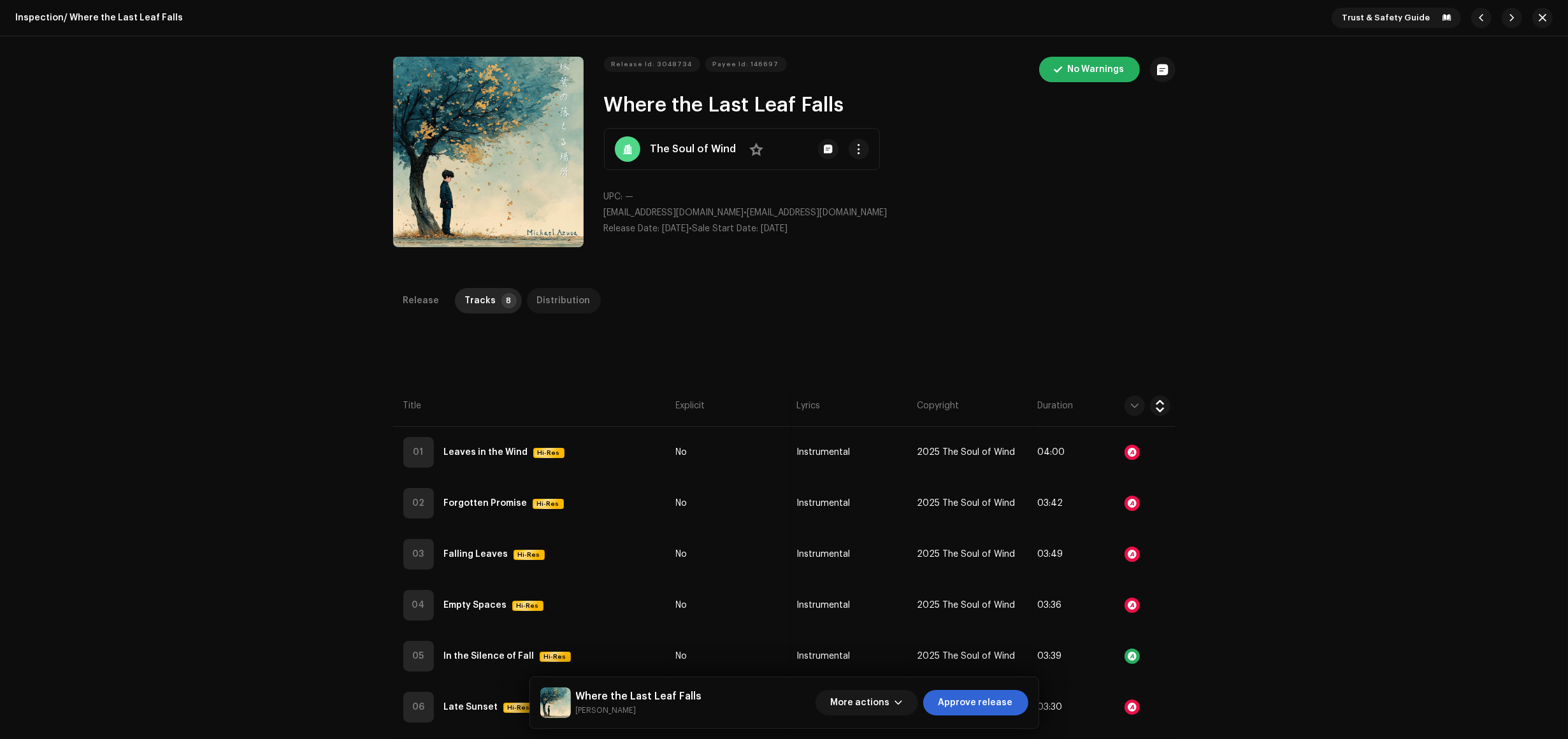
click at [578, 297] on div "Distribution" at bounding box center [564, 301] width 54 height 25
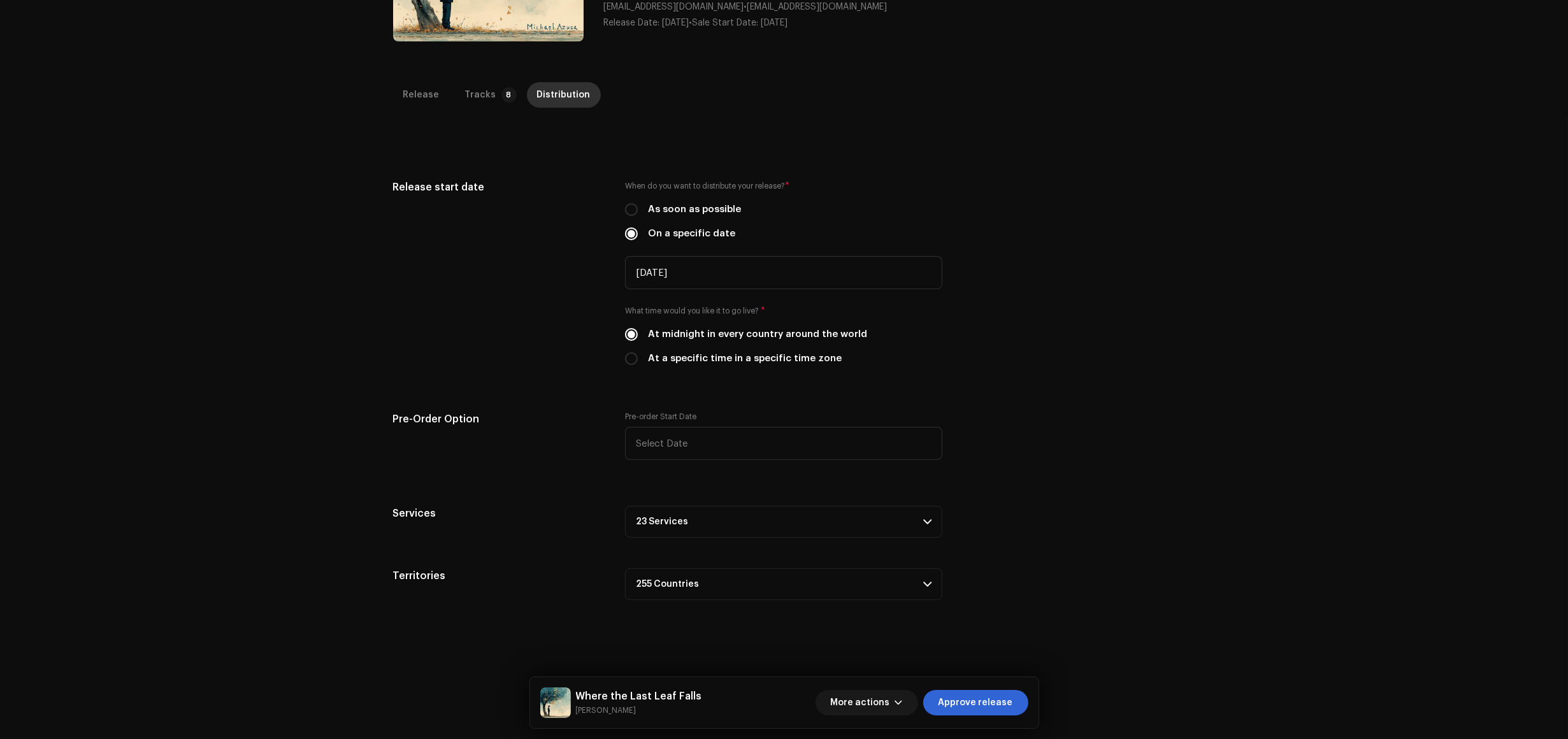
scroll to position [288, 0]
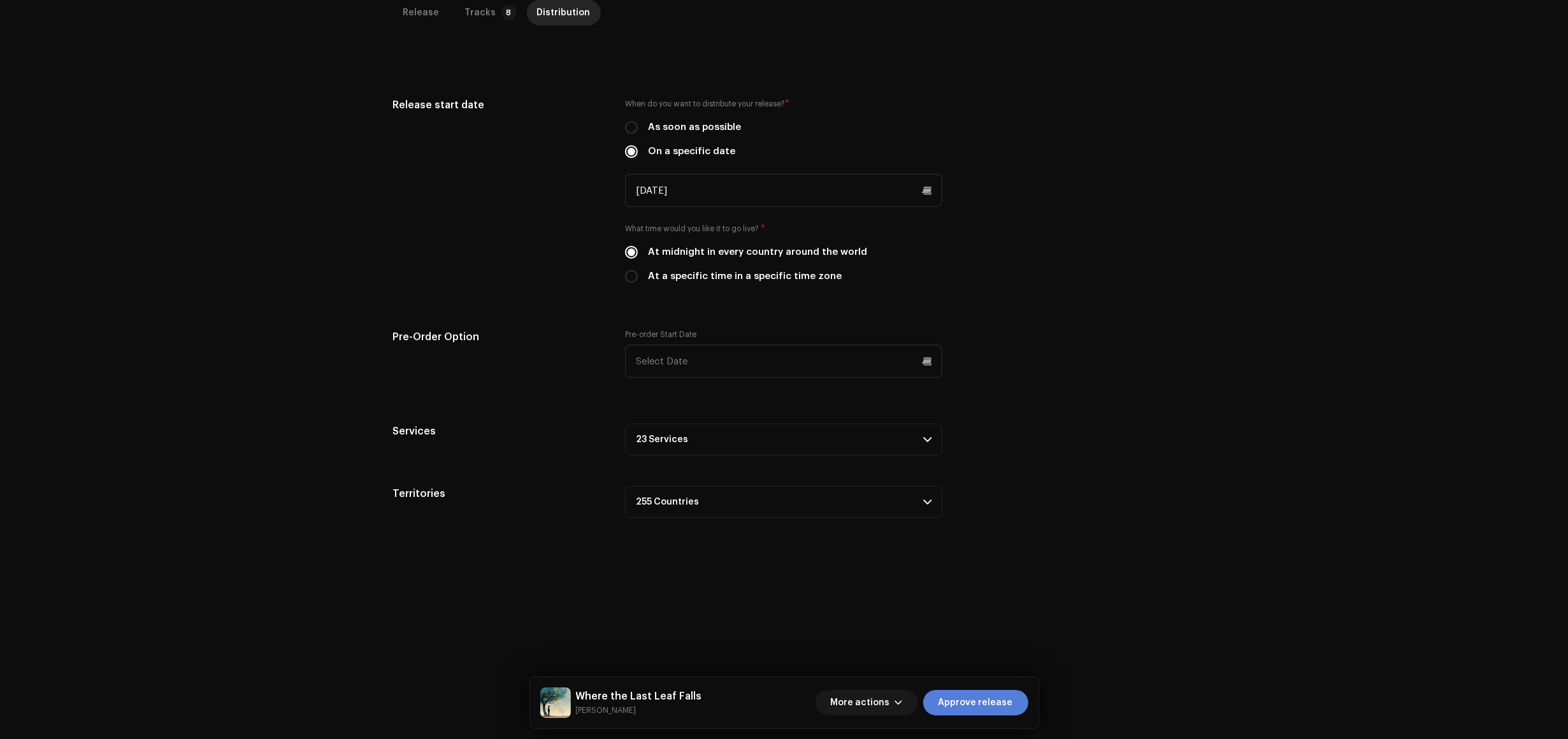
click at [1020, 696] on button "Approve release" at bounding box center [976, 703] width 105 height 25
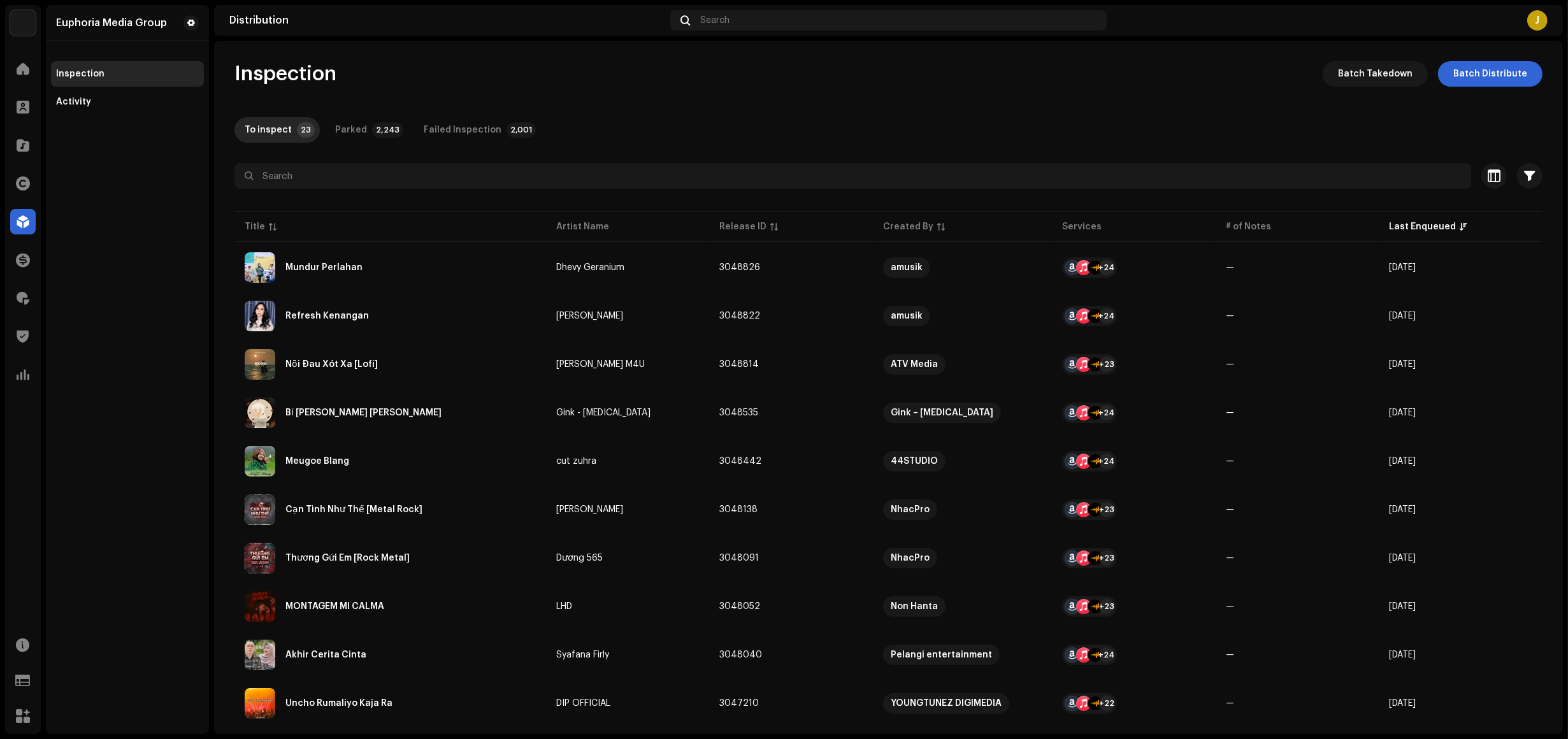
click at [136, 396] on div "Euphoria Media Group Inspection Activity" at bounding box center [127, 369] width 163 height 729
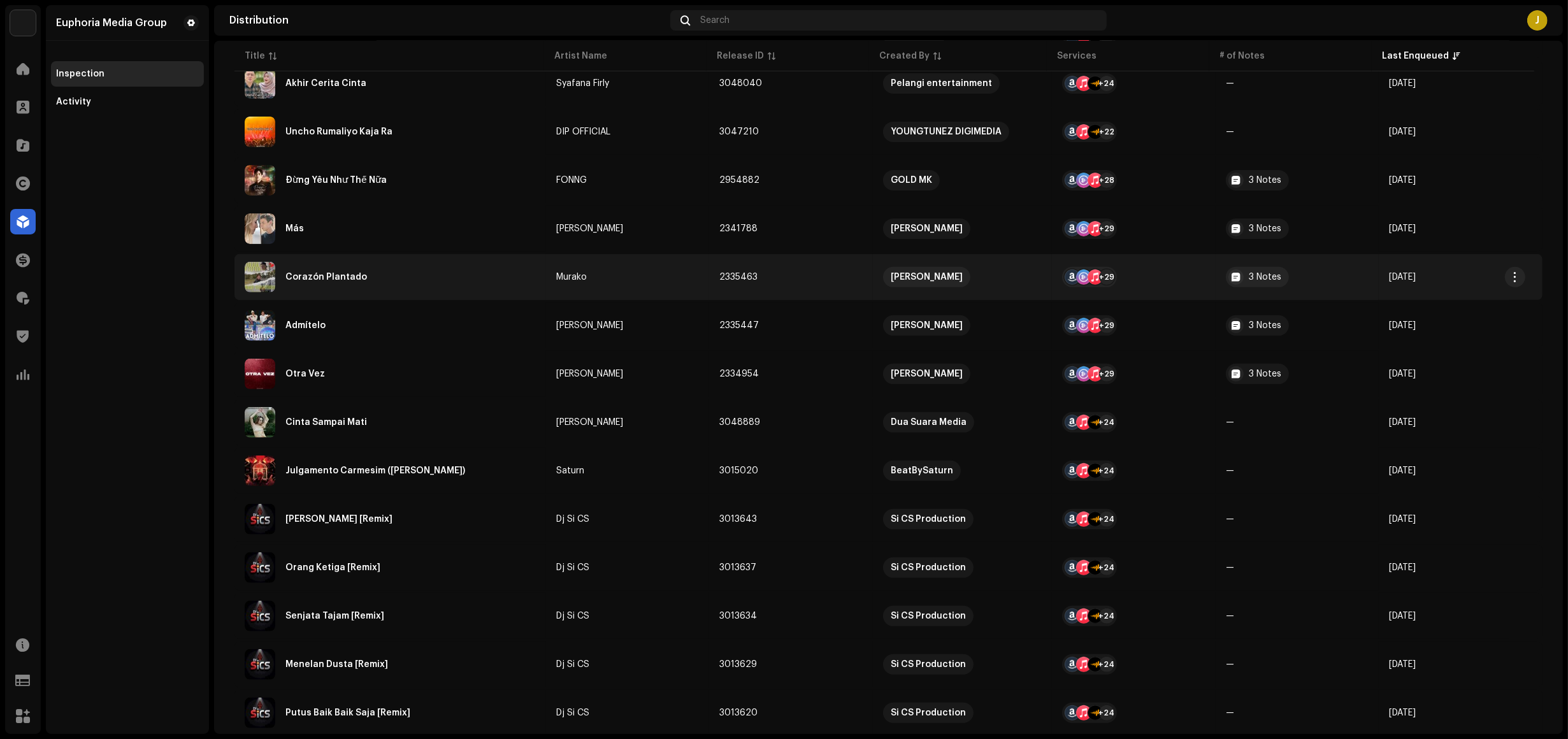
scroll to position [573, 0]
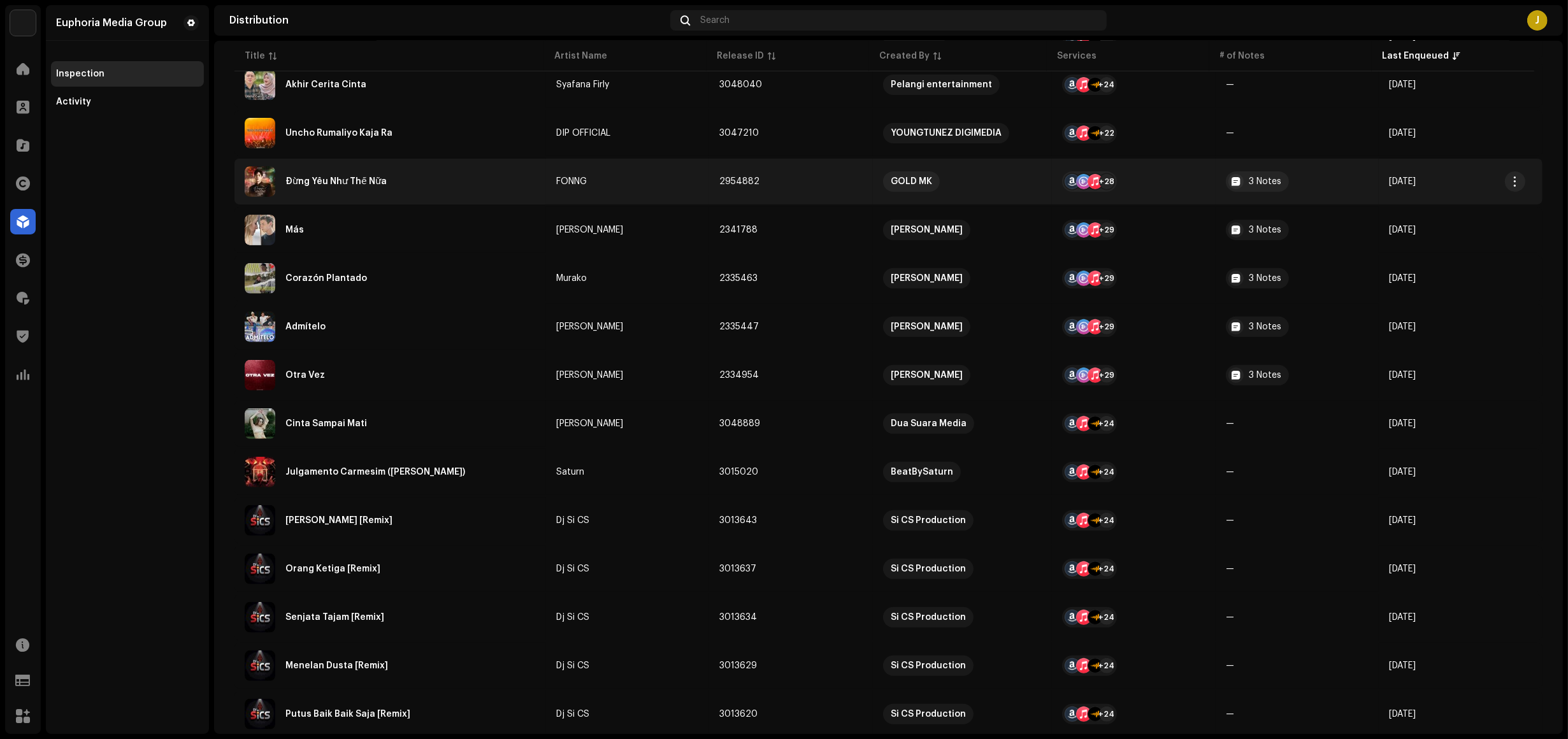
click at [413, 168] on div "Đừng Yêu Như Thế Nữa" at bounding box center [390, 182] width 291 height 31
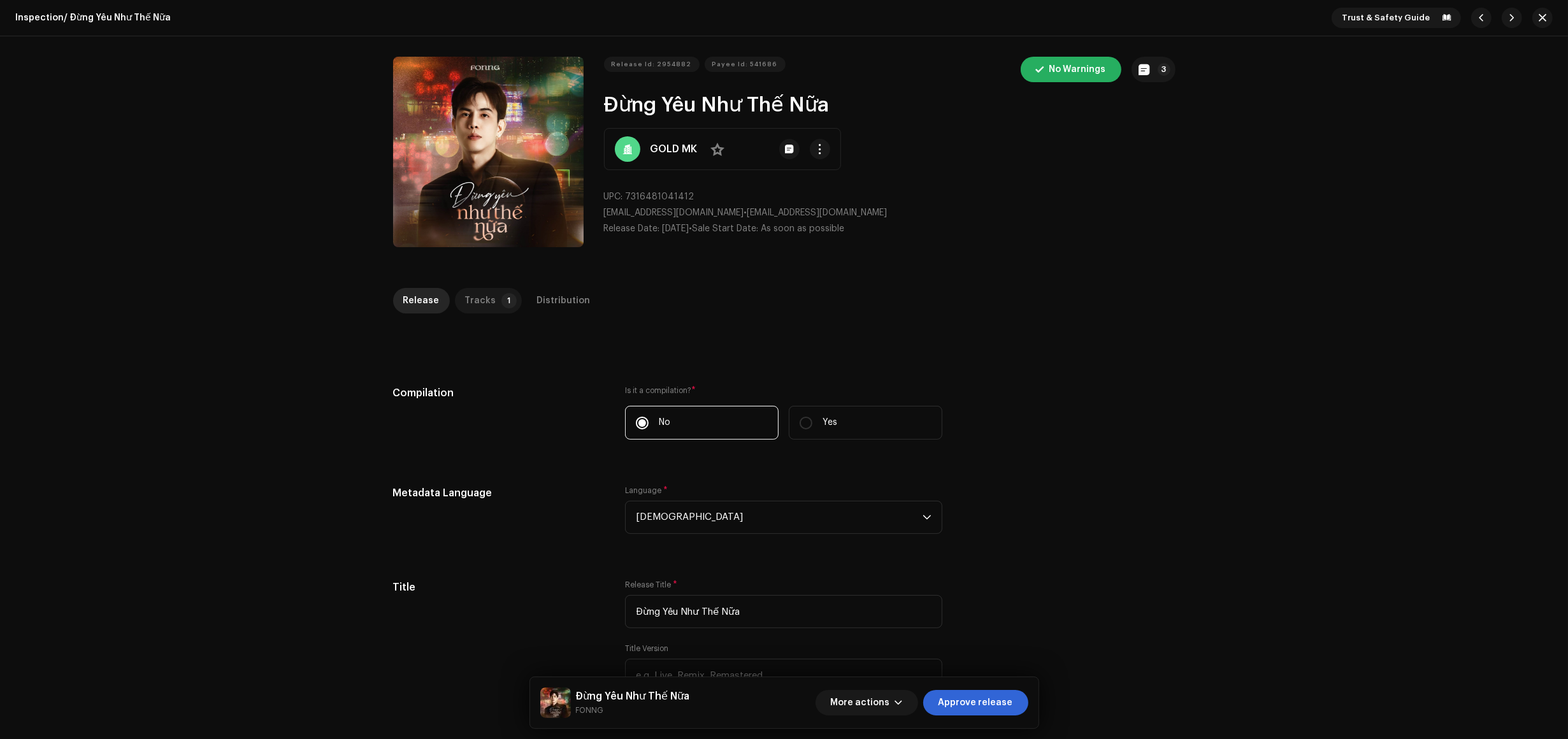
click at [485, 303] on div "Tracks" at bounding box center [480, 301] width 31 height 25
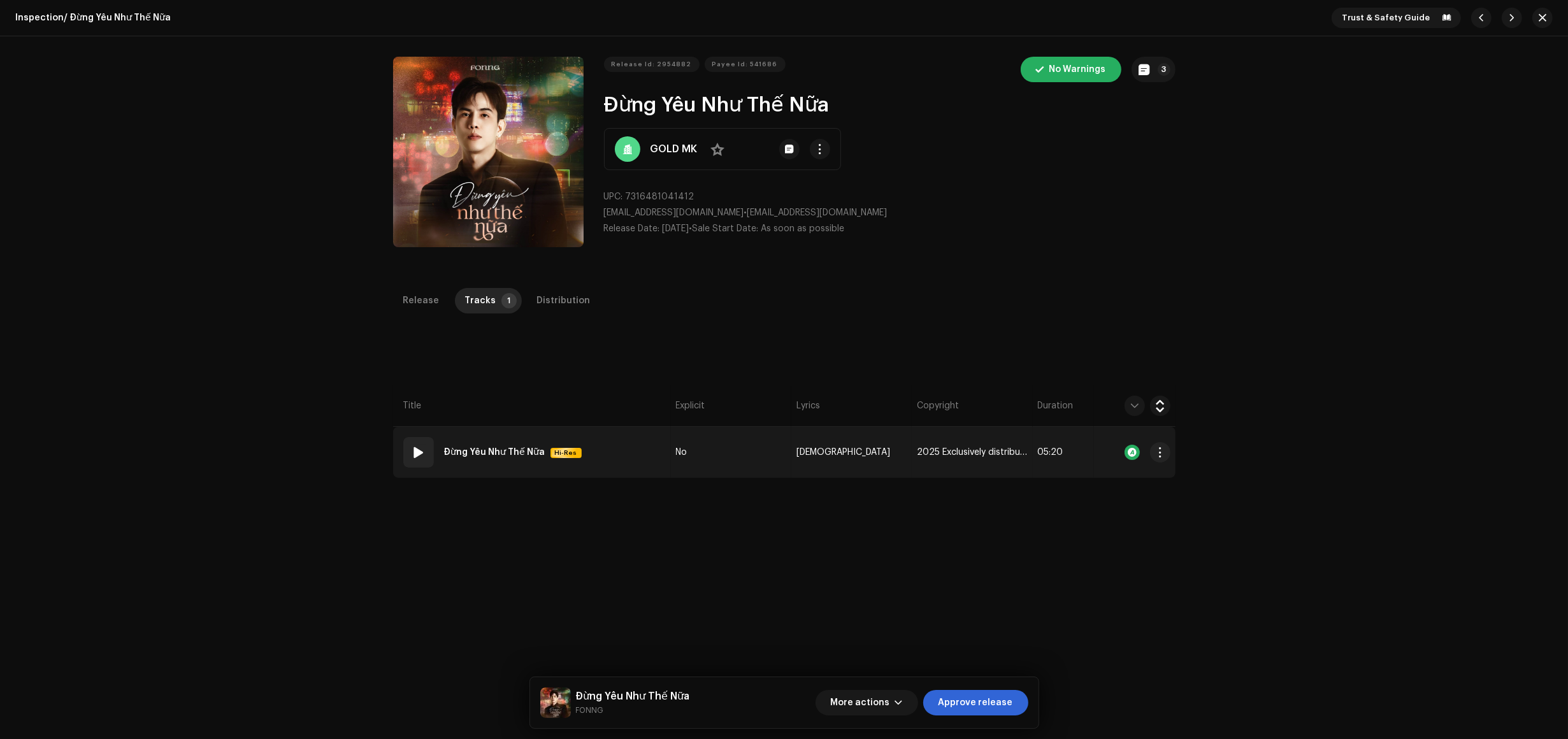
click at [623, 459] on td "01 Đừng Yêu Như Thế Nữa Hi-Res" at bounding box center [532, 452] width 278 height 51
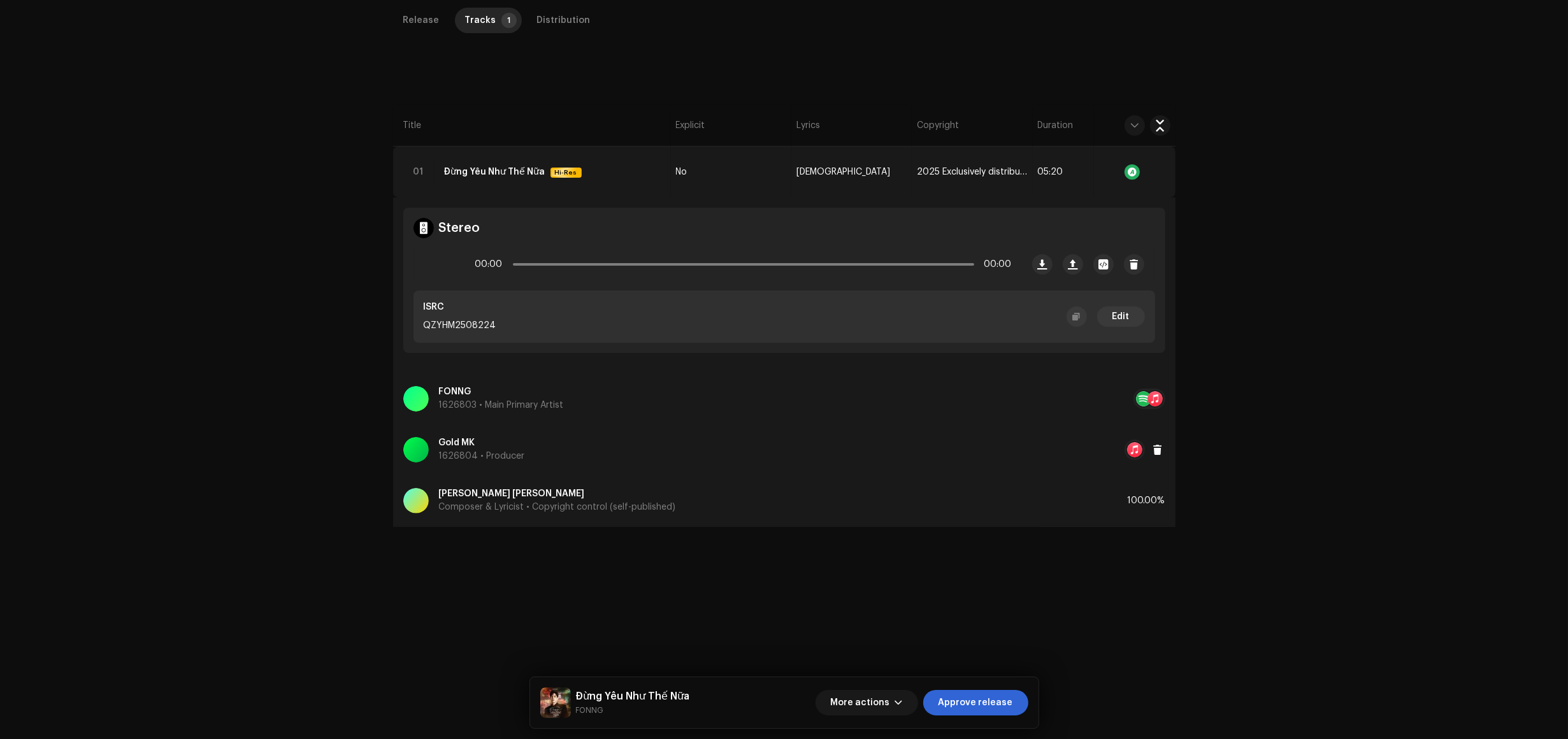
scroll to position [288, 0]
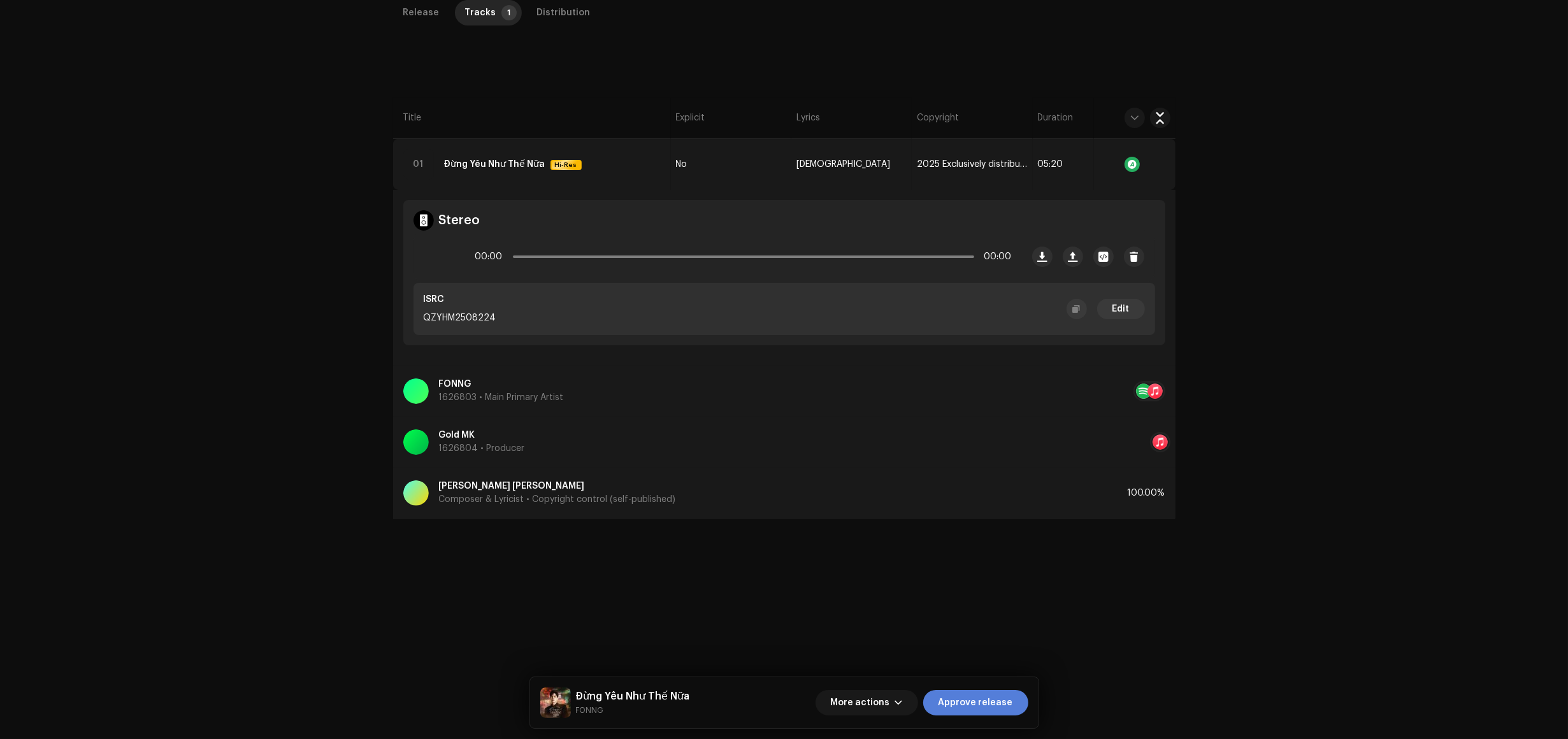
click at [992, 705] on span "Approve release" at bounding box center [976, 703] width 75 height 25
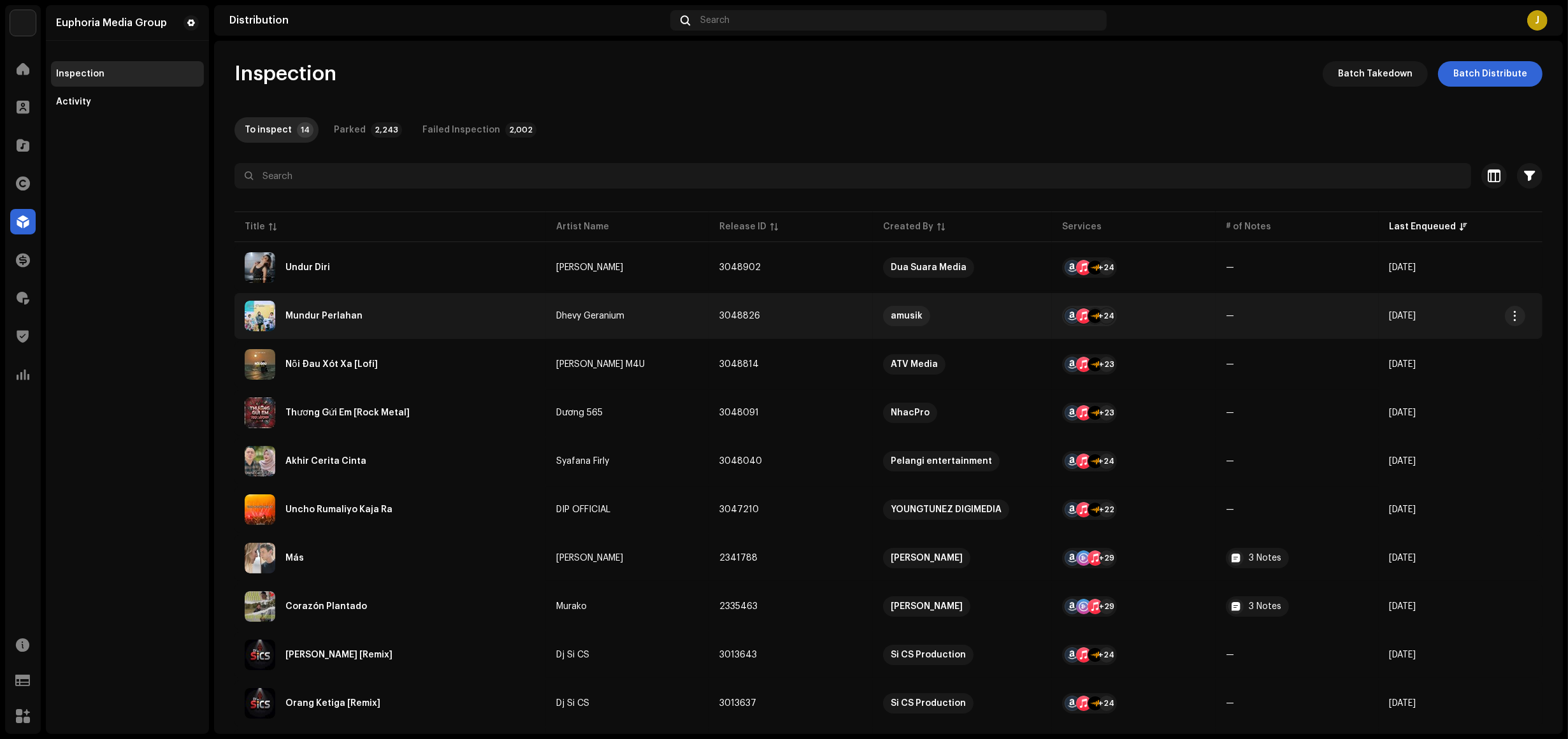
click at [378, 320] on div "Mundur Perlahan" at bounding box center [390, 316] width 291 height 31
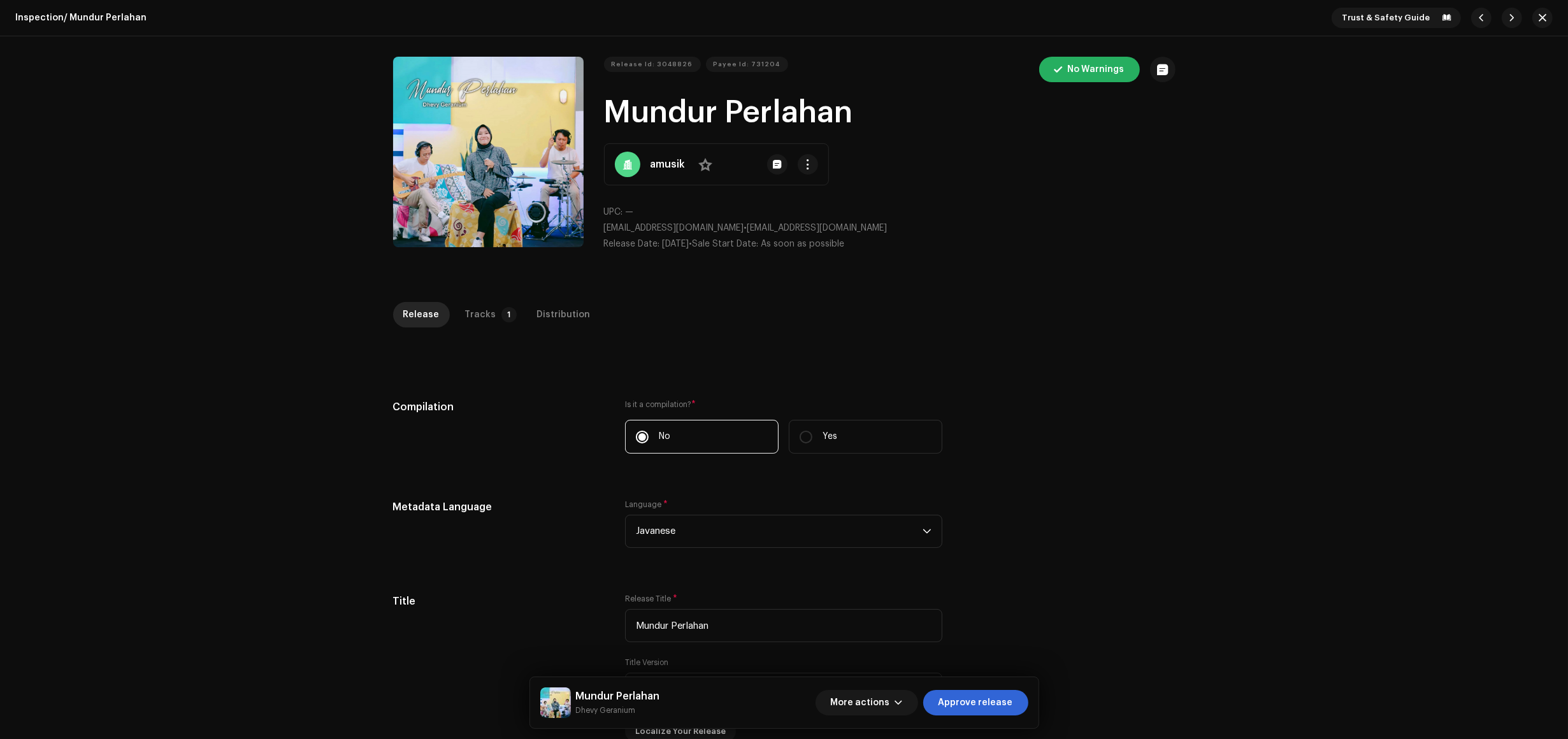
click at [496, 295] on div "Inspection / Mundur Perlahan Trust & Safety Guide Release Id: 3048826 Payee Id:…" at bounding box center [784, 369] width 1568 height 739
click at [501, 310] on p-badge "1" at bounding box center [509, 315] width 15 height 15
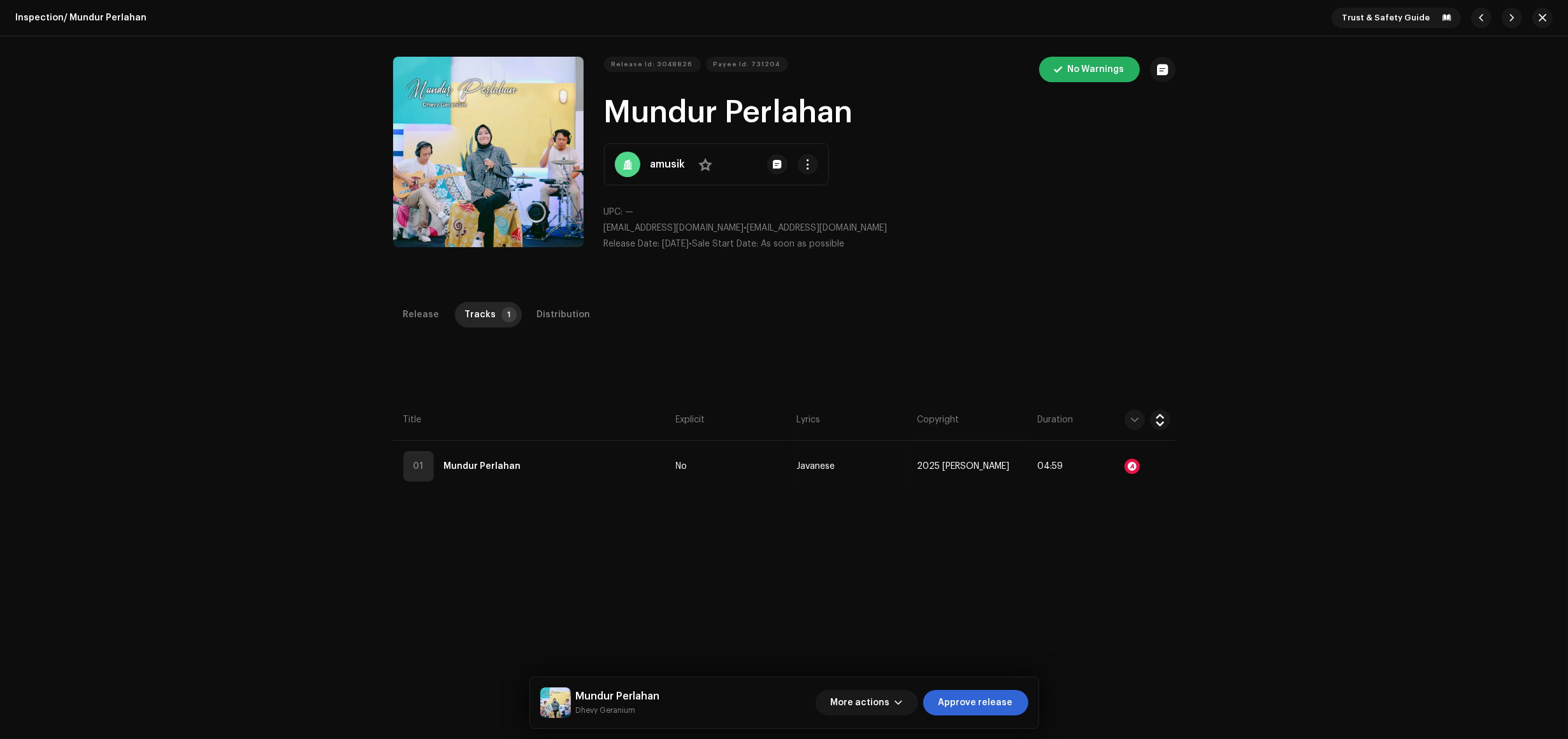
drag, startPoint x: 539, startPoint y: 422, endPoint x: 542, endPoint y: 429, distance: 7.6
click at [541, 427] on th "Title" at bounding box center [532, 419] width 278 height 41
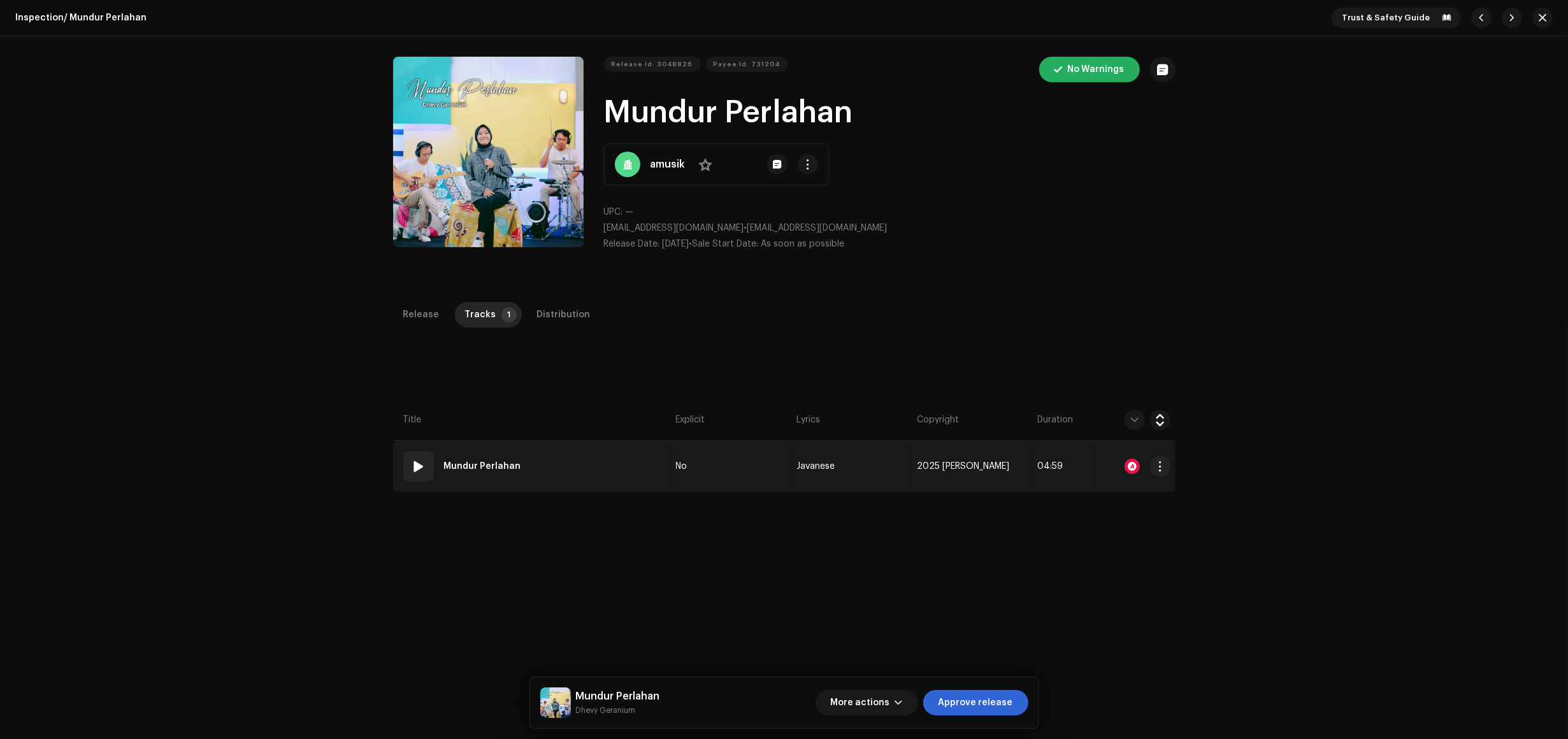
click at [551, 454] on td "01 Mundur Perlahan" at bounding box center [532, 466] width 278 height 51
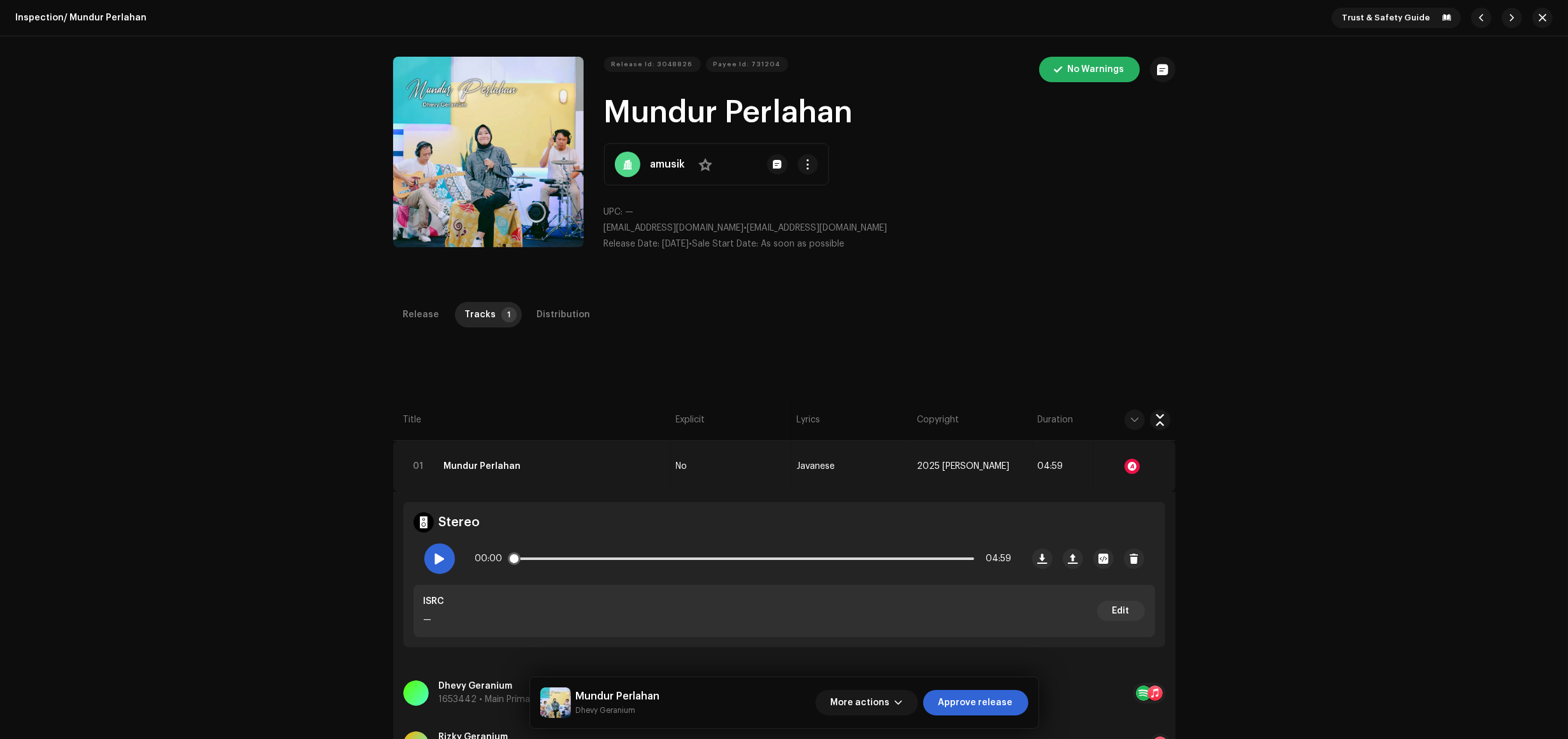
click at [448, 563] on div at bounding box center [440, 559] width 31 height 31
click at [1109, 297] on div "Inspection / Mundur Perlahan Trust & Safety Guide Release Id: 3048826 Payee Id:…" at bounding box center [784, 369] width 1568 height 739
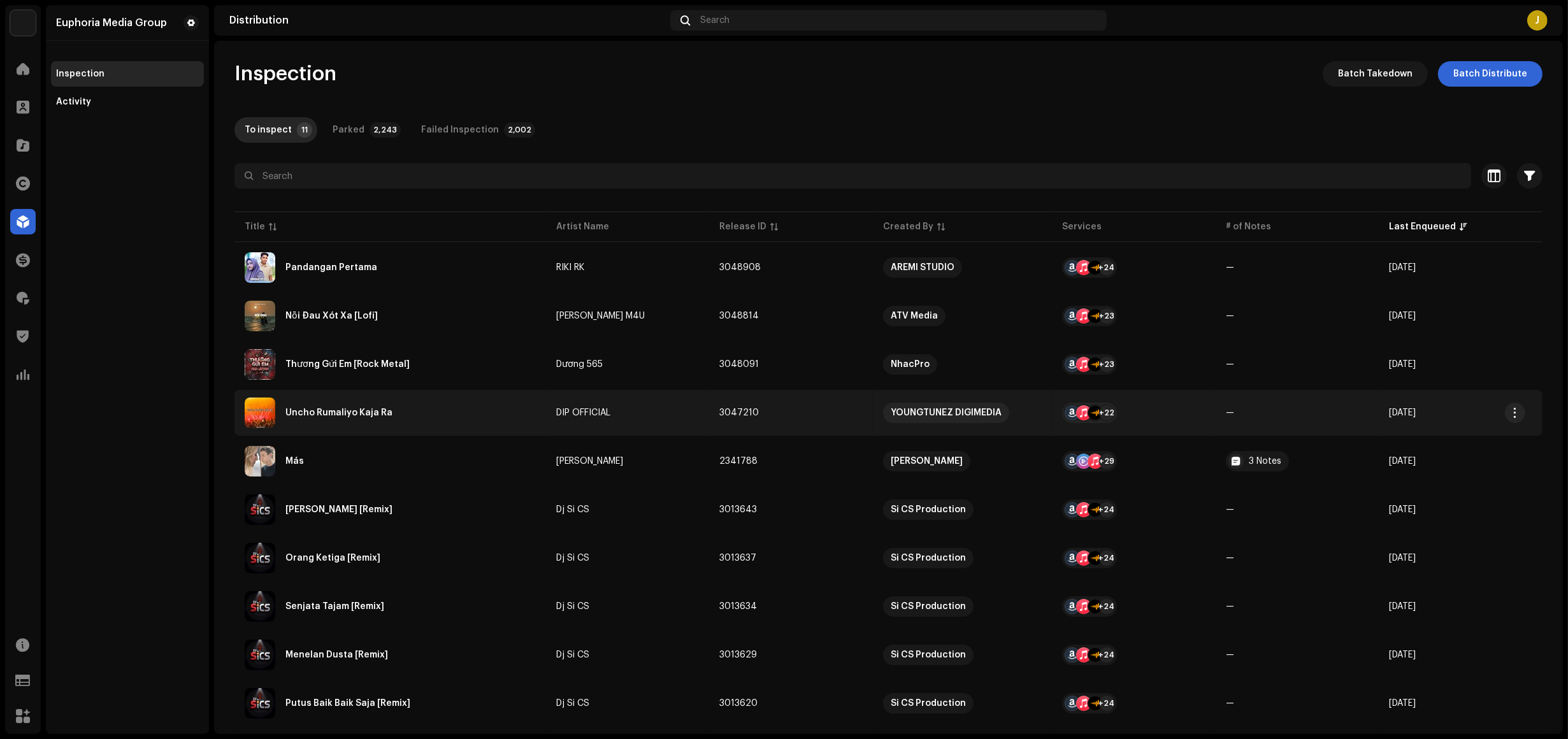
click at [425, 419] on div "Uncho Rumaliyo Kaja Ra" at bounding box center [390, 413] width 291 height 31
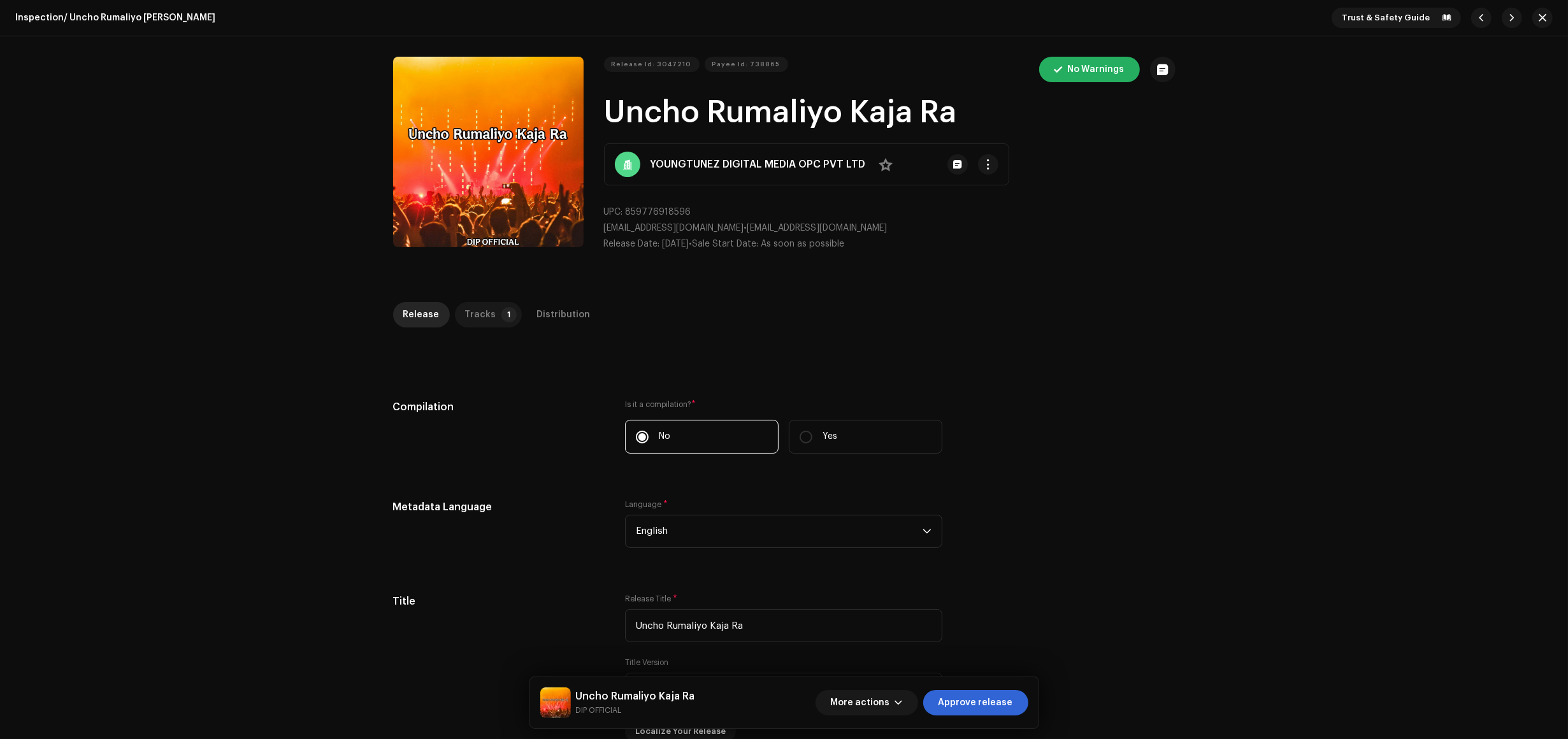
click at [489, 310] on p-tab "Tracks 1" at bounding box center [489, 315] width 67 height 25
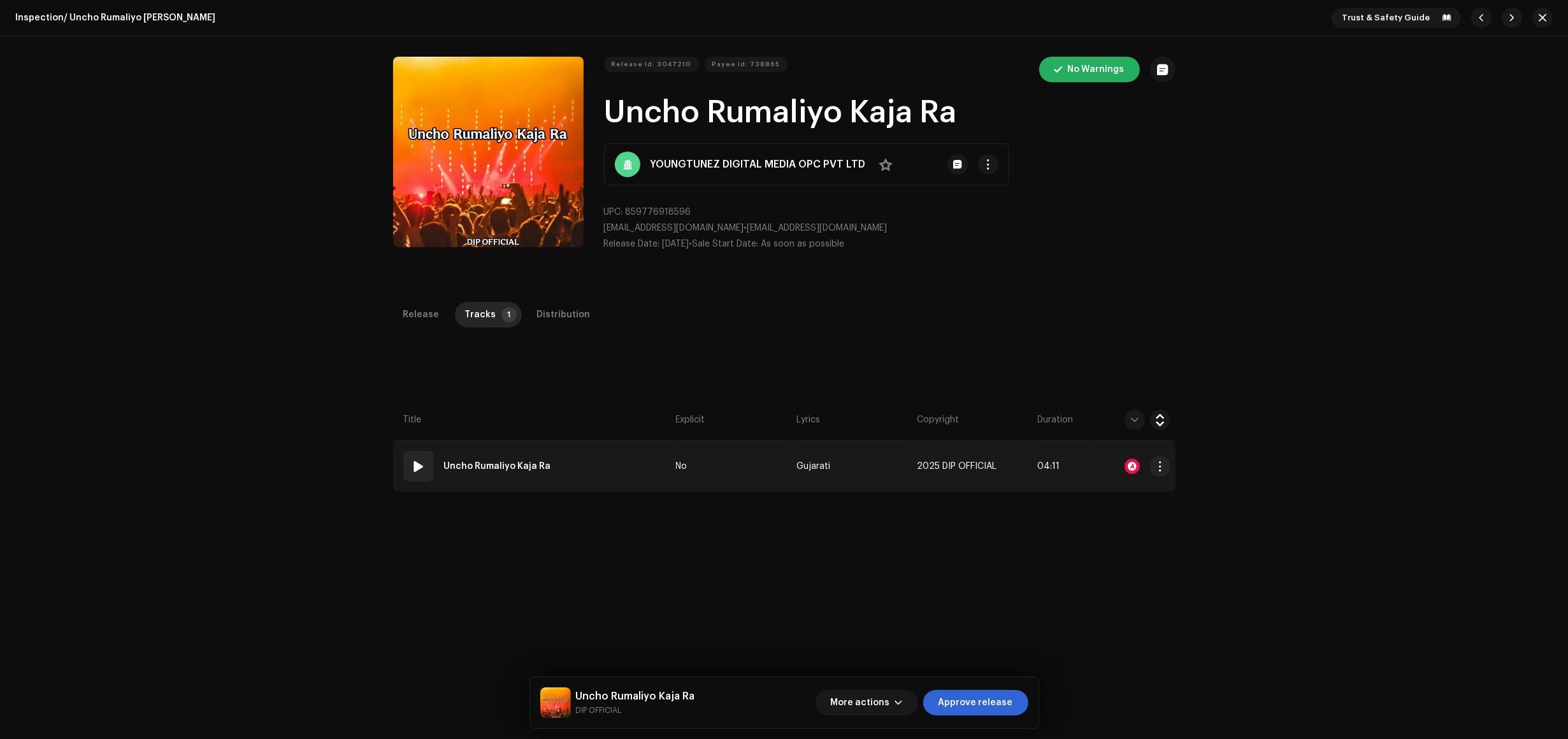
click at [636, 475] on td "01 Uncho Rumaliyo Kaja Ra" at bounding box center [532, 466] width 278 height 51
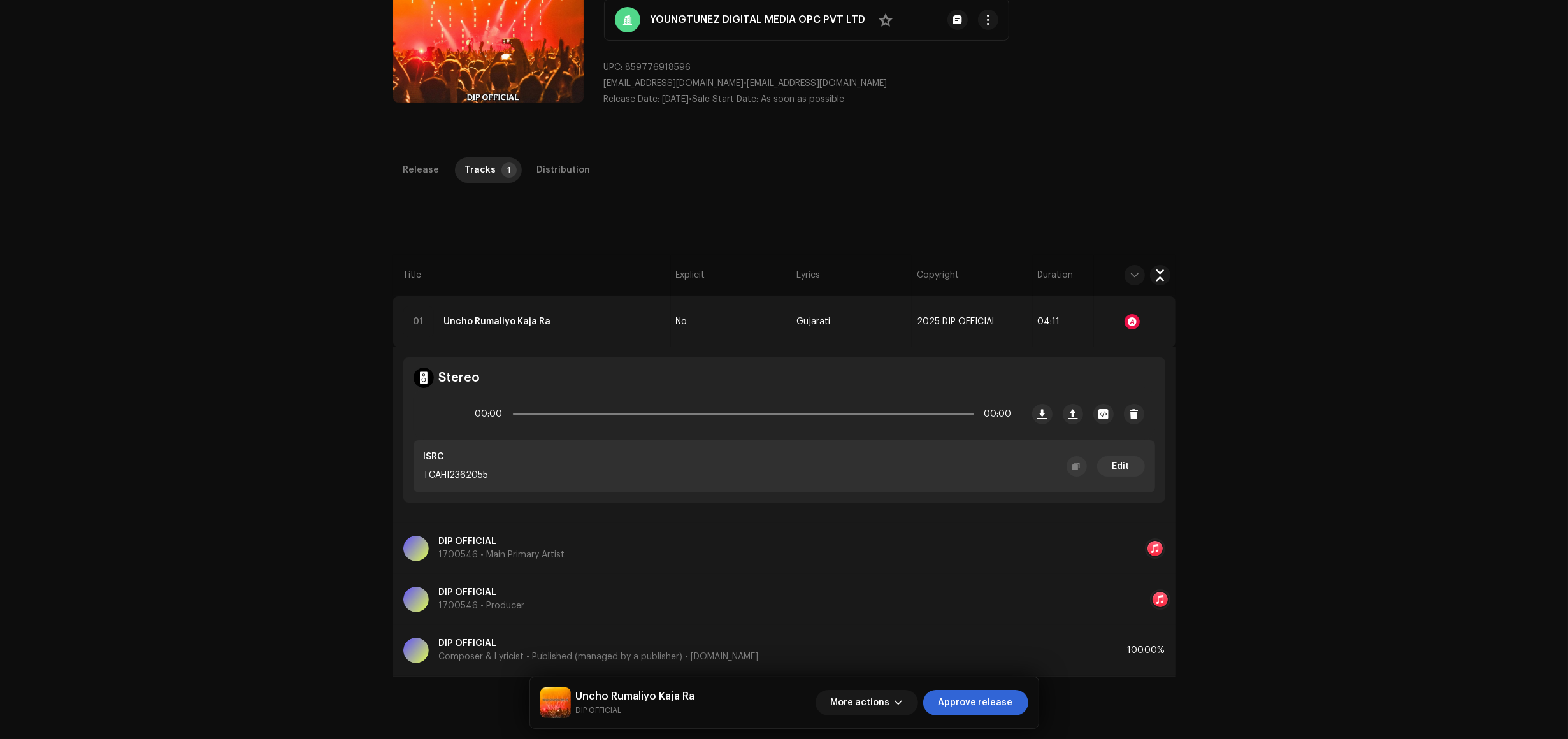
scroll to position [159, 0]
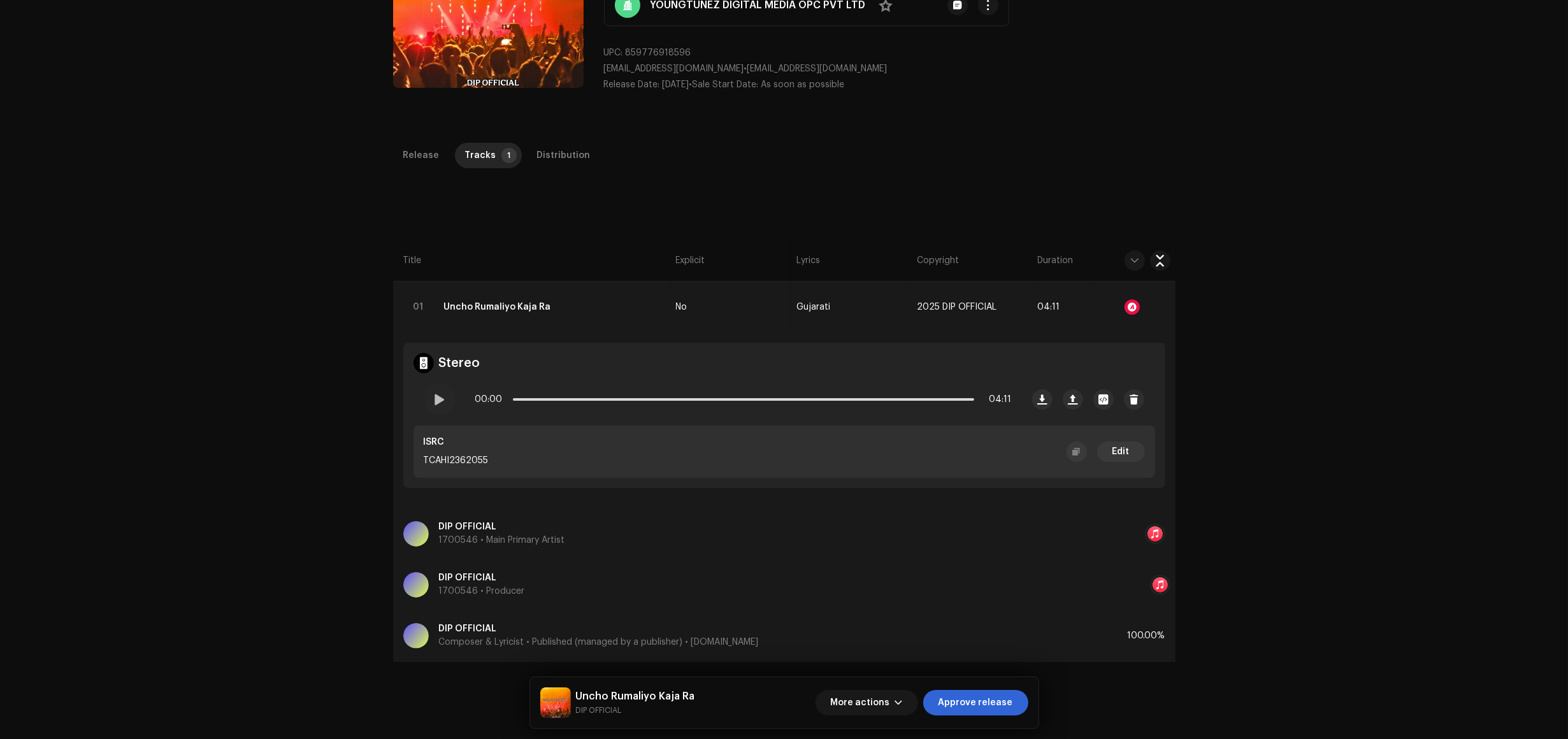
click at [111, 415] on div "Inspection / Uncho Rumaliyo Kaja Ra Trust & Safety Guide Release Id: 3047210 Pa…" at bounding box center [784, 369] width 1568 height 739
click at [1483, 483] on div "Inspection / Uncho Rumaliyo Kaja Ra Trust & Safety Guide Release Id: 3047210 Pa…" at bounding box center [784, 369] width 1568 height 739
click at [126, 259] on div "Inspection / Uncho Rumaliyo Kaja Ra Trust & Safety Guide Release Id: 3047210 Pa…" at bounding box center [784, 369] width 1568 height 739
click at [427, 389] on div at bounding box center [440, 399] width 31 height 31
drag, startPoint x: 522, startPoint y: 396, endPoint x: 571, endPoint y: 402, distance: 49.4
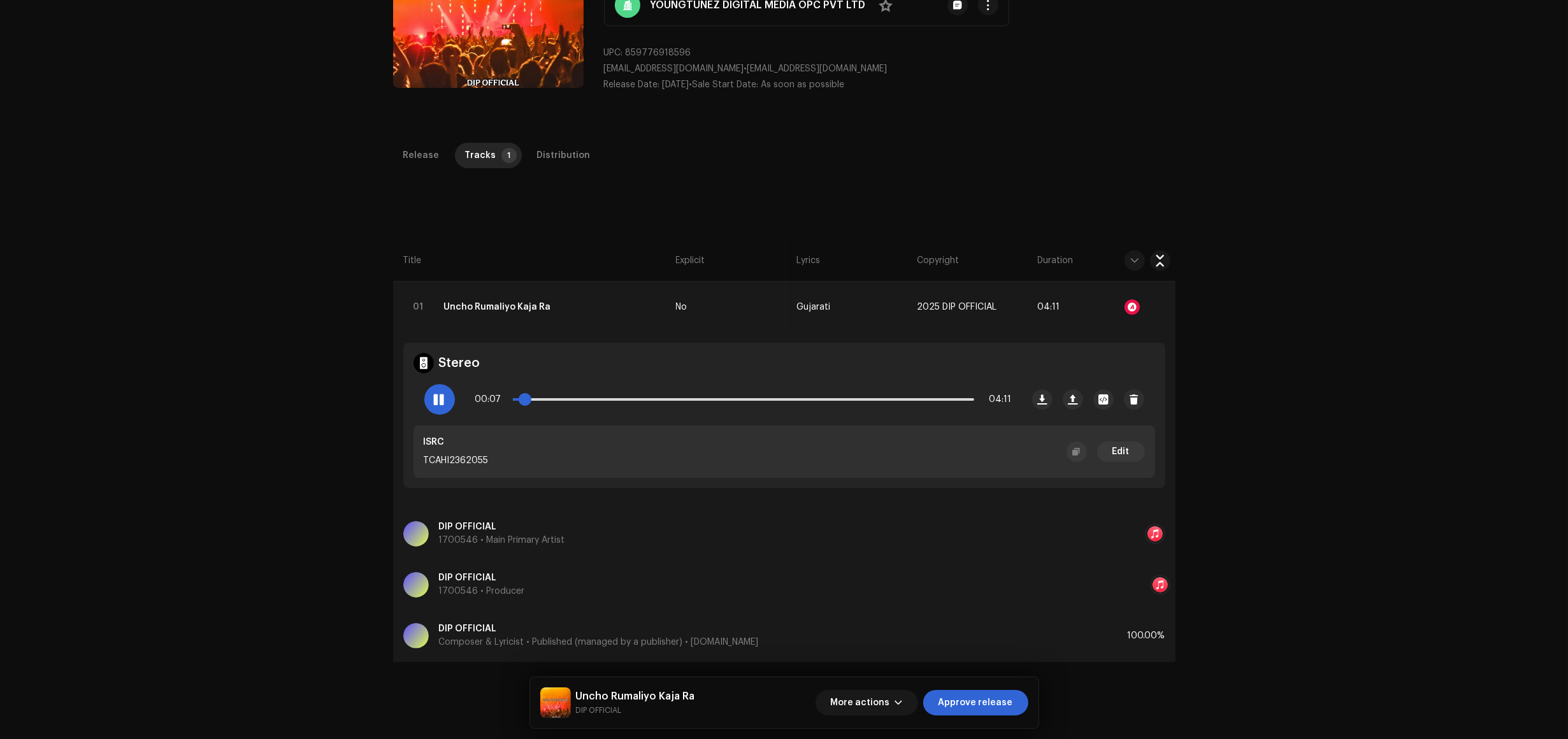
click at [532, 402] on span at bounding box center [525, 399] width 13 height 13
drag, startPoint x: 577, startPoint y: 406, endPoint x: 608, endPoint y: 403, distance: 31.1
click at [598, 403] on span at bounding box center [591, 399] width 13 height 13
click at [549, 150] on div "Distribution" at bounding box center [564, 155] width 54 height 25
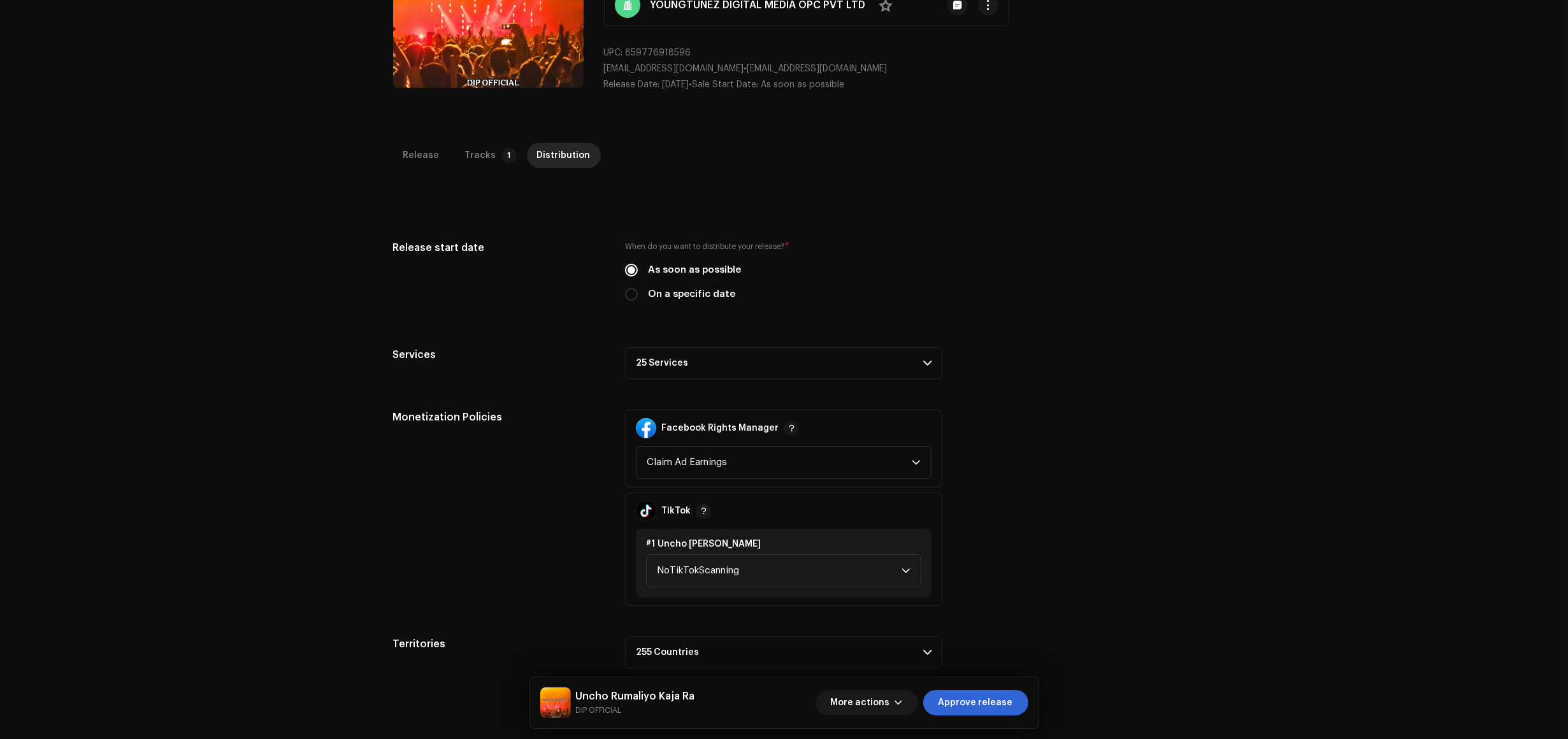
click at [729, 349] on p-accordion-header "25 Services" at bounding box center [784, 364] width 318 height 32
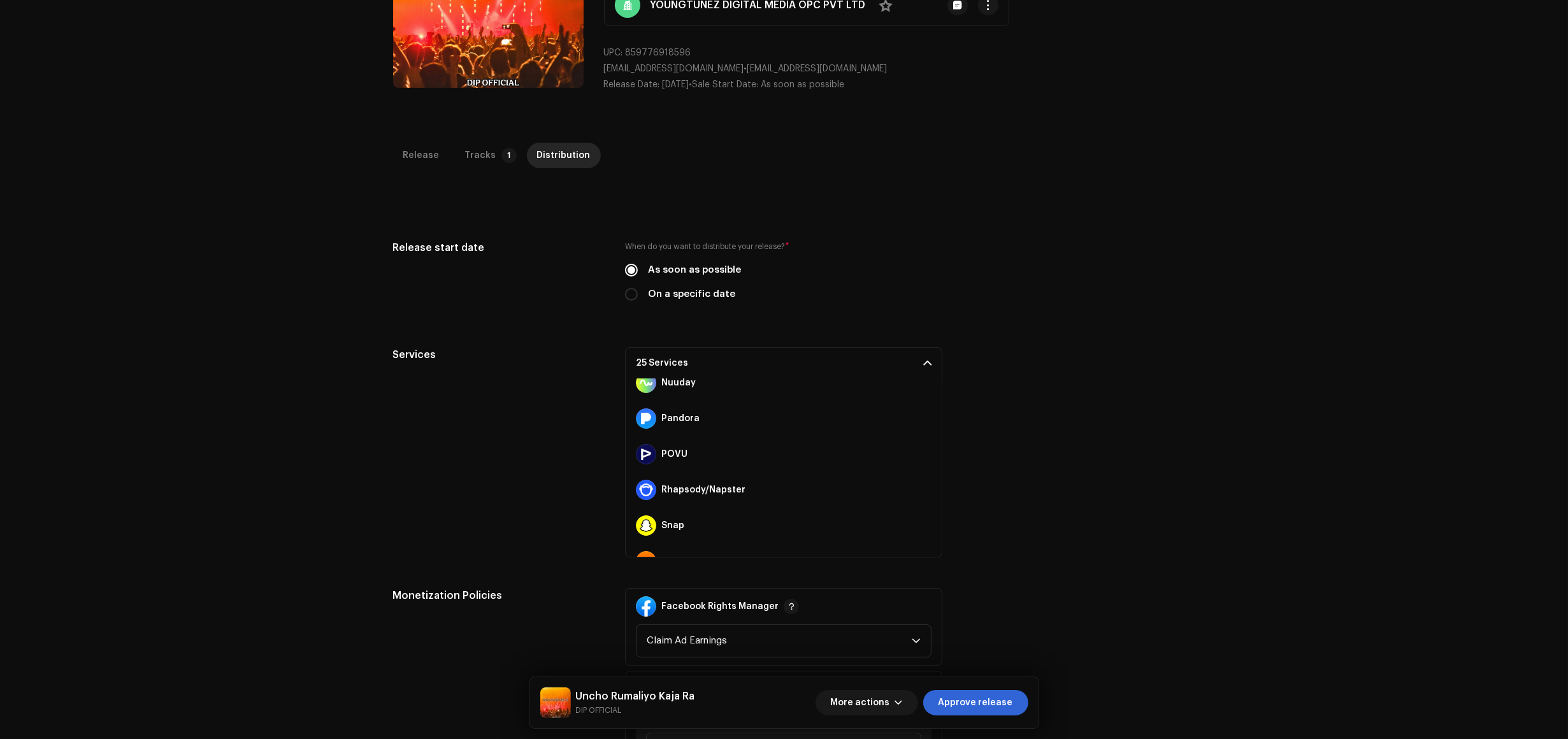
scroll to position [714, 0]
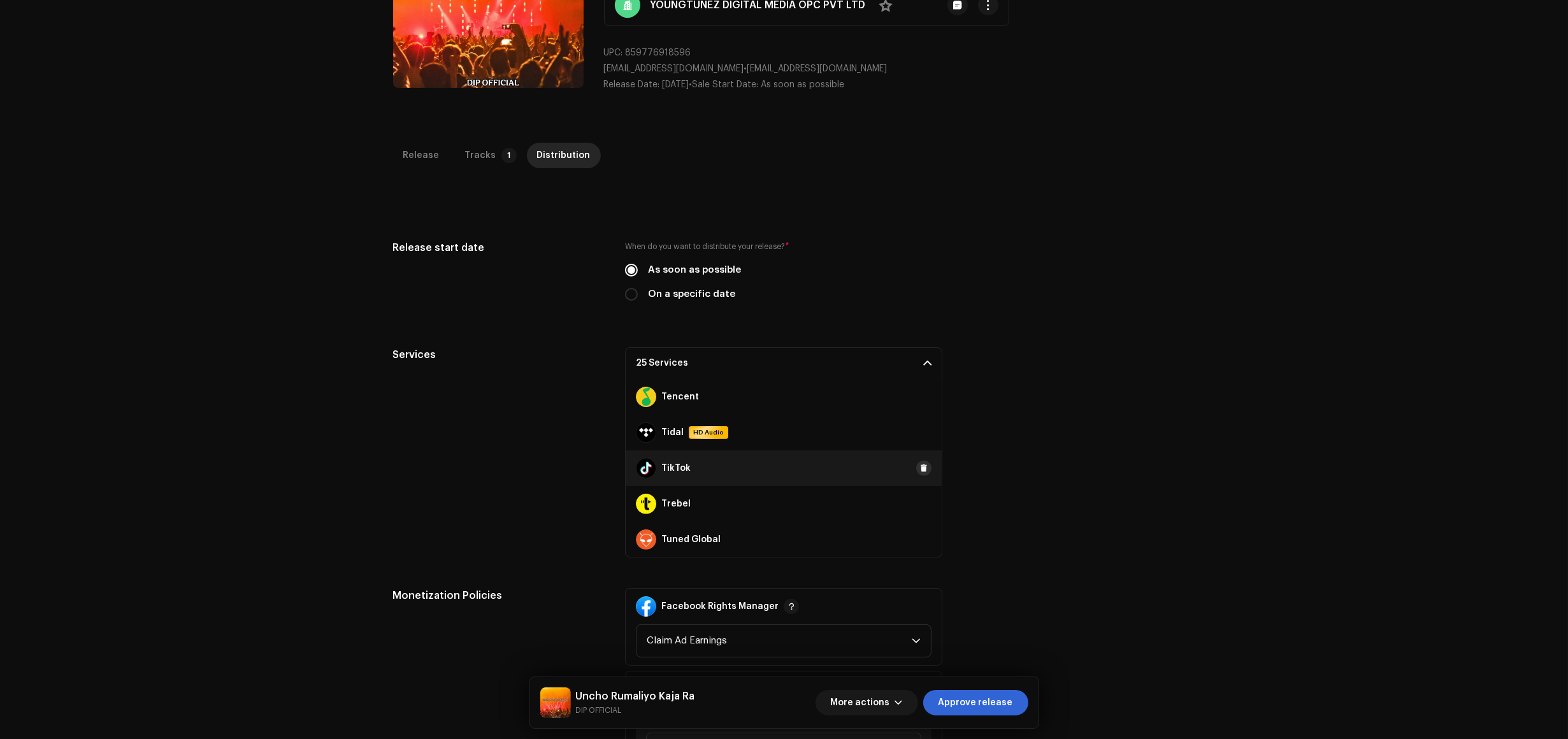
click at [916, 470] on button at bounding box center [924, 468] width 15 height 15
click at [485, 144] on div "Inspection / Uncho Rumaliyo Kaja Ra Trust & Safety Guide Release Id: 3047210 Pa…" at bounding box center [784, 369] width 1568 height 739
click at [487, 161] on p-tab "Tracks 1" at bounding box center [489, 155] width 67 height 25
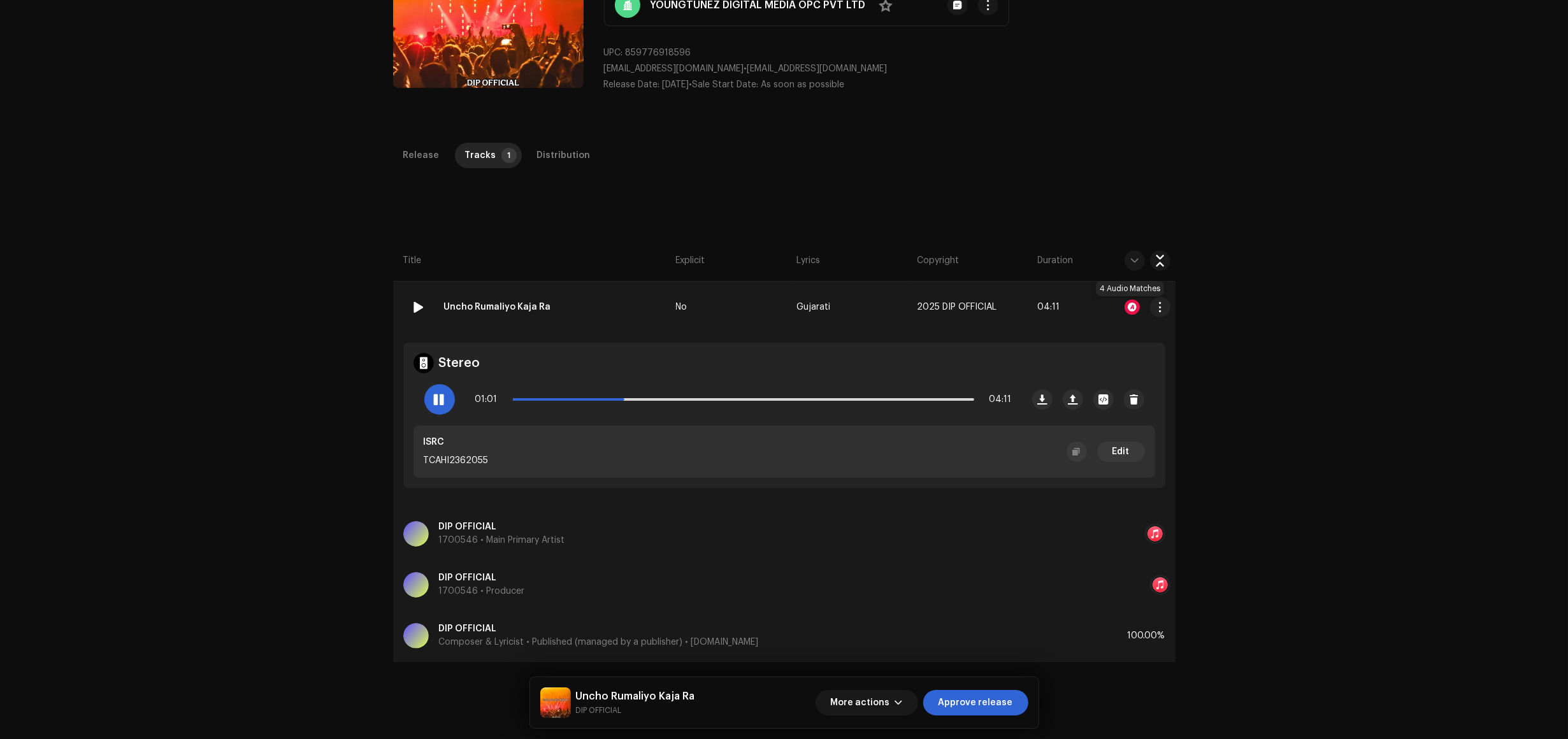
click at [1131, 310] on div at bounding box center [1132, 307] width 15 height 15
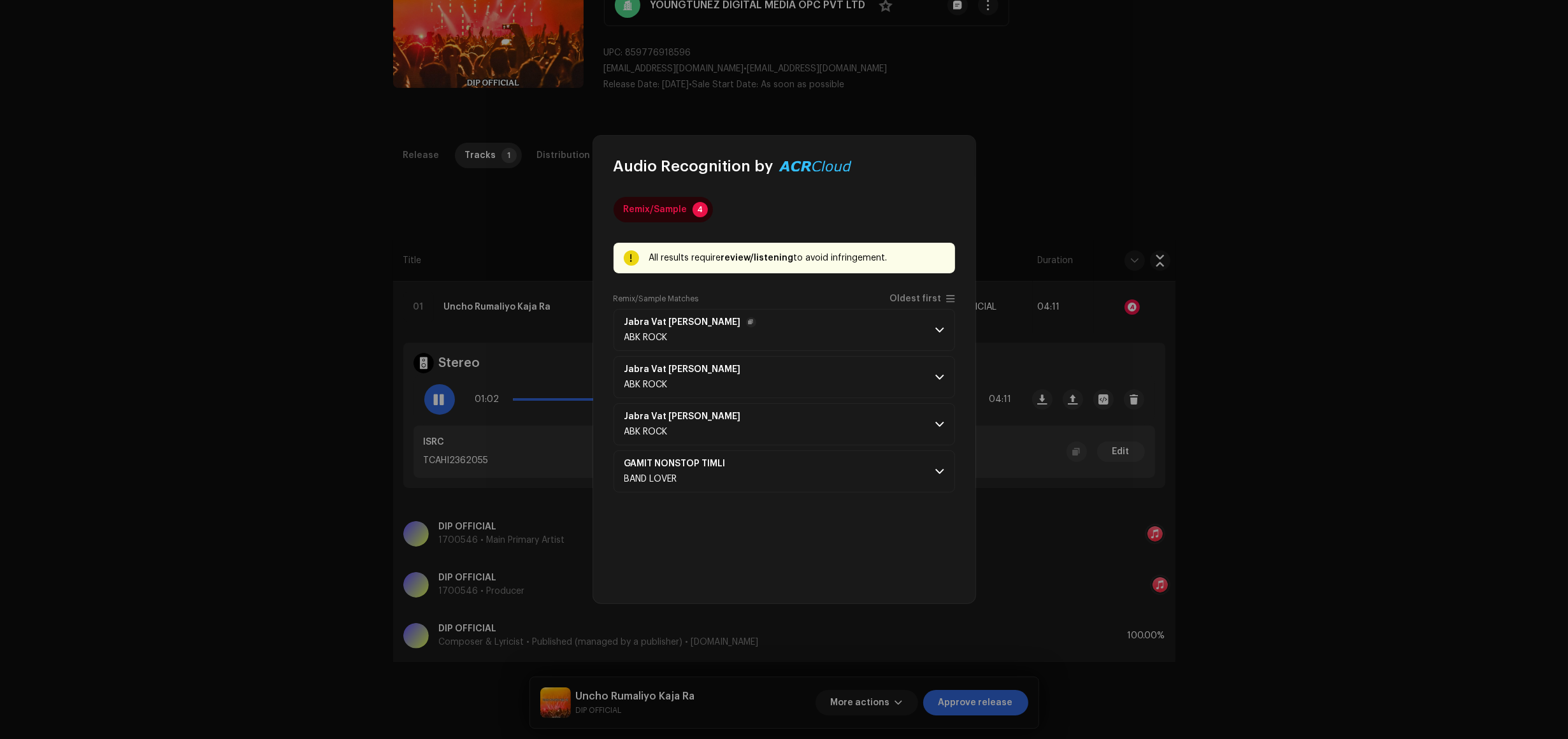
click at [853, 333] on p-accordion-header "Jabra Vat Pade Ra ABK ROCK" at bounding box center [784, 330] width 341 height 42
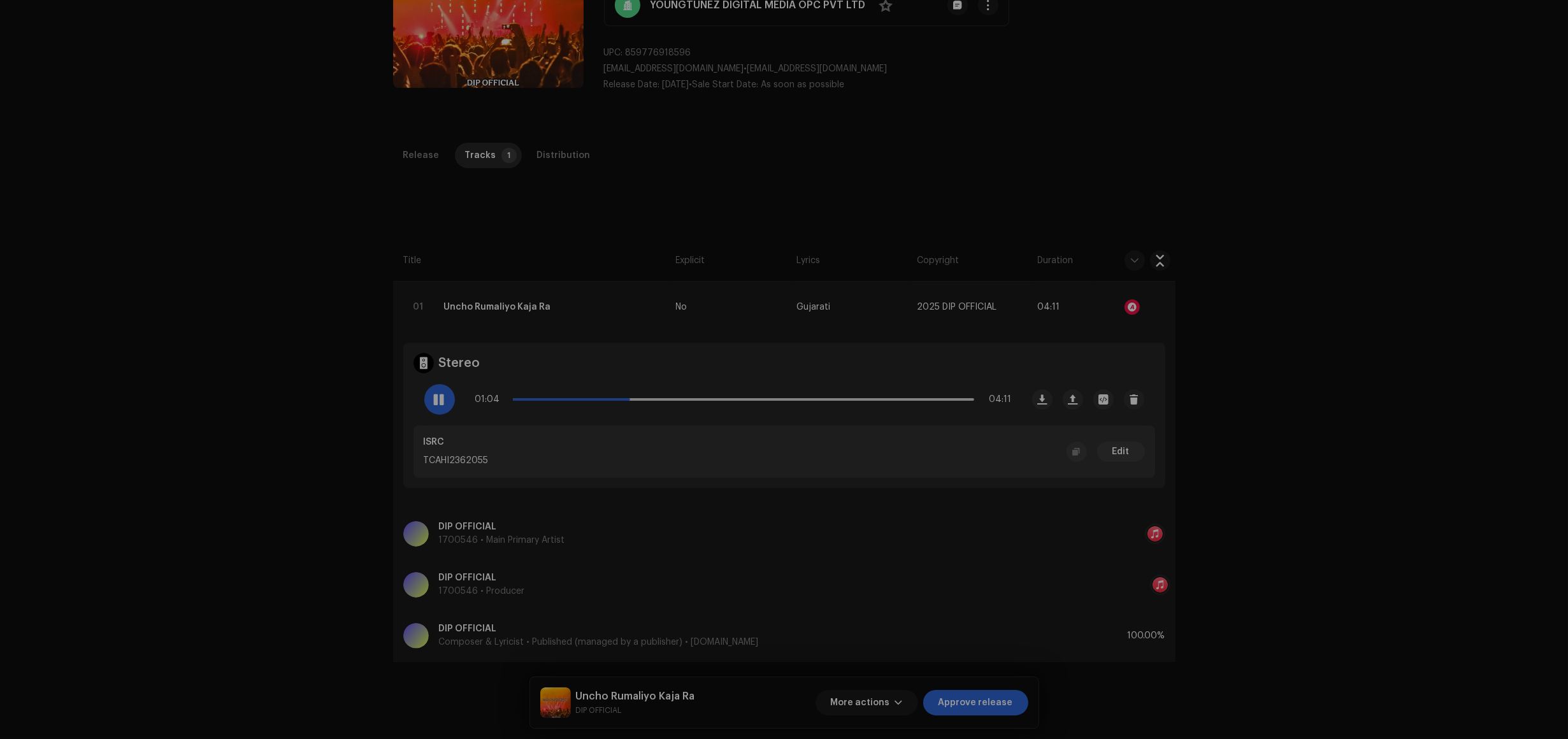
click at [1037, 334] on div "Audio Recognition by Remix/Sample 4 All results require review/listening to avo…" at bounding box center [784, 369] width 1568 height 739
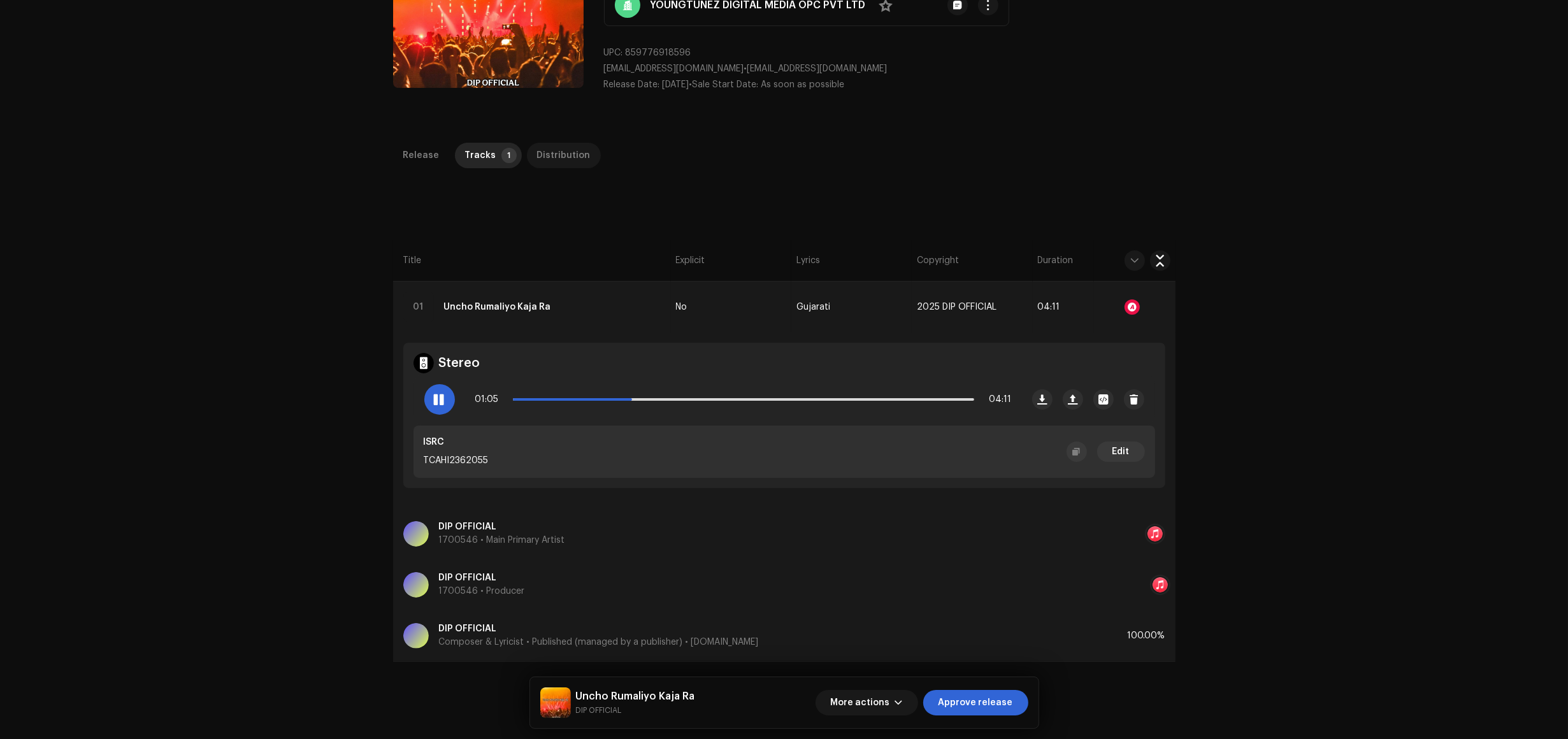
click at [537, 147] on div "Distribution" at bounding box center [564, 155] width 54 height 25
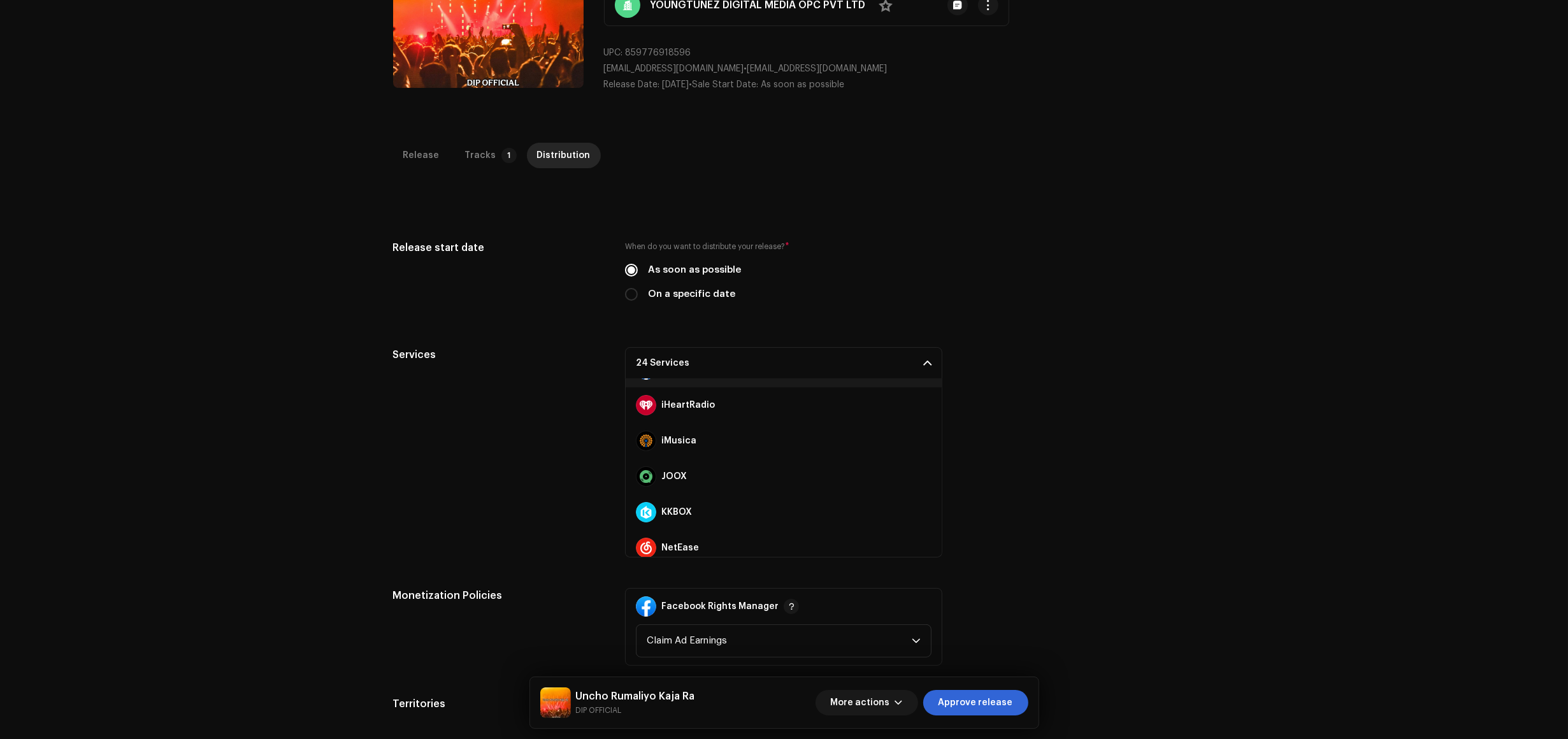
scroll to position [156, 0]
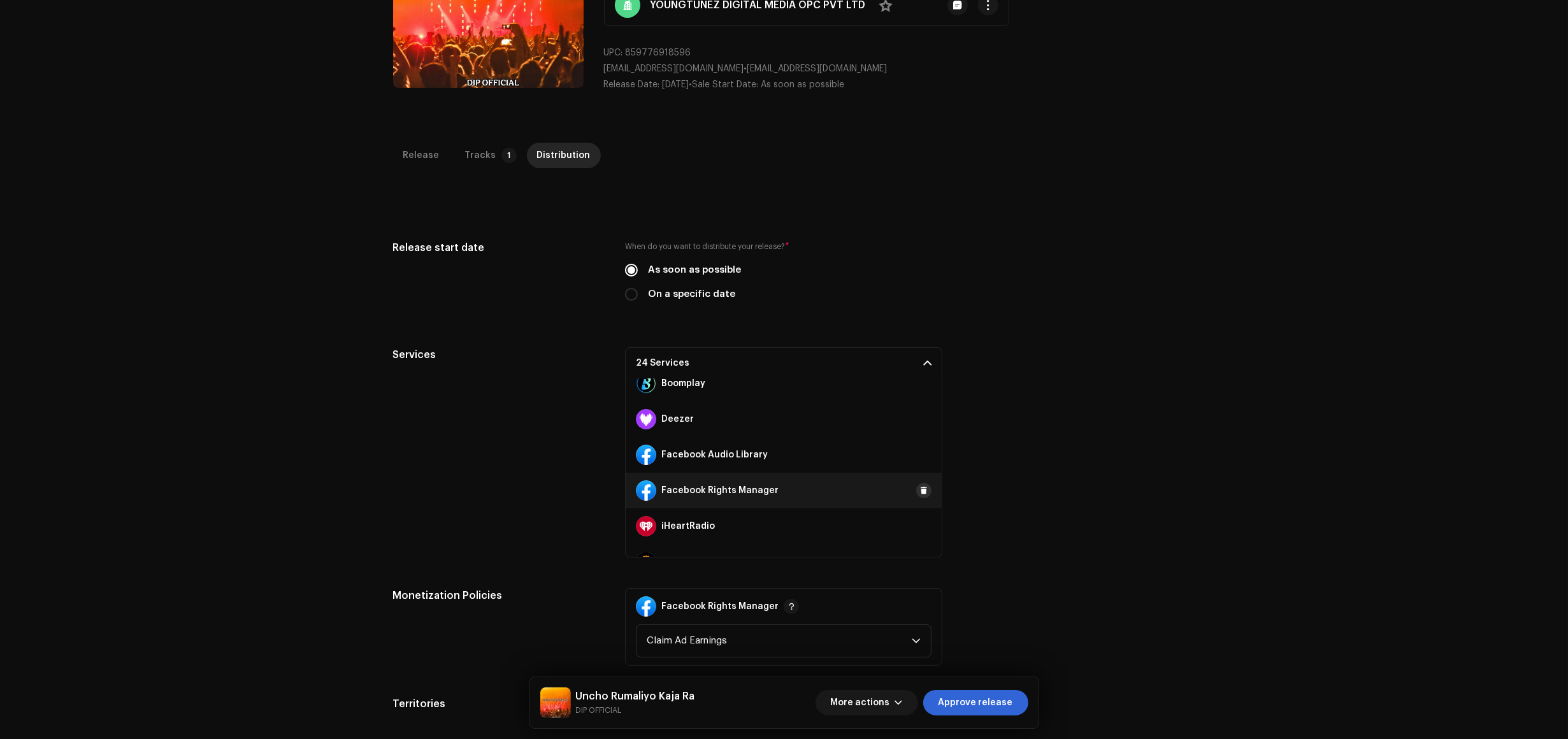
click at [922, 488] on button at bounding box center [924, 491] width 15 height 15
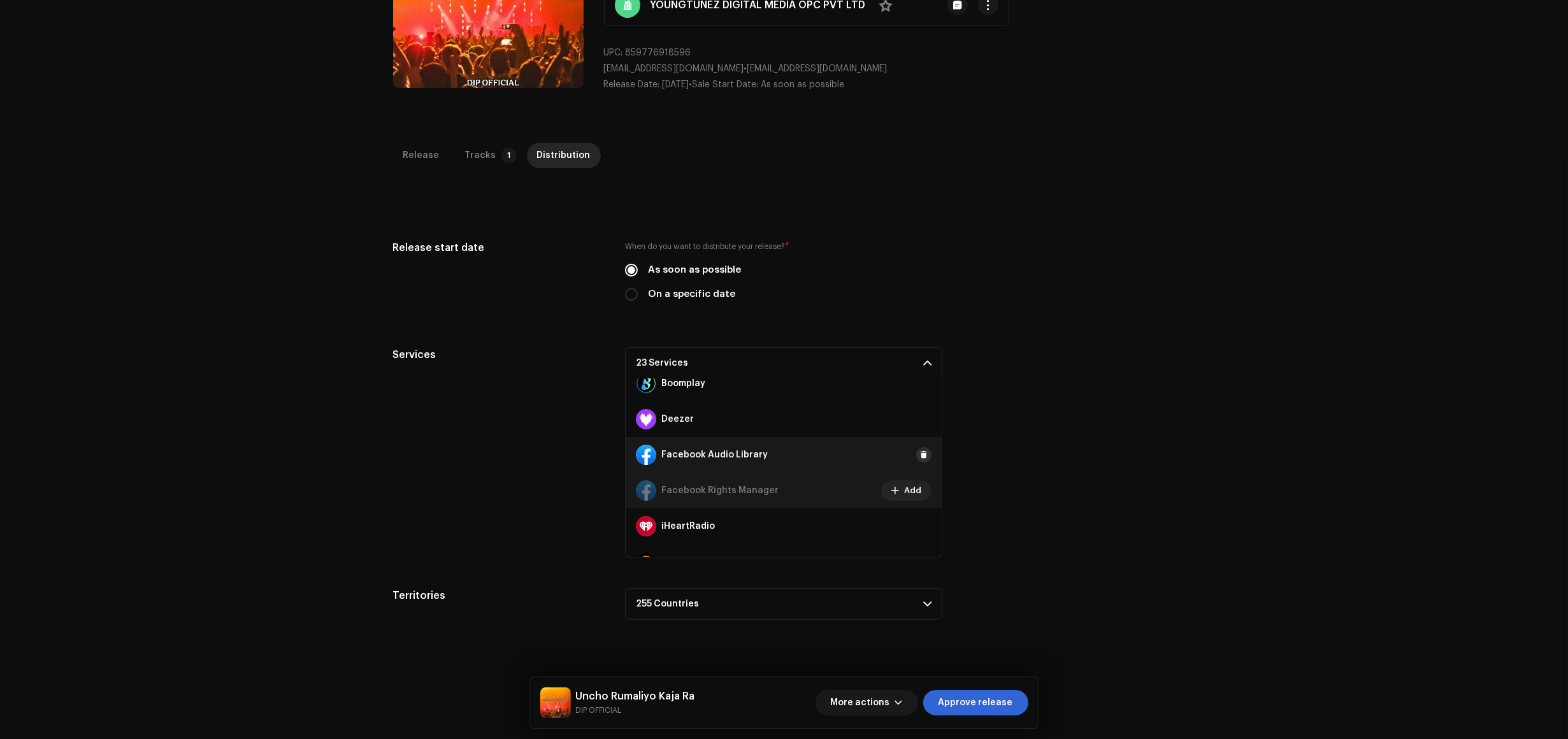
click at [920, 453] on span at bounding box center [924, 454] width 8 height 10
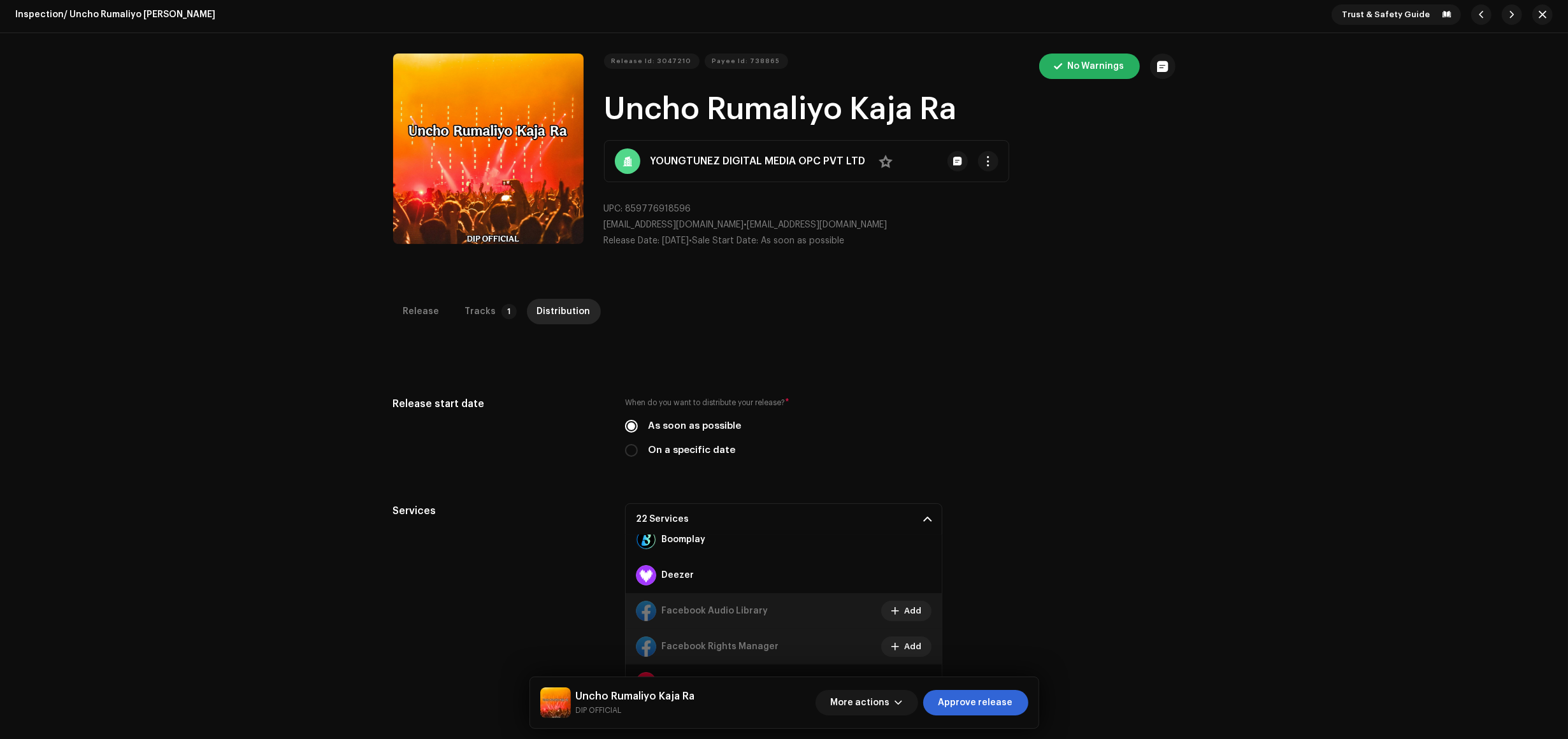
scroll to position [0, 0]
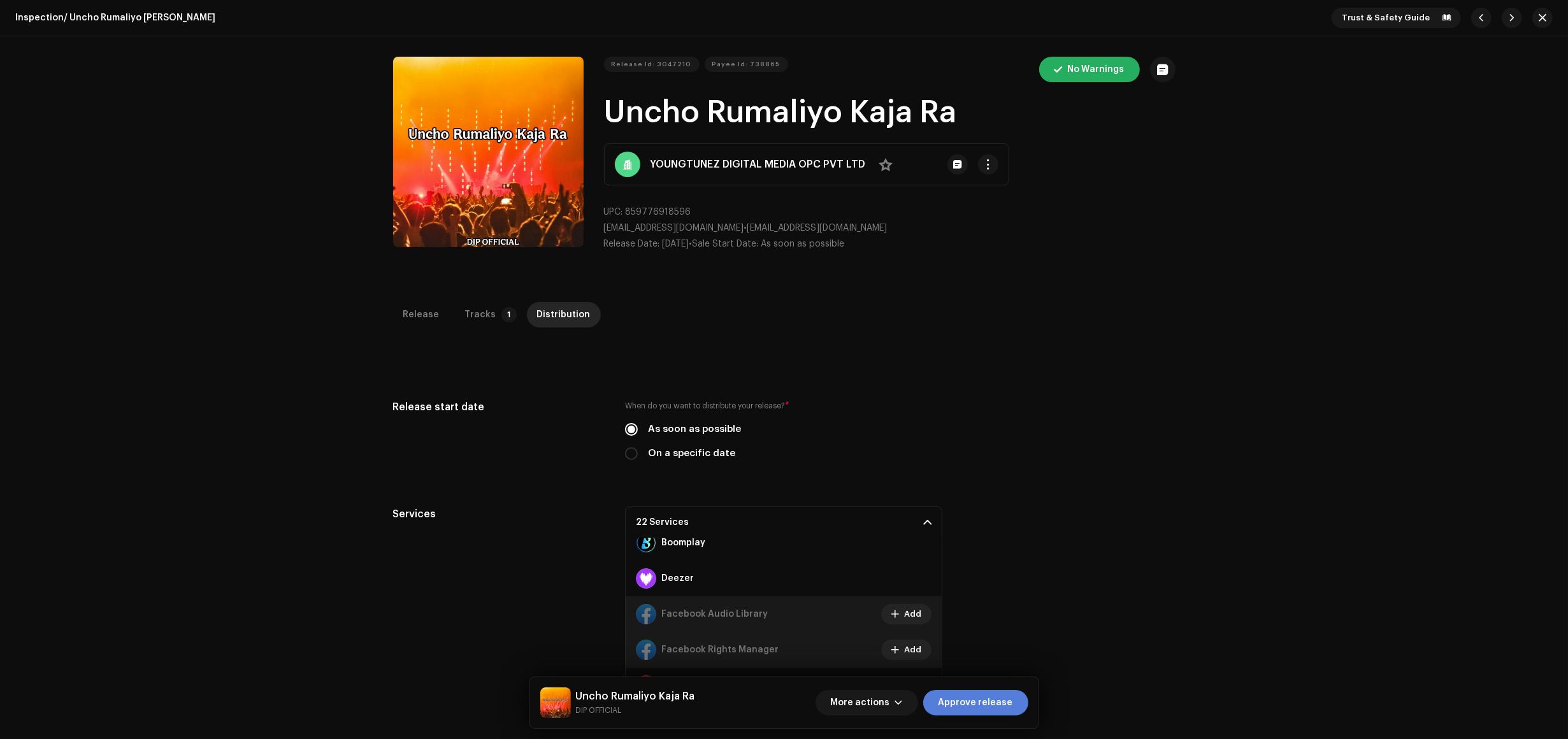
click at [976, 704] on span "Approve release" at bounding box center [976, 703] width 75 height 25
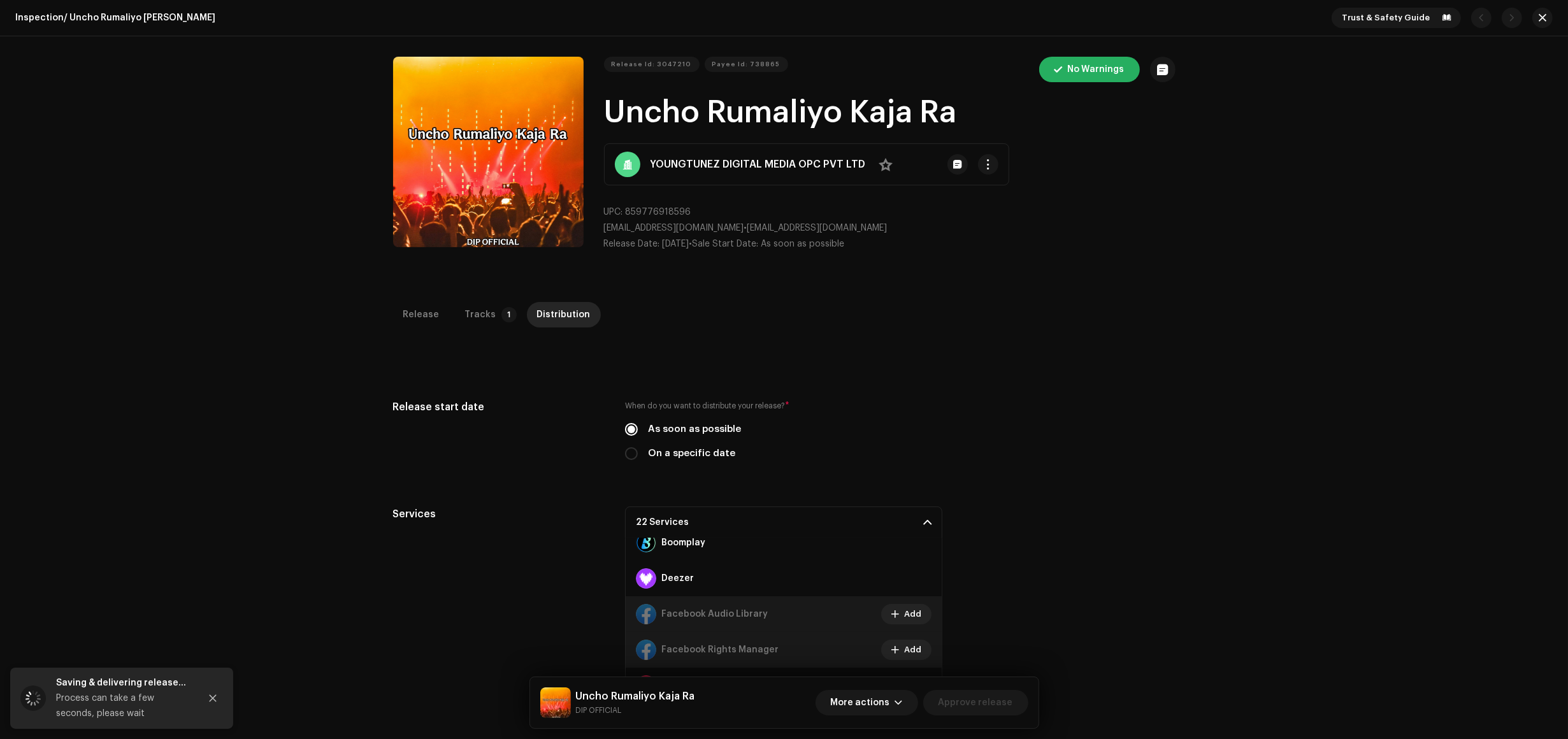
click at [1274, 443] on div "Inspection / Uncho Rumaliyo Kaja Ra Trust & Safety Guide Release Id: 3047210 Pa…" at bounding box center [784, 369] width 1568 height 739
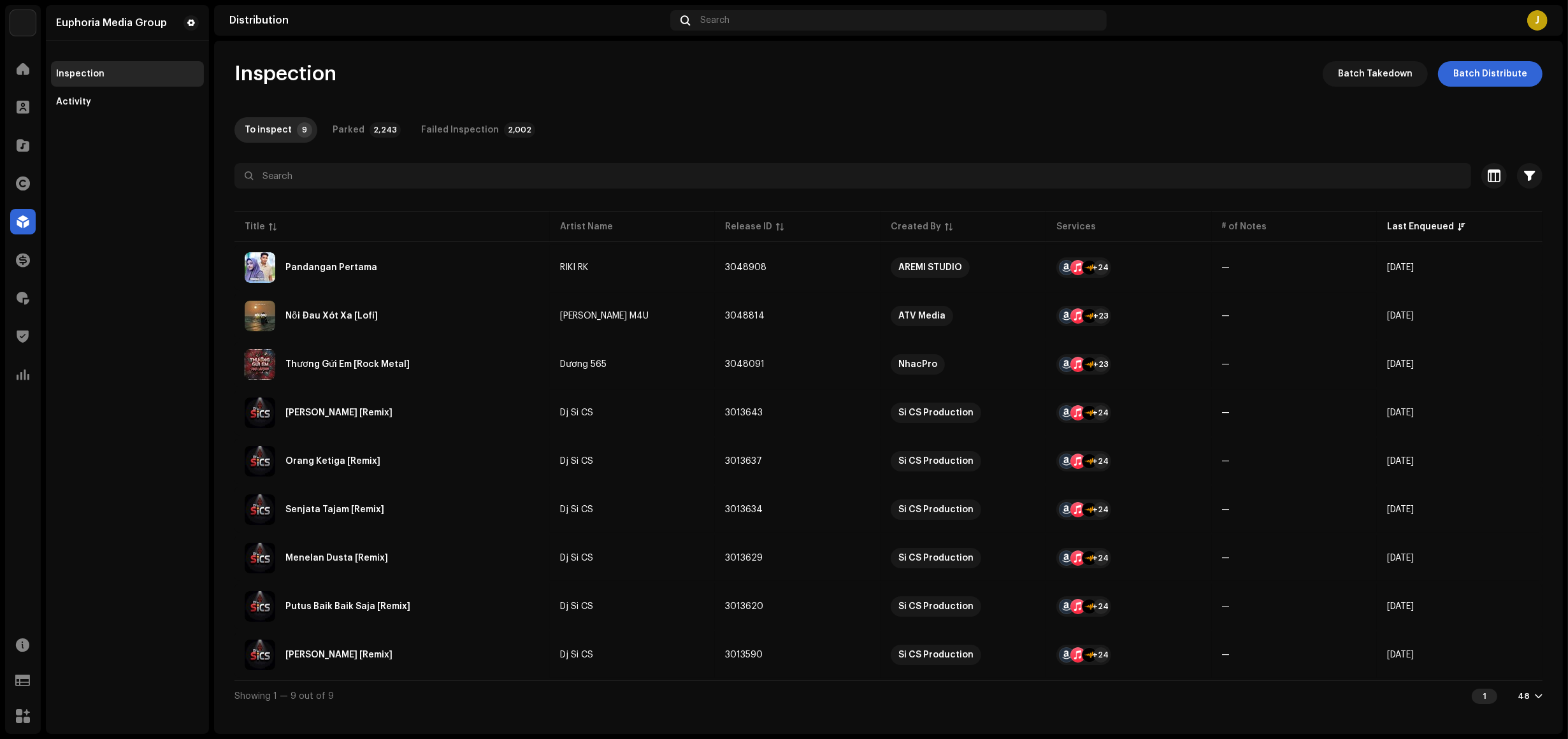
drag, startPoint x: 108, startPoint y: 204, endPoint x: 110, endPoint y: 189, distance: 15.1
click at [109, 203] on div "Euphoria Media Group Inspection Activity" at bounding box center [127, 369] width 163 height 729
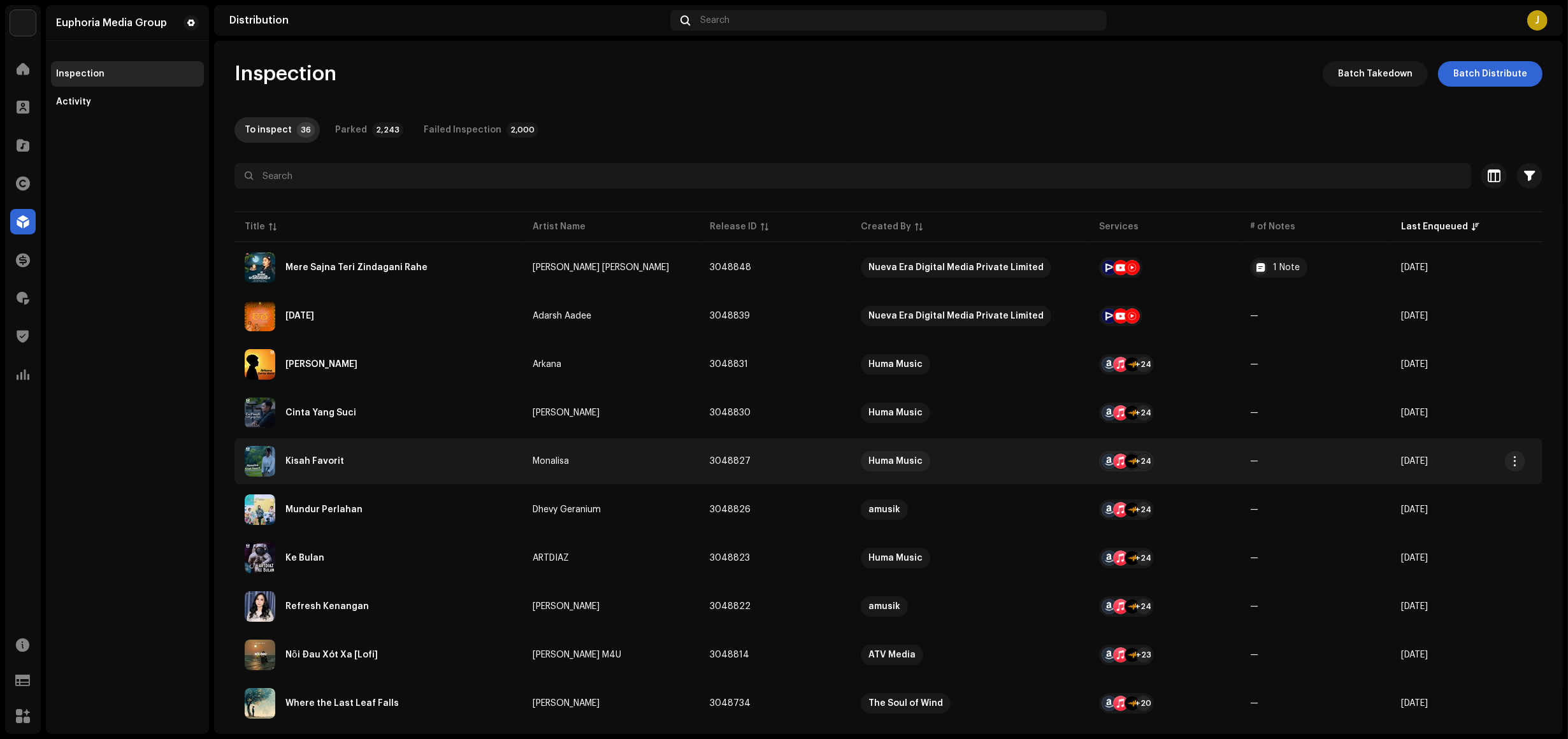
click at [494, 468] on div "Kisah Favorit" at bounding box center [378, 461] width 268 height 31
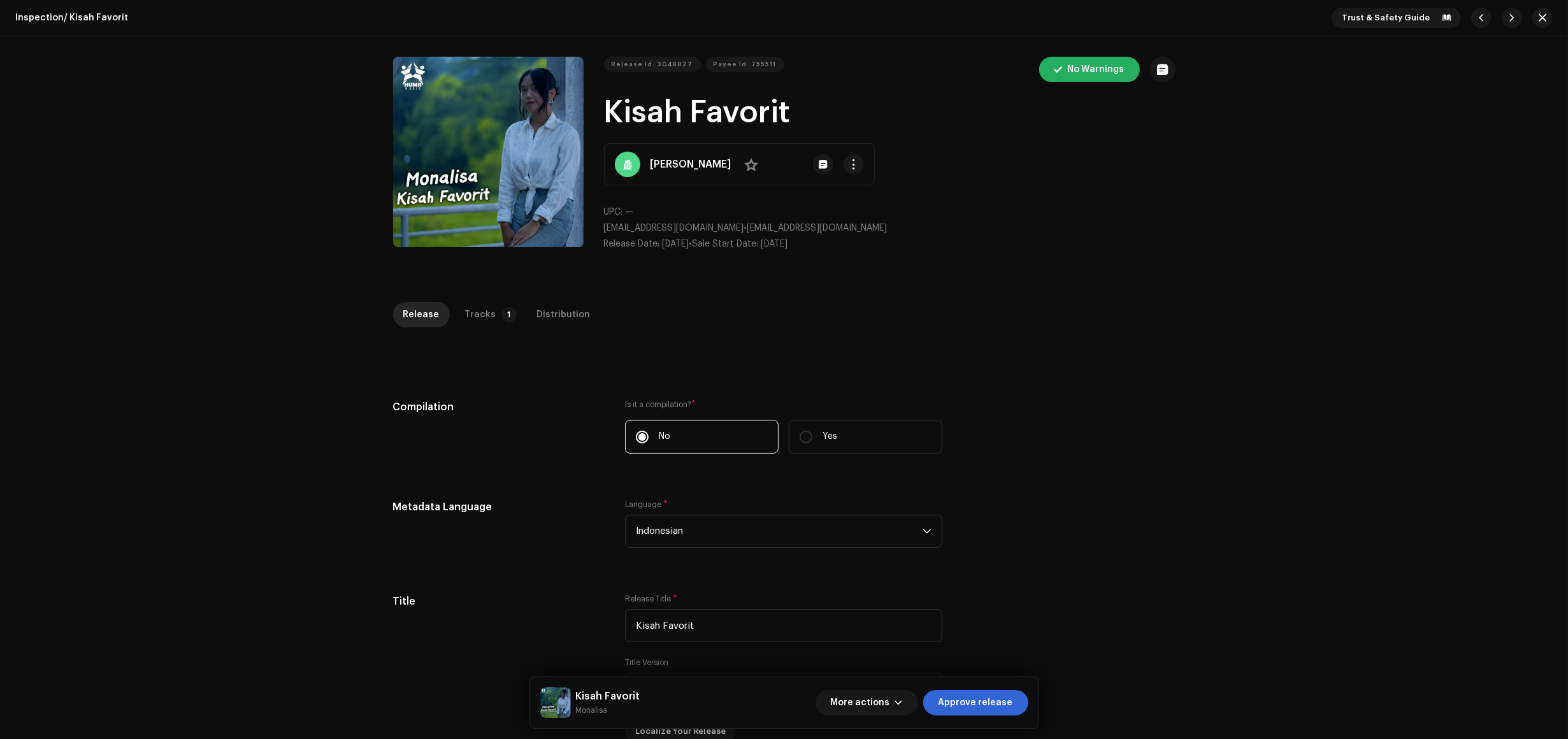
click at [488, 294] on div "Inspection / Kisah Favorit Trust & Safety Guide Release Id: 3048827 Payee Id: 7…" at bounding box center [784, 369] width 1568 height 739
click at [475, 307] on div "Tracks" at bounding box center [480, 315] width 31 height 25
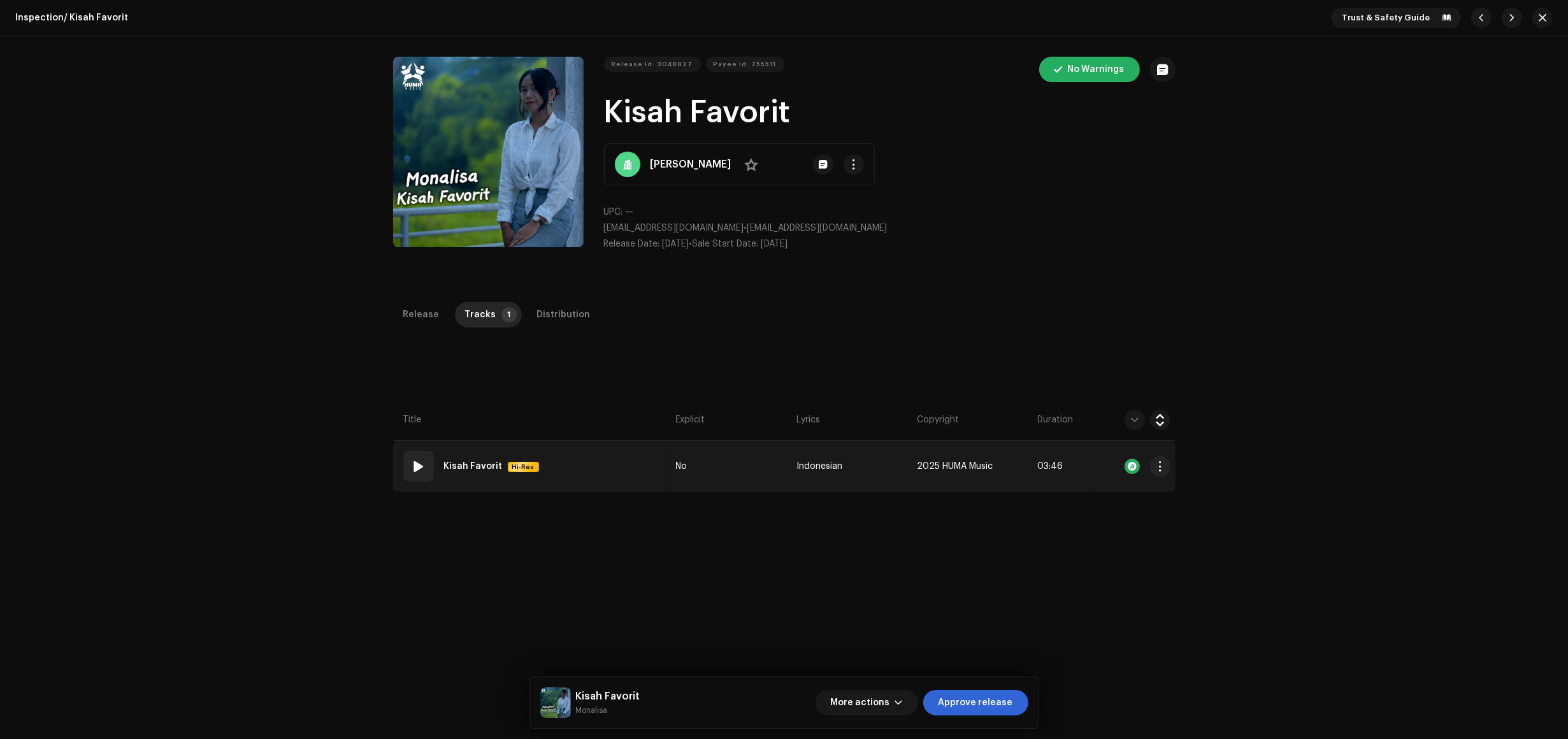
click at [622, 448] on td "01 Kisah Favorit Hi-Res" at bounding box center [532, 466] width 278 height 51
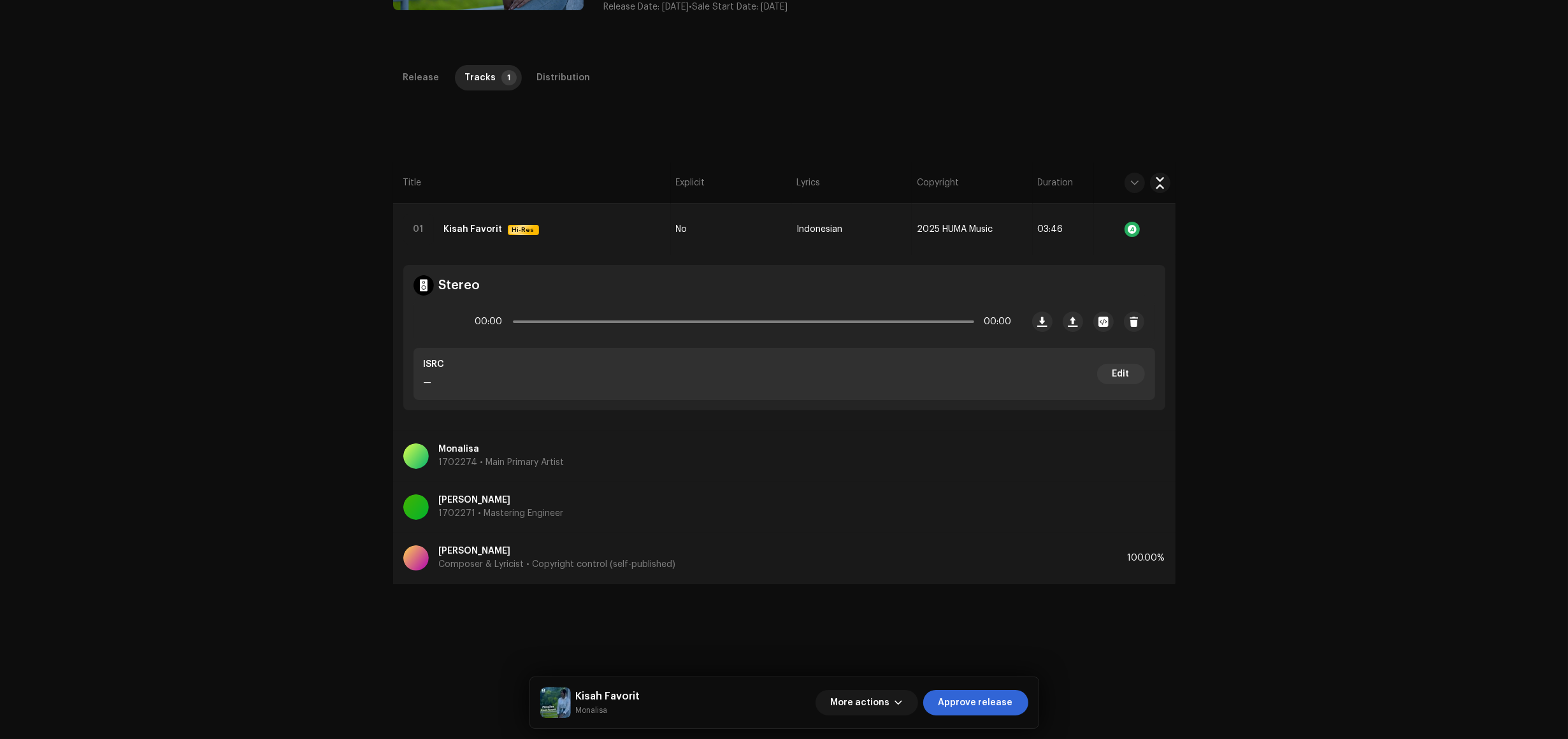
scroll to position [239, 0]
click at [96, 188] on div "Inspection / Kisah Favorit Trust & Safety Guide Release Id: 3048827 Payee Id: 7…" at bounding box center [784, 369] width 1568 height 739
click at [427, 319] on div at bounding box center [440, 320] width 31 height 31
drag, startPoint x: 516, startPoint y: 317, endPoint x: 540, endPoint y: 315, distance: 24.1
click at [525, 315] on span at bounding box center [518, 320] width 13 height 13
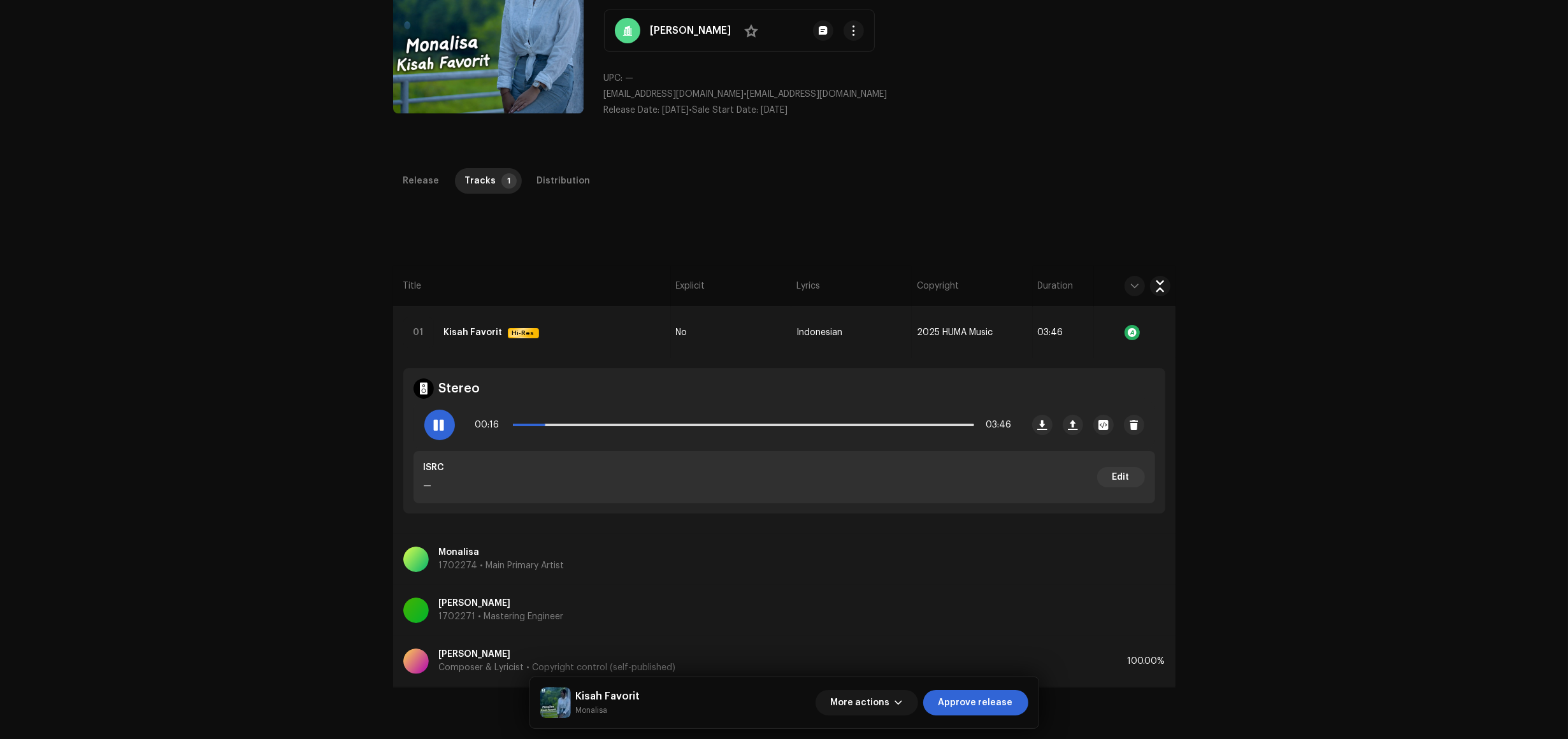
scroll to position [0, 0]
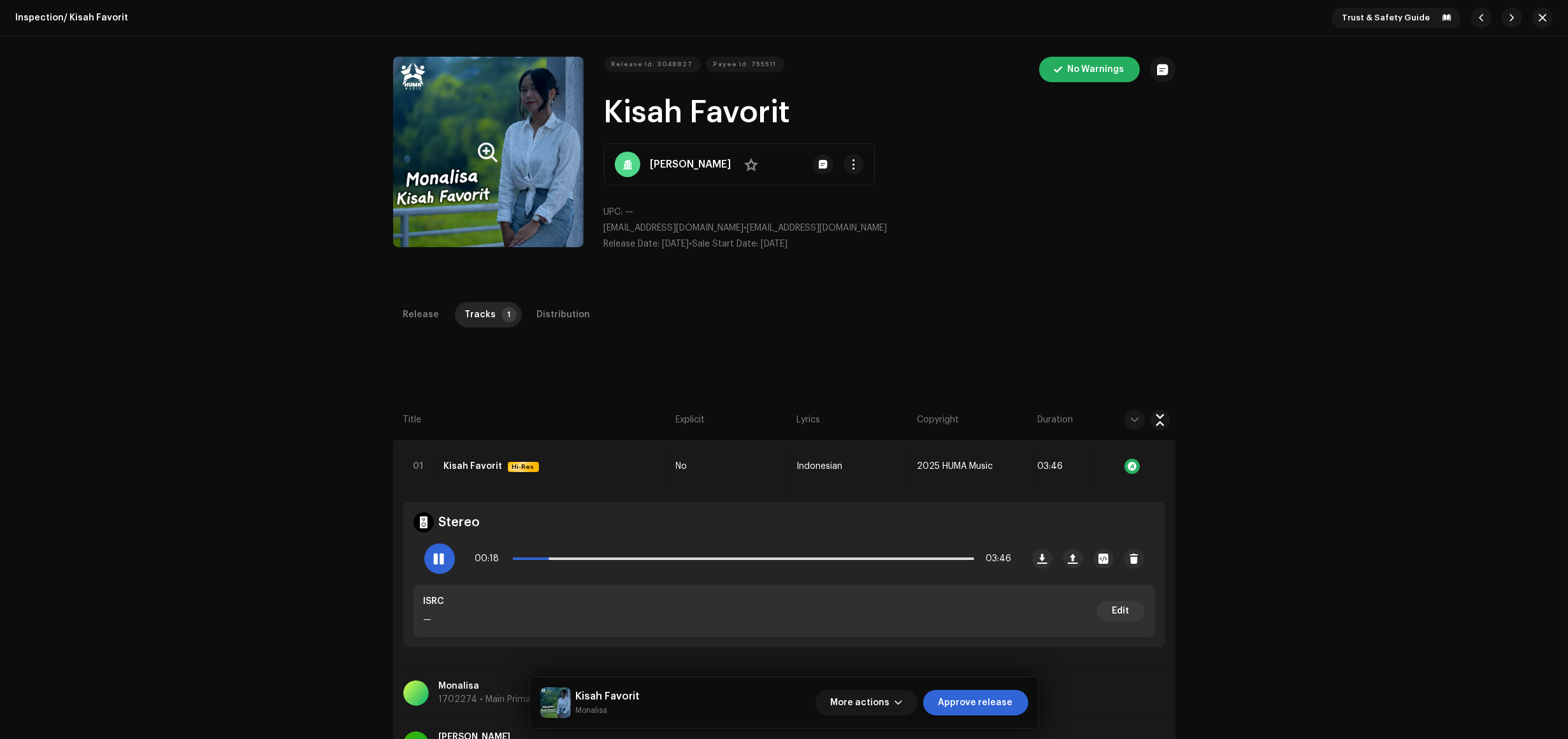
click at [520, 140] on button "Zoom Image" at bounding box center [488, 152] width 190 height 190
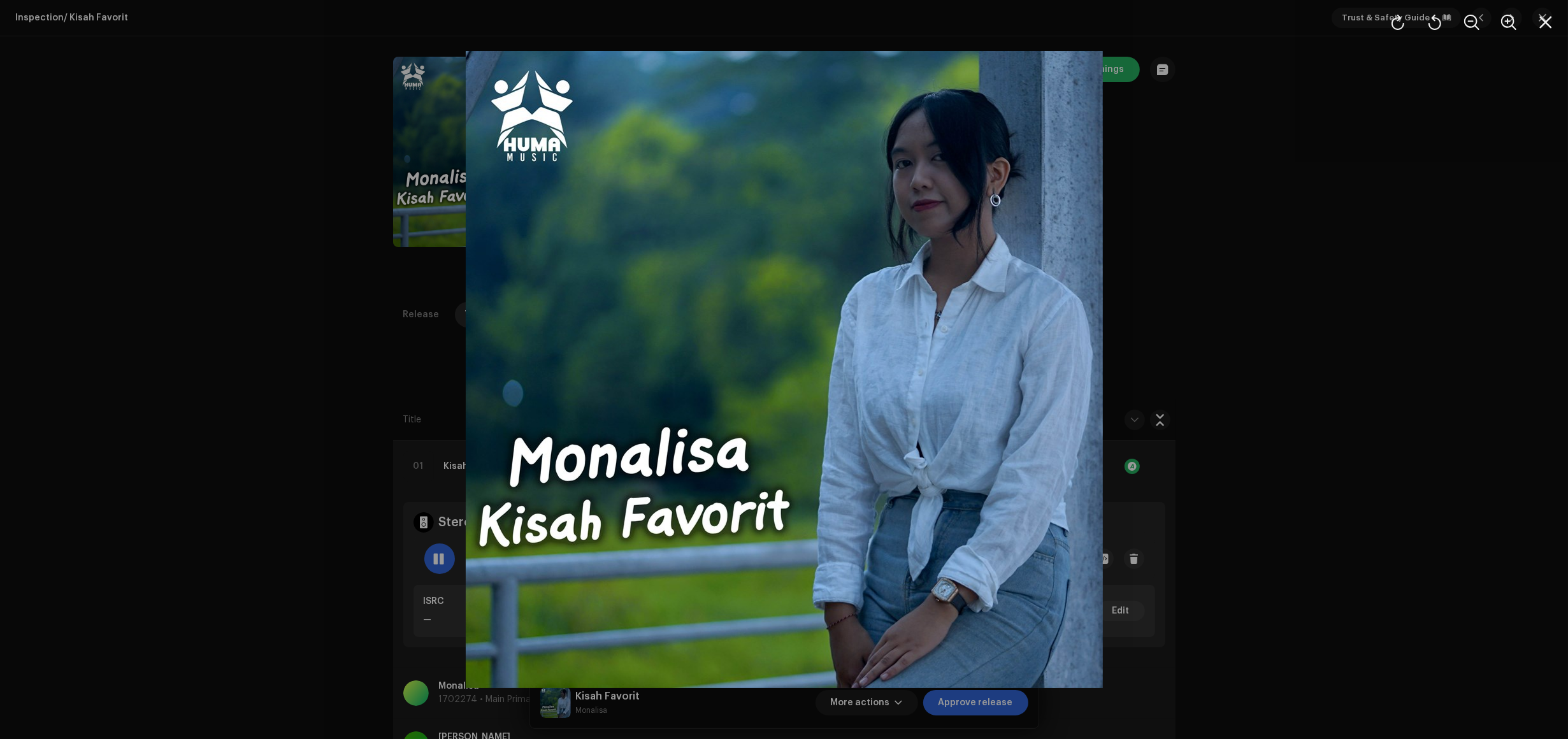
click at [1341, 204] on div at bounding box center [784, 369] width 1568 height 739
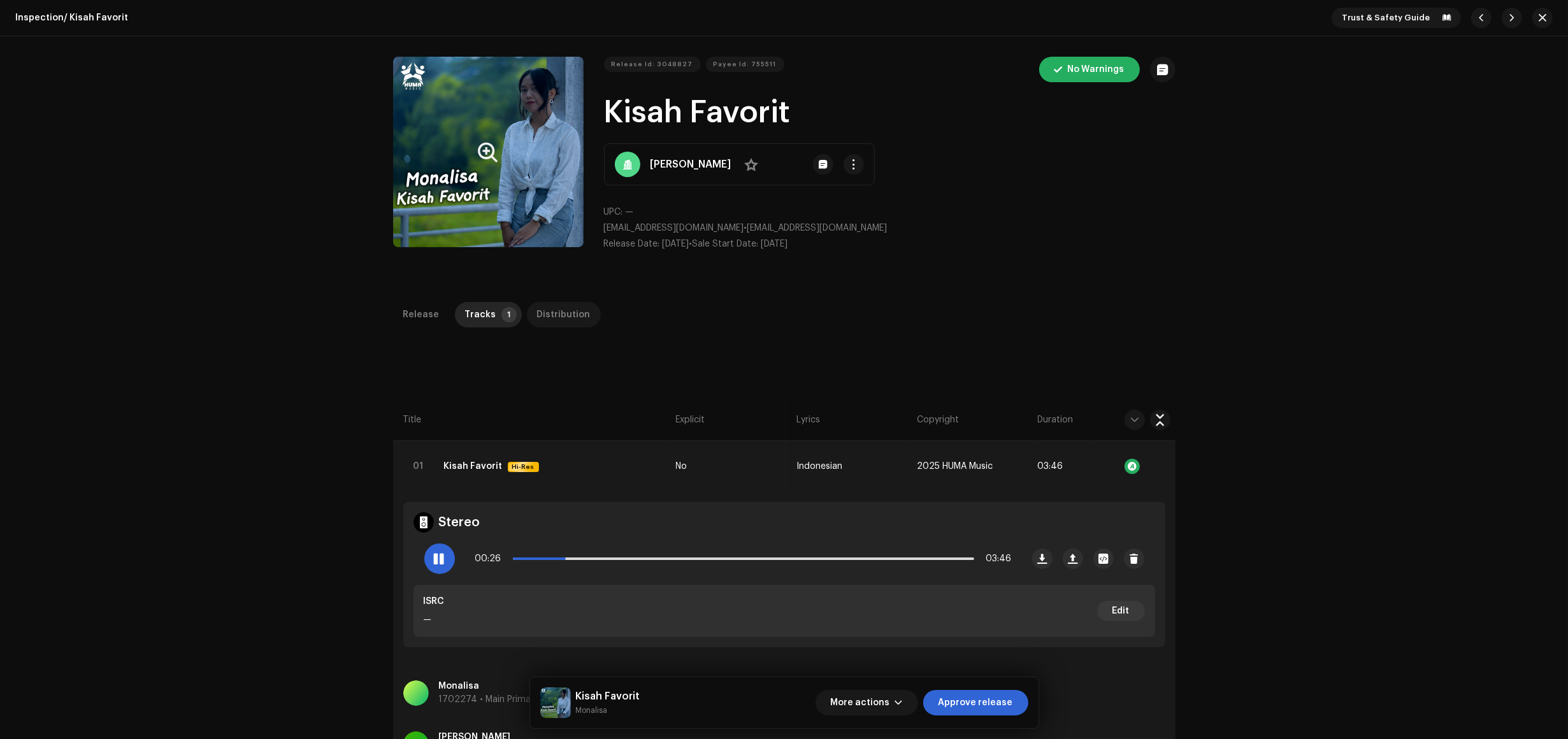
click at [537, 319] on div "Distribution" at bounding box center [564, 315] width 54 height 25
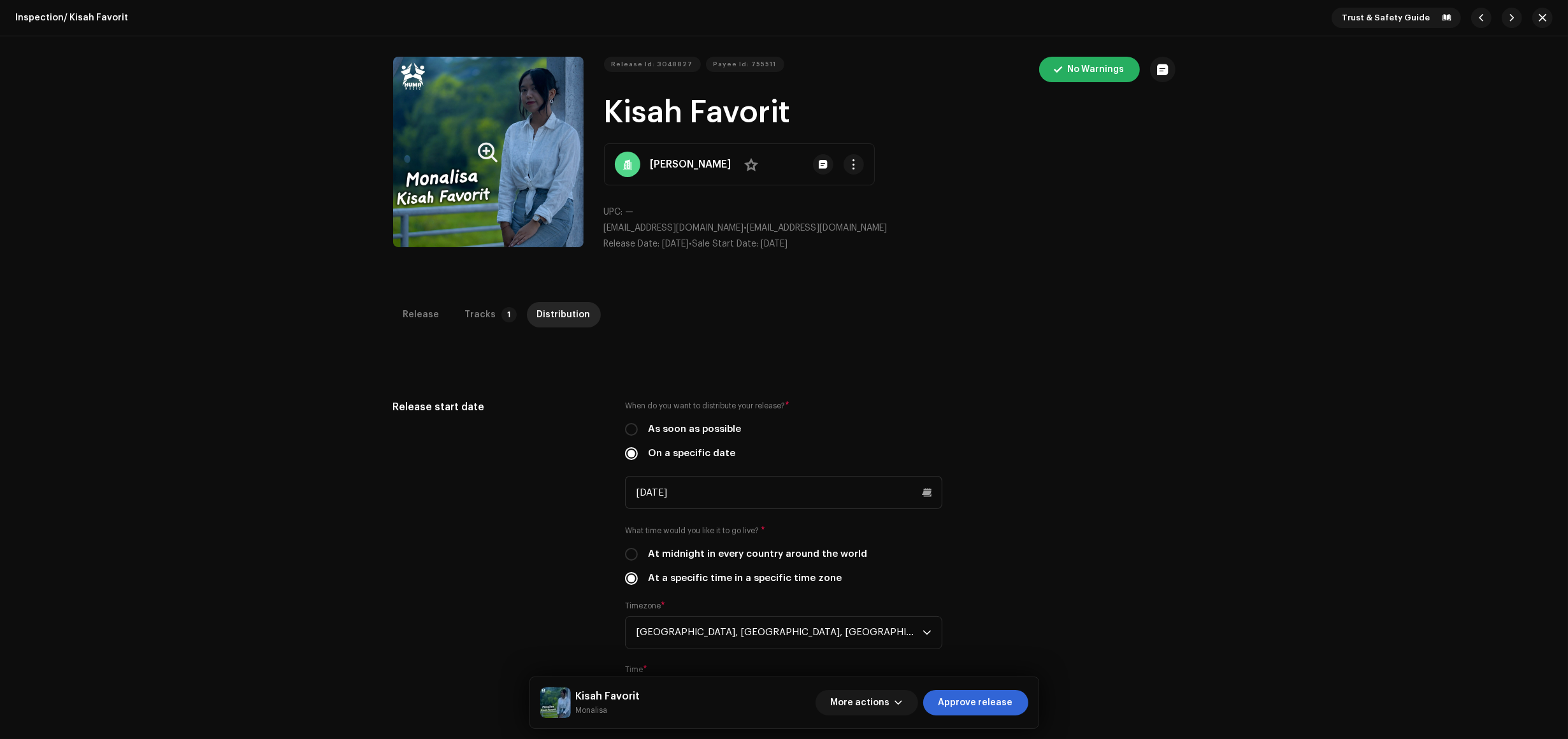
click at [571, 188] on button "Zoom Image" at bounding box center [488, 152] width 190 height 190
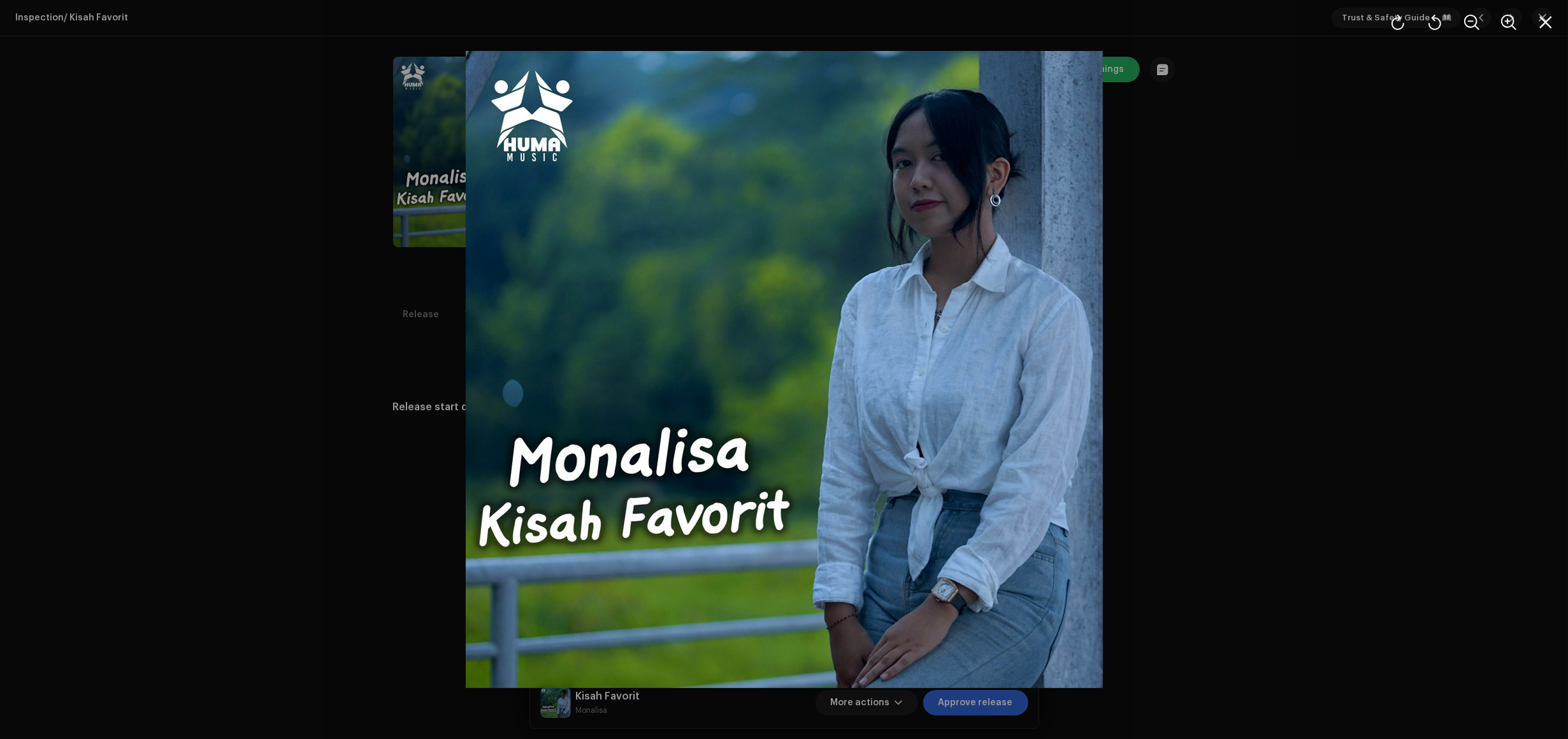
click at [1136, 220] on div at bounding box center [784, 369] width 1568 height 739
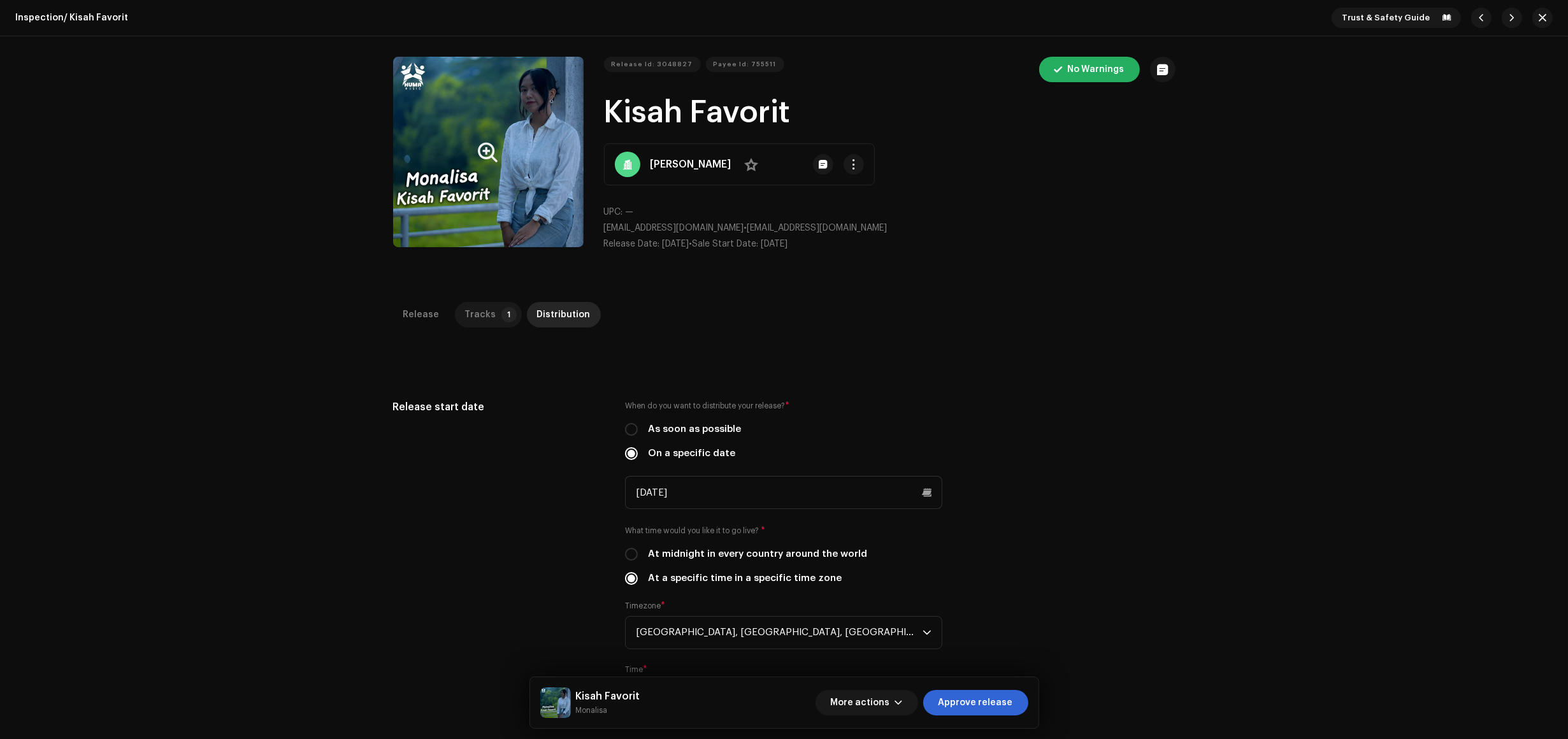
click at [457, 311] on p-tab "Tracks 1" at bounding box center [489, 315] width 67 height 25
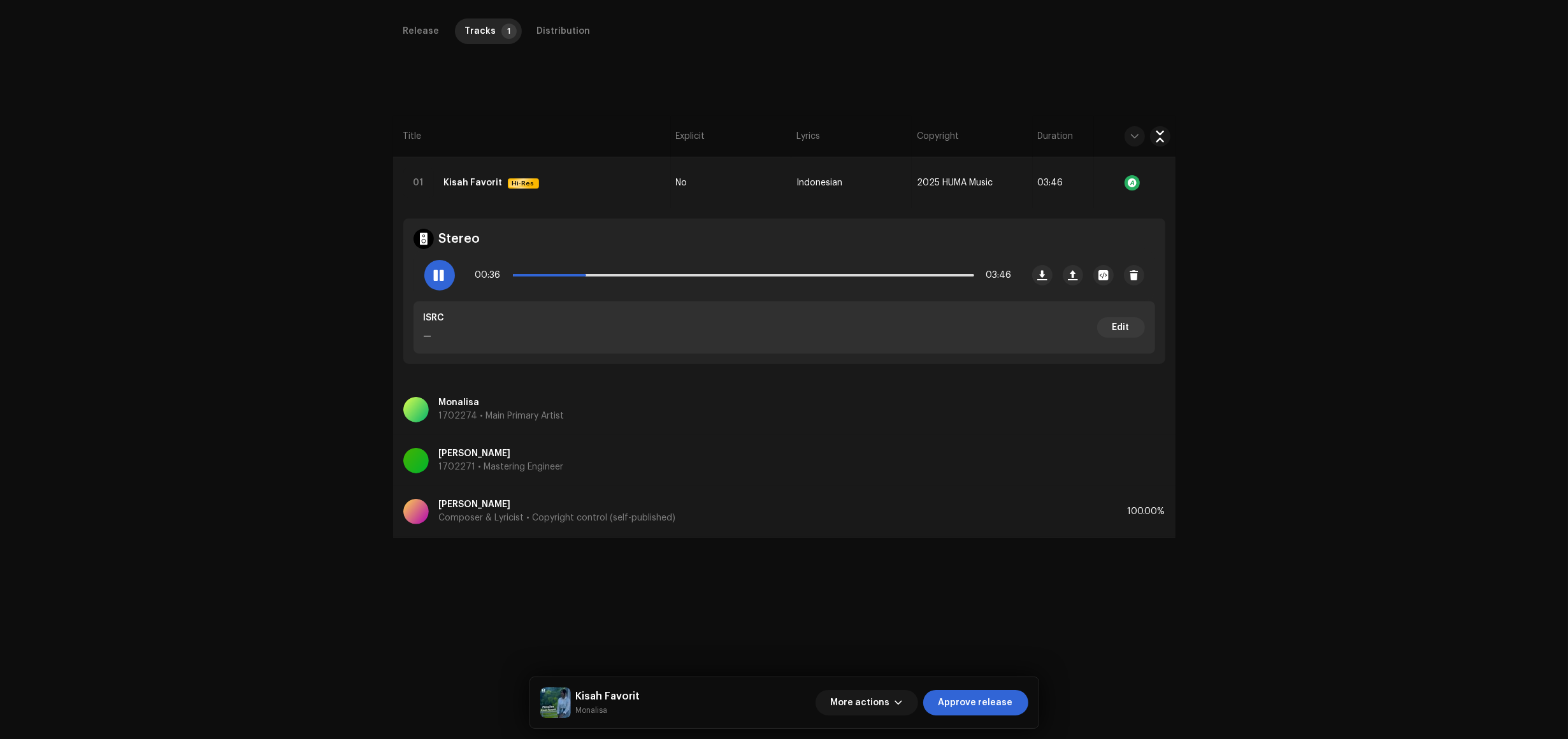
scroll to position [303, 0]
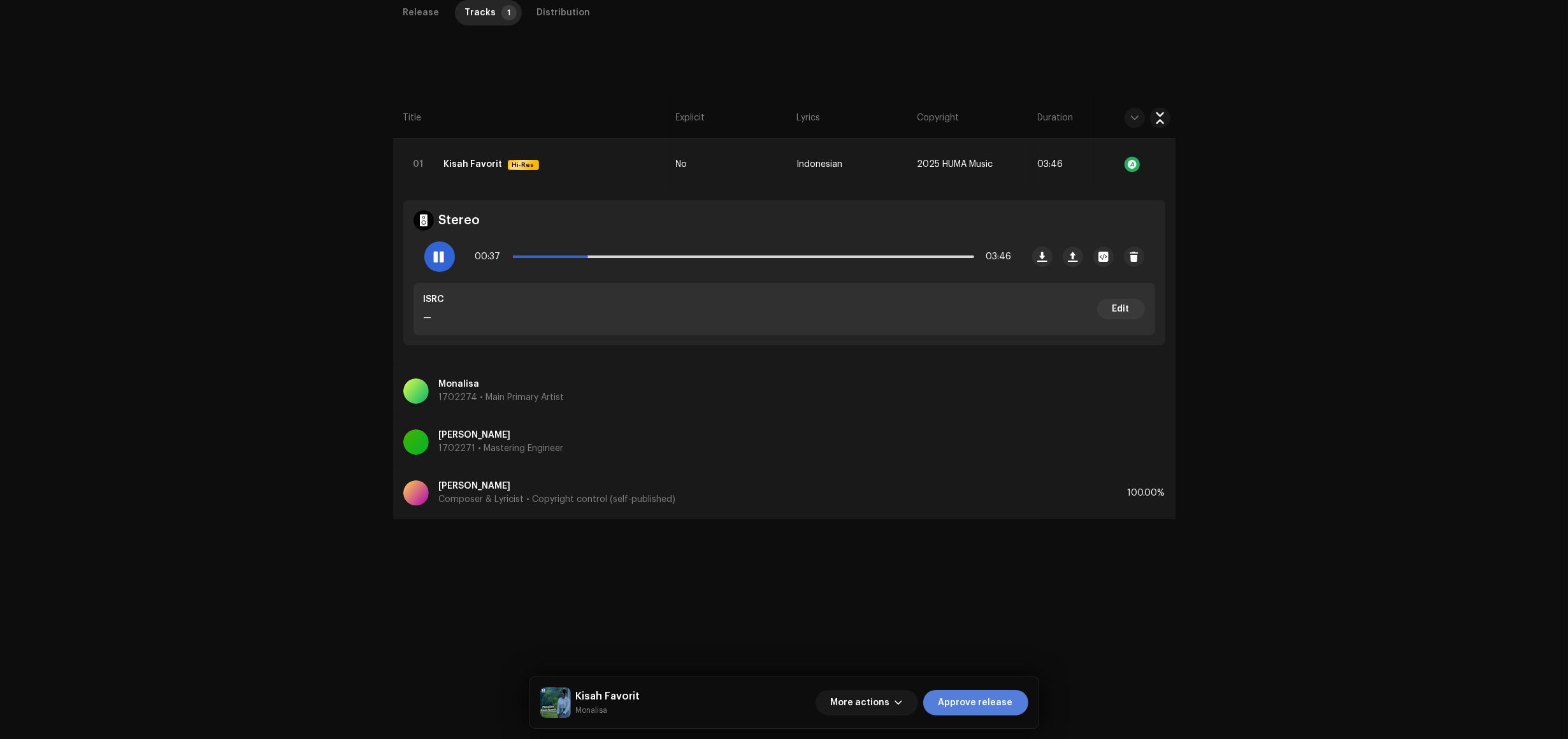
click at [985, 704] on span "Approve release" at bounding box center [976, 703] width 75 height 25
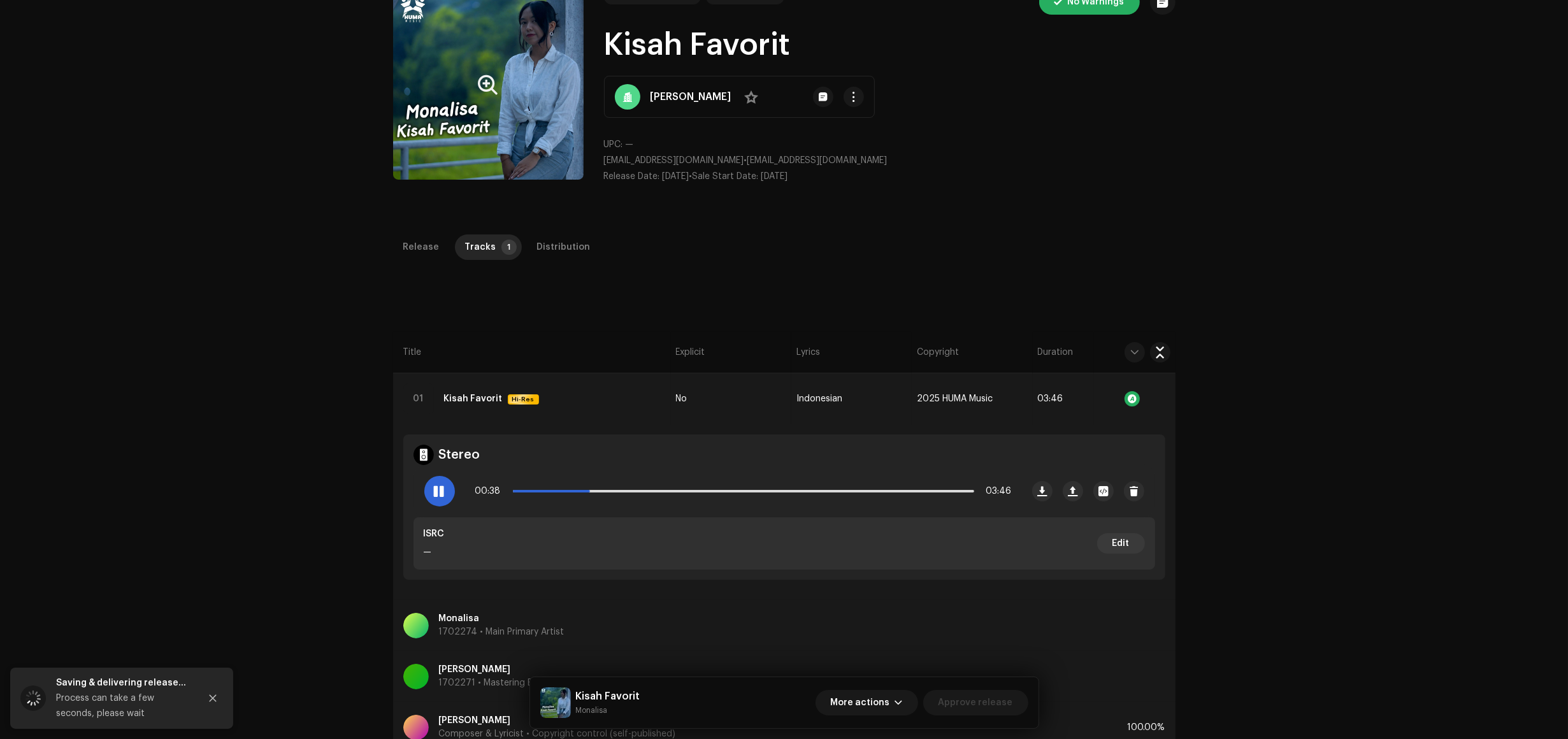
scroll to position [64, 0]
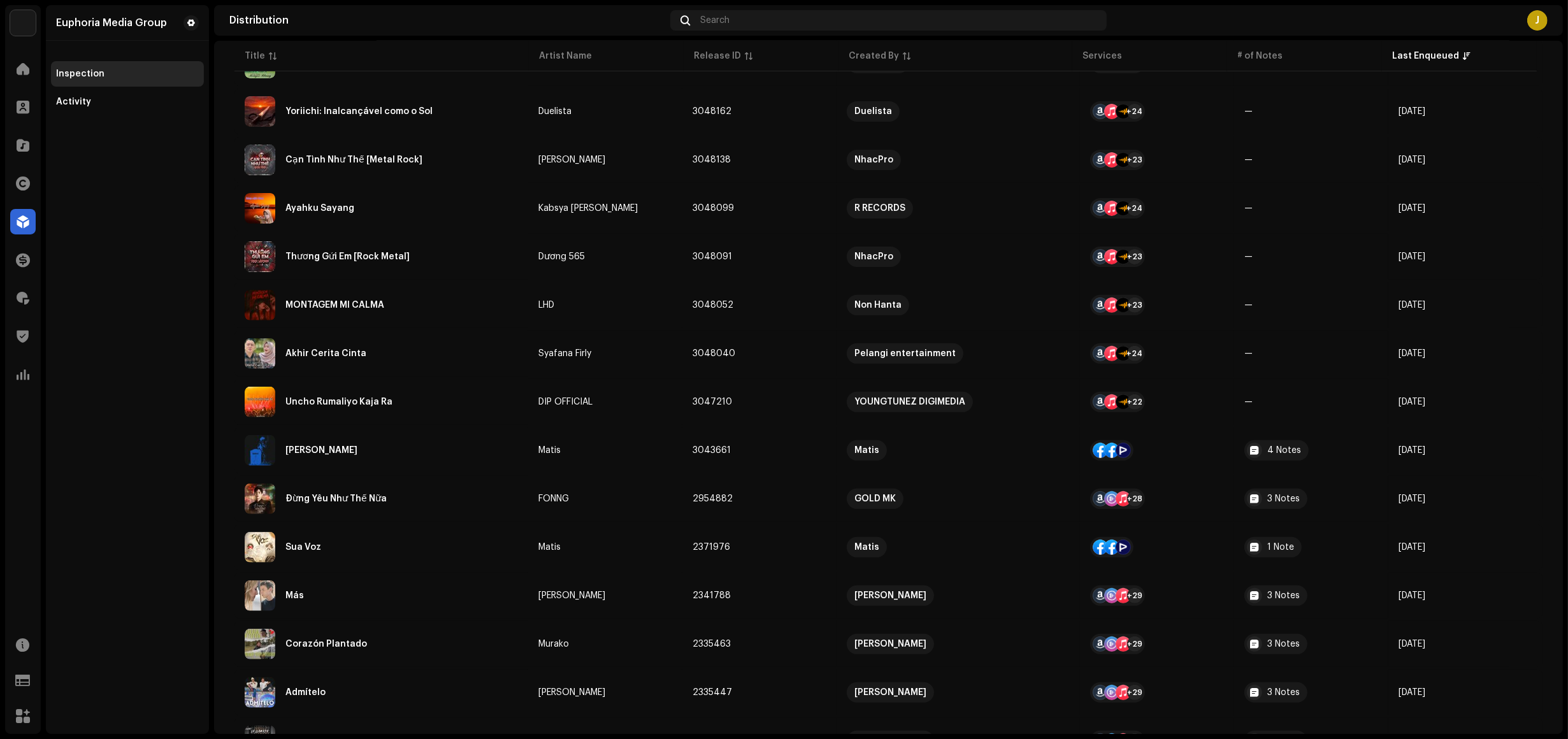
scroll to position [557, 0]
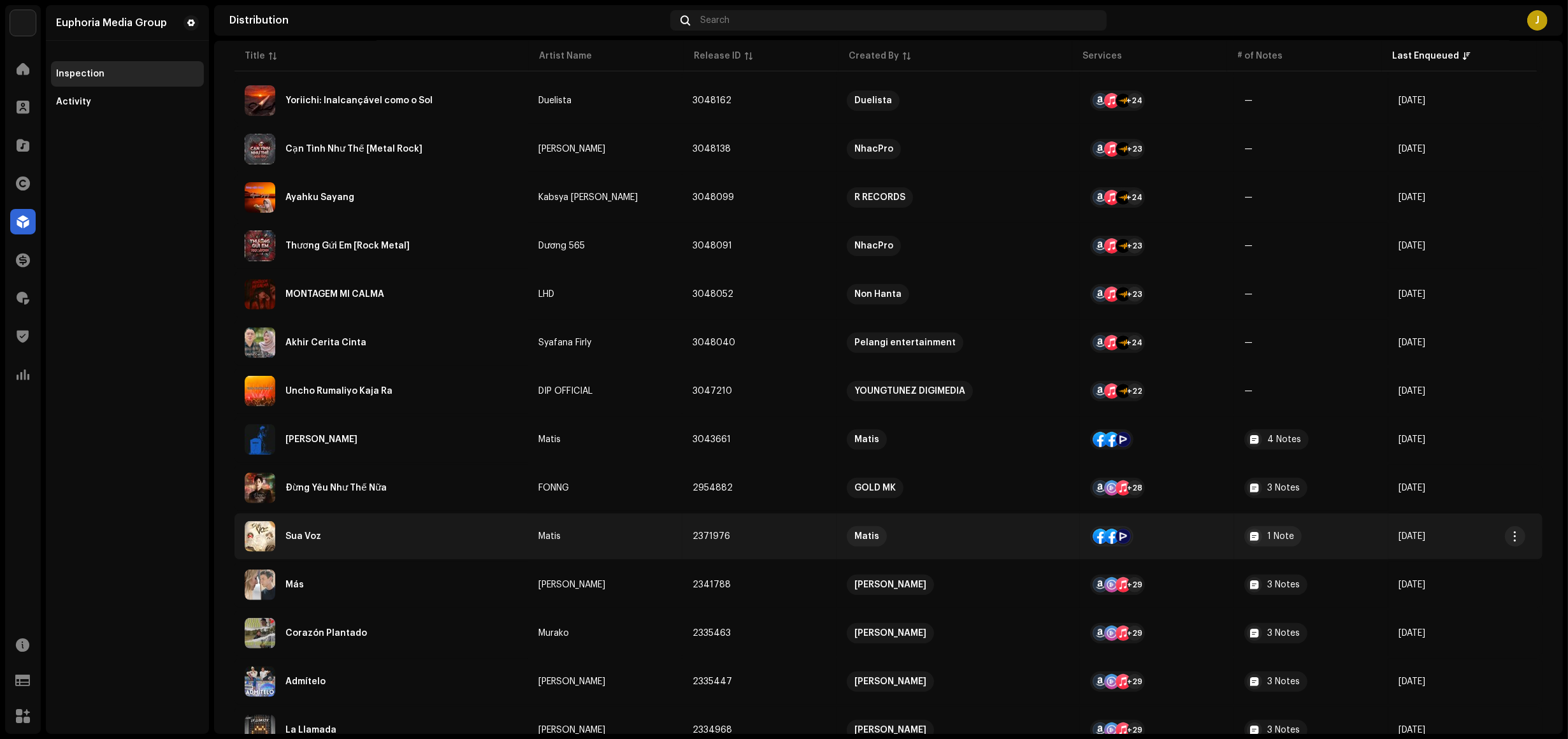
click at [383, 542] on div "Sua Voz" at bounding box center [381, 536] width 273 height 31
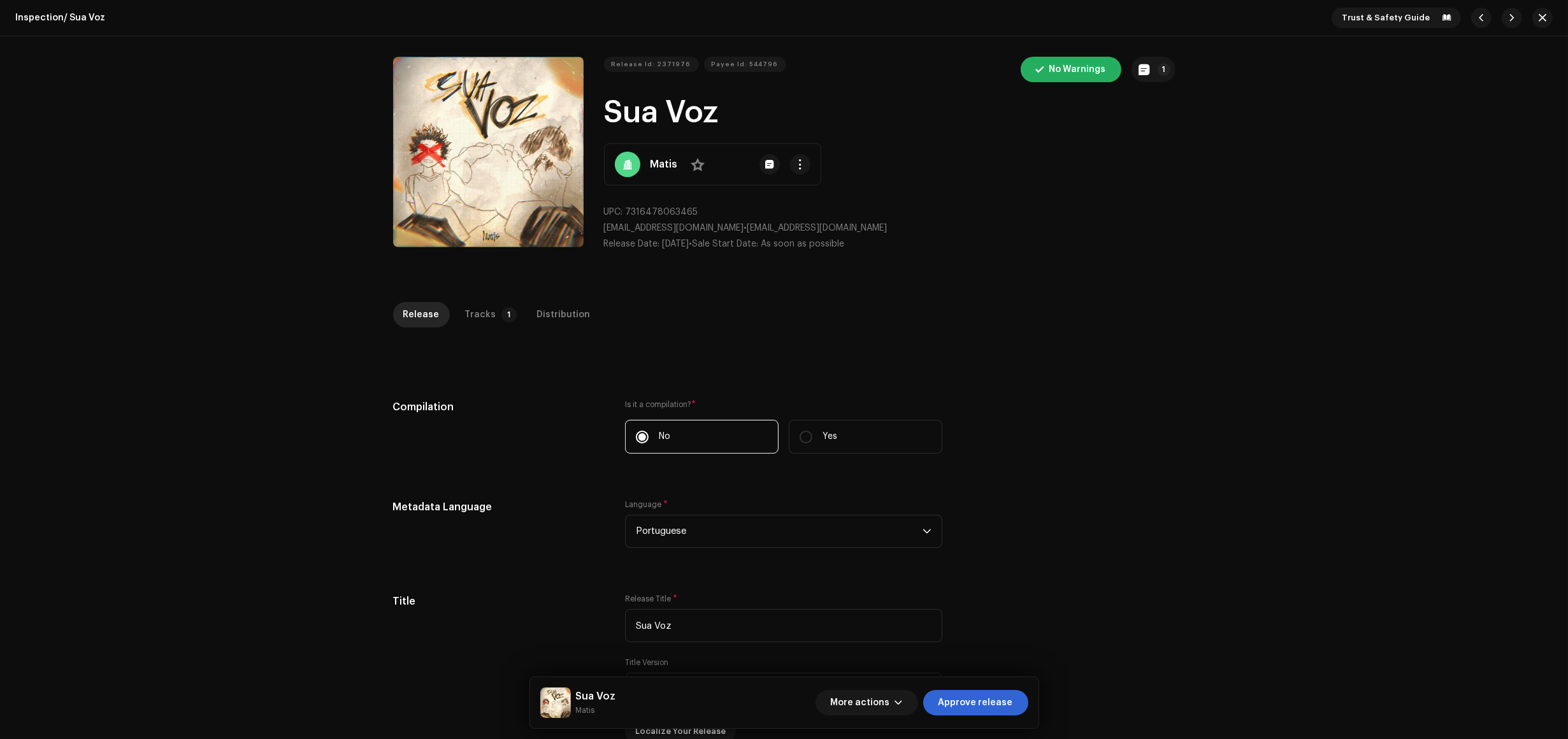
click at [126, 348] on div "Inspection / Sua Voz Trust & Safety Guide Release Id: 2371976 Payee Id: 544796 …" at bounding box center [784, 369] width 1568 height 739
click at [485, 320] on div "Tracks" at bounding box center [480, 315] width 31 height 25
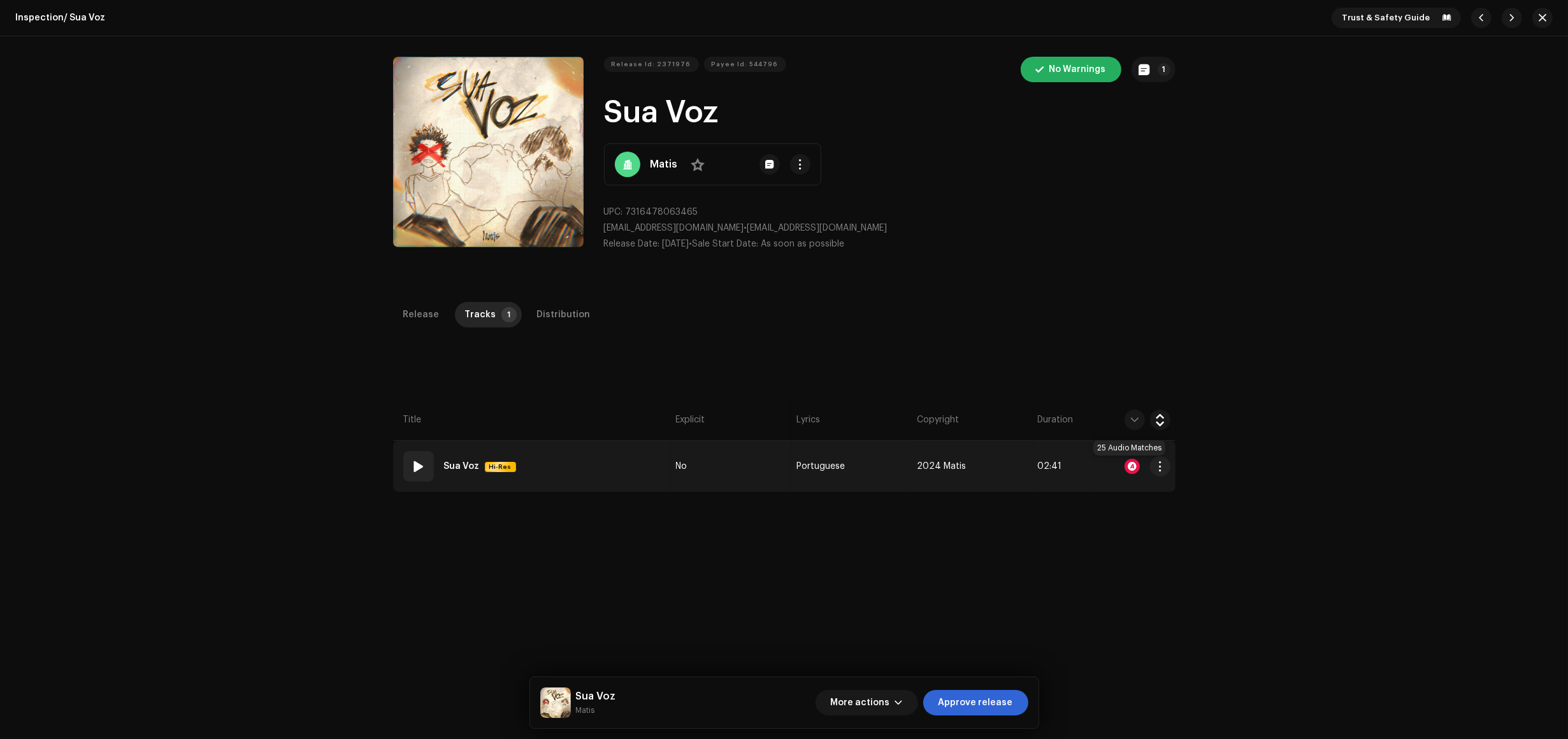
click at [1125, 465] on div at bounding box center [1132, 466] width 15 height 15
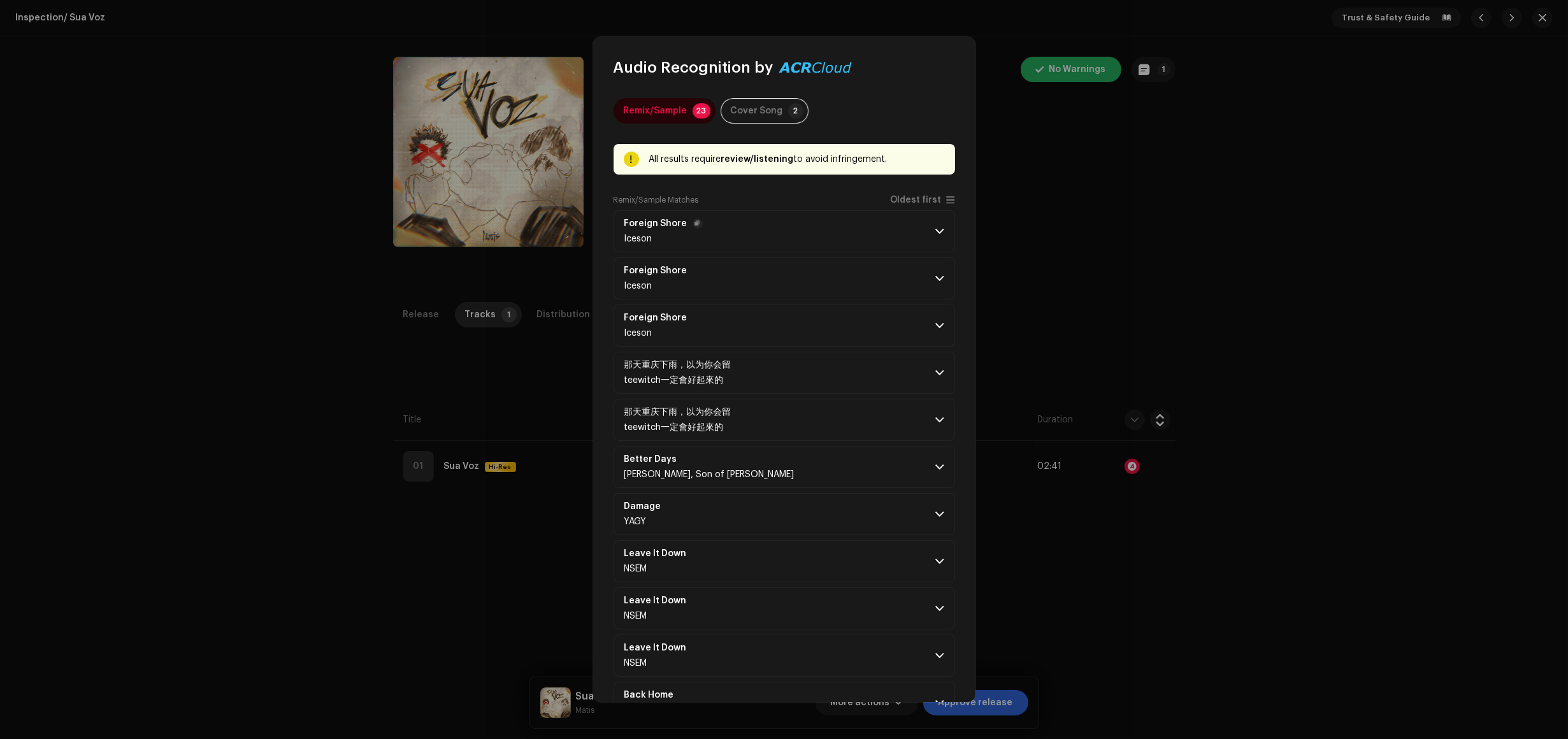
click at [867, 226] on p-accordion-header "Foreign Shore Iceson" at bounding box center [784, 231] width 341 height 42
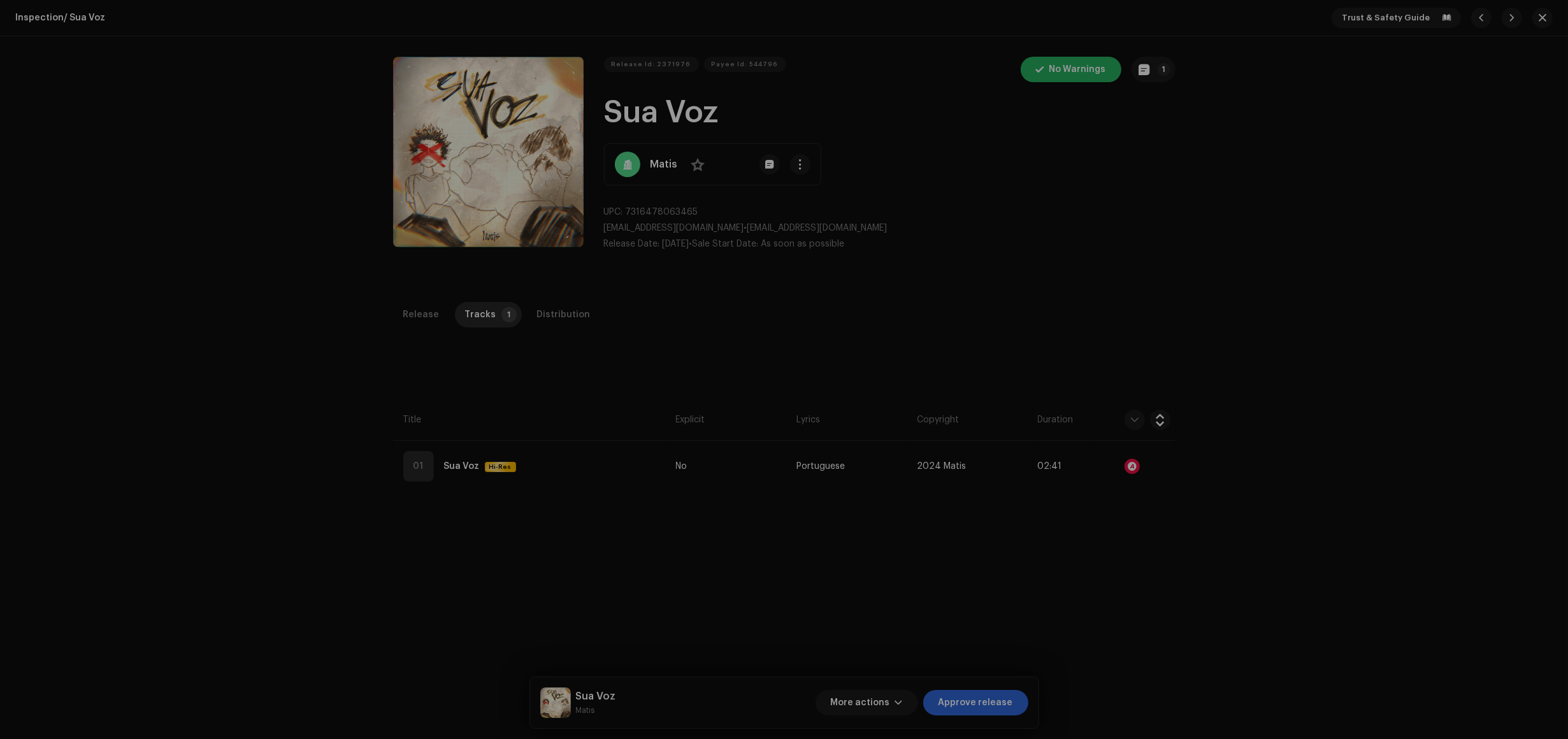
drag, startPoint x: 1036, startPoint y: 224, endPoint x: 1036, endPoint y: 233, distance: 9.0
click at [1039, 225] on div "Audio Recognition by Remix/Sample 23 Cover Song 2 All results require review/li…" at bounding box center [784, 369] width 1568 height 739
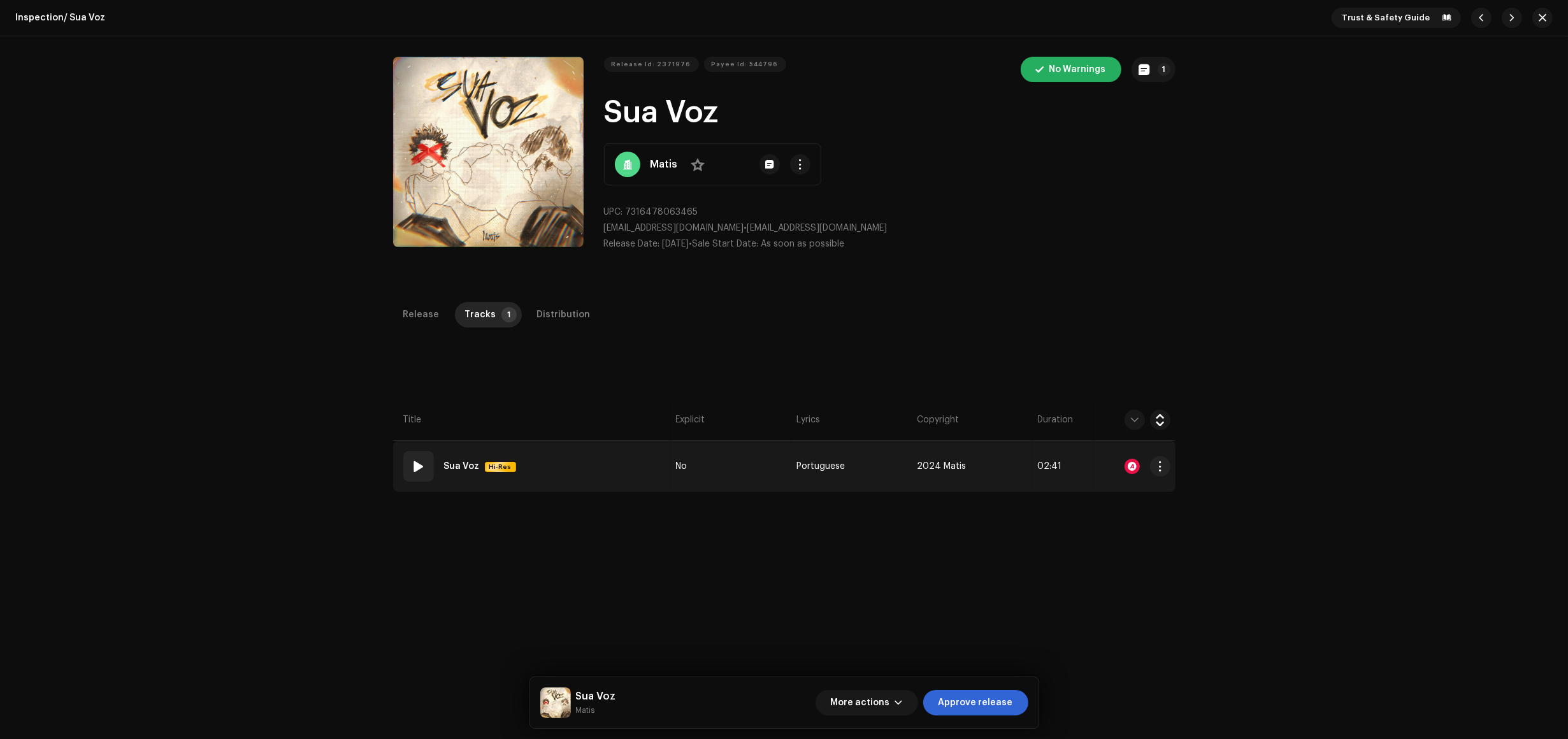
click at [599, 459] on td "01 Sua Voz Hi-Res" at bounding box center [532, 466] width 278 height 51
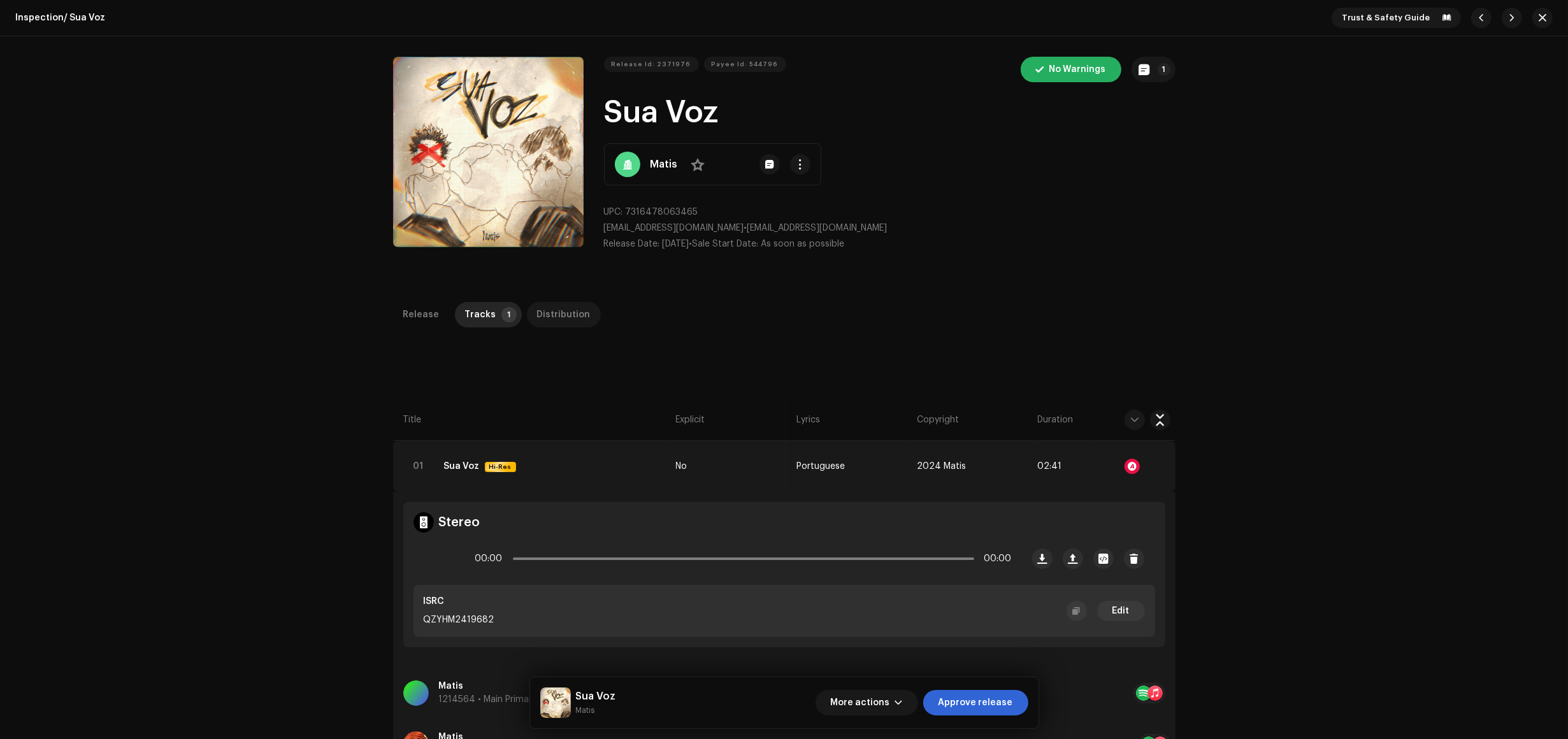
click at [571, 311] on div "Distribution" at bounding box center [564, 315] width 54 height 25
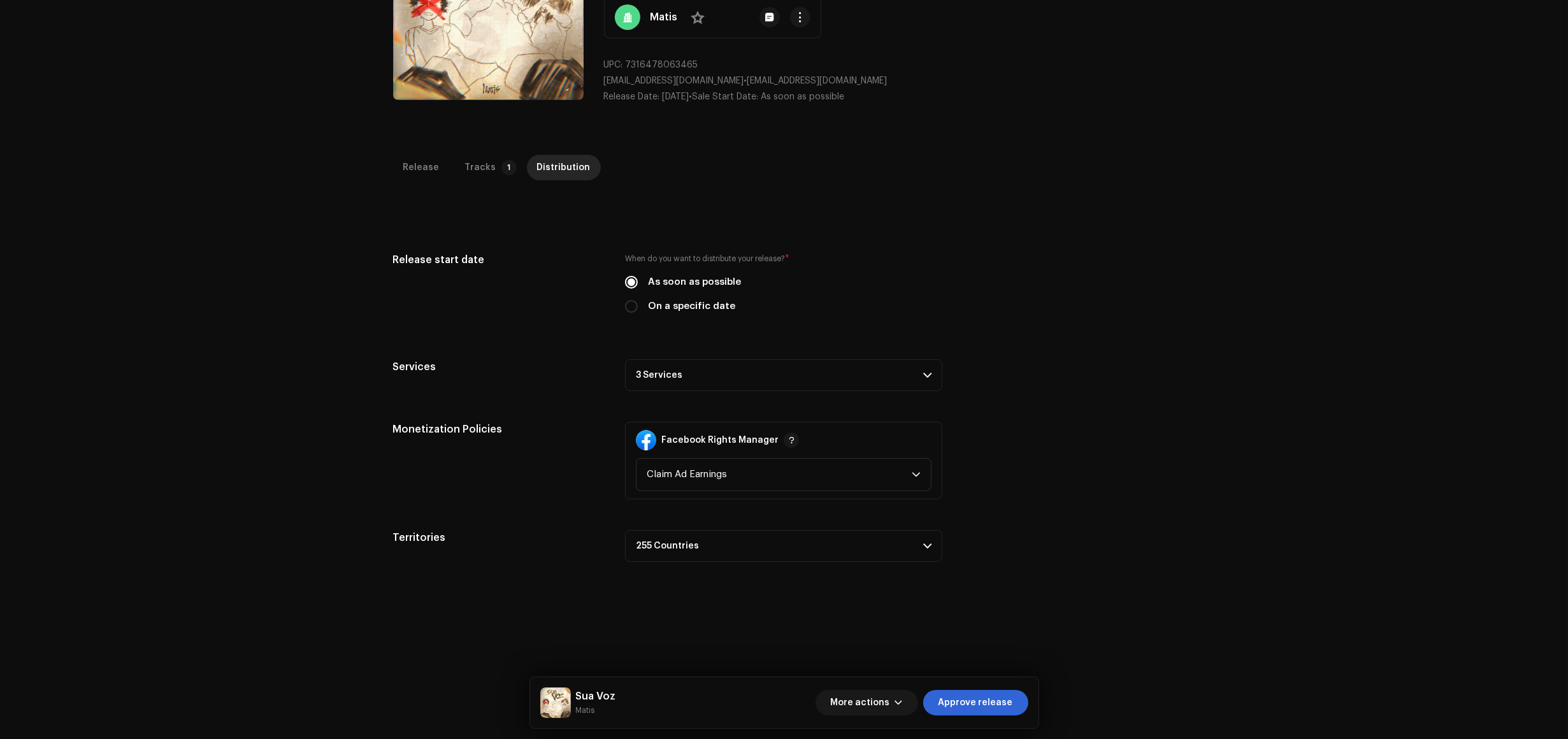
scroll to position [159, 0]
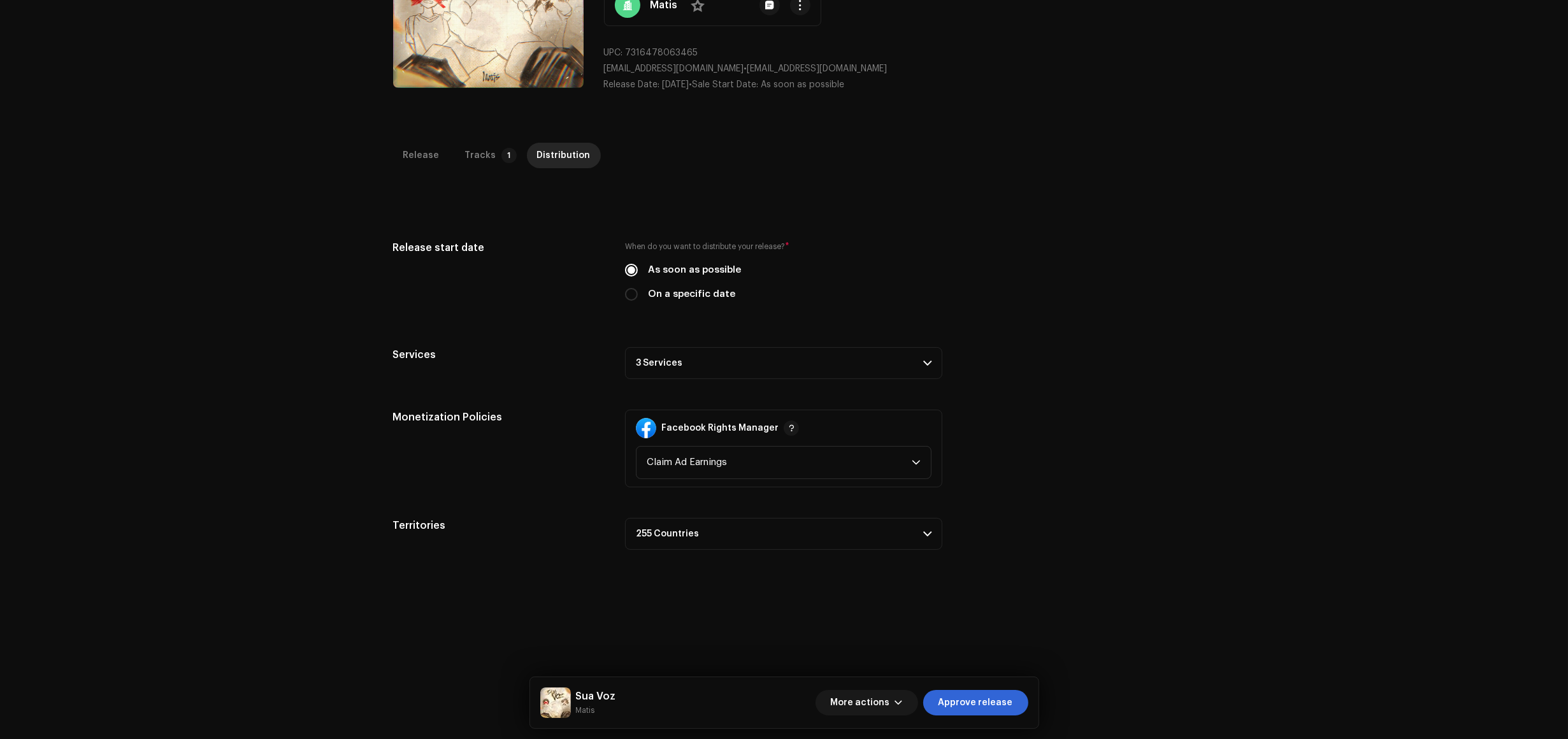
click at [836, 361] on p-accordion-header "3 Services" at bounding box center [784, 364] width 318 height 32
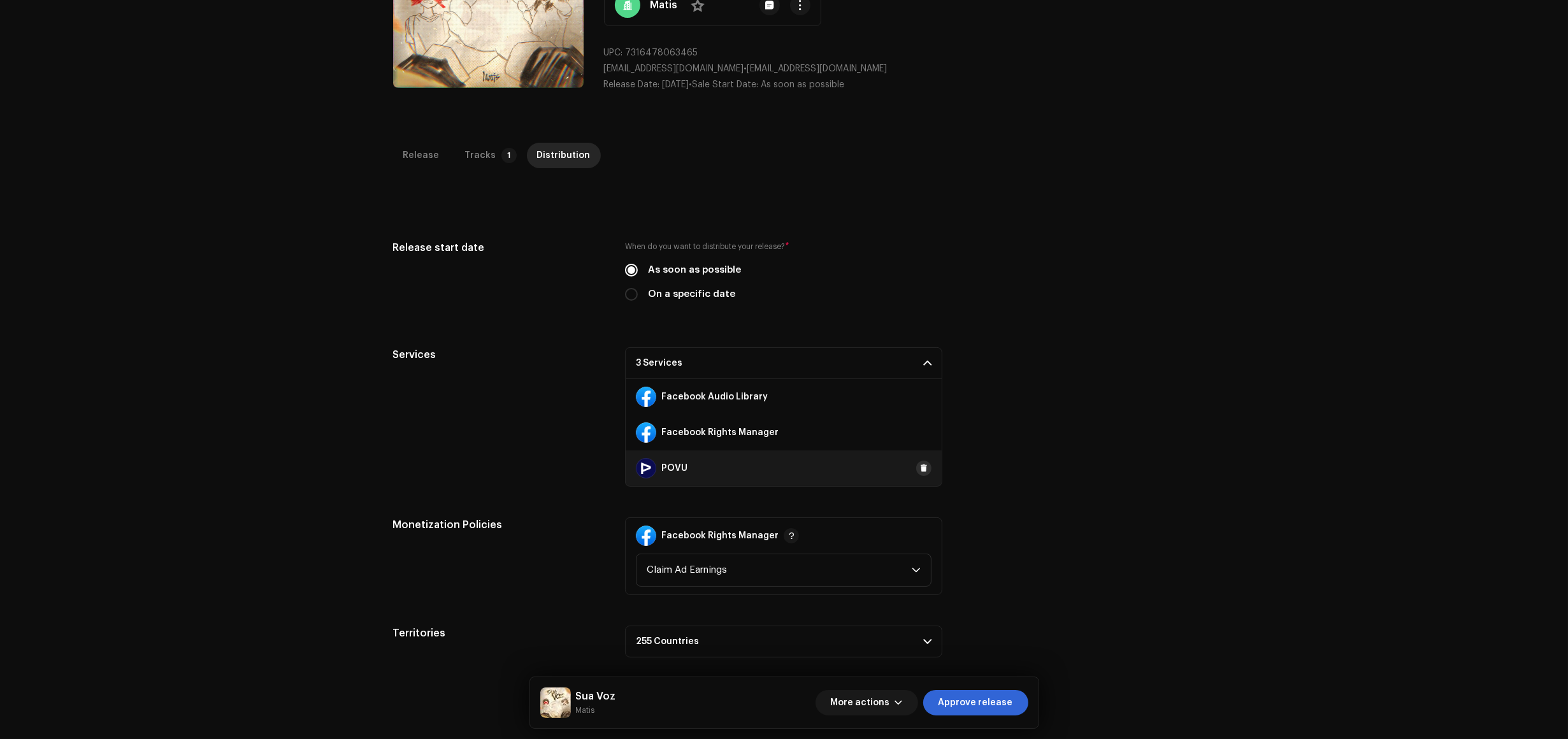
click at [916, 464] on button at bounding box center [924, 468] width 15 height 15
click at [911, 696] on button "More actions" at bounding box center [867, 703] width 103 height 25
click at [884, 594] on div "Save & Exit" at bounding box center [895, 595] width 118 height 10
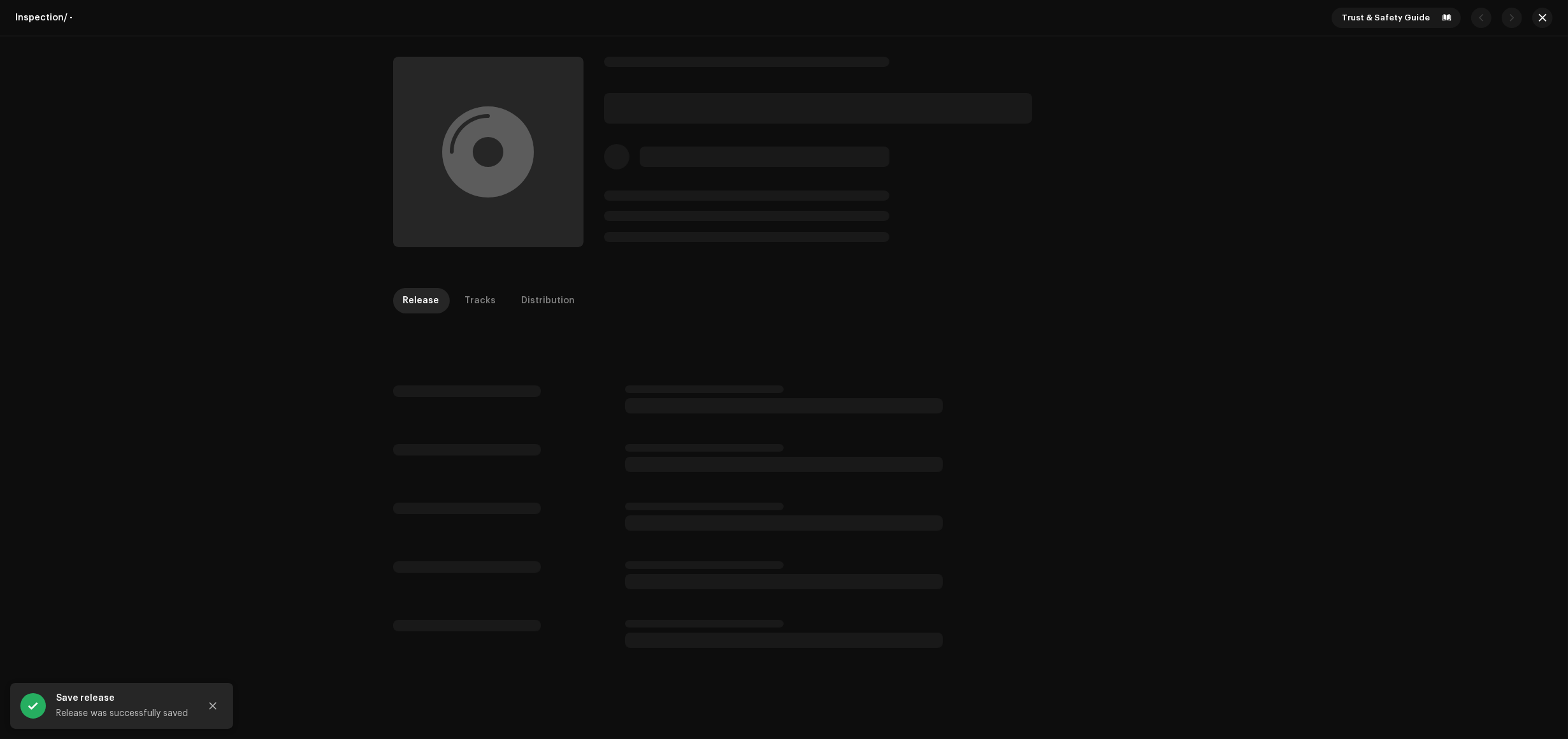
click at [59, 443] on div "Inspection / - Trust & Safety Guide Release Tracks Distribution" at bounding box center [784, 369] width 1568 height 739
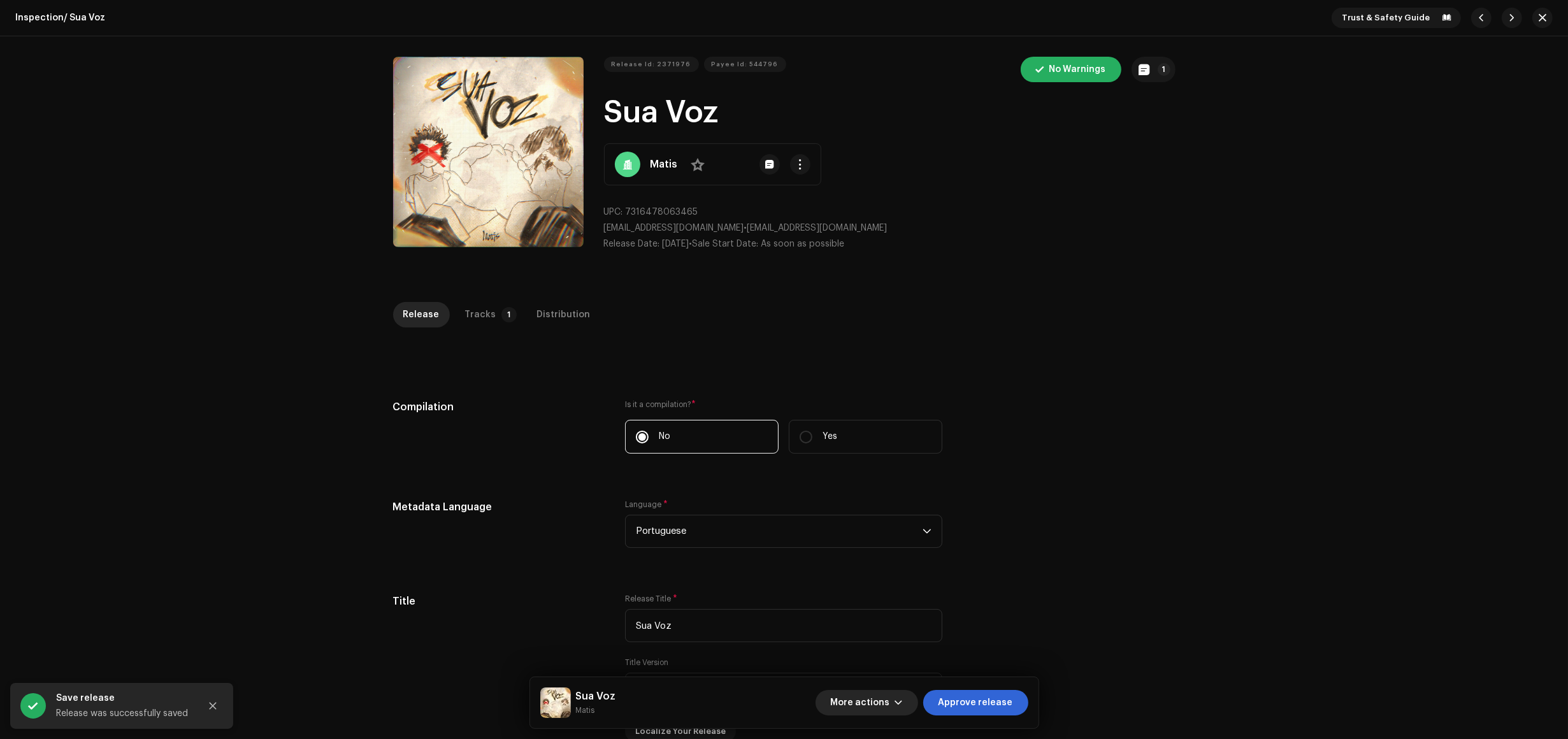
click at [896, 693] on button "More actions" at bounding box center [867, 703] width 103 height 25
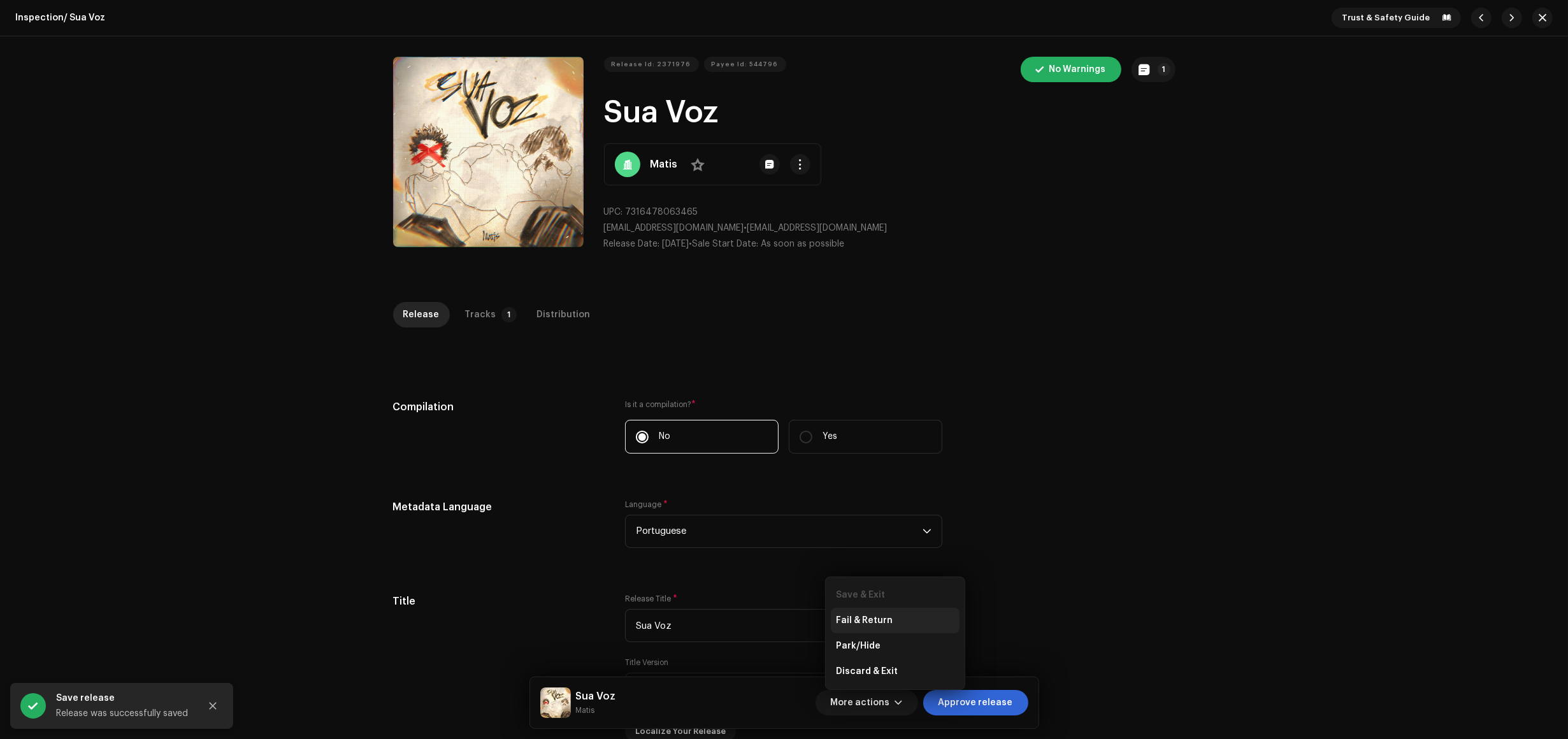
click at [888, 603] on div "Save & Exit" at bounding box center [895, 595] width 129 height 25
click at [885, 612] on div "Fail & Return" at bounding box center [895, 620] width 129 height 25
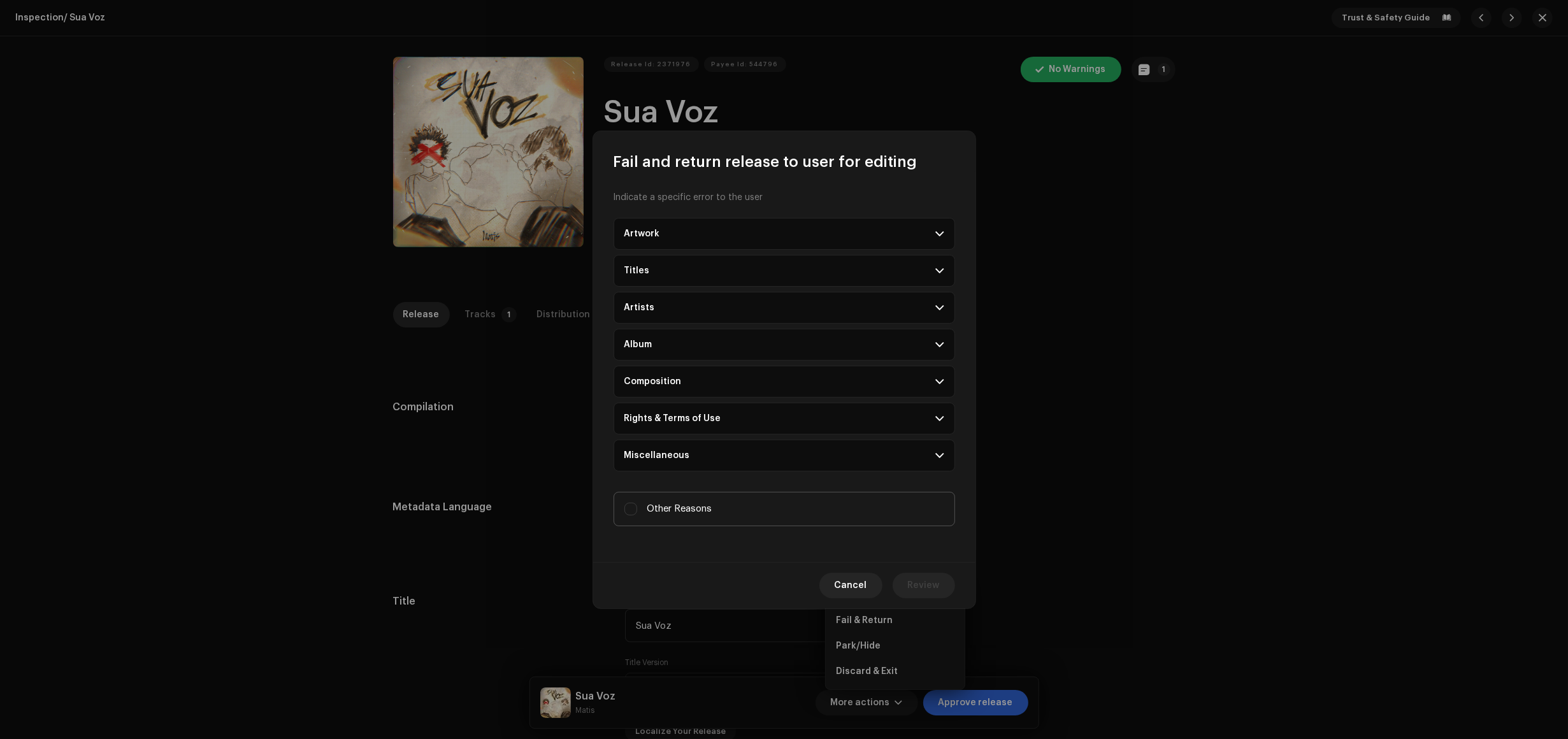
drag, startPoint x: 686, startPoint y: 492, endPoint x: 686, endPoint y: 503, distance: 11.0
click at [686, 503] on div "Indicate a specific error to the user Artwork Upscaled art / bad quality Logo /…" at bounding box center [784, 367] width 383 height 390
click at [686, 504] on span "Other Reasons" at bounding box center [680, 509] width 65 height 14
click at [637, 504] on input "Other Reasons" at bounding box center [631, 509] width 13 height 13
checkbox input "true"
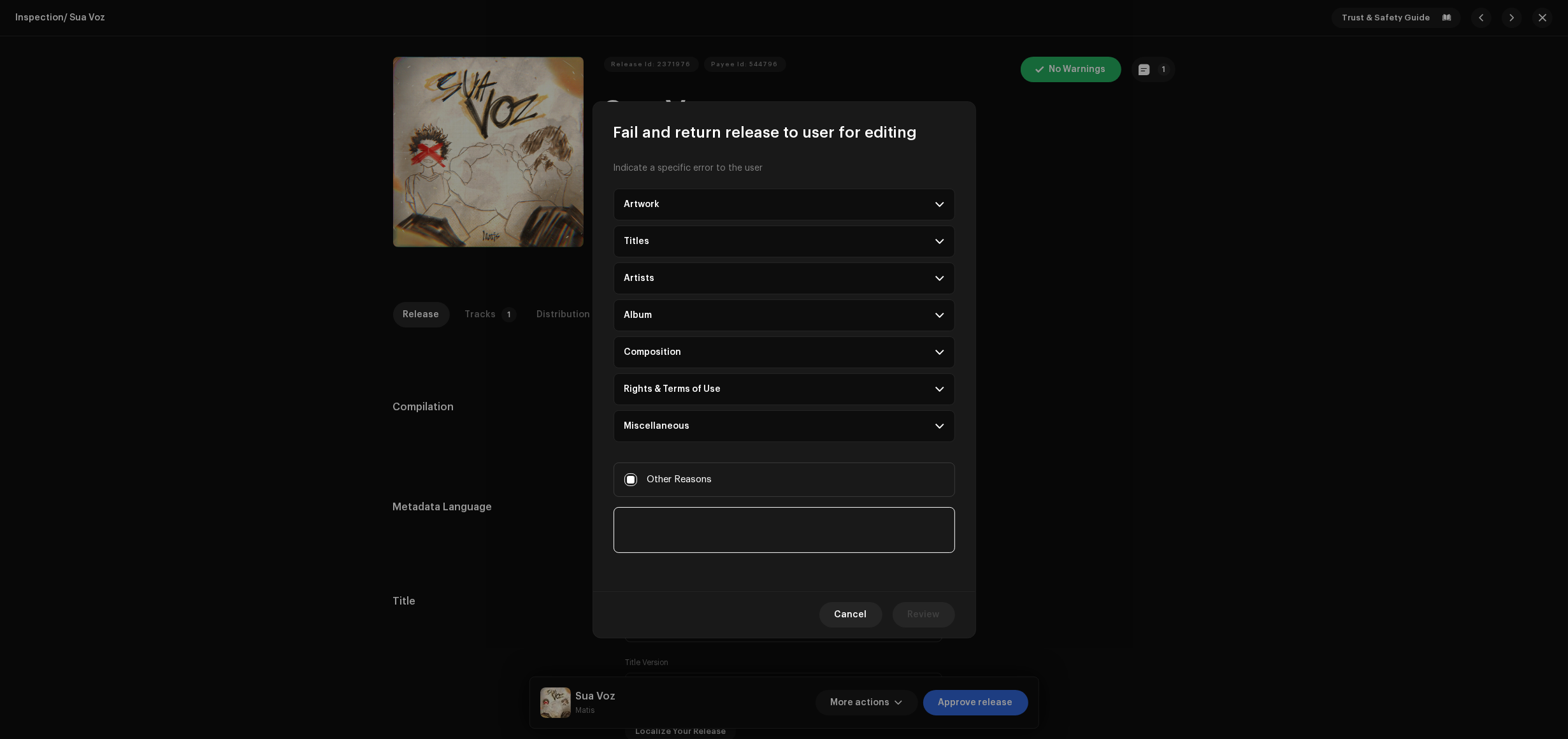
click at [704, 533] on textarea at bounding box center [784, 530] width 341 height 46
type textarea "Contain Third Party Sample - Not eligible for submission to Youtube content-ID/…"
click at [943, 606] on button "Review" at bounding box center [924, 615] width 62 height 25
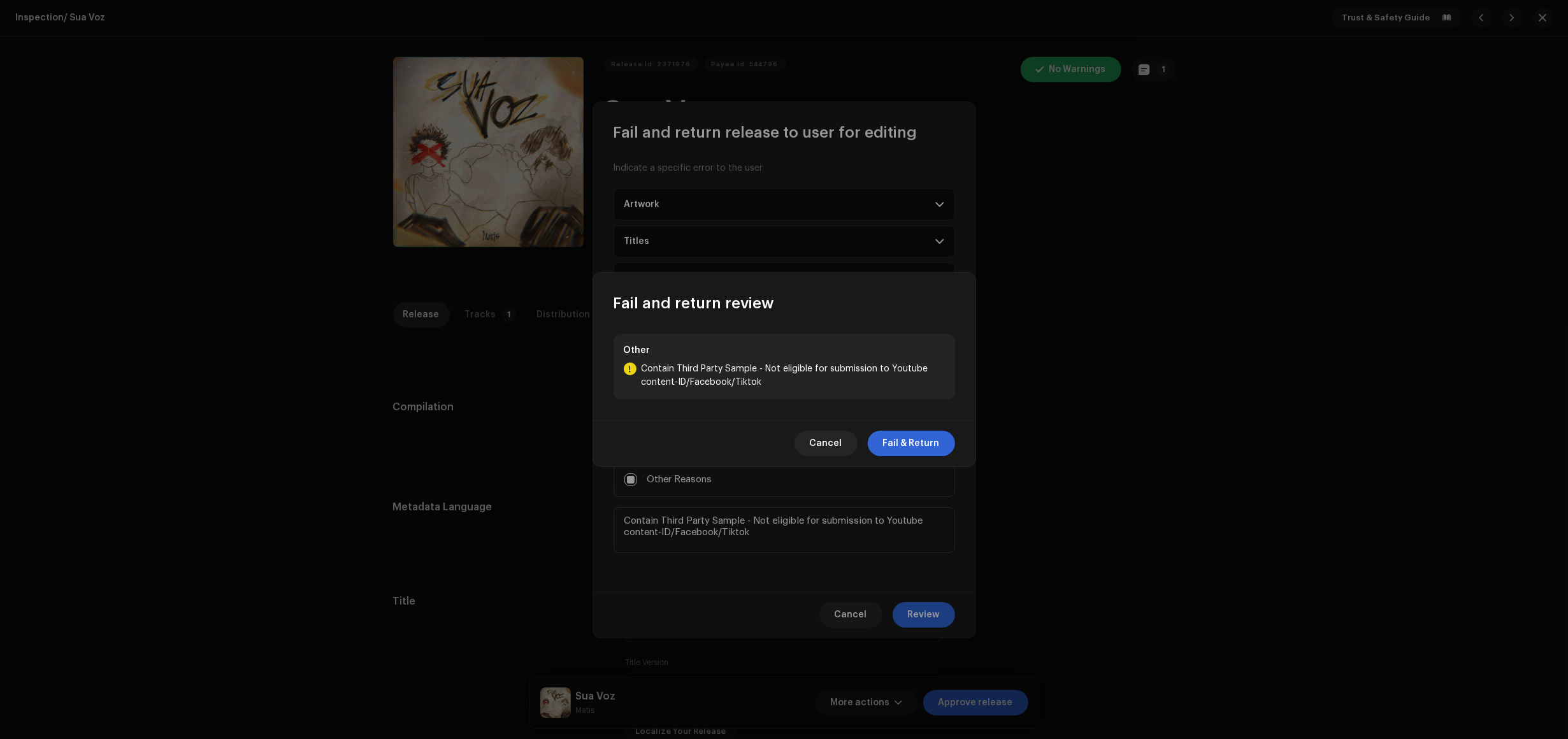
drag, startPoint x: 942, startPoint y: 441, endPoint x: 960, endPoint y: 347, distance: 95.7
click at [941, 443] on button "Fail & Return" at bounding box center [911, 443] width 87 height 25
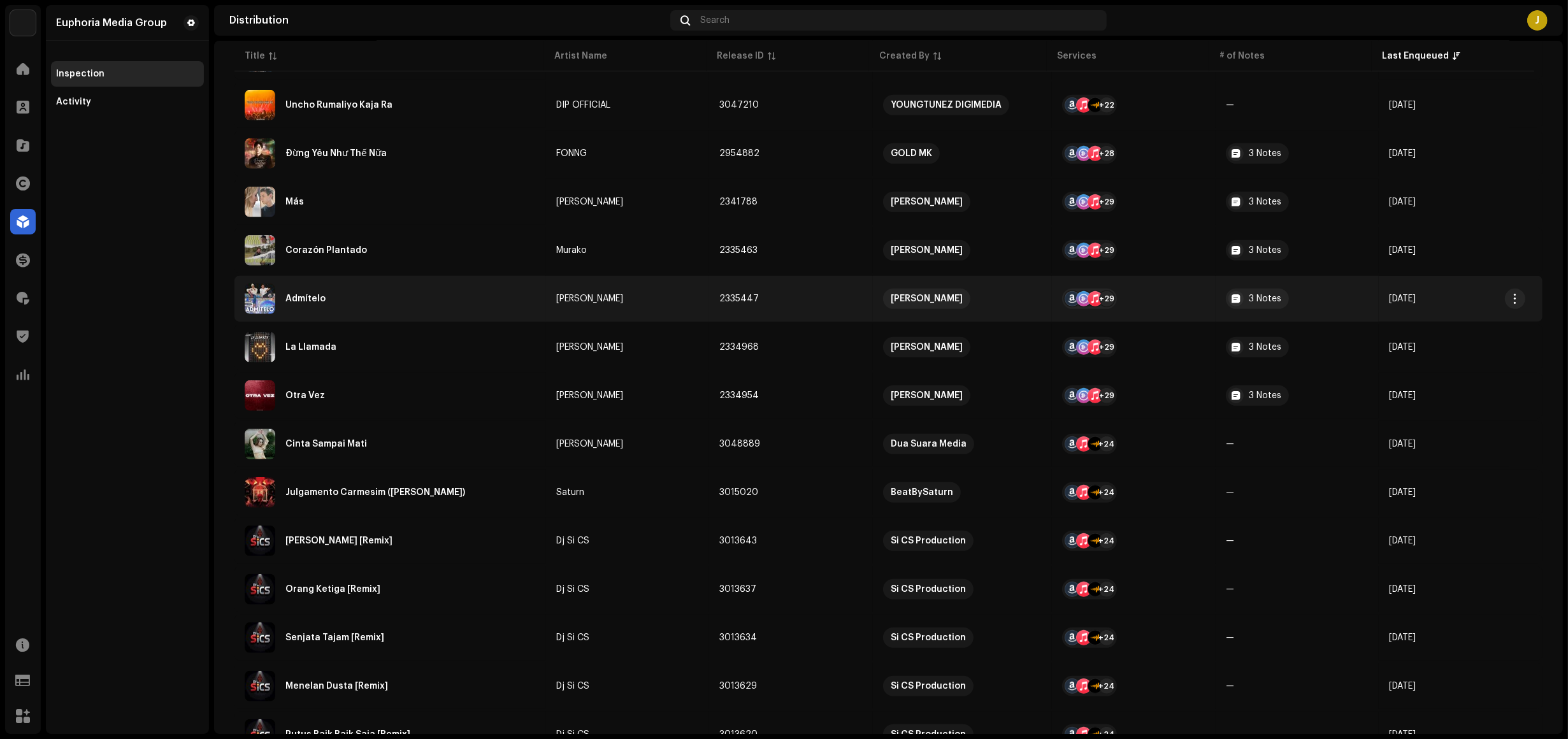
scroll to position [846, 0]
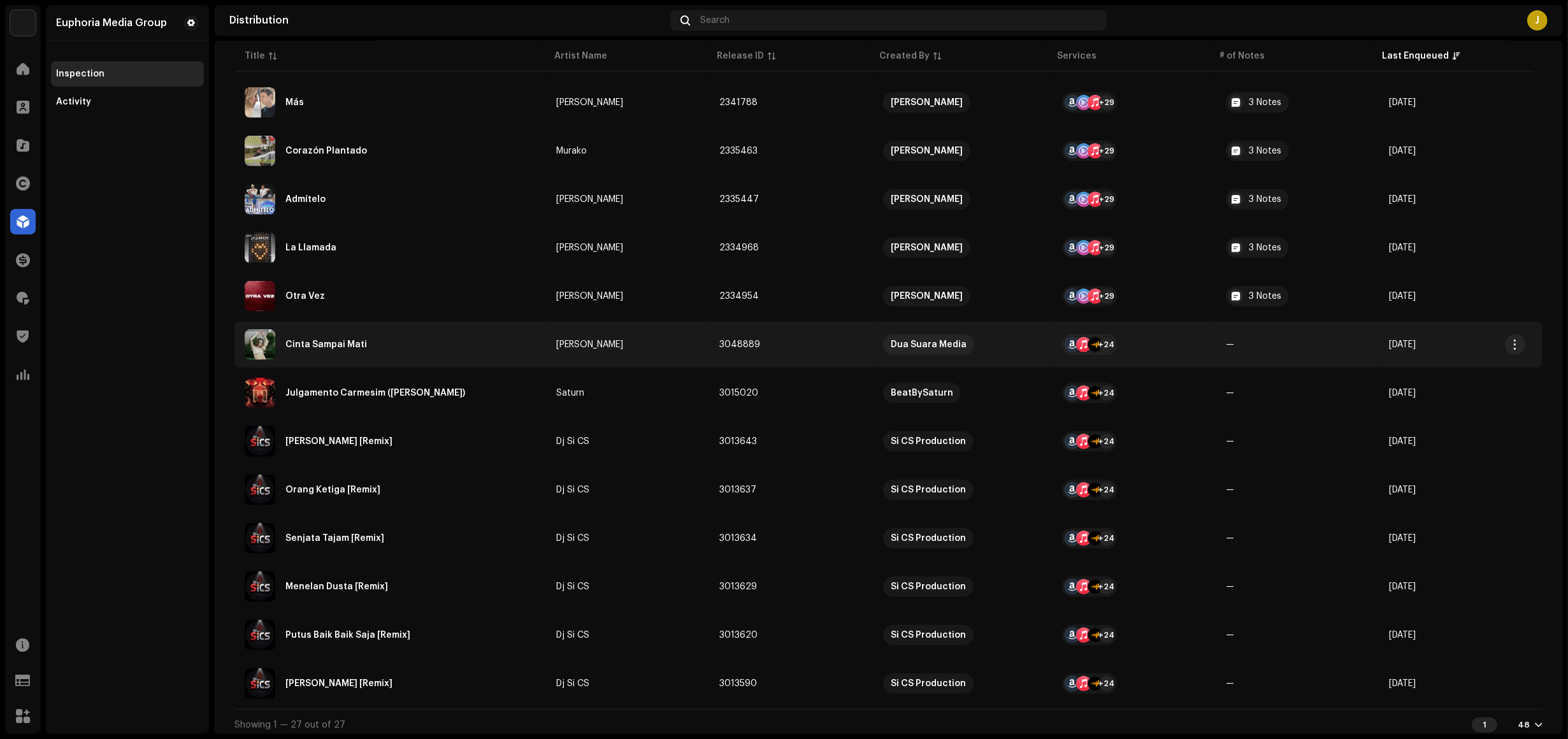
click at [393, 342] on div "Cinta Sampai Mati" at bounding box center [390, 345] width 291 height 31
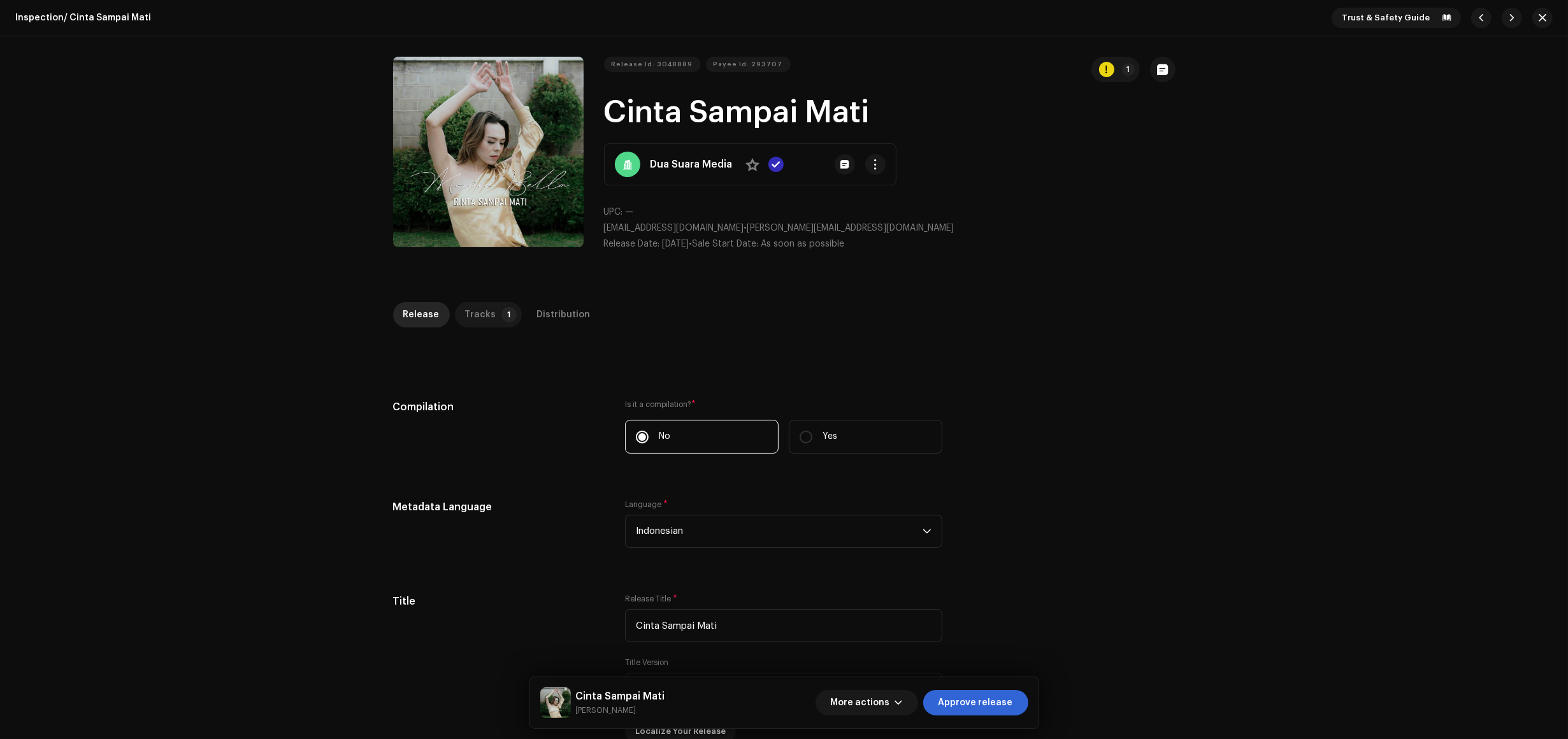
click at [478, 320] on div "Tracks" at bounding box center [480, 315] width 31 height 25
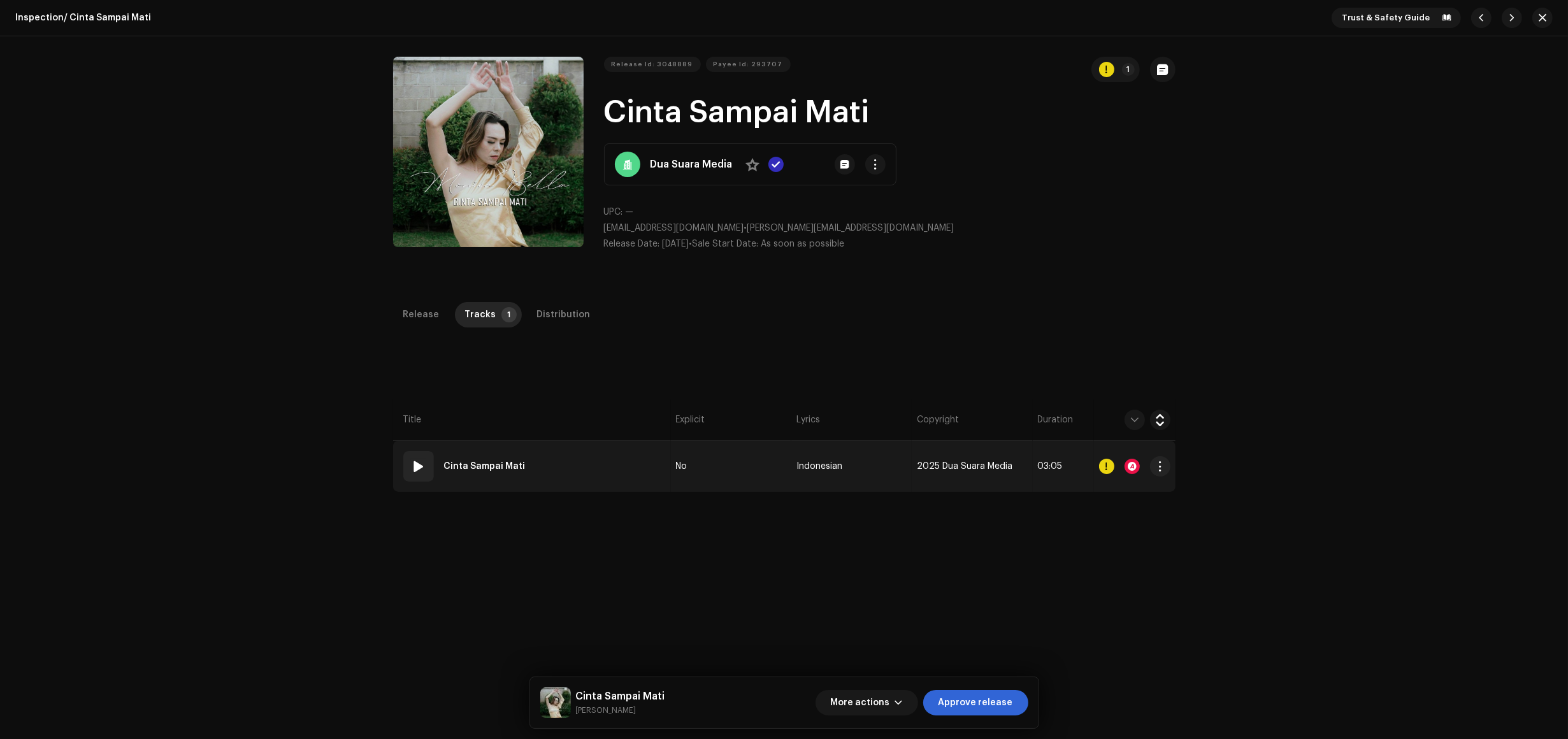
click at [633, 463] on td "01 Cinta Sampai Mati" at bounding box center [532, 466] width 278 height 51
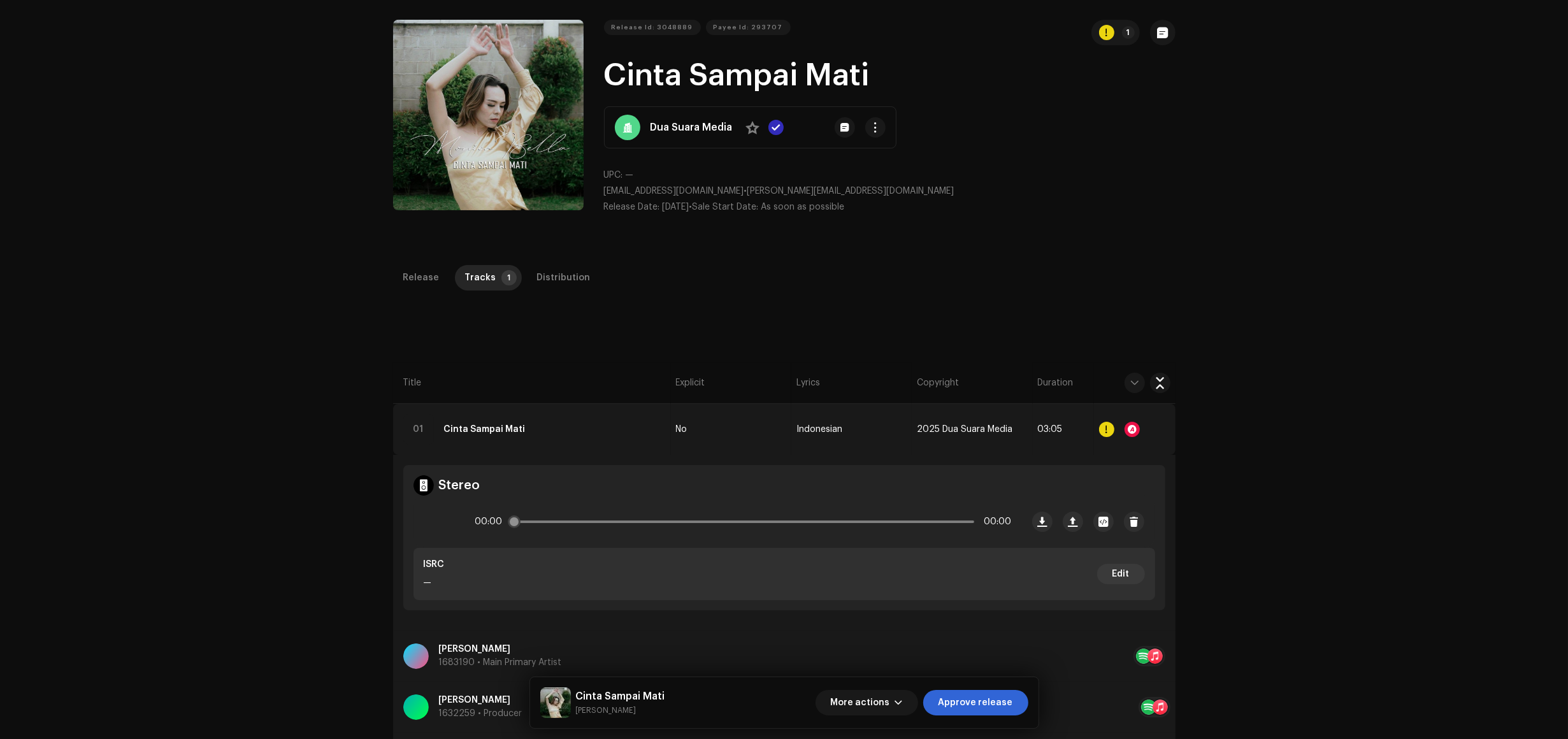
scroll to position [159, 0]
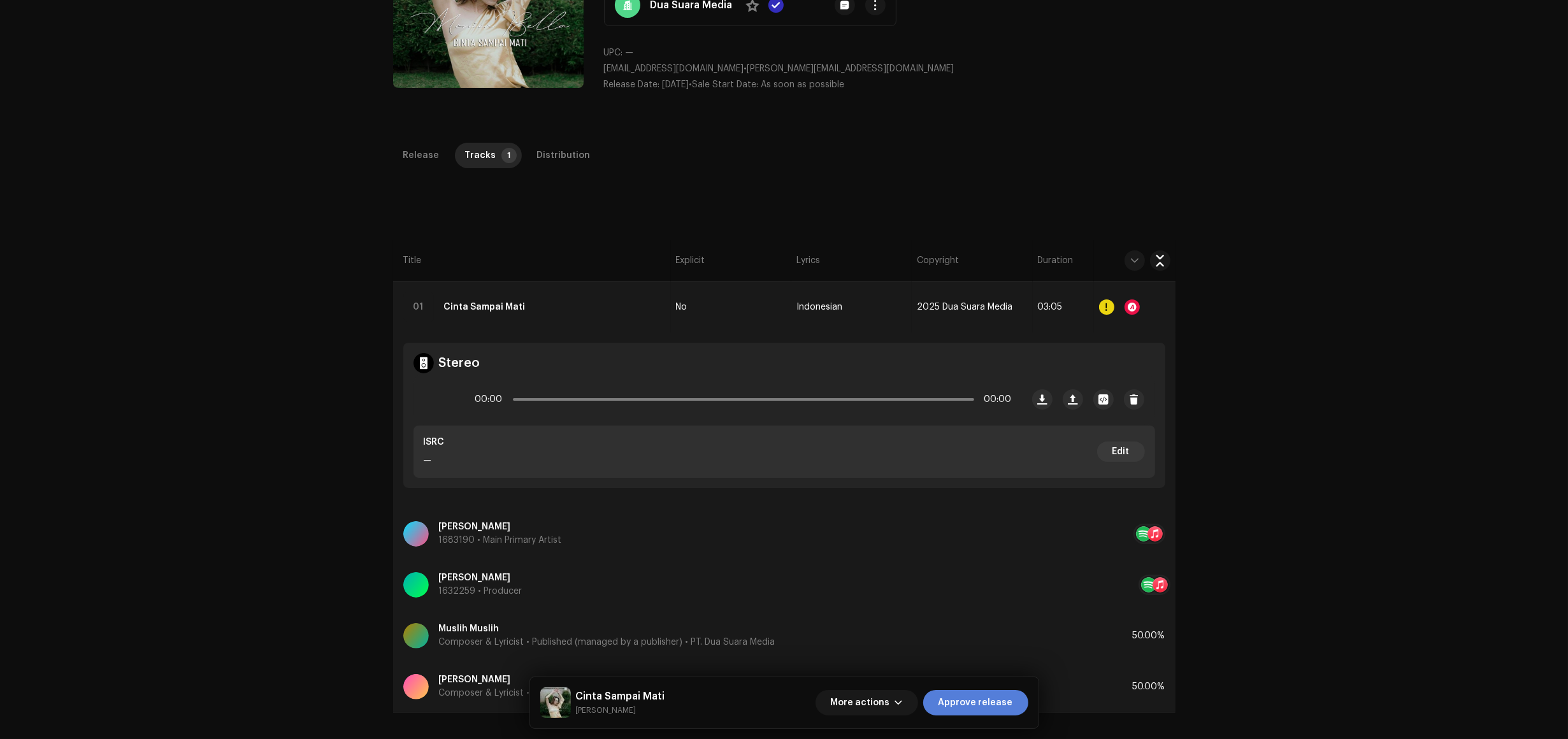
click at [1002, 701] on span "Approve release" at bounding box center [976, 703] width 75 height 25
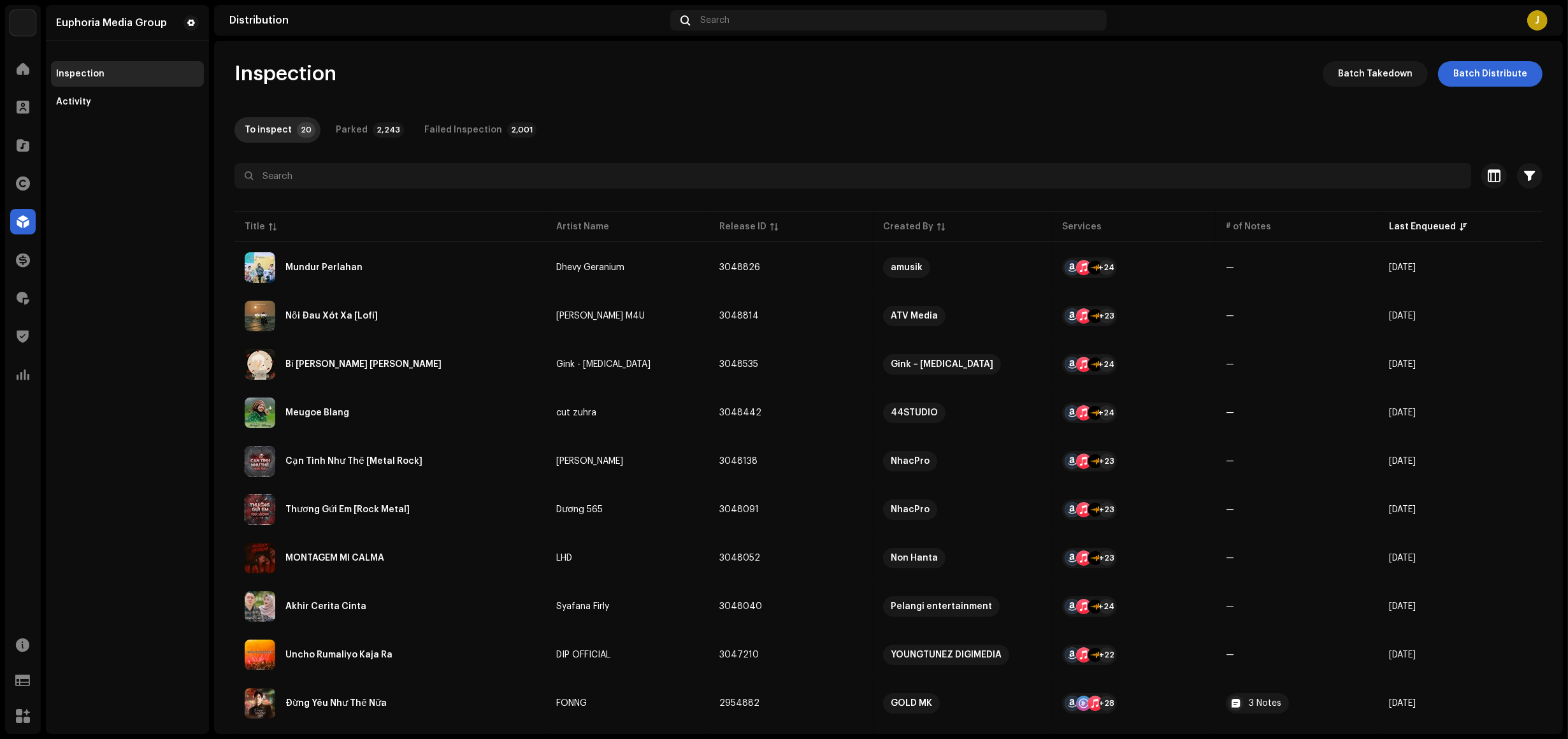
click at [104, 327] on div "Euphoria Media Group Inspection Activity" at bounding box center [127, 369] width 163 height 729
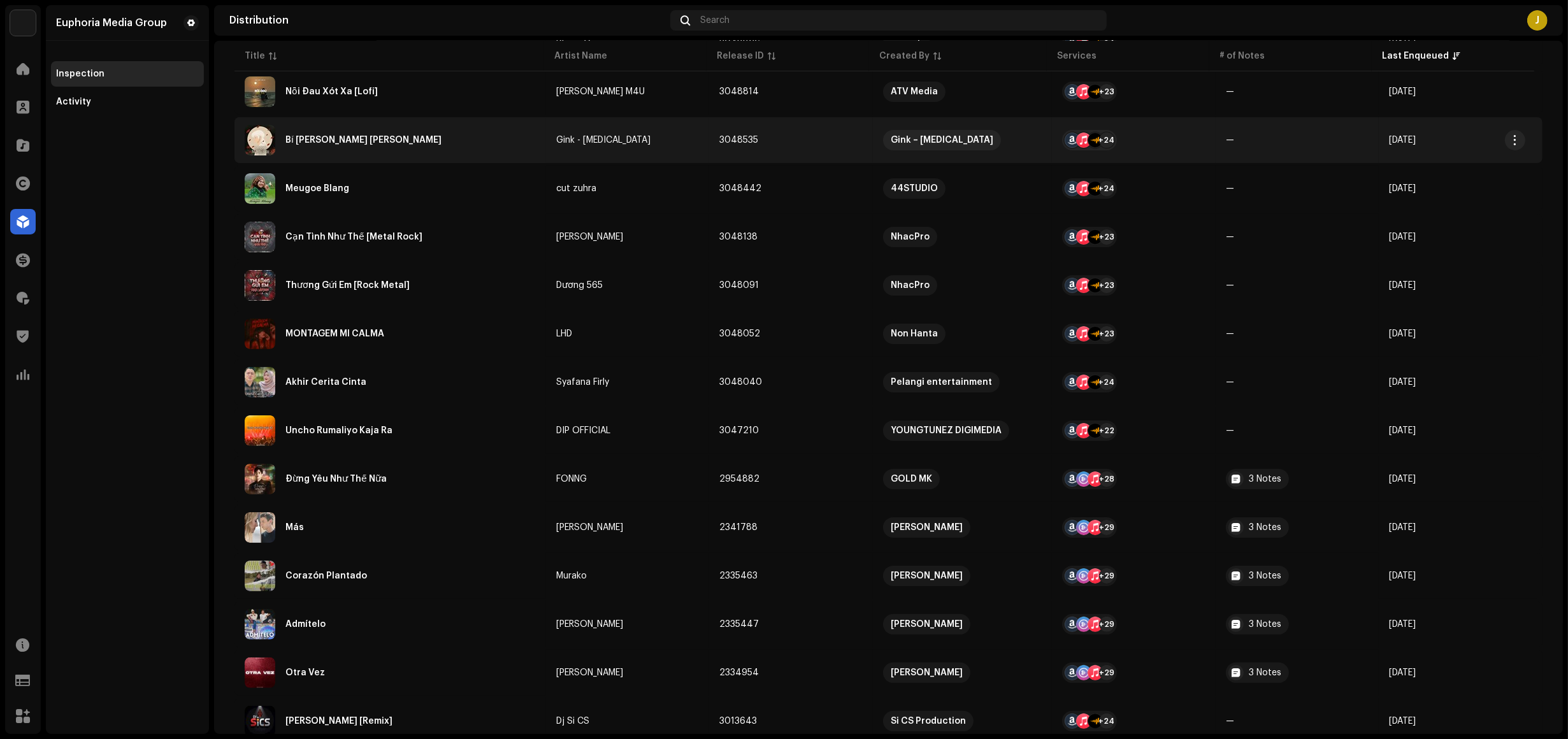
scroll to position [239, 0]
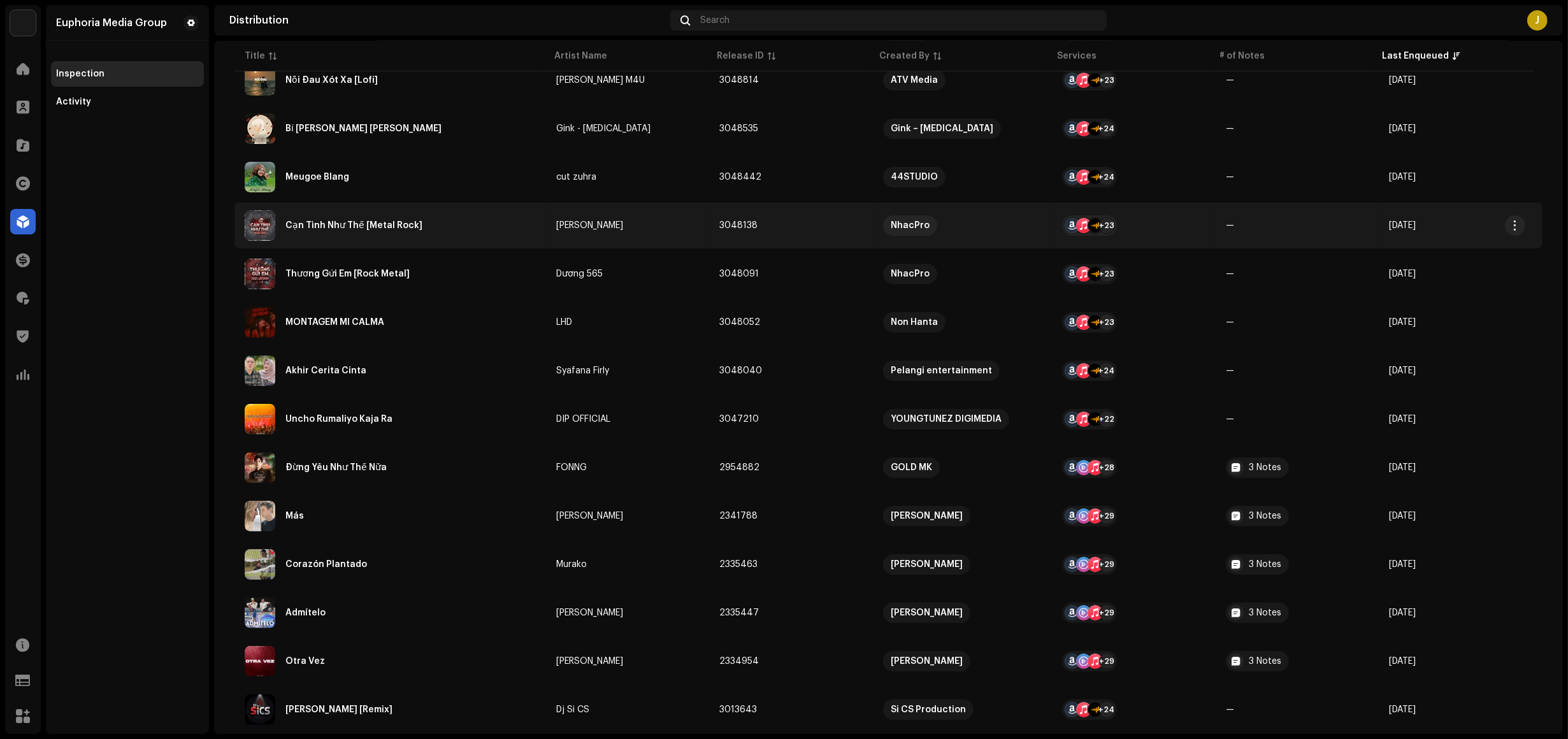
click at [602, 208] on td "Thành Đạt" at bounding box center [628, 226] width 164 height 46
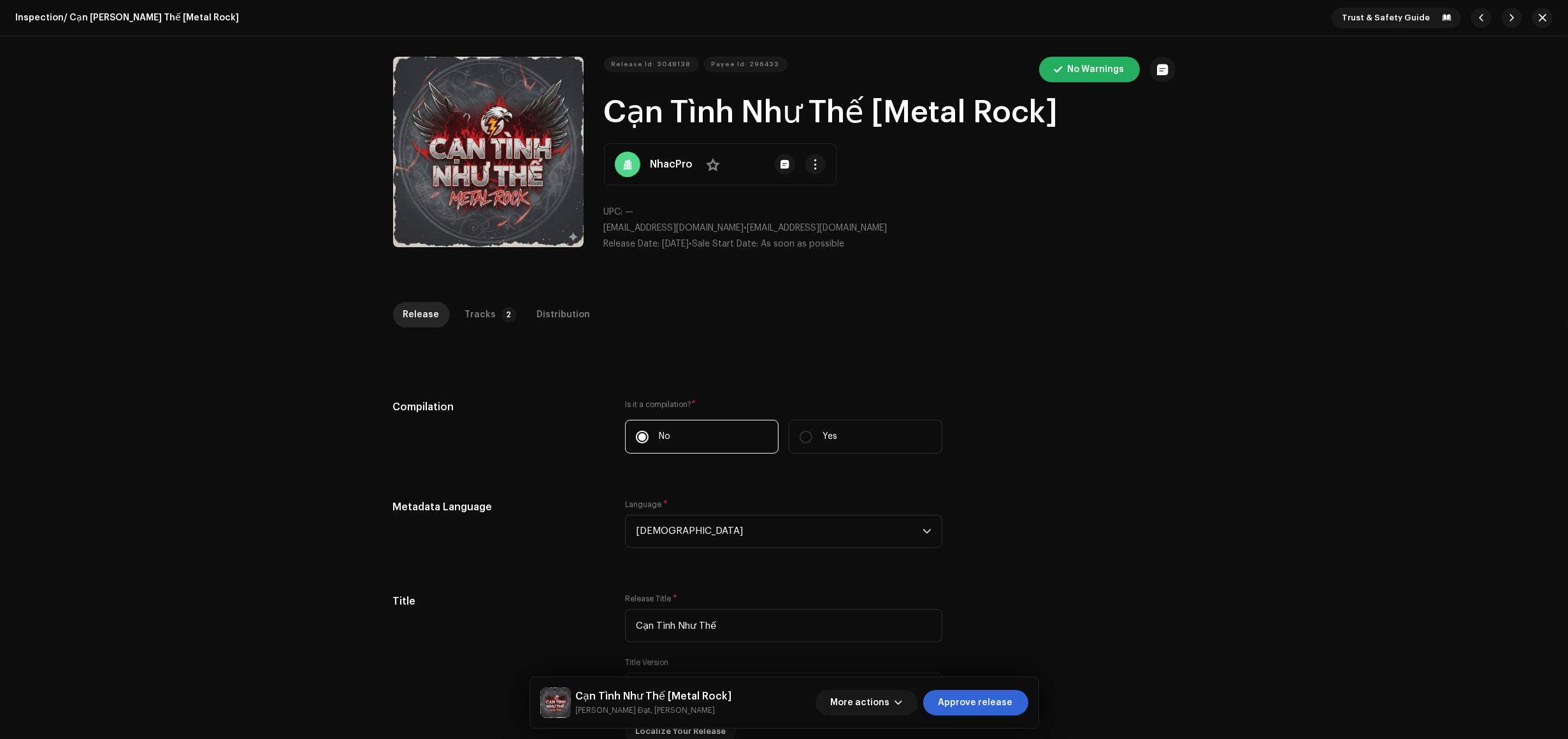
click at [507, 302] on div "Release Tracks 2 Distribution" at bounding box center [784, 315] width 783 height 25
click at [483, 307] on div "Tracks" at bounding box center [480, 315] width 31 height 25
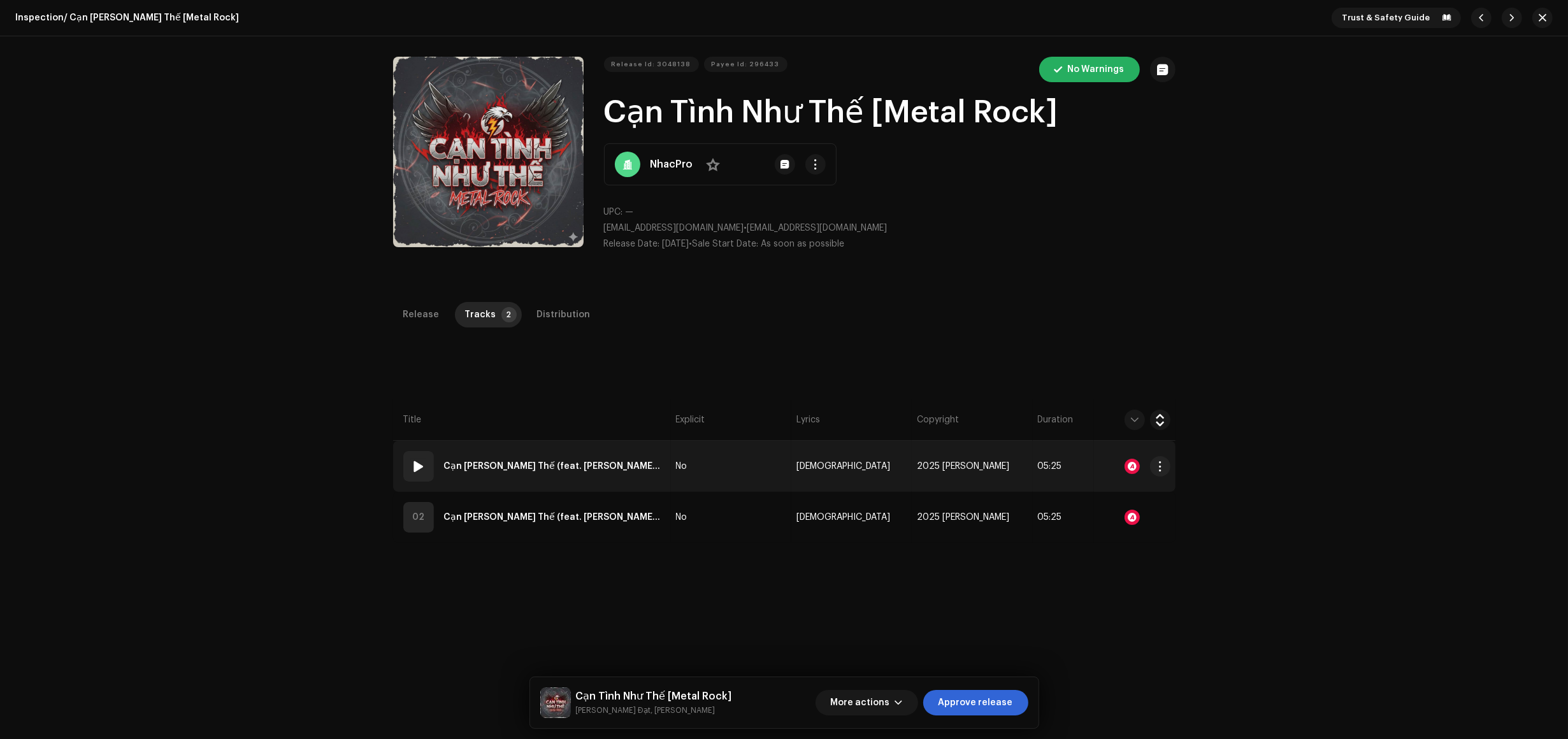
click at [723, 467] on td "No" at bounding box center [731, 466] width 120 height 51
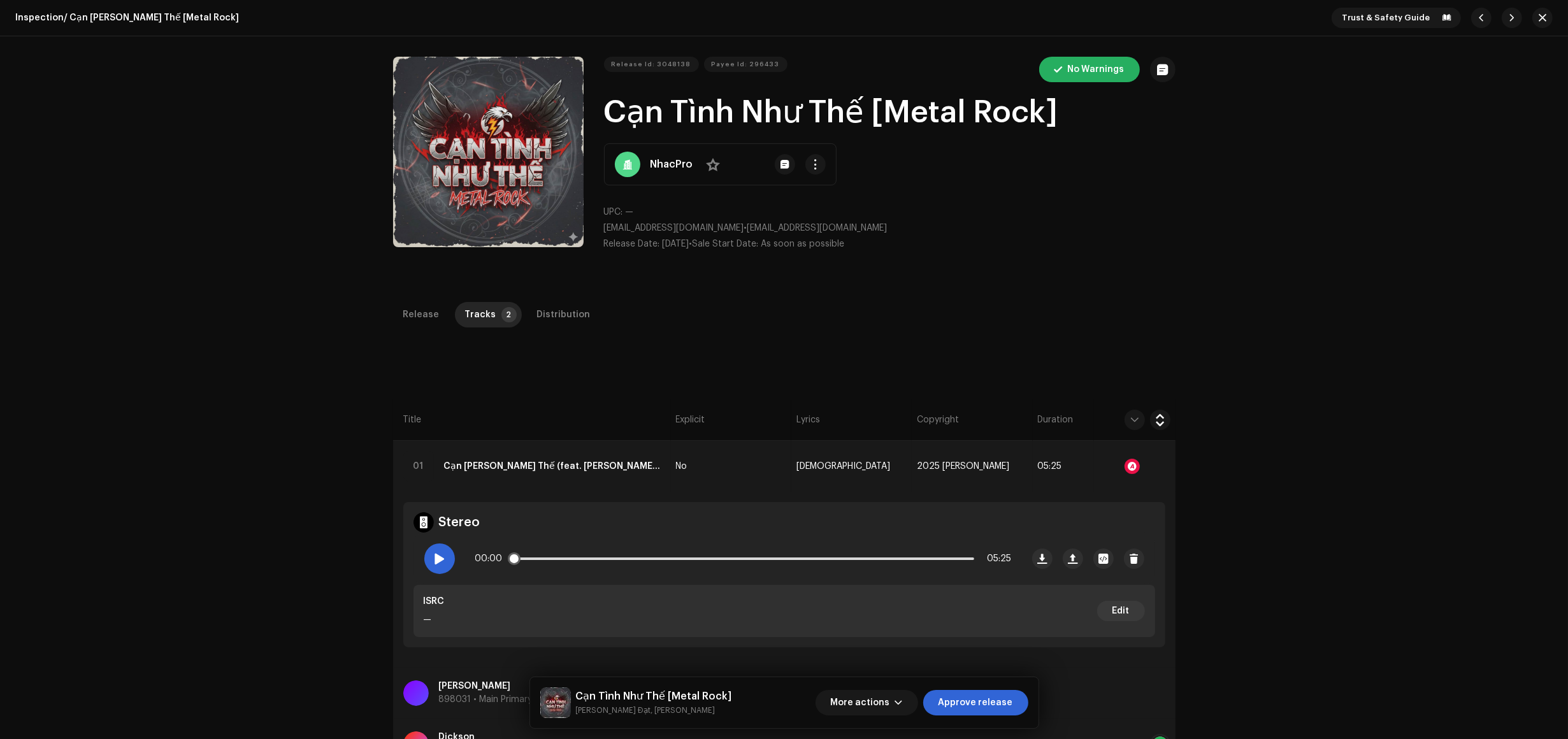
click at [436, 561] on span at bounding box center [439, 559] width 10 height 10
drag, startPoint x: 513, startPoint y: 557, endPoint x: 545, endPoint y: 557, distance: 32.0
click at [545, 557] on span at bounding box center [548, 559] width 13 height 13
drag, startPoint x: 546, startPoint y: 557, endPoint x: 577, endPoint y: 556, distance: 31.0
click at [577, 556] on div "00:25 05:25" at bounding box center [743, 559] width 536 height 25
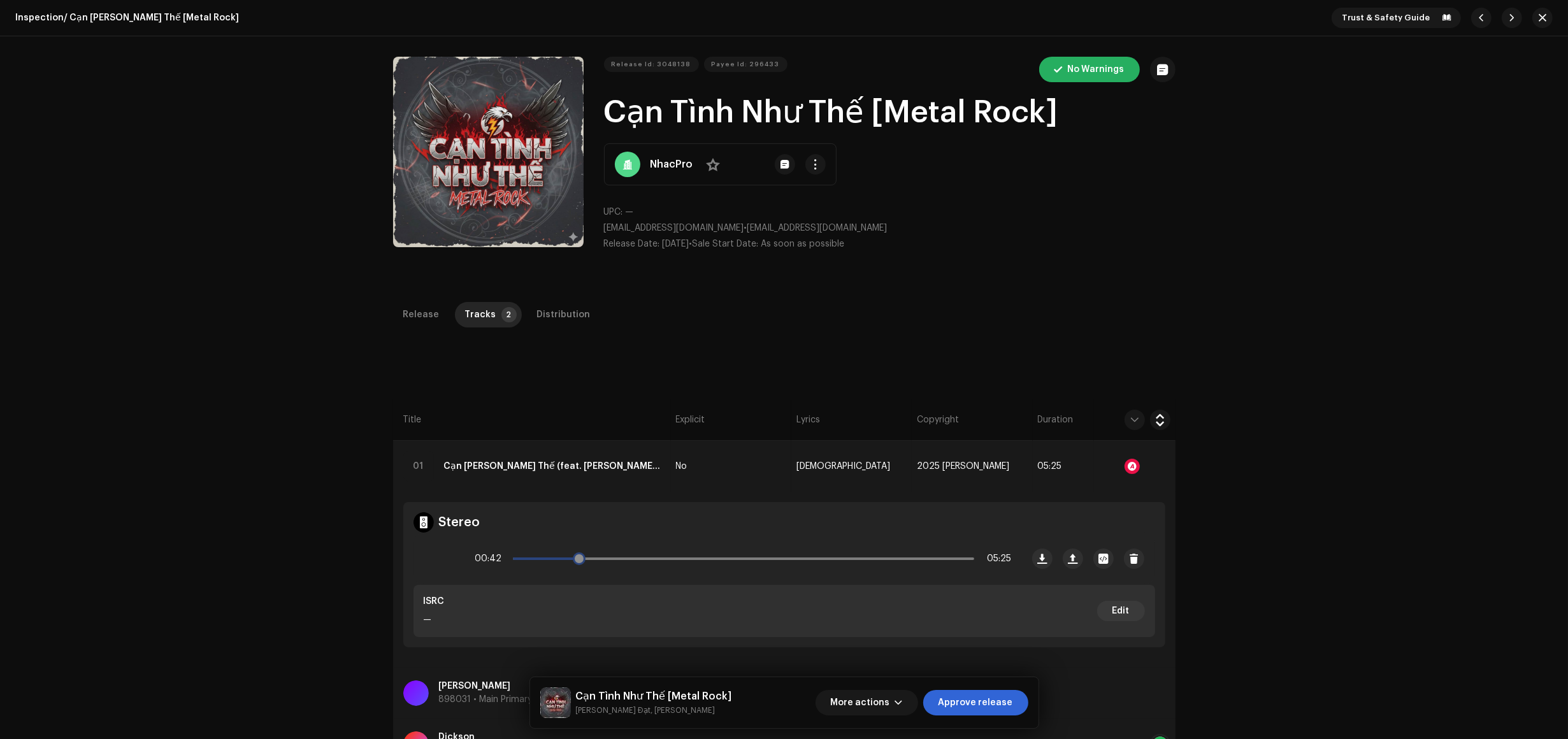
drag, startPoint x: 577, startPoint y: 556, endPoint x: 553, endPoint y: 556, distance: 24.0
click at [553, 556] on div "00:42 05:25" at bounding box center [743, 559] width 536 height 25
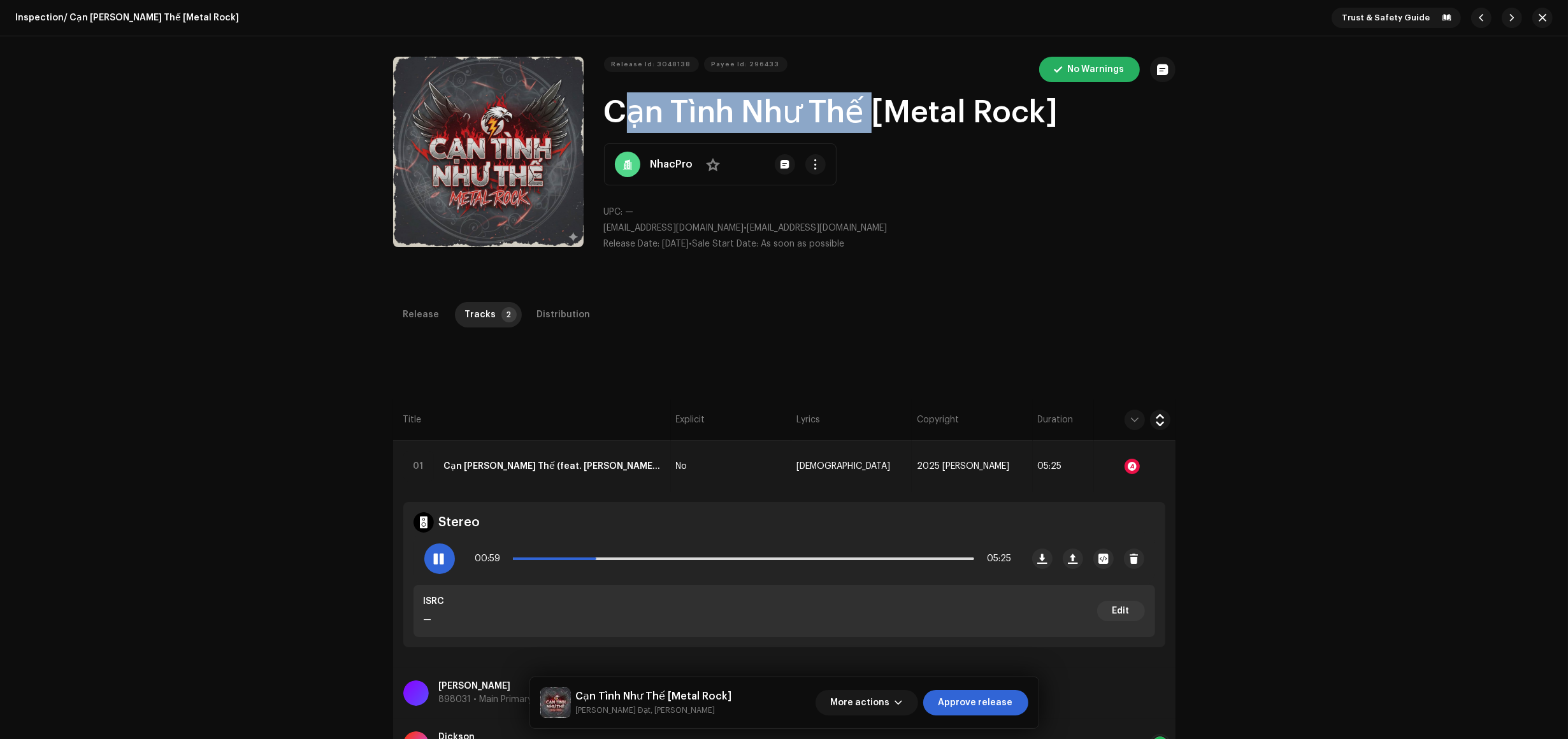
drag, startPoint x: 860, startPoint y: 115, endPoint x: 594, endPoint y: 106, distance: 266.2
click at [594, 106] on div "Release Id: 3048138 Payee Id: 296433 No Warnings Cạn Tình Như Thế [Metal Rock] …" at bounding box center [784, 159] width 783 height 204
copy h1 "Cạn Tình Như Thế"
click at [111, 359] on div "Inspection / Cạn Tình Như Thế [Metal Rock] Trust & Safety Guide Release Id: 304…" at bounding box center [784, 369] width 1568 height 739
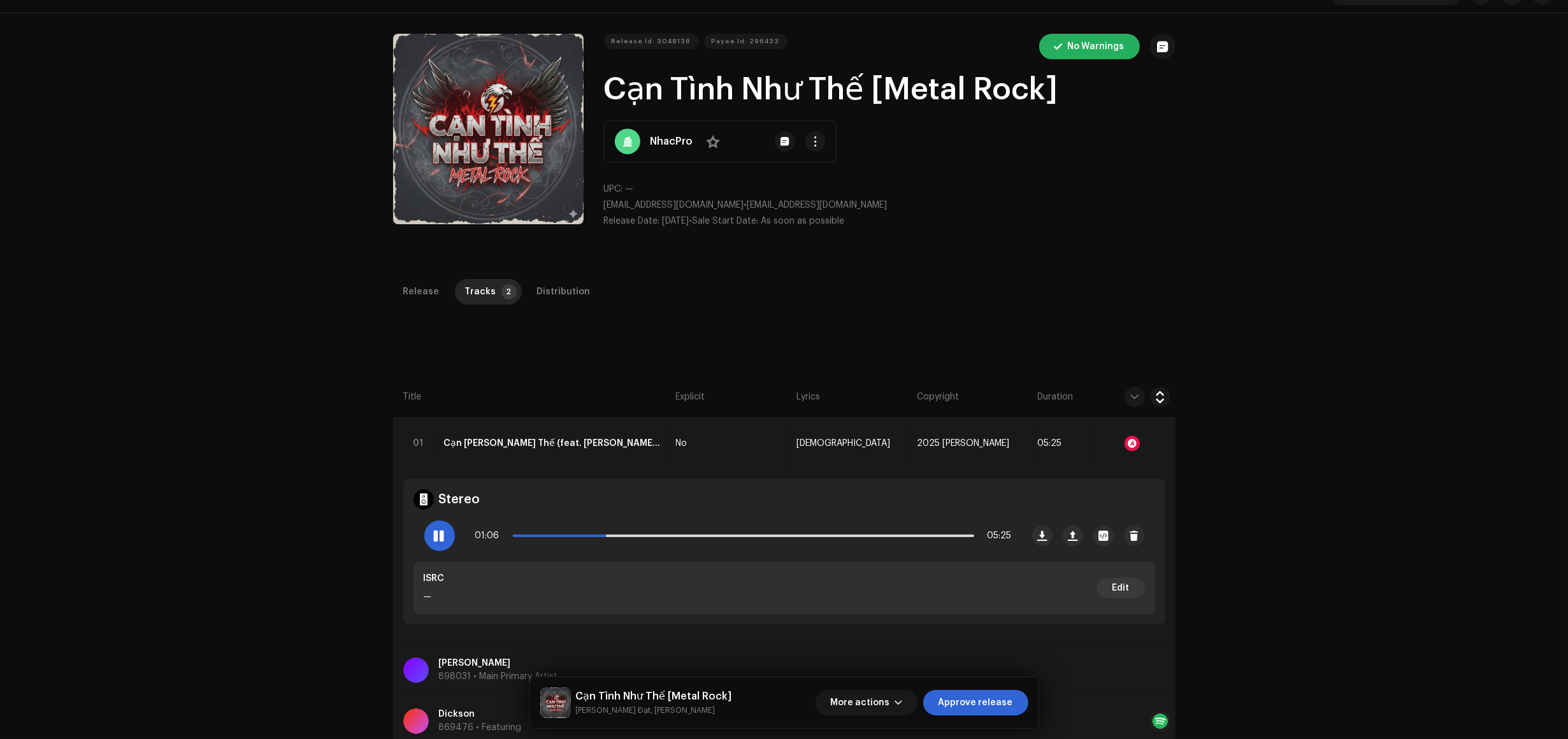
scroll to position [80, 0]
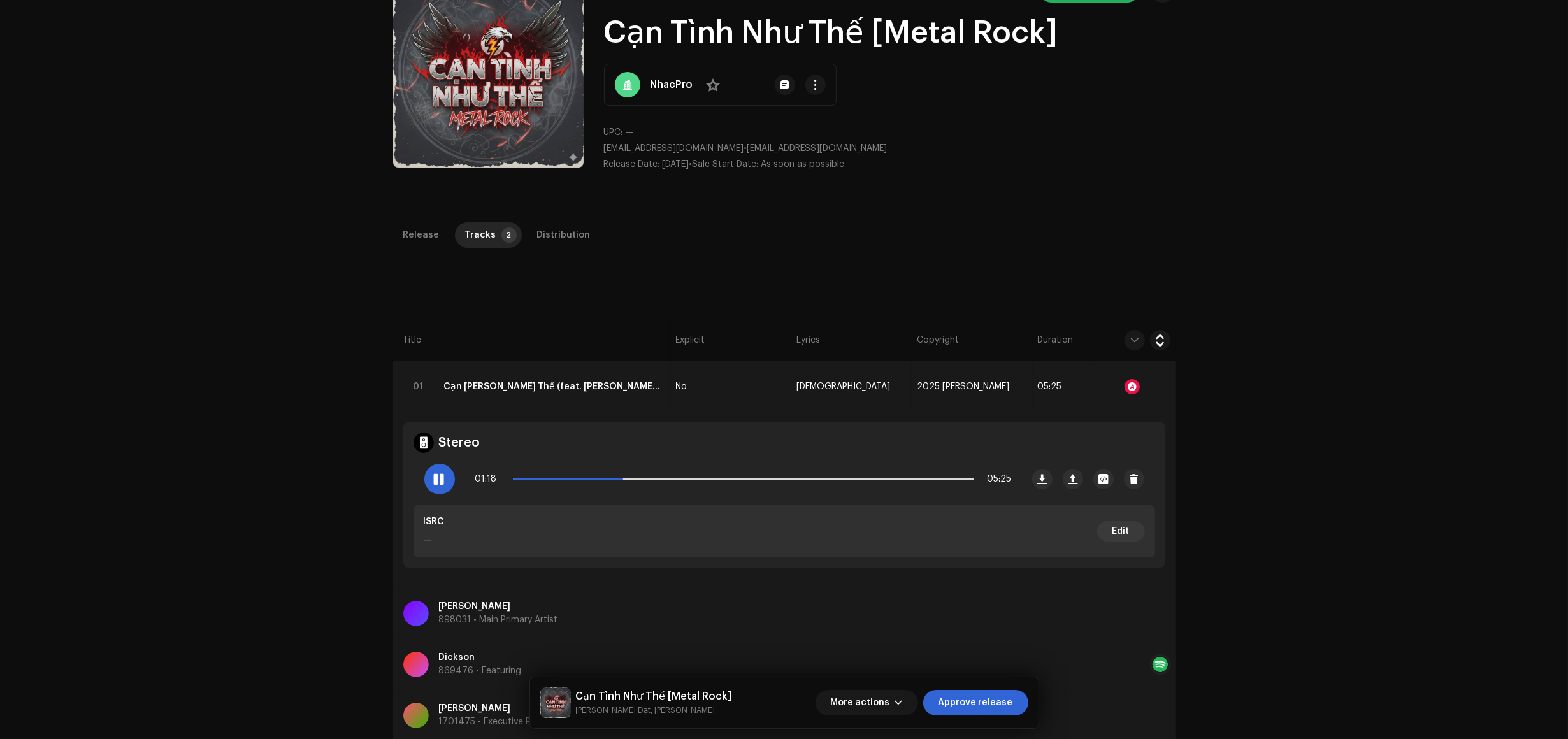
click at [104, 542] on div "Inspection / Cạn Tình Như Thế [Metal Rock] Trust & Safety Guide Release Id: 304…" at bounding box center [784, 369] width 1568 height 739
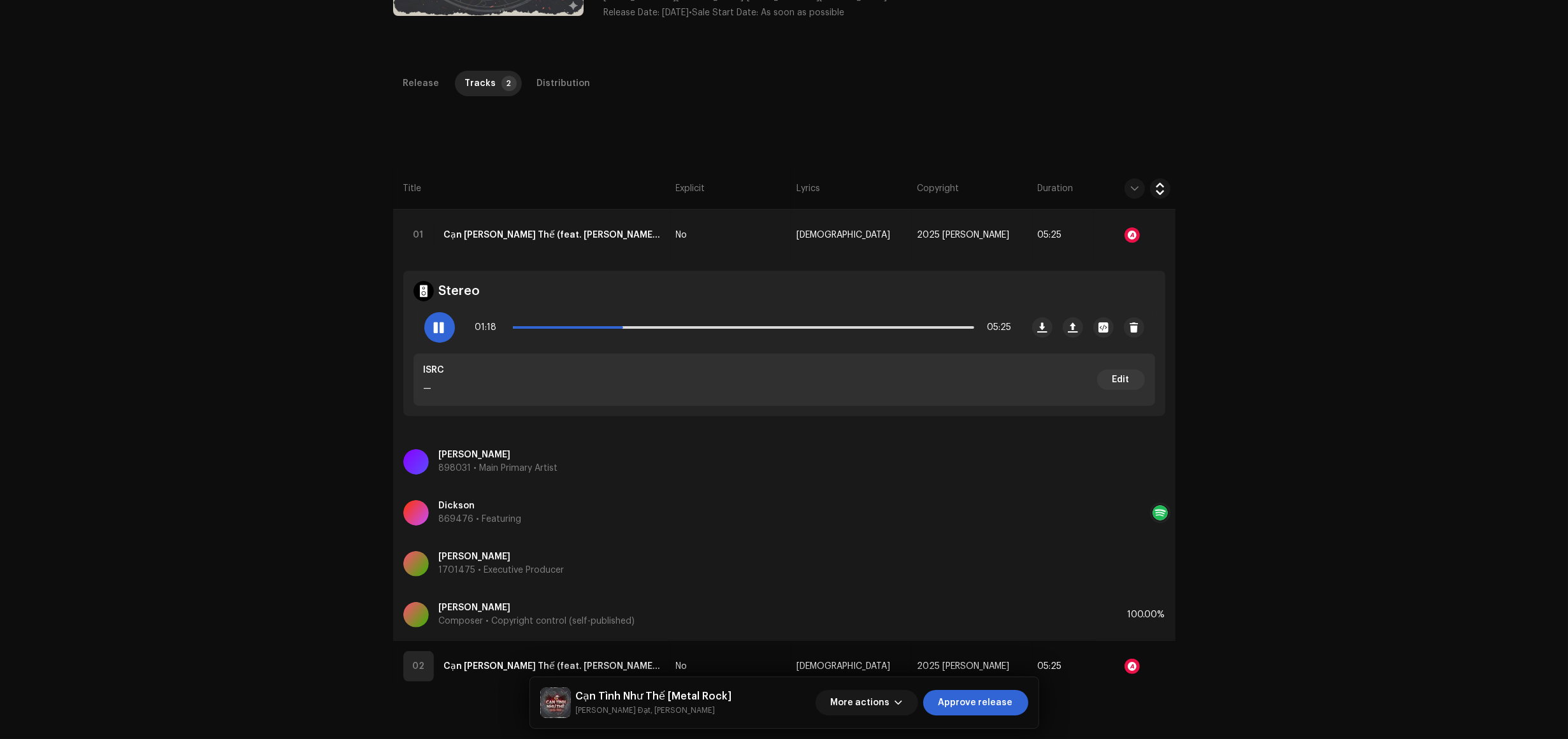
scroll to position [239, 0]
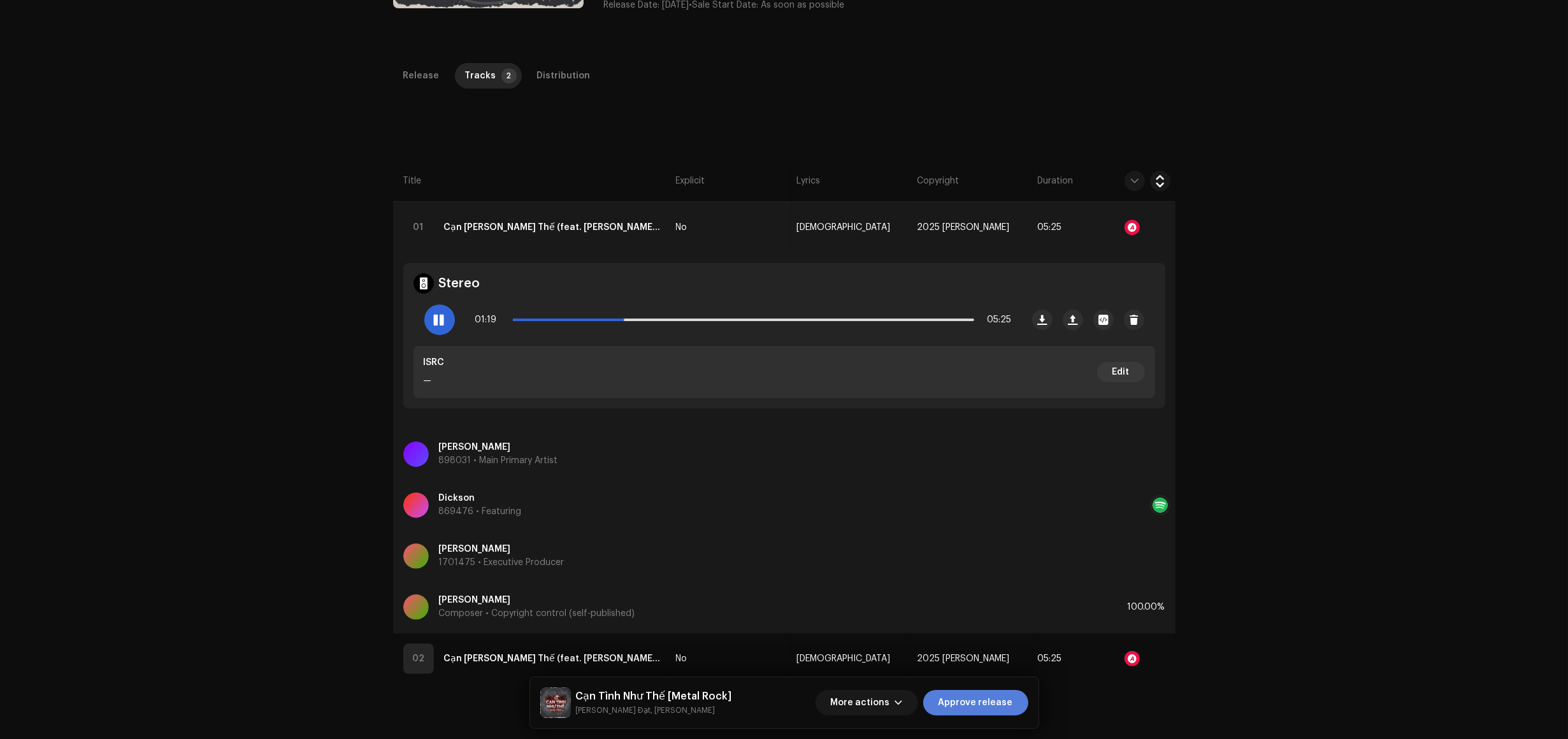
drag, startPoint x: 976, startPoint y: 705, endPoint x: 969, endPoint y: 696, distance: 11.4
click at [976, 706] on span "Approve release" at bounding box center [976, 703] width 75 height 25
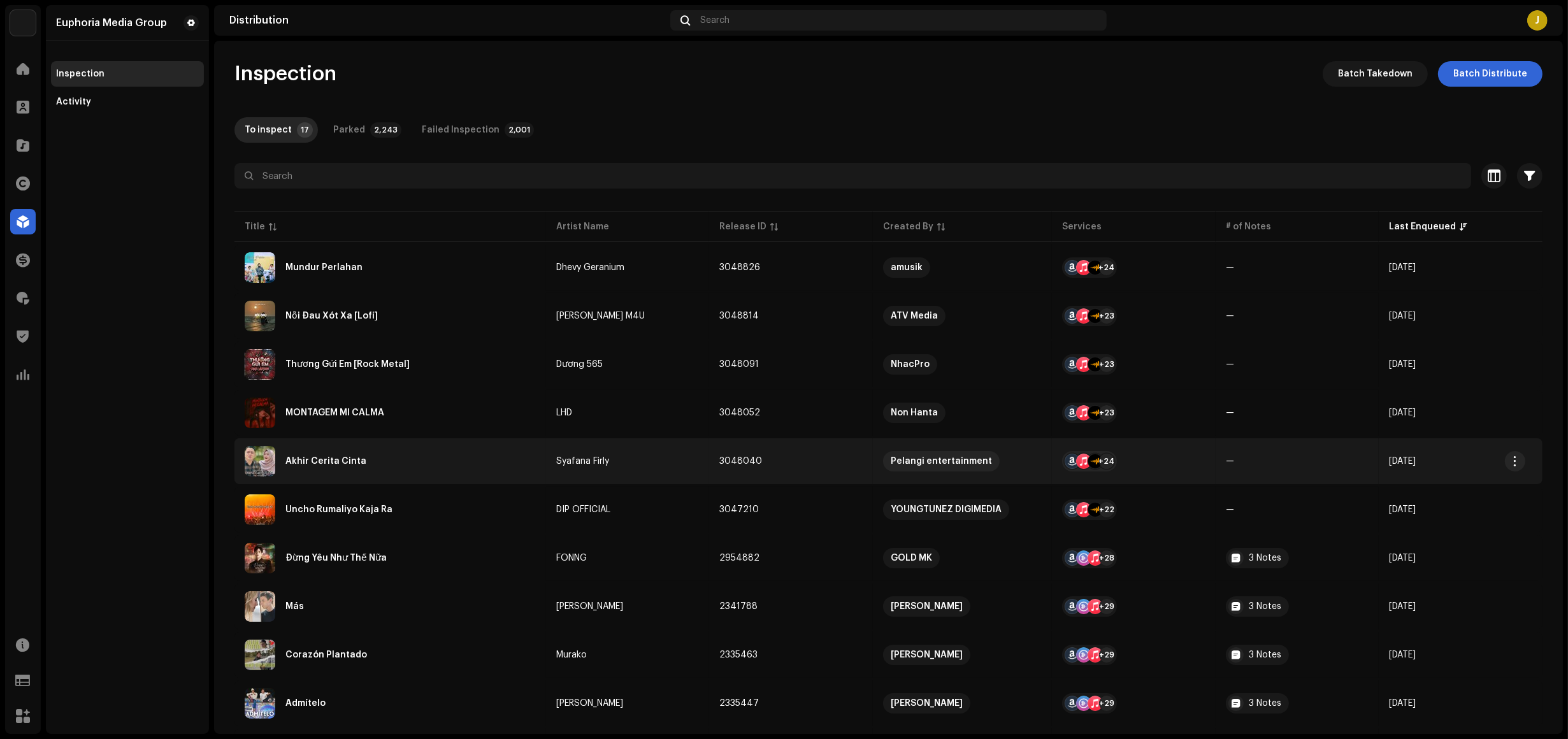
click at [418, 467] on div "Akhir Cerita Cinta" at bounding box center [390, 461] width 291 height 31
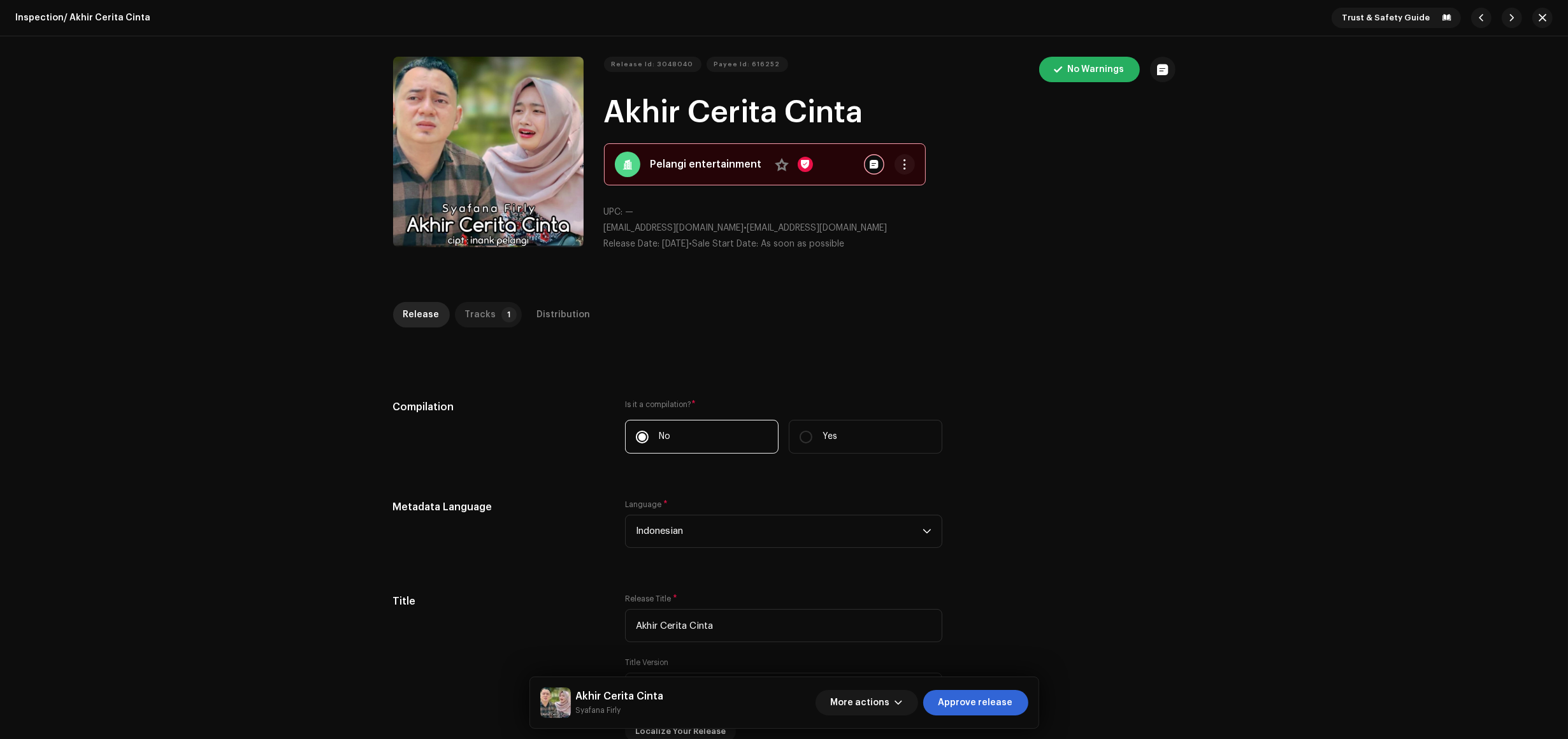
click at [480, 322] on div "Tracks" at bounding box center [480, 315] width 31 height 25
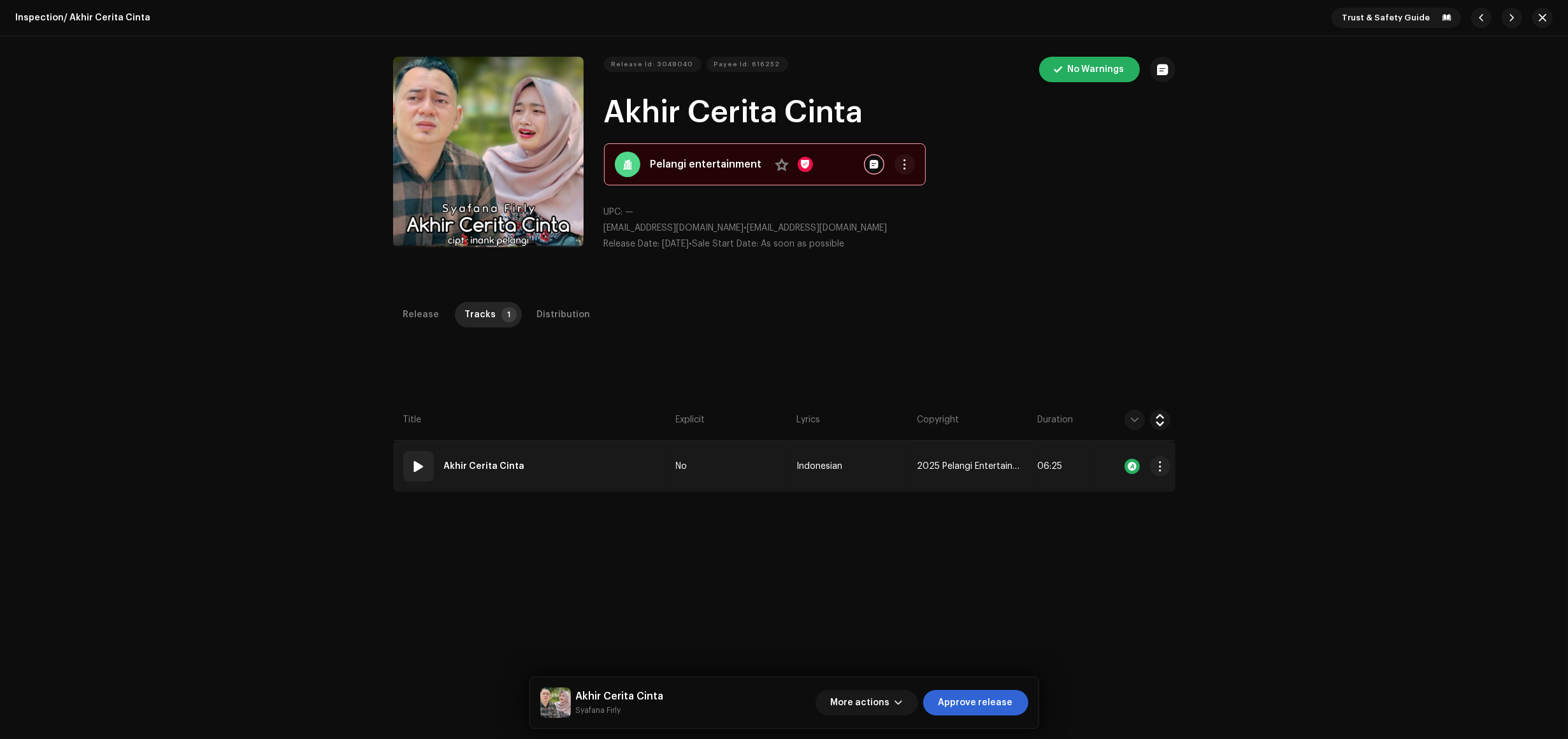
click at [599, 482] on td "01 Akhir Cerita Cinta" at bounding box center [532, 466] width 278 height 51
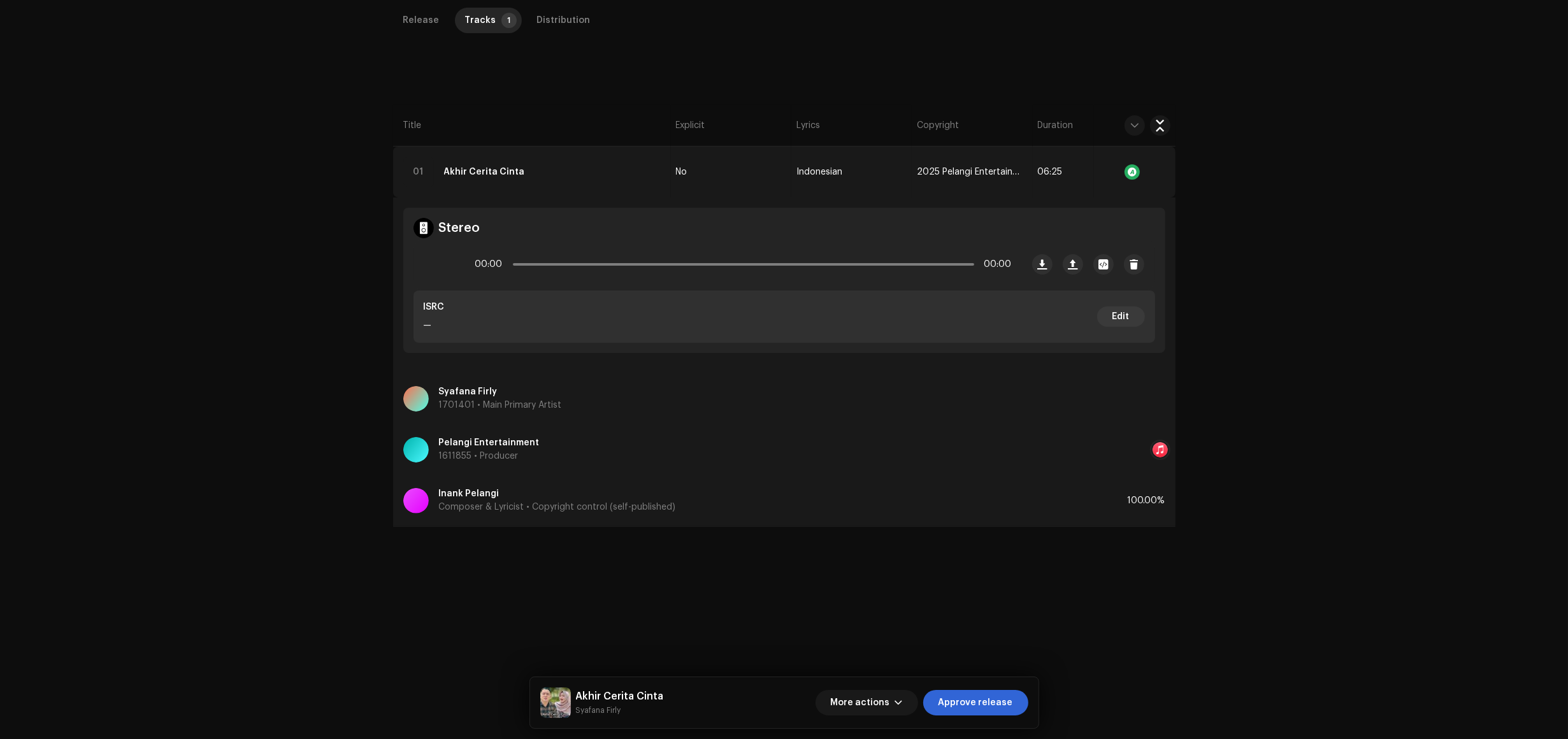
scroll to position [303, 0]
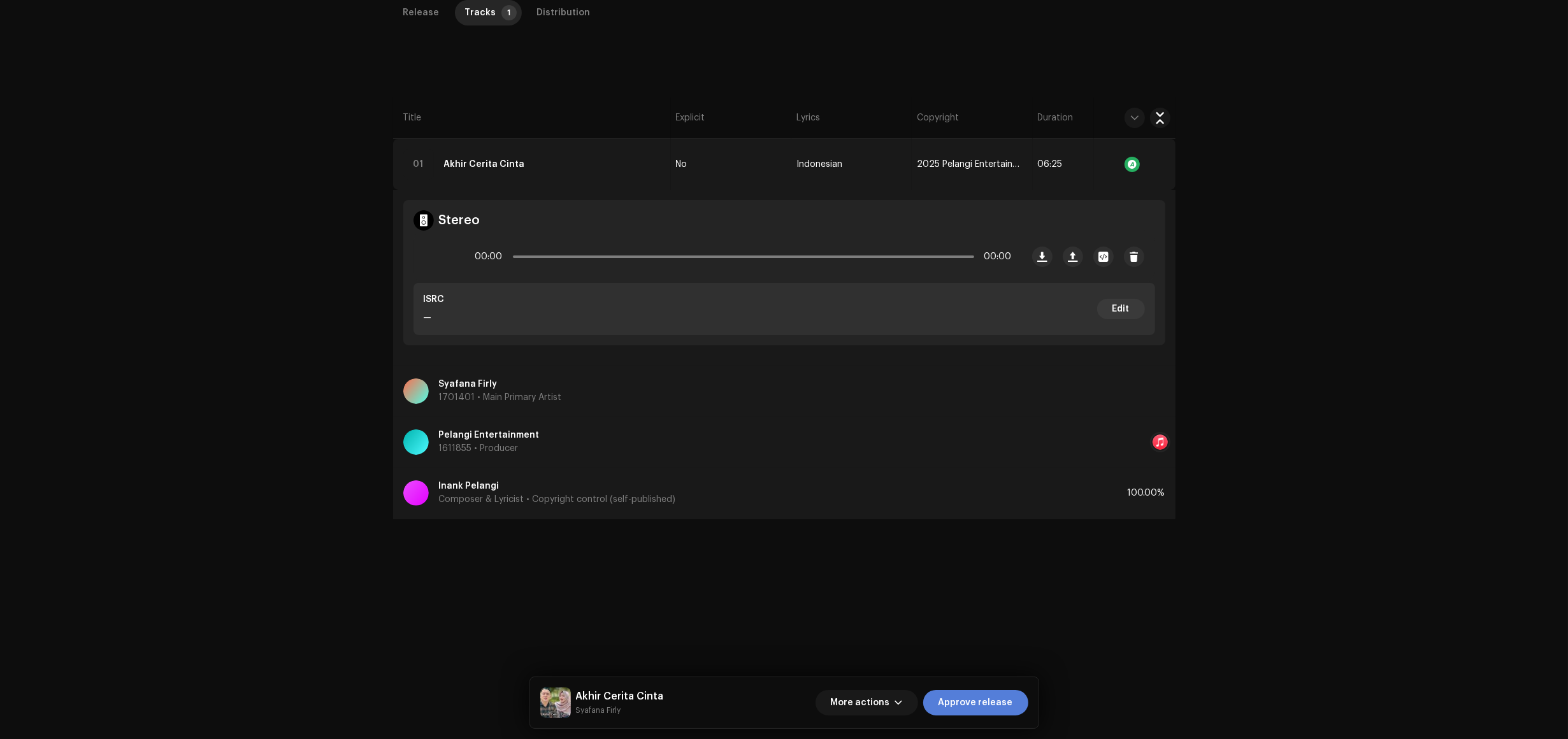
click at [965, 696] on span "Approve release" at bounding box center [976, 703] width 75 height 25
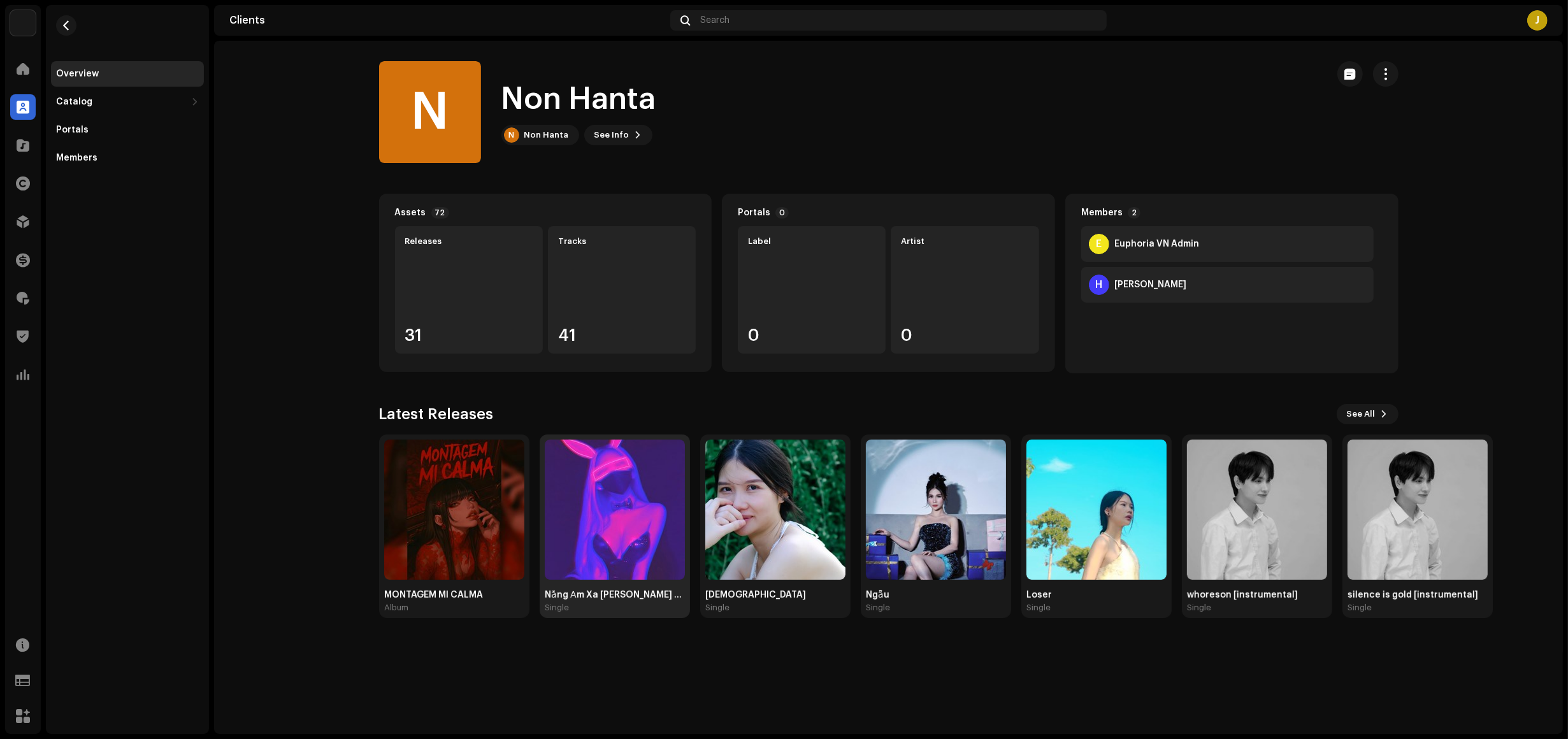
click at [608, 527] on img at bounding box center [615, 510] width 140 height 140
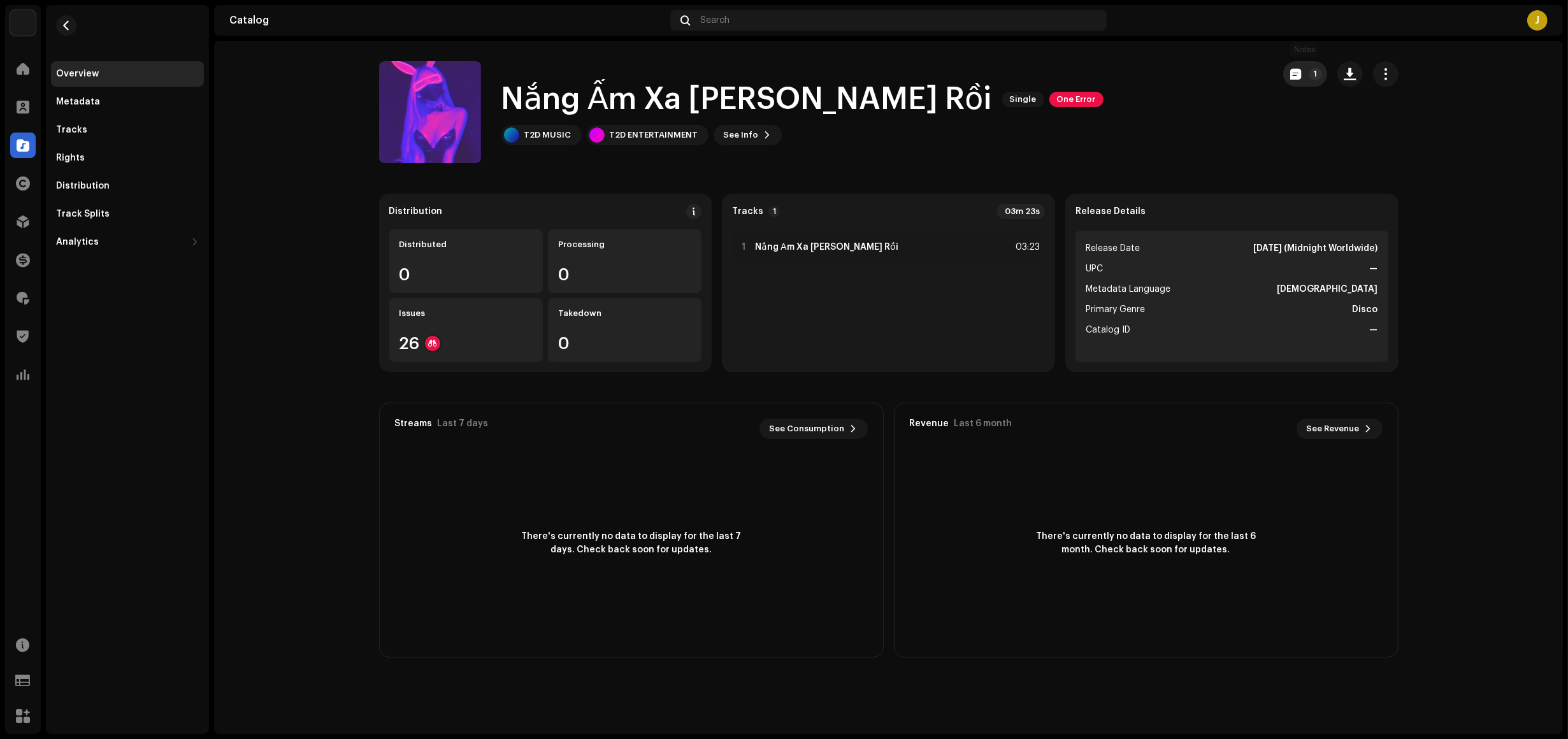
click at [1298, 71] on span "button" at bounding box center [1296, 73] width 10 height 10
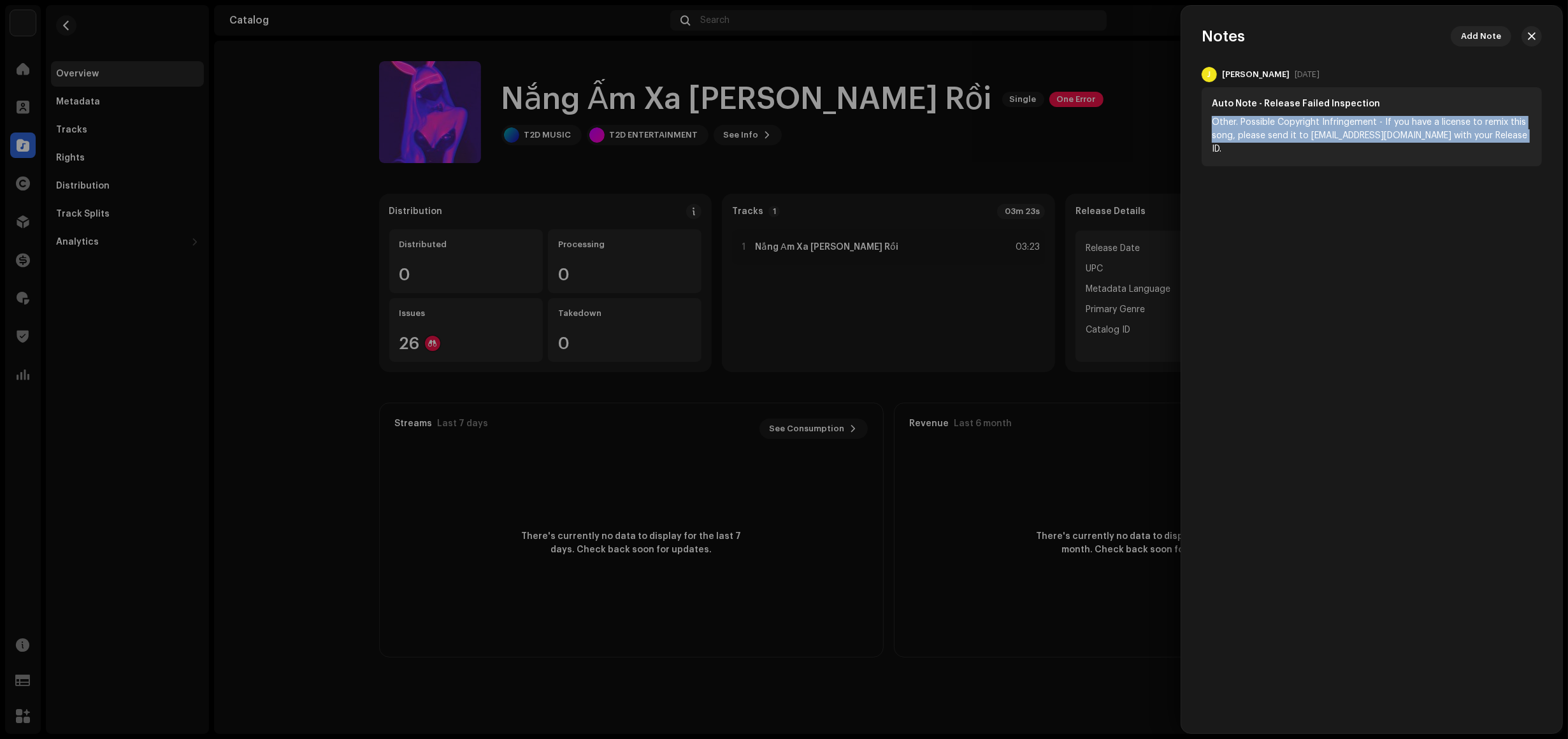
drag, startPoint x: 1209, startPoint y: 123, endPoint x: 1539, endPoint y: 136, distance: 330.3
click at [1539, 136] on div "Auto Note - Release Failed Inspection Other. Possible Copyright Infringement - …" at bounding box center [1372, 127] width 341 height 79
click at [1065, 129] on div at bounding box center [784, 369] width 1568 height 739
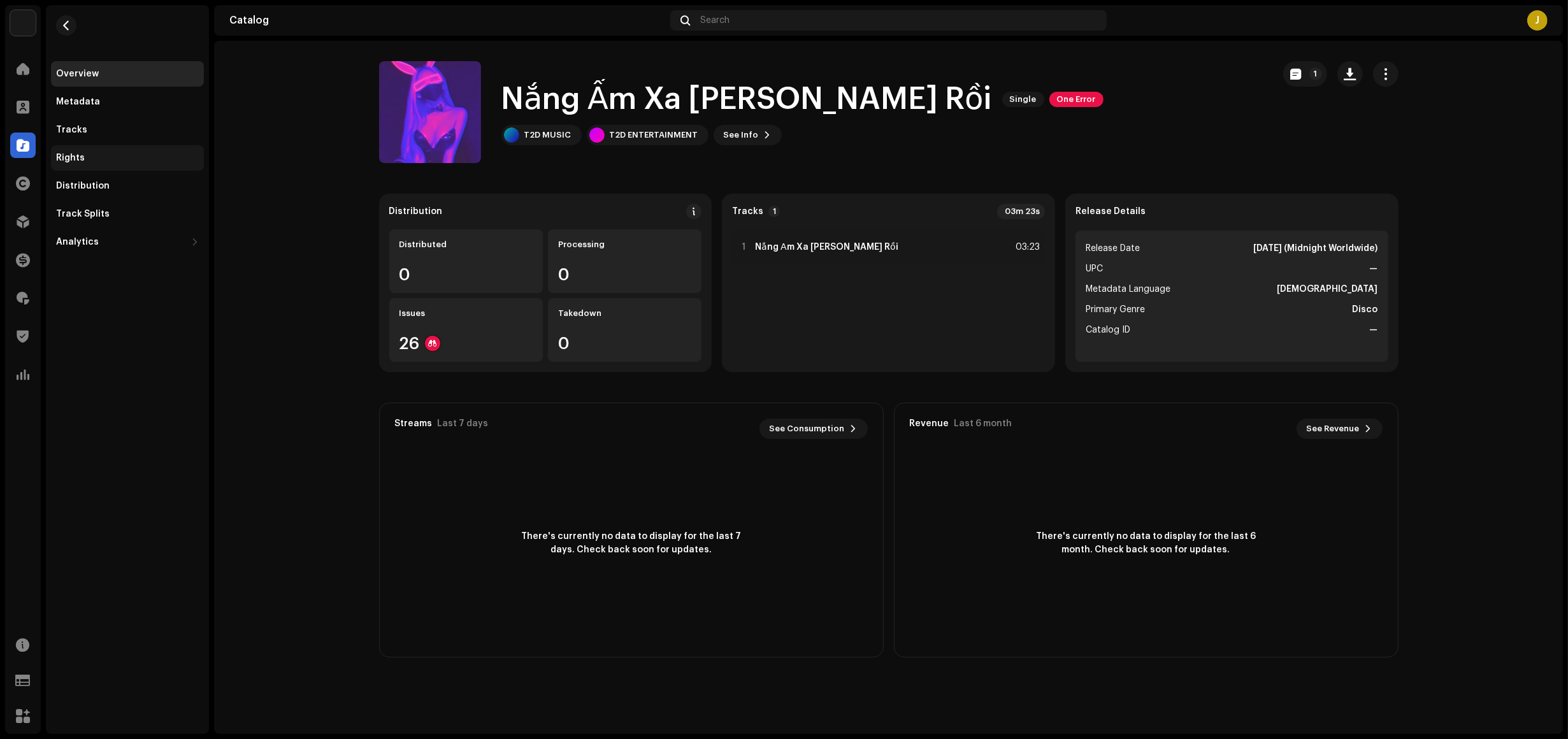
click at [120, 153] on div "Rights" at bounding box center [127, 158] width 143 height 10
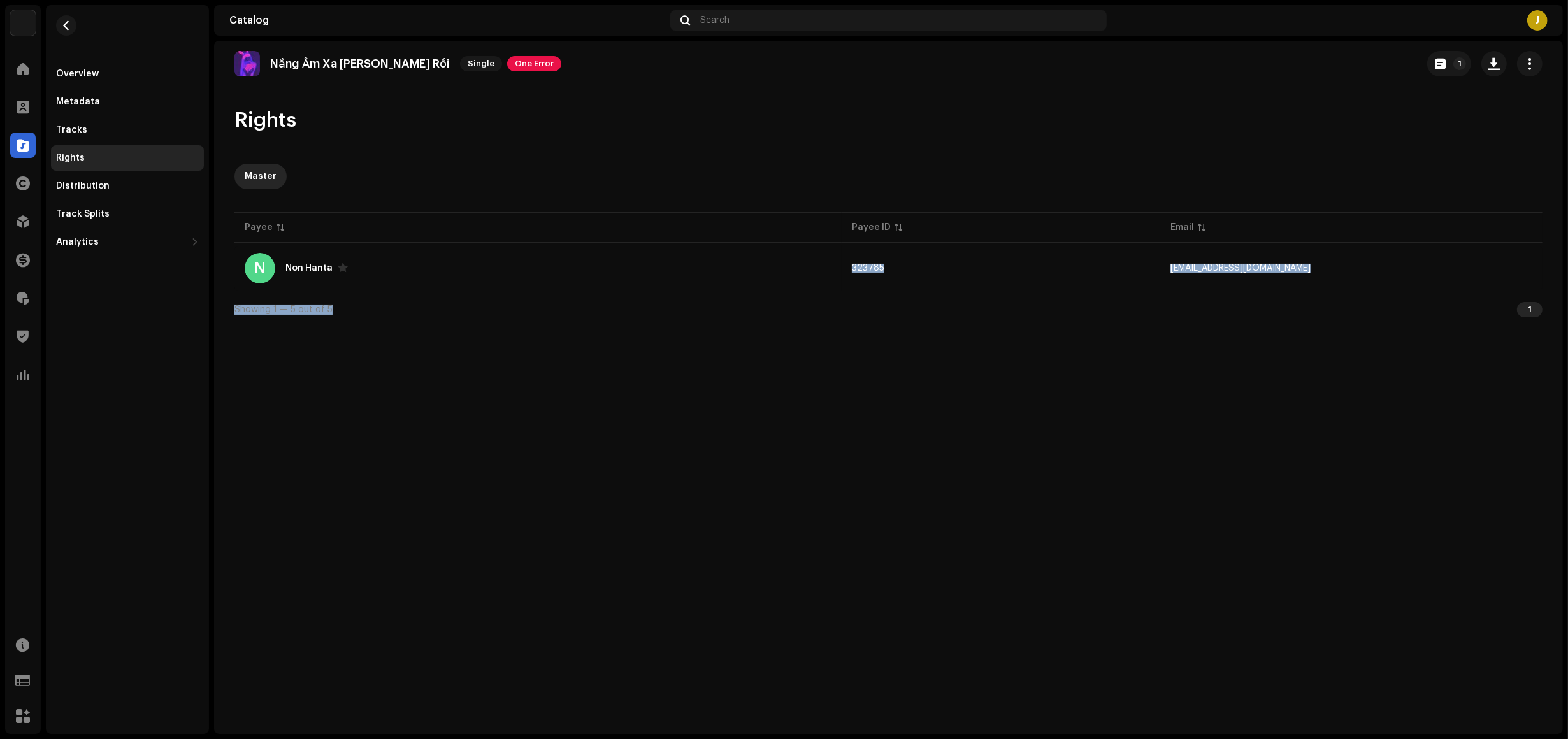
drag, startPoint x: 434, startPoint y: 275, endPoint x: 425, endPoint y: 382, distance: 107.4
click at [425, 382] on div "Nắng Ấm Xa [PERSON_NAME] Rồi Single One Error 1 Rights Master Payee Payee ID Em…" at bounding box center [888, 387] width 1349 height 693
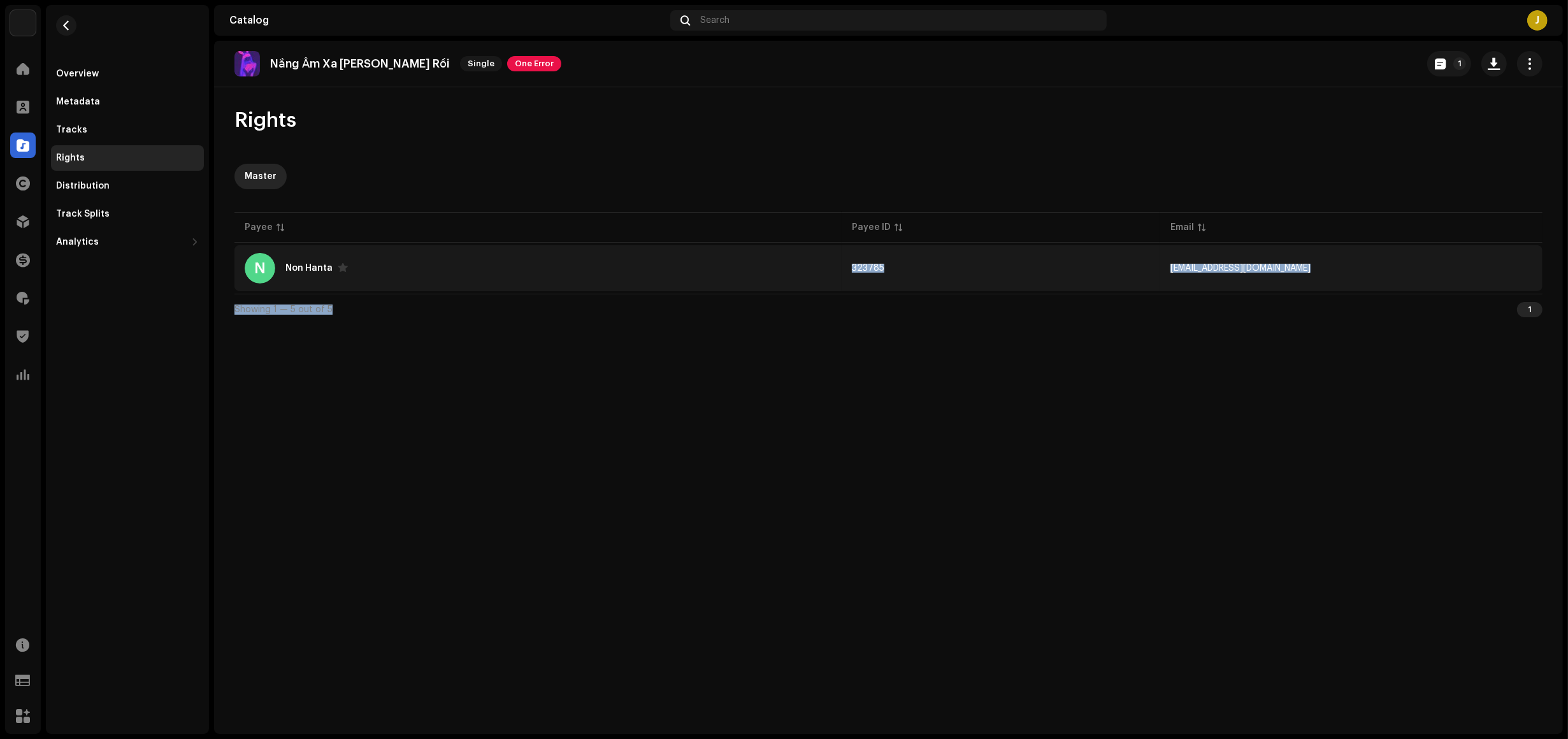
copy div "Non Hanta"
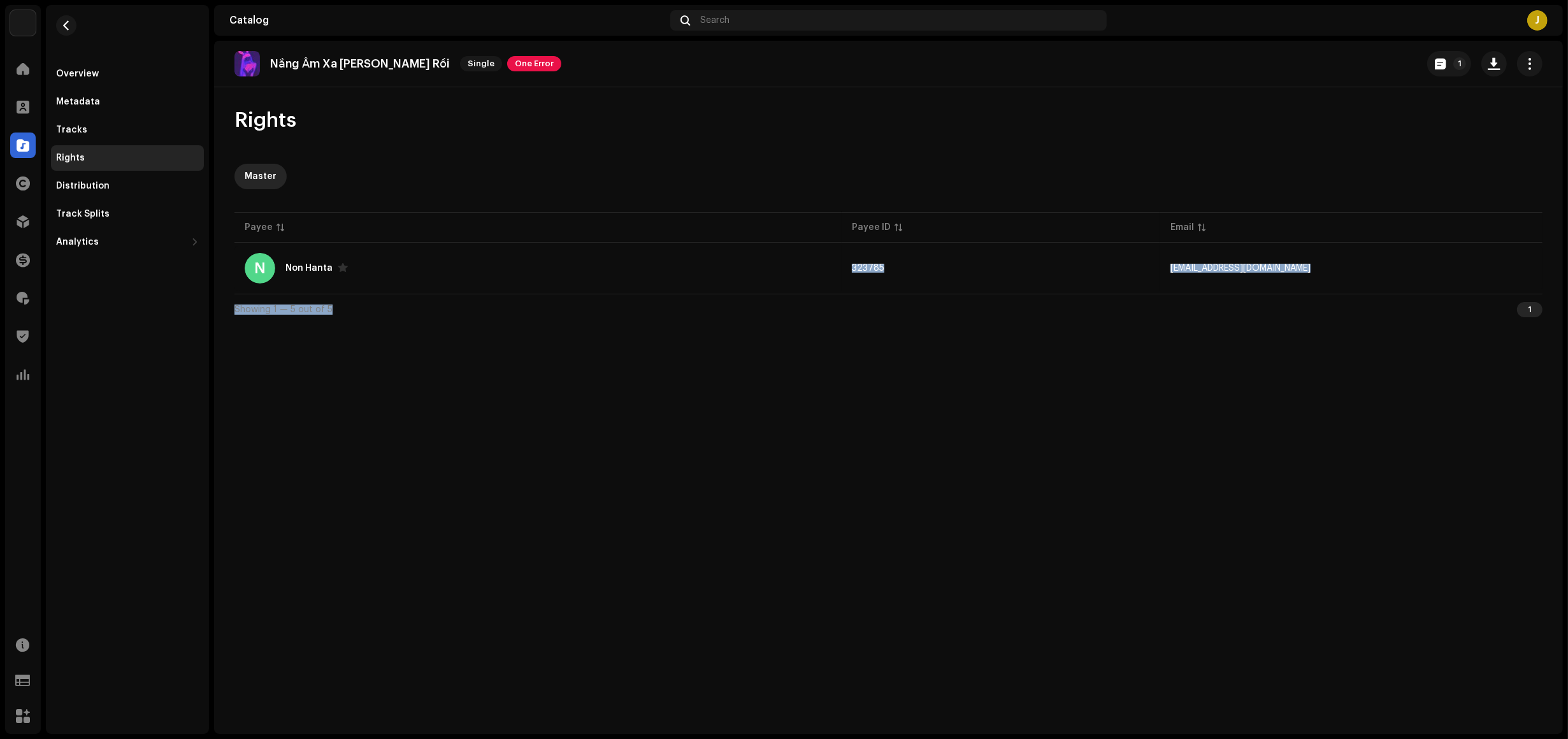
drag, startPoint x: 274, startPoint y: 268, endPoint x: 532, endPoint y: 468, distance: 326.4
click at [512, 456] on div "Nắng Ấm Xa [PERSON_NAME] Rồi Single One Error 1 Rights Master Payee Payee ID Em…" at bounding box center [888, 387] width 1349 height 693
click at [536, 468] on div "Nắng Ấm Xa [PERSON_NAME] Rồi Single One Error 1 Rights Master Payee Payee ID Em…" at bounding box center [888, 387] width 1349 height 693
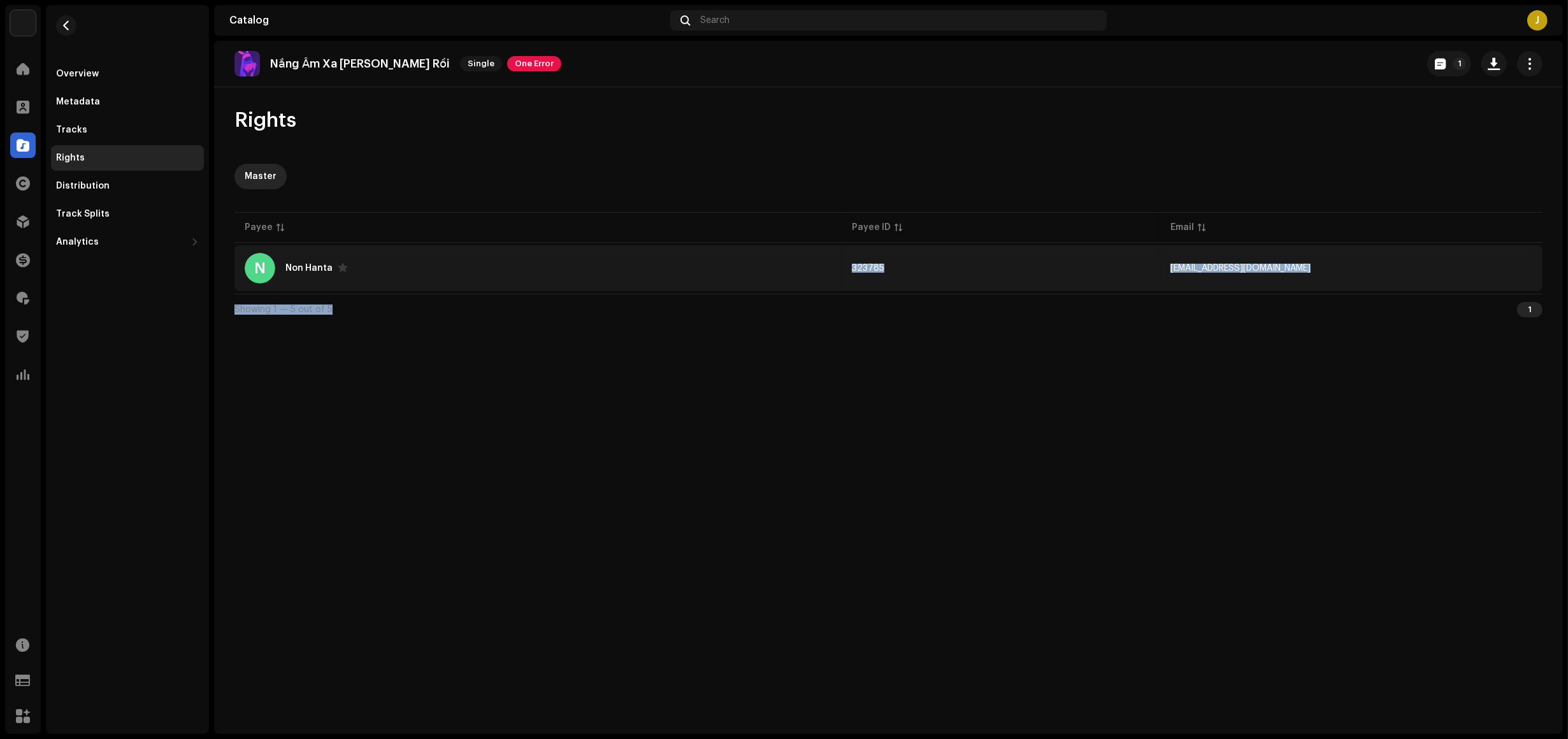
click at [415, 264] on div "N Non Hanta" at bounding box center [538, 268] width 587 height 31
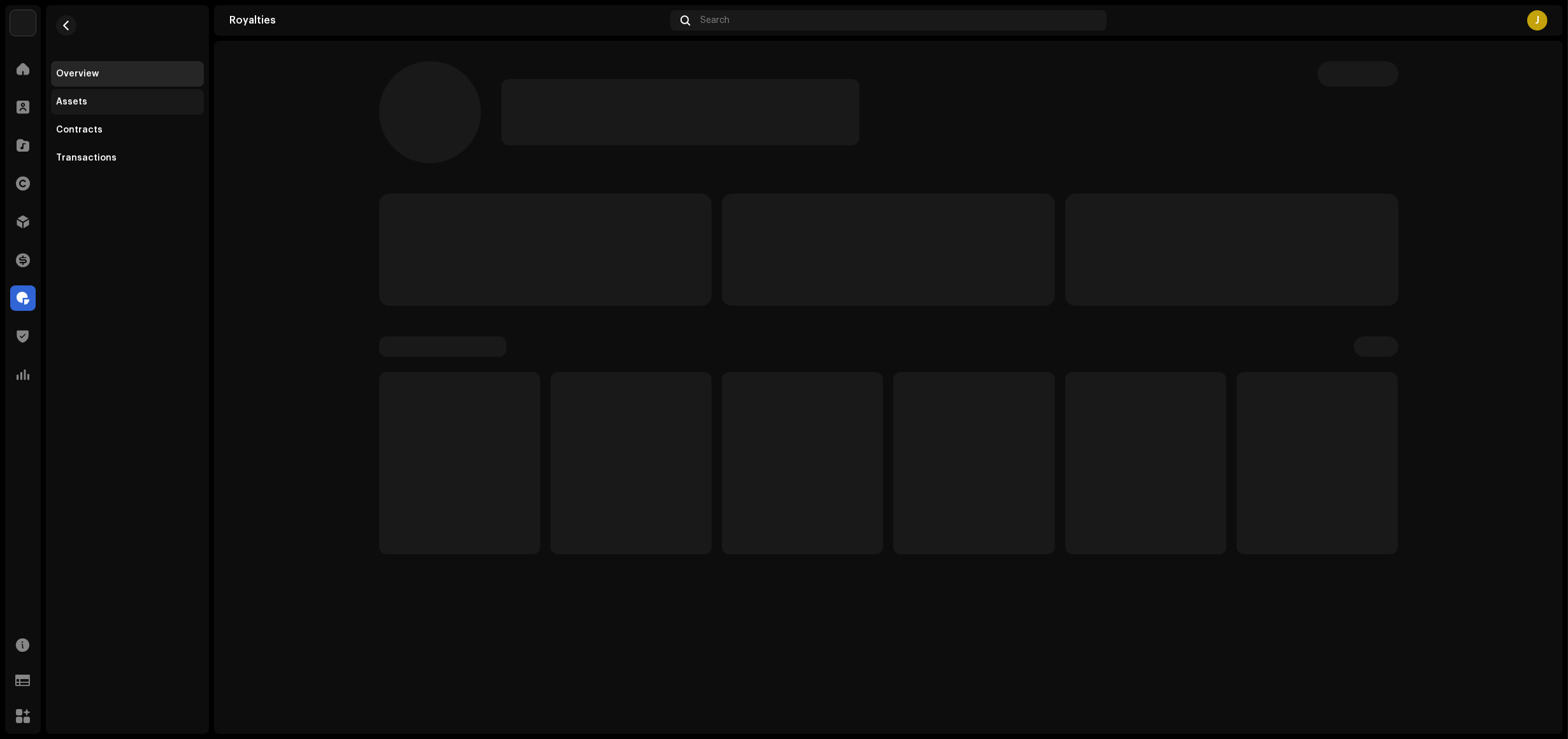
click at [99, 105] on div "Assets" at bounding box center [127, 102] width 143 height 10
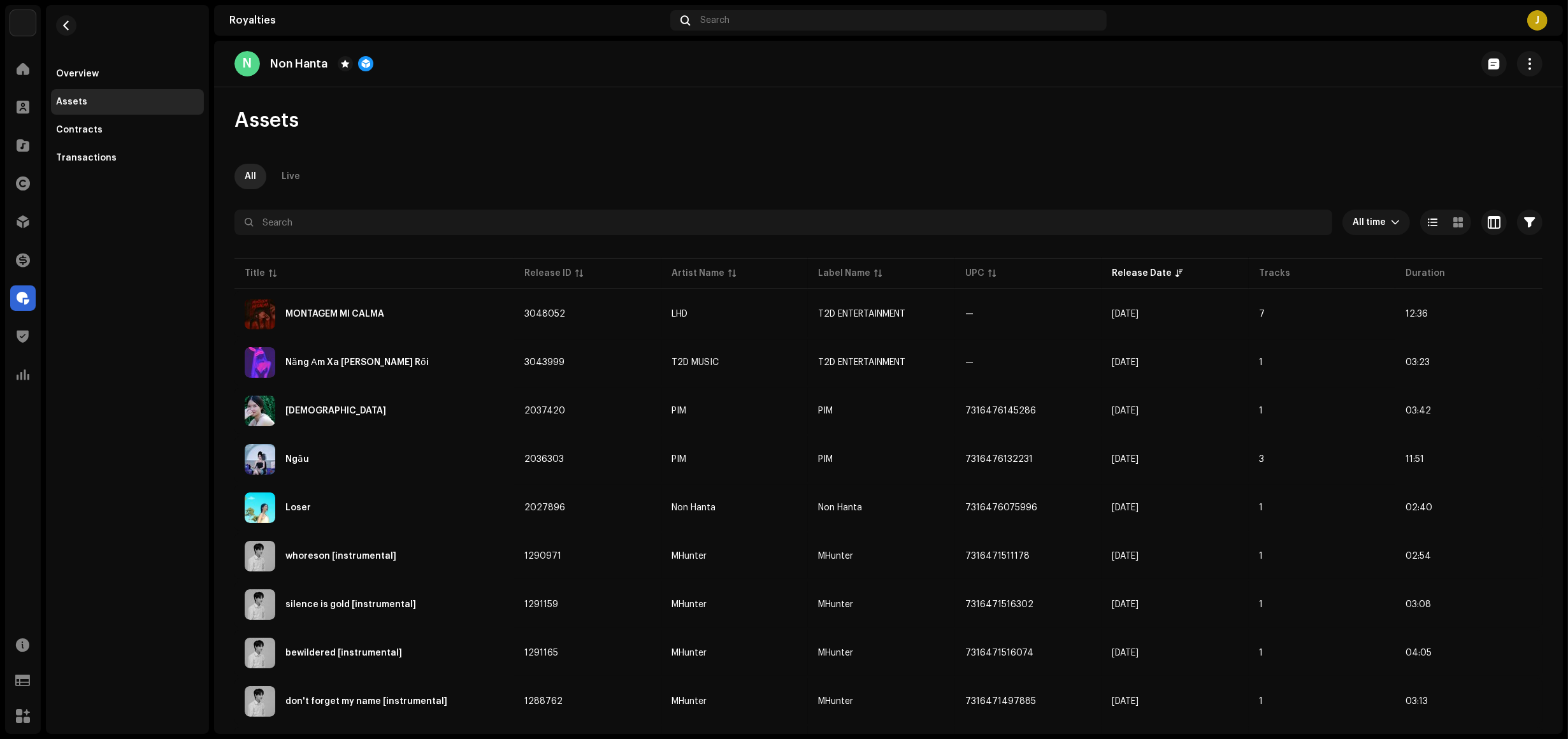
drag, startPoint x: 273, startPoint y: 313, endPoint x: 151, endPoint y: 380, distance: 139.2
click at [176, 371] on div "Euphoria Media Group Home Clients Catalog Rights Distribution Finance Royalties…" at bounding box center [784, 369] width 1568 height 739
click at [151, 380] on div "Overview Assets Contracts Transactions" at bounding box center [127, 369] width 163 height 729
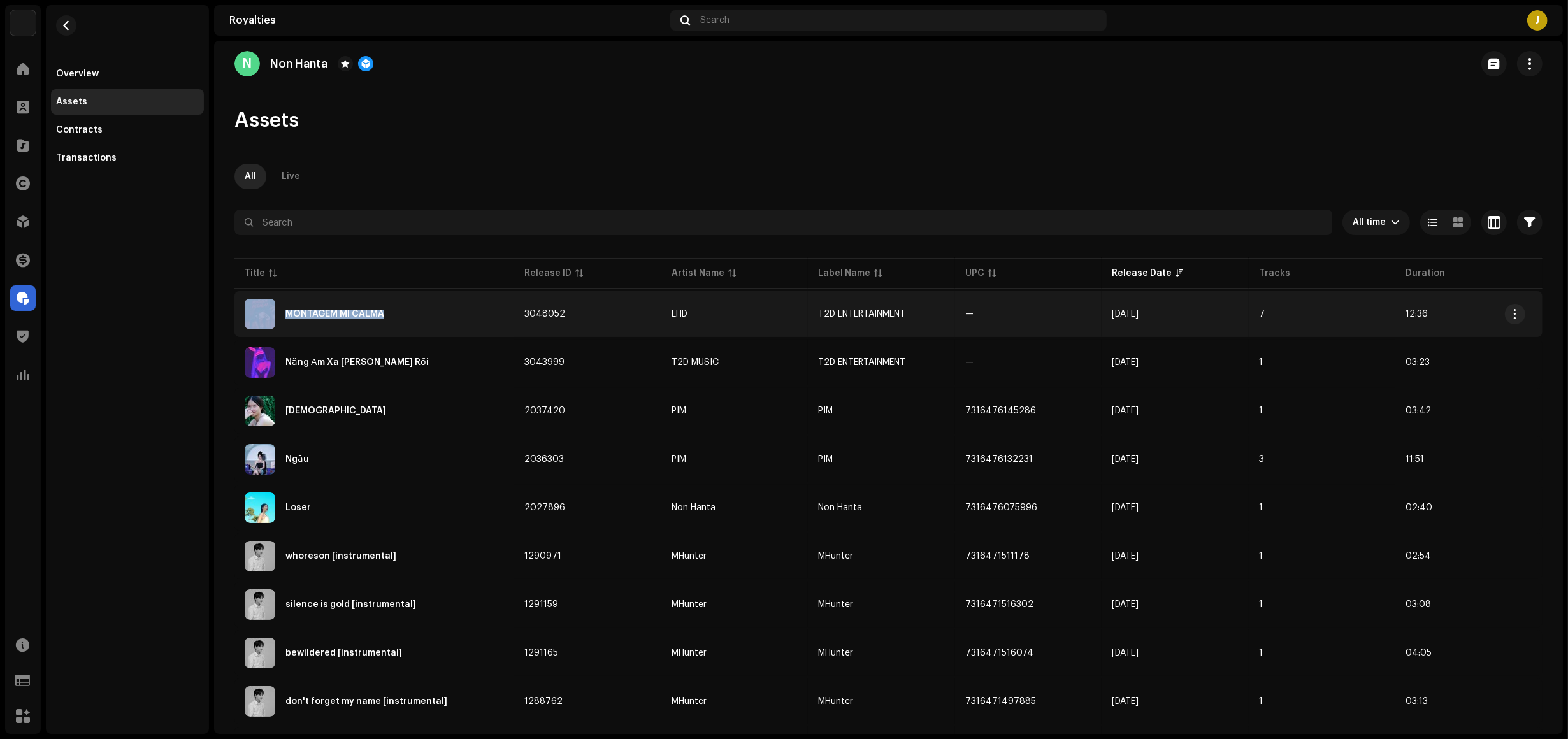
copy div "MONTAGEM MI CALMA"
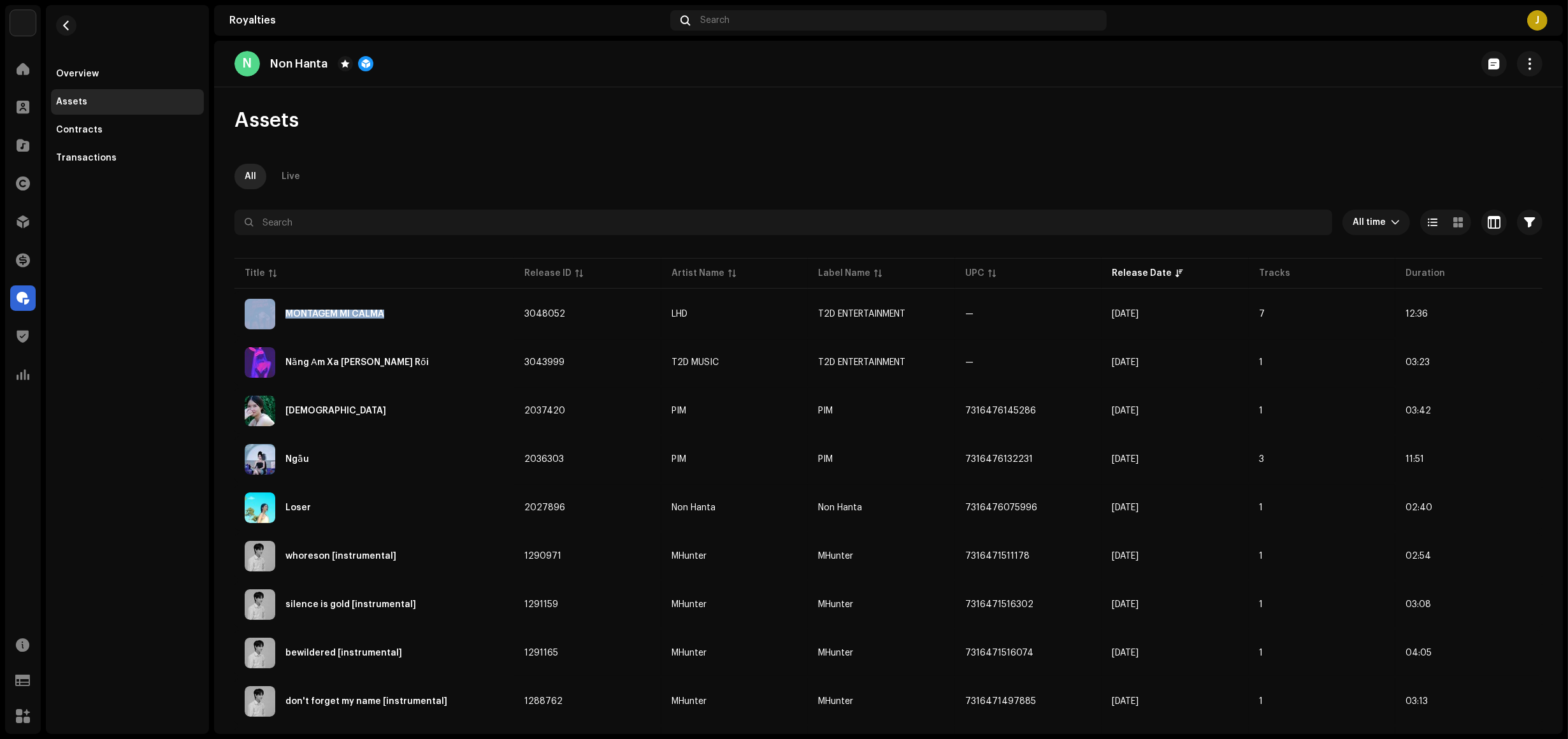
drag, startPoint x: 400, startPoint y: 313, endPoint x: 156, endPoint y: 354, distance: 247.4
click at [179, 346] on div "Euphoria Media Group Home Clients Catalog Rights Distribution Finance Royalties…" at bounding box center [784, 369] width 1568 height 739
click at [151, 355] on div "Overview Assets Contracts Transactions" at bounding box center [127, 369] width 163 height 729
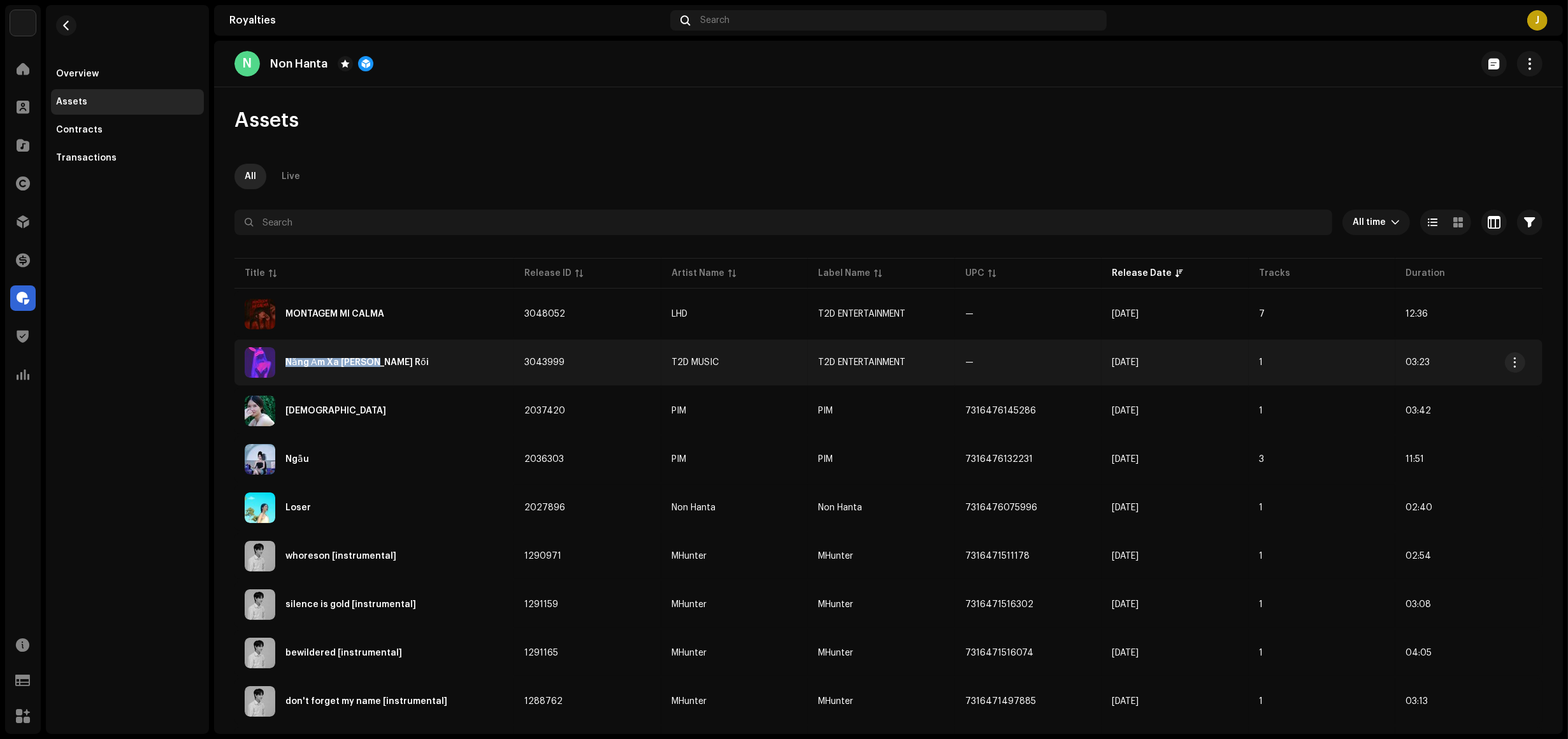
copy div "Nắng Ấm Xa Dần Rồi"
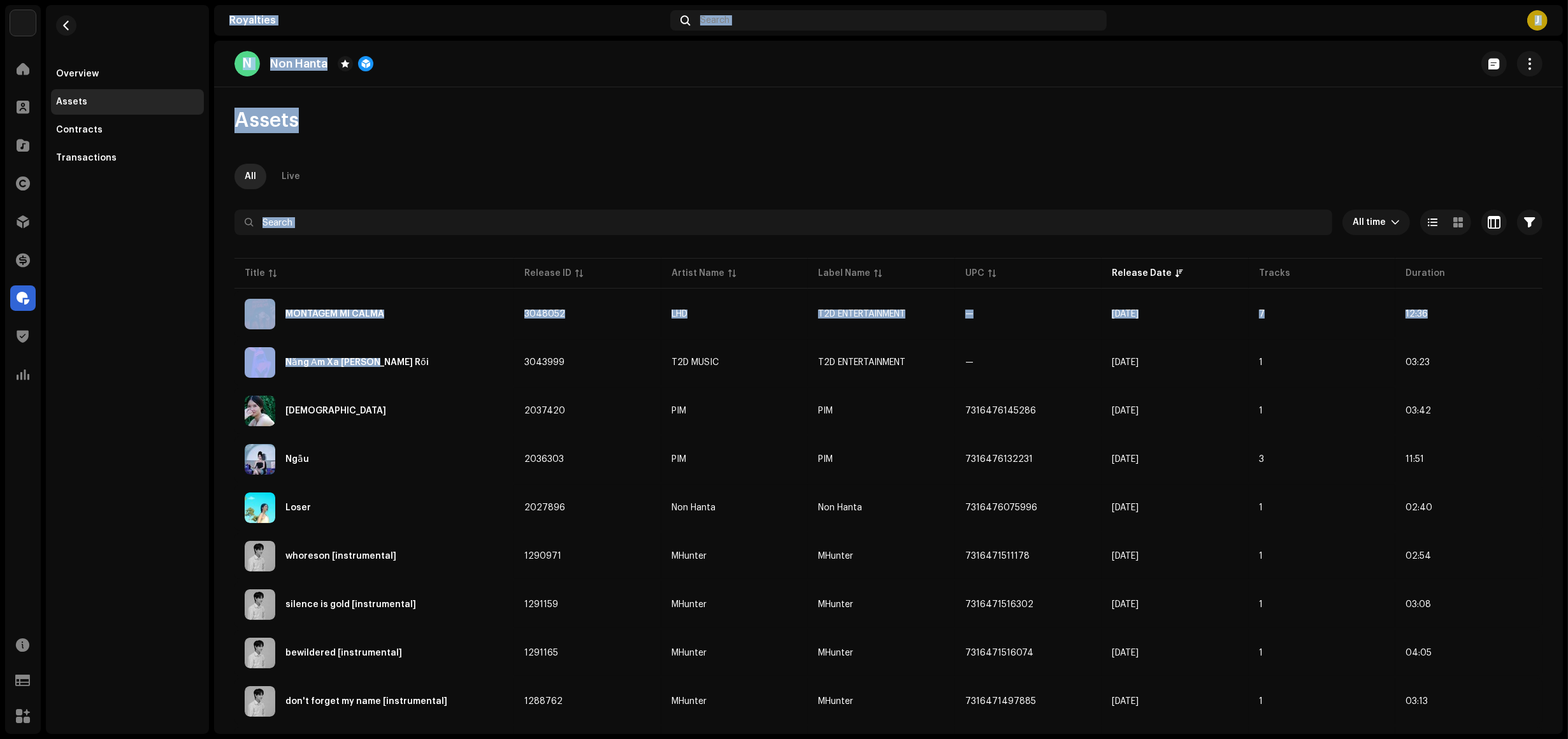
drag, startPoint x: 313, startPoint y: 357, endPoint x: 154, endPoint y: 397, distance: 164.0
click at [158, 396] on div "Euphoria Media Group Home Clients Catalog Rights Distribution Finance Royalties…" at bounding box center [784, 369] width 1568 height 739
click at [143, 403] on div "Overview Assets Contracts Transactions" at bounding box center [127, 369] width 163 height 729
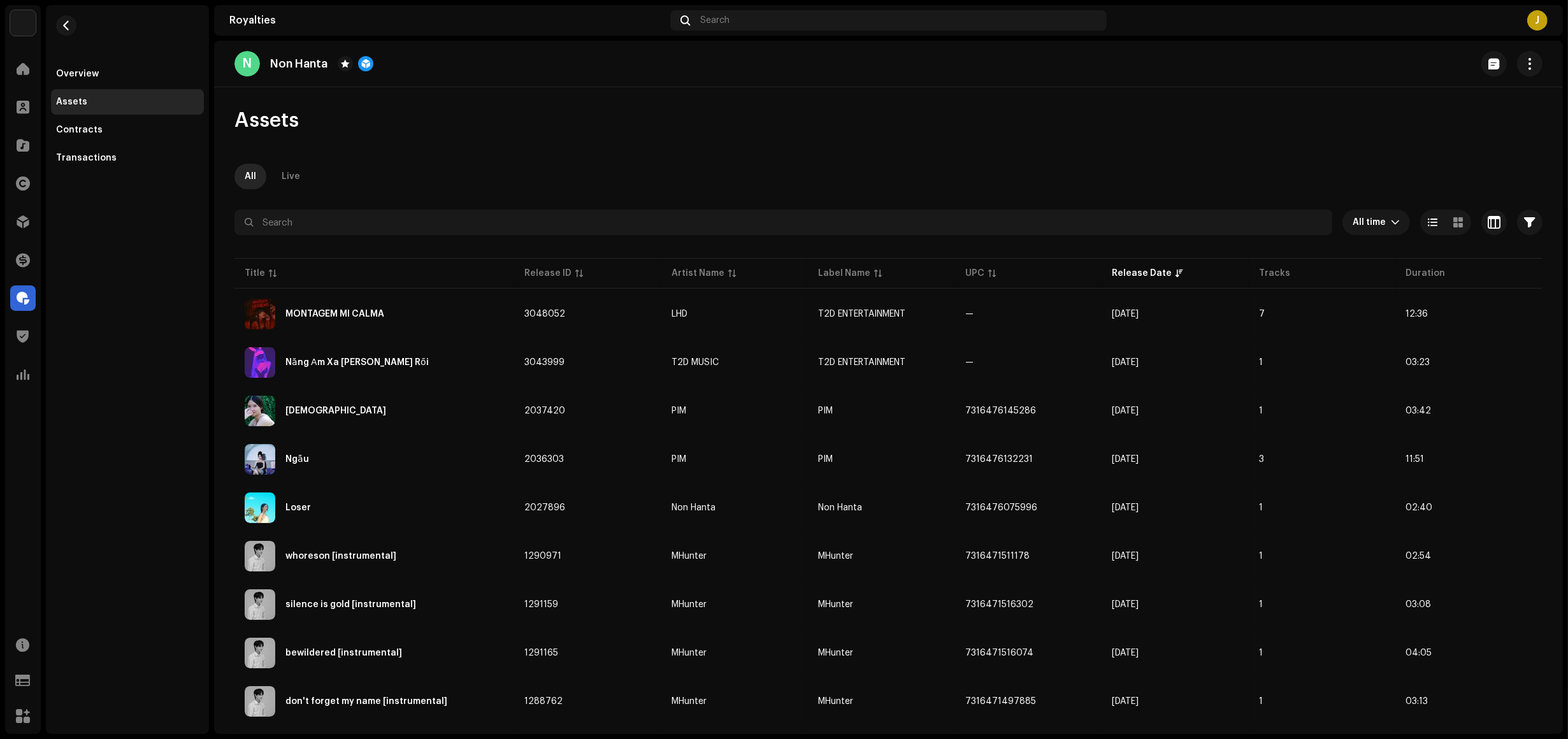
click at [488, 166] on div "All Live" at bounding box center [888, 176] width 1309 height 25
click at [83, 69] on div "Overview" at bounding box center [77, 73] width 43 height 10
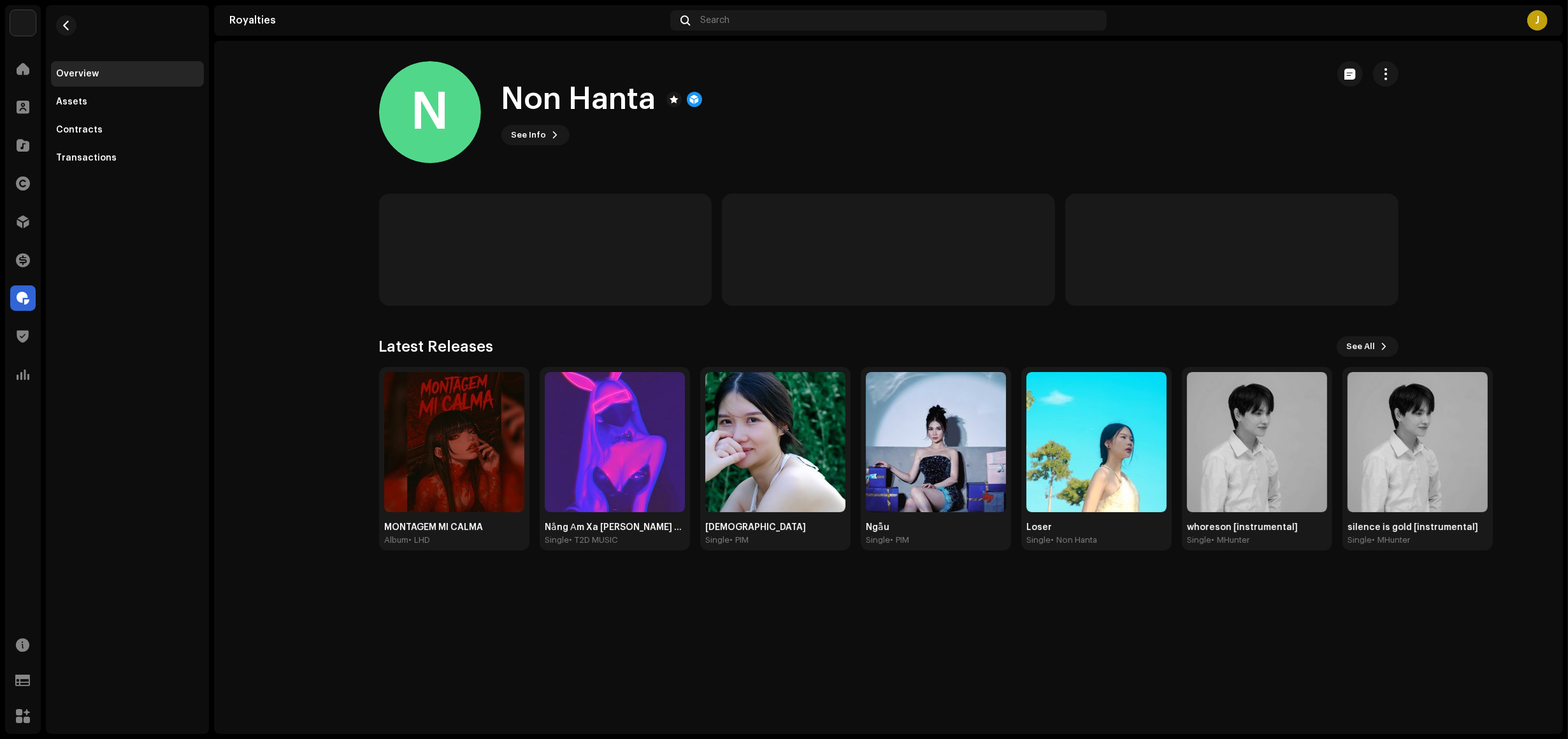
click at [555, 119] on h1 "Non Hanta" at bounding box center [578, 99] width 155 height 41
click at [542, 133] on button "See Info" at bounding box center [535, 135] width 68 height 20
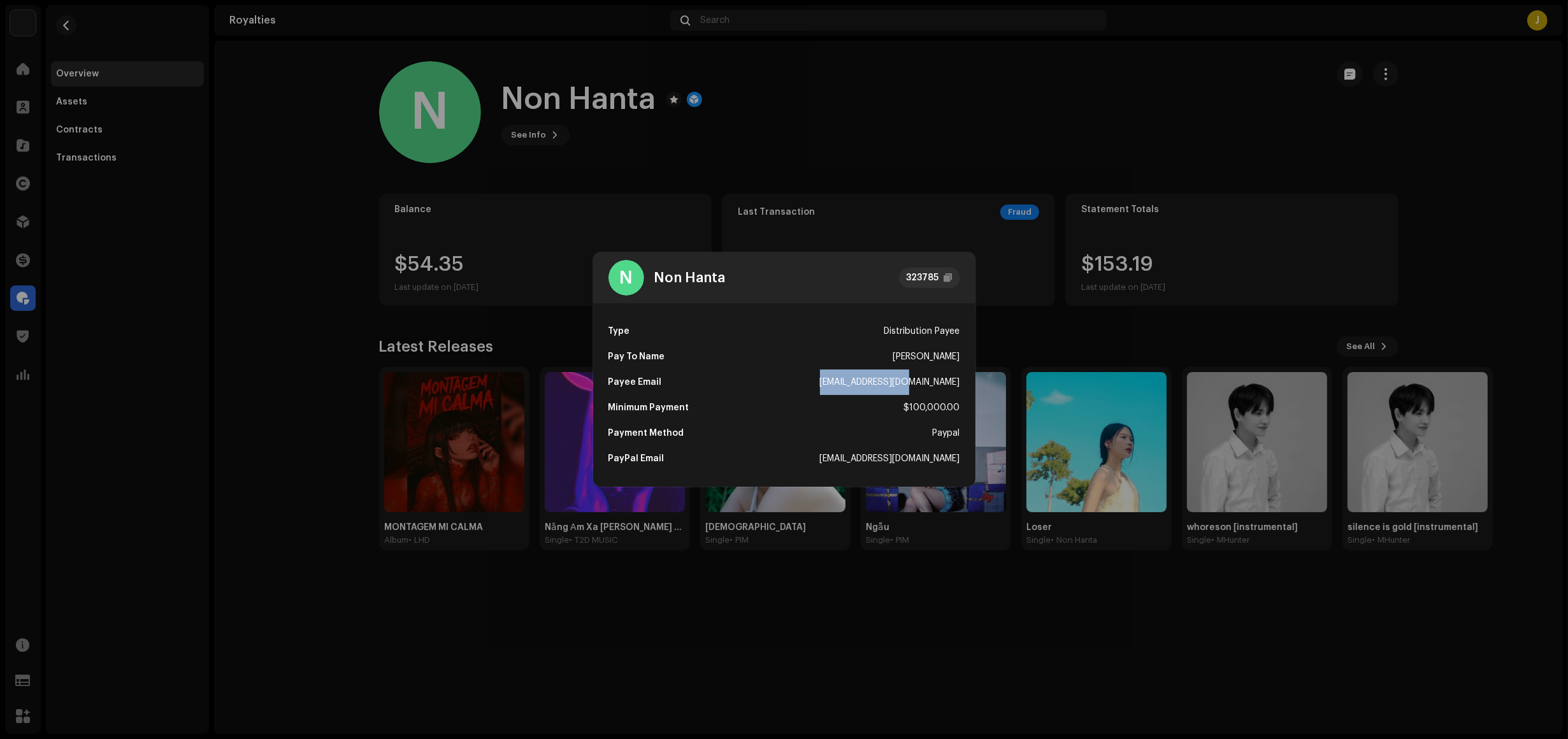
drag, startPoint x: 865, startPoint y: 377, endPoint x: 967, endPoint y: 380, distance: 102.0
click at [967, 380] on div "Type Distribution Payee Pay To Name Huy Dung Payee Email Nonhanta@gmail.com Min…" at bounding box center [784, 395] width 383 height 183
copy div "Nonhanta@gmail.com"
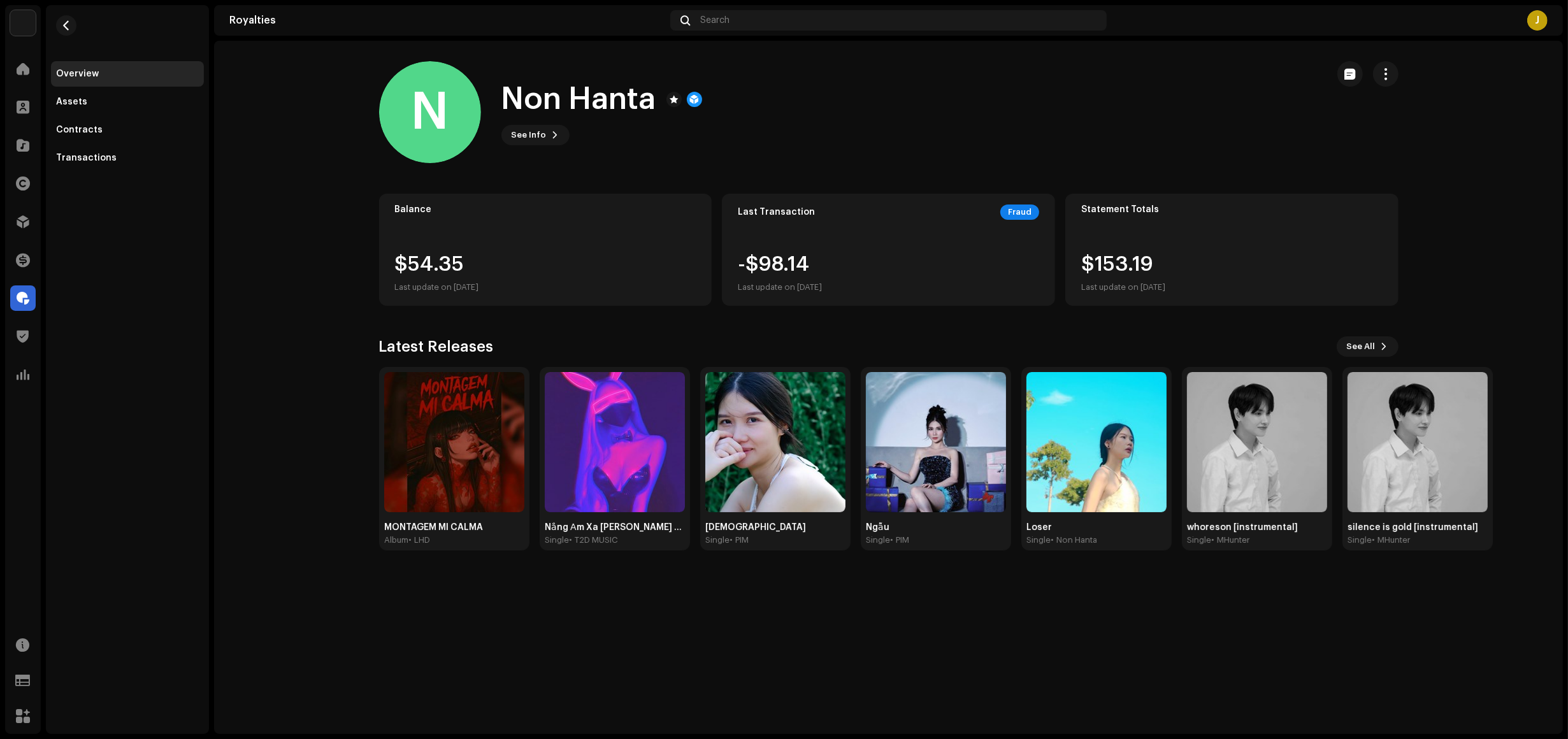
click at [1098, 138] on div "N Non Hanta 323785 Type Distribution Payee Pay To Name Huy Dung Payee Email Non…" at bounding box center [784, 369] width 1568 height 739
click at [22, 221] on span at bounding box center [23, 222] width 13 height 10
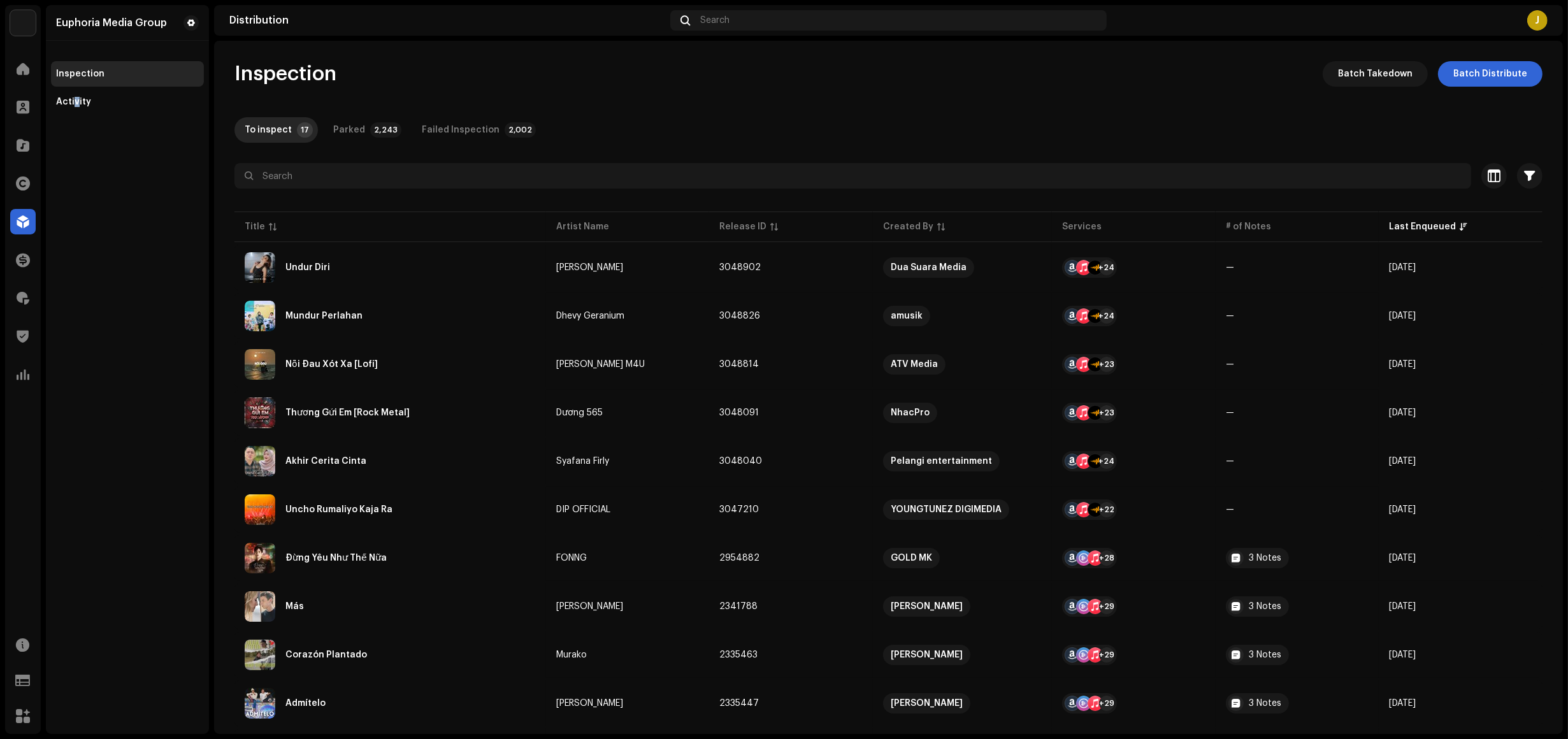
click at [76, 271] on div "Euphoria Media Group Inspection Activity" at bounding box center [127, 369] width 163 height 729
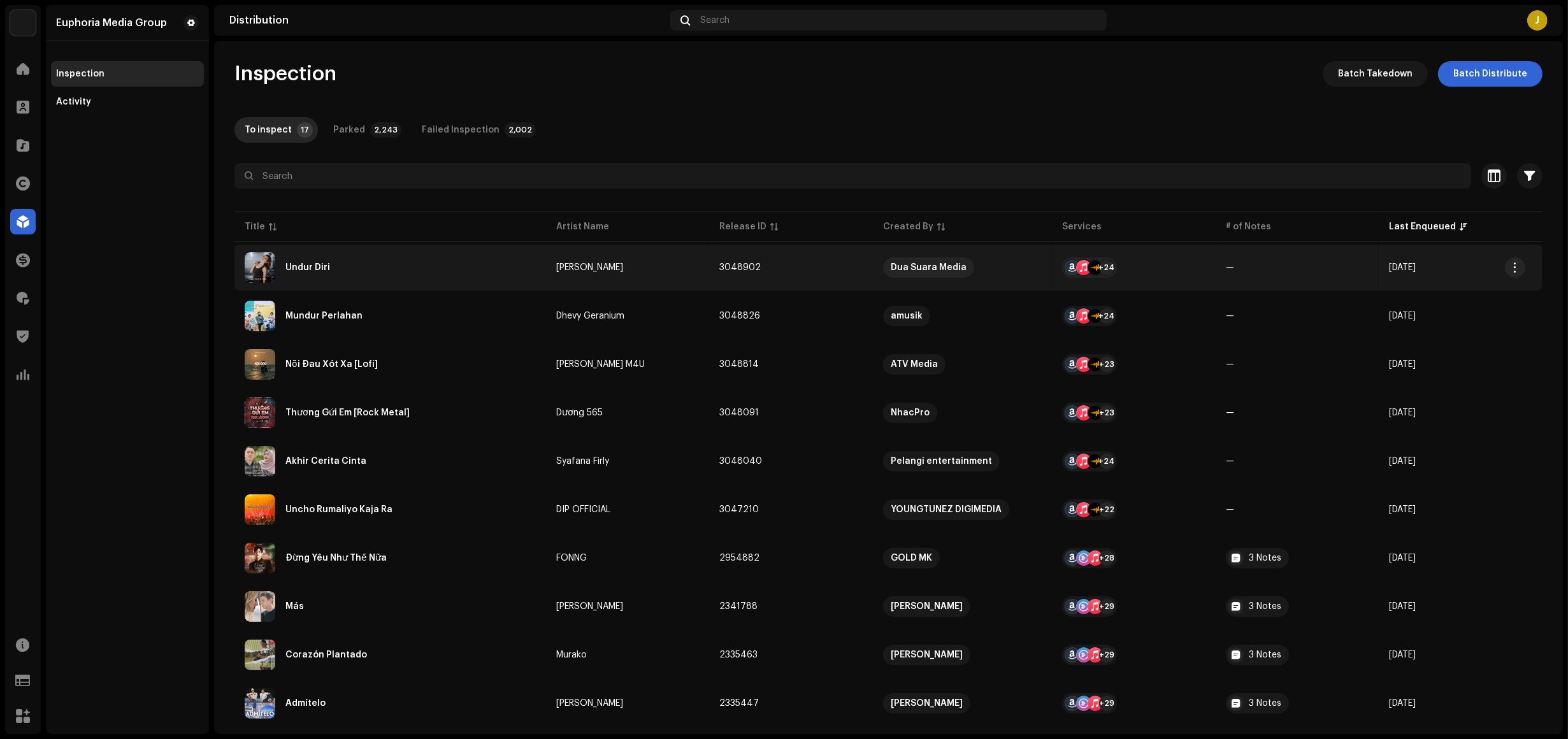
click at [427, 268] on div "Undur Diri" at bounding box center [390, 268] width 291 height 31
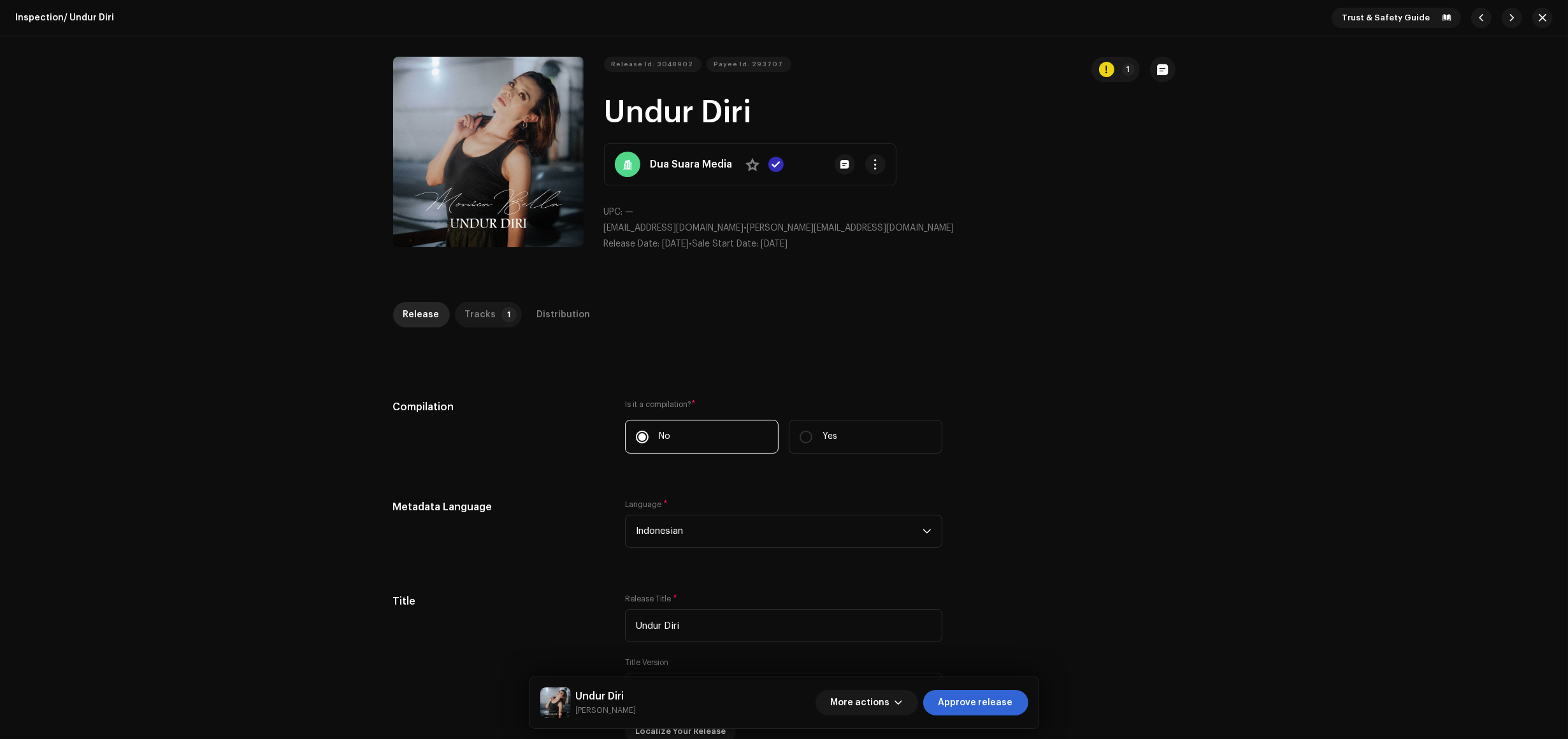
click at [469, 313] on div "Tracks" at bounding box center [480, 315] width 31 height 25
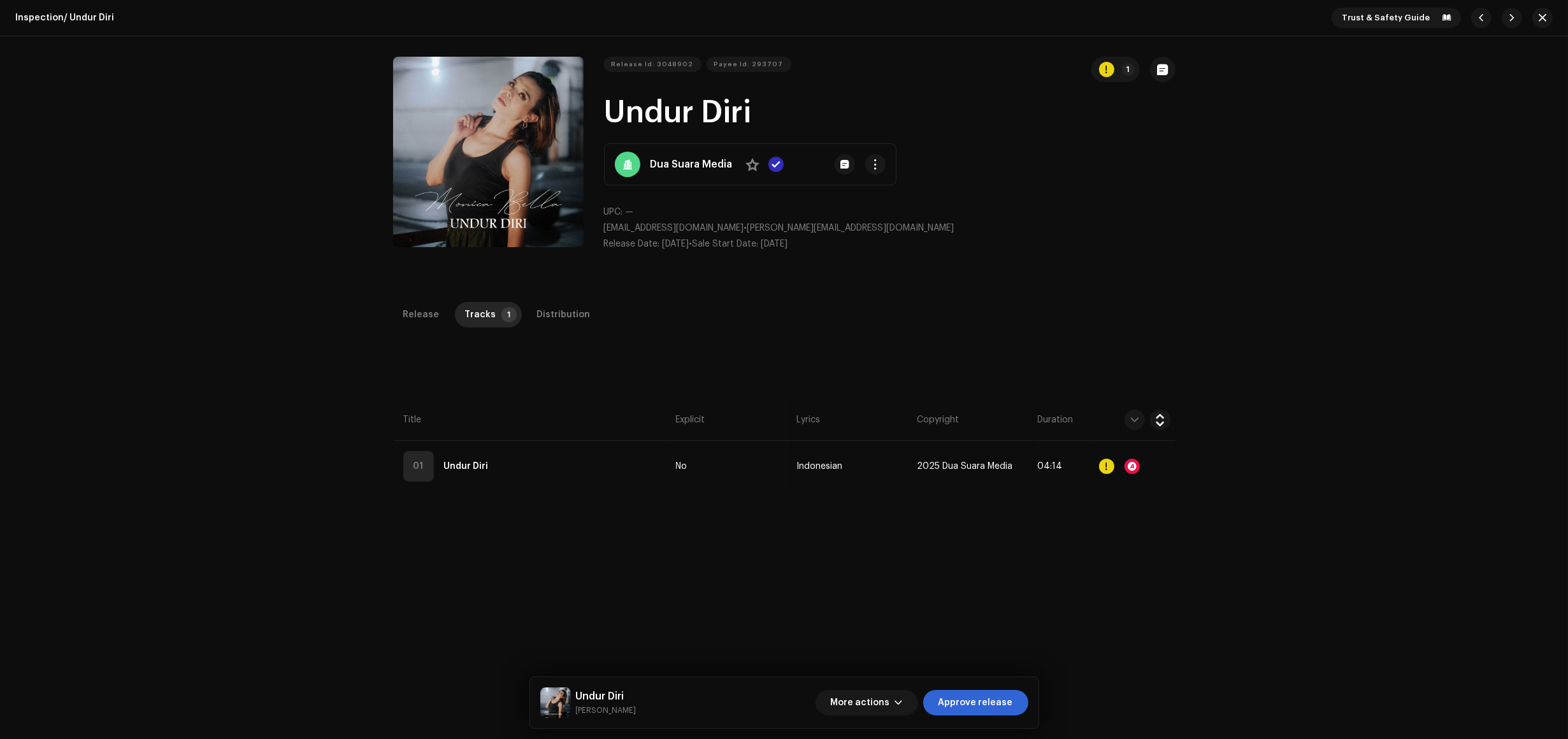
click at [590, 440] on th "Title" at bounding box center [532, 419] width 278 height 41
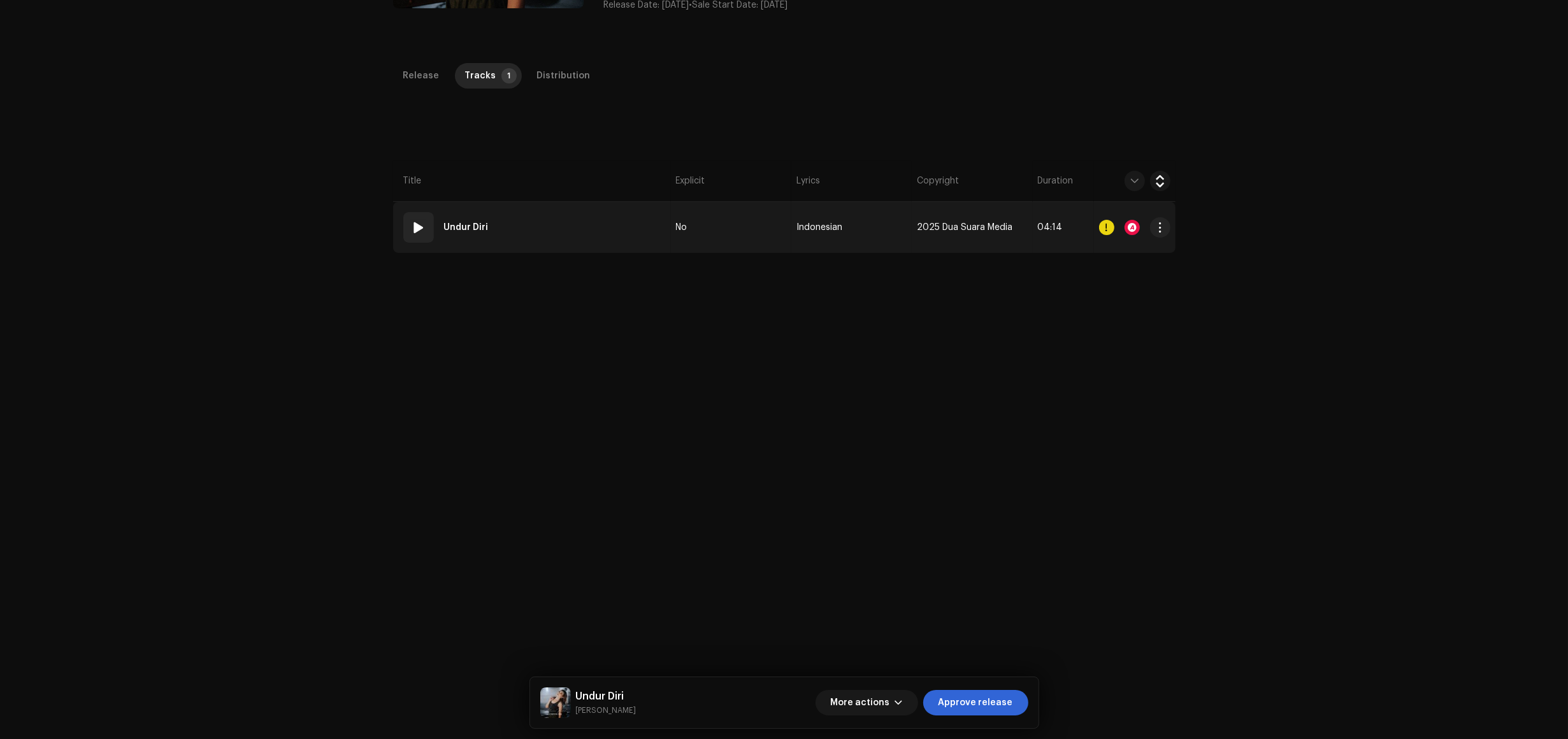
click at [559, 241] on td "01 Undur Diri" at bounding box center [532, 227] width 278 height 51
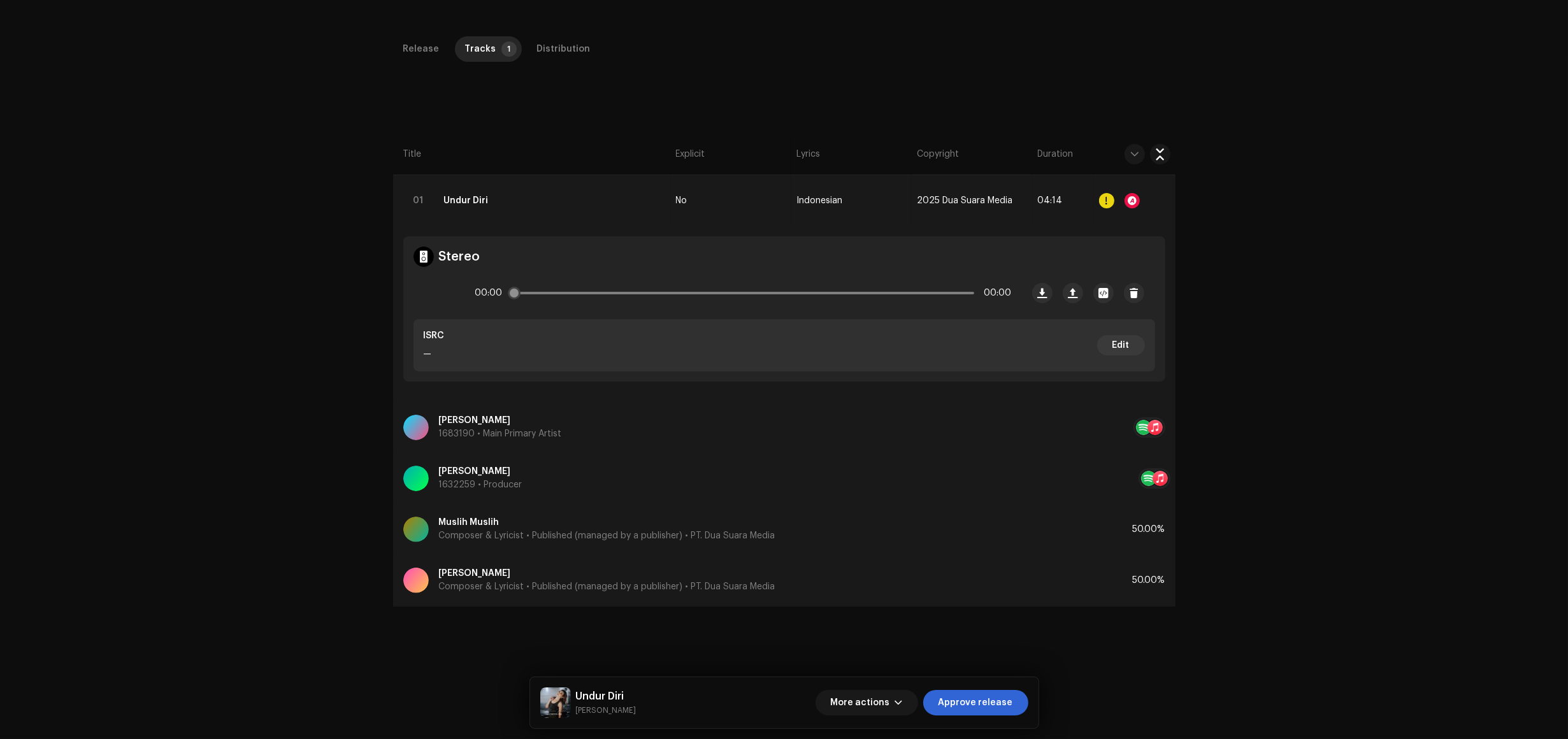
scroll to position [303, 0]
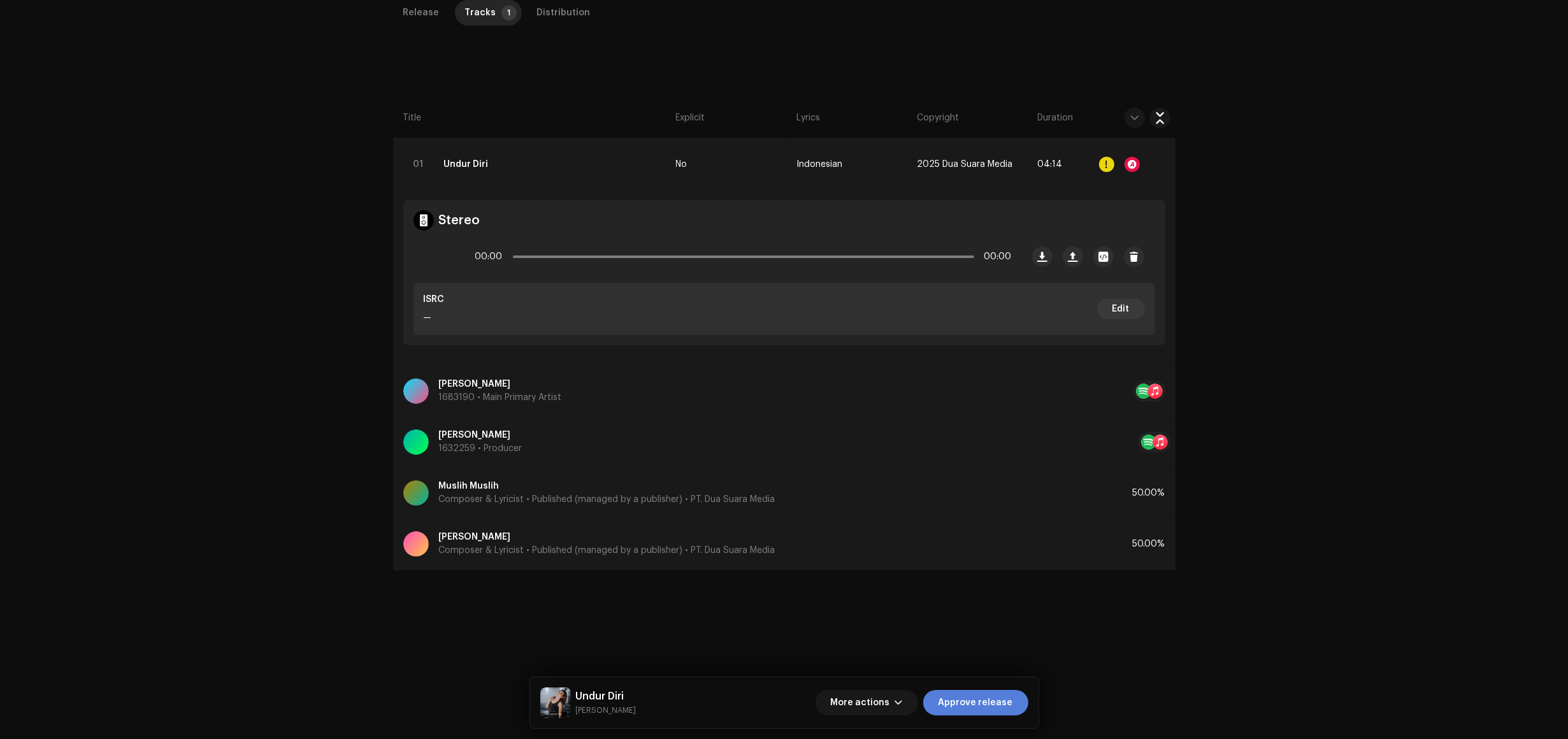
drag, startPoint x: 1001, startPoint y: 707, endPoint x: 1059, endPoint y: 738, distance: 65.8
click at [1001, 708] on span "Approve release" at bounding box center [976, 703] width 75 height 25
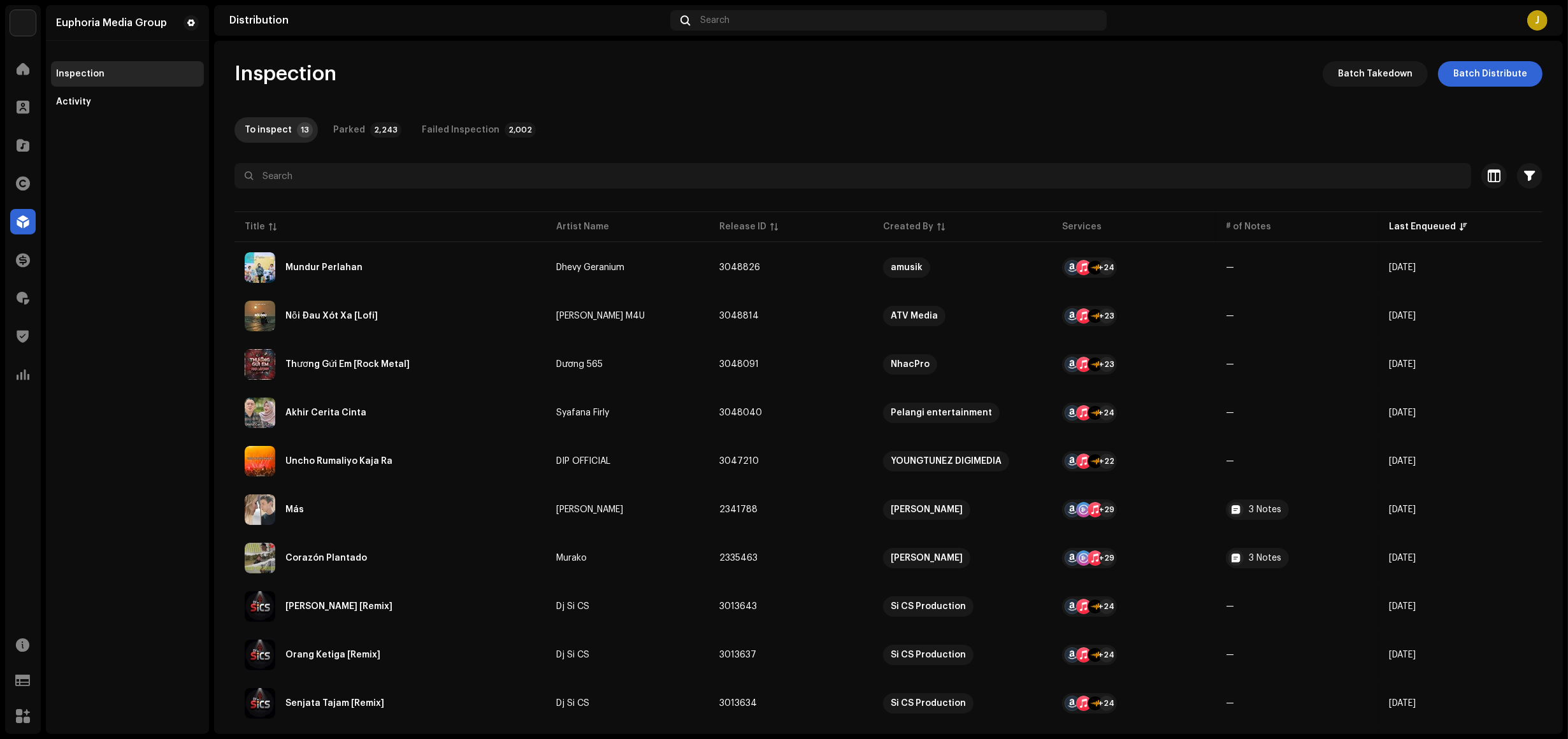
click at [102, 392] on div "Euphoria Media Group Inspection Activity" at bounding box center [127, 369] width 163 height 729
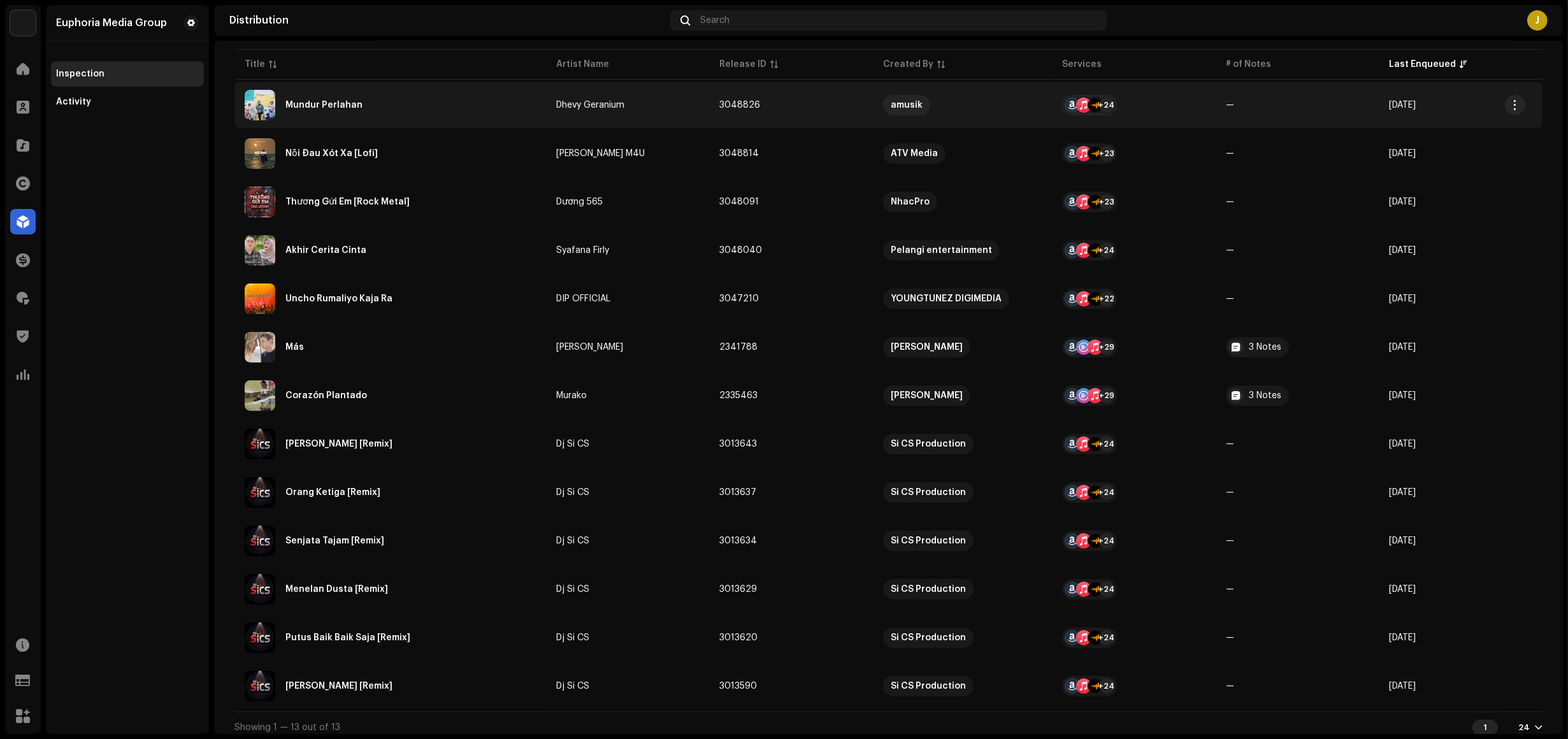
scroll to position [168, 0]
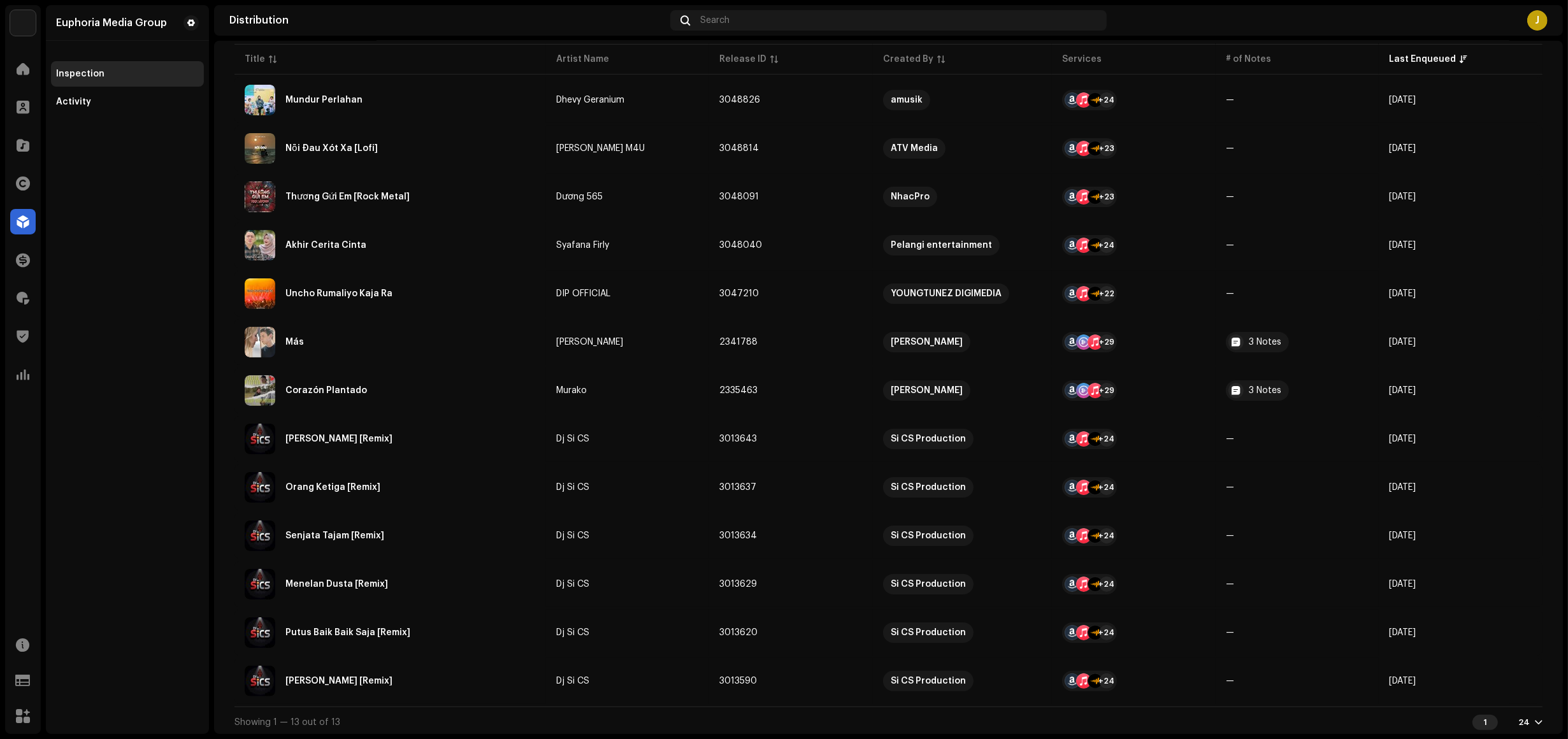
click at [117, 325] on div "Euphoria Media Group Inspection Activity" at bounding box center [127, 369] width 163 height 729
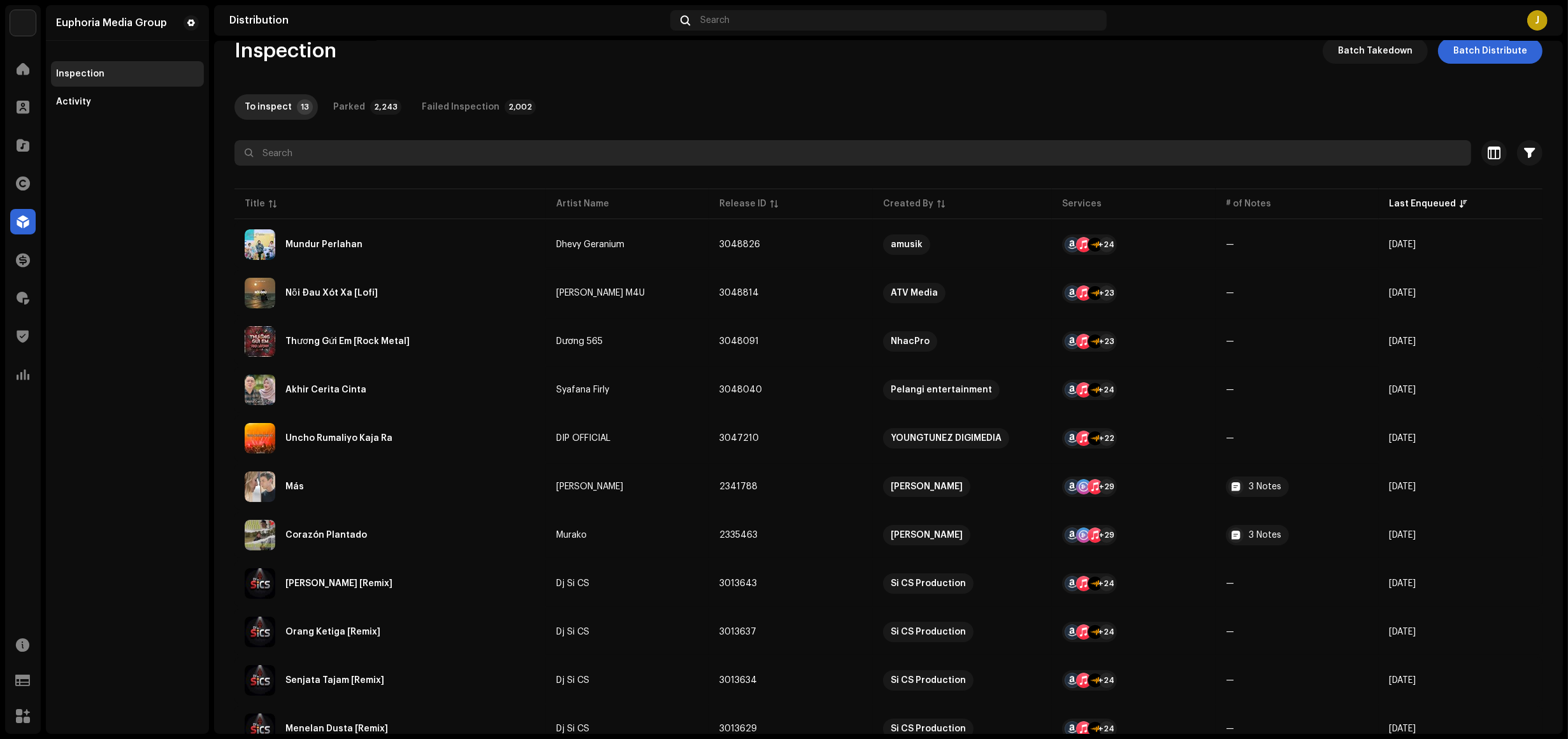
scroll to position [0, 0]
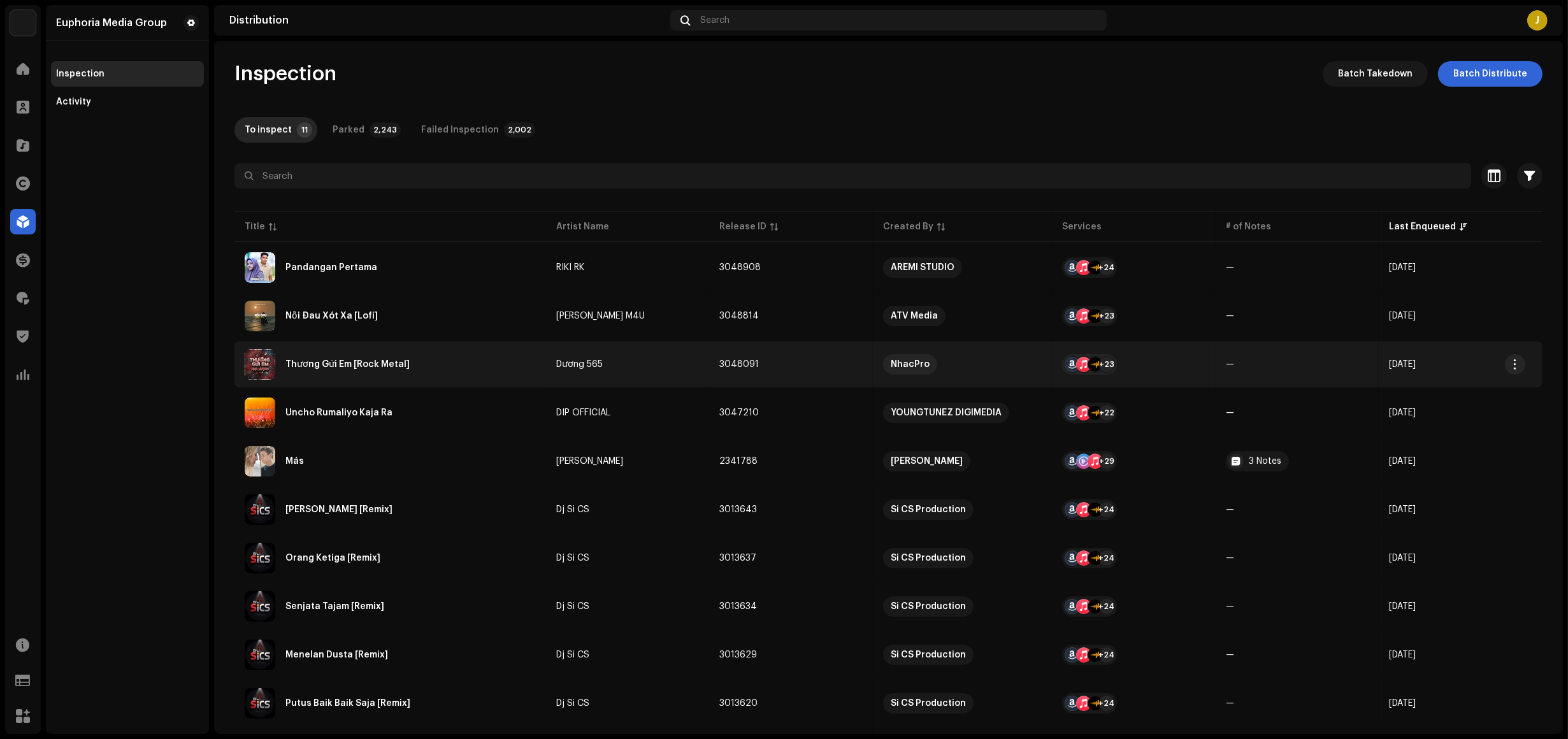
click at [478, 366] on div "Thương Gửi Em [Rock Metal]" at bounding box center [390, 364] width 291 height 31
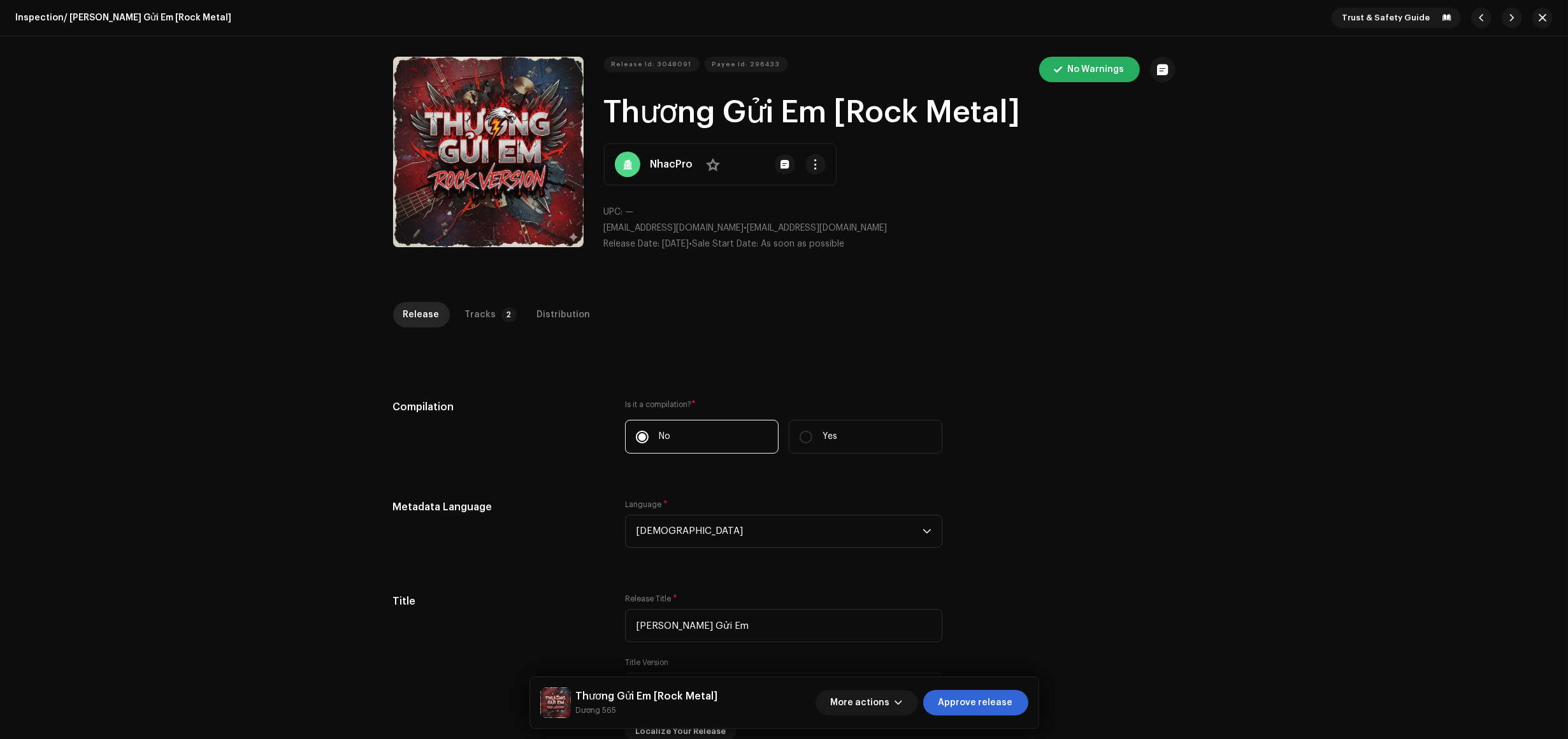
click at [448, 303] on div "Release Tracks 2 Distribution" at bounding box center [784, 315] width 783 height 25
click at [430, 306] on div "Release" at bounding box center [422, 315] width 36 height 25
click at [498, 325] on p-tab "Tracks 2" at bounding box center [489, 315] width 67 height 25
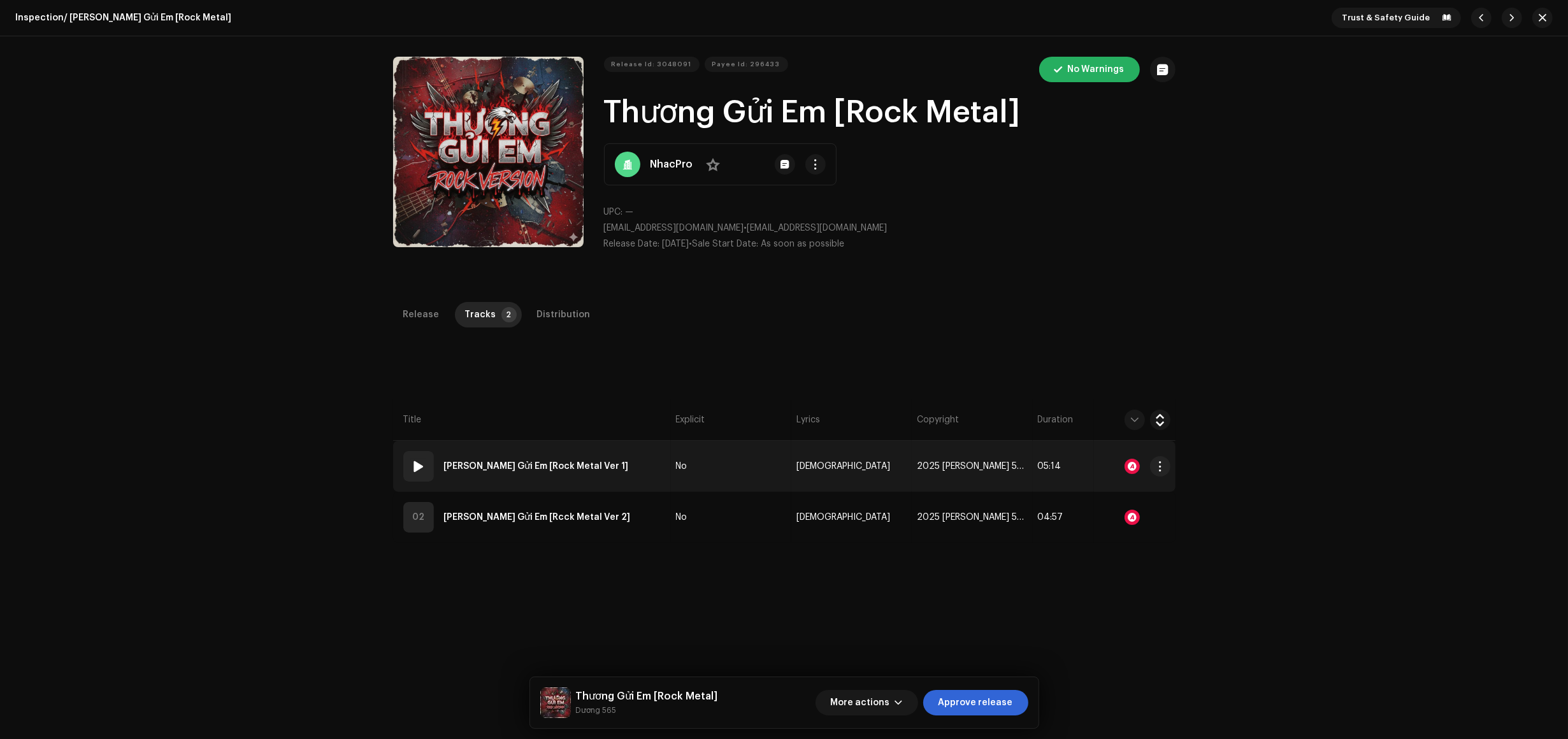
click at [635, 451] on td "01 [PERSON_NAME] Gửi Em [Rock Metal Ver 1]" at bounding box center [532, 466] width 278 height 51
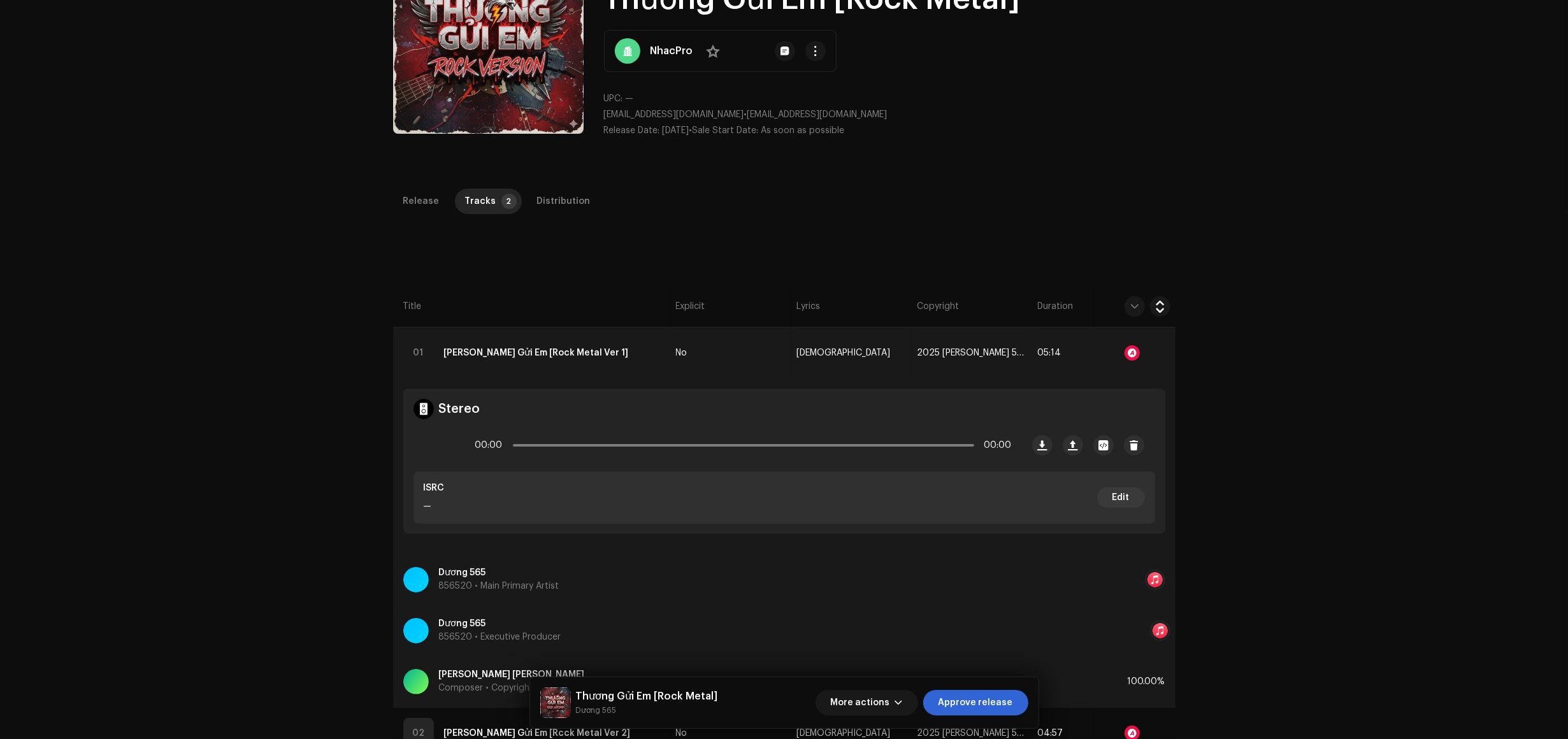
scroll to position [159, 0]
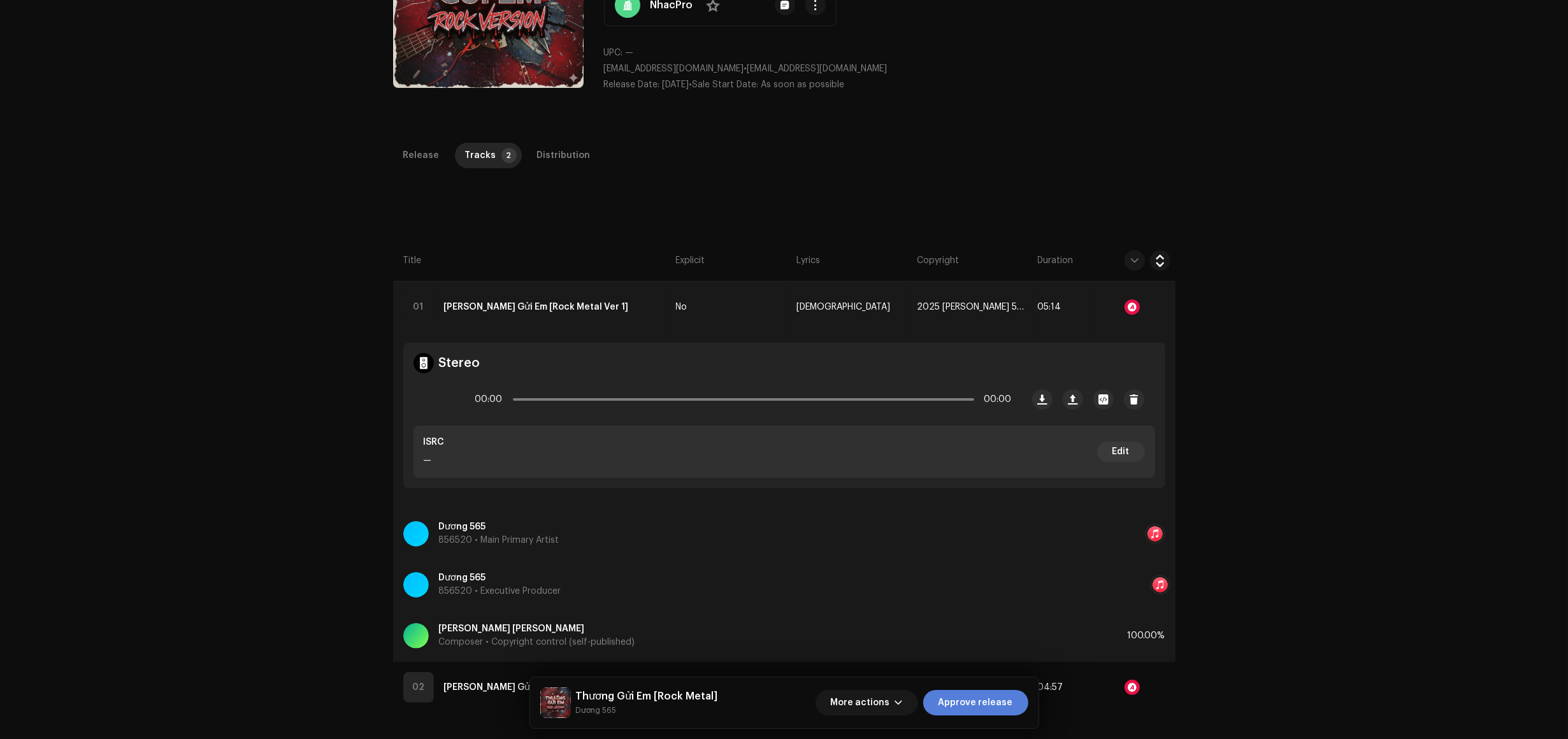
click at [971, 699] on span "Approve release" at bounding box center [976, 703] width 75 height 25
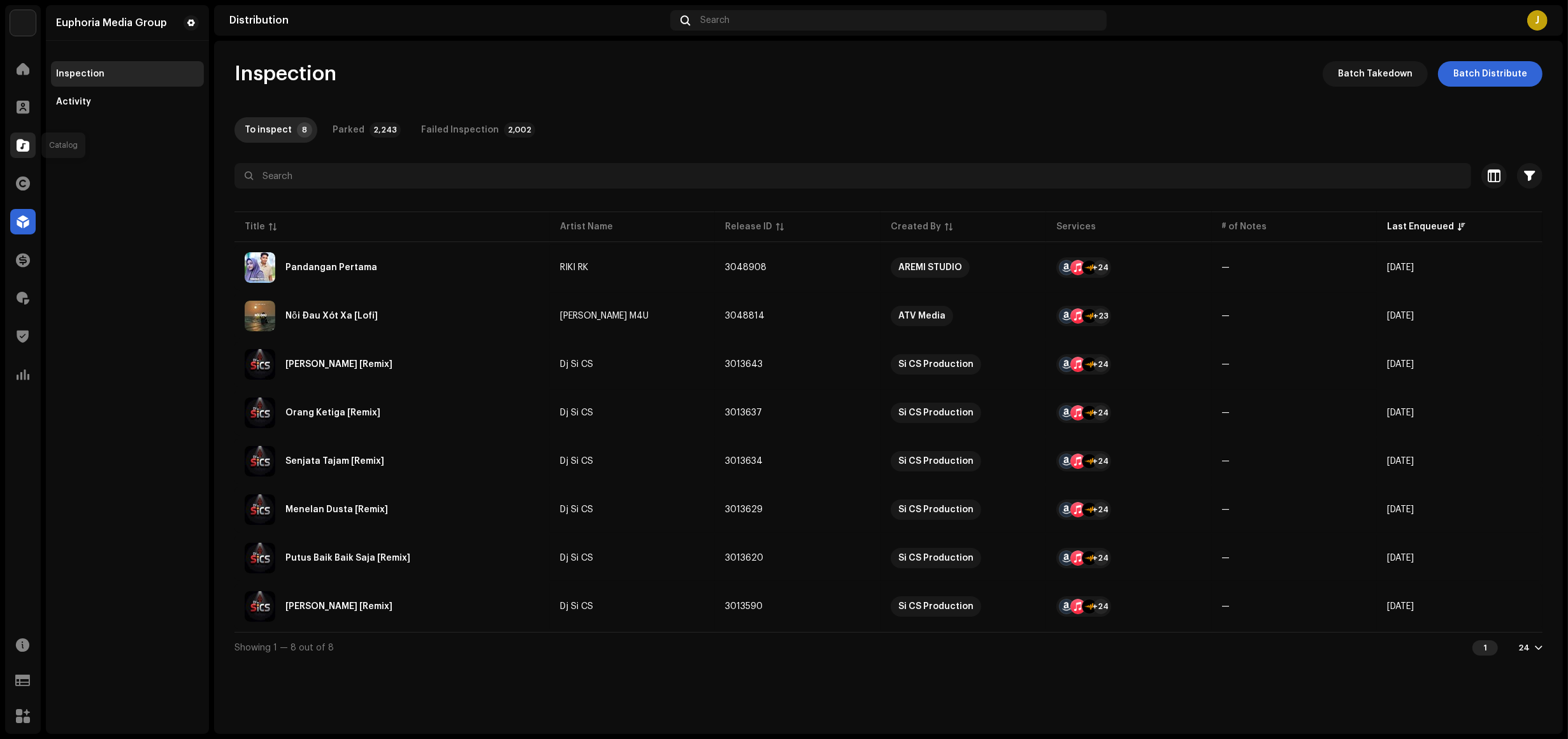
click at [27, 144] on span at bounding box center [23, 145] width 13 height 10
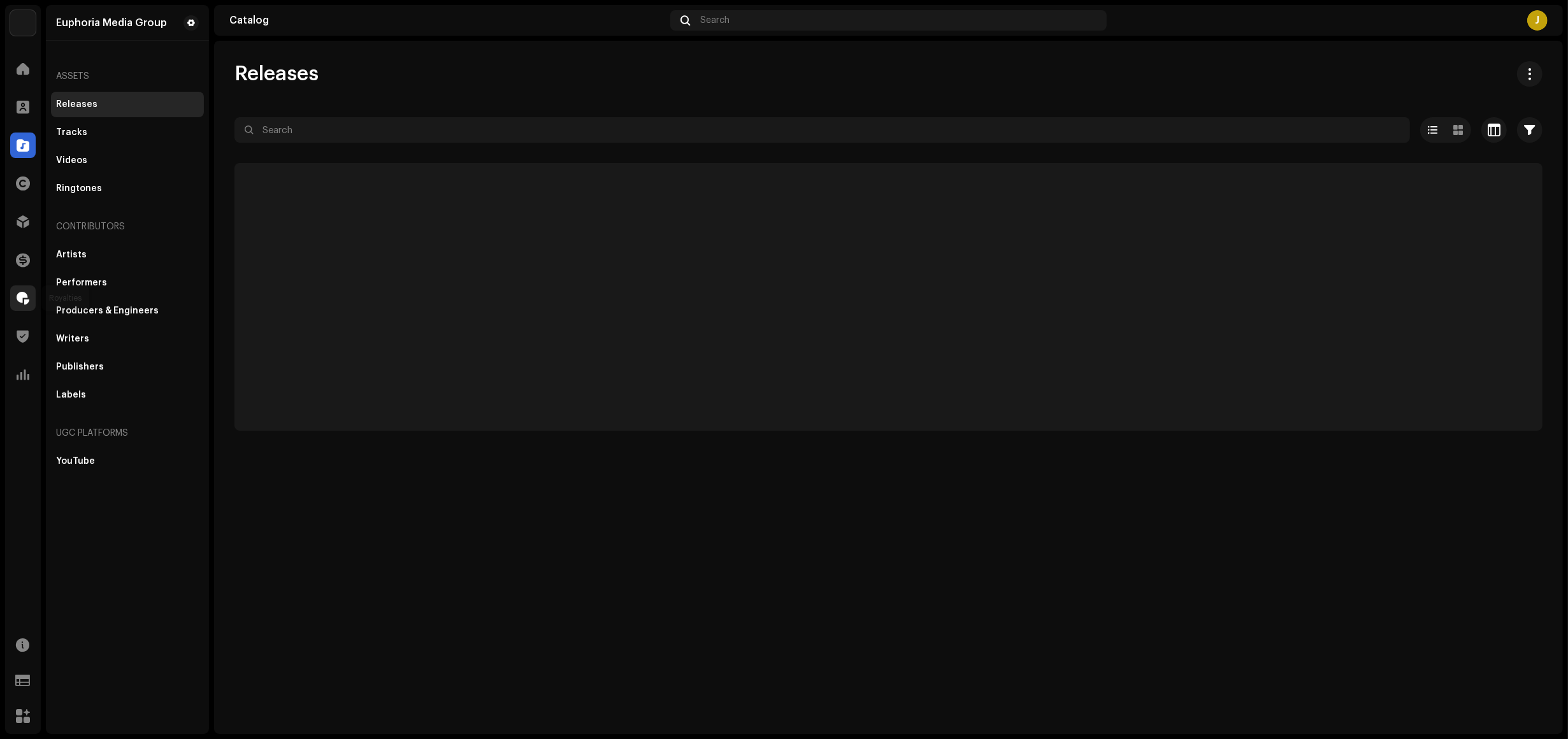
click at [27, 293] on span at bounding box center [23, 298] width 13 height 10
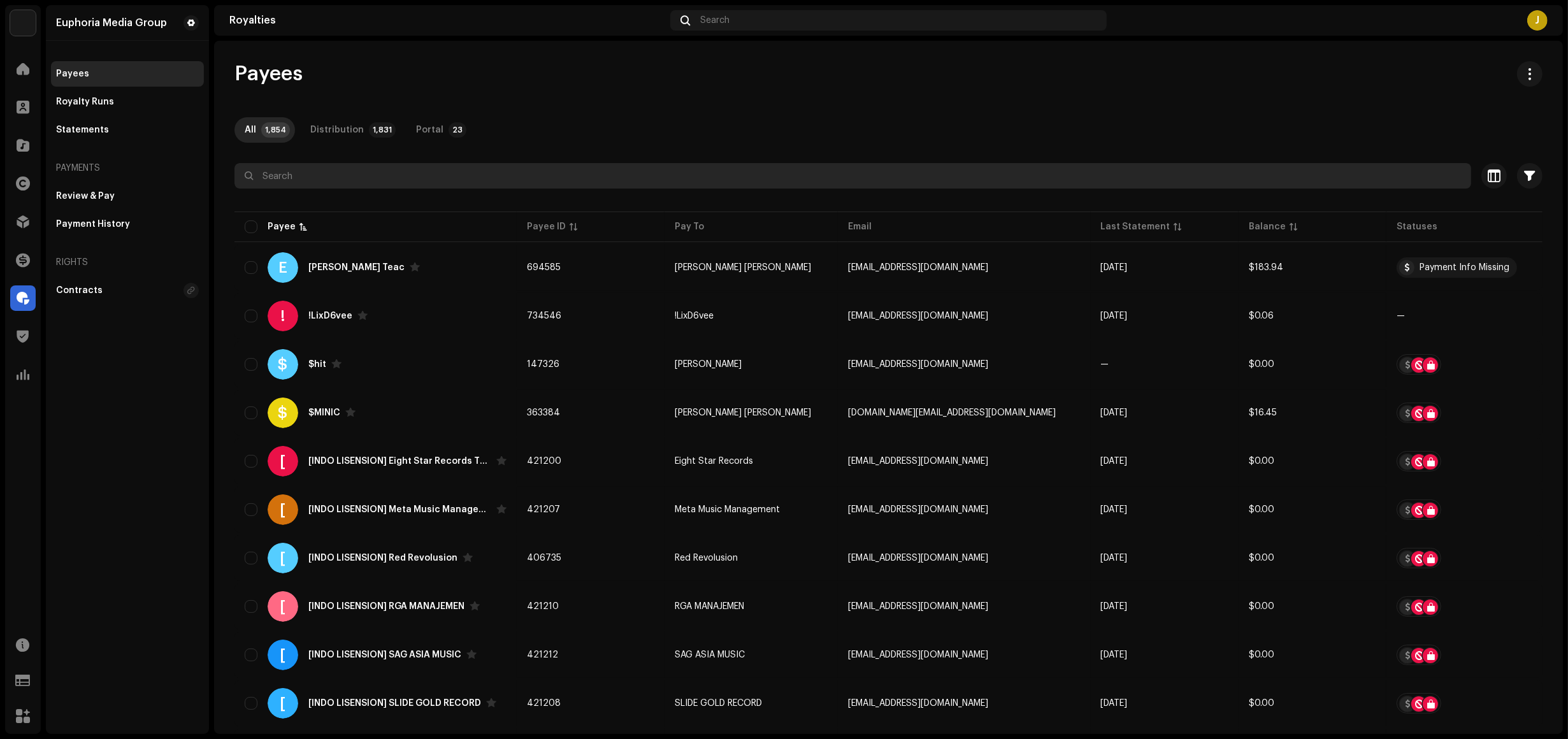
click at [304, 177] on input "text" at bounding box center [853, 175] width 1237 height 25
type input "big arts"
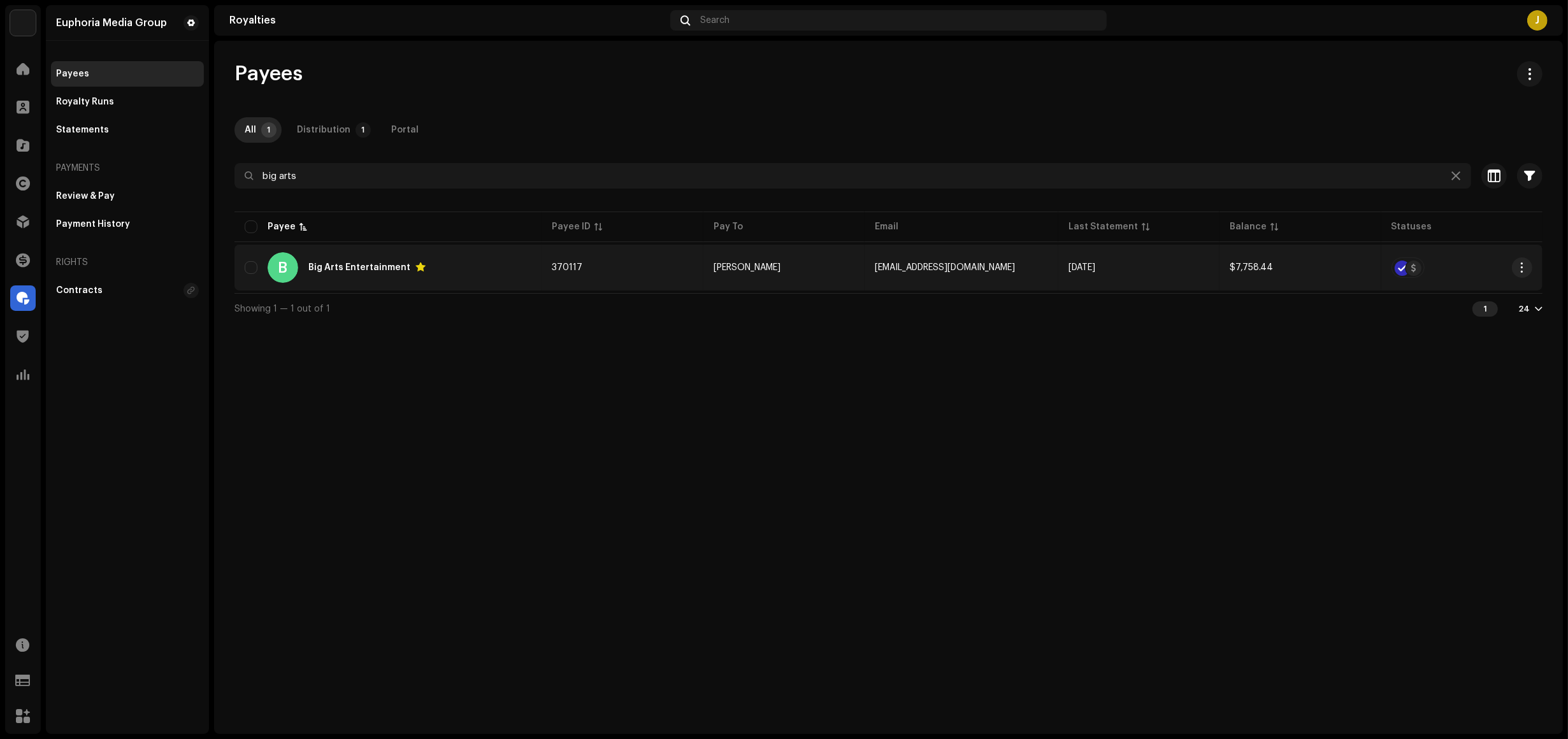
click at [463, 276] on div "B Big Arts Entertainment" at bounding box center [388, 268] width 287 height 31
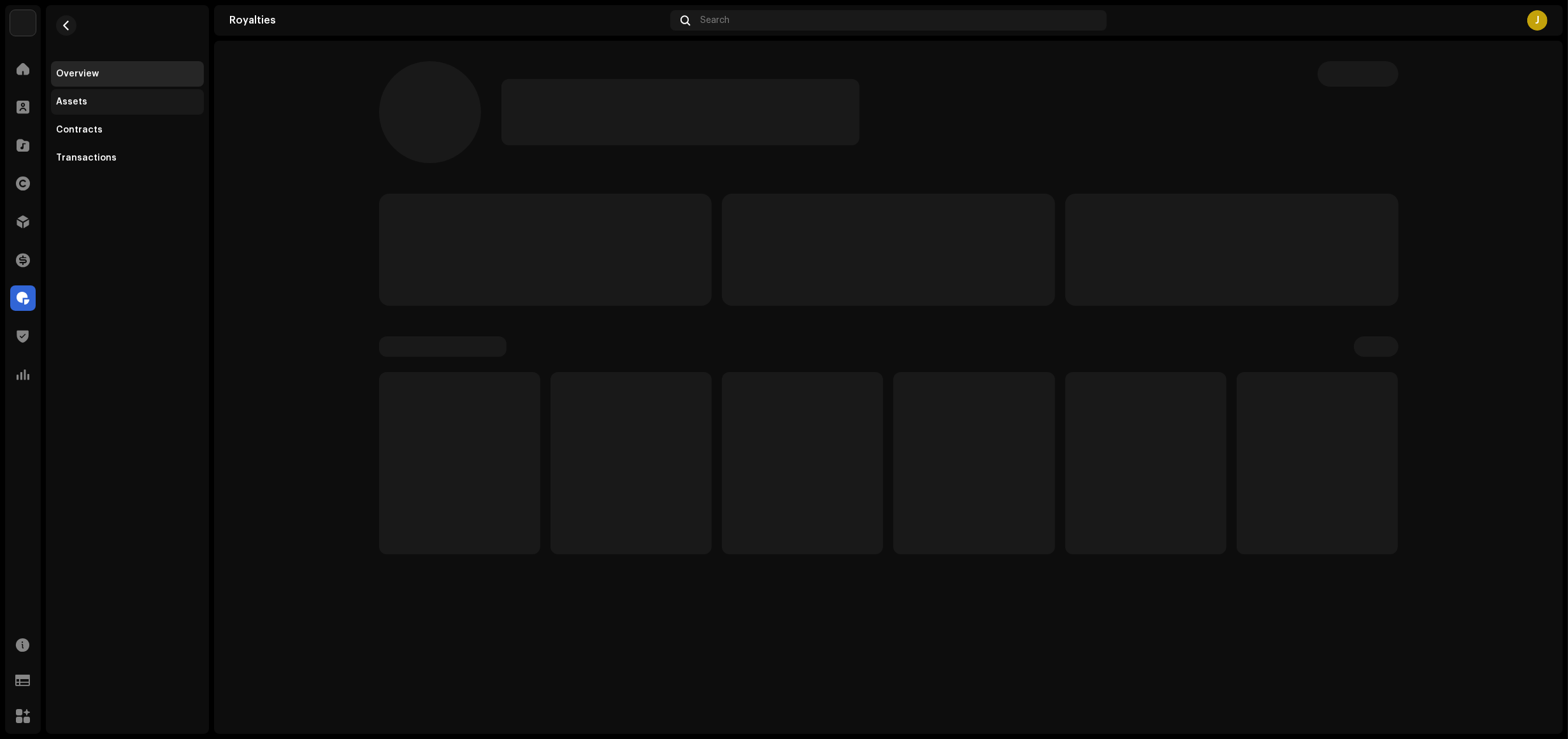
click at [115, 100] on div "Assets" at bounding box center [127, 102] width 143 height 10
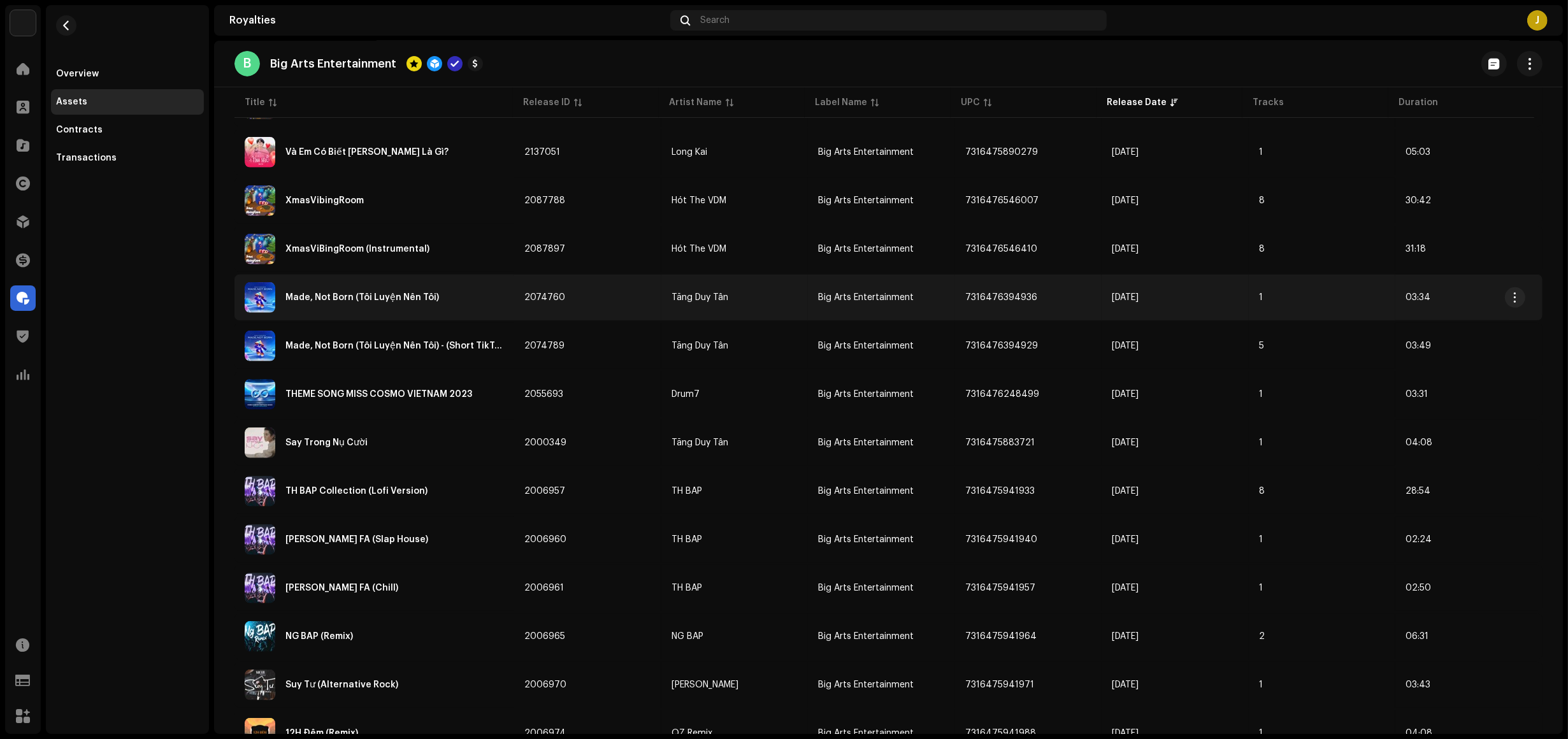
scroll to position [747, 0]
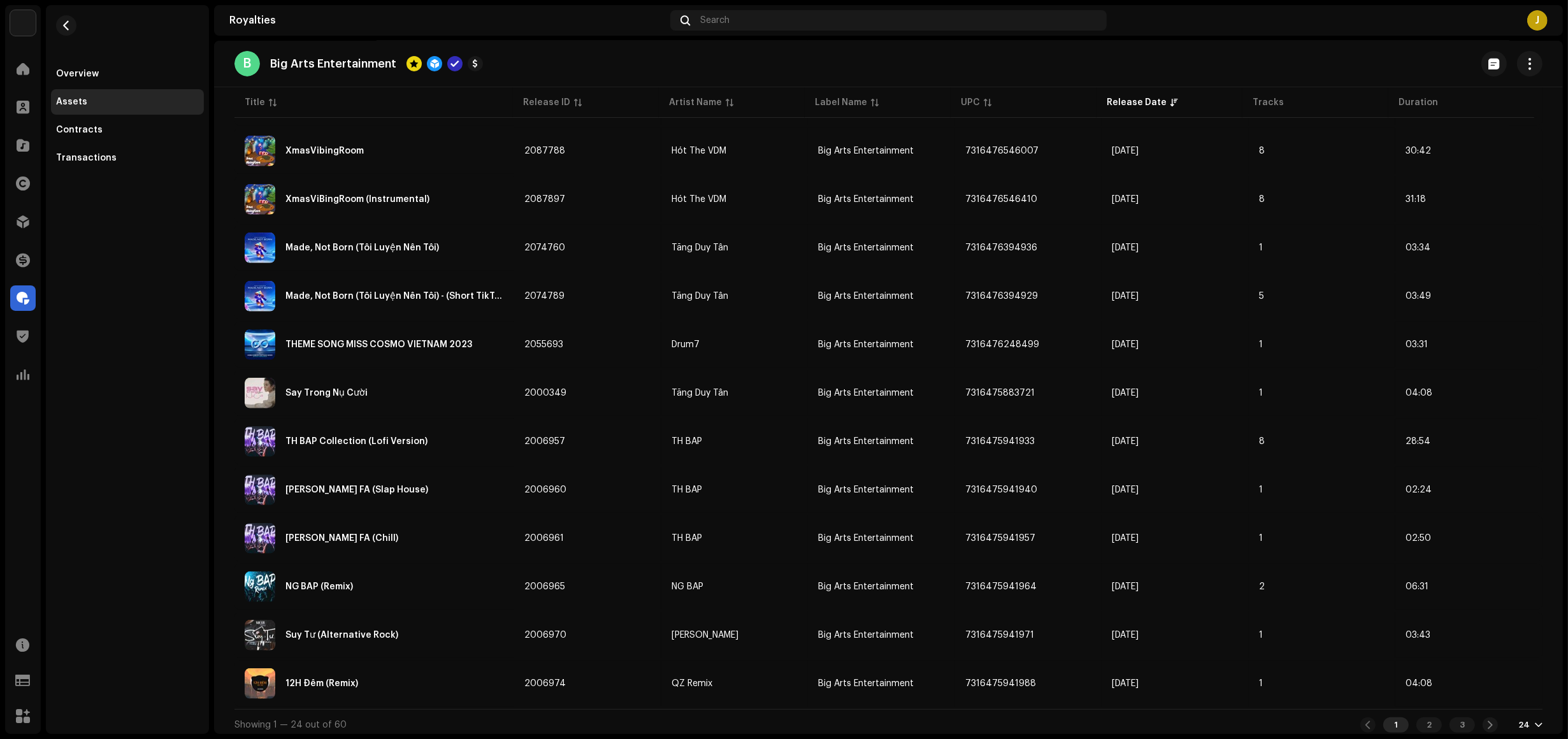
click at [1520, 720] on div "24" at bounding box center [1524, 725] width 11 height 10
click at [1516, 700] on div "72" at bounding box center [1504, 696] width 52 height 25
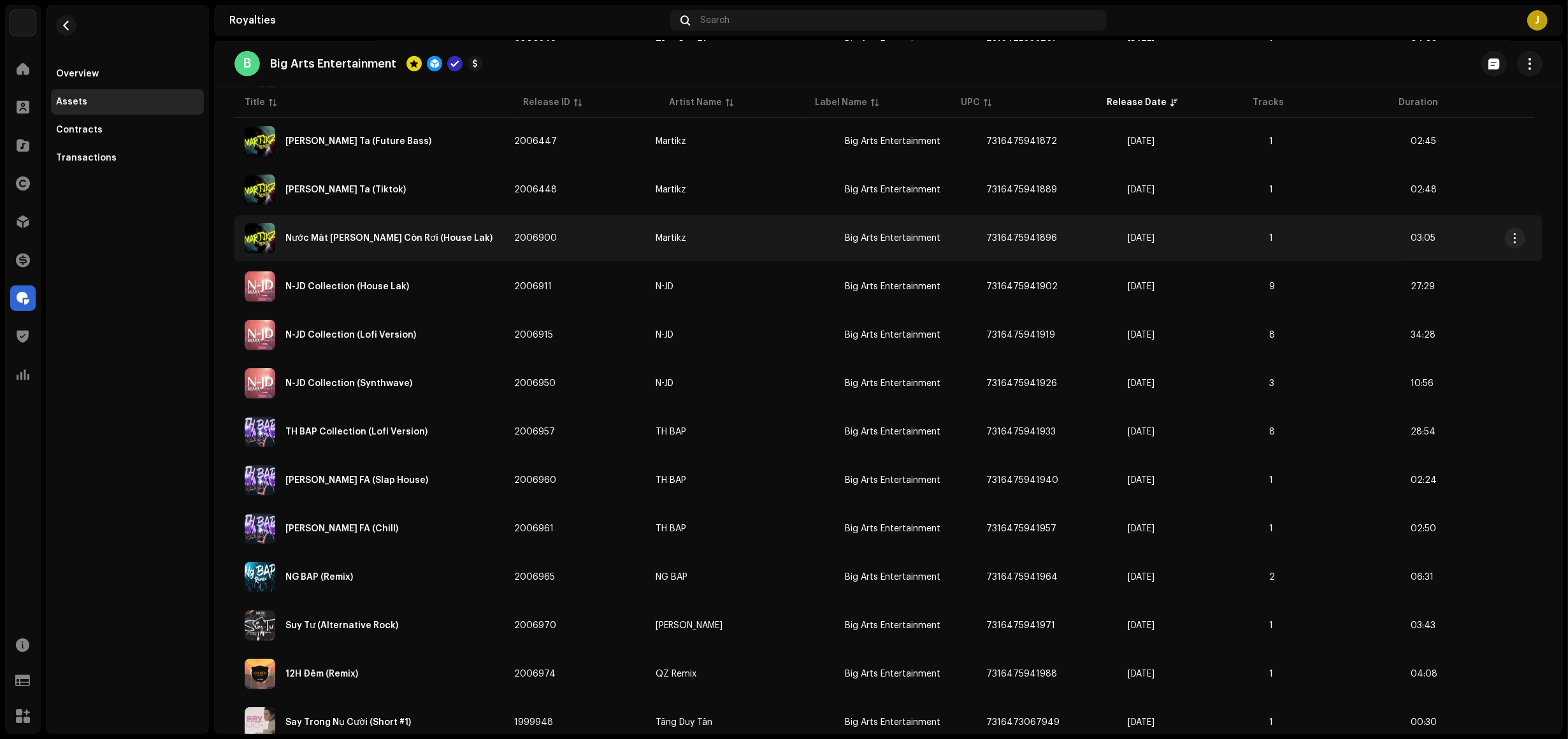
scroll to position [1115, 0]
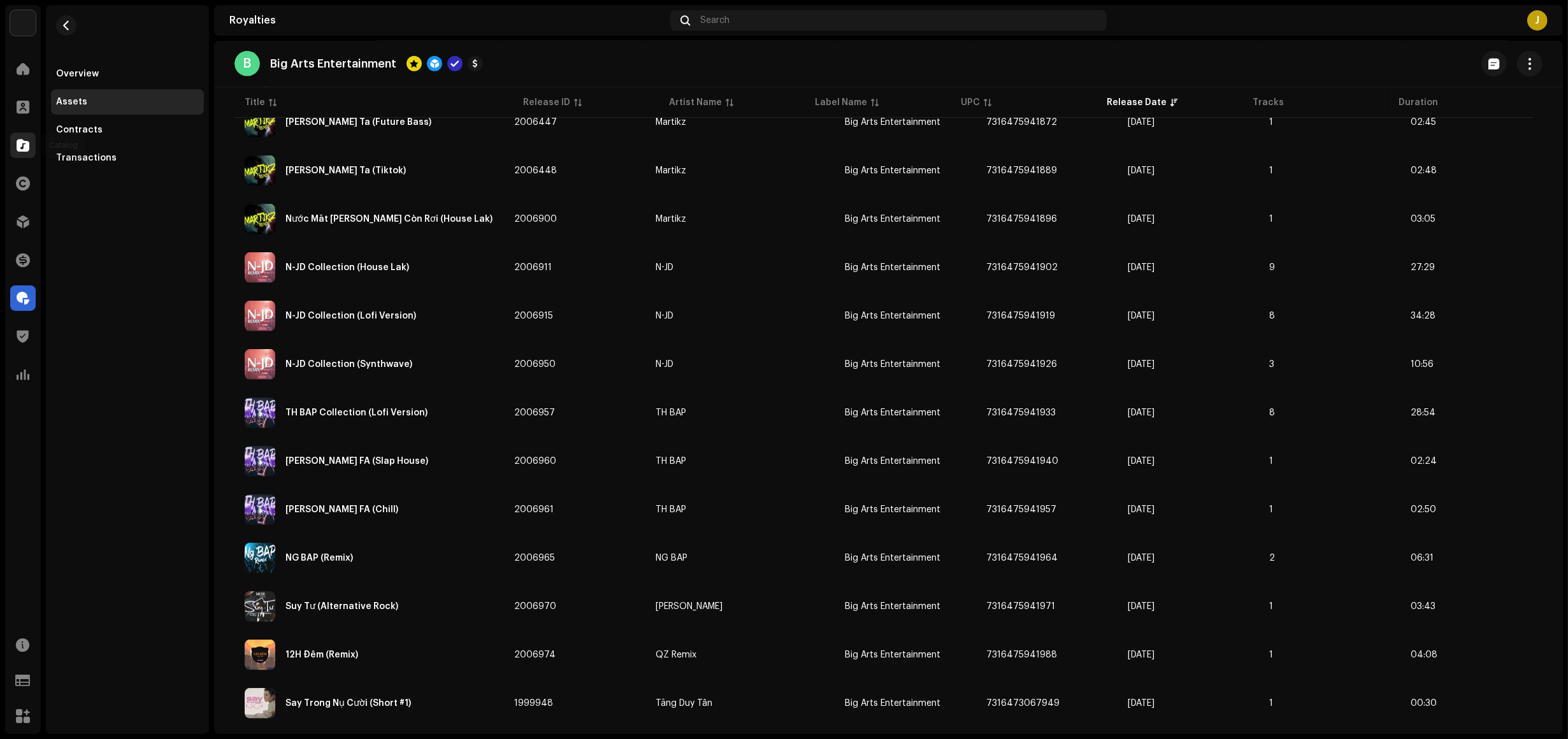
click at [23, 141] on span at bounding box center [23, 145] width 13 height 10
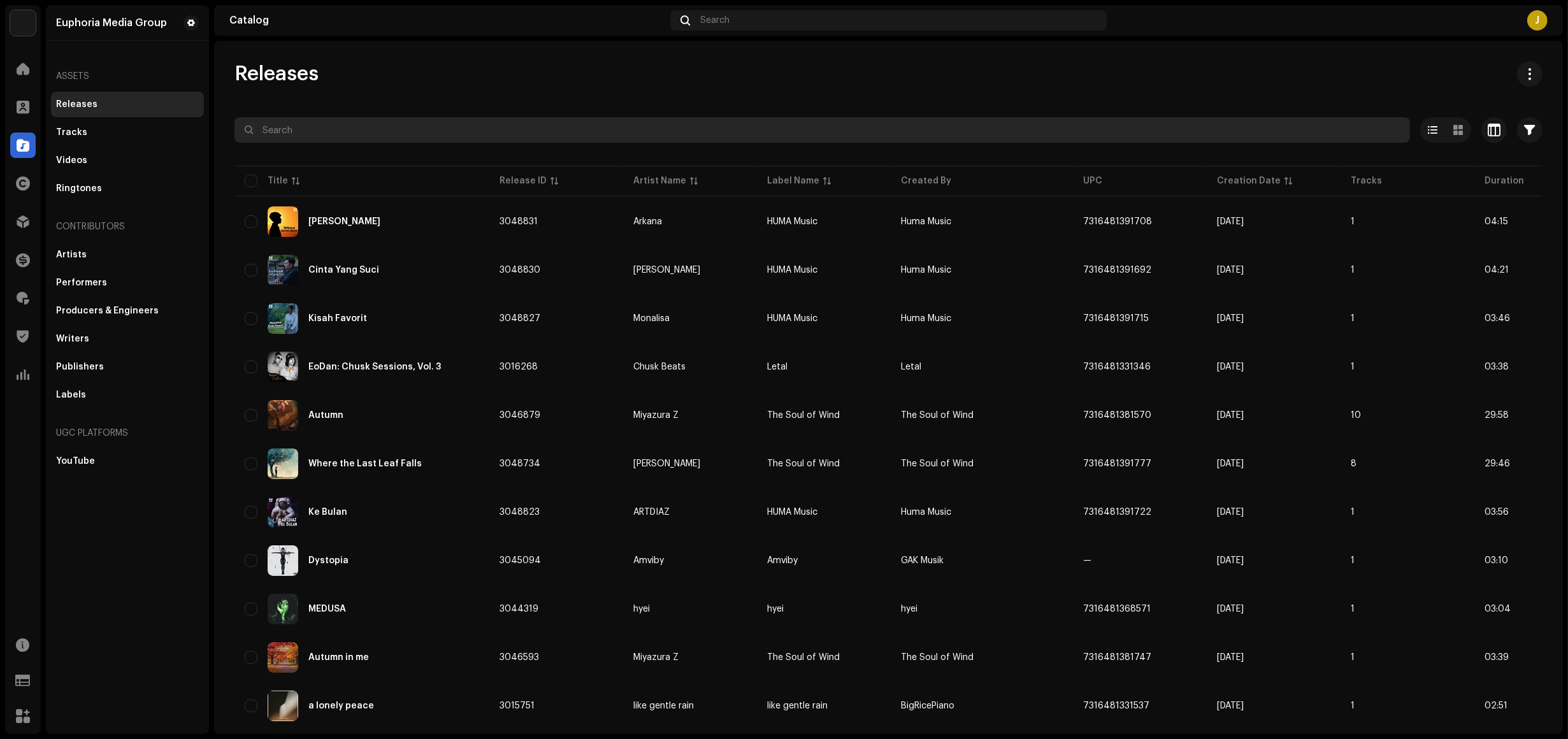
click at [377, 133] on input "text" at bounding box center [822, 130] width 1176 height 25
paste input "[PERSON_NAME] Mắt Biết Cười"
type input "[PERSON_NAME] Mắt Biết Cười"
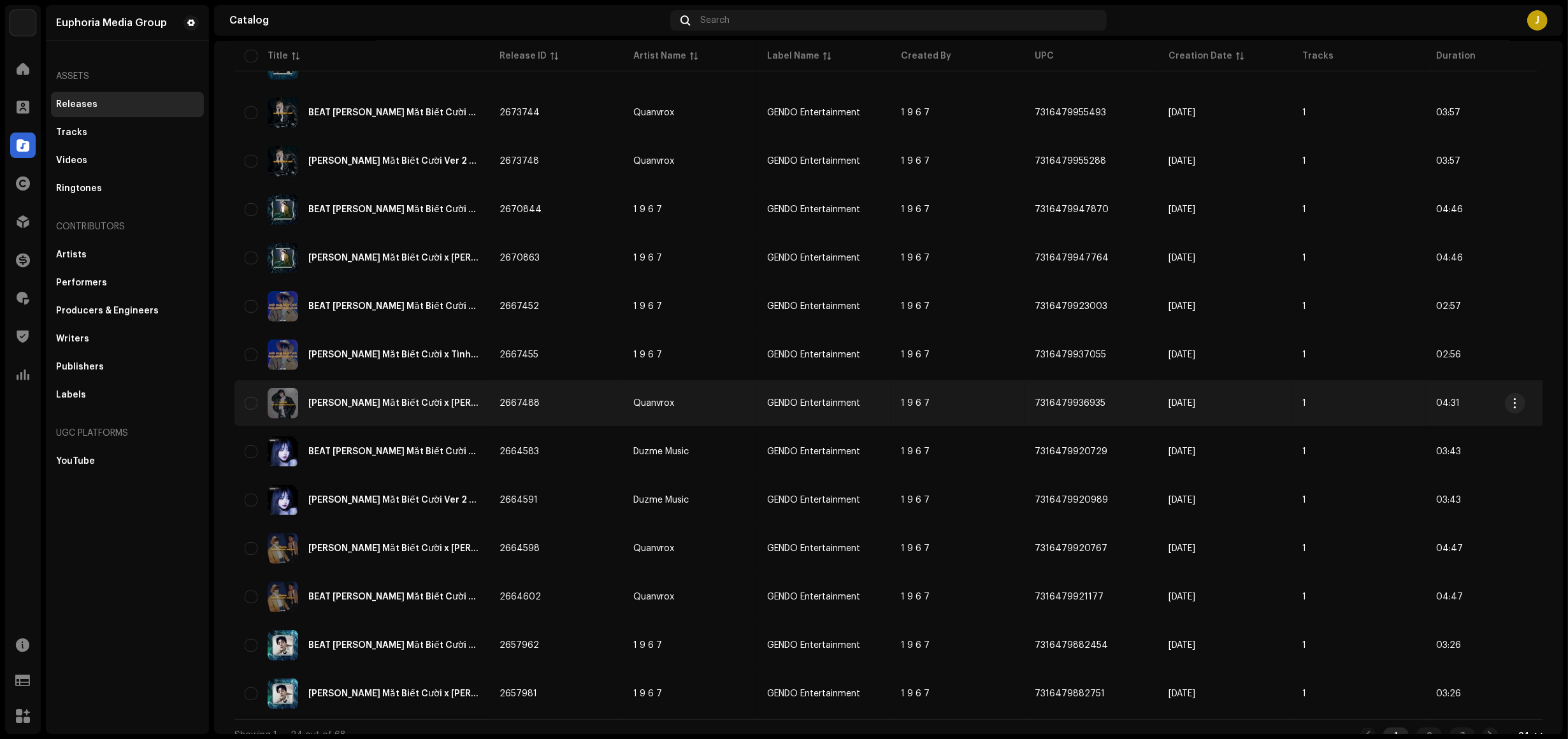
scroll to position [660, 0]
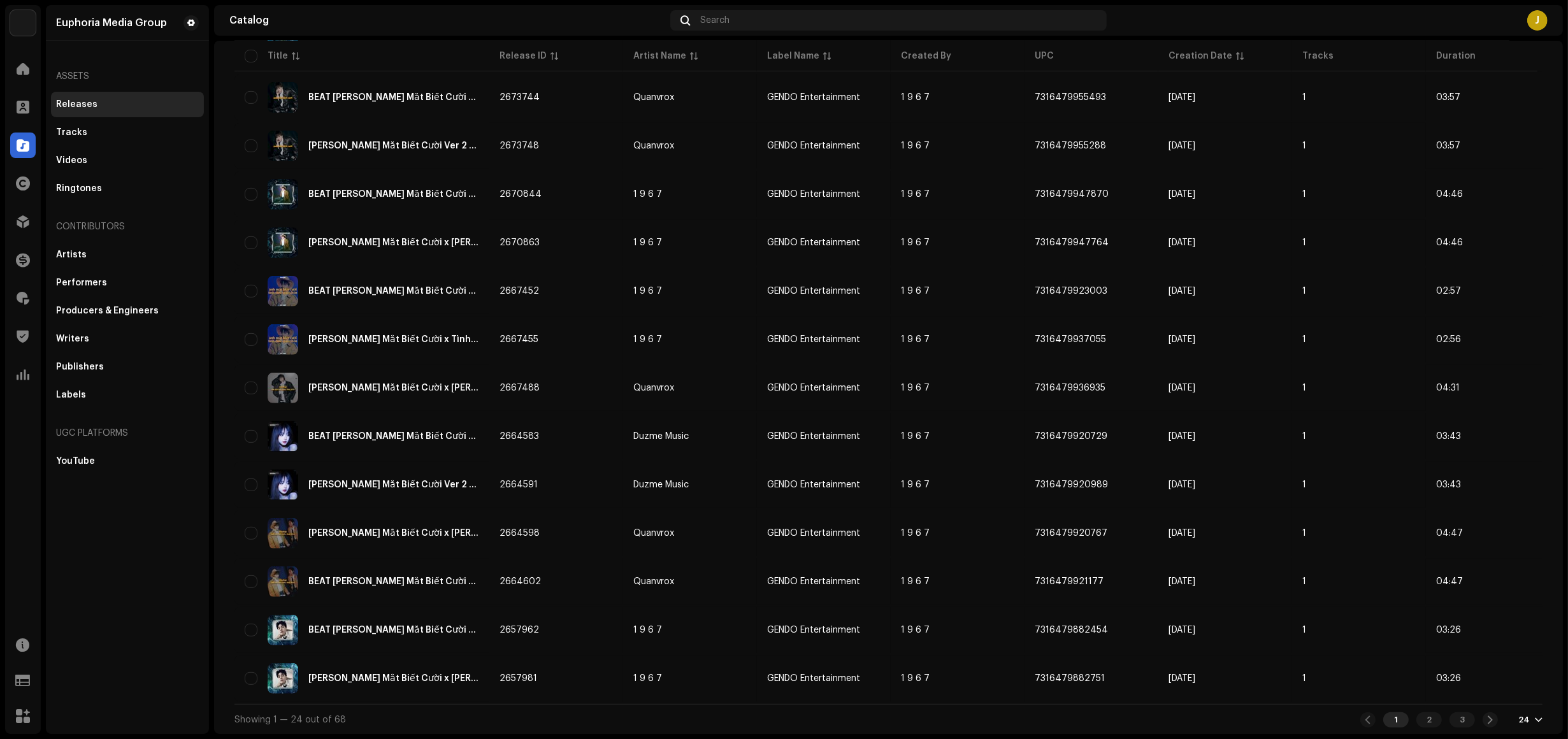
click at [1520, 715] on div "24" at bounding box center [1524, 719] width 11 height 10
click at [1516, 701] on div "72" at bounding box center [1504, 696] width 52 height 25
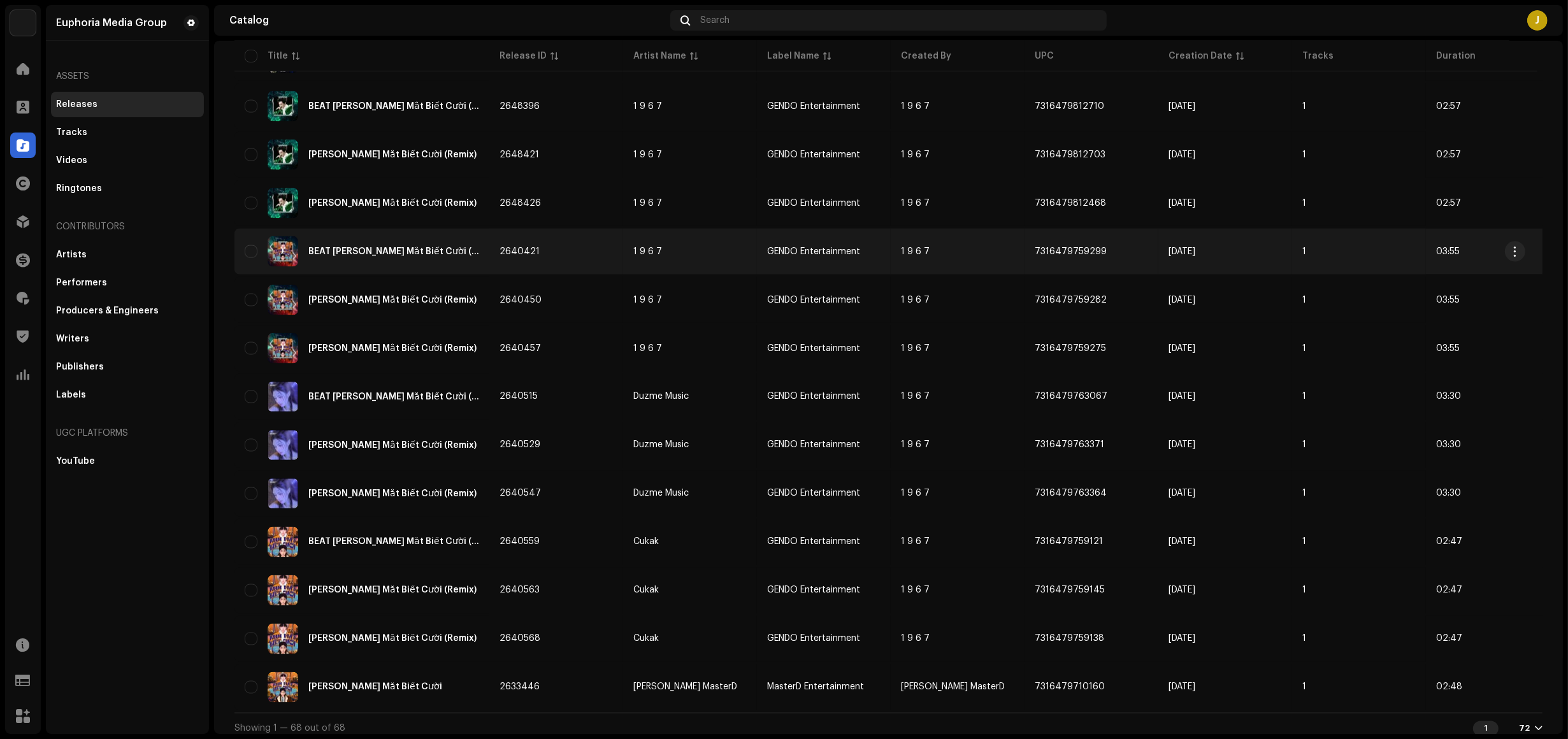
scroll to position [2783, 0]
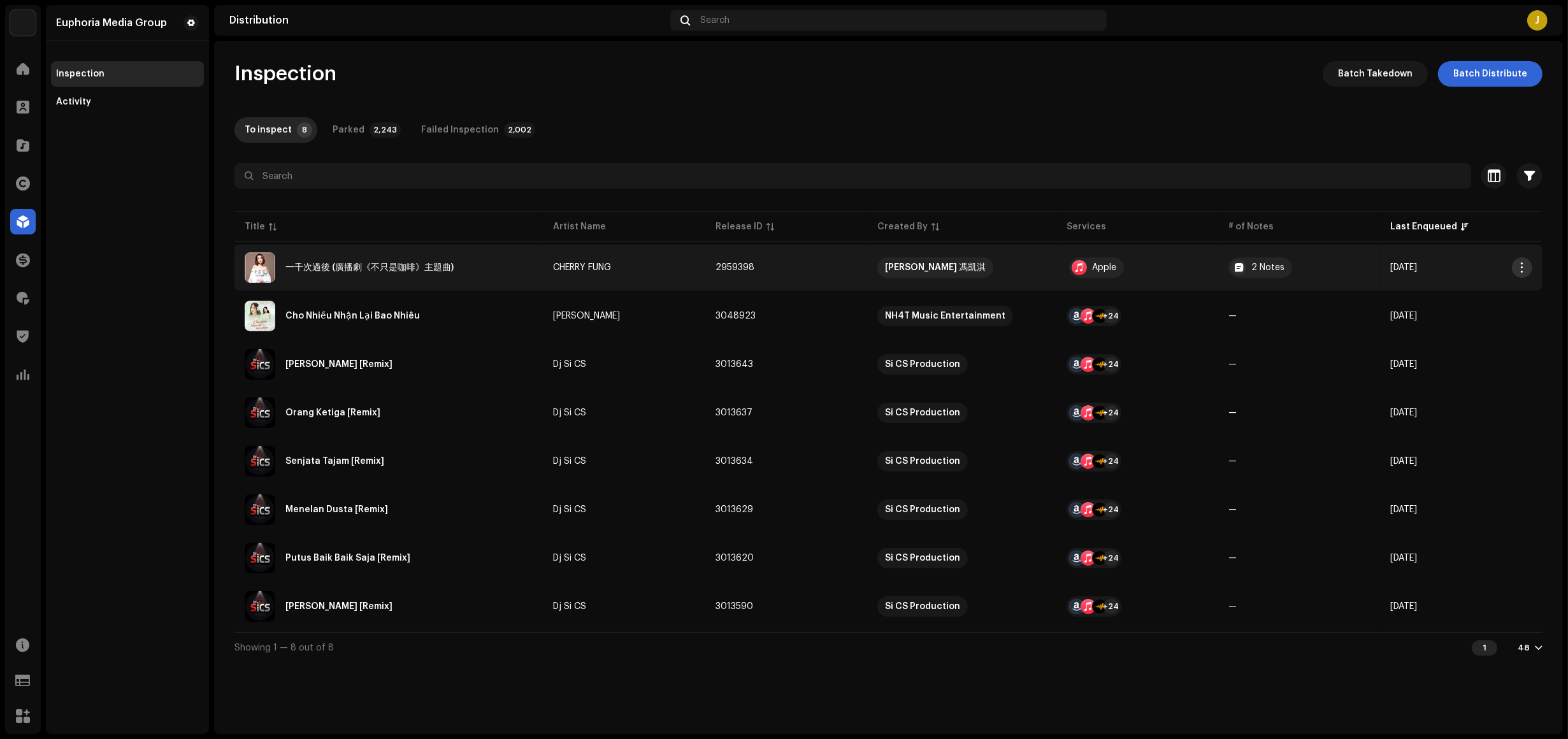
click at [1525, 266] on span "button" at bounding box center [1523, 267] width 10 height 10
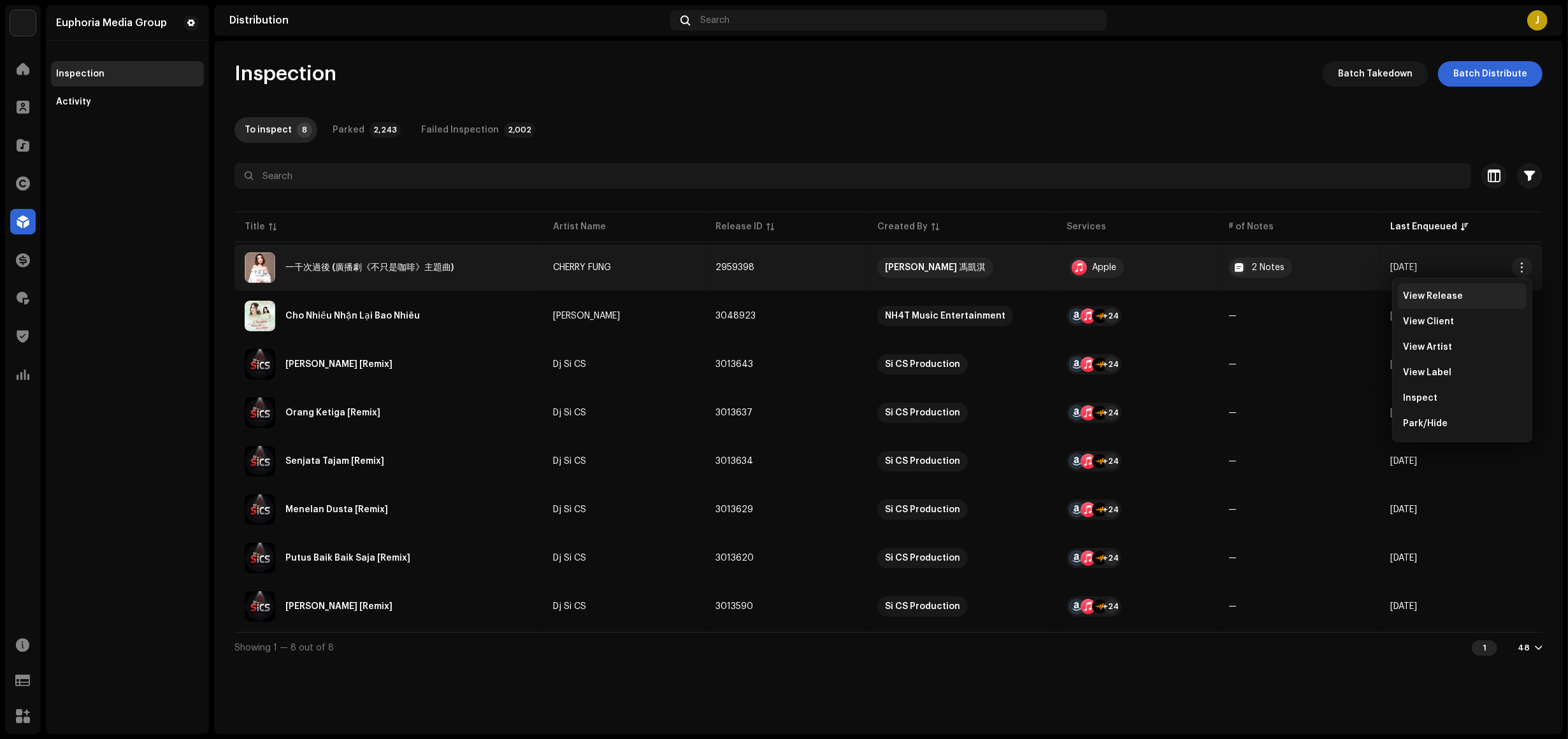
click at [1451, 298] on span "View Release" at bounding box center [1433, 296] width 60 height 10
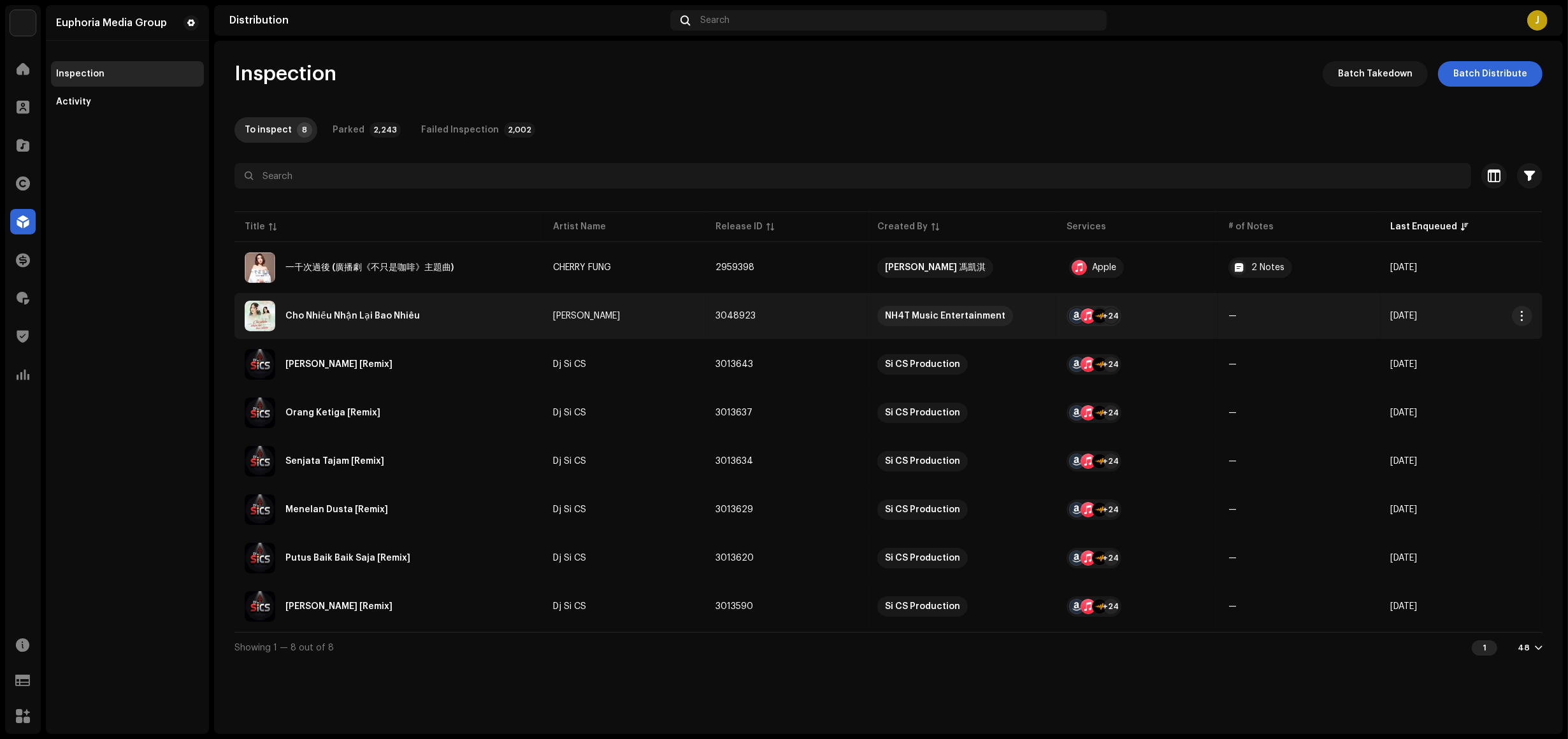
click at [413, 317] on div "Cho Nhiều Nhận Lại Bao Nhiêu" at bounding box center [352, 316] width 134 height 9
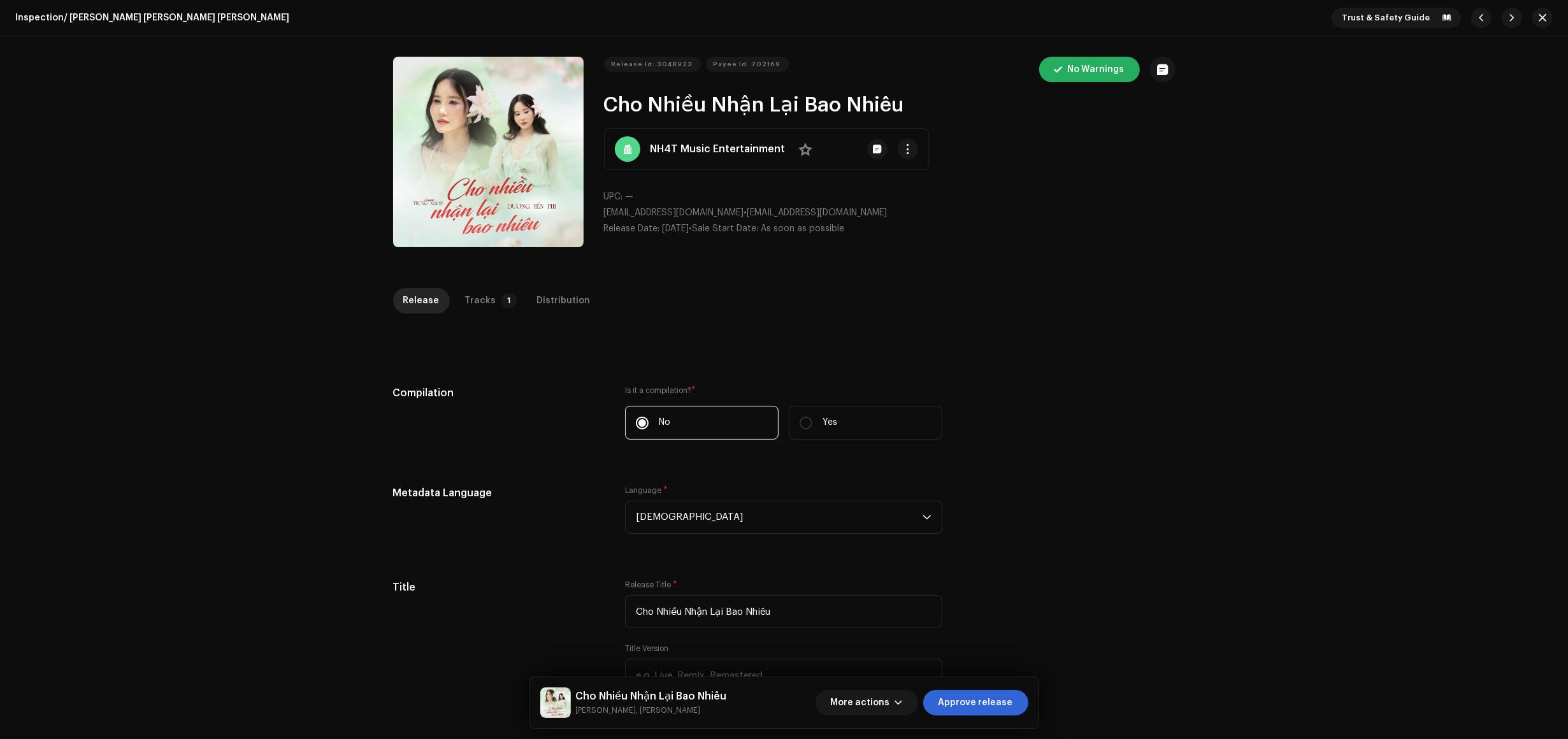
click at [103, 291] on div "Inspection / [PERSON_NAME] [PERSON_NAME] [PERSON_NAME] Trust & Safety Guide Rel…" at bounding box center [784, 369] width 1568 height 739
click at [473, 301] on div "Tracks" at bounding box center [480, 301] width 31 height 25
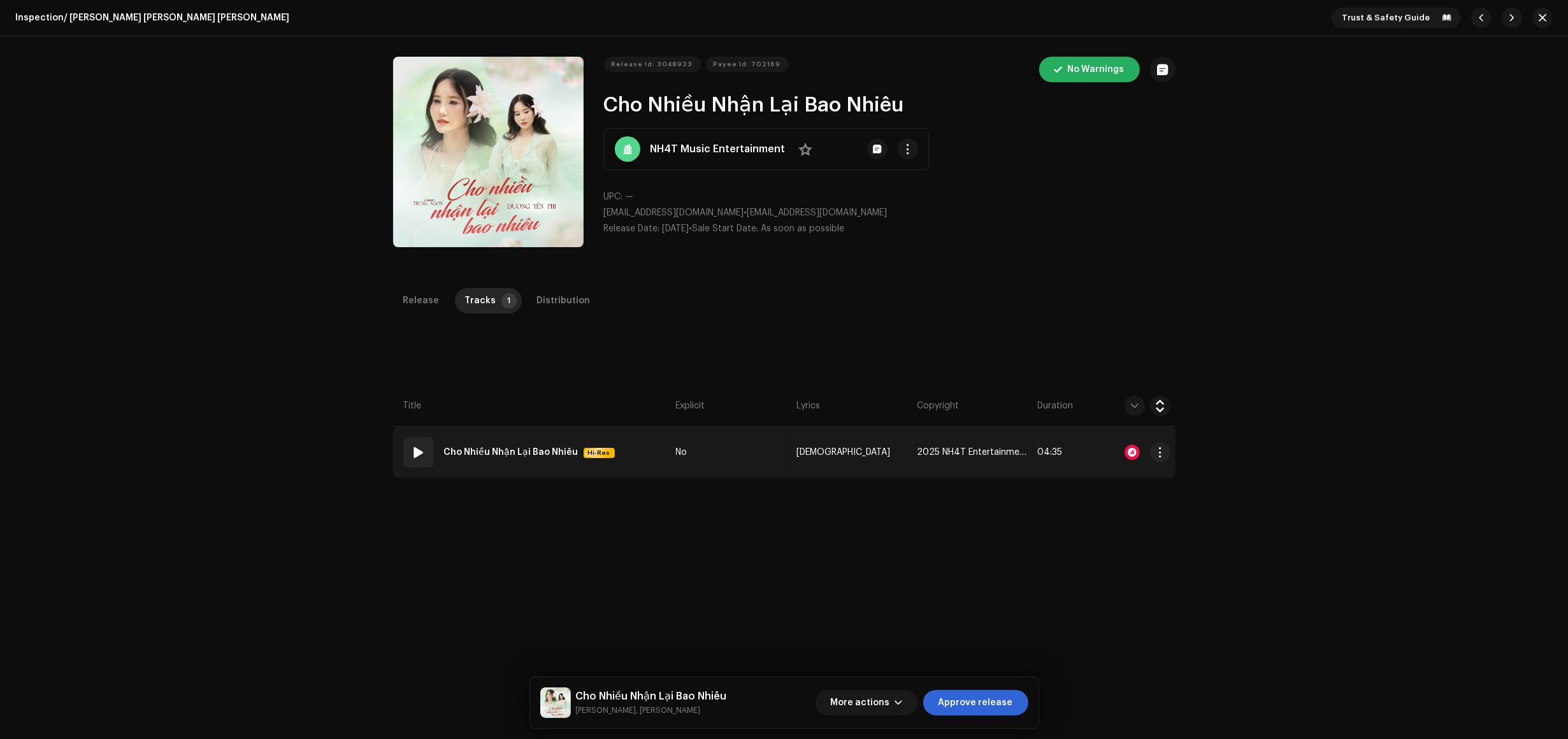
click at [619, 472] on td "01 [PERSON_NAME] [PERSON_NAME] [PERSON_NAME] Hi-Res" at bounding box center [532, 452] width 278 height 51
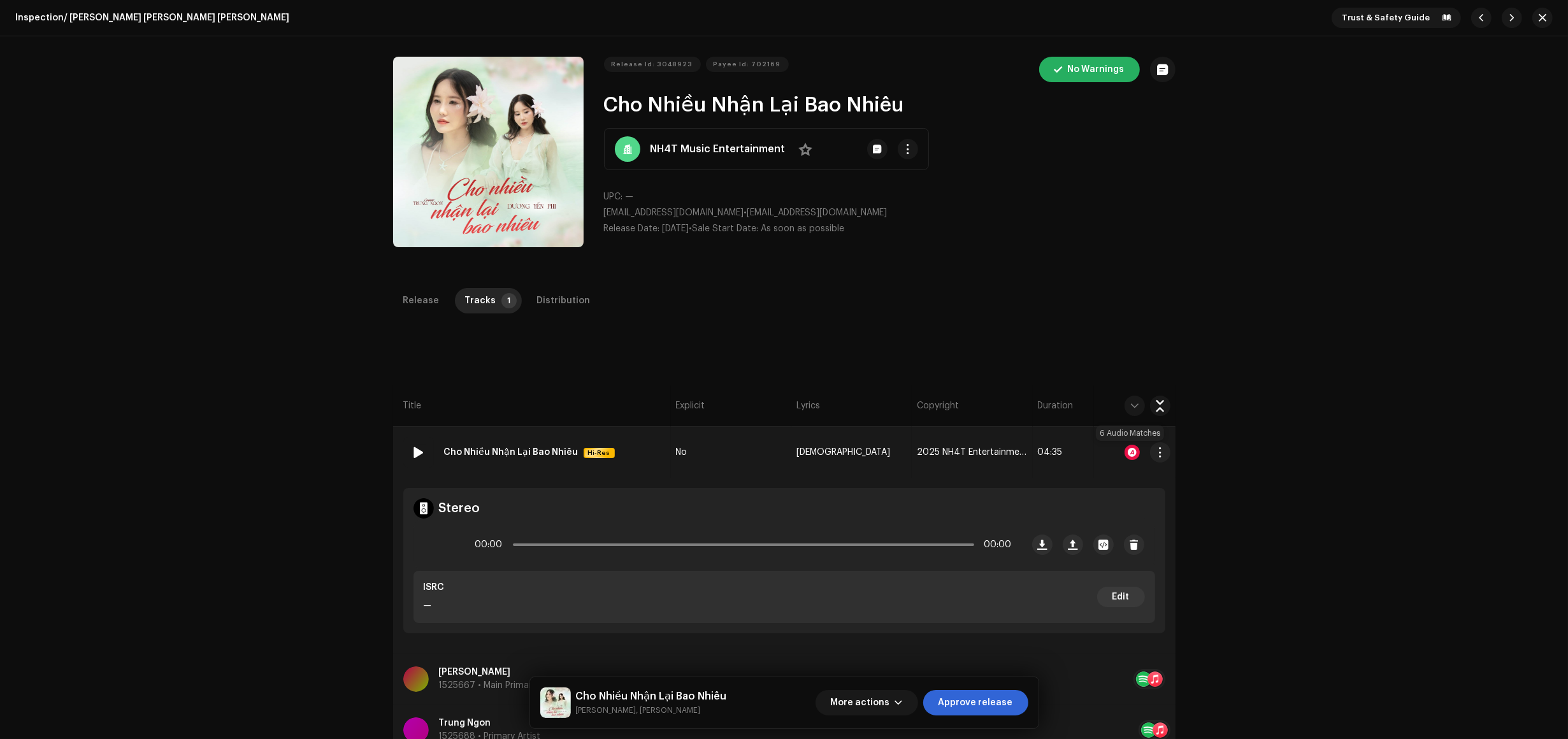
click at [1132, 454] on div at bounding box center [1132, 452] width 15 height 15
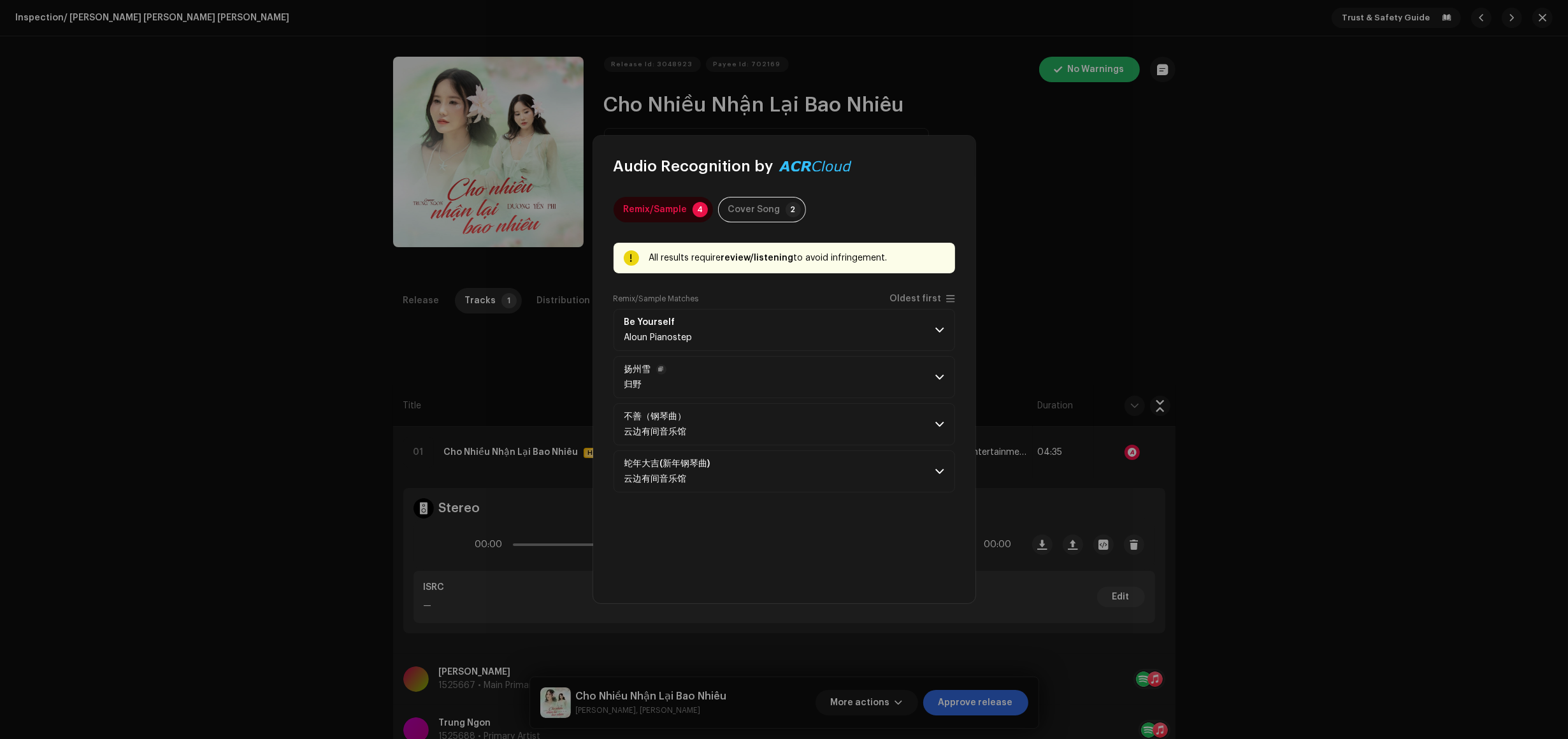
click at [912, 377] on p-accordion-header "扬州雪 归野" at bounding box center [784, 377] width 341 height 42
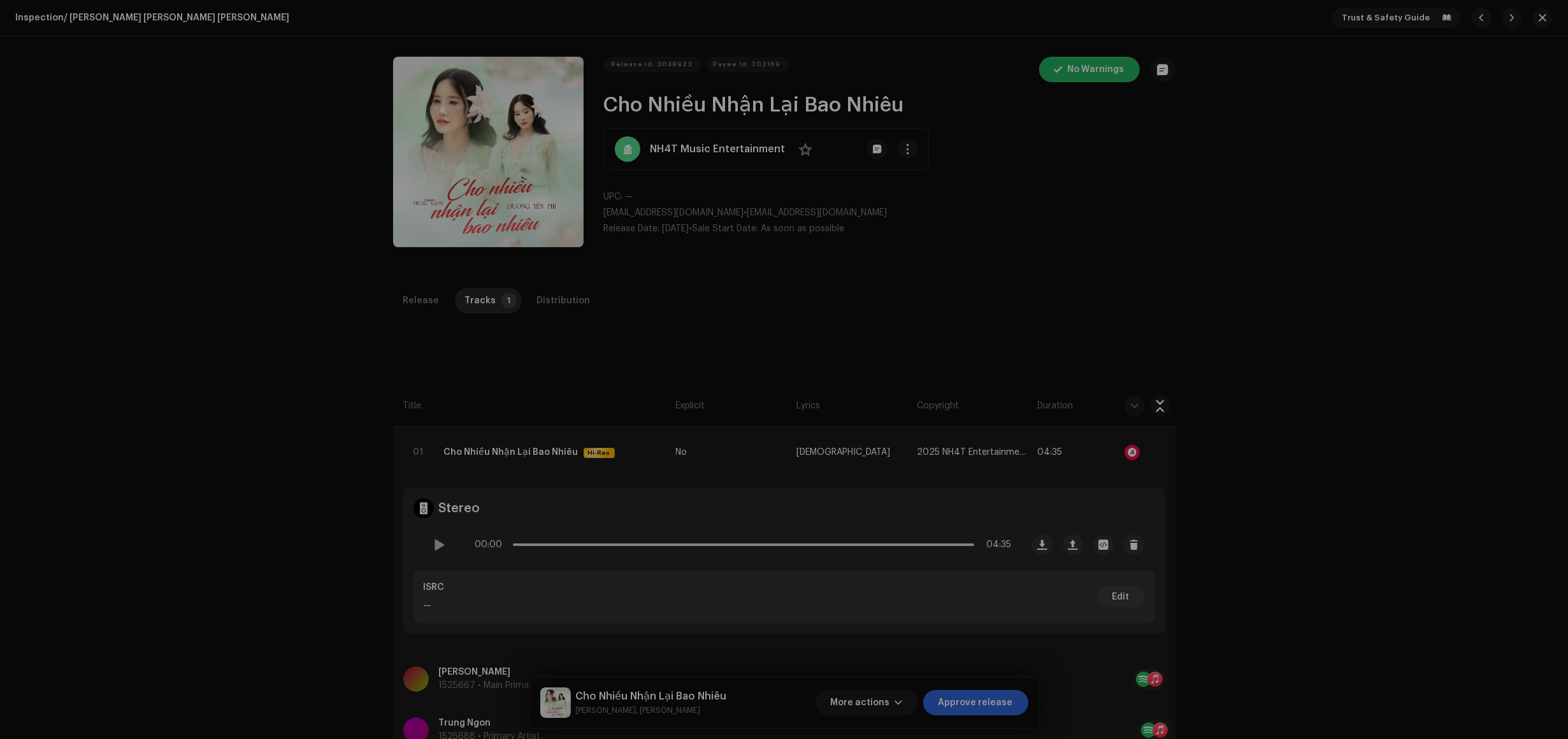
click at [1046, 317] on div "Audio Recognition by Remix/Sample 4 Cover Song 2 All results require review/lis…" at bounding box center [784, 369] width 1568 height 739
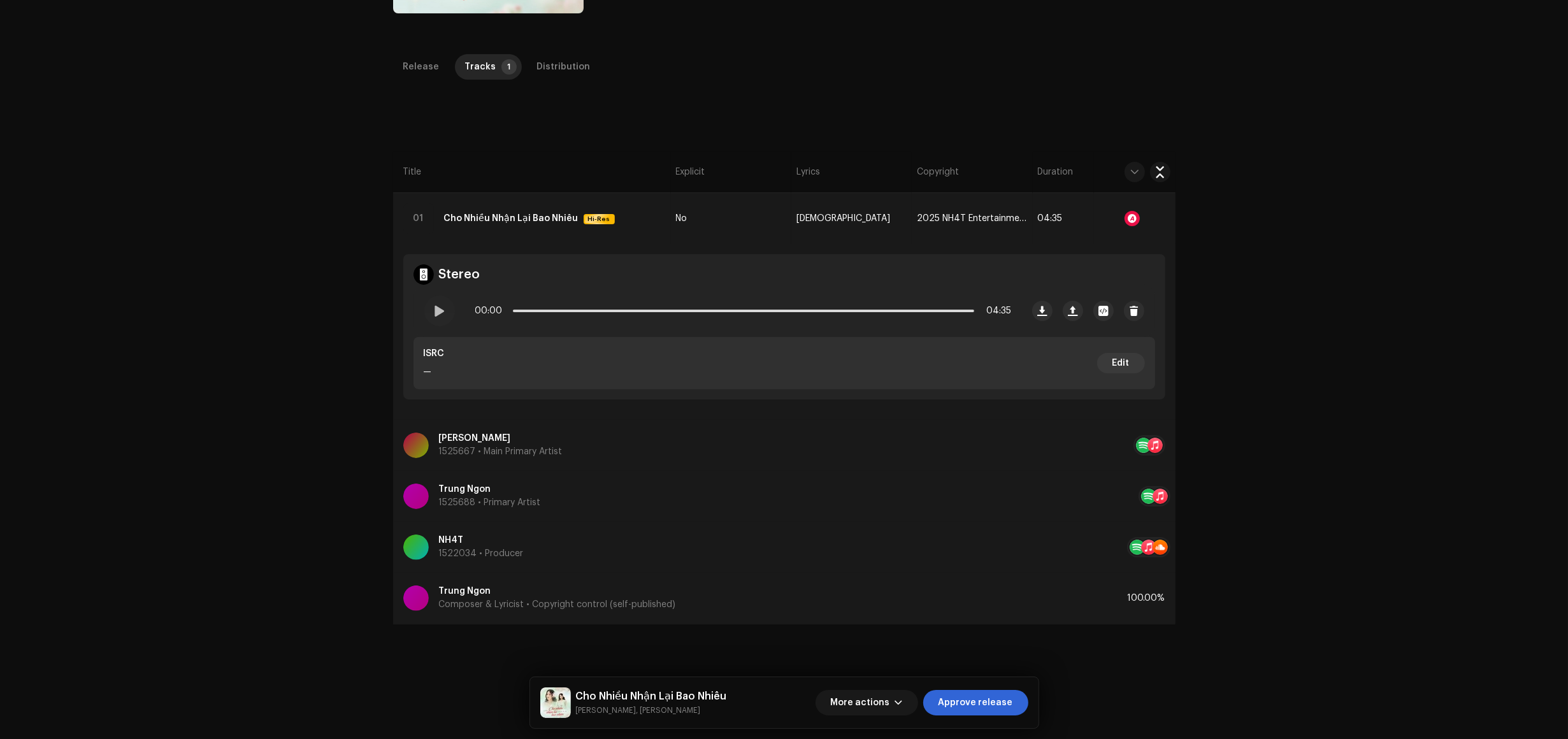
scroll to position [288, 0]
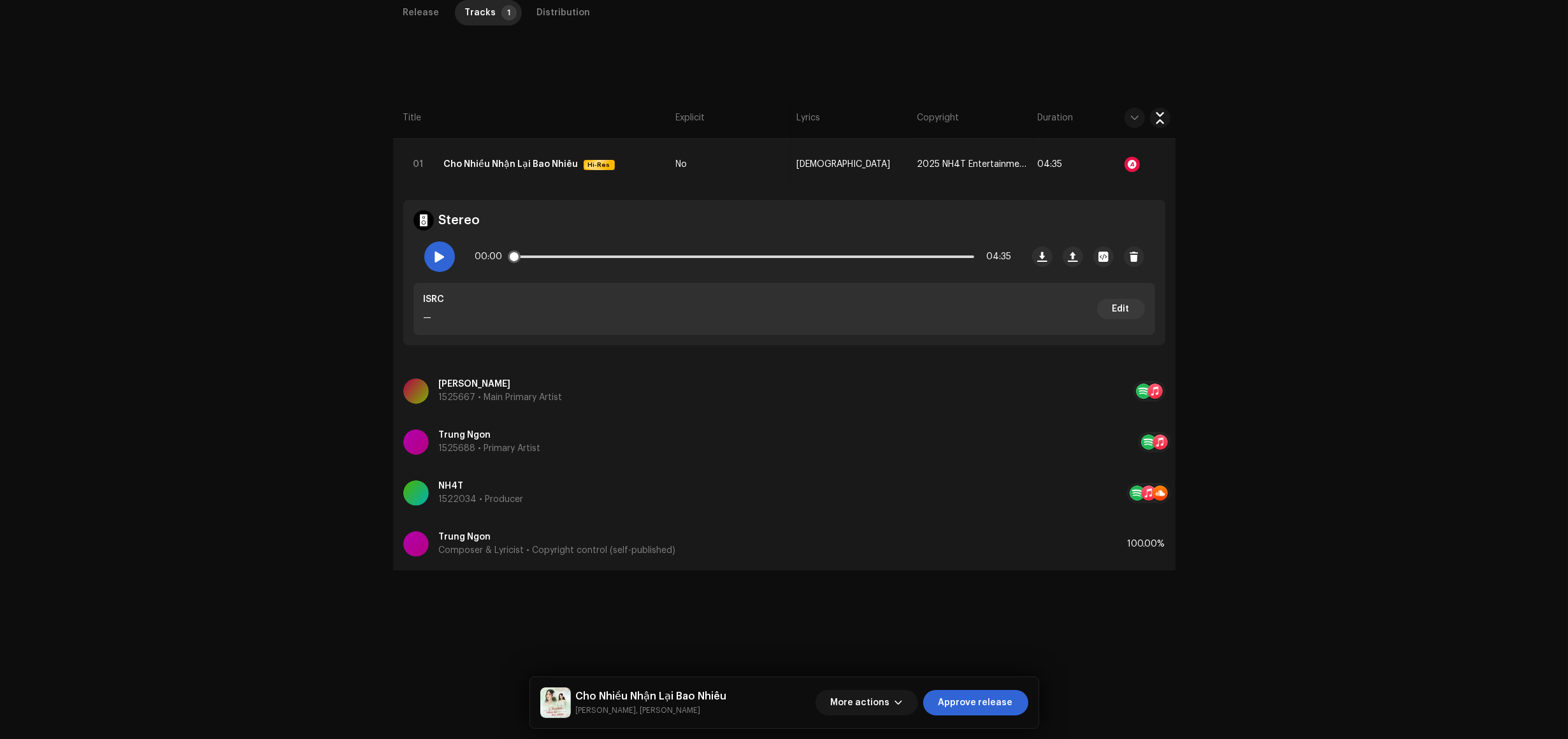
click at [440, 252] on span at bounding box center [439, 257] width 10 height 10
click at [522, 255] on span at bounding box center [526, 257] width 13 height 13
click at [1126, 164] on div at bounding box center [1132, 164] width 15 height 15
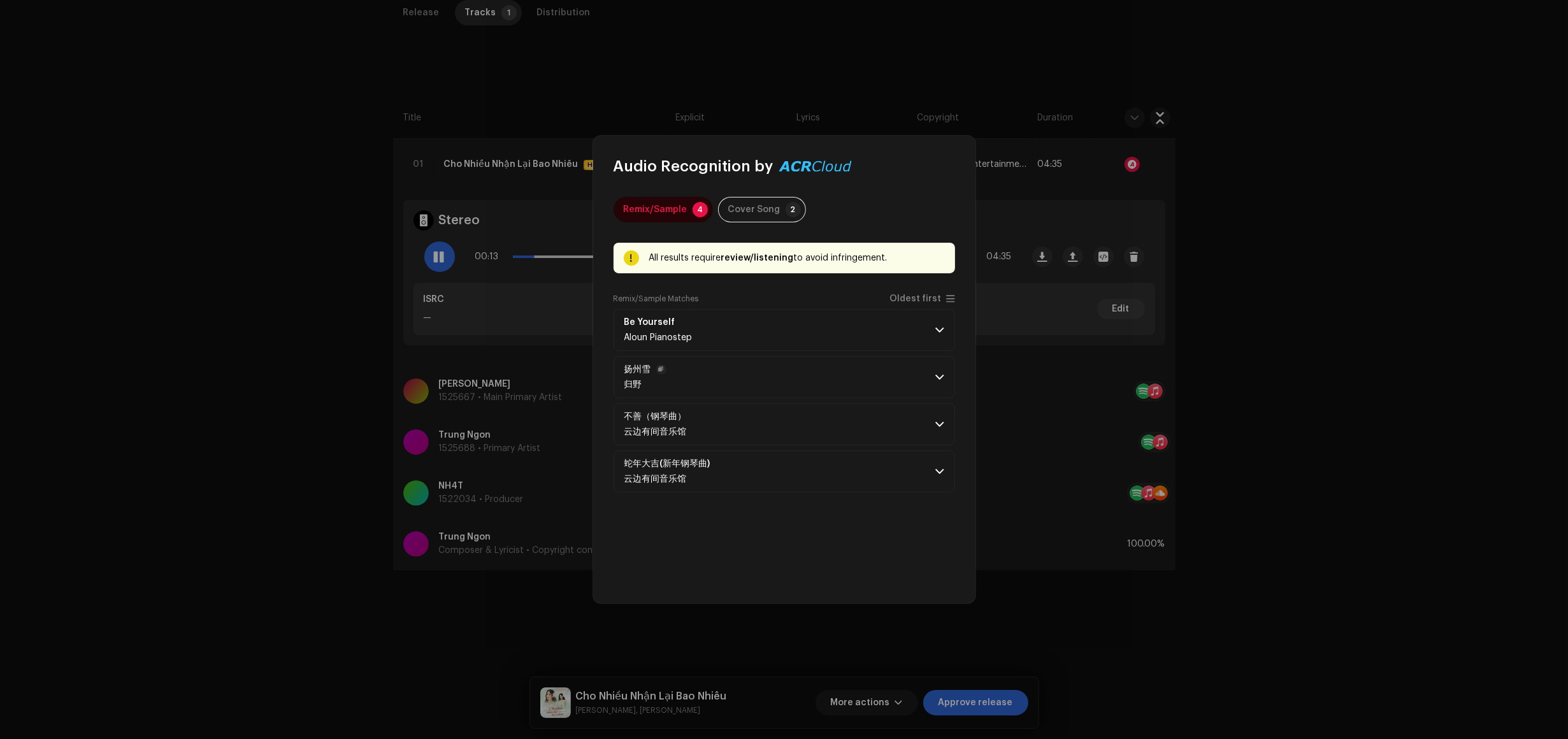
click at [843, 379] on p-accordion-header "扬州雪 归野" at bounding box center [784, 377] width 341 height 42
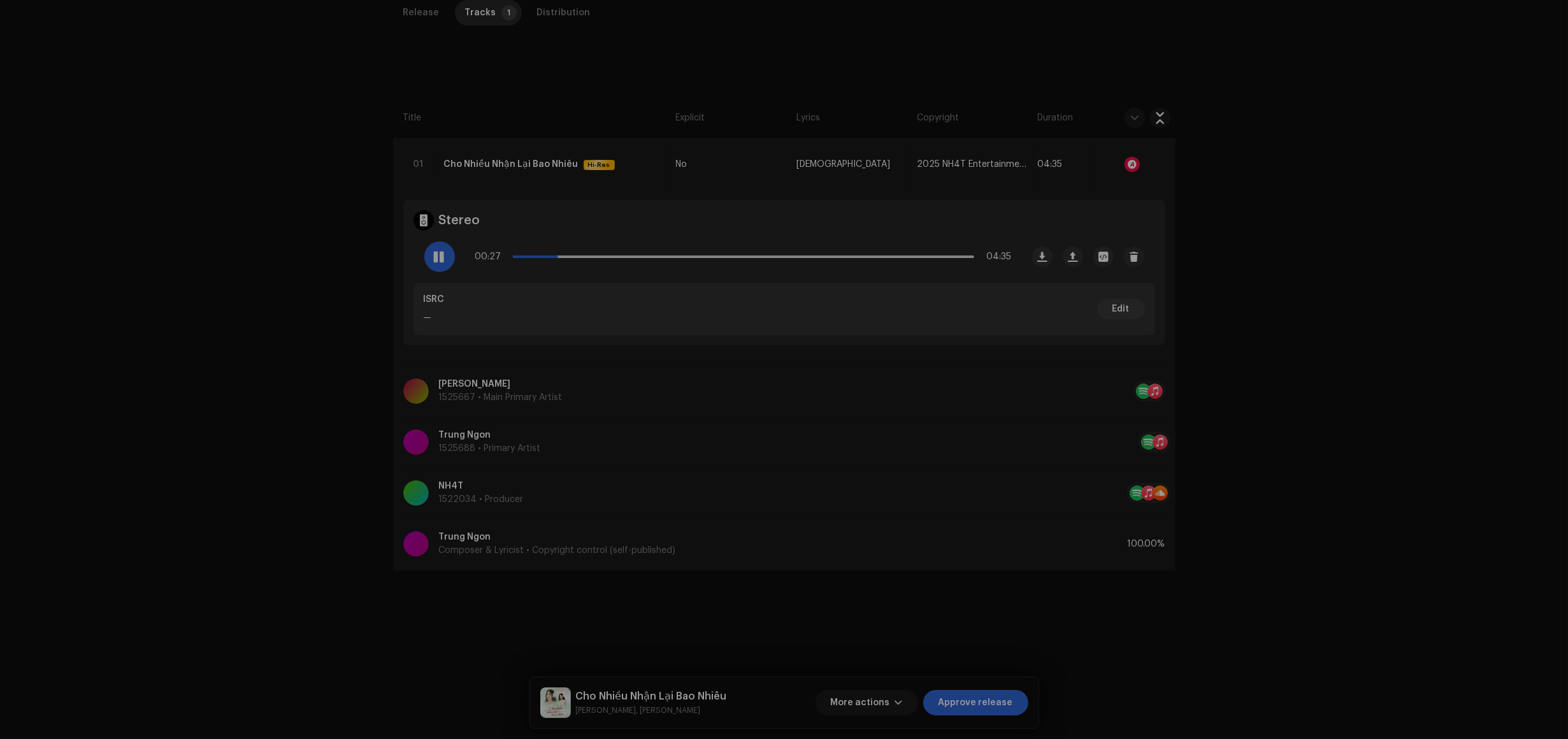
click at [995, 480] on div "Audio Recognition by Remix/Sample 4 Cover Song 2 All results require review/lis…" at bounding box center [784, 369] width 1568 height 739
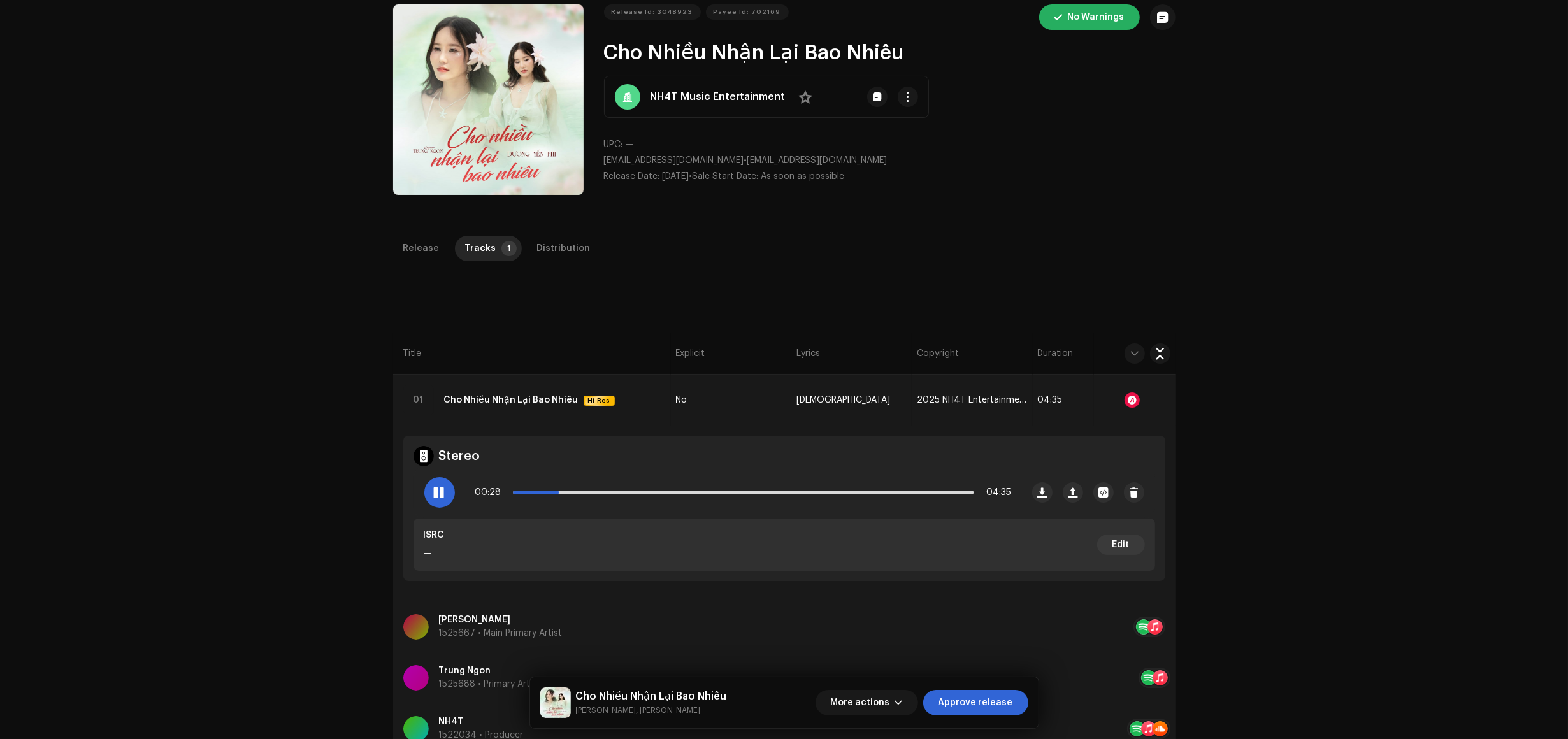
scroll to position [0, 0]
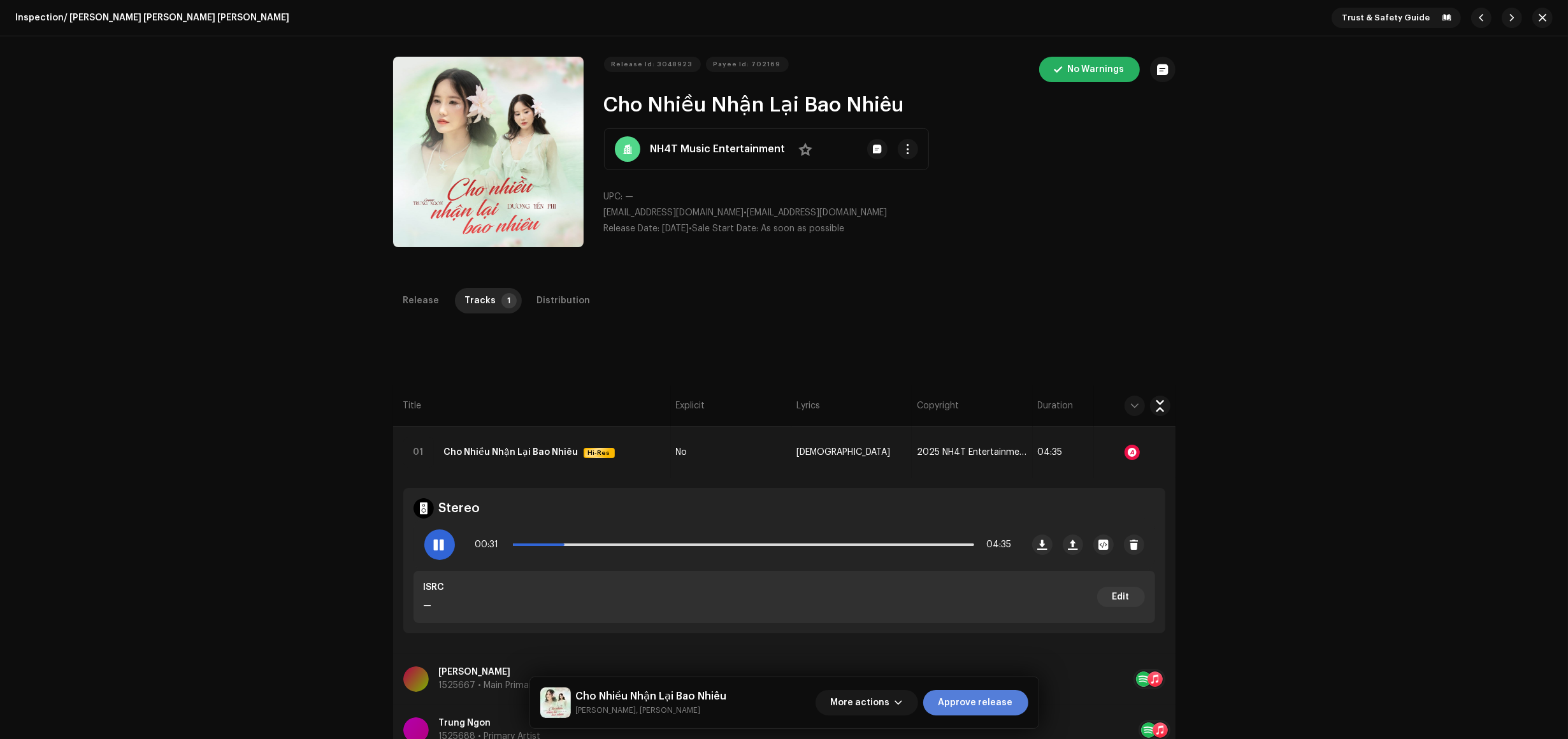
click at [985, 702] on span "Approve release" at bounding box center [976, 703] width 75 height 25
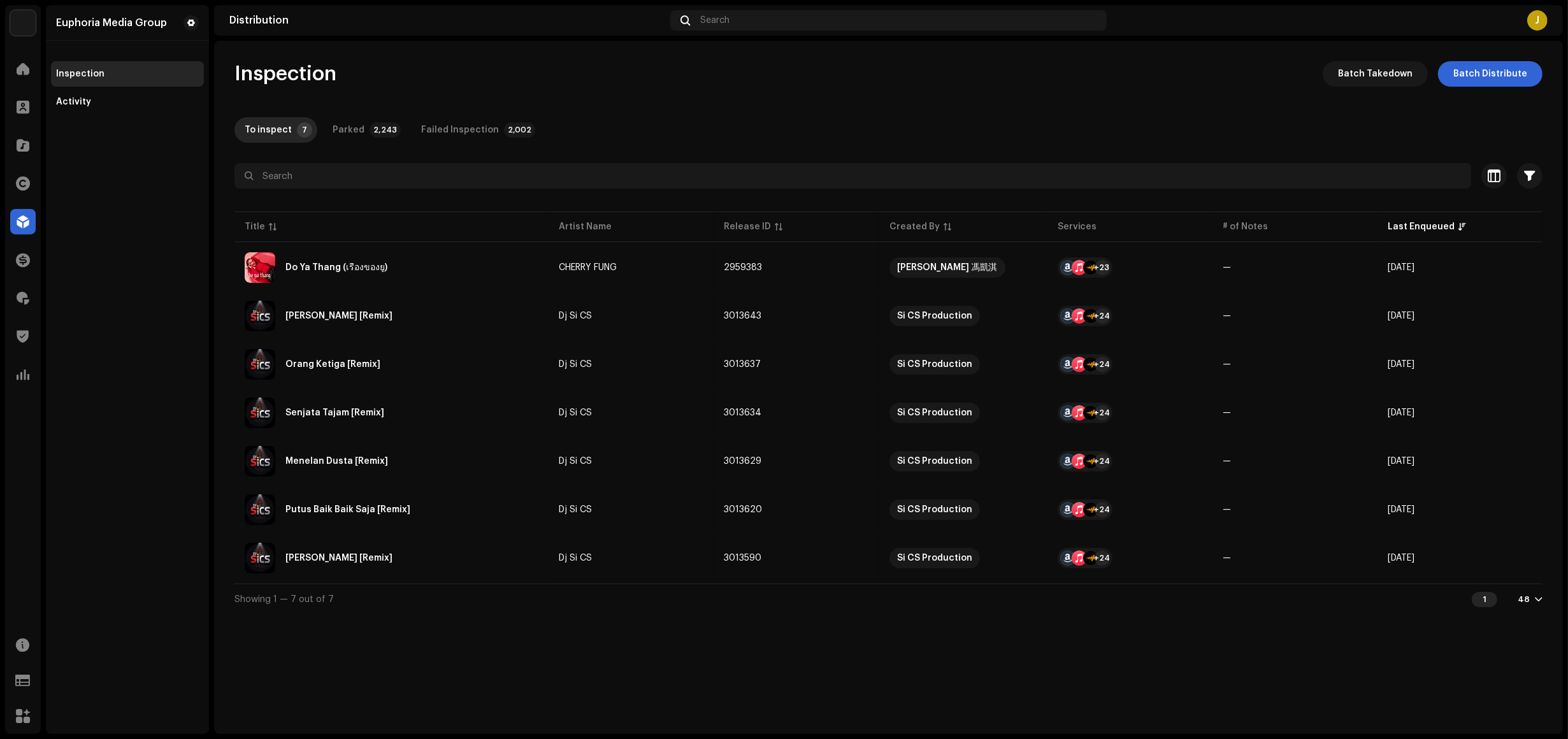
click at [97, 246] on div "Euphoria Media Group Inspection Activity" at bounding box center [127, 369] width 163 height 729
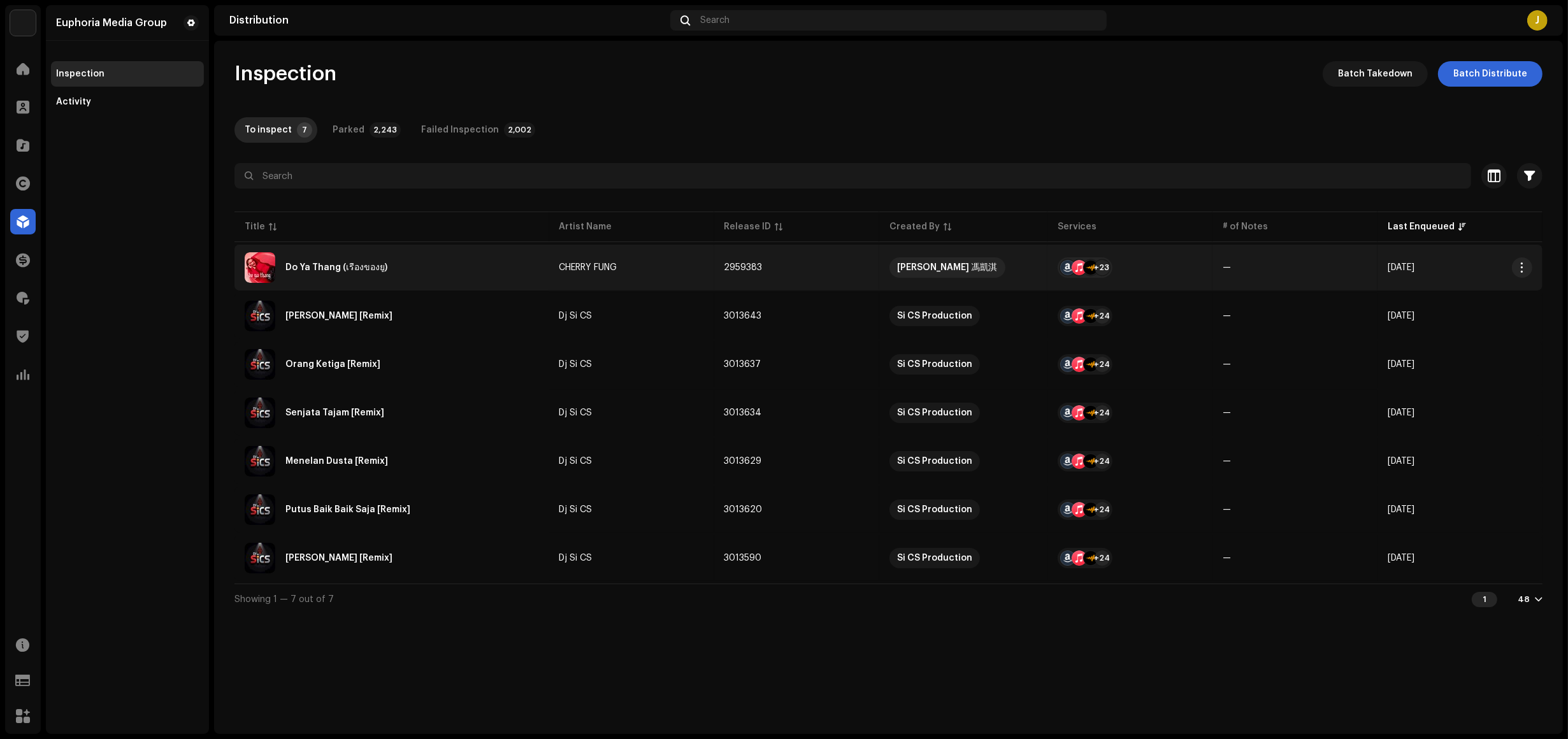
click at [397, 262] on div "Do Ya Thang (เรื่องของยู)" at bounding box center [392, 268] width 294 height 31
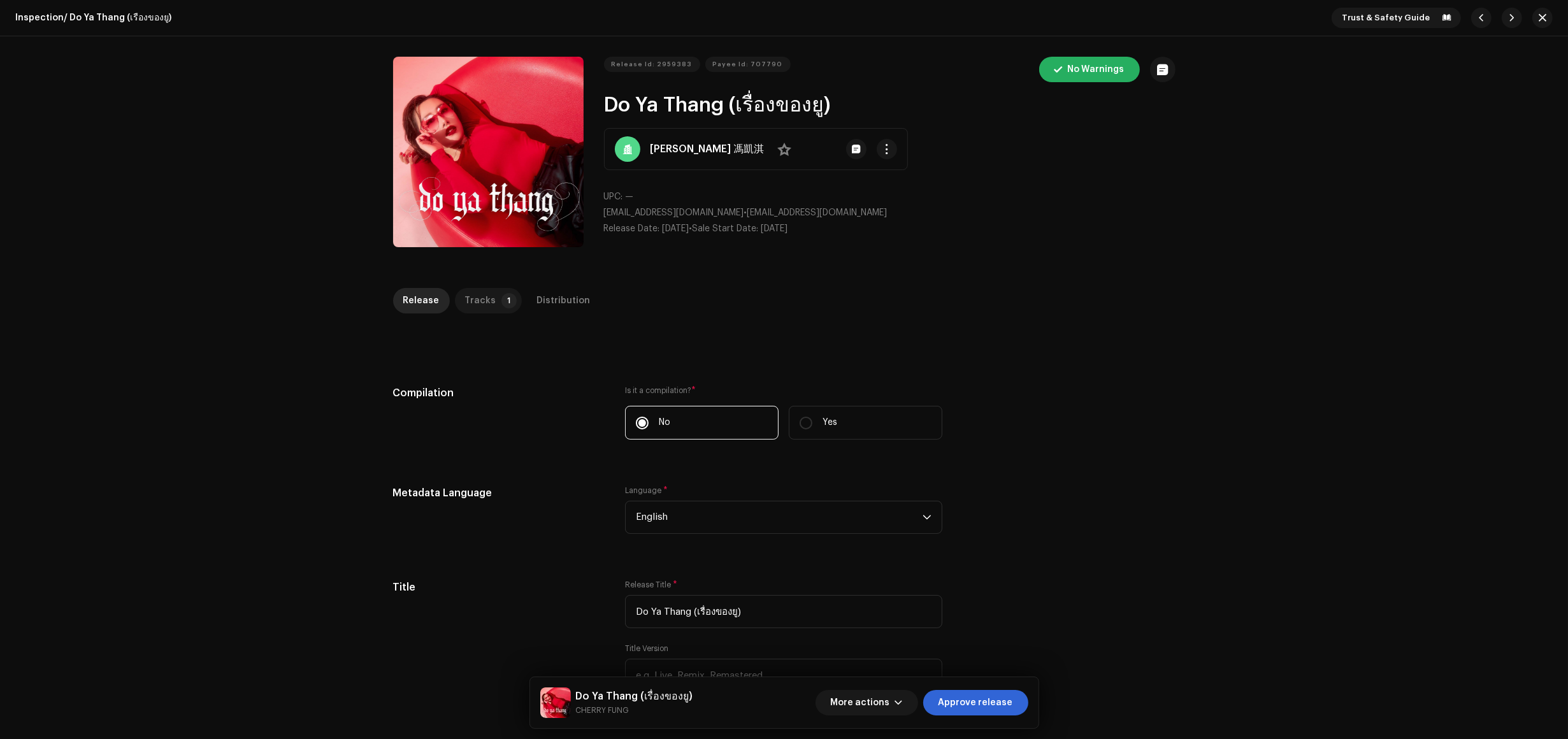
click at [501, 297] on p-badge "1" at bounding box center [509, 301] width 15 height 15
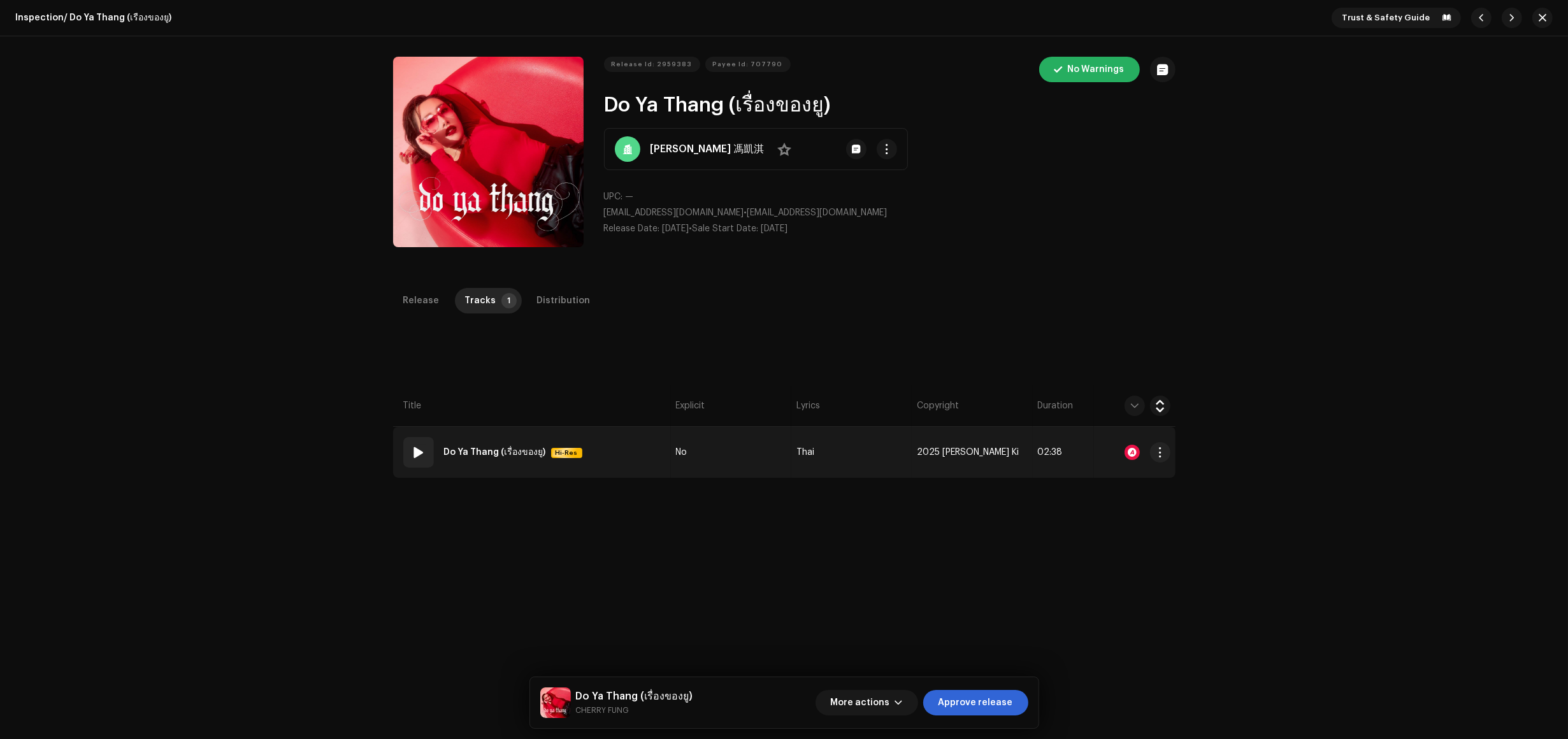
click at [627, 459] on td "01 Do Ya Thang (เรื่องของยู) Hi-Res" at bounding box center [532, 452] width 278 height 51
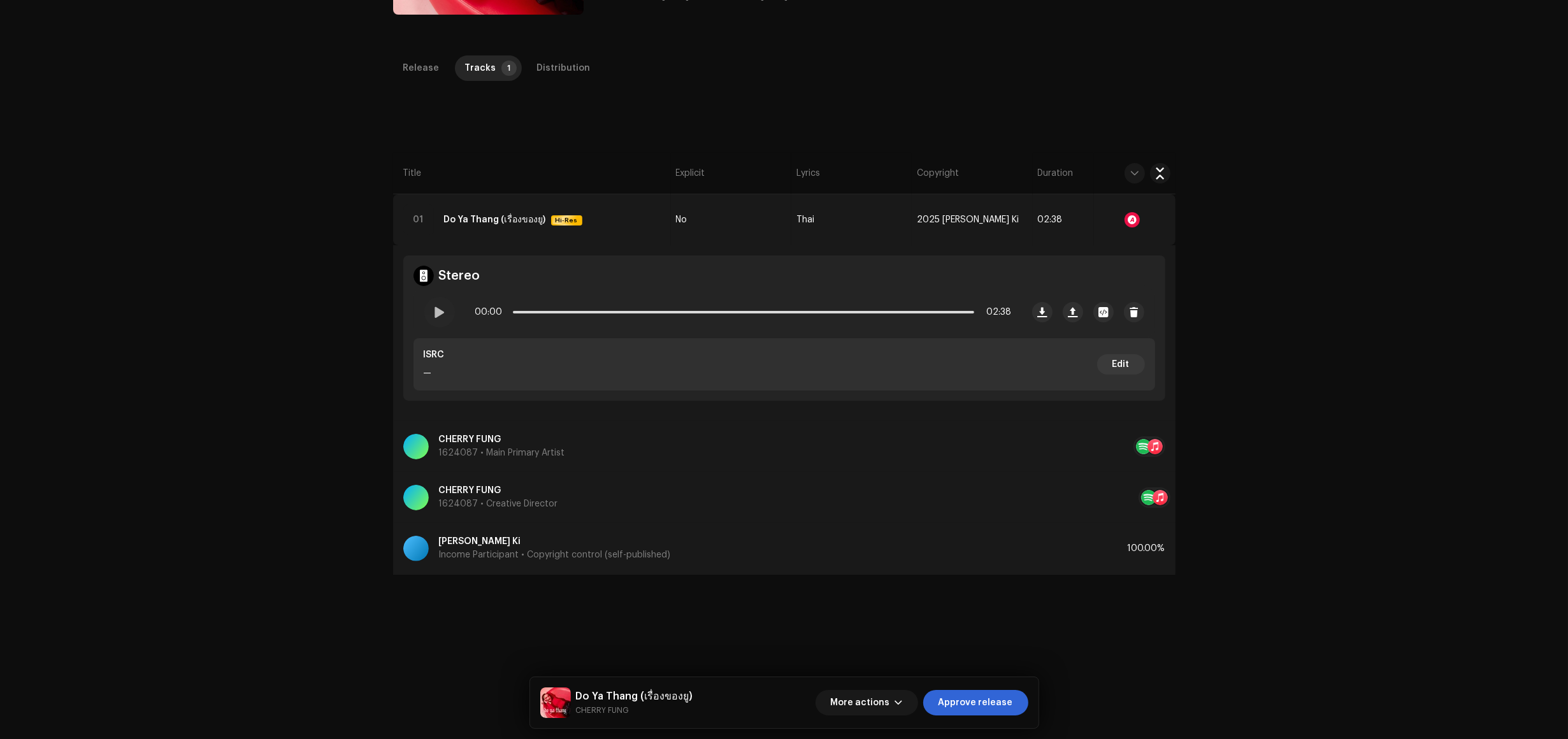
scroll to position [239, 0]
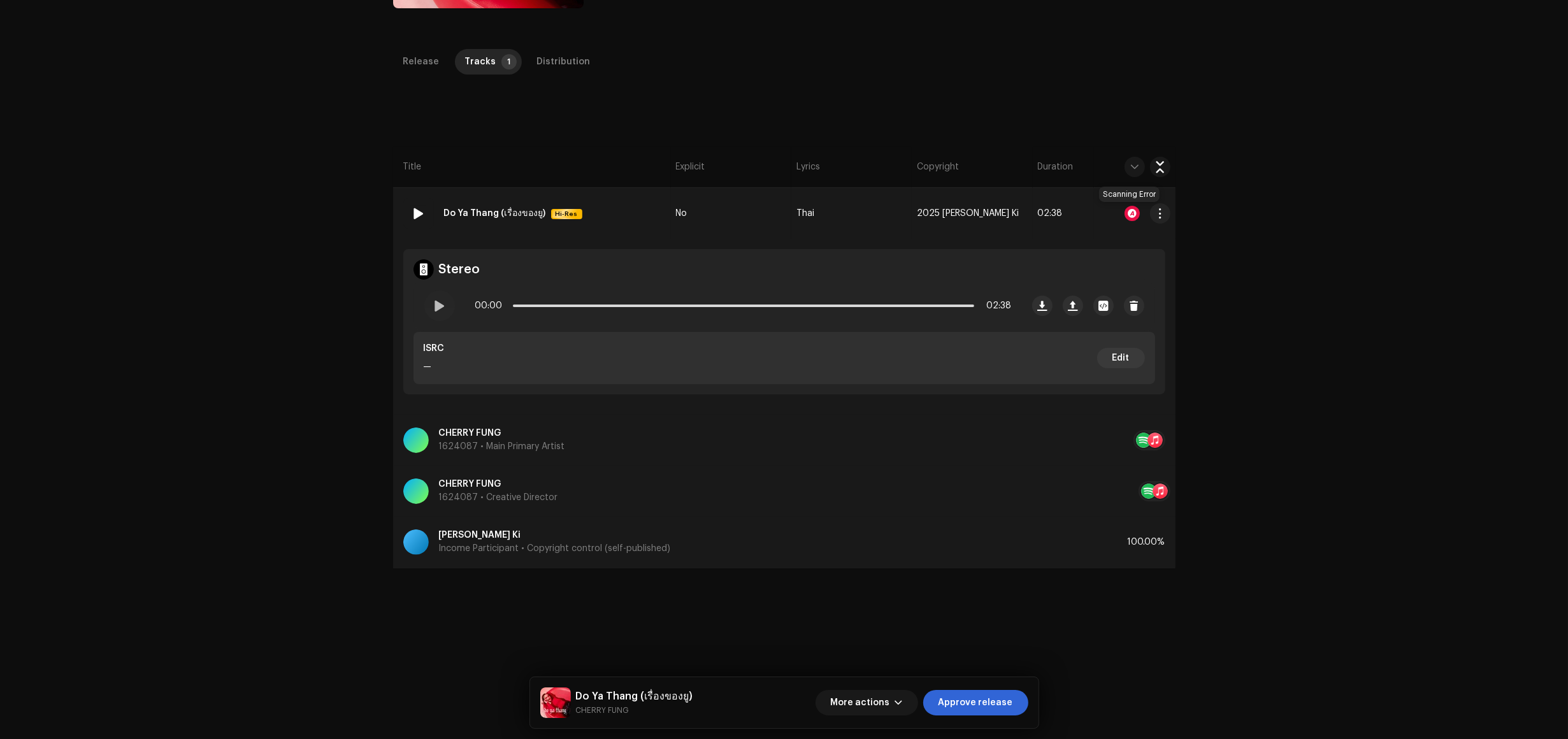
click at [1125, 215] on div at bounding box center [1132, 213] width 15 height 15
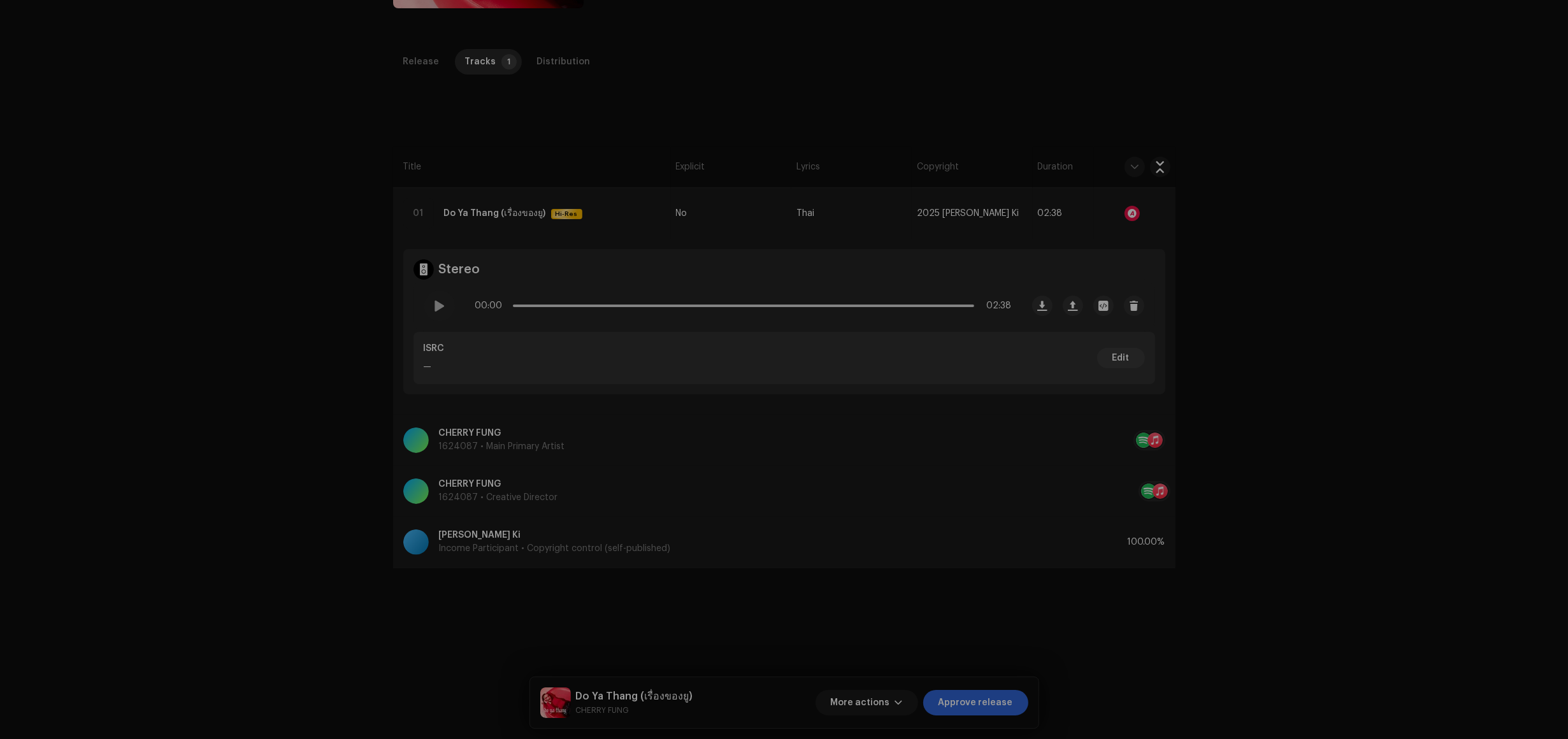
drag, startPoint x: 1125, startPoint y: 215, endPoint x: 794, endPoint y: 258, distance: 333.8
click at [1126, 215] on div "Audio Recognition by AcrCloud is still processing the audio file. Scheduling a …" at bounding box center [784, 369] width 1568 height 739
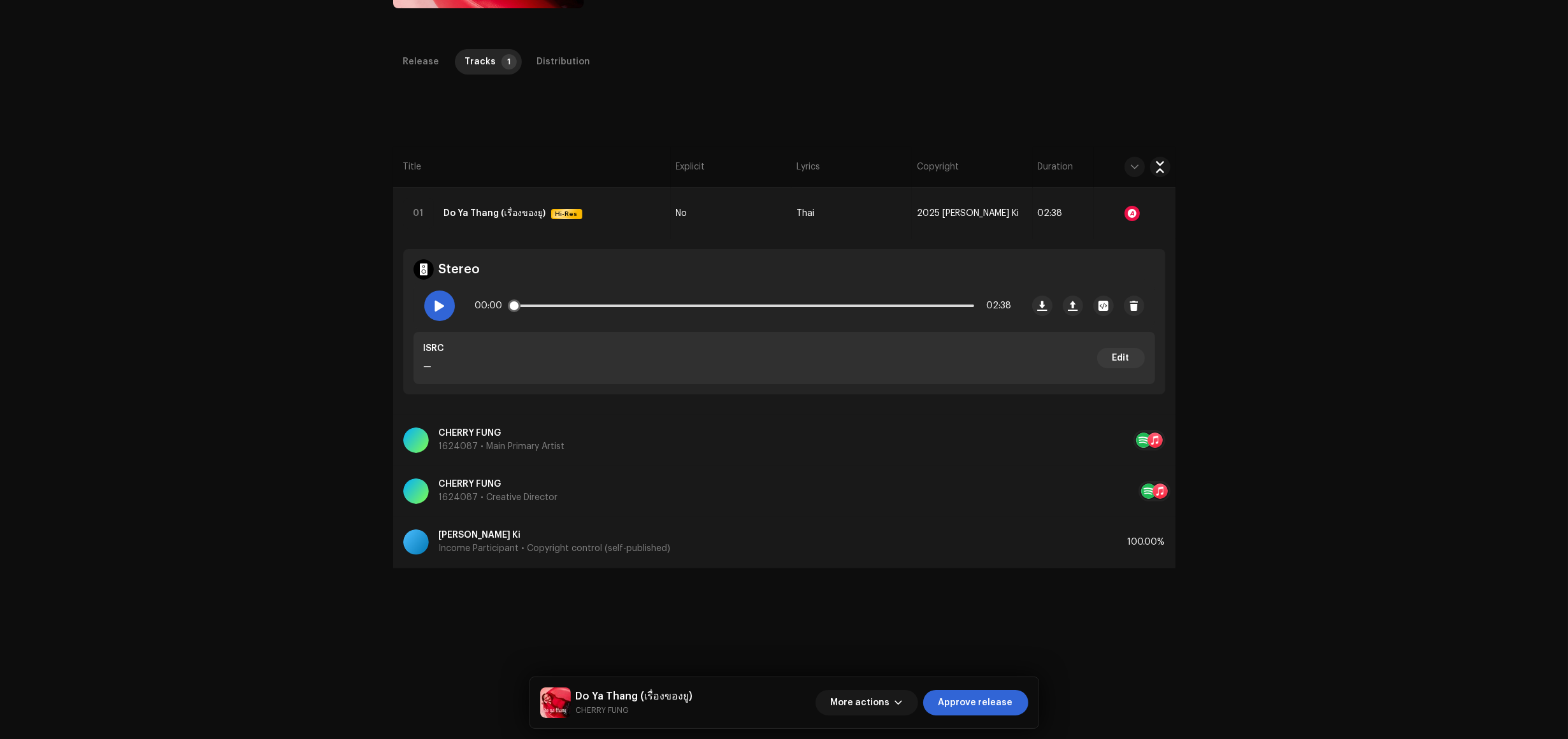
click at [434, 307] on span at bounding box center [439, 306] width 10 height 10
click at [106, 196] on div "Inspection / Do Ya Thang (เรื่องของยู) Trust & Safety Guide Release Id: 2959383…" at bounding box center [784, 369] width 1568 height 739
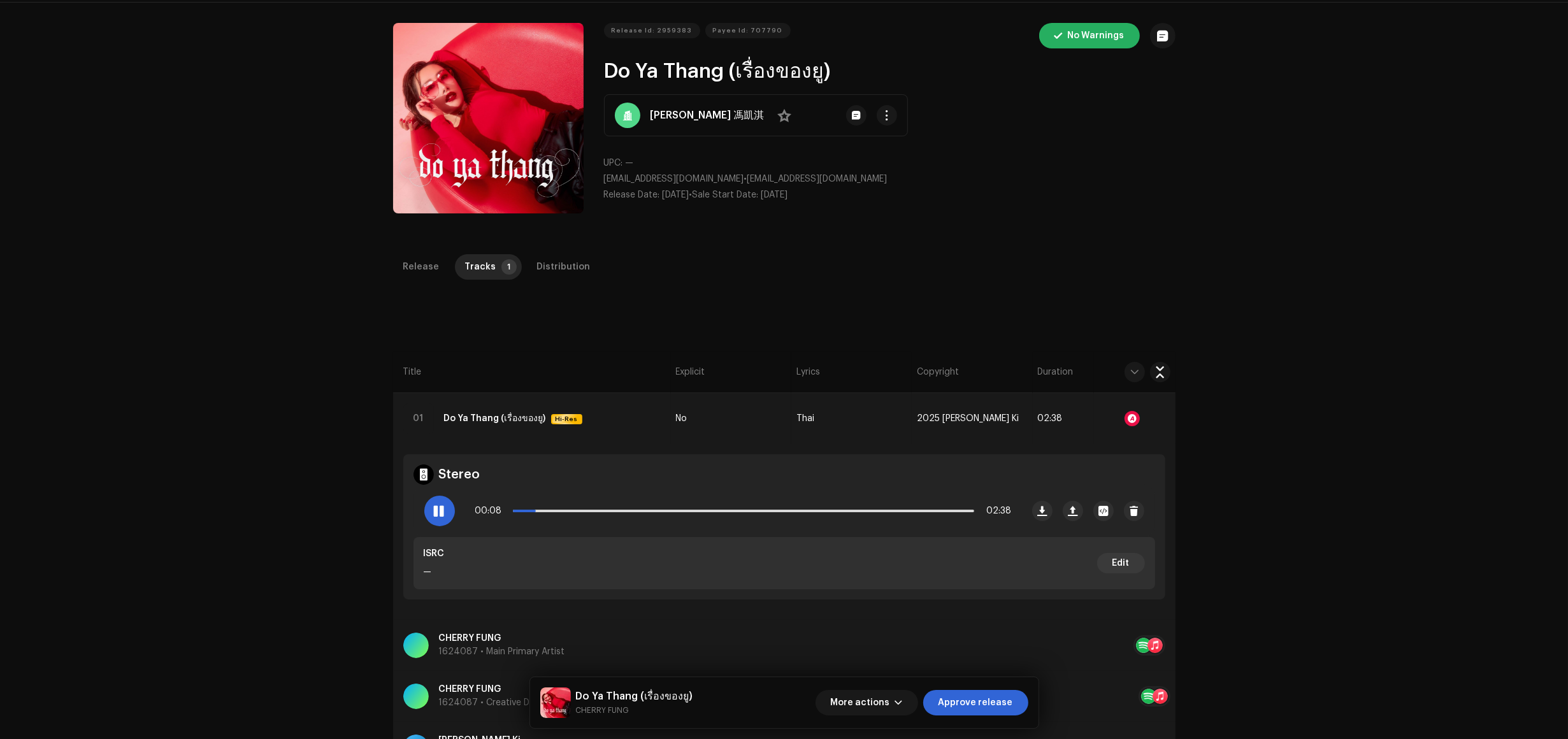
scroll to position [80, 0]
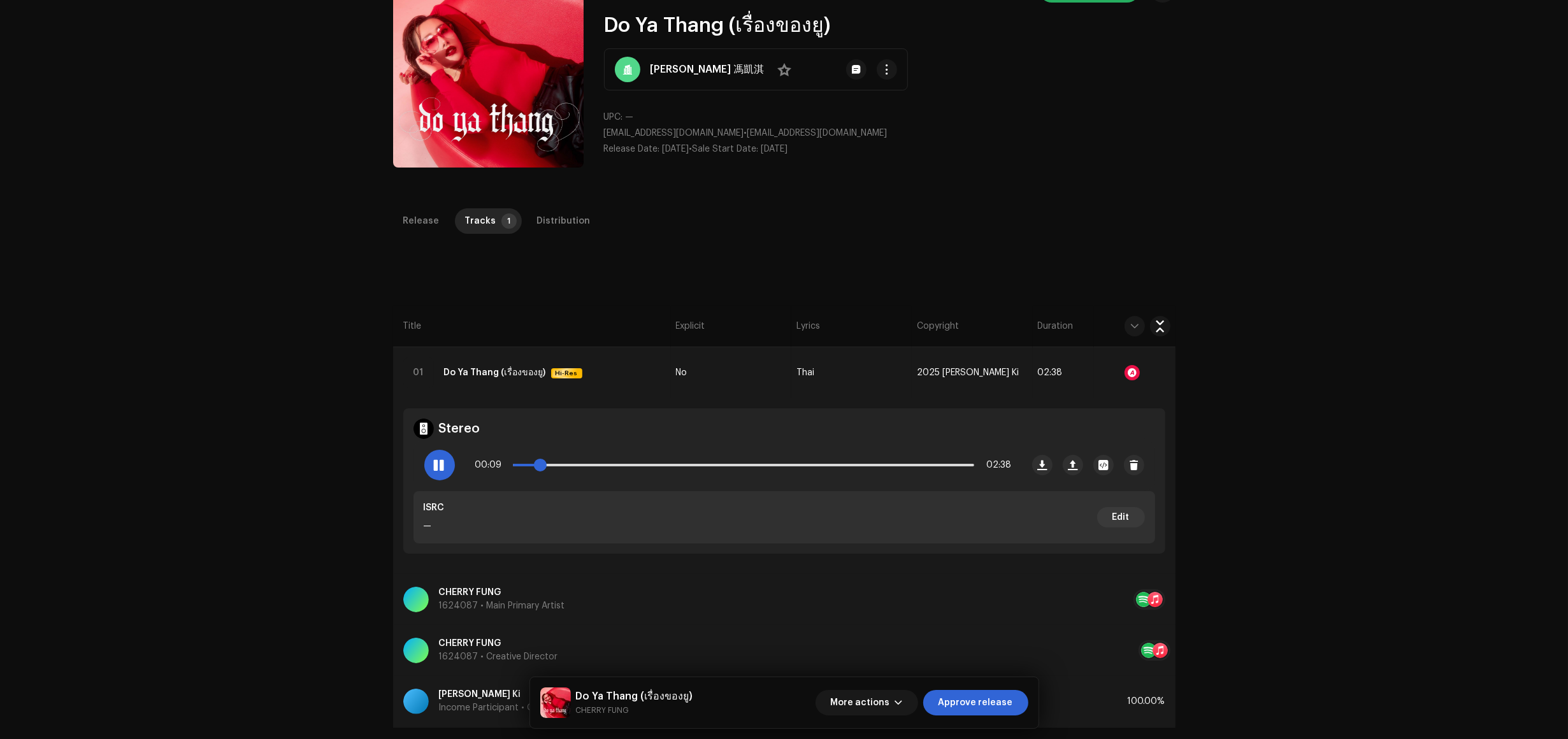
drag, startPoint x: 542, startPoint y: 470, endPoint x: 575, endPoint y: 470, distance: 33.0
click at [547, 470] on span at bounding box center [541, 465] width 13 height 13
click at [581, 471] on div "00:23 02:38" at bounding box center [743, 465] width 536 height 25
drag, startPoint x: 585, startPoint y: 462, endPoint x: 606, endPoint y: 463, distance: 21.0
click at [593, 463] on span at bounding box center [587, 465] width 13 height 13
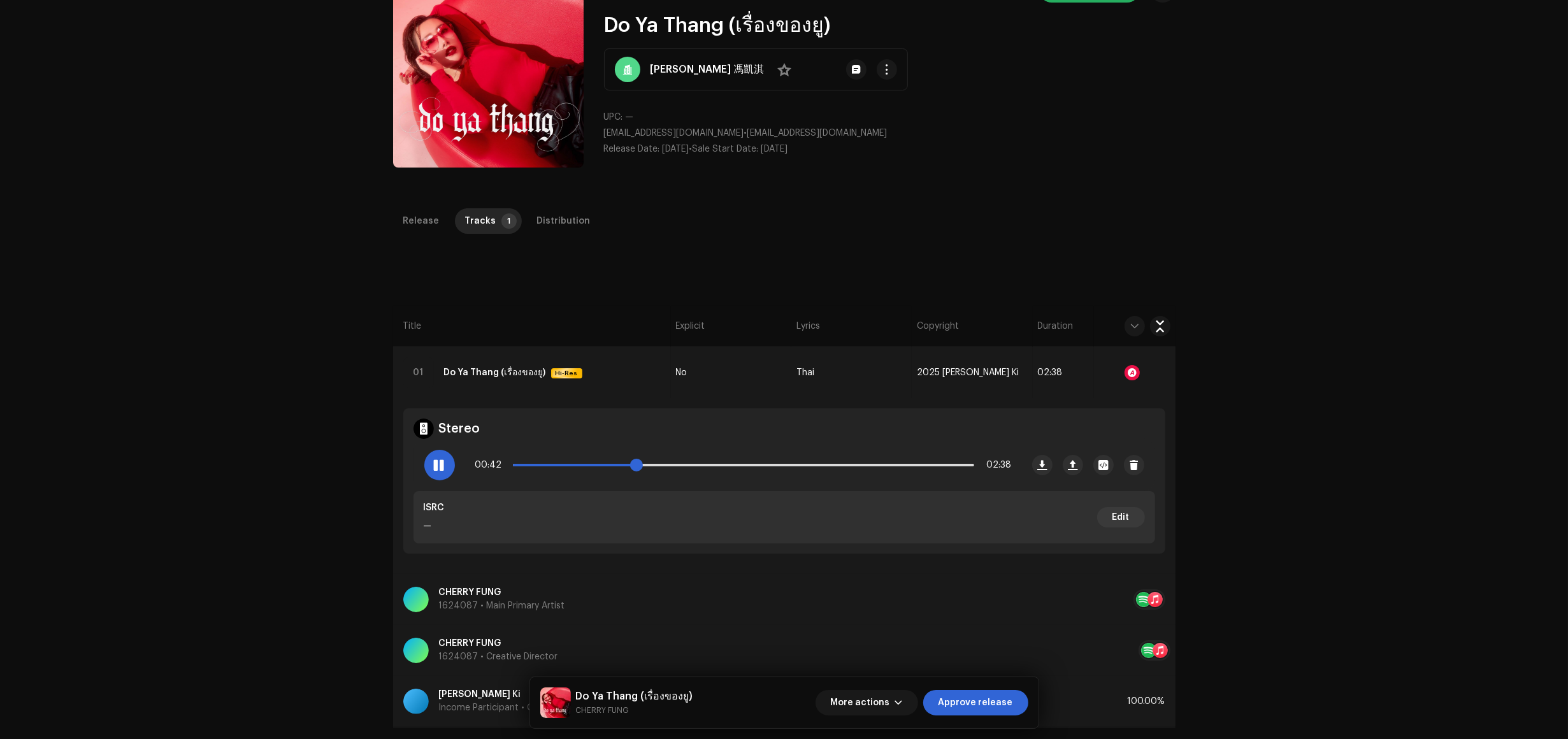
drag, startPoint x: 610, startPoint y: 465, endPoint x: 636, endPoint y: 467, distance: 26.1
click at [636, 467] on span at bounding box center [636, 465] width 13 height 13
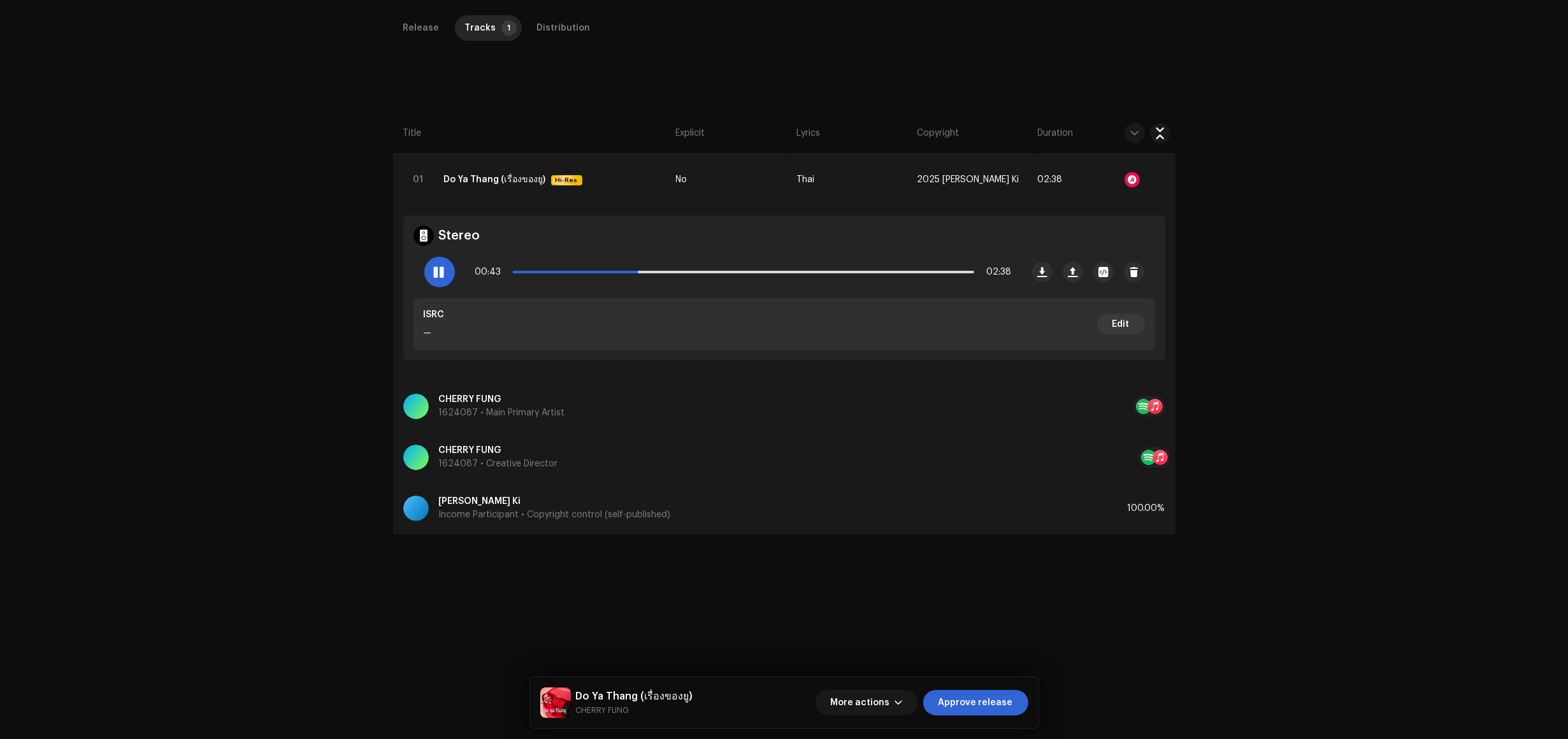
scroll to position [288, 0]
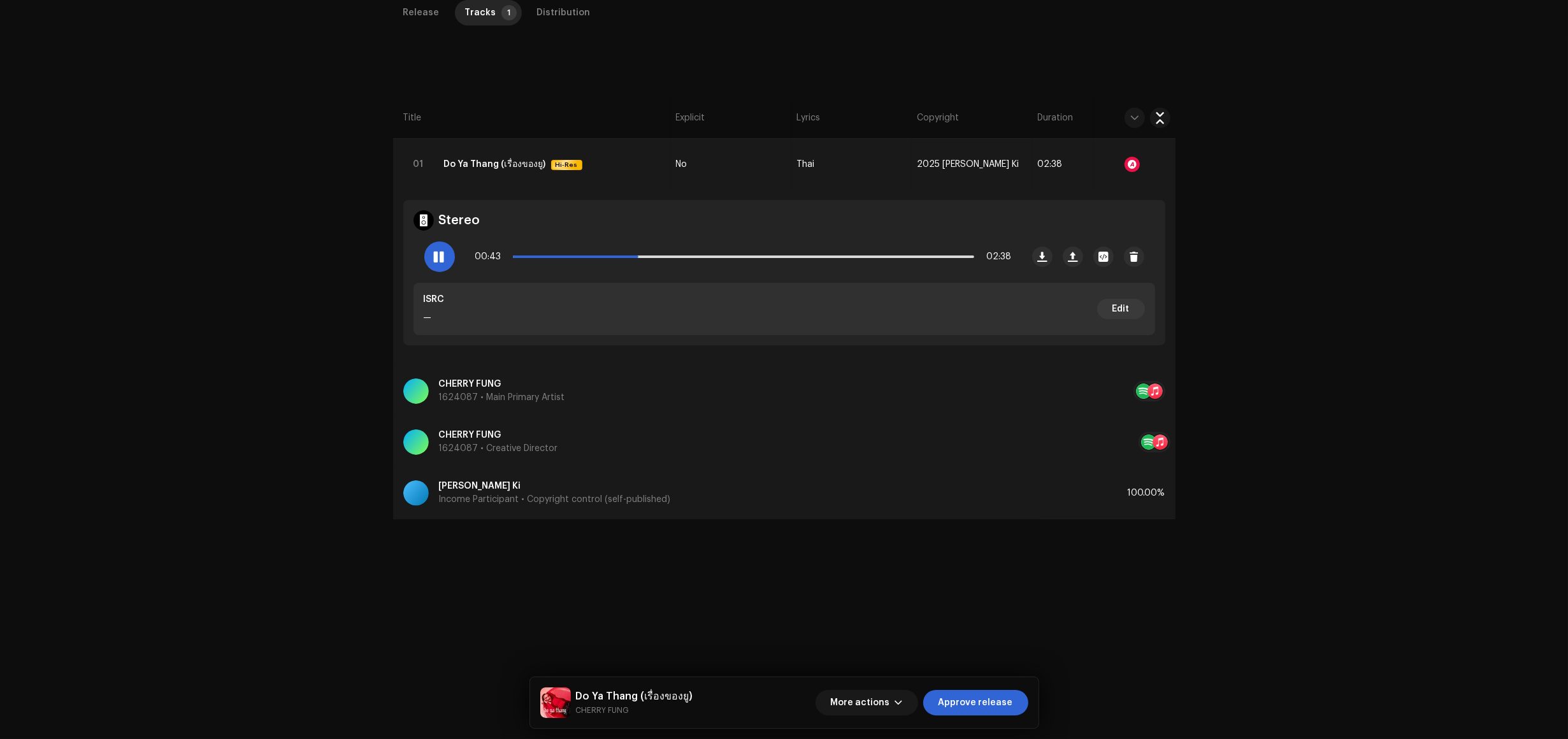
click at [497, 492] on p "[PERSON_NAME] Ki" at bounding box center [555, 486] width 232 height 13
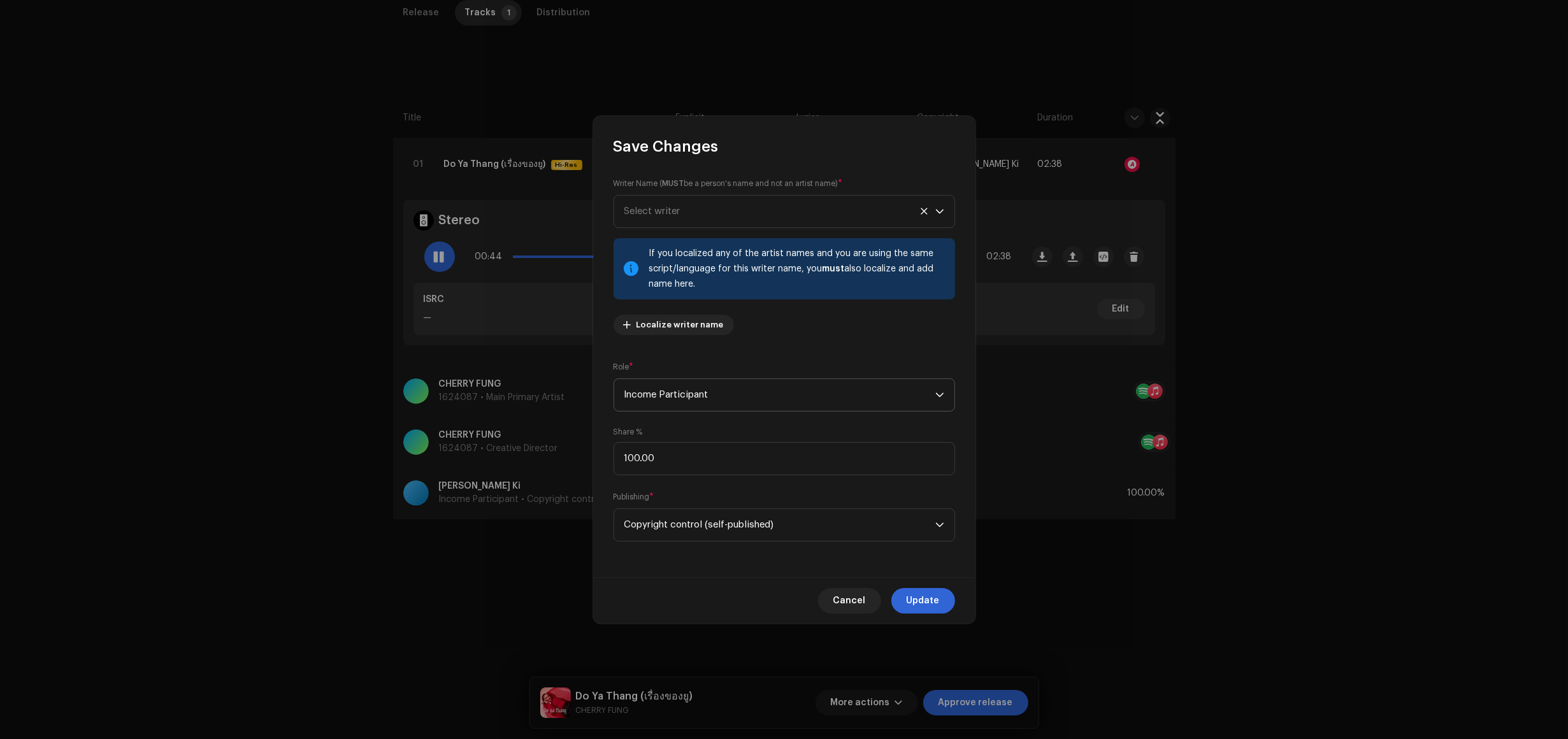
click at [715, 399] on span "Income Participant" at bounding box center [780, 395] width 311 height 32
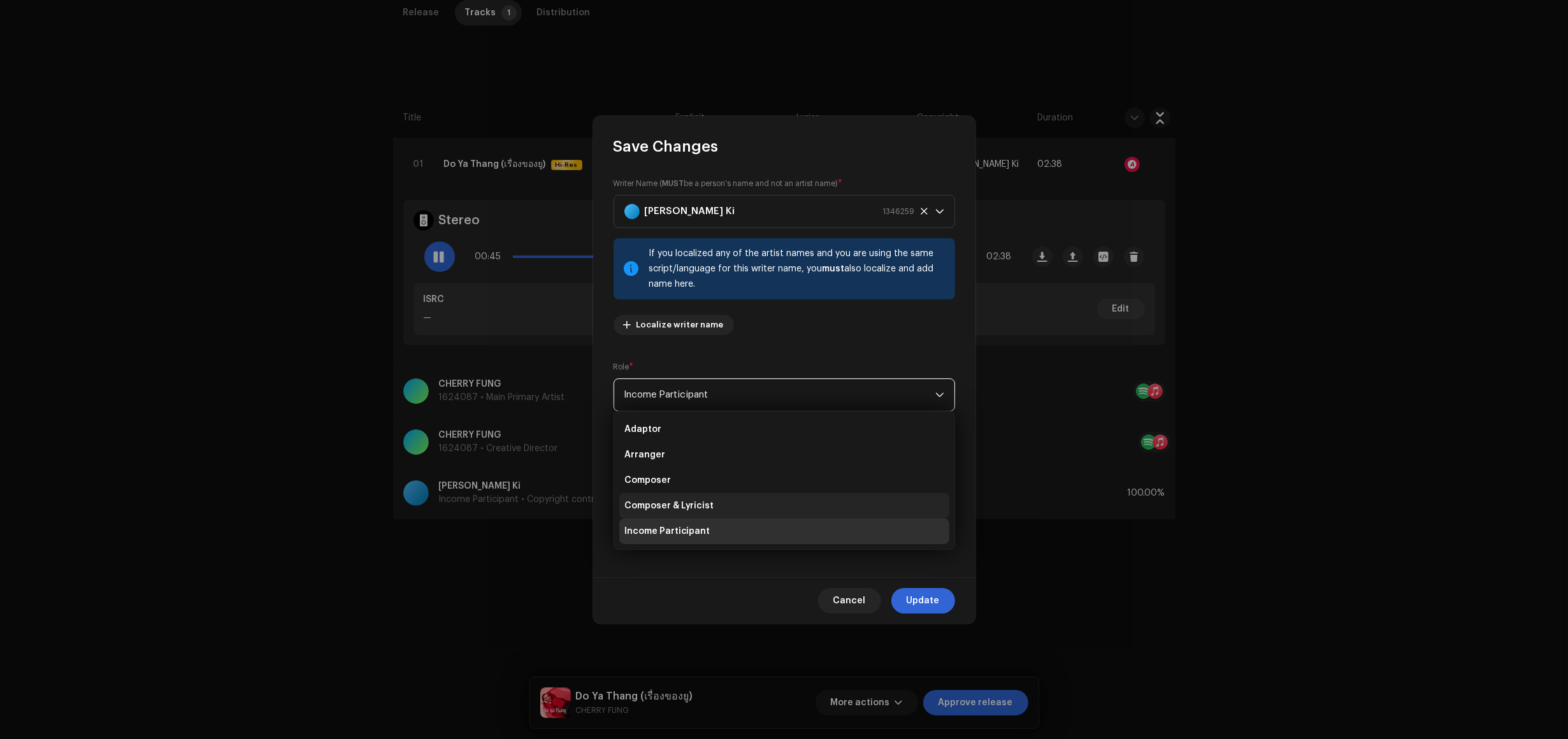
click at [739, 507] on li "Composer & Lyricist" at bounding box center [785, 505] width 330 height 25
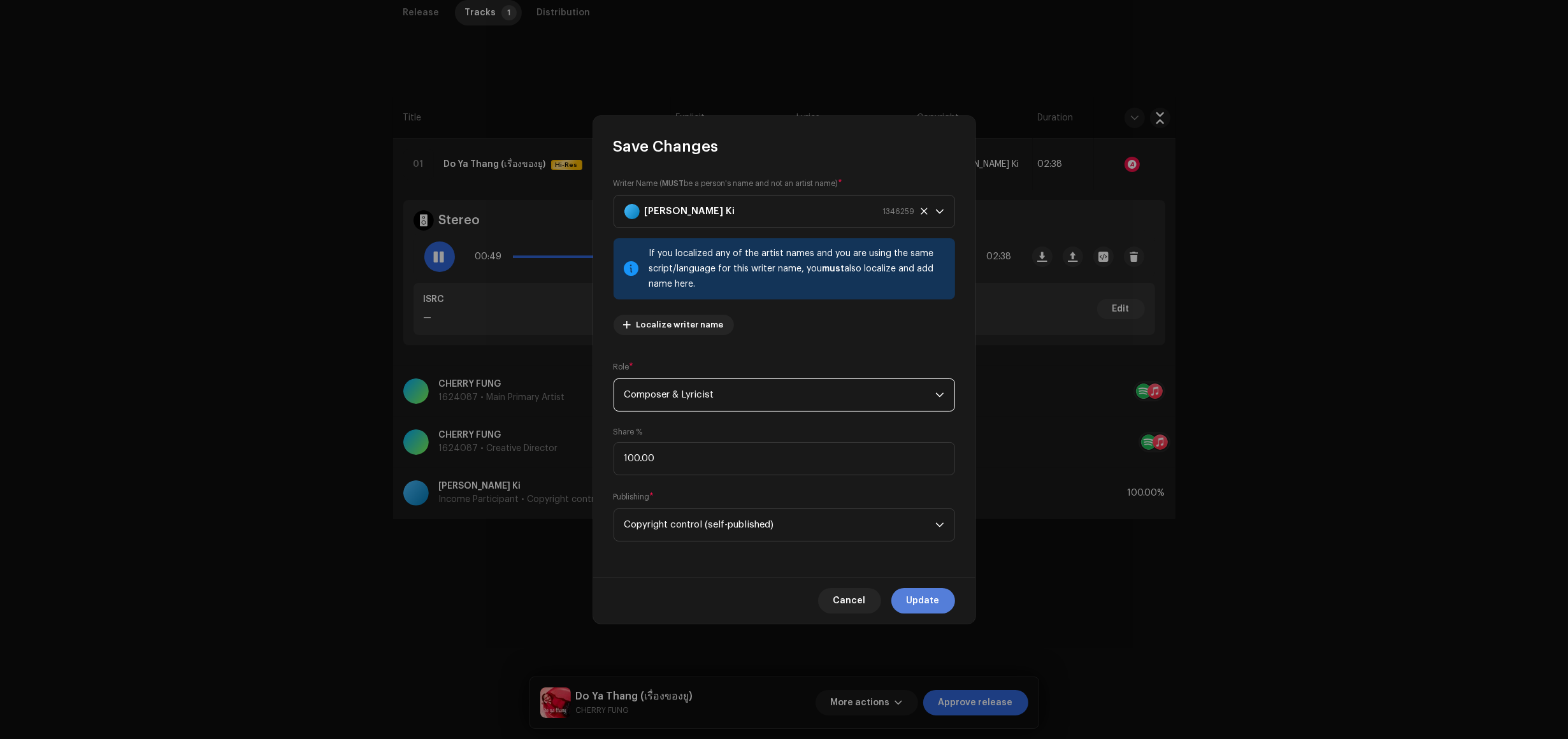
click at [936, 598] on span "Update" at bounding box center [923, 601] width 33 height 25
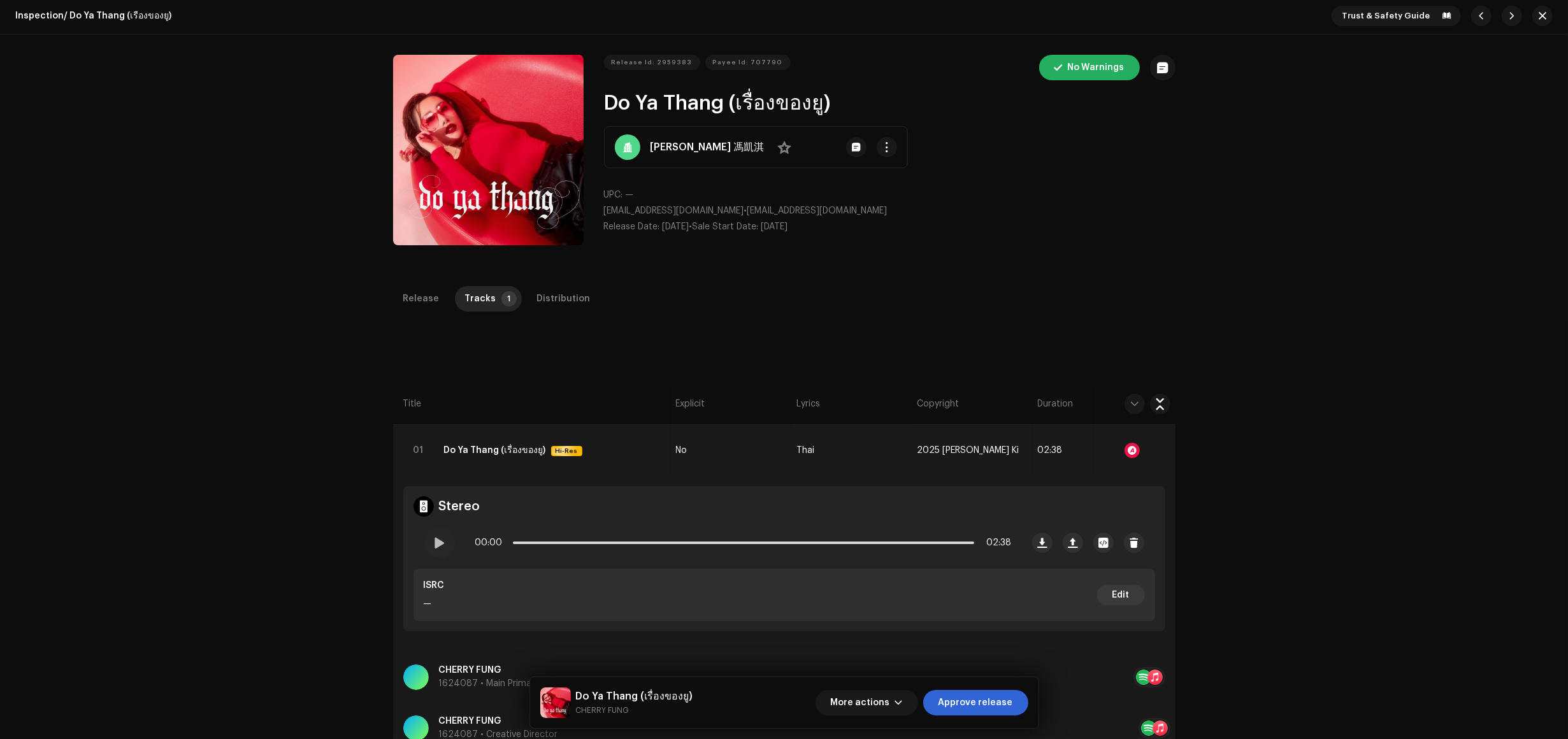
scroll to position [0, 0]
click at [976, 705] on span "Approve release" at bounding box center [976, 703] width 75 height 25
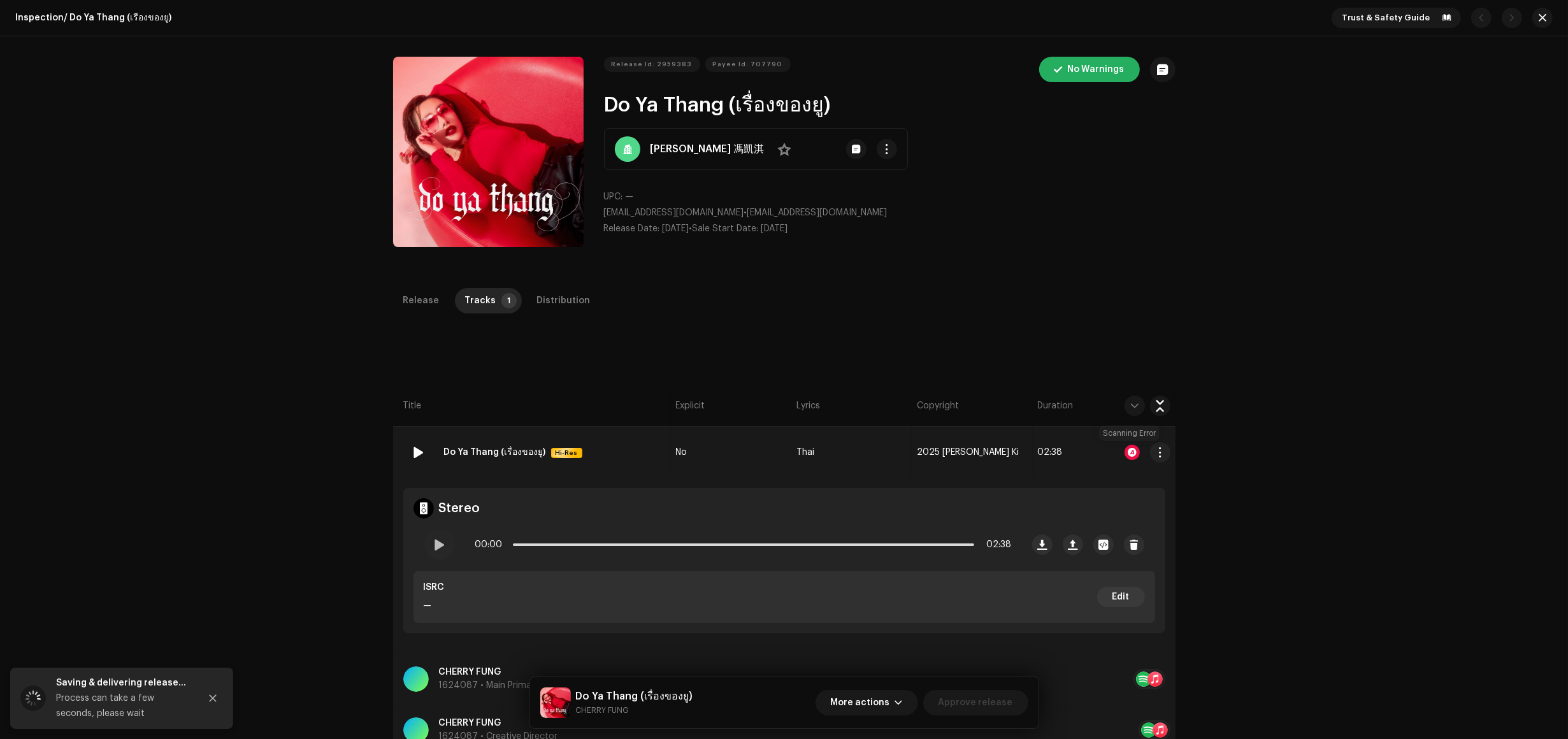
click at [1131, 452] on div at bounding box center [1132, 452] width 15 height 15
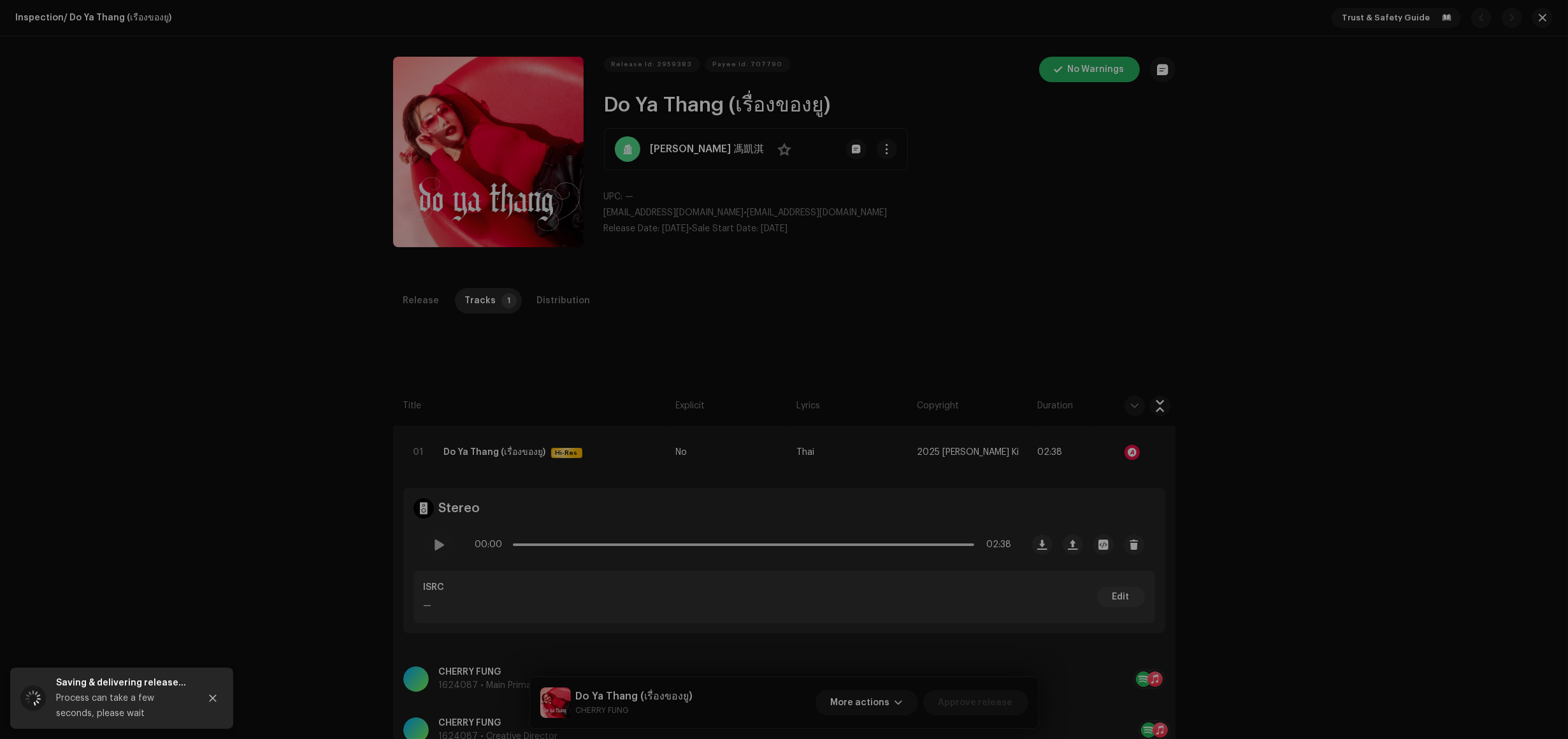
click at [1244, 368] on div "Audio Recognition by AcrCloud is still processing the audio file. Scheduling a …" at bounding box center [784, 369] width 1568 height 739
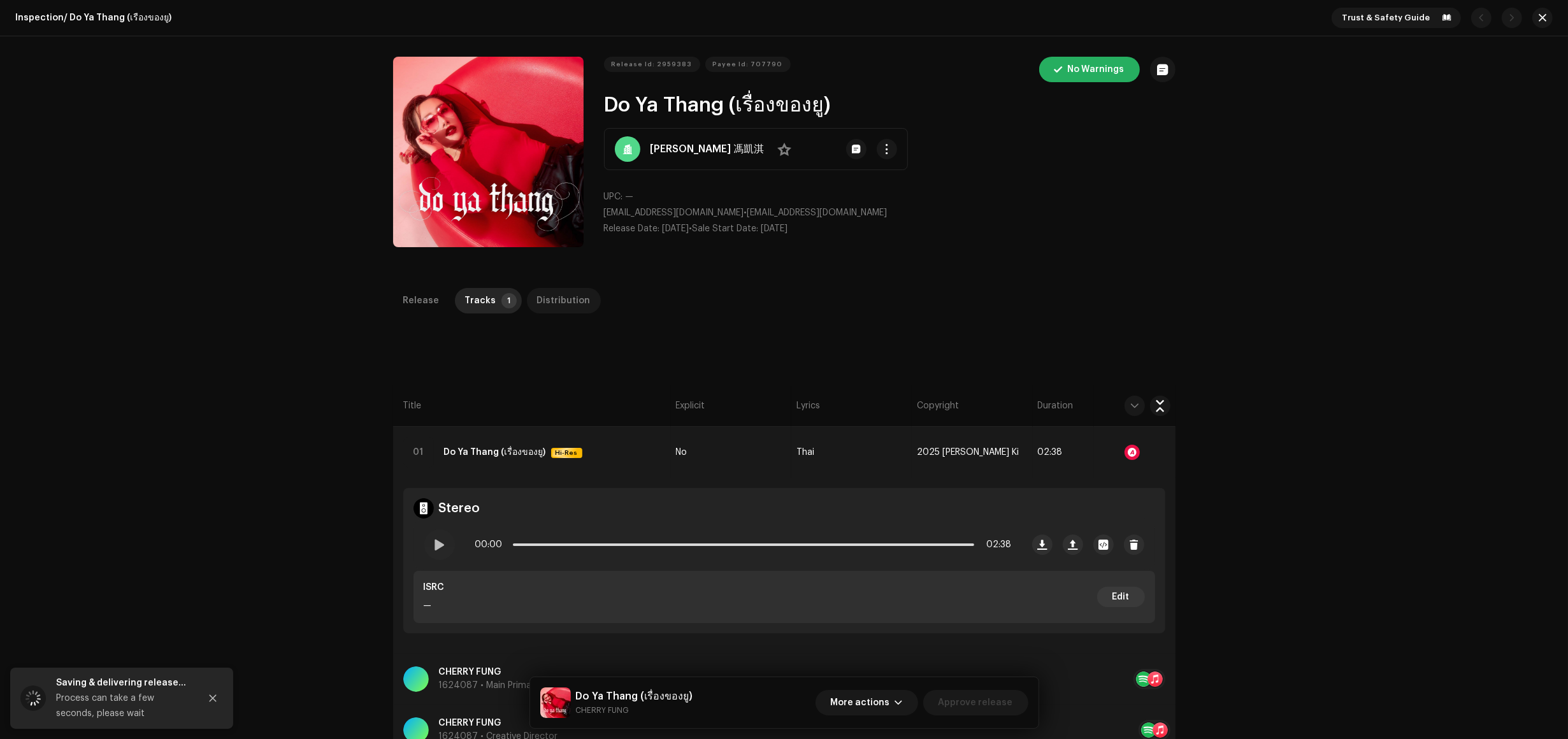
click at [581, 298] on p-tab "Distribution" at bounding box center [564, 301] width 74 height 25
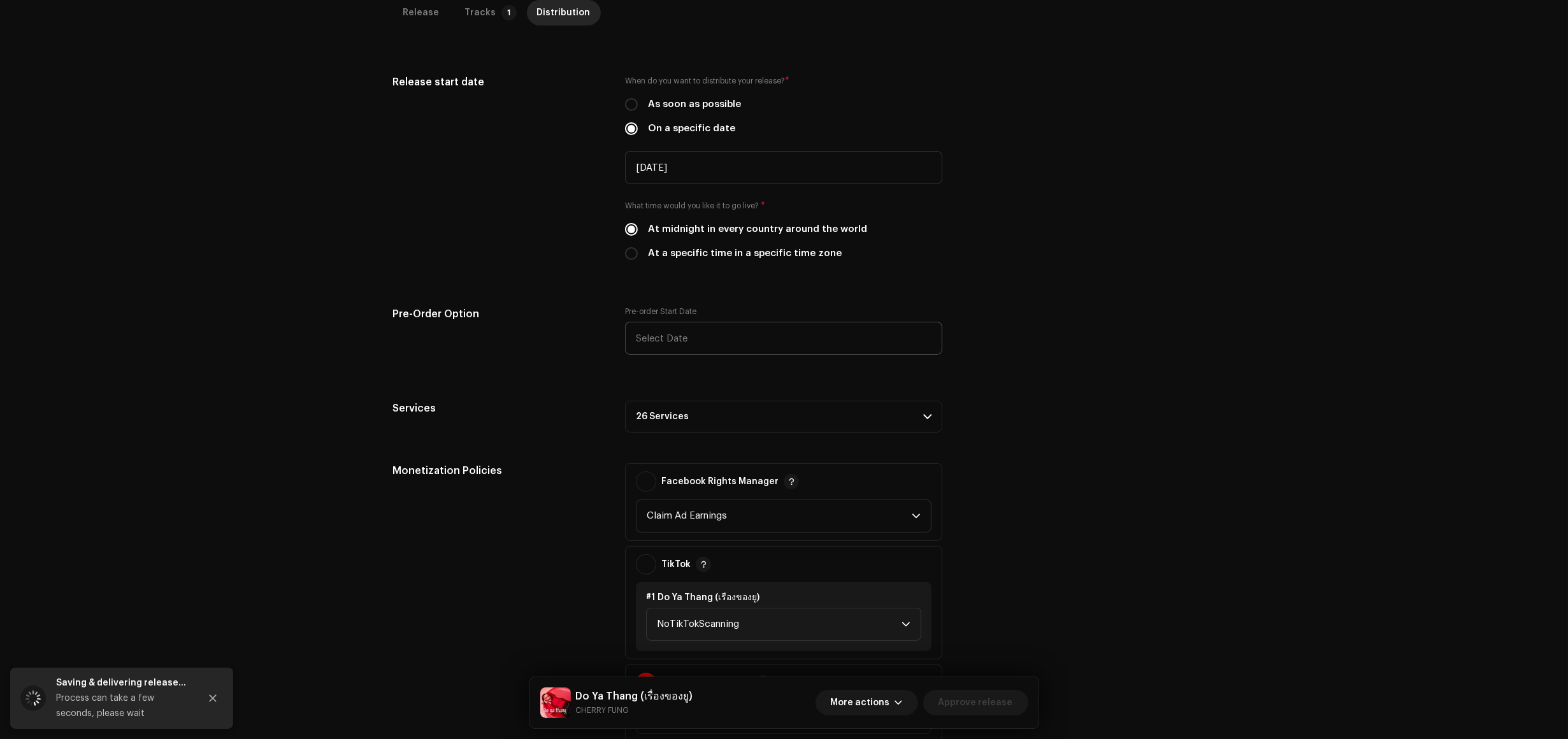
scroll to position [319, 0]
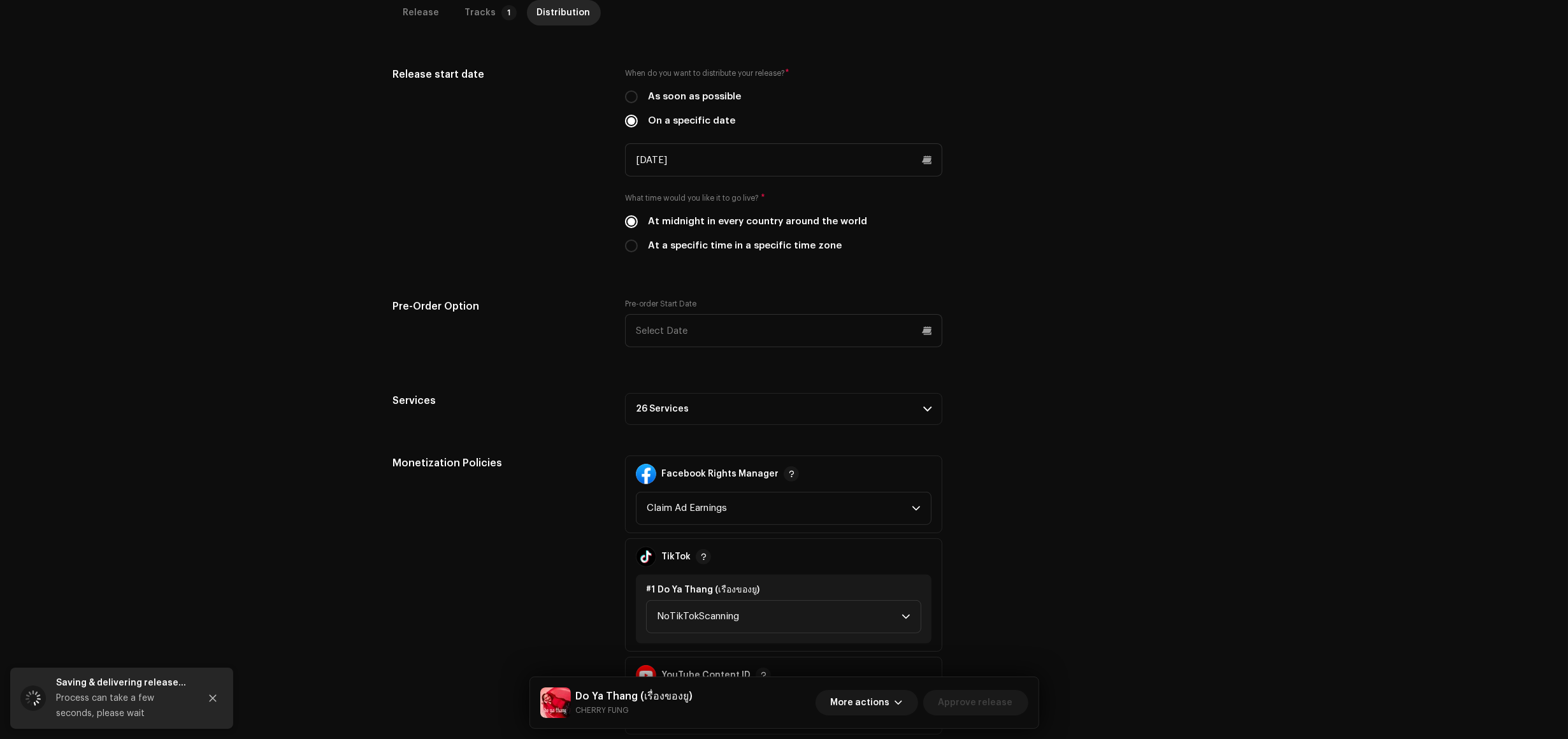
click at [764, 408] on p-accordion-header "26 Services" at bounding box center [784, 409] width 318 height 32
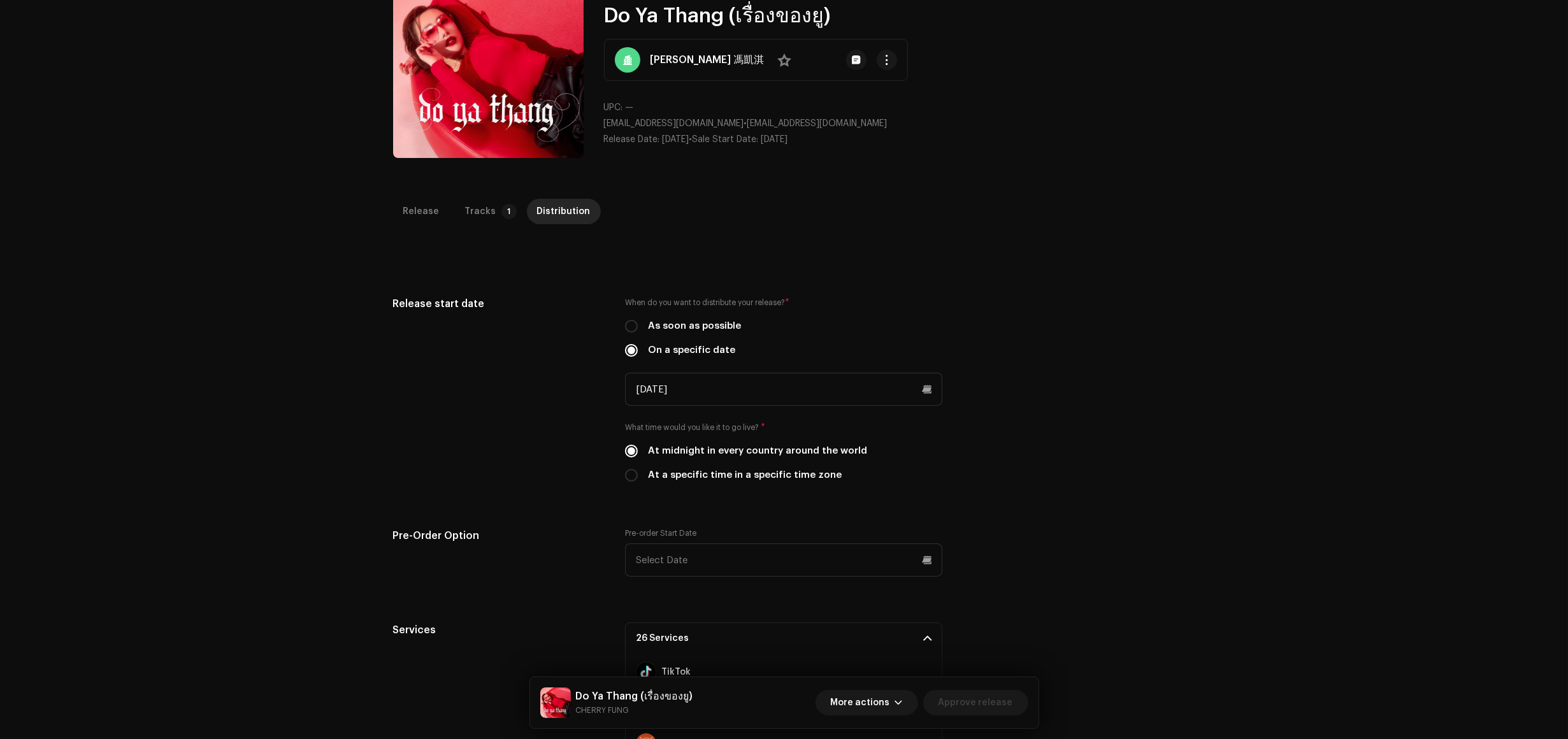
scroll to position [80, 0]
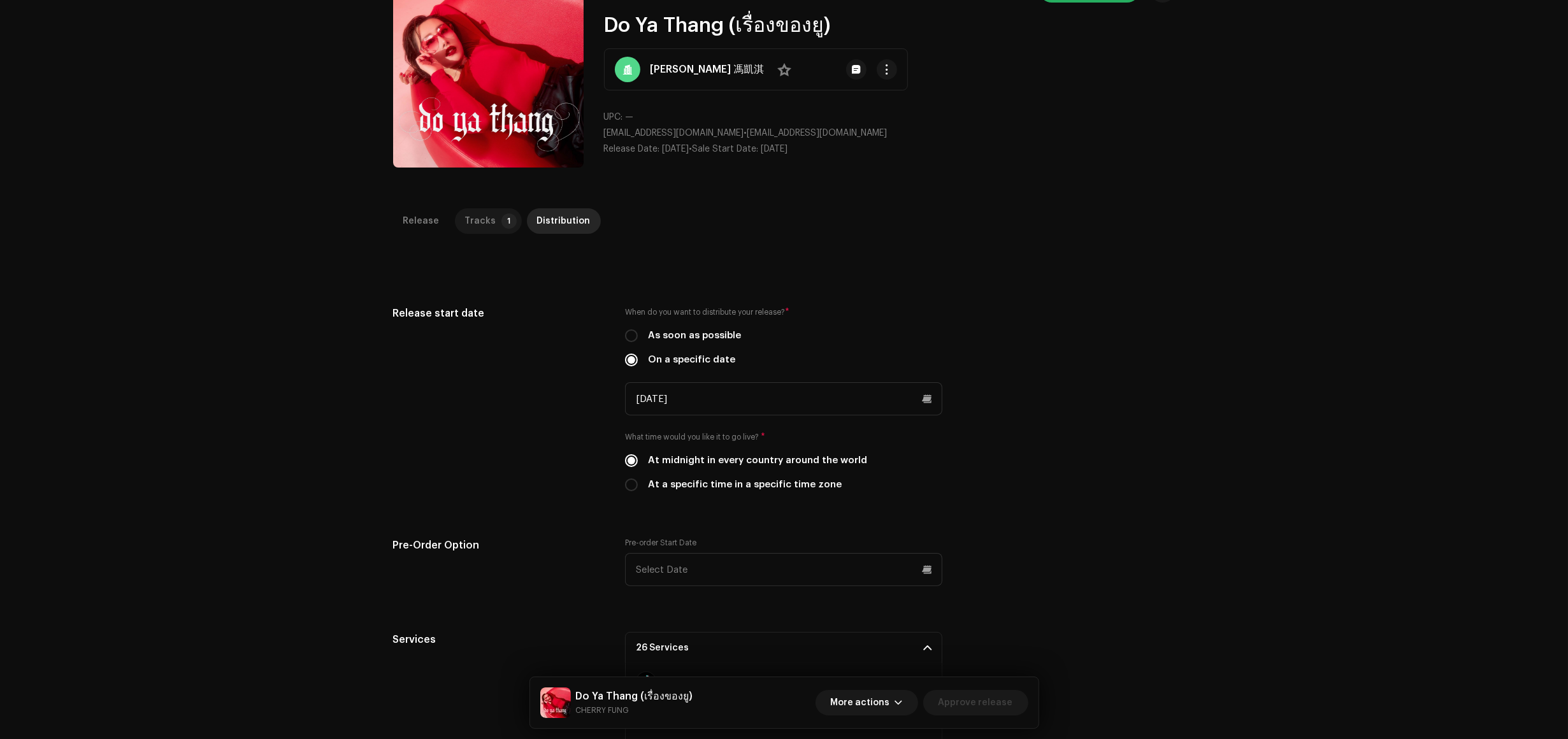
click at [476, 211] on div "Tracks" at bounding box center [480, 221] width 31 height 25
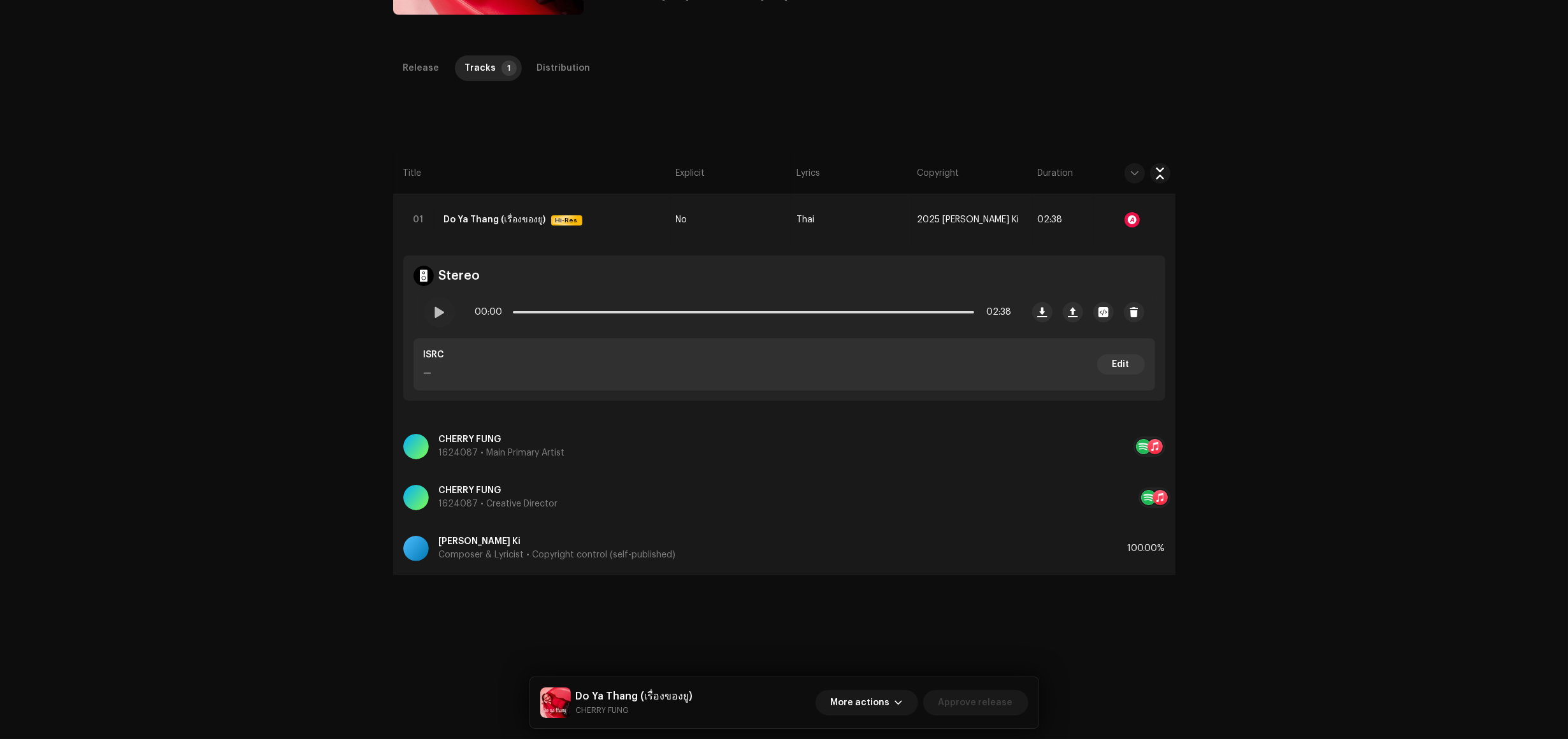
scroll to position [239, 0]
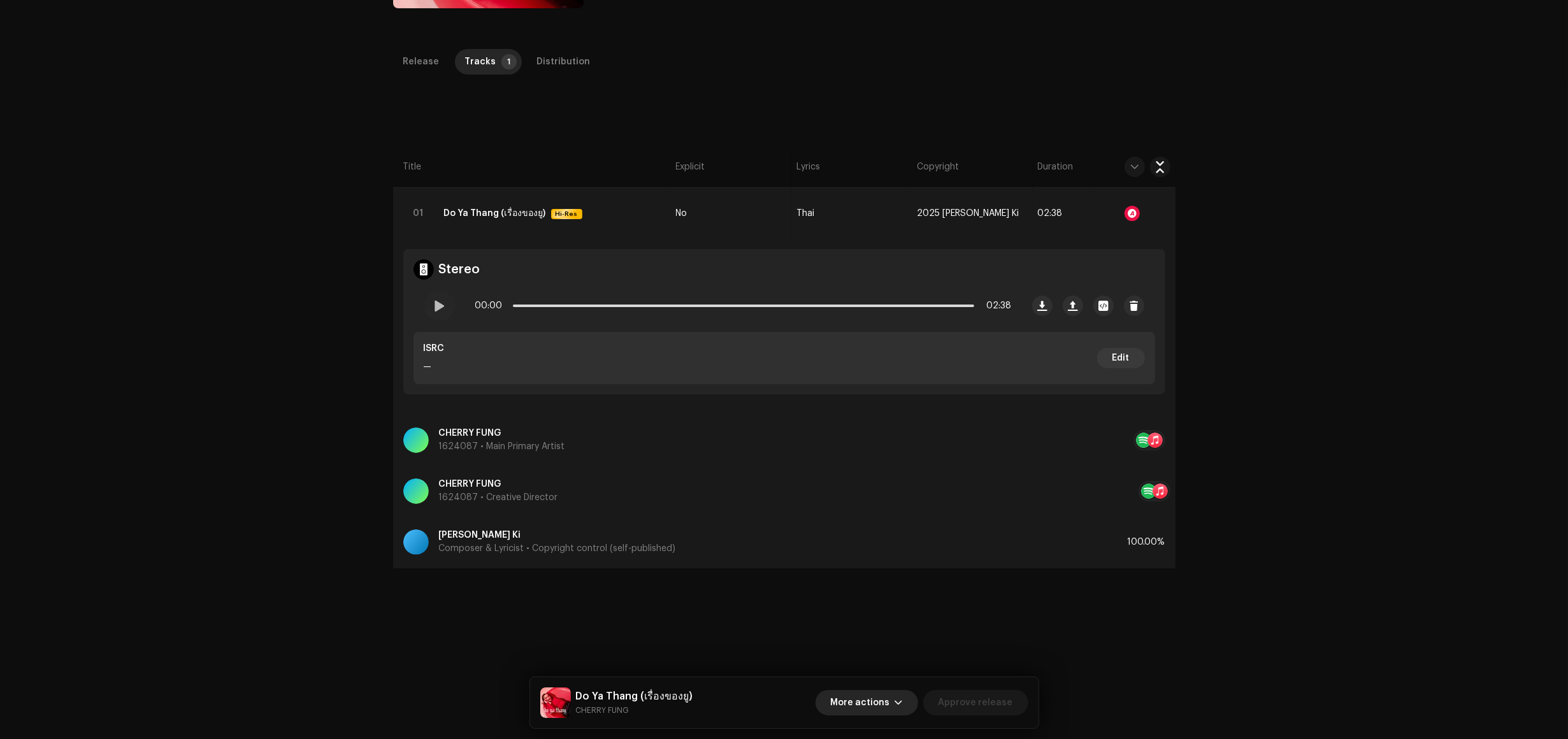
click at [903, 711] on button "More actions" at bounding box center [867, 703] width 103 height 25
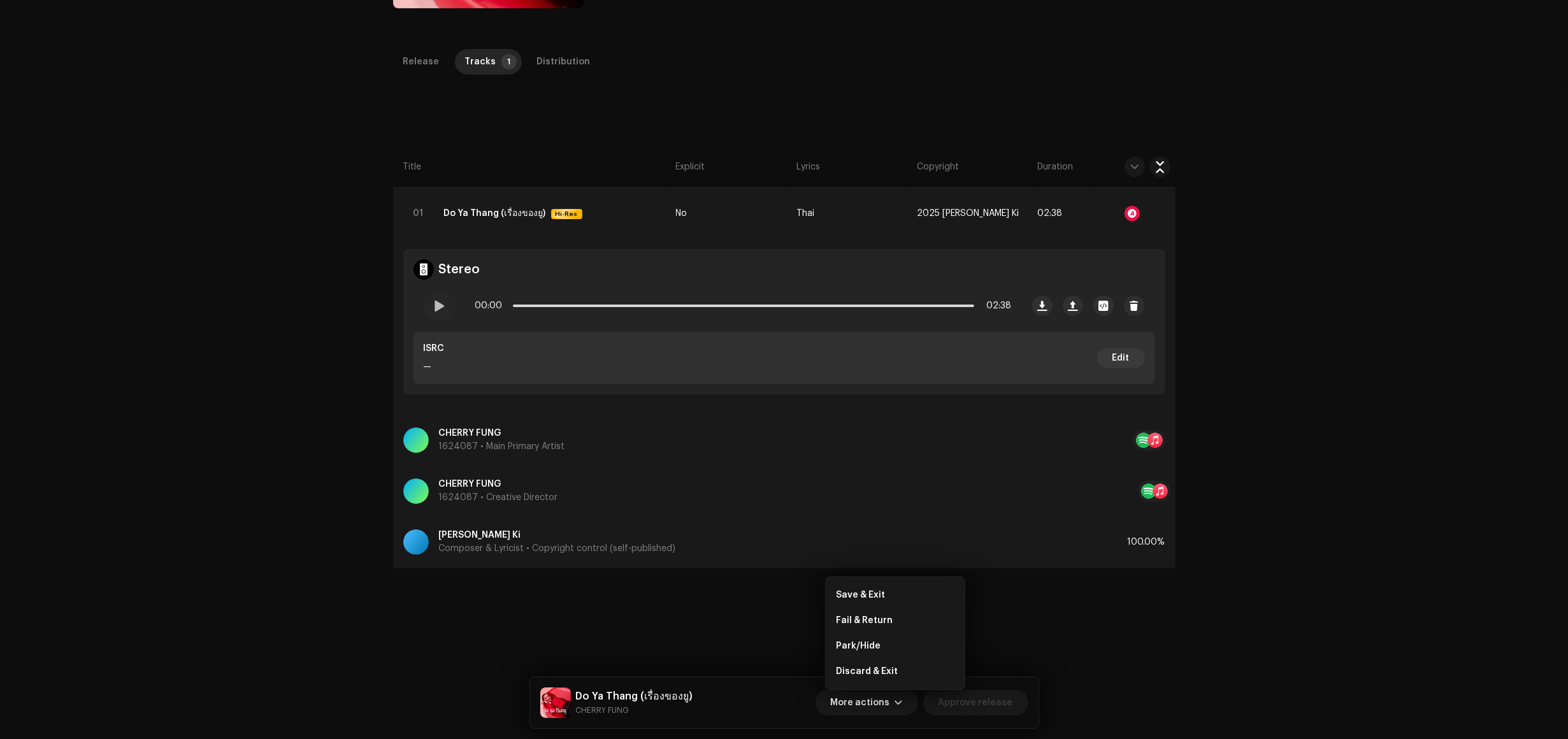
click at [1116, 644] on div "Release Tracks 1 Distribution Compilation Is it a compilation? * No Yes Metadat…" at bounding box center [784, 388] width 823 height 678
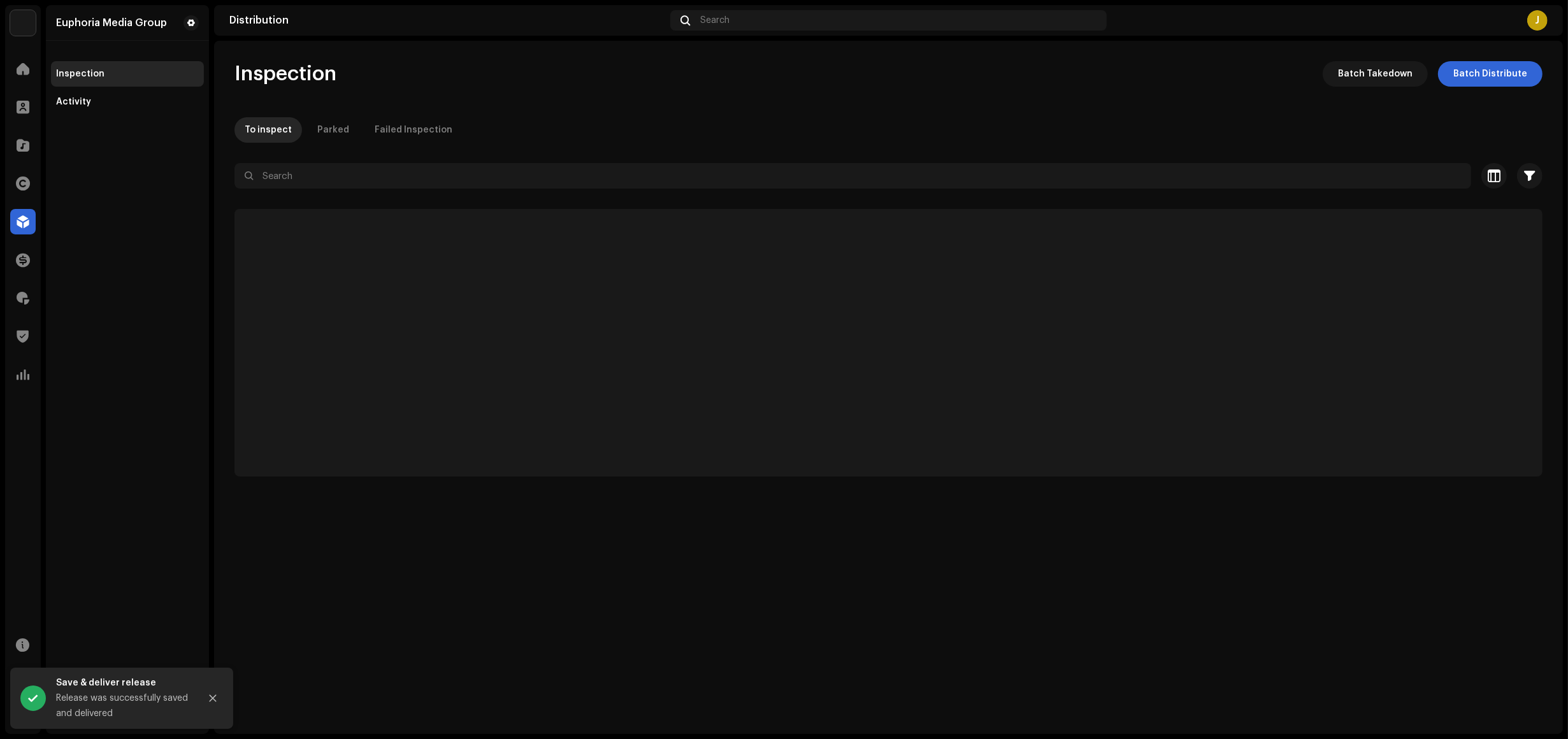
click at [97, 492] on div "Euphoria Media Group Inspection Activity" at bounding box center [127, 369] width 163 height 729
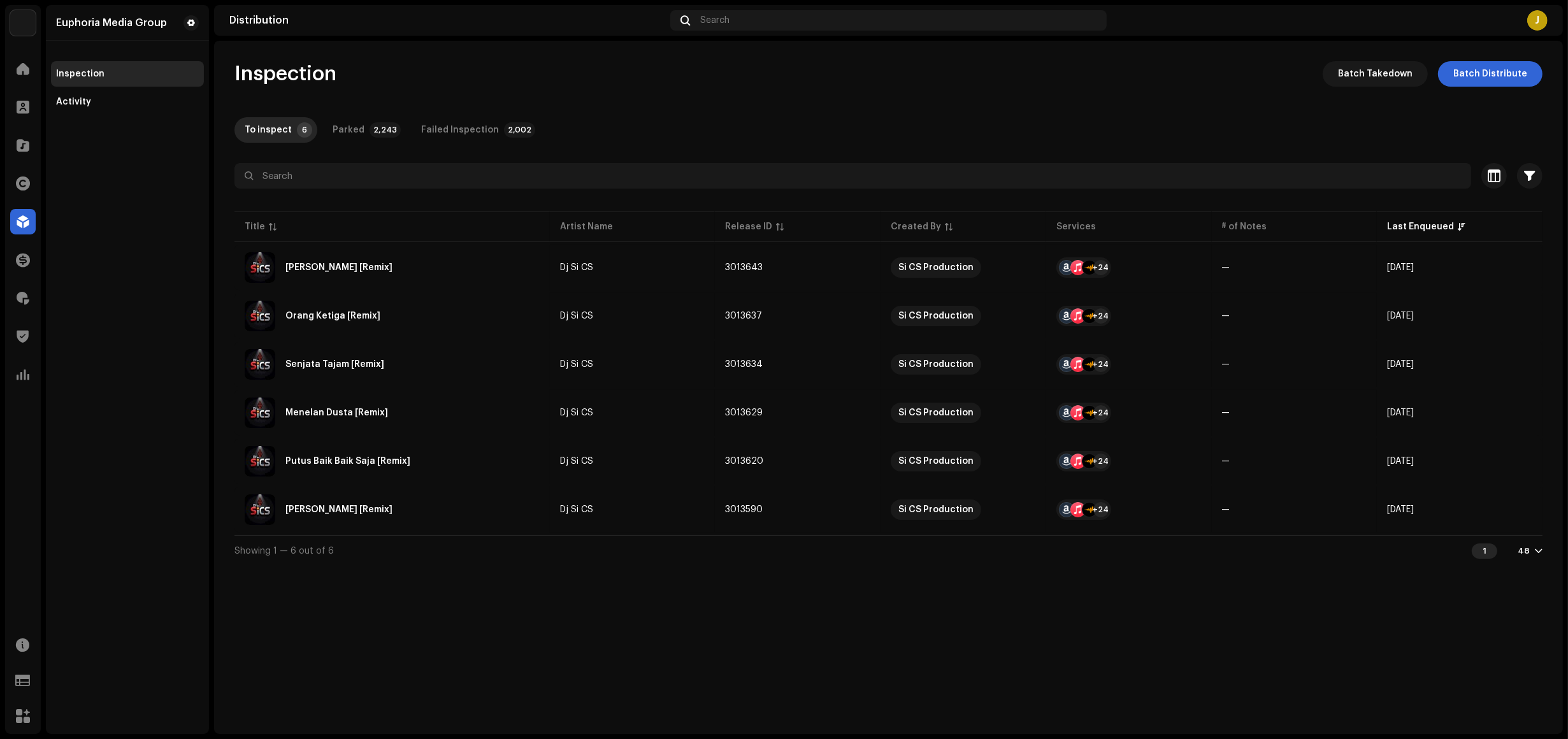
click at [111, 348] on div "Euphoria Media Group Inspection Activity" at bounding box center [127, 369] width 163 height 729
click at [90, 313] on div "Euphoria Media Group Inspection Activity" at bounding box center [127, 369] width 163 height 729
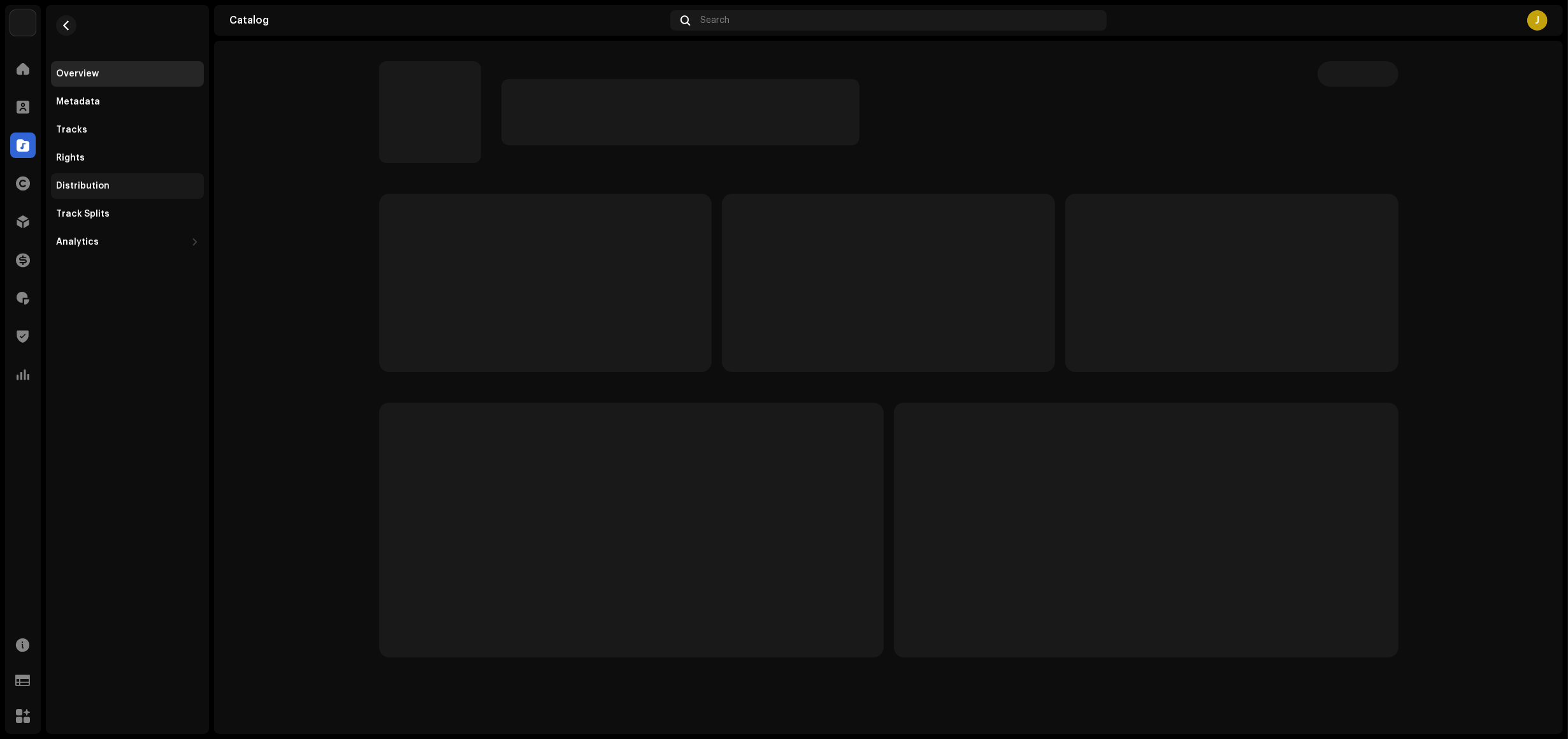
click at [116, 183] on div "Distribution" at bounding box center [127, 186] width 143 height 10
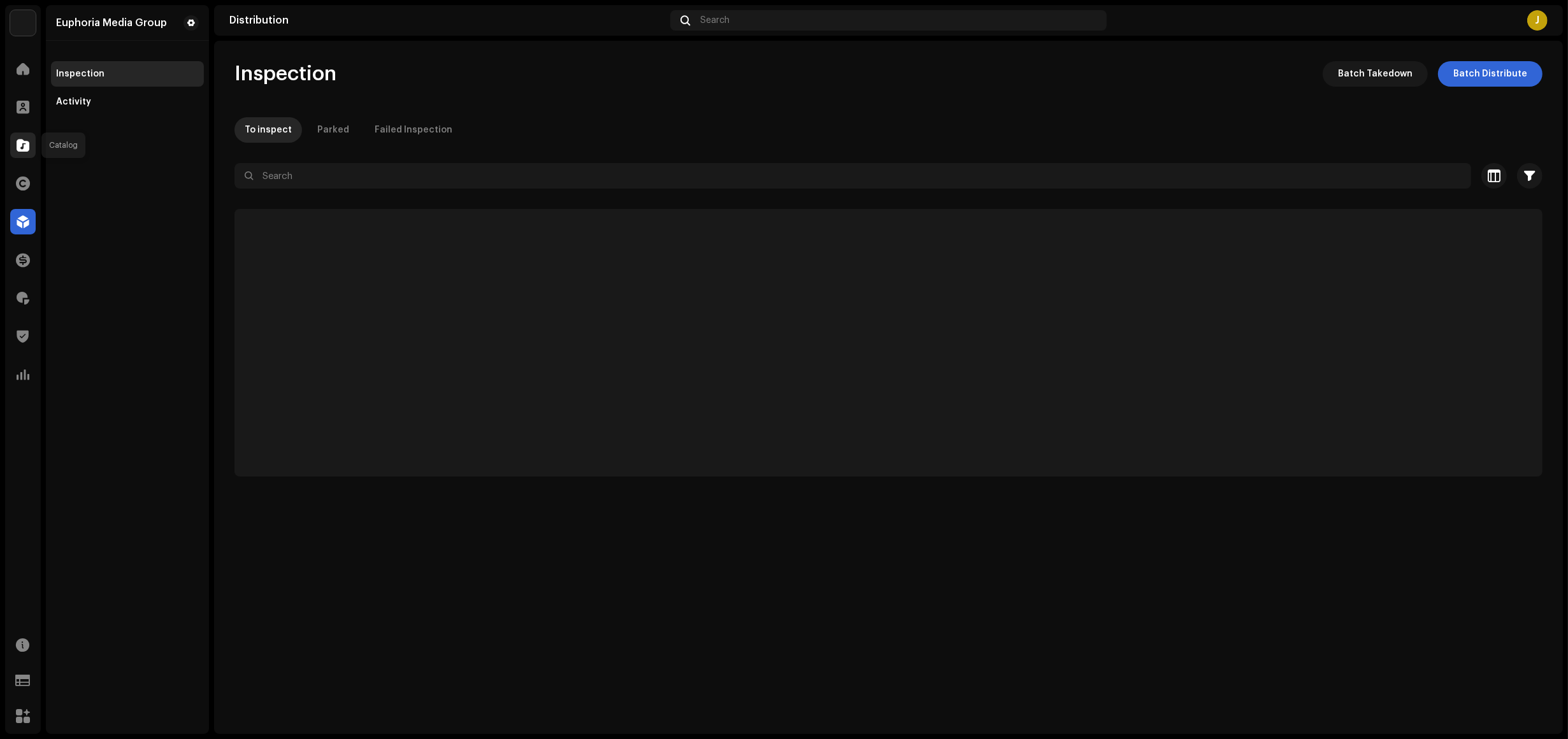
click at [14, 147] on div at bounding box center [23, 145] width 25 height 25
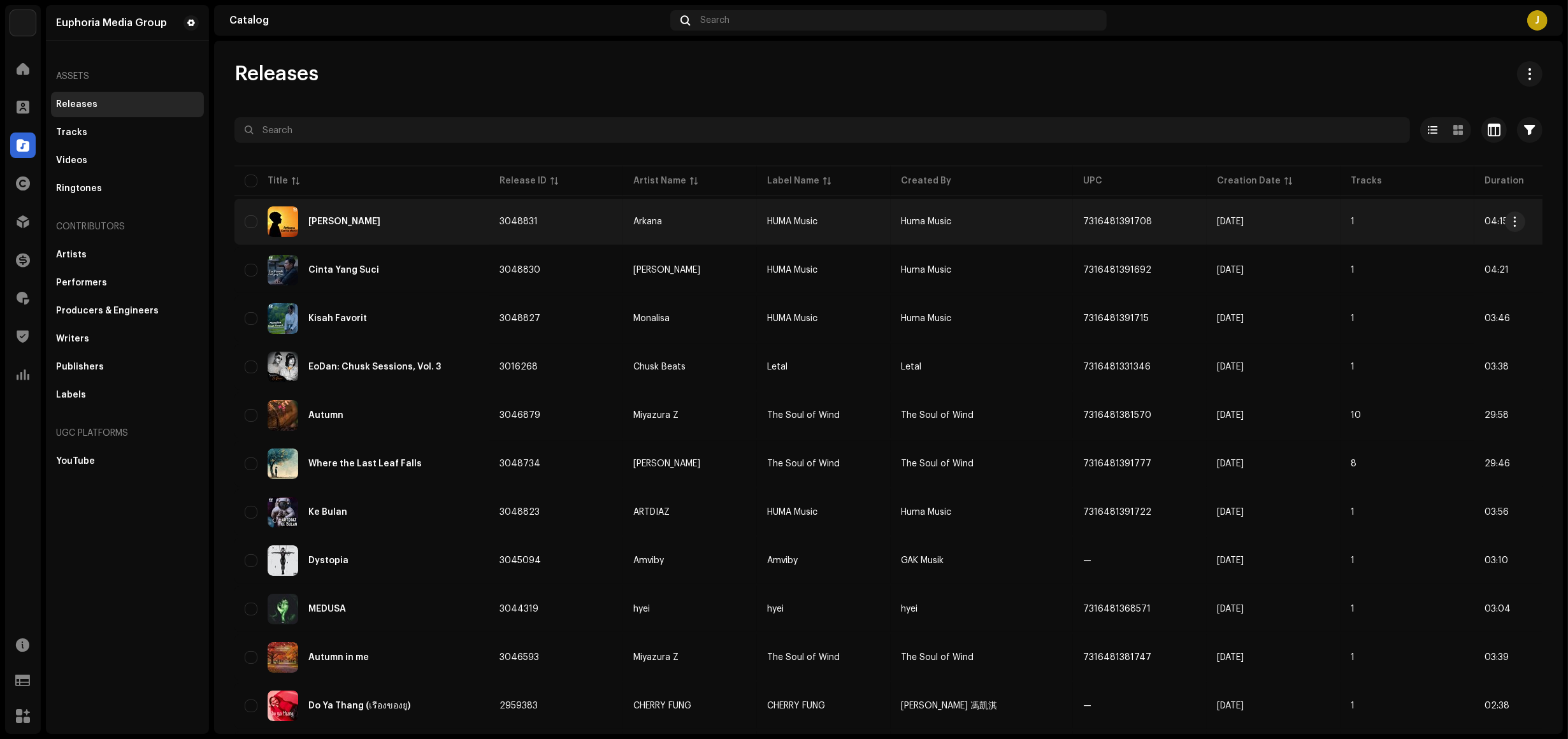
click at [428, 209] on div "Cerita Nanti" at bounding box center [362, 222] width 234 height 31
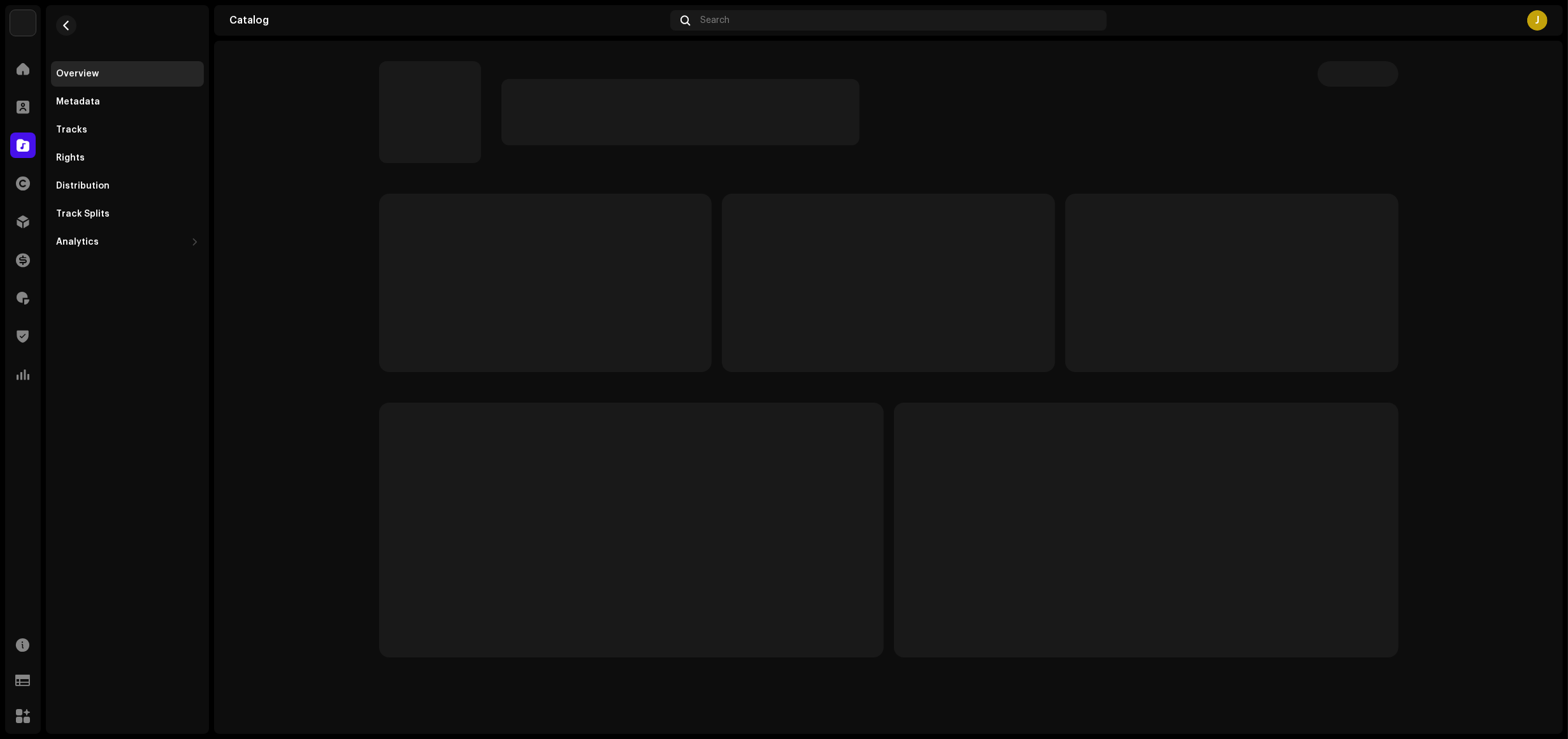
drag, startPoint x: 119, startPoint y: 445, endPoint x: 152, endPoint y: 448, distance: 33.1
click at [119, 448] on div "Overview Metadata Tracks Rights Distribution Track Splits Analytics Consumption…" at bounding box center [127, 369] width 163 height 729
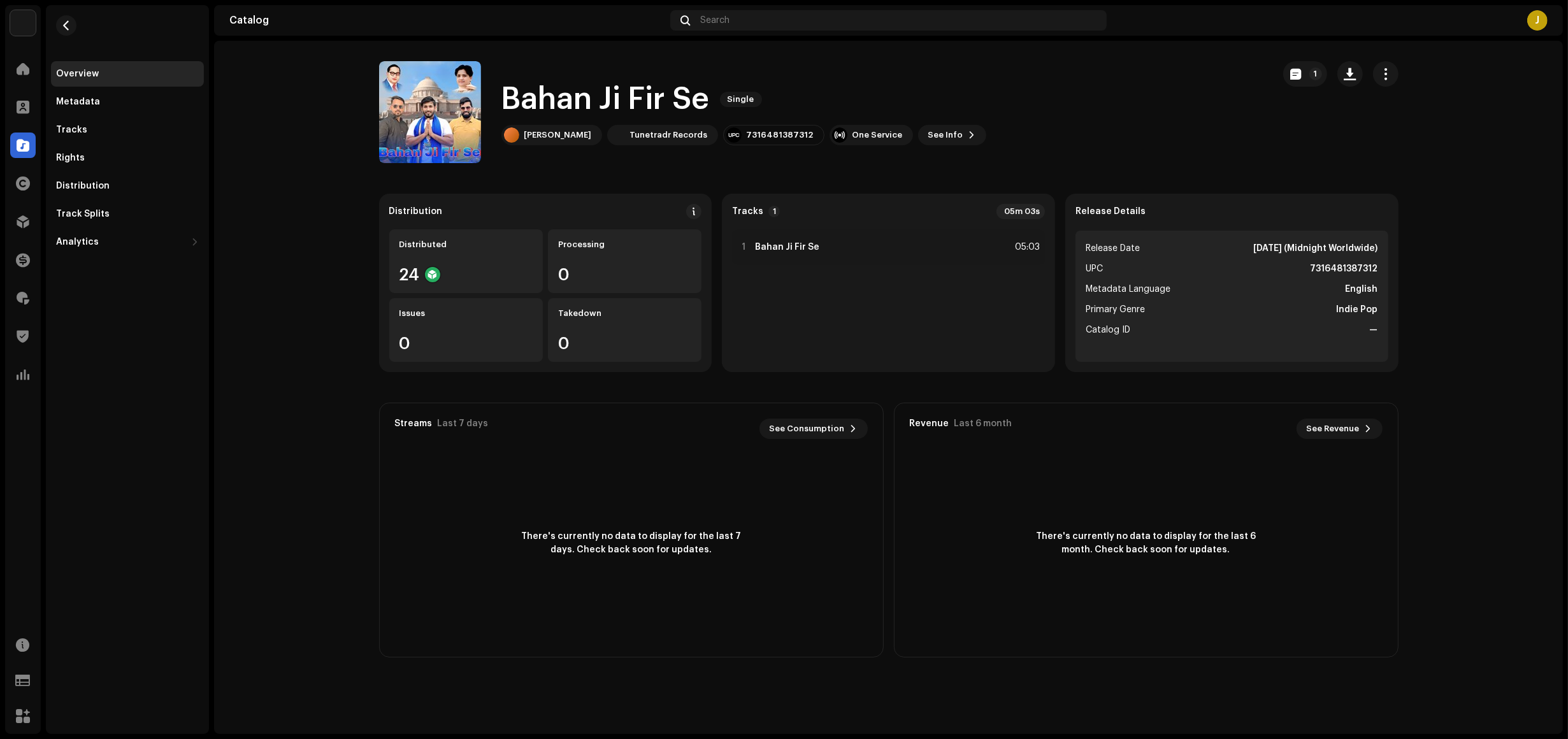
click at [1327, 80] on div "1" at bounding box center [1341, 73] width 115 height 25
click at [1306, 76] on button "1" at bounding box center [1305, 73] width 44 height 25
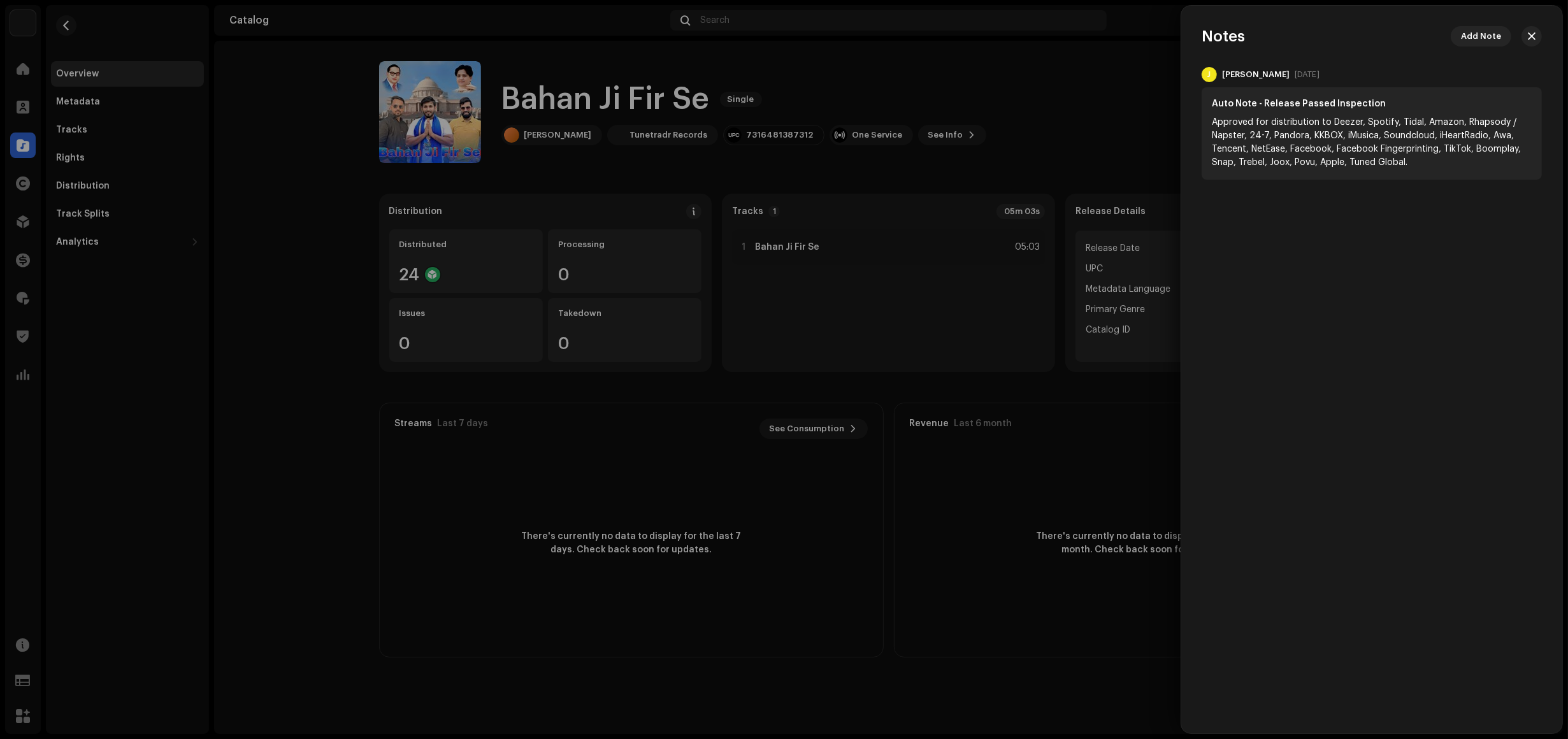
click at [103, 537] on div at bounding box center [784, 369] width 1568 height 739
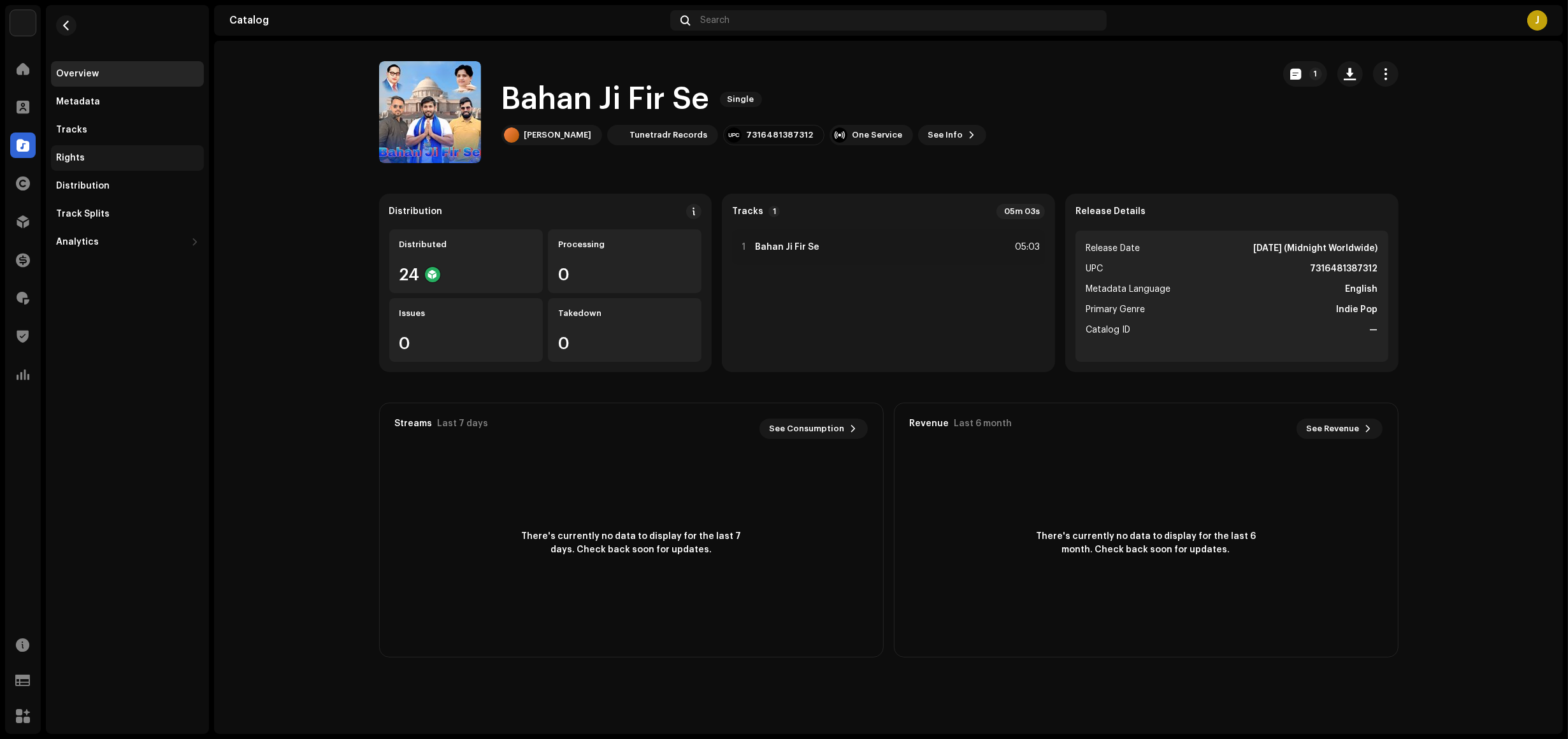
click at [113, 129] on div "Tracks" at bounding box center [127, 130] width 143 height 10
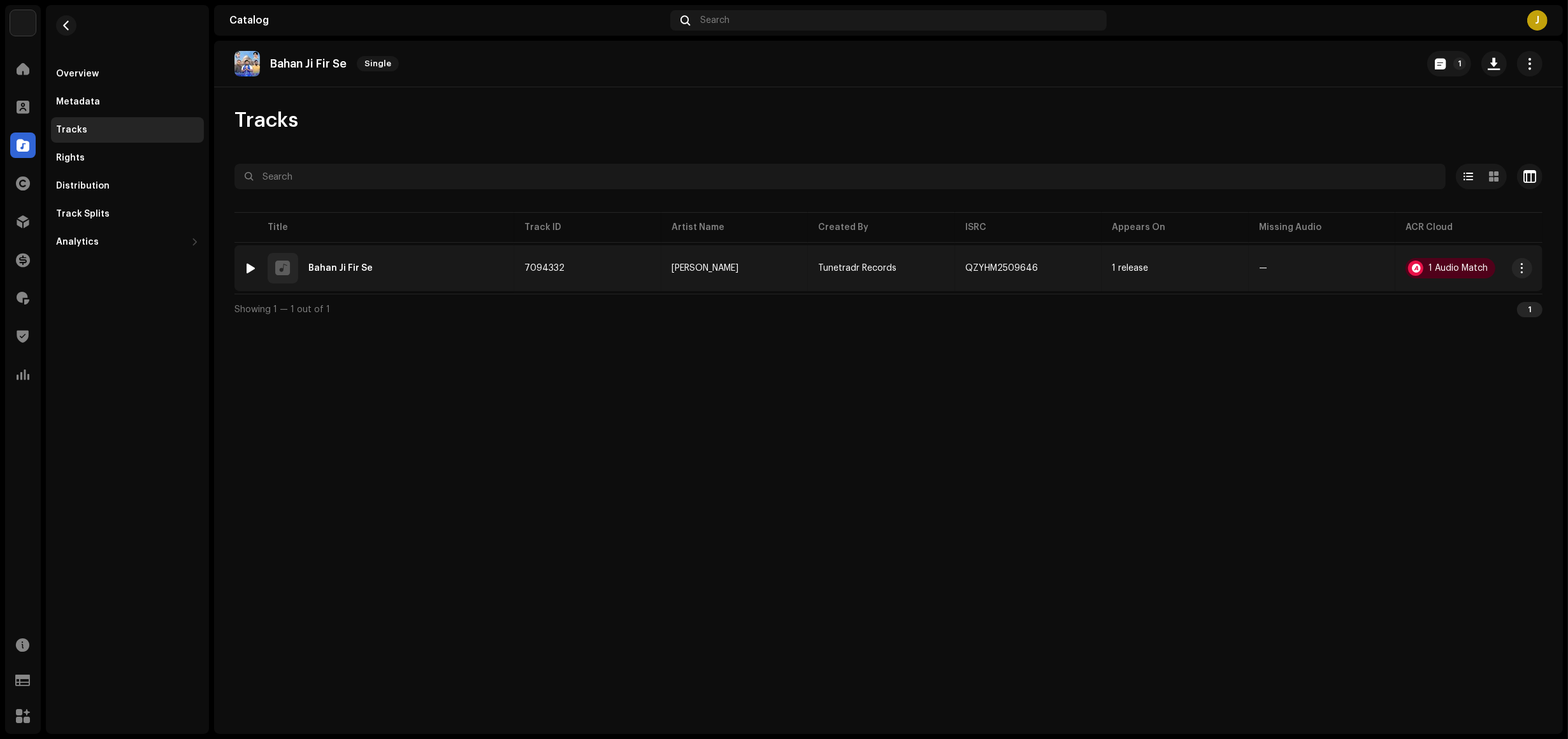
click at [258, 269] on img at bounding box center [251, 268] width 17 height 17
click at [1446, 268] on div "1 Audio Match" at bounding box center [1458, 268] width 59 height 9
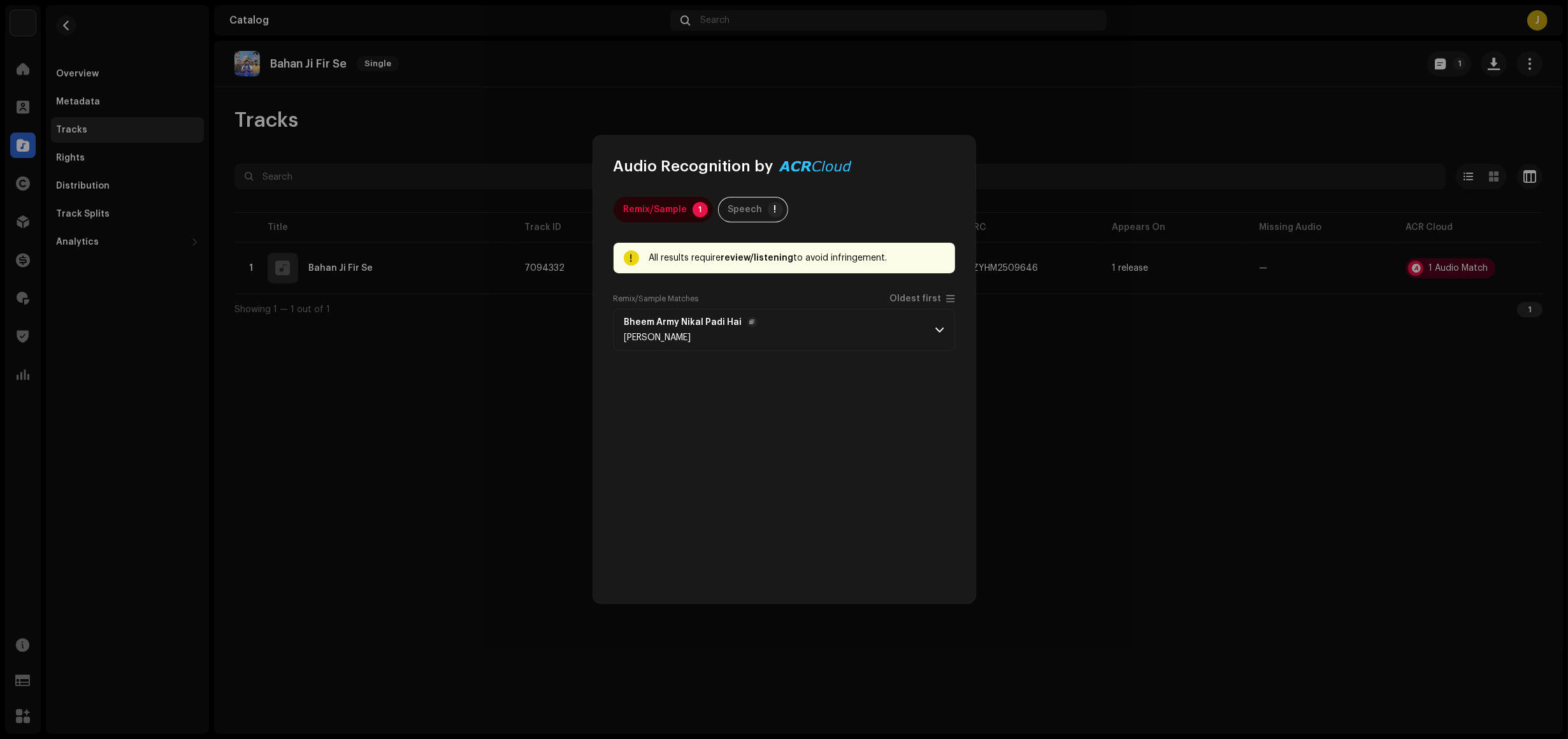
click at [846, 326] on p-accordion-header "Bheem Army Nikal Padi Hai [PERSON_NAME]" at bounding box center [784, 330] width 341 height 42
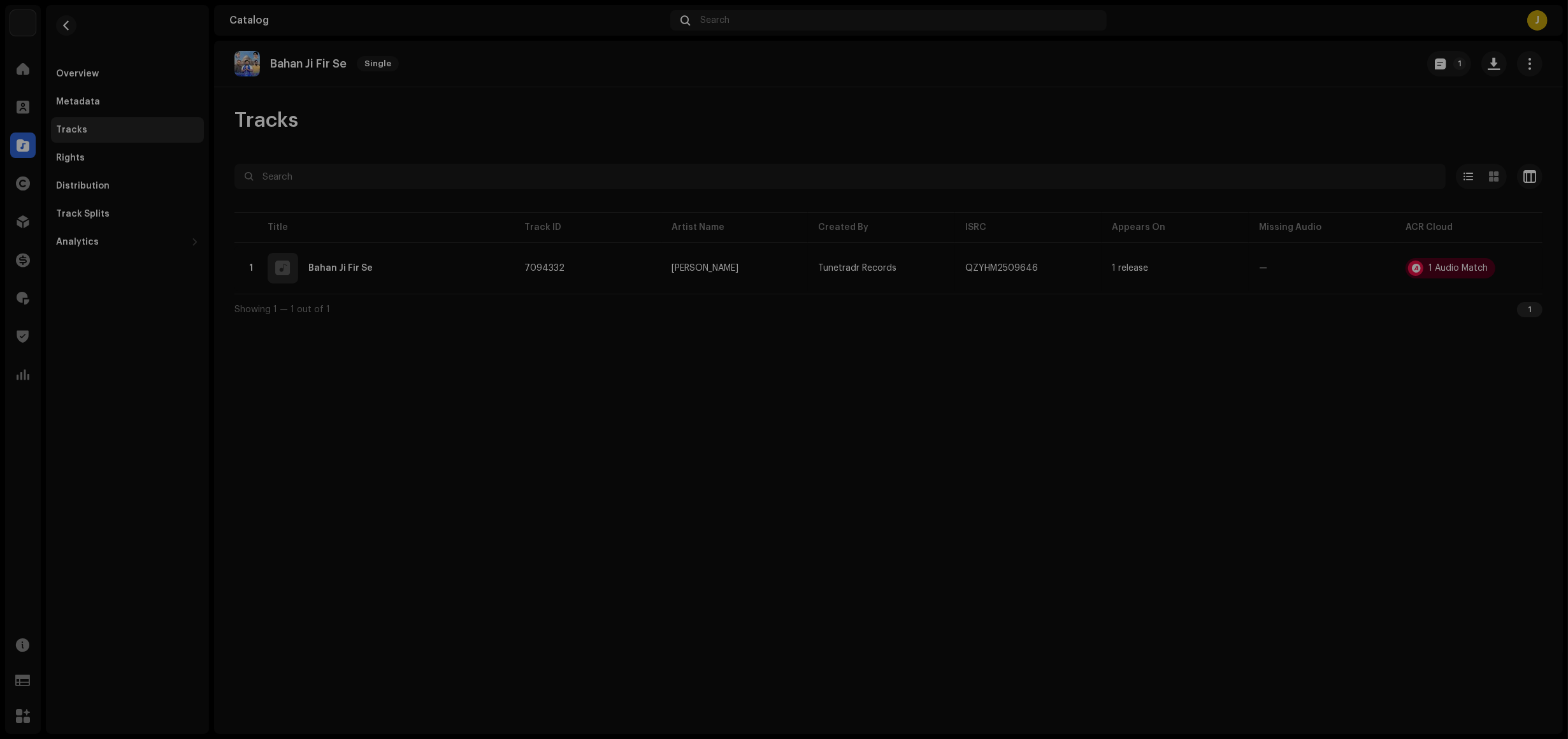
click at [1055, 300] on div "Audio Recognition by Remix/Sample 1 Speech ! All results require review/listeni…" at bounding box center [784, 369] width 1568 height 739
